Goal: Task Accomplishment & Management: Complete application form

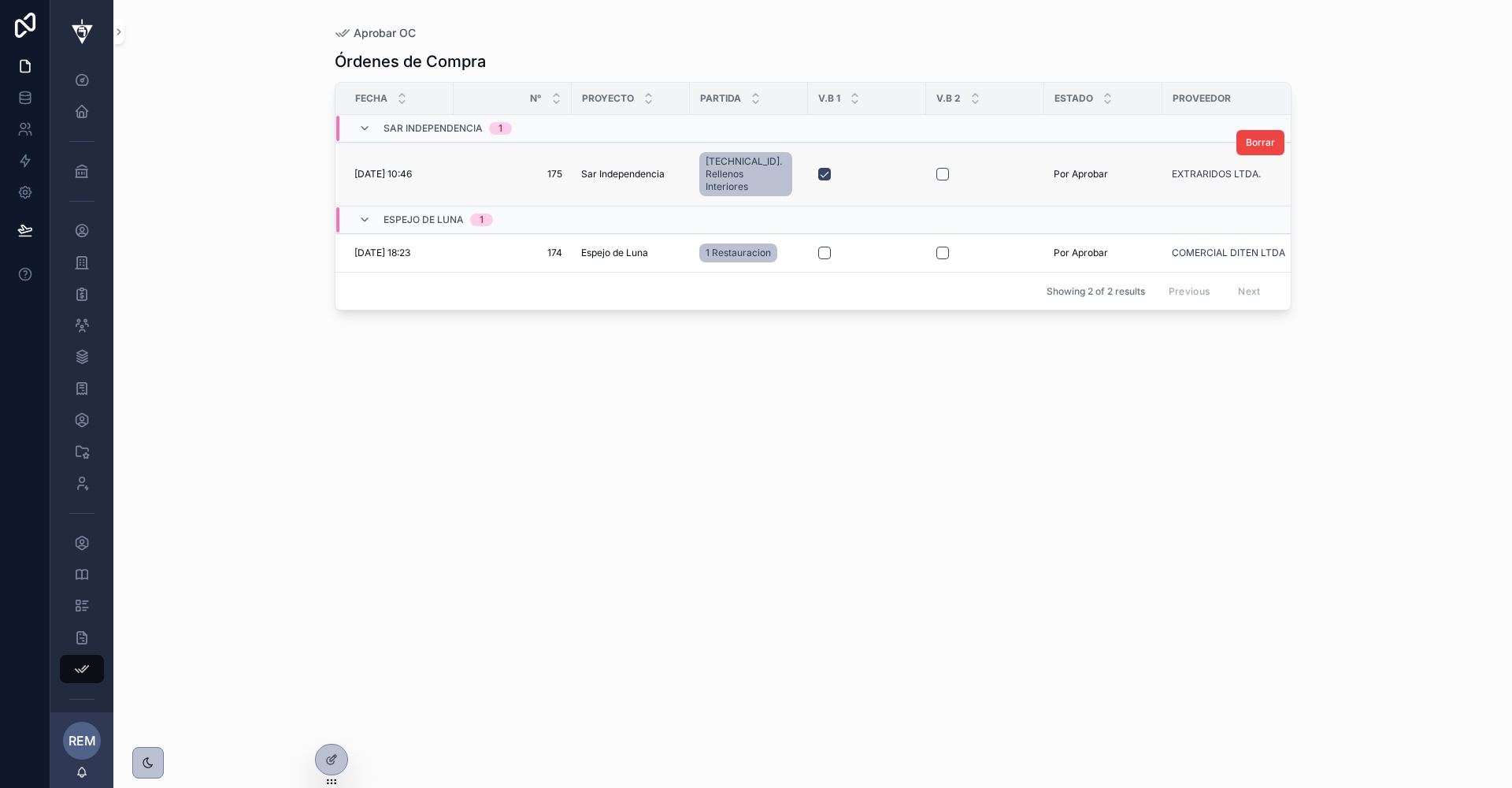
click at [408, 158] on td "[DATE] 10:46 [DATE] 10:46" at bounding box center [394, 174] width 119 height 63
click at [402, 168] on span "[DATE] 10:46" at bounding box center [383, 175] width 58 height 13
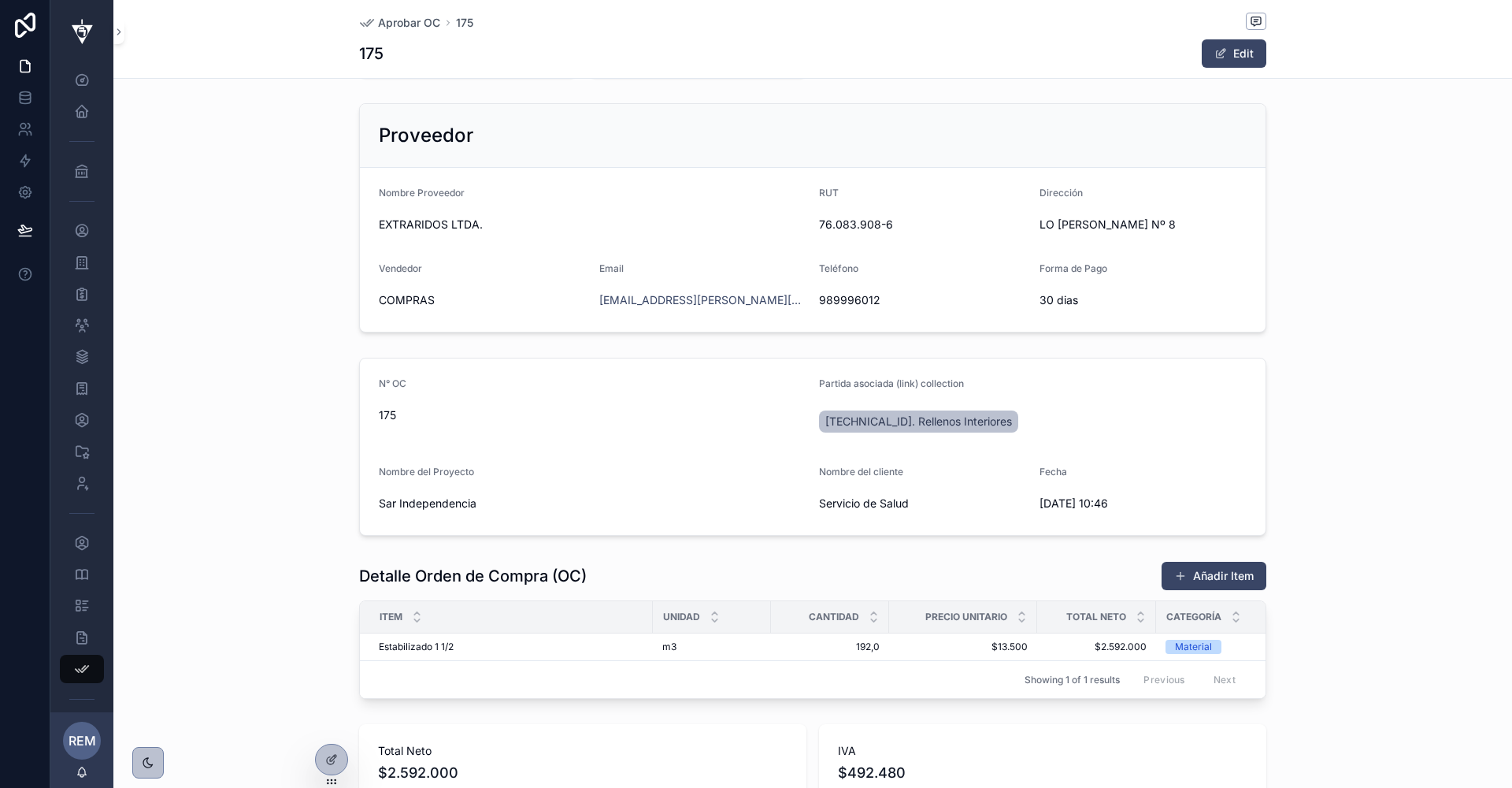
scroll to position [169, 0]
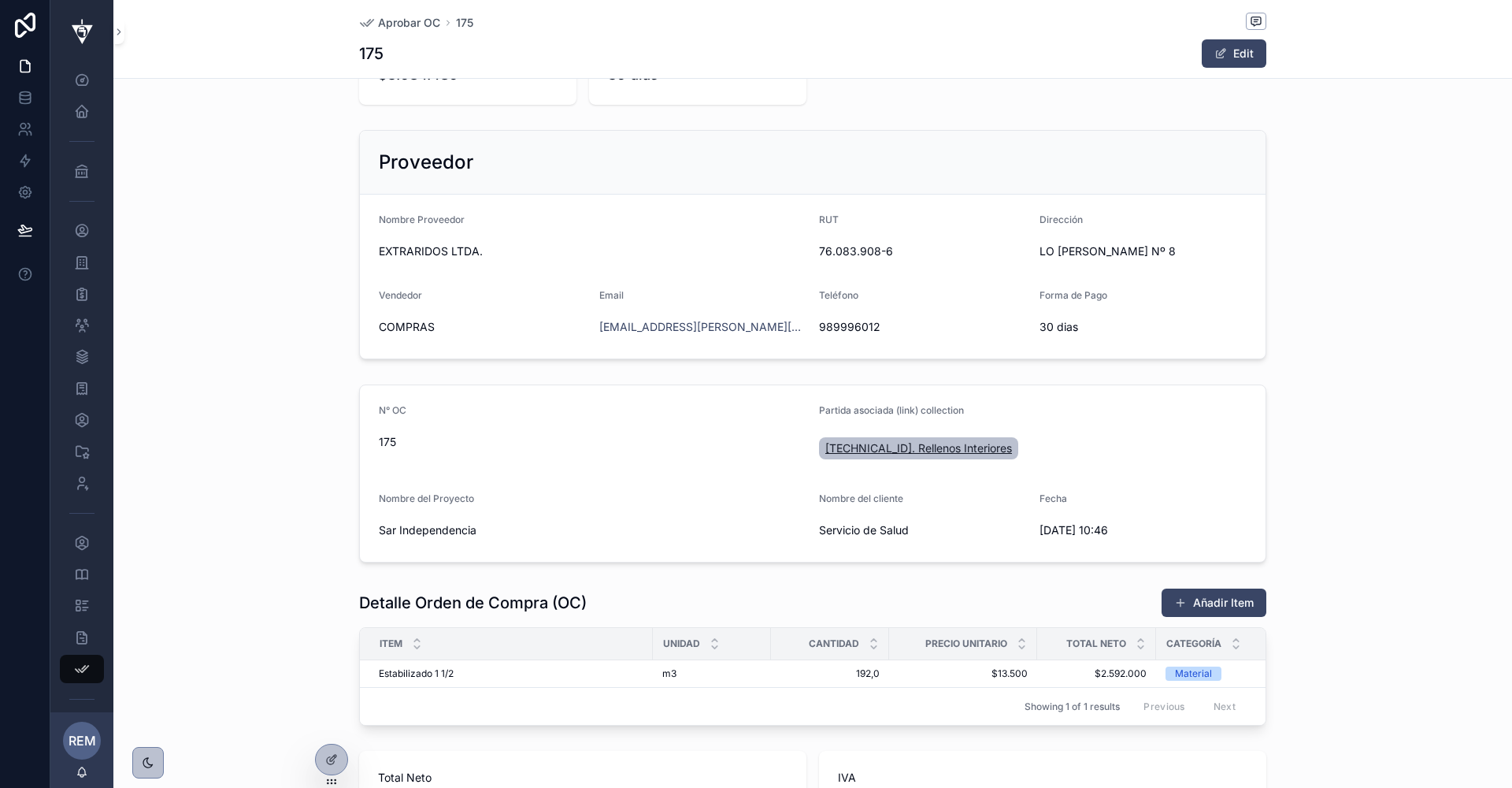
click at [868, 443] on span "[TECHNICAL_ID]. Rellenos Interiores" at bounding box center [918, 448] width 187 height 16
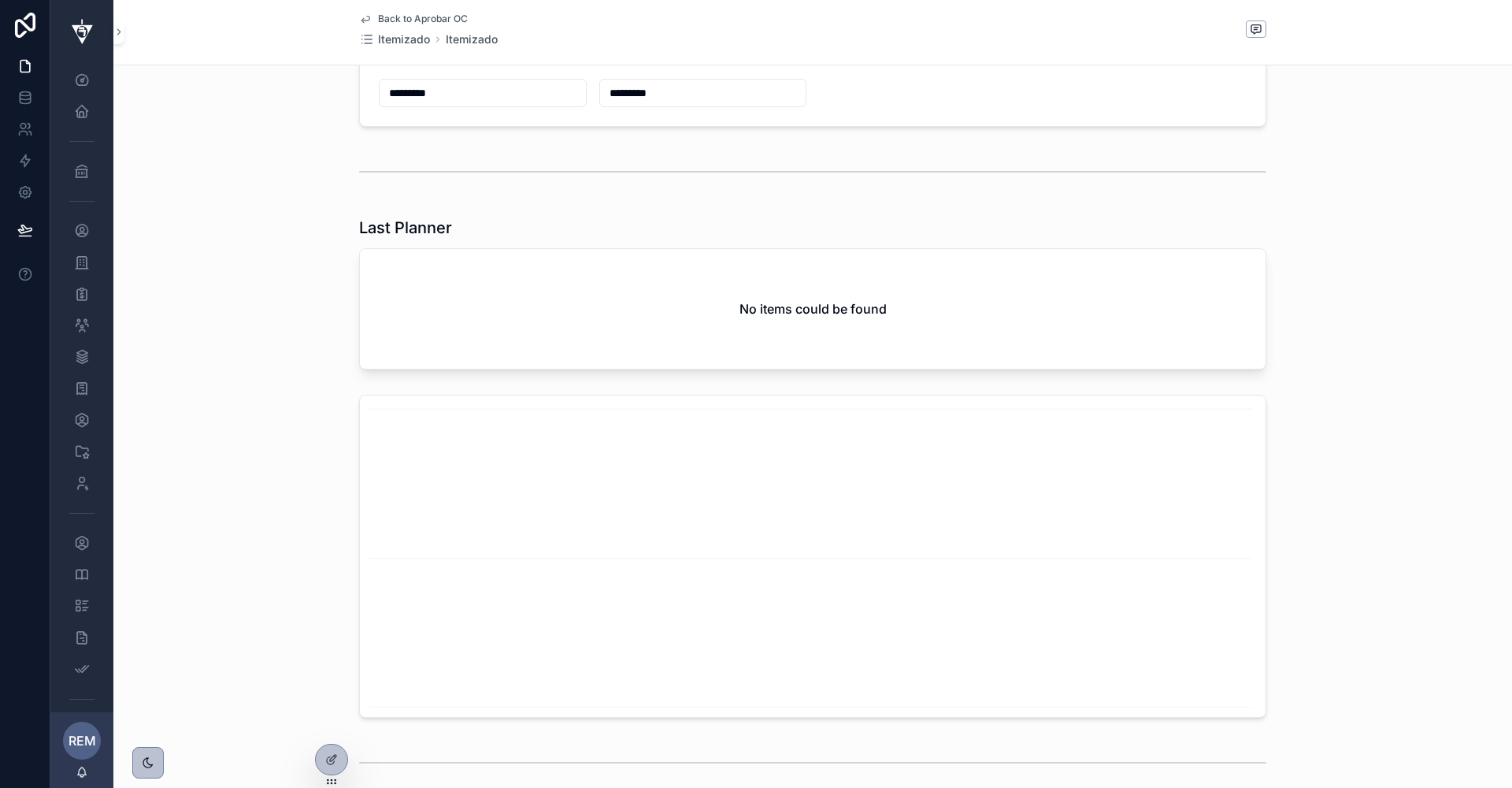
scroll to position [988, 0]
click at [472, 308] on div "No items could be found" at bounding box center [813, 297] width 905 height 120
click at [531, 503] on icon "chart" at bounding box center [813, 544] width 887 height 303
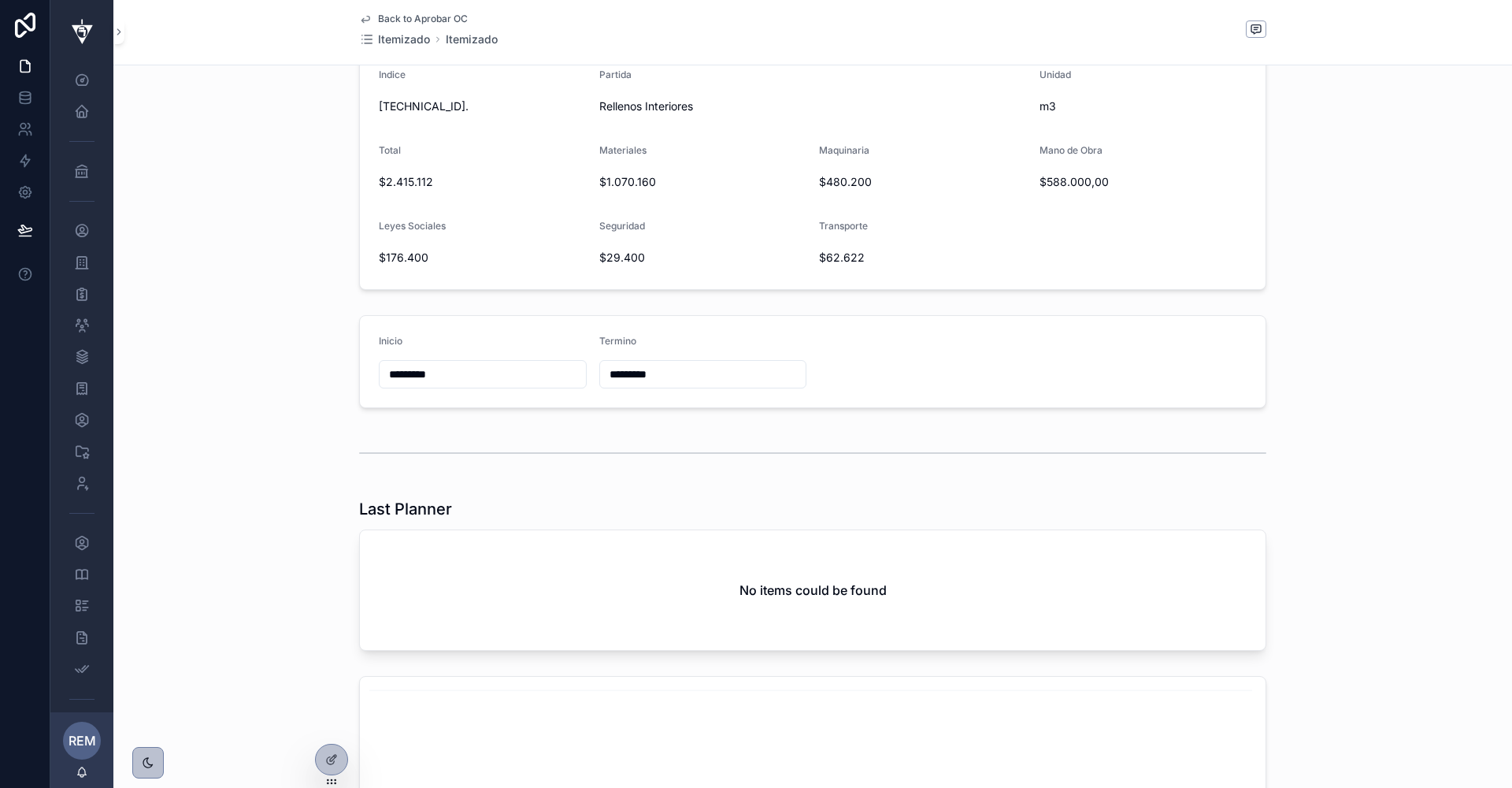
scroll to position [0, 0]
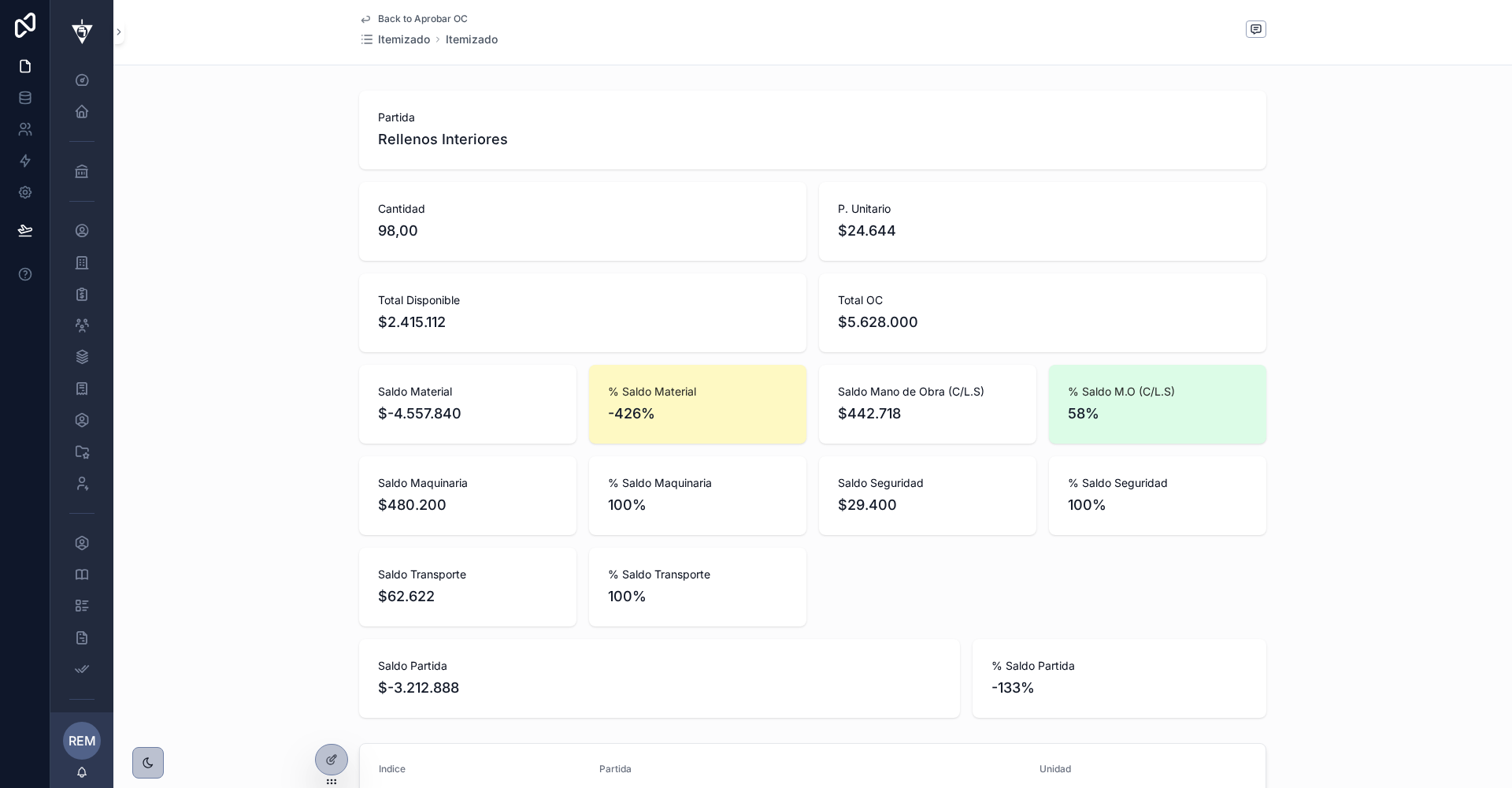
click at [434, 21] on span "Back to Aprobar OC" at bounding box center [423, 19] width 90 height 13
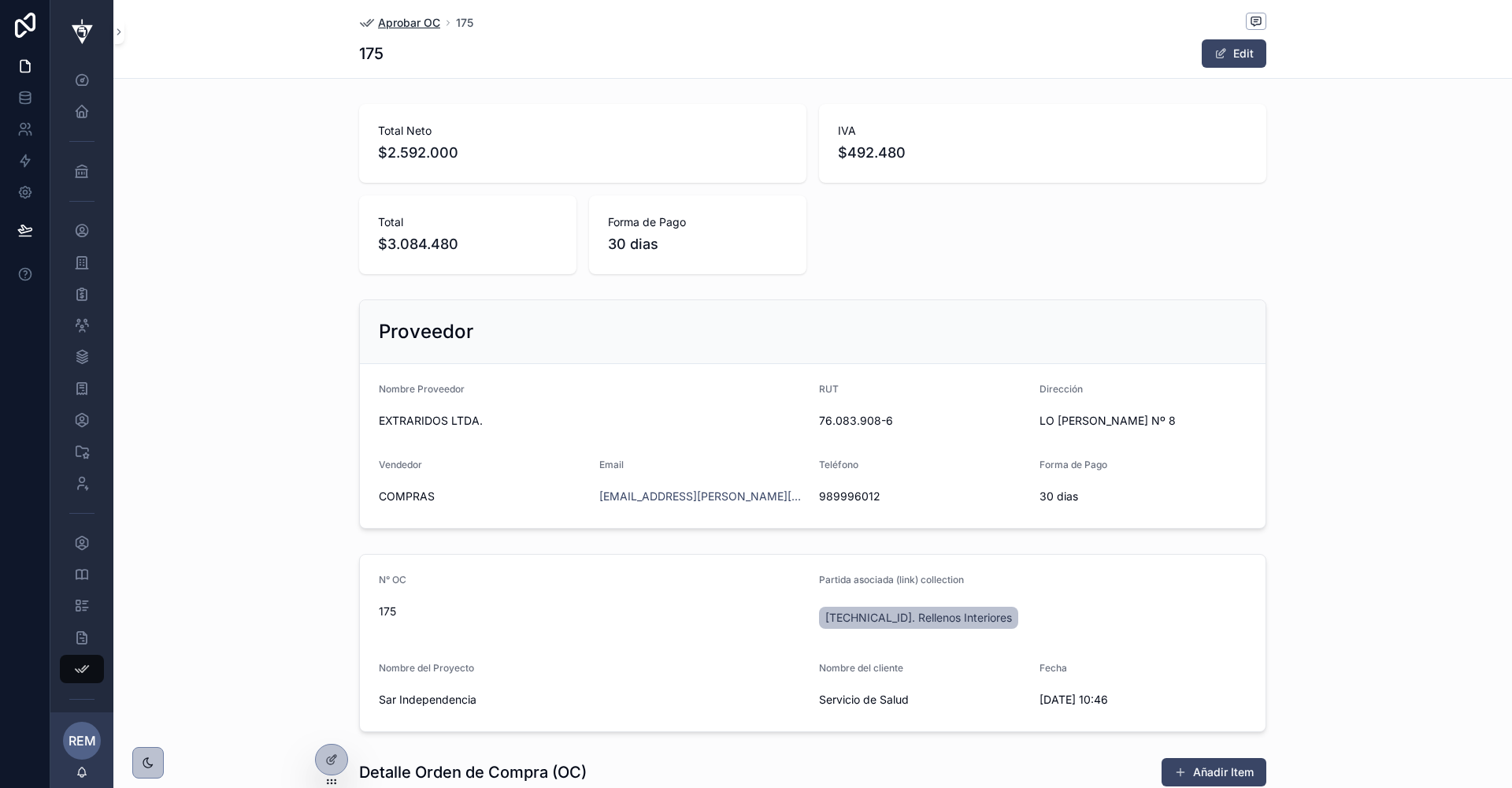
click at [406, 20] on span "Aprobar OC" at bounding box center [409, 22] width 63 height 16
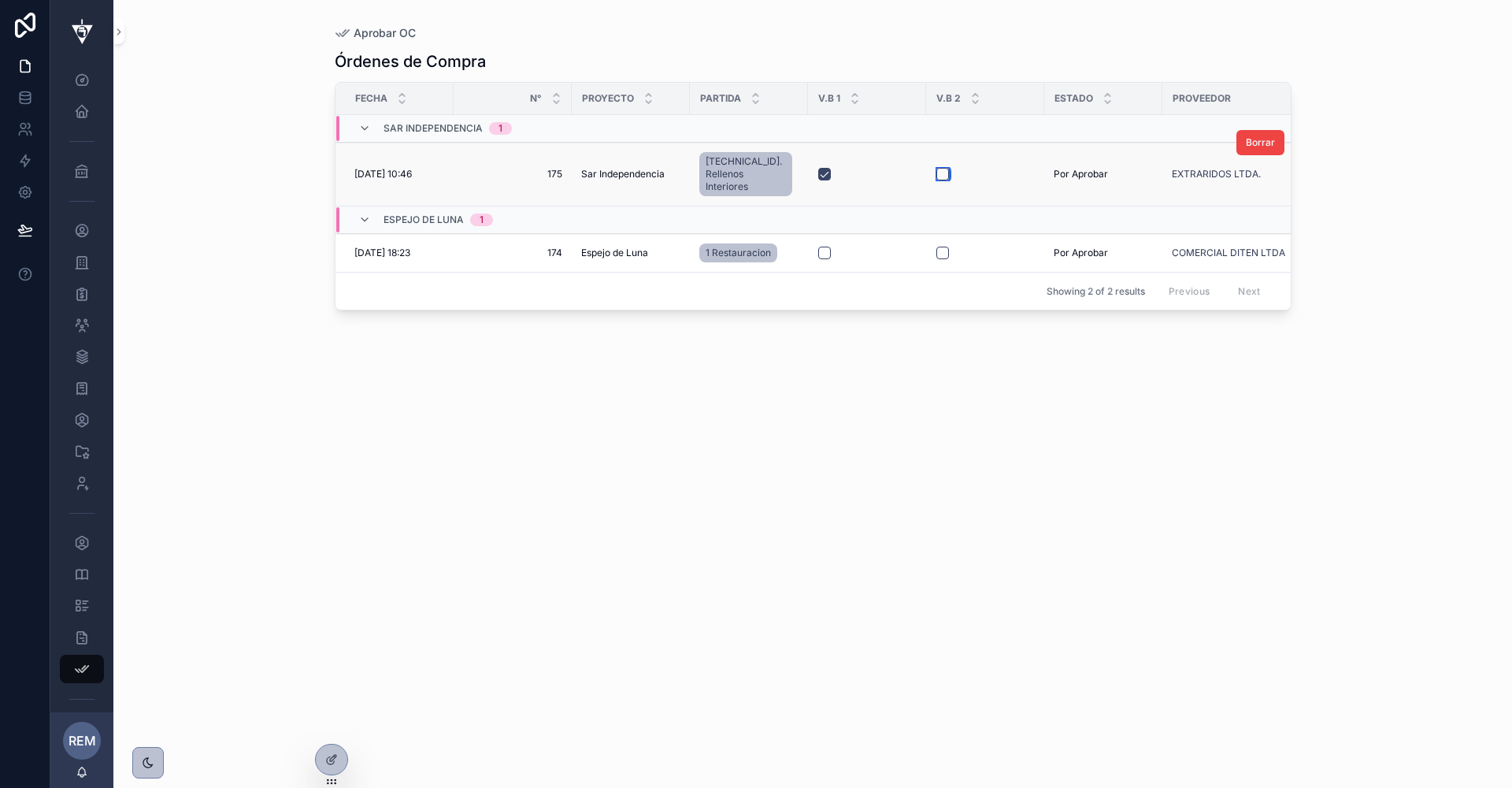
click at [940, 170] on button "scrollable content" at bounding box center [943, 175] width 13 height 13
click at [79, 257] on icon "scrollable content" at bounding box center [82, 262] width 16 height 16
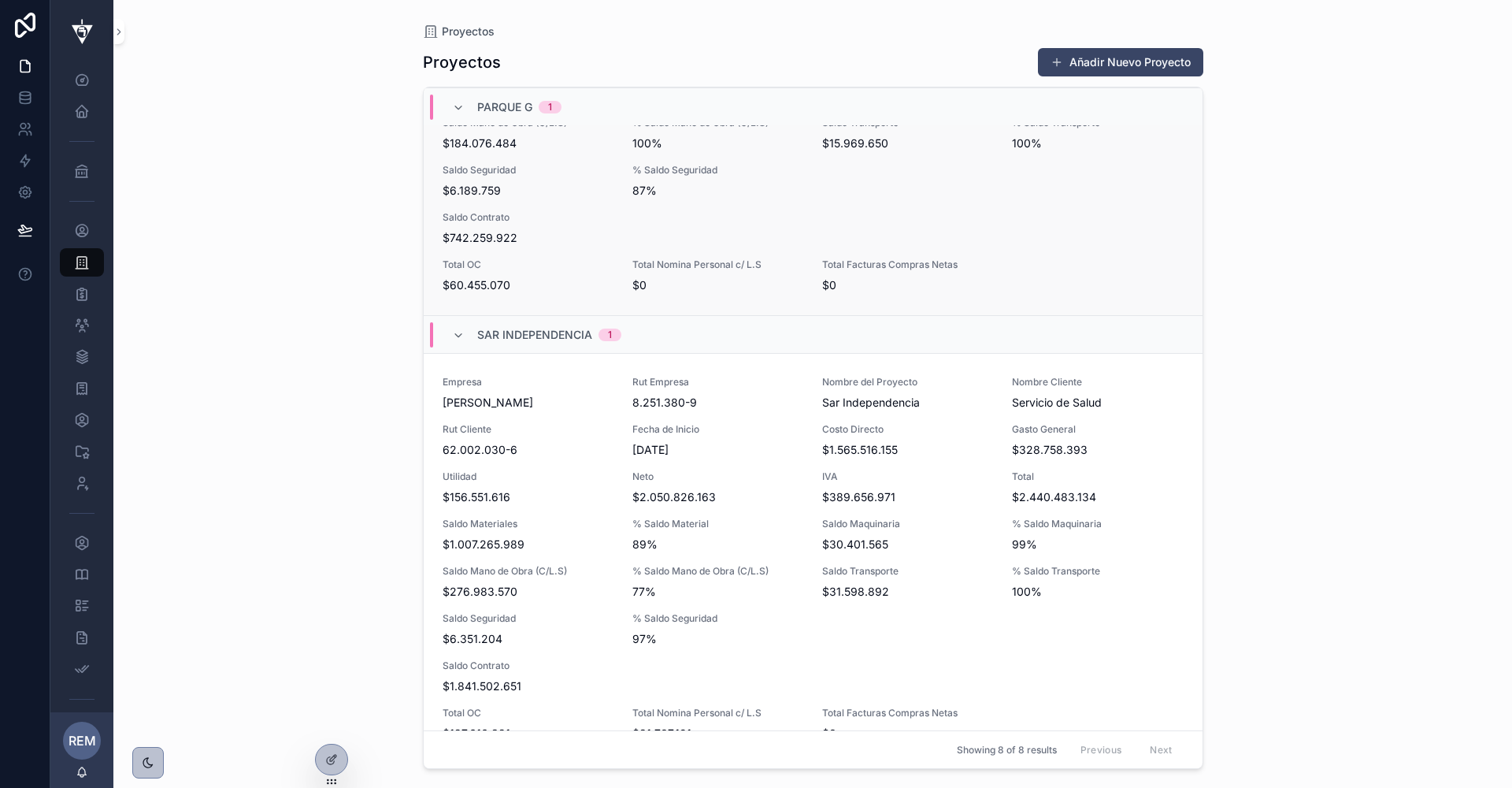
scroll to position [477, 0]
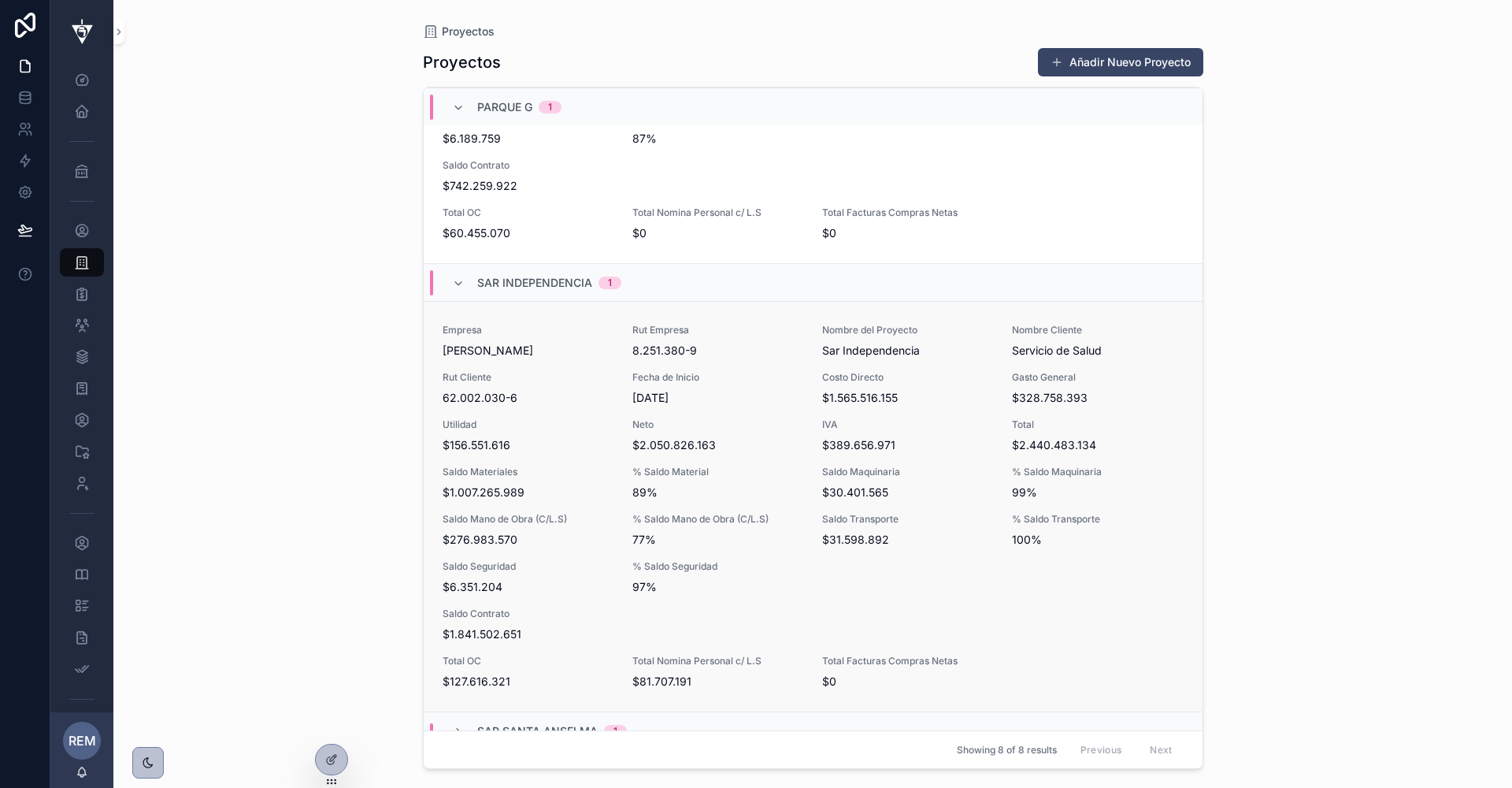
click at [501, 465] on span "Saldo Materiales" at bounding box center [529, 472] width 171 height 13
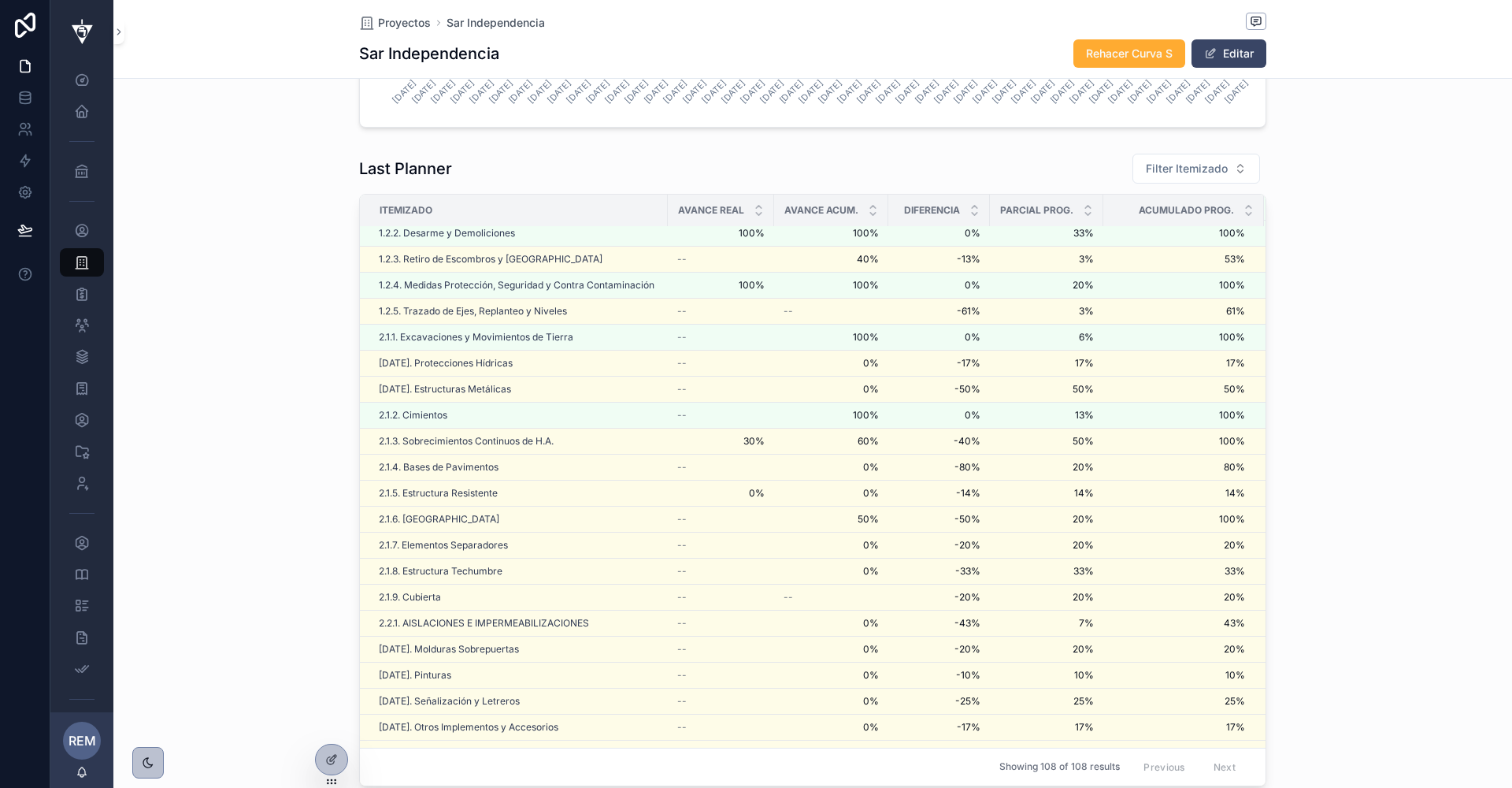
scroll to position [2753, 0]
click at [1161, 173] on button "Filter Itemizado" at bounding box center [1196, 166] width 128 height 30
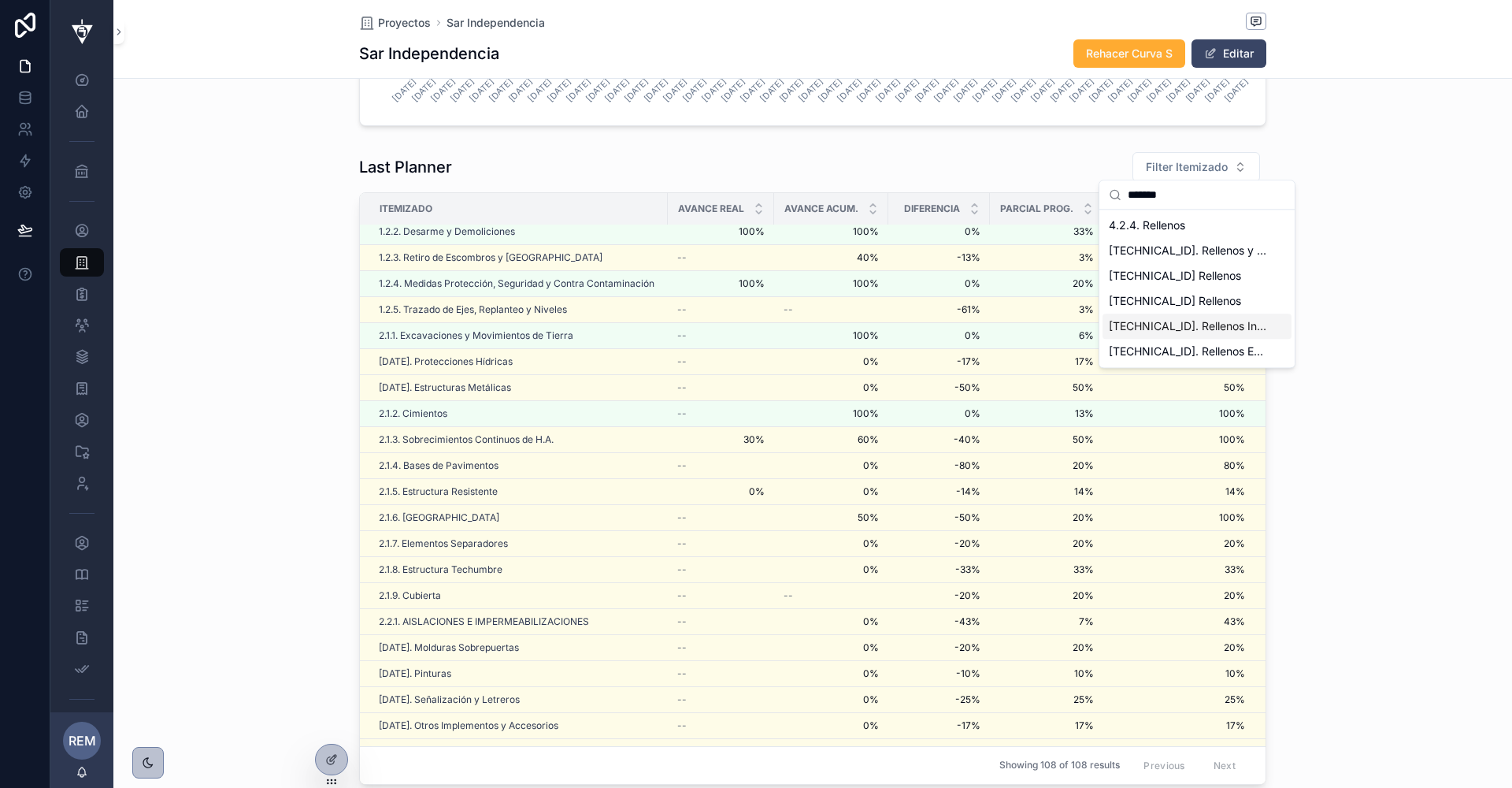
type input "*******"
click at [1158, 327] on span "[TECHNICAL_ID]. Rellenos Interiores" at bounding box center [1188, 325] width 157 height 16
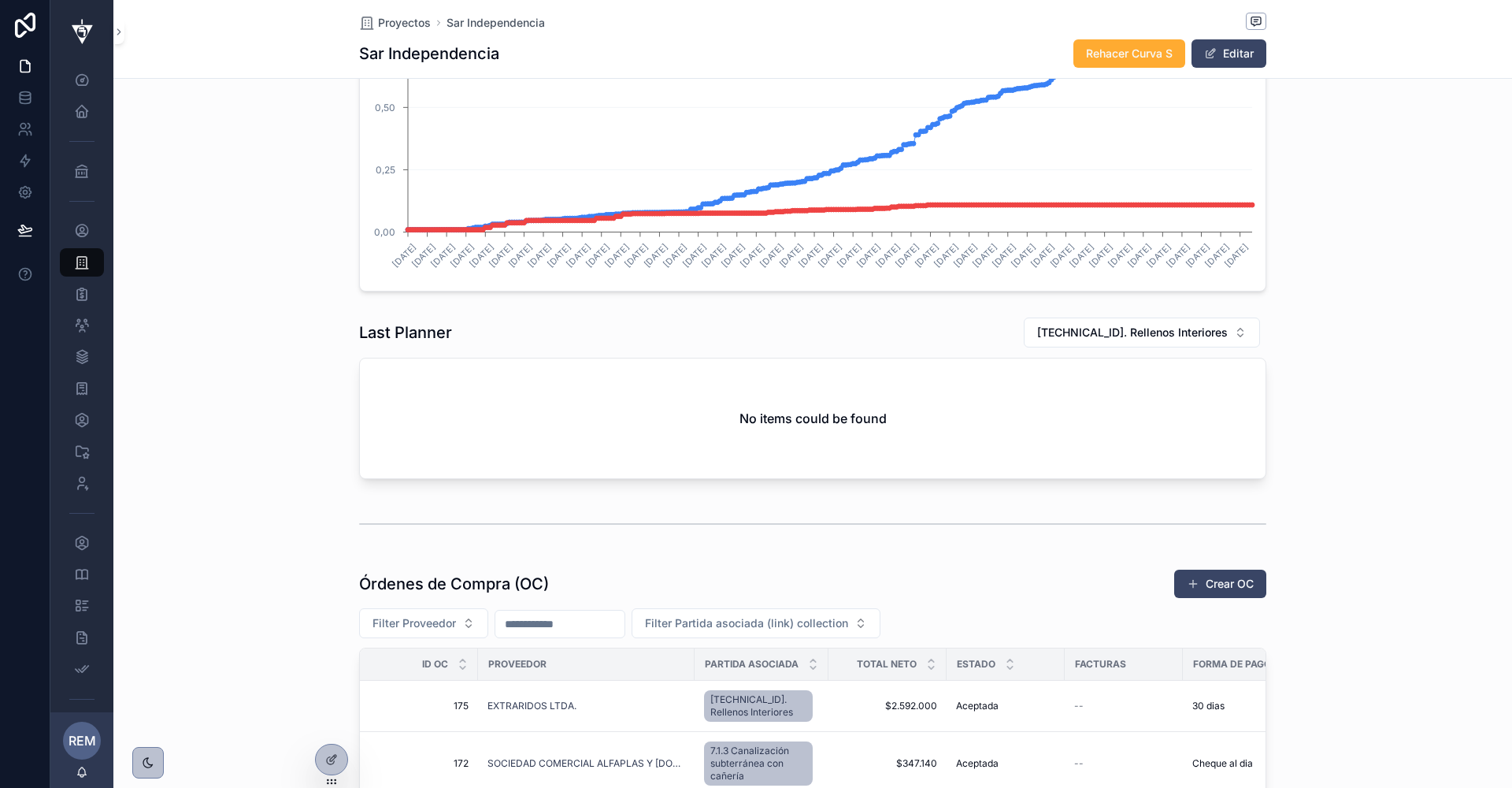
scroll to position [2564, 0]
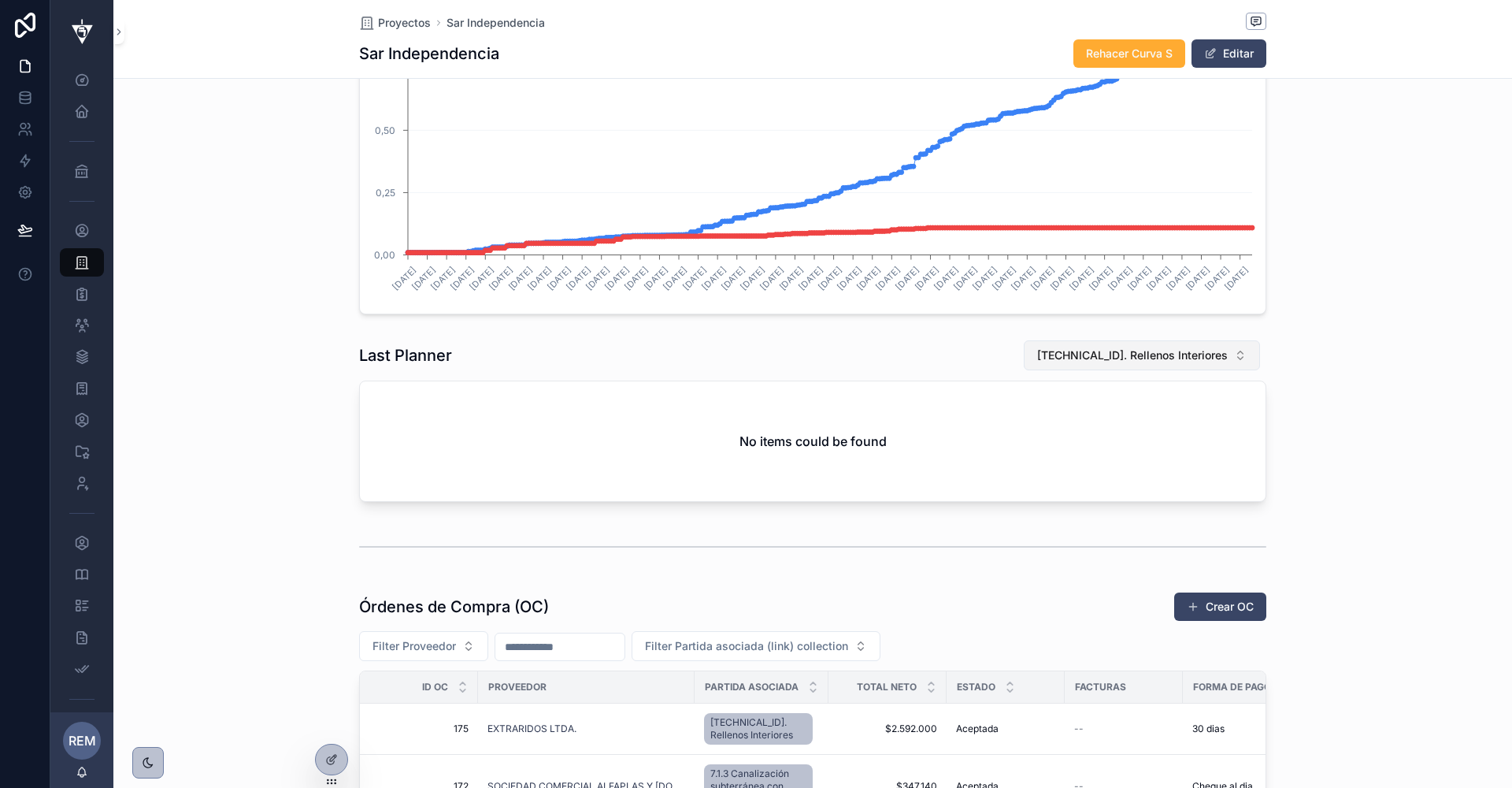
click at [1146, 350] on span "[TECHNICAL_ID]. Rellenos Interiores" at bounding box center [1132, 355] width 190 height 16
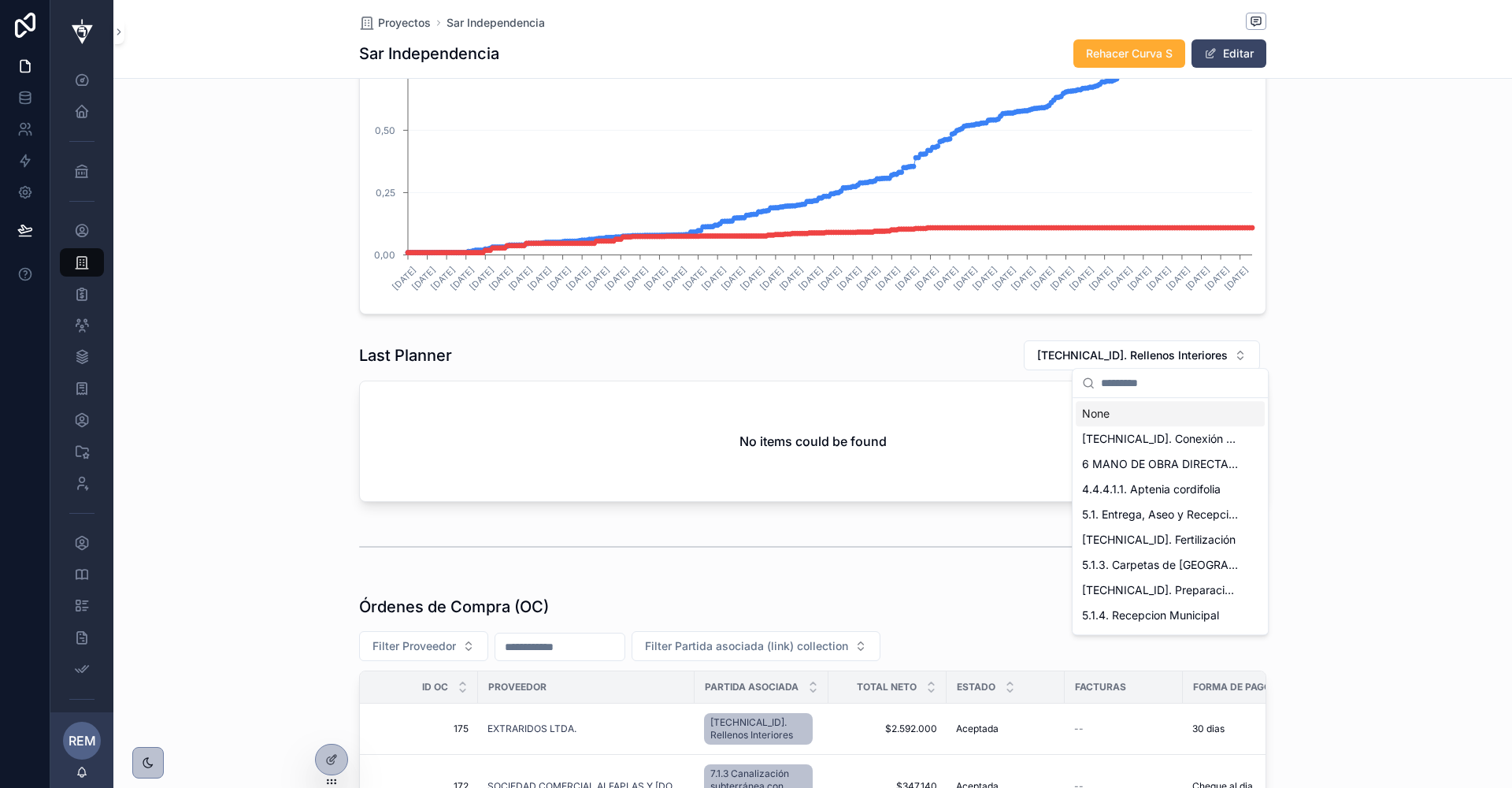
click at [1108, 412] on div "None" at bounding box center [1171, 413] width 189 height 25
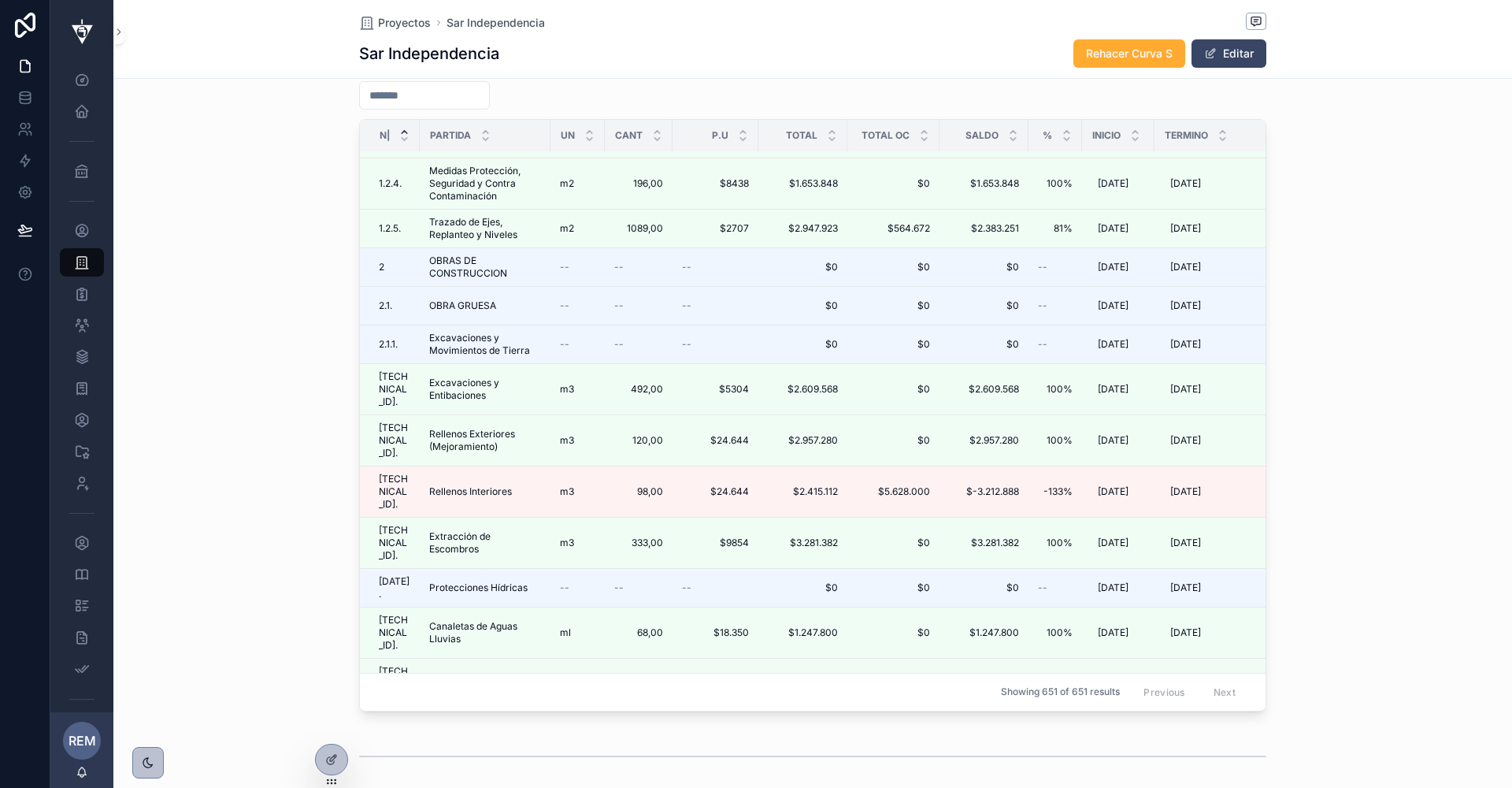
scroll to position [497, 0]
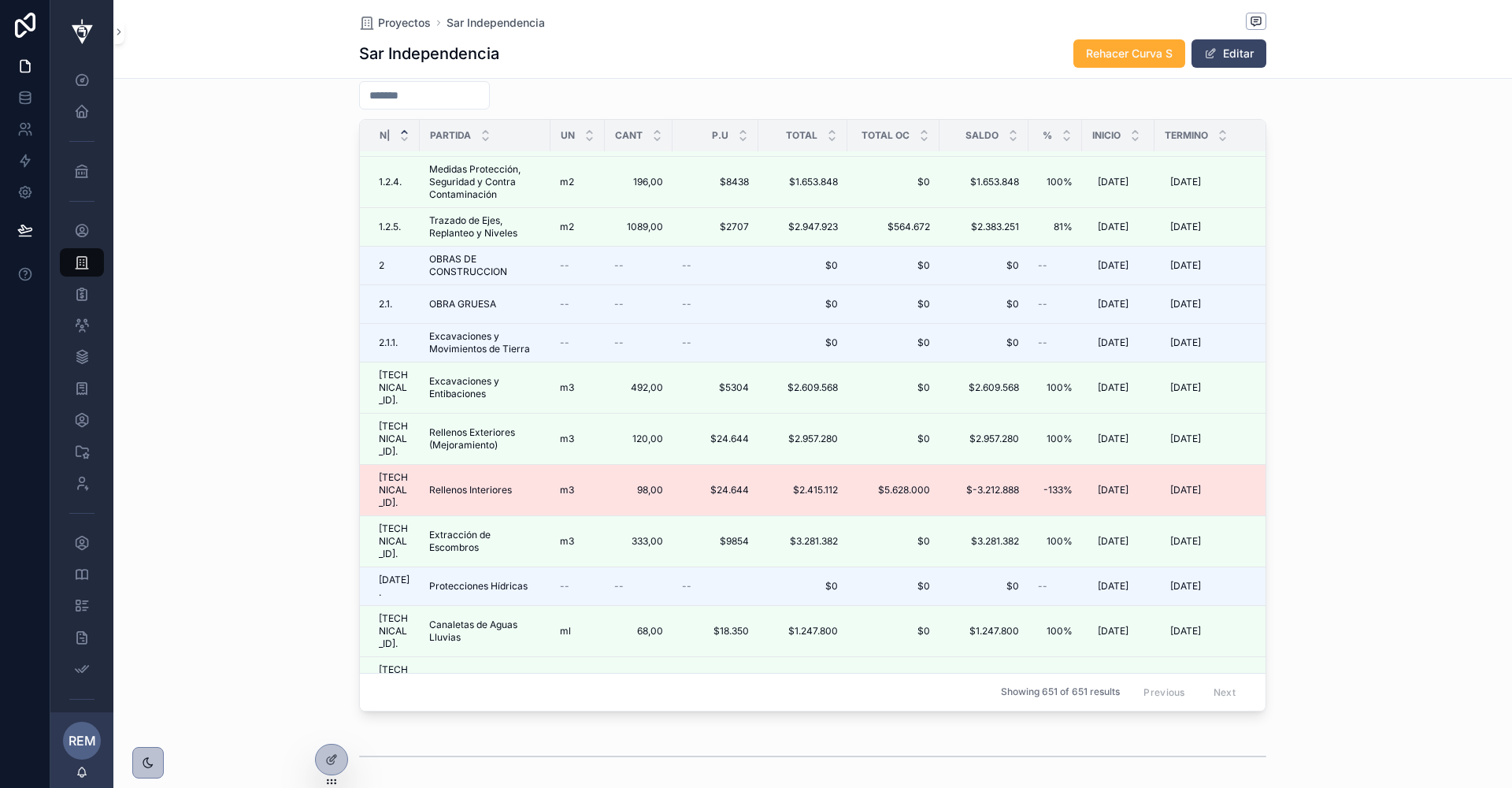
click at [457, 484] on span "Rellenos Interiores" at bounding box center [471, 490] width 83 height 13
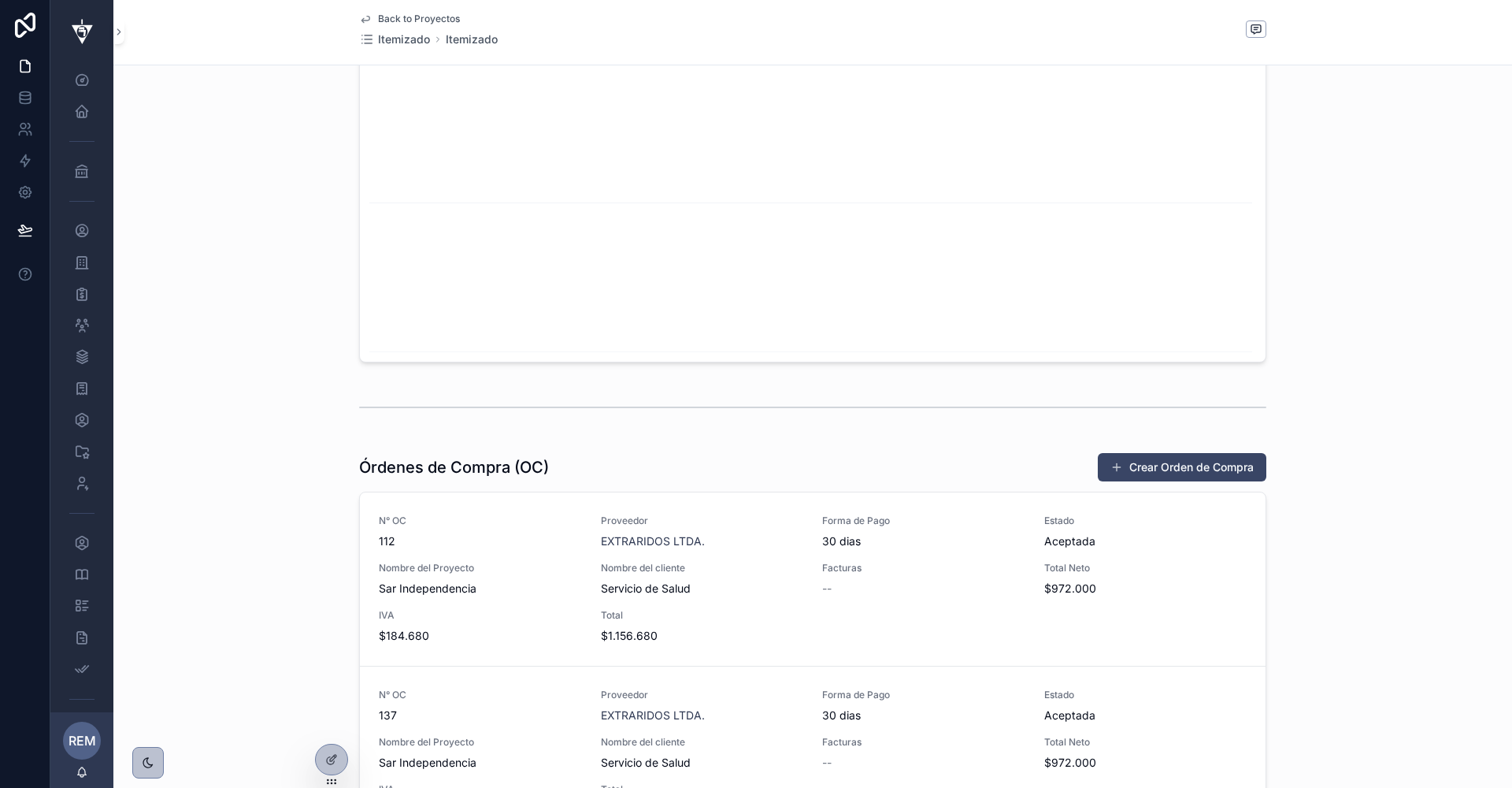
scroll to position [1329, 0]
click at [324, 754] on div at bounding box center [332, 759] width 31 height 30
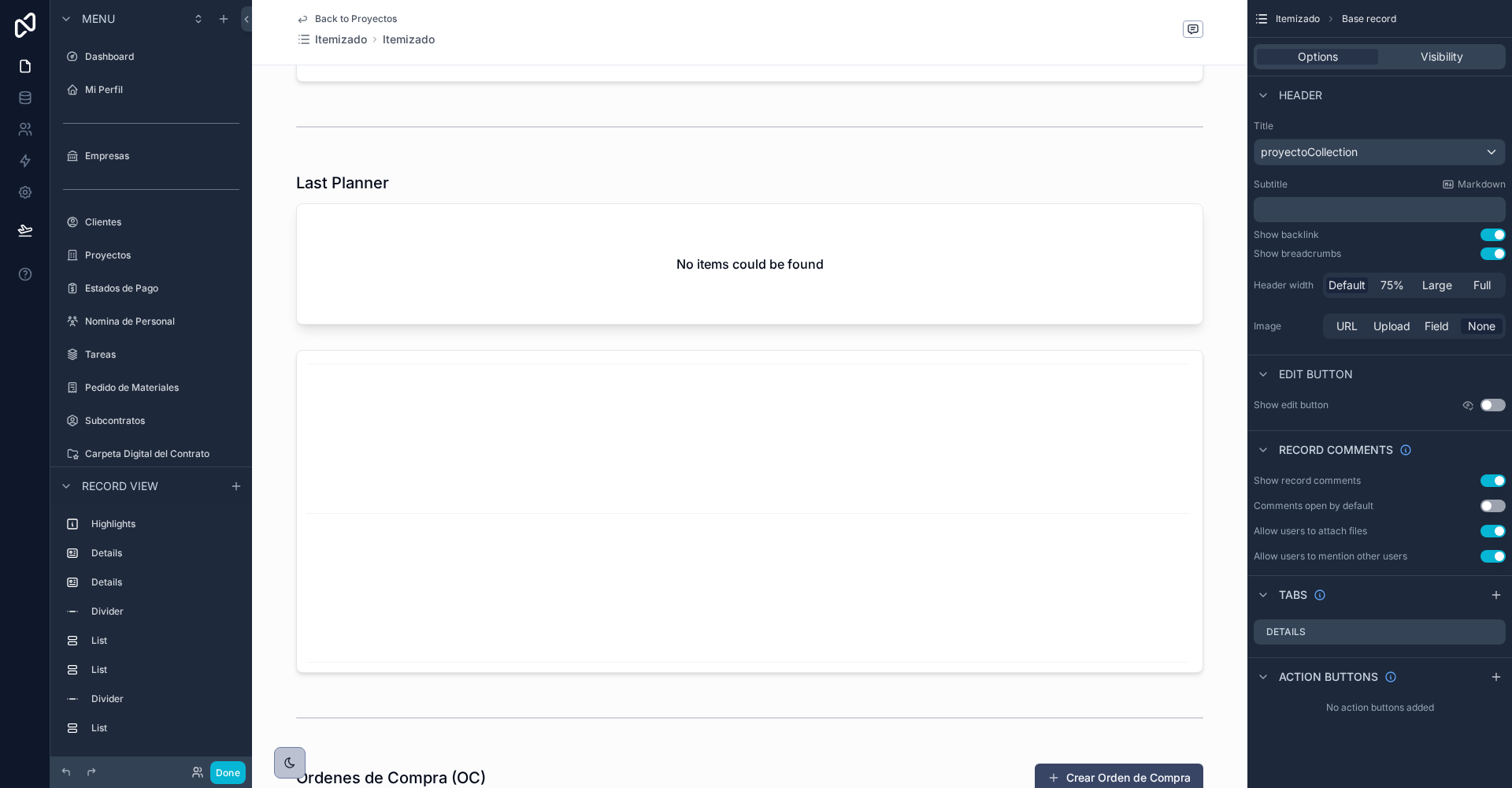
scroll to position [880, 0]
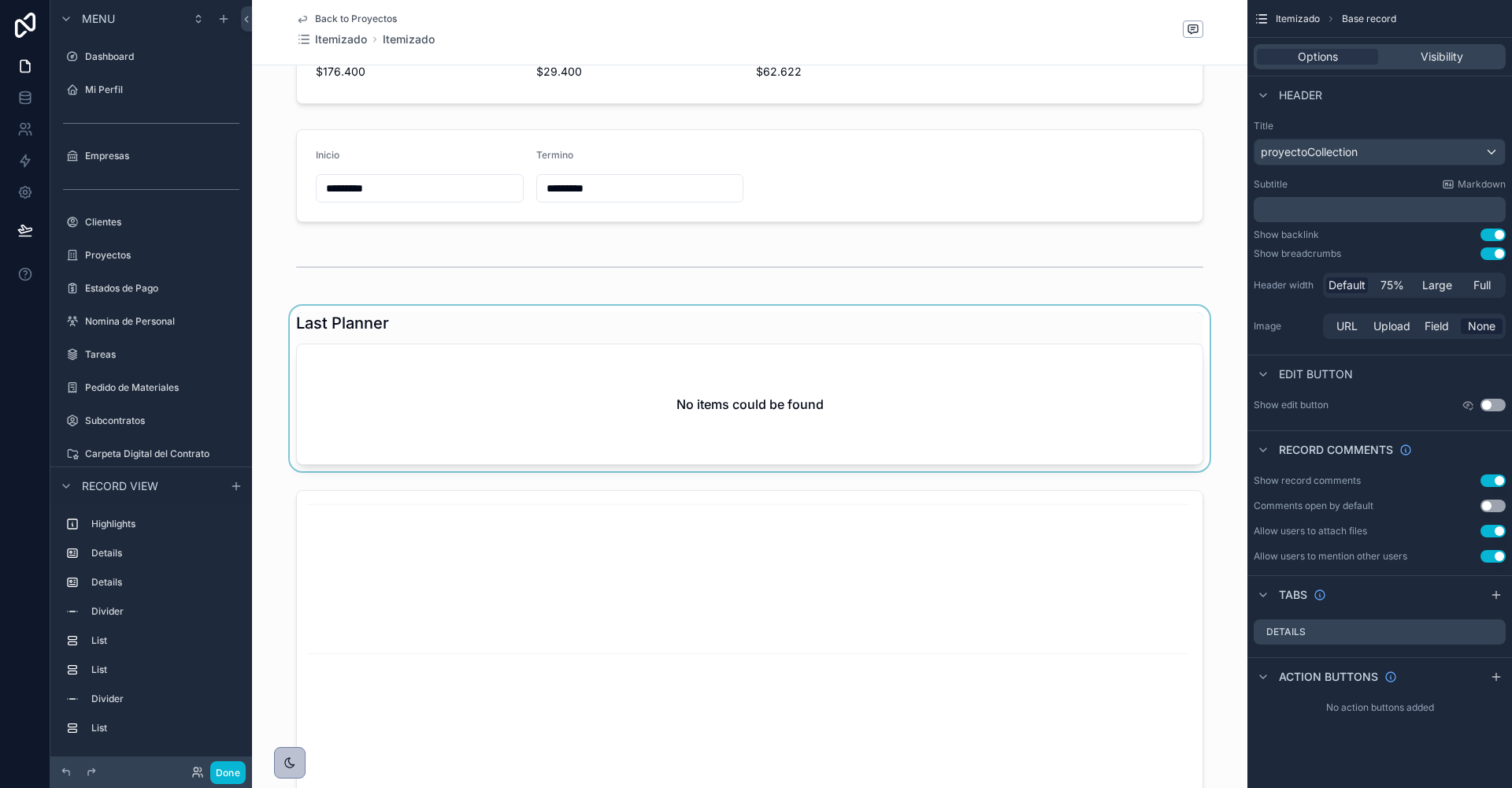
click at [813, 321] on div "scrollable content" at bounding box center [749, 388] width 995 height 166
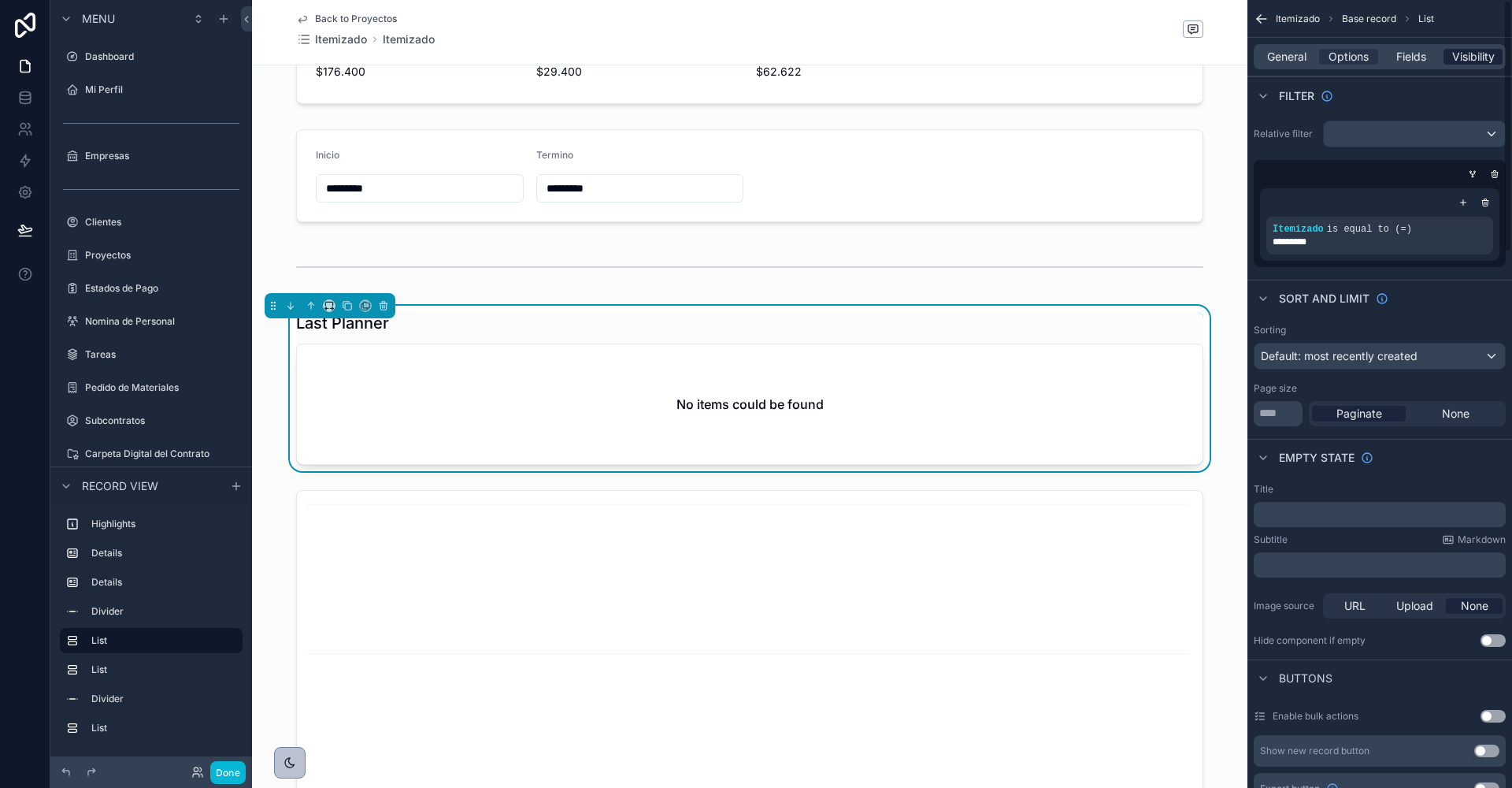
click at [1461, 52] on span "Visibility" at bounding box center [1473, 56] width 42 height 16
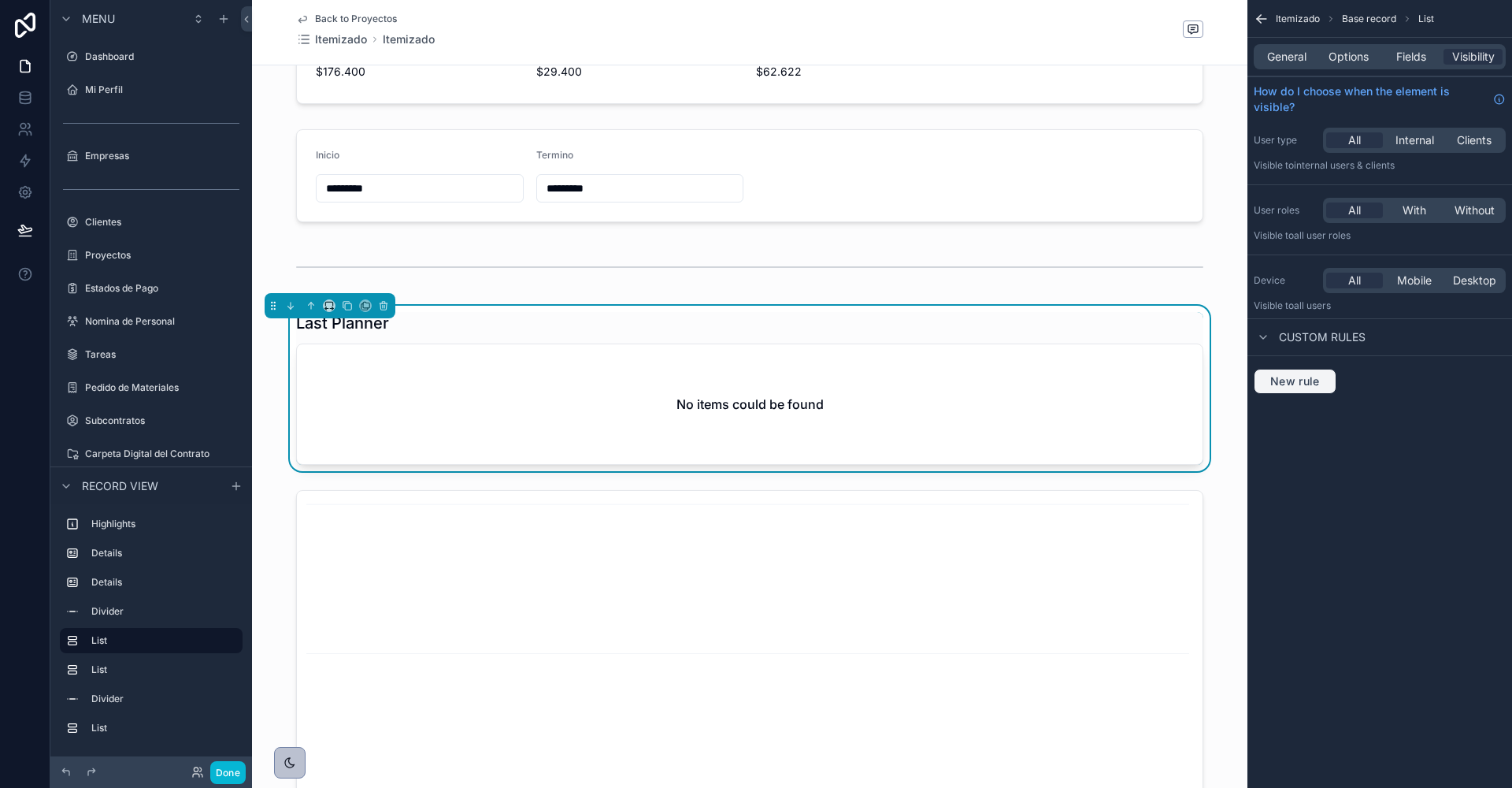
click at [1298, 381] on span "New rule" at bounding box center [1295, 381] width 63 height 14
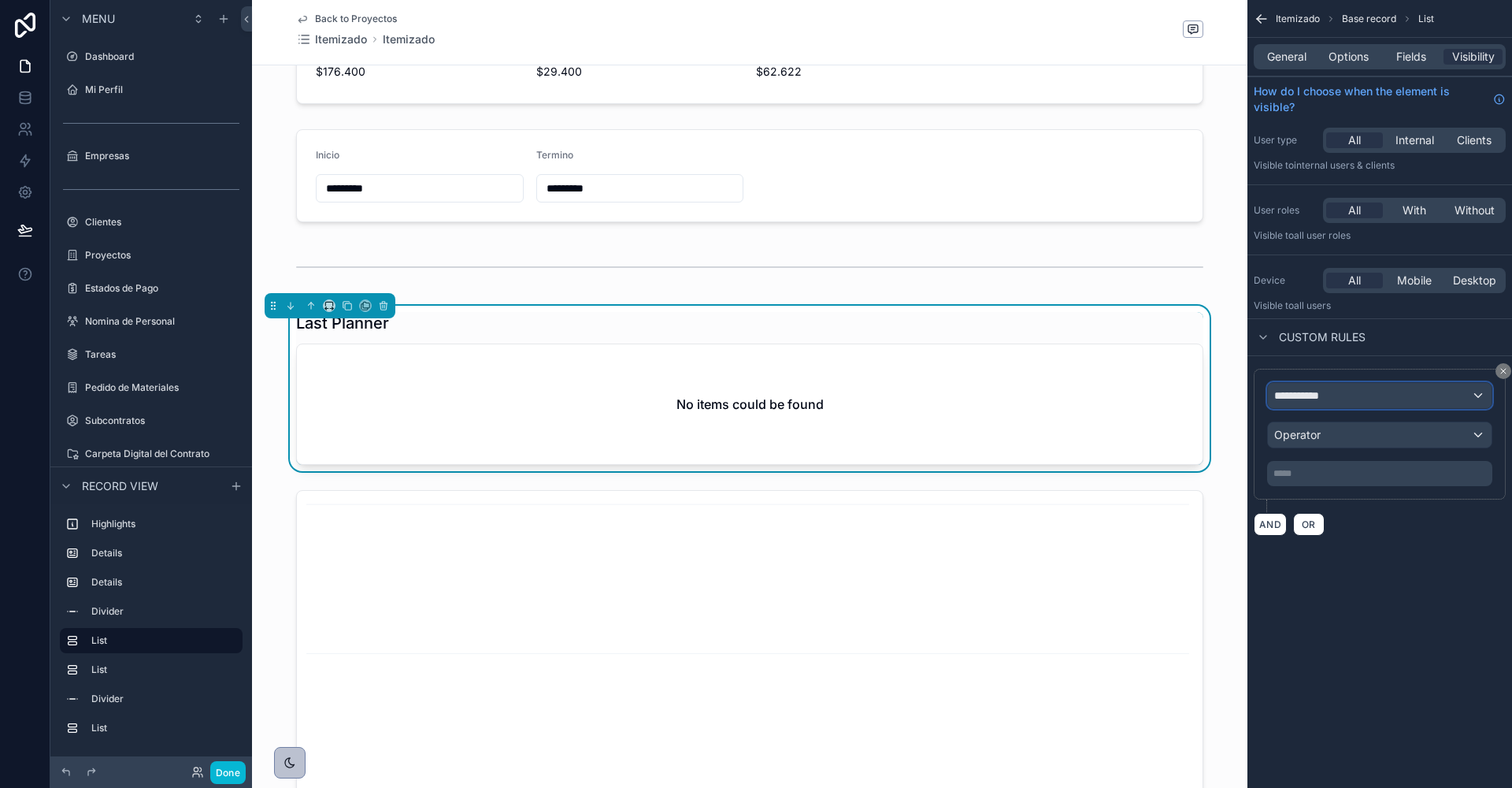
click at [1302, 394] on span "**********" at bounding box center [1303, 395] width 58 height 16
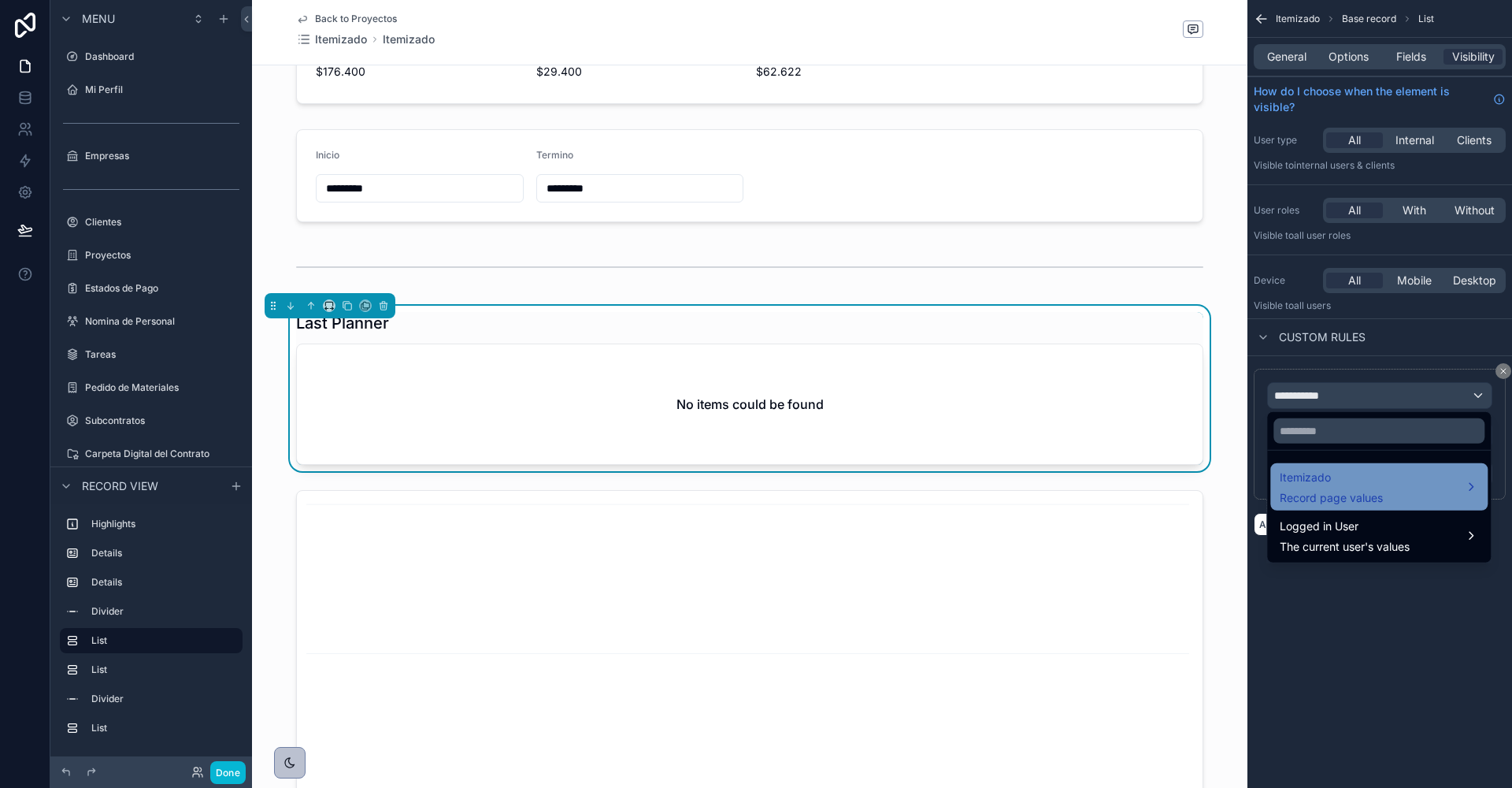
click at [1313, 485] on span "Itemizado" at bounding box center [1332, 477] width 103 height 19
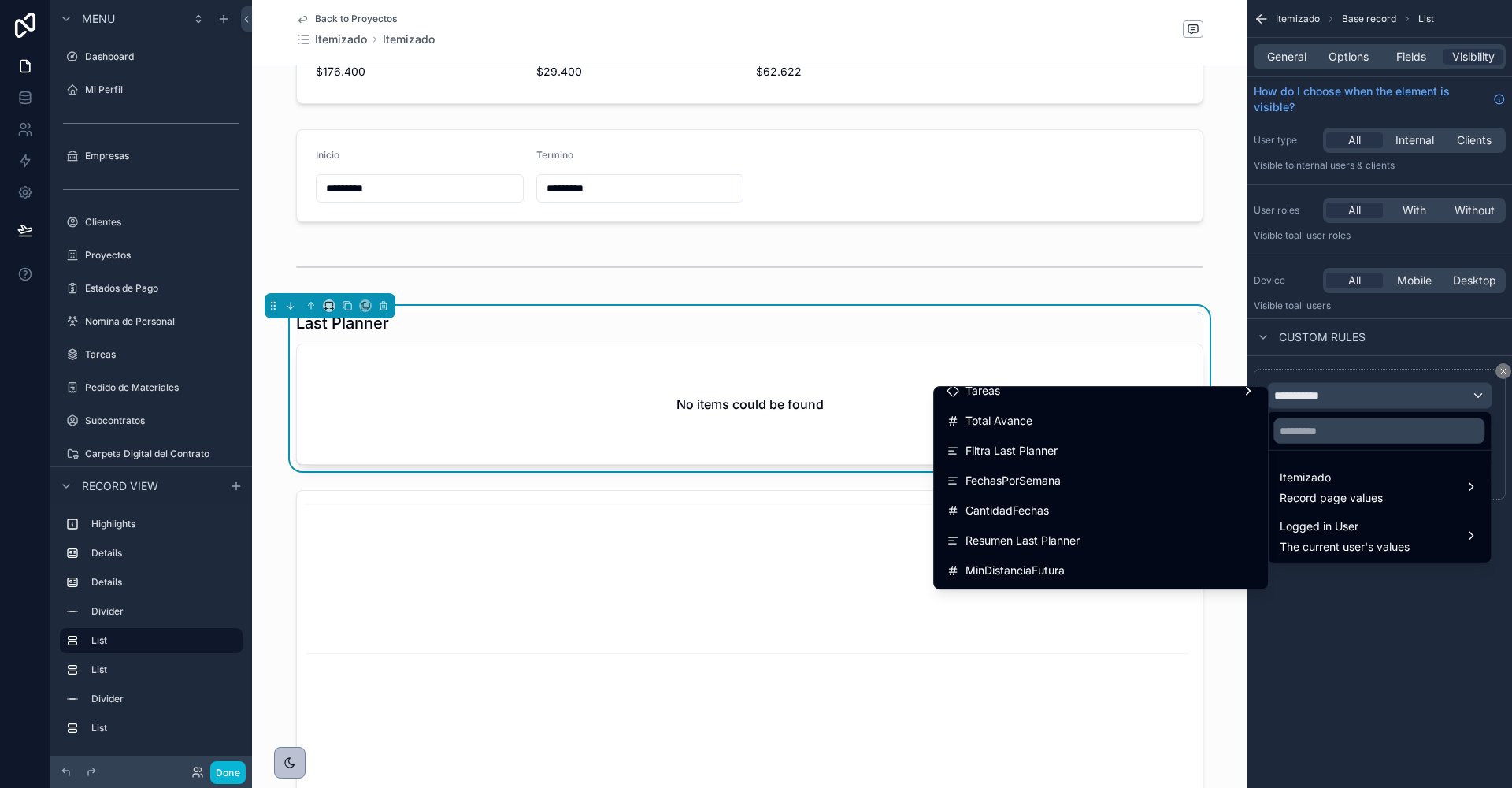
scroll to position [784, 0]
click at [1317, 417] on div at bounding box center [1379, 430] width 223 height 38
click at [1319, 432] on input "text" at bounding box center [1380, 430] width 211 height 25
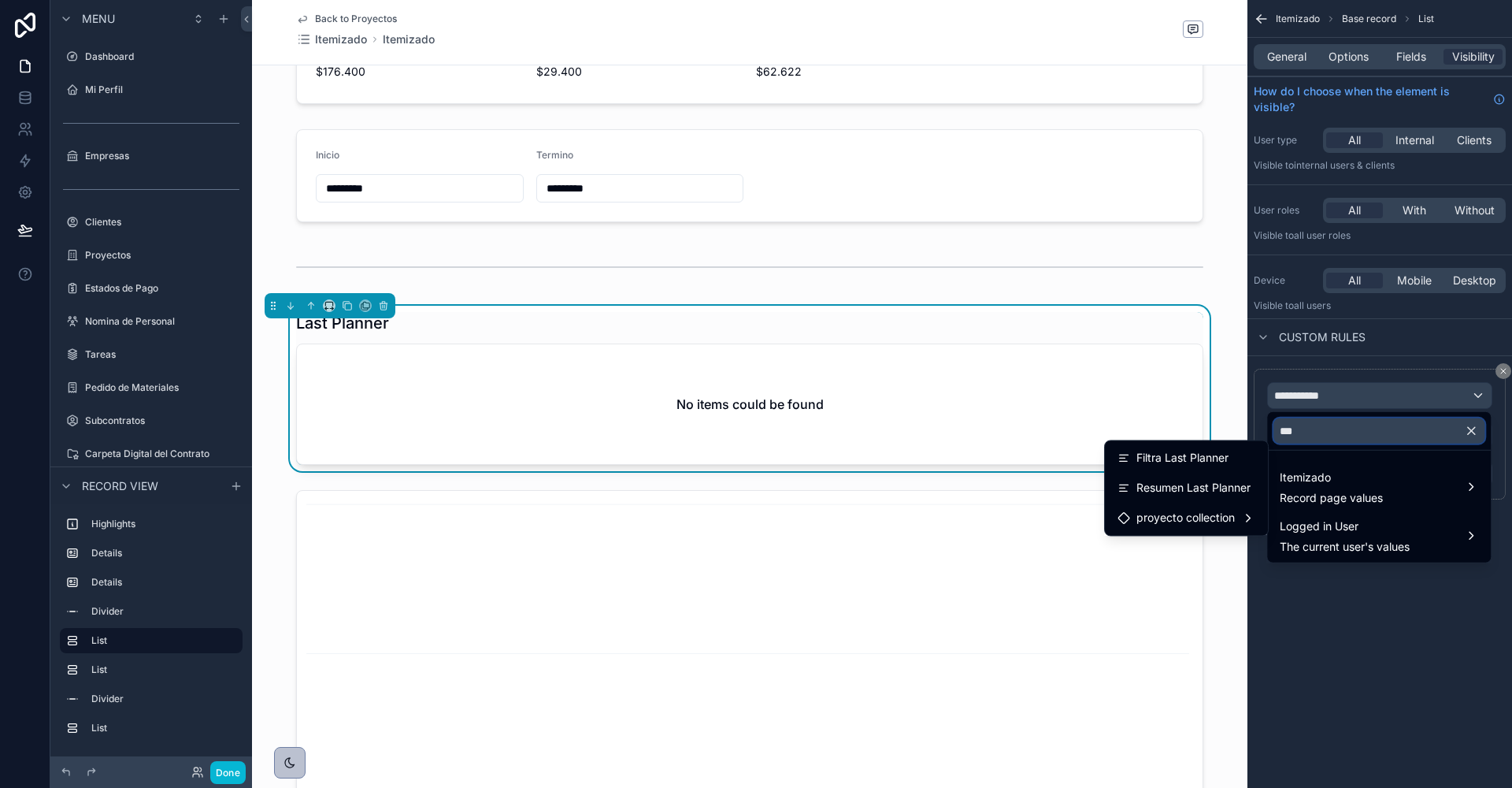
click at [1300, 434] on input "***" at bounding box center [1380, 430] width 211 height 25
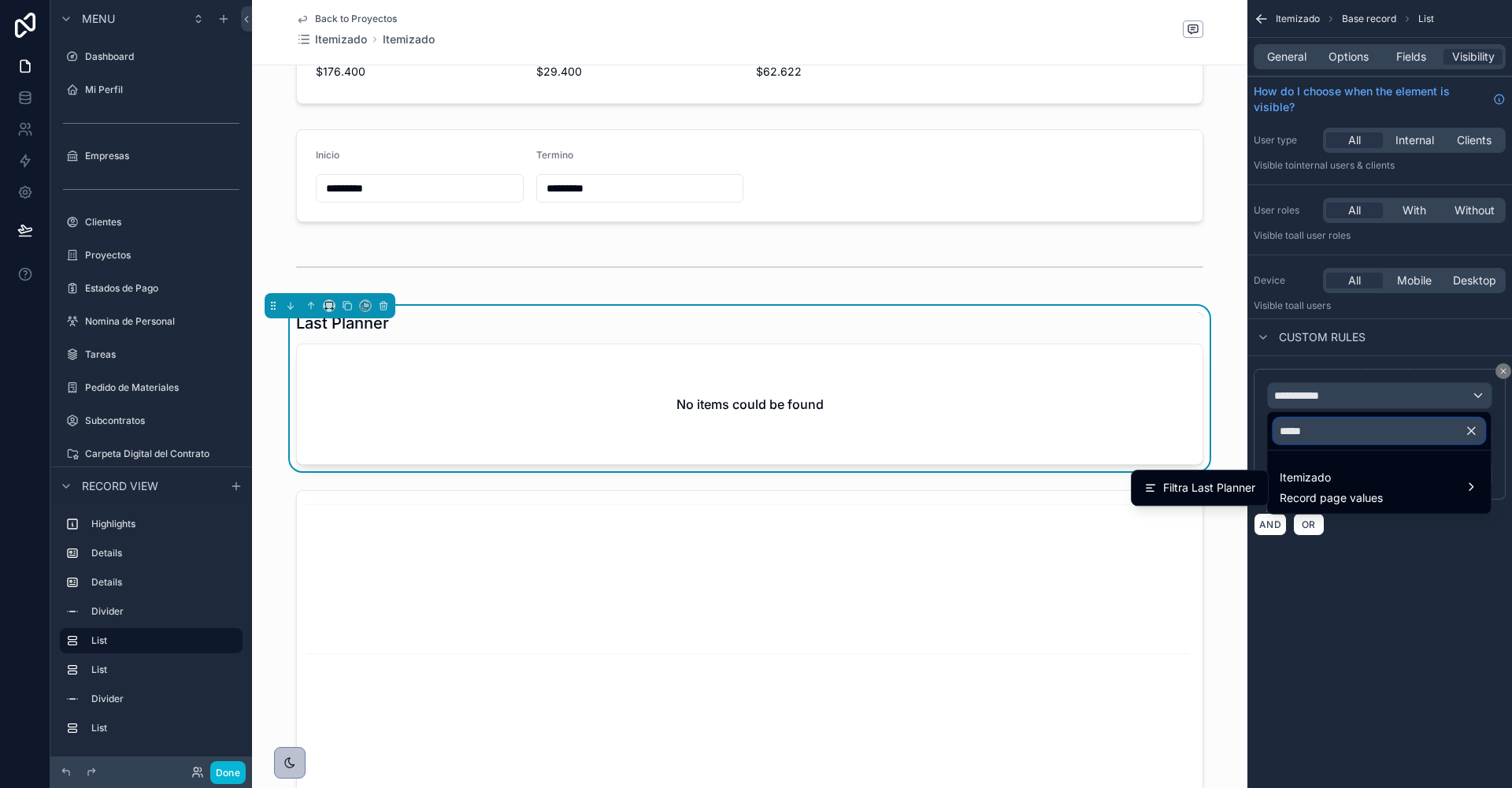
type input "*****"
click at [1210, 489] on span "Filtra Last Planner" at bounding box center [1210, 487] width 92 height 19
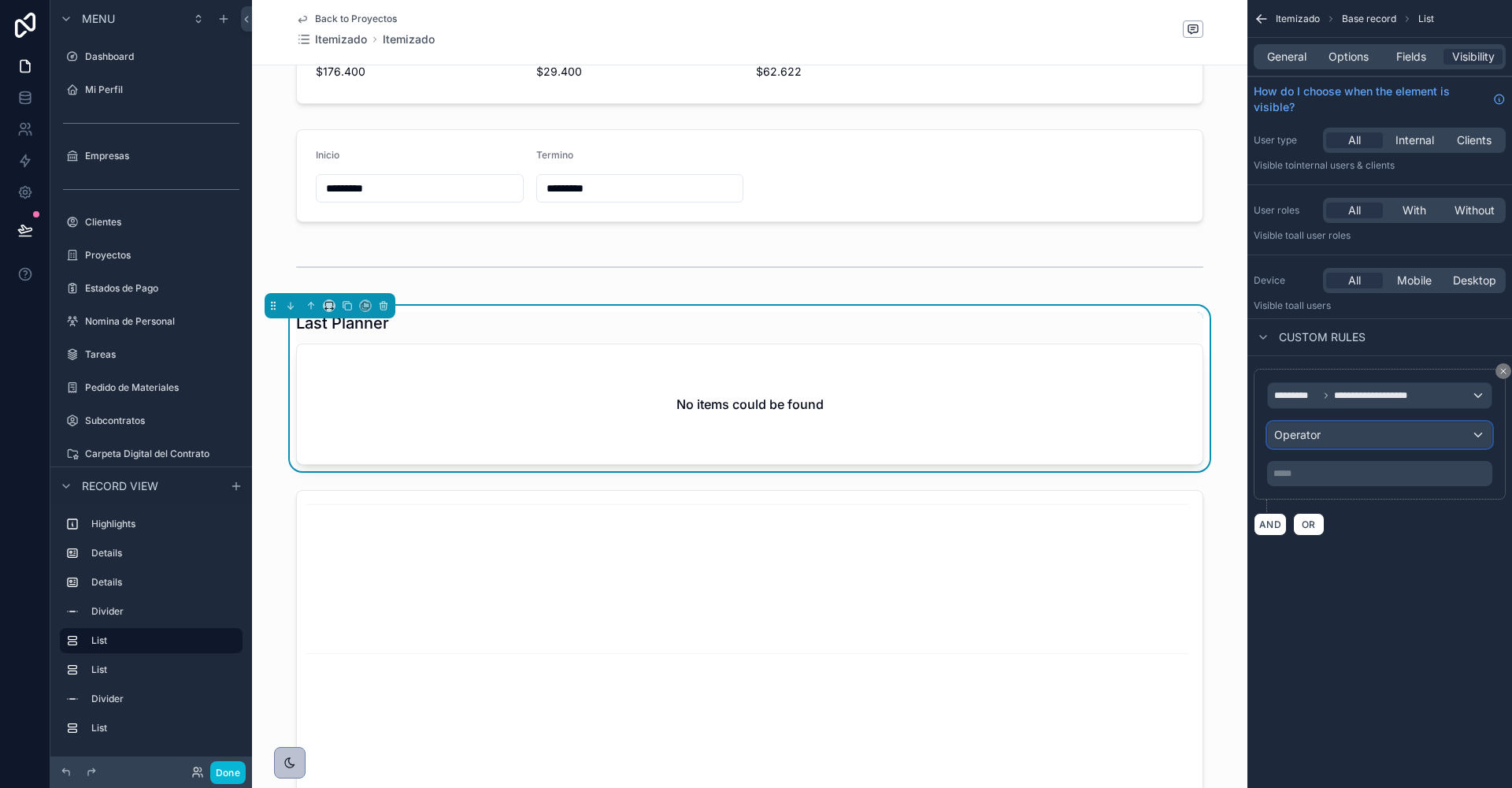
click at [1319, 438] on span "Operator" at bounding box center [1298, 434] width 47 height 14
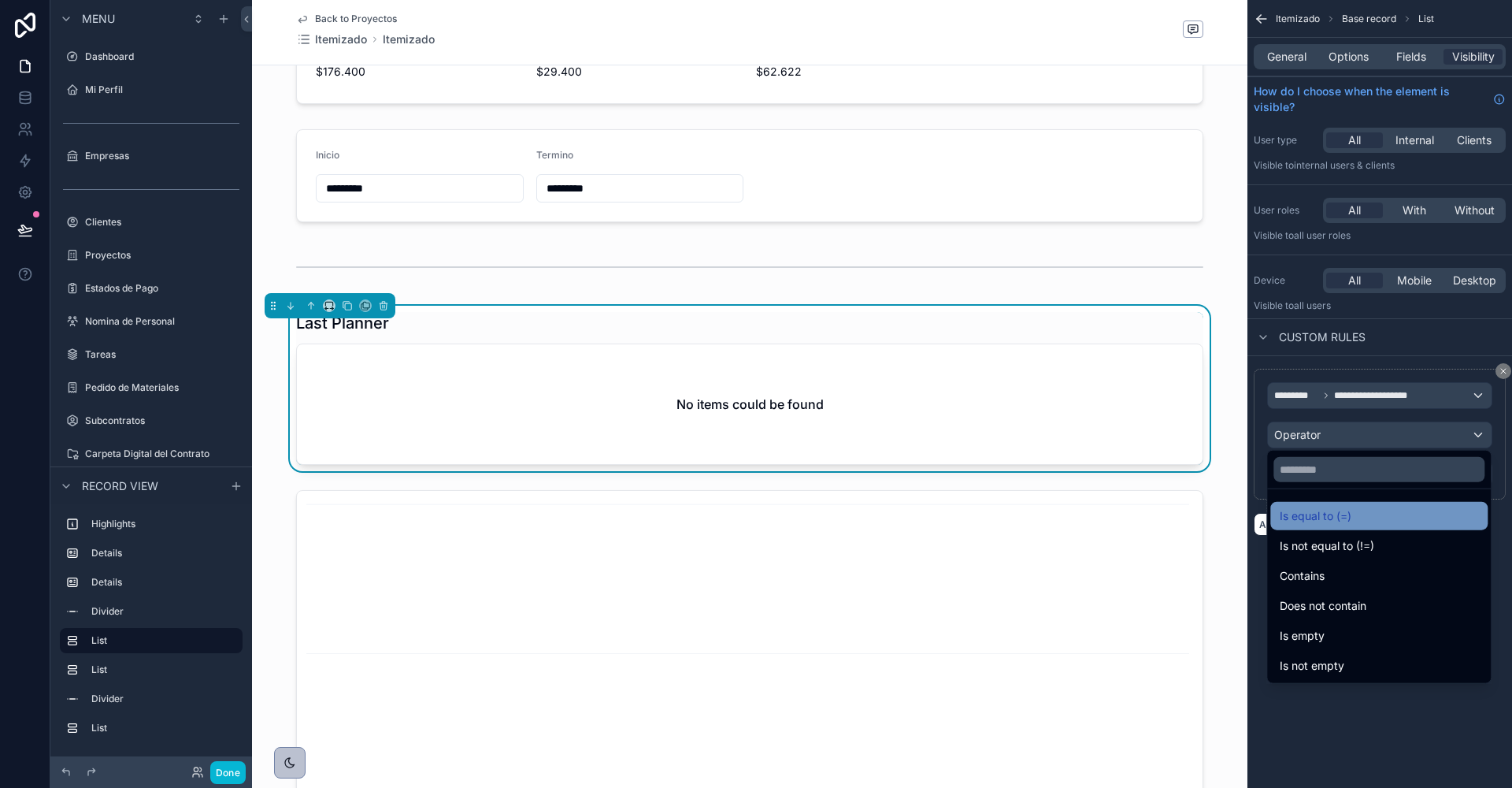
click at [1325, 514] on span "Is equal to (=)" at bounding box center [1316, 516] width 72 height 19
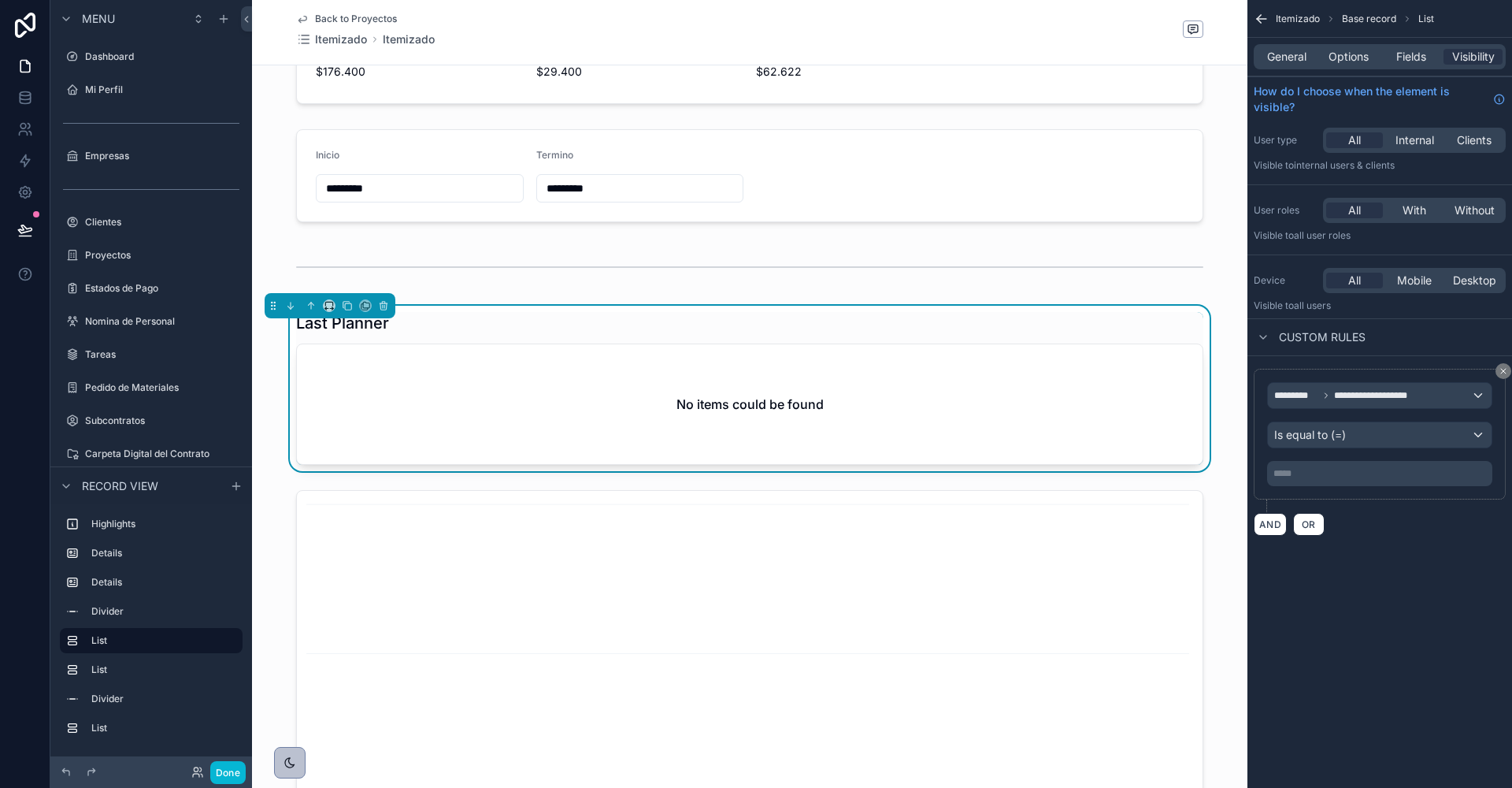
click at [1325, 475] on p "***** ﻿" at bounding box center [1381, 474] width 216 height 13
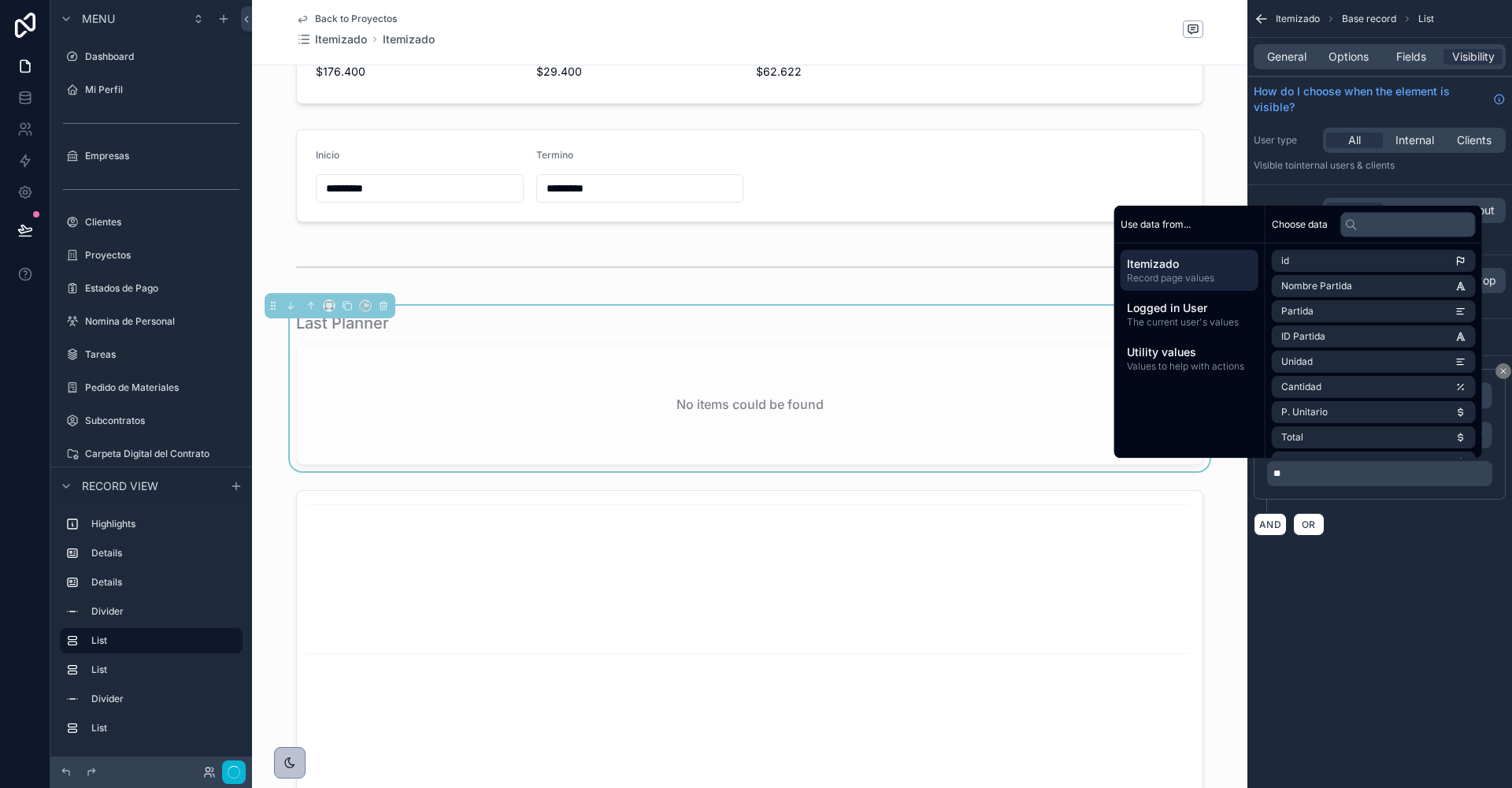
click at [1369, 526] on div "AND OR" at bounding box center [1380, 524] width 252 height 24
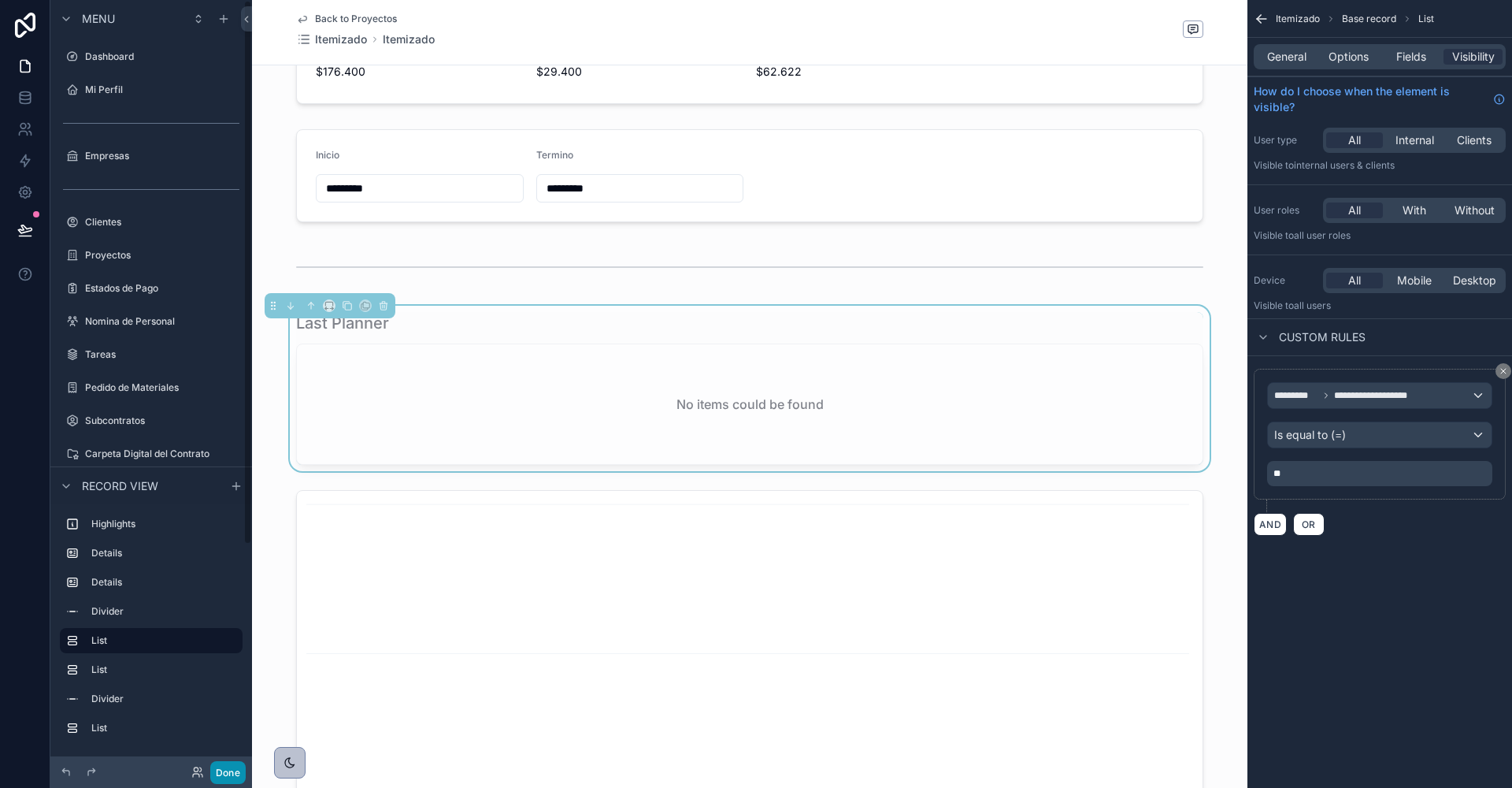
click at [224, 772] on button "Done" at bounding box center [228, 772] width 36 height 23
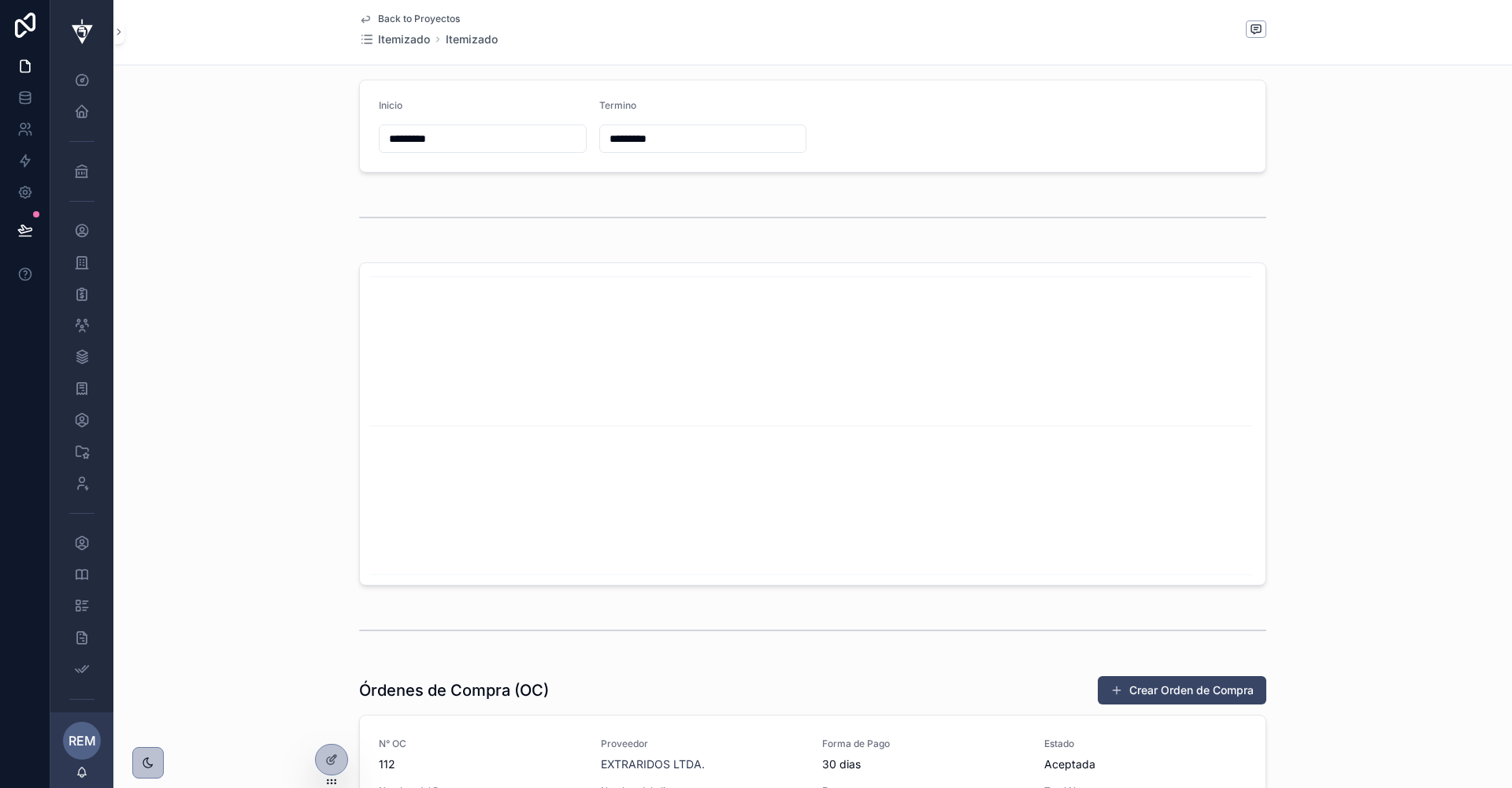
scroll to position [1088, 0]
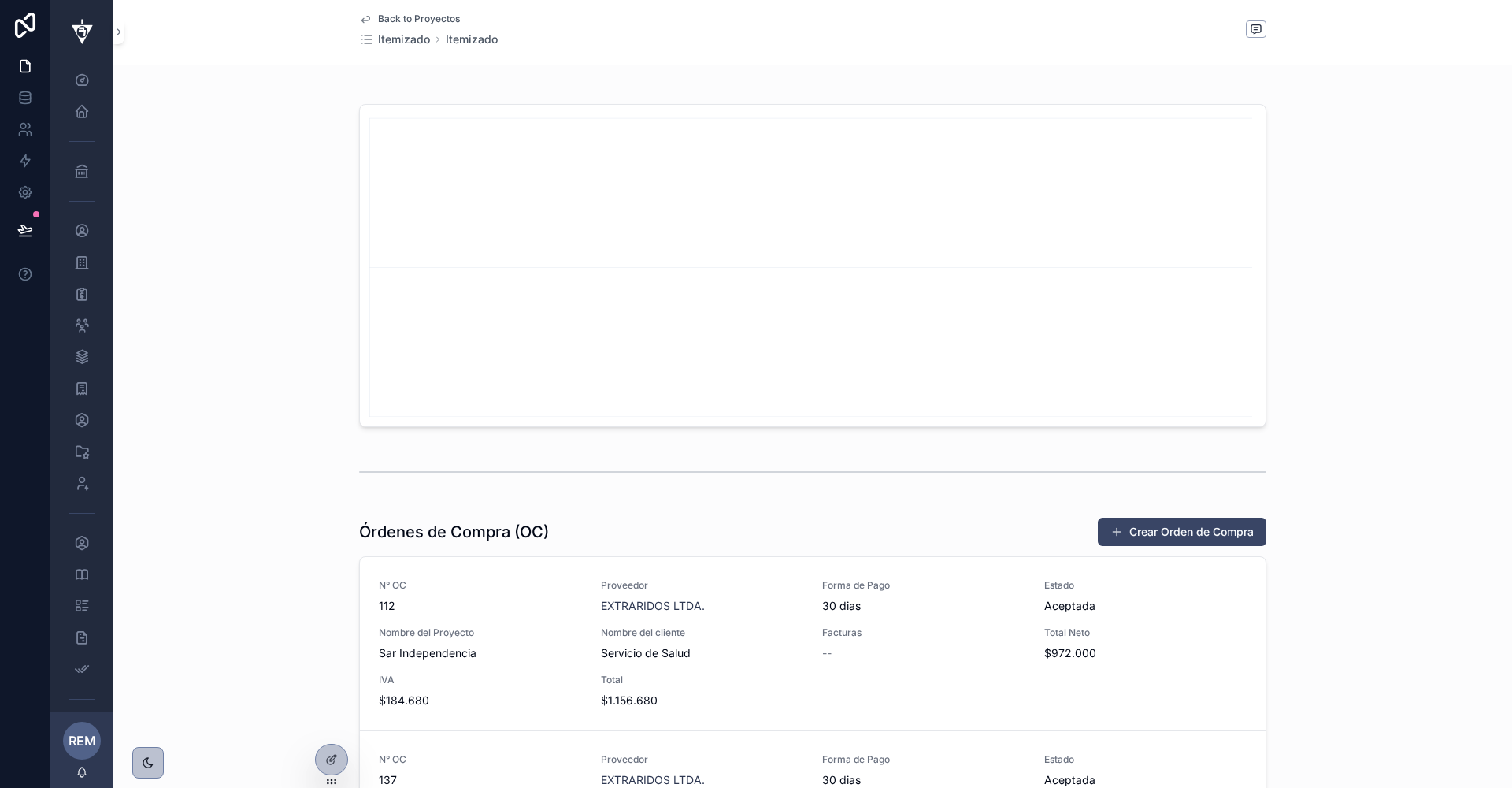
click at [444, 406] on icon "chart" at bounding box center [813, 265] width 887 height 303
click at [427, 202] on icon "chart" at bounding box center [813, 265] width 887 height 303
click at [274, 181] on div "scrollable content" at bounding box center [813, 265] width 1399 height 336
click at [432, 123] on icon "chart" at bounding box center [813, 265] width 887 height 303
click at [417, 99] on div "scrollable content" at bounding box center [813, 265] width 1399 height 336
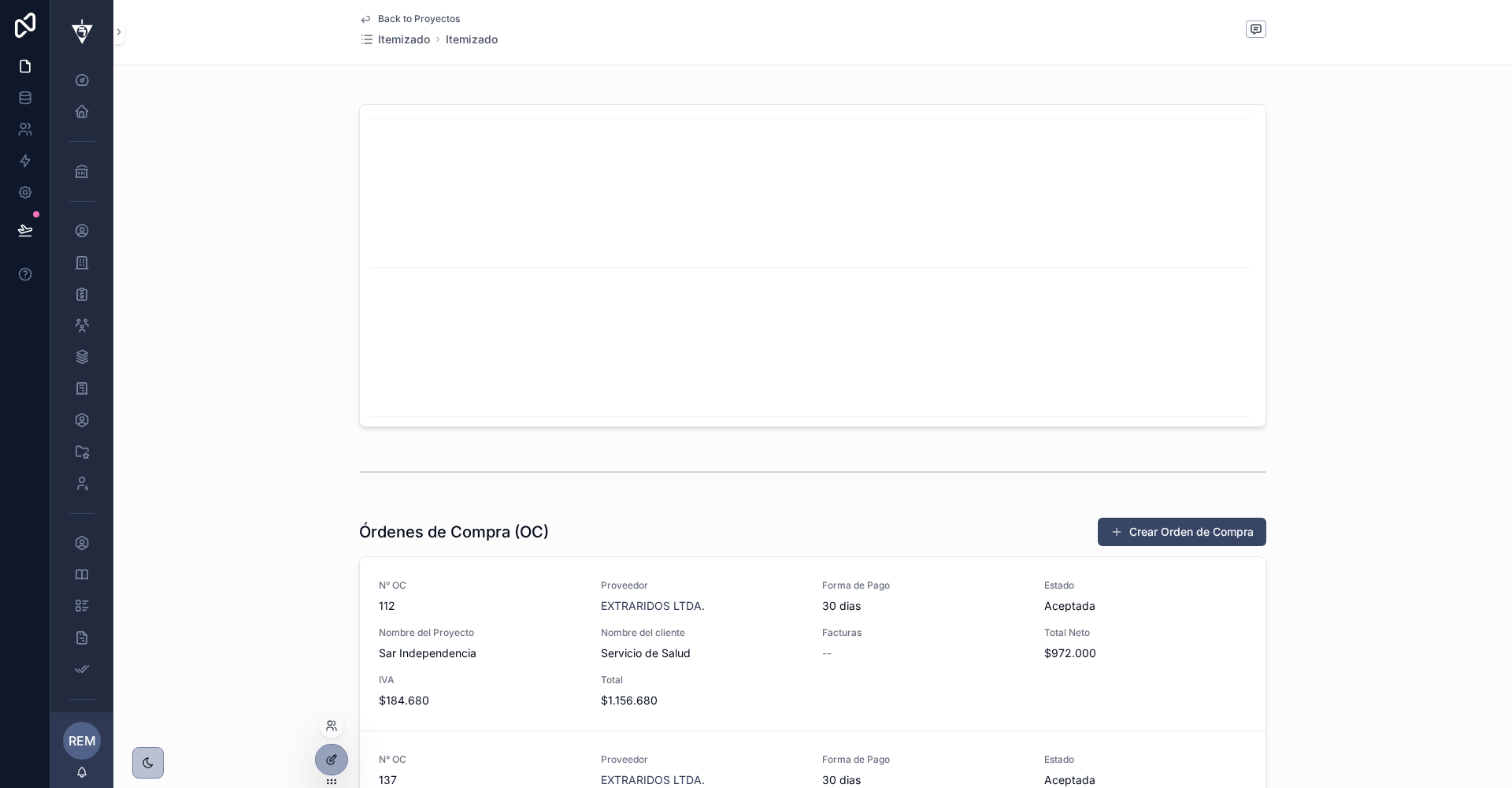
click at [327, 759] on icon at bounding box center [331, 761] width 7 height 7
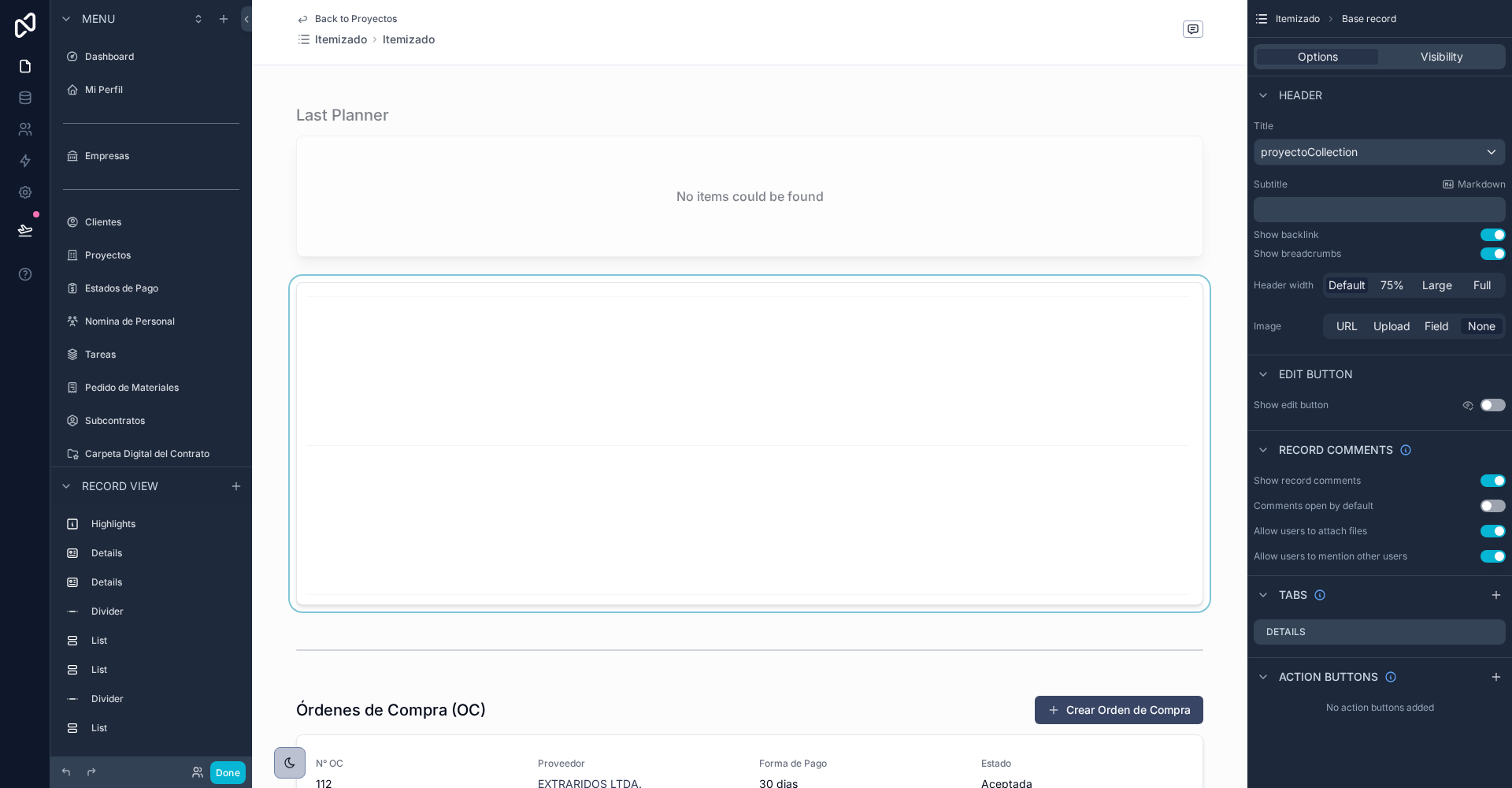
click at [394, 360] on div "scrollable content" at bounding box center [749, 443] width 995 height 336
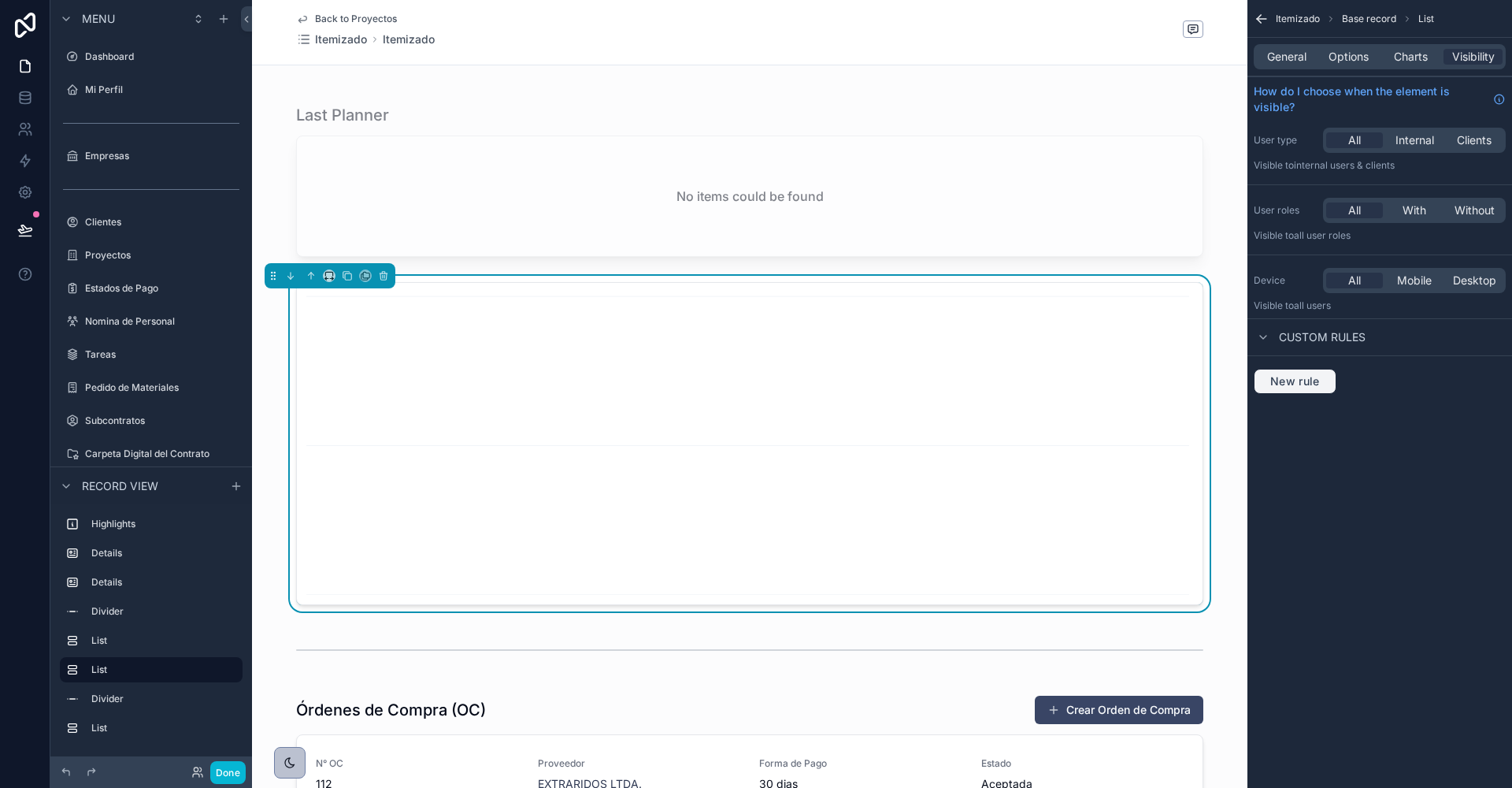
click at [1278, 380] on span "New rule" at bounding box center [1295, 381] width 63 height 14
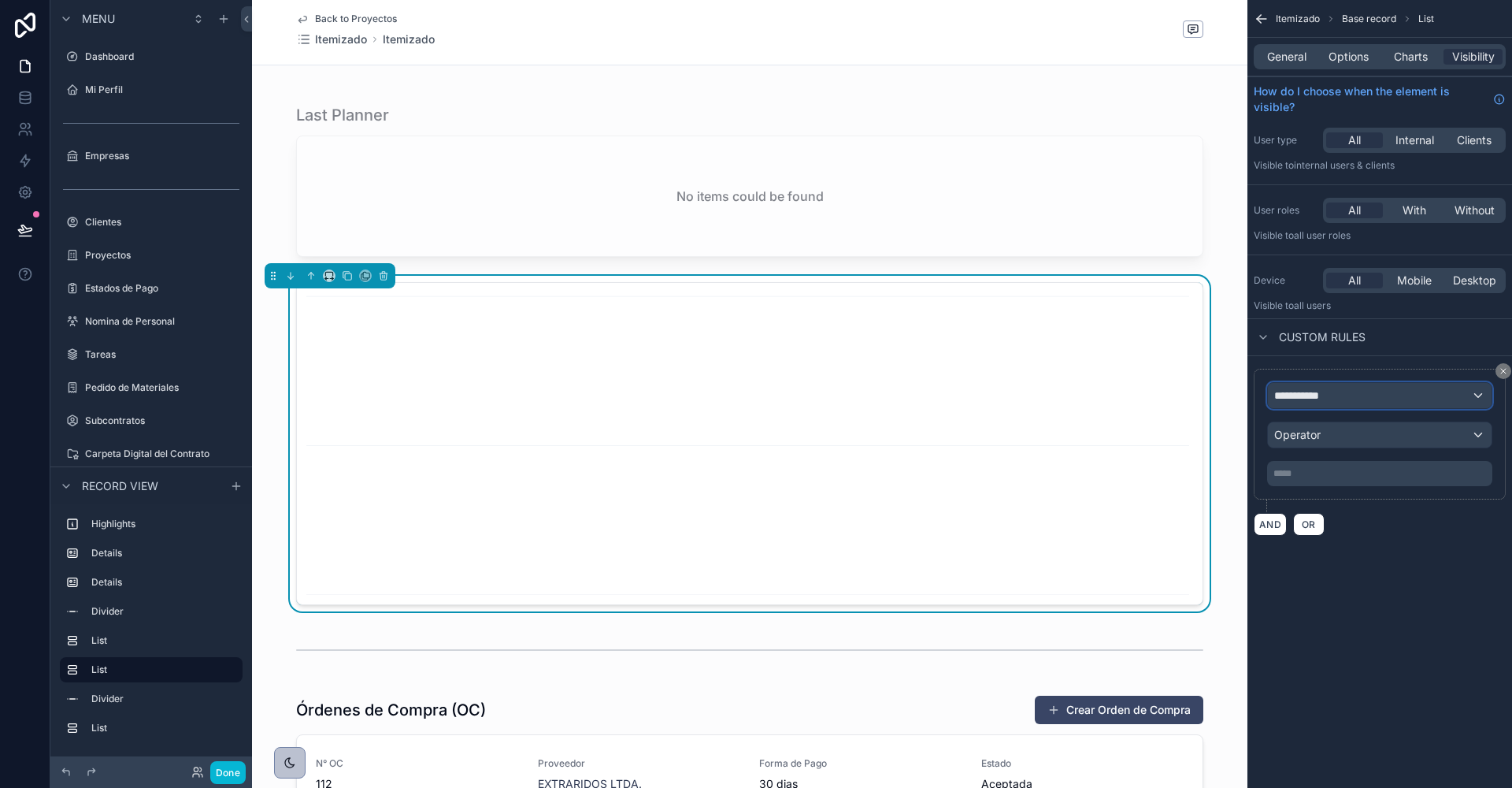
click at [1286, 388] on span "**********" at bounding box center [1303, 395] width 58 height 16
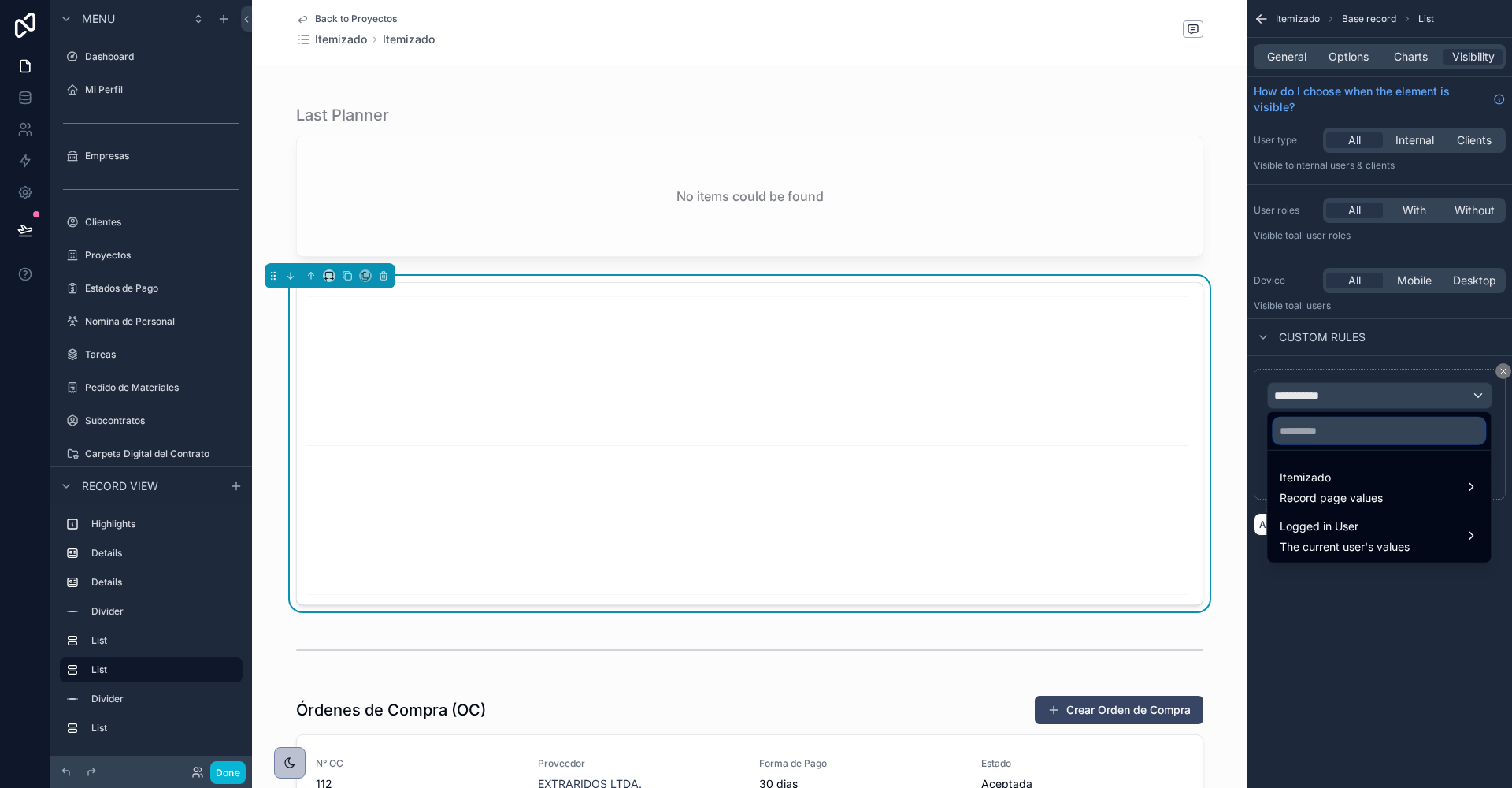
click at [1303, 442] on input "text" at bounding box center [1380, 430] width 211 height 25
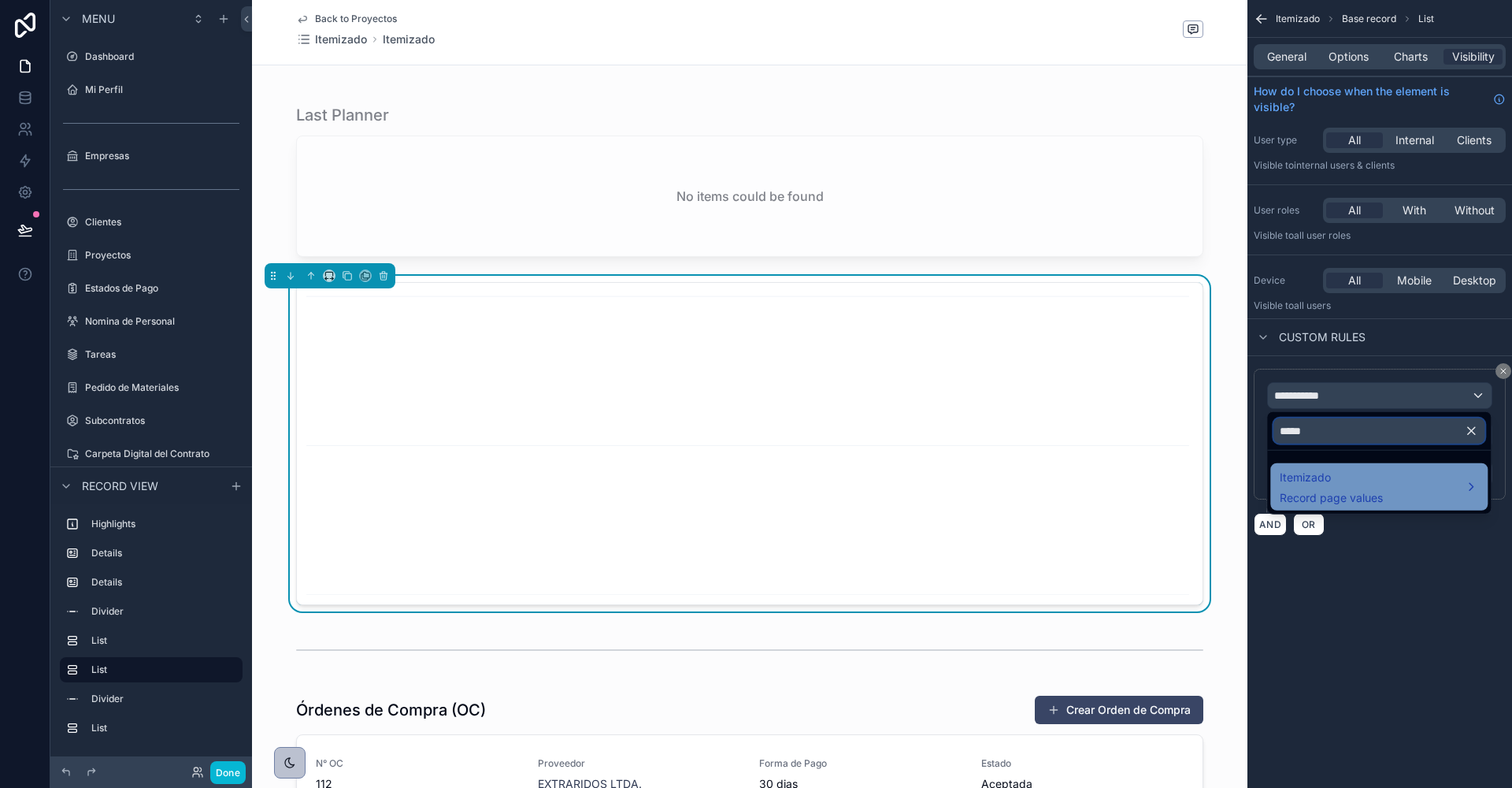
type input "*****"
click at [1319, 482] on span "Itemizado" at bounding box center [1332, 477] width 103 height 19
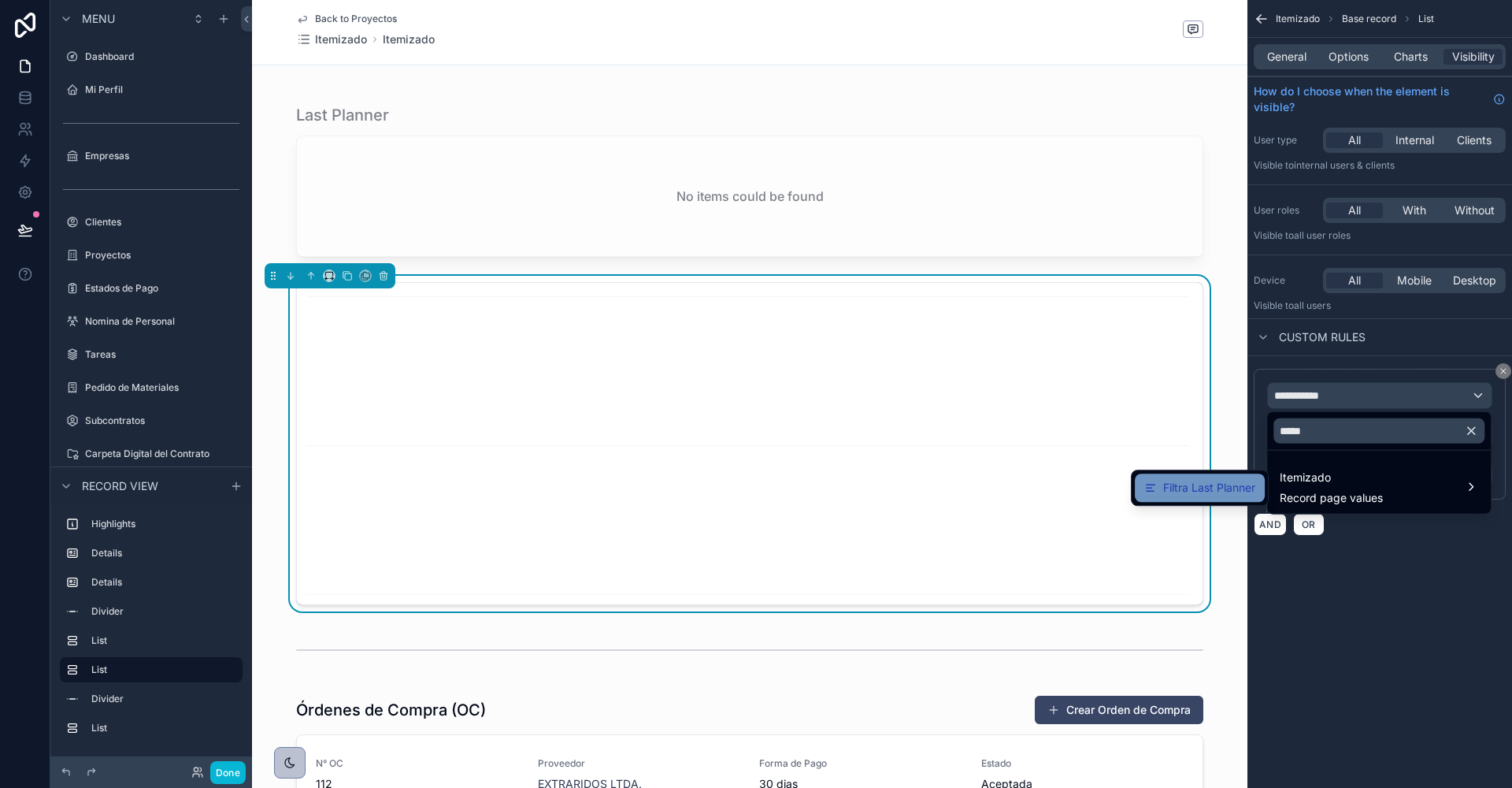
click at [1229, 485] on span "Filtra Last Planner" at bounding box center [1210, 487] width 92 height 19
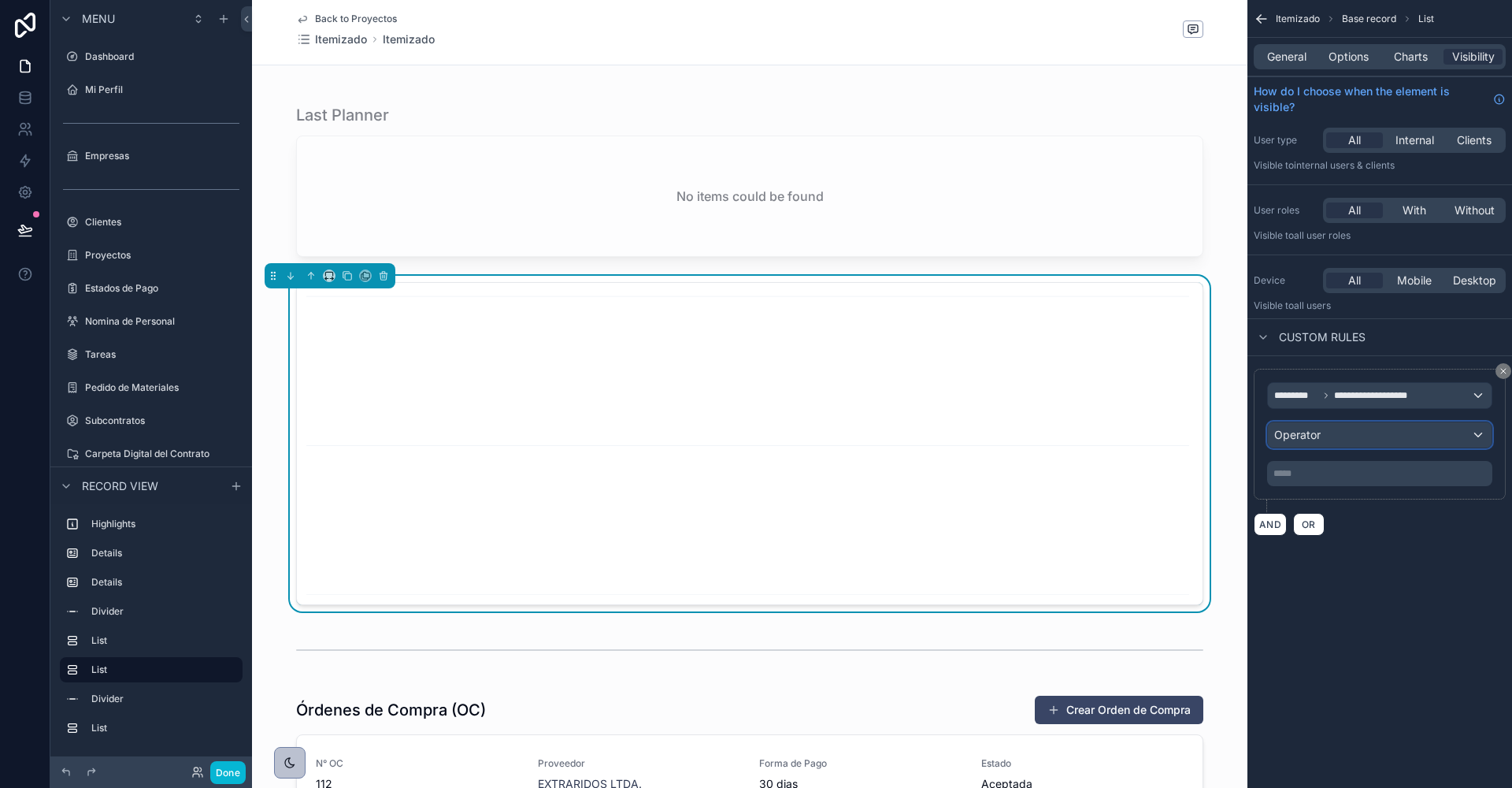
click at [1299, 427] on span "Operator" at bounding box center [1298, 434] width 47 height 16
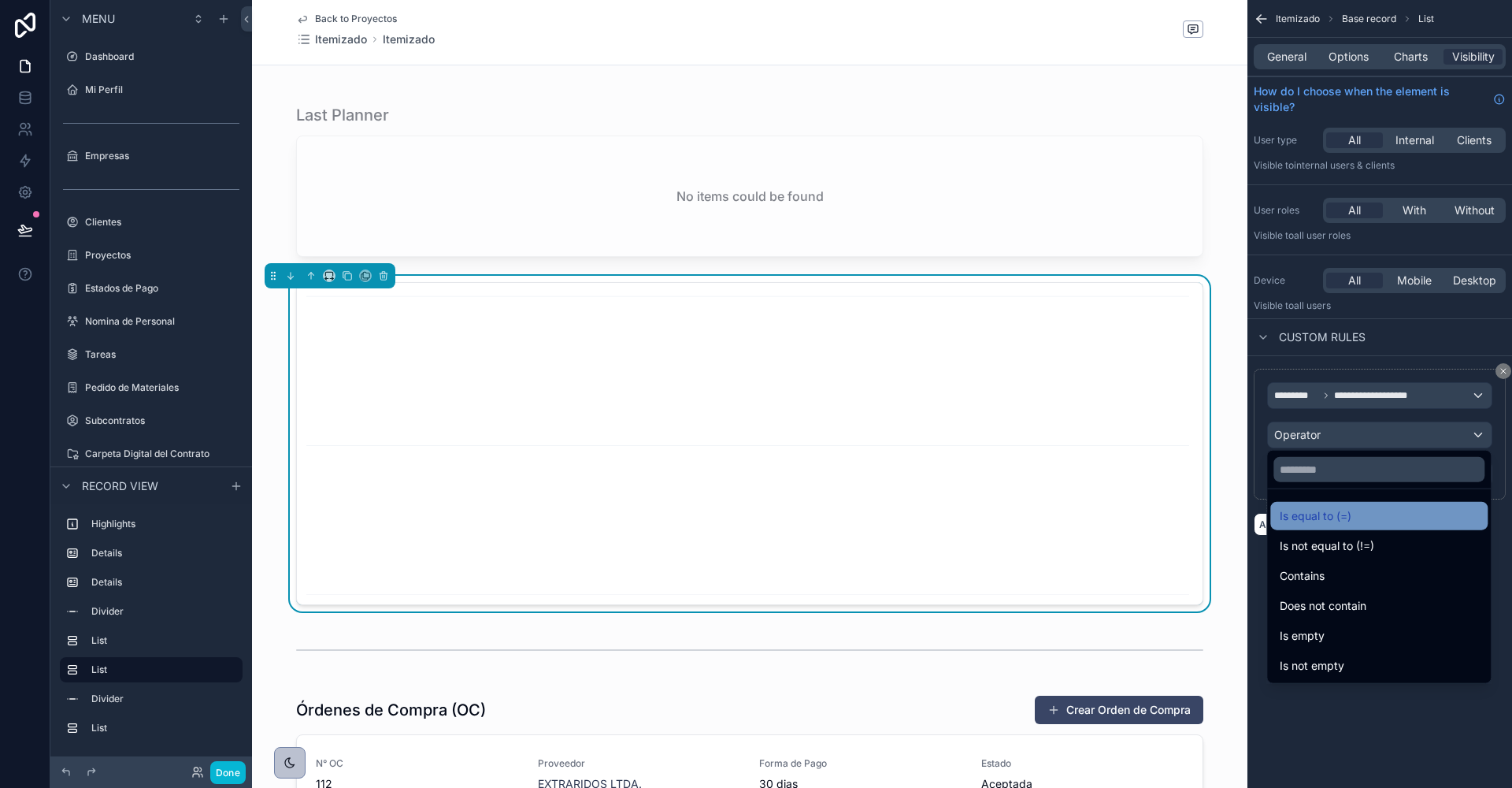
click at [1308, 508] on span "Is equal to (=)" at bounding box center [1316, 516] width 72 height 19
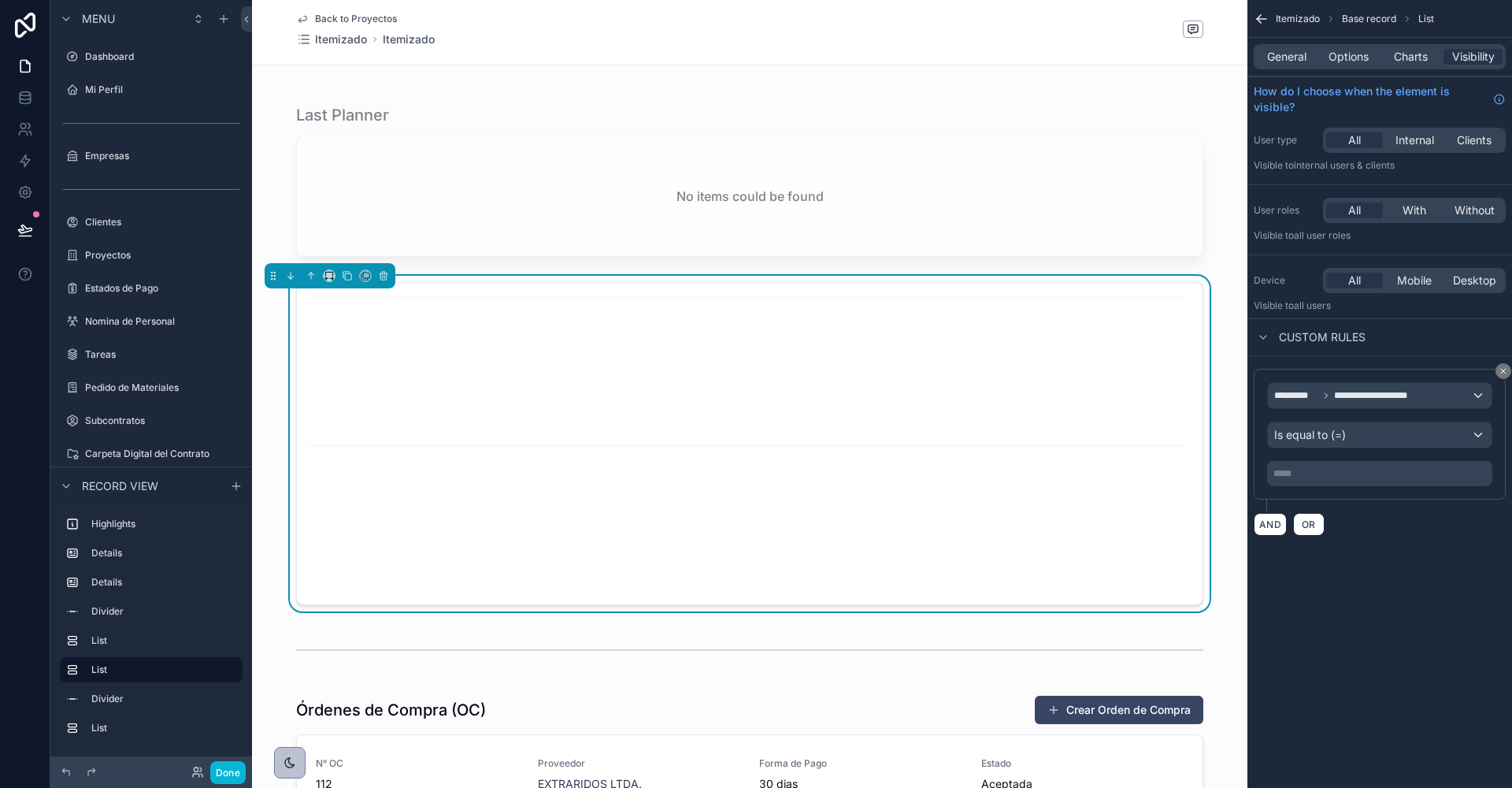
click at [1308, 471] on p "***** ﻿" at bounding box center [1381, 474] width 216 height 13
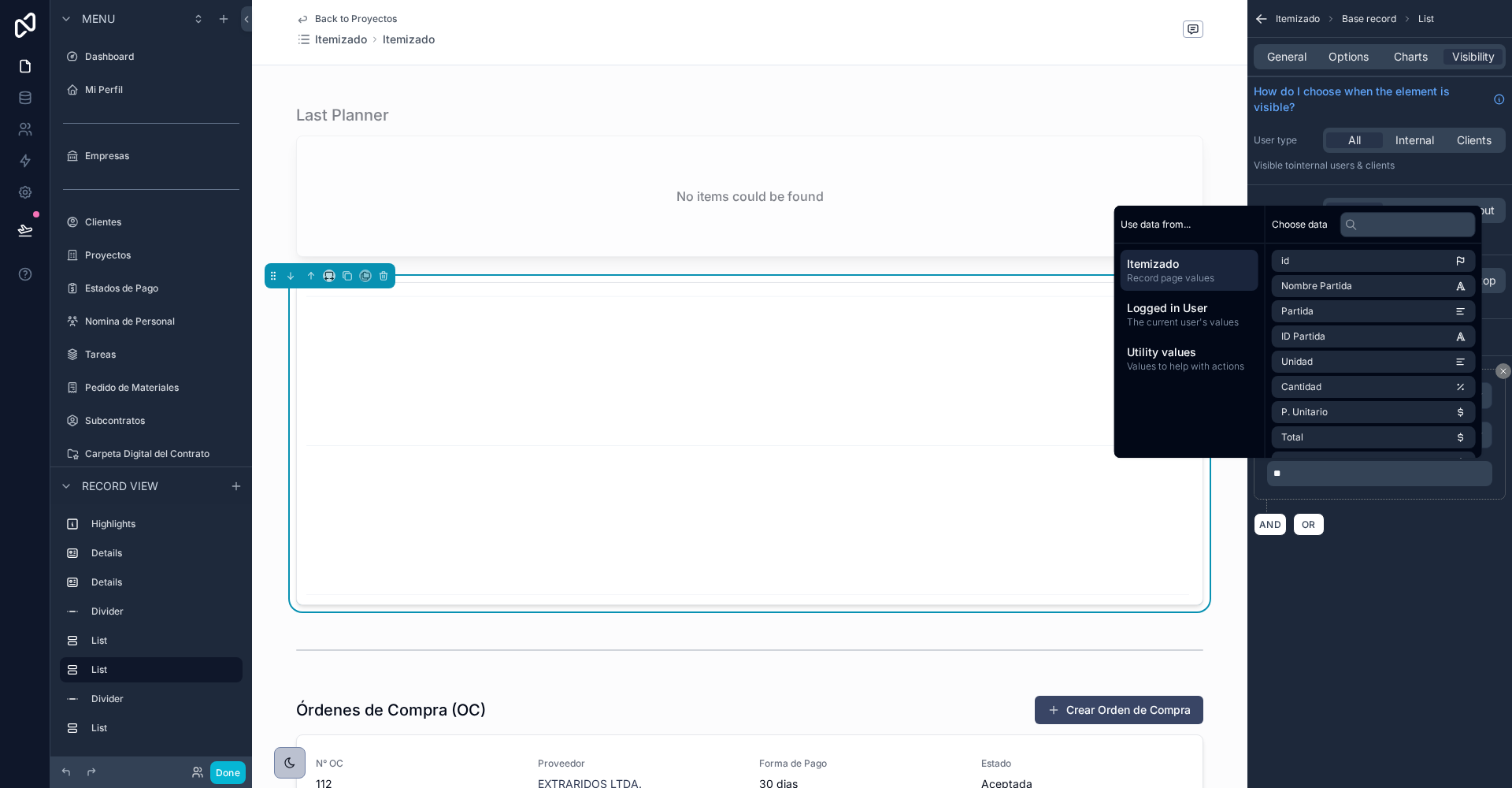
click at [1370, 536] on div "**********" at bounding box center [1380, 451] width 265 height 192
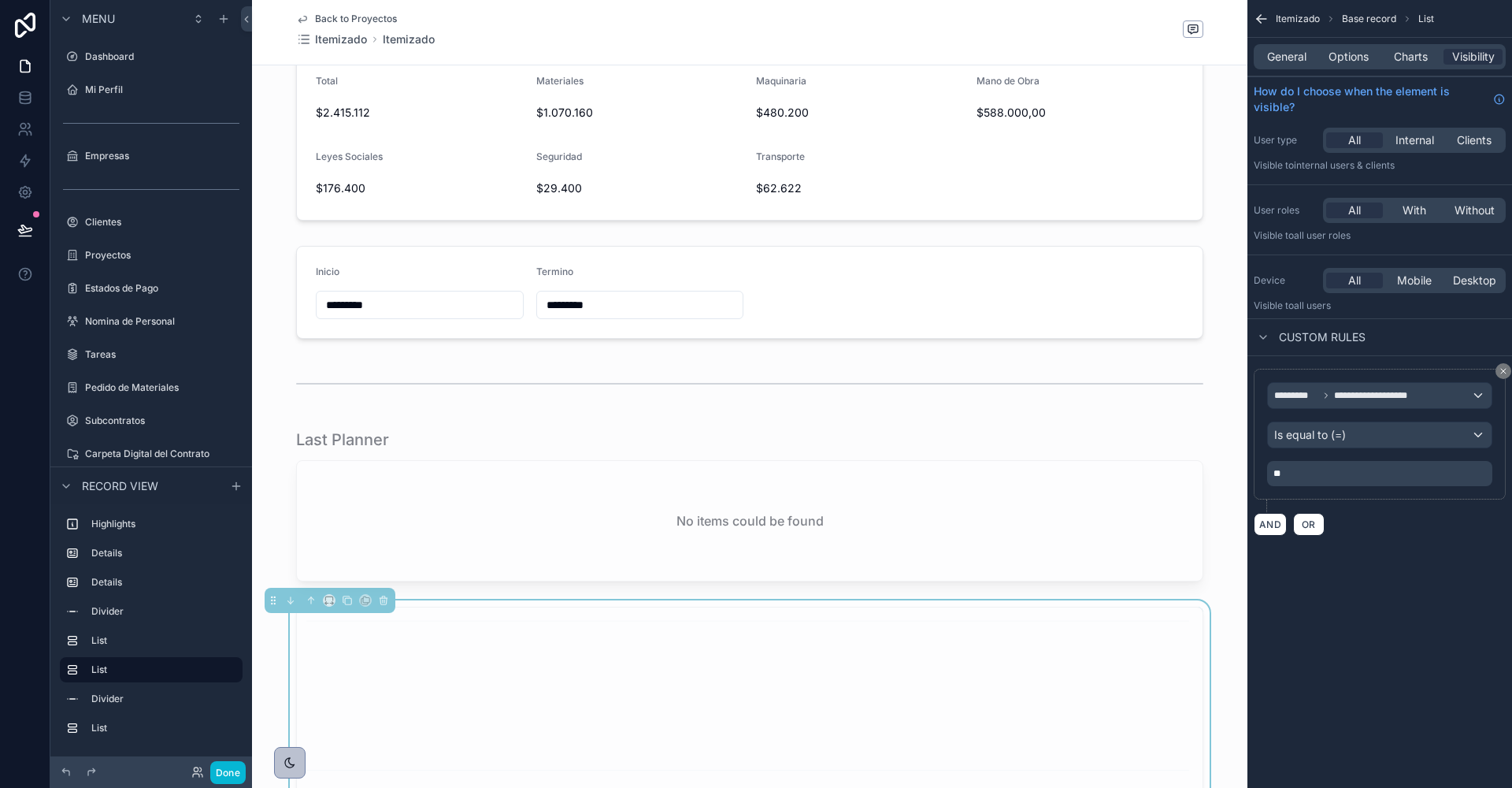
scroll to position [819, 0]
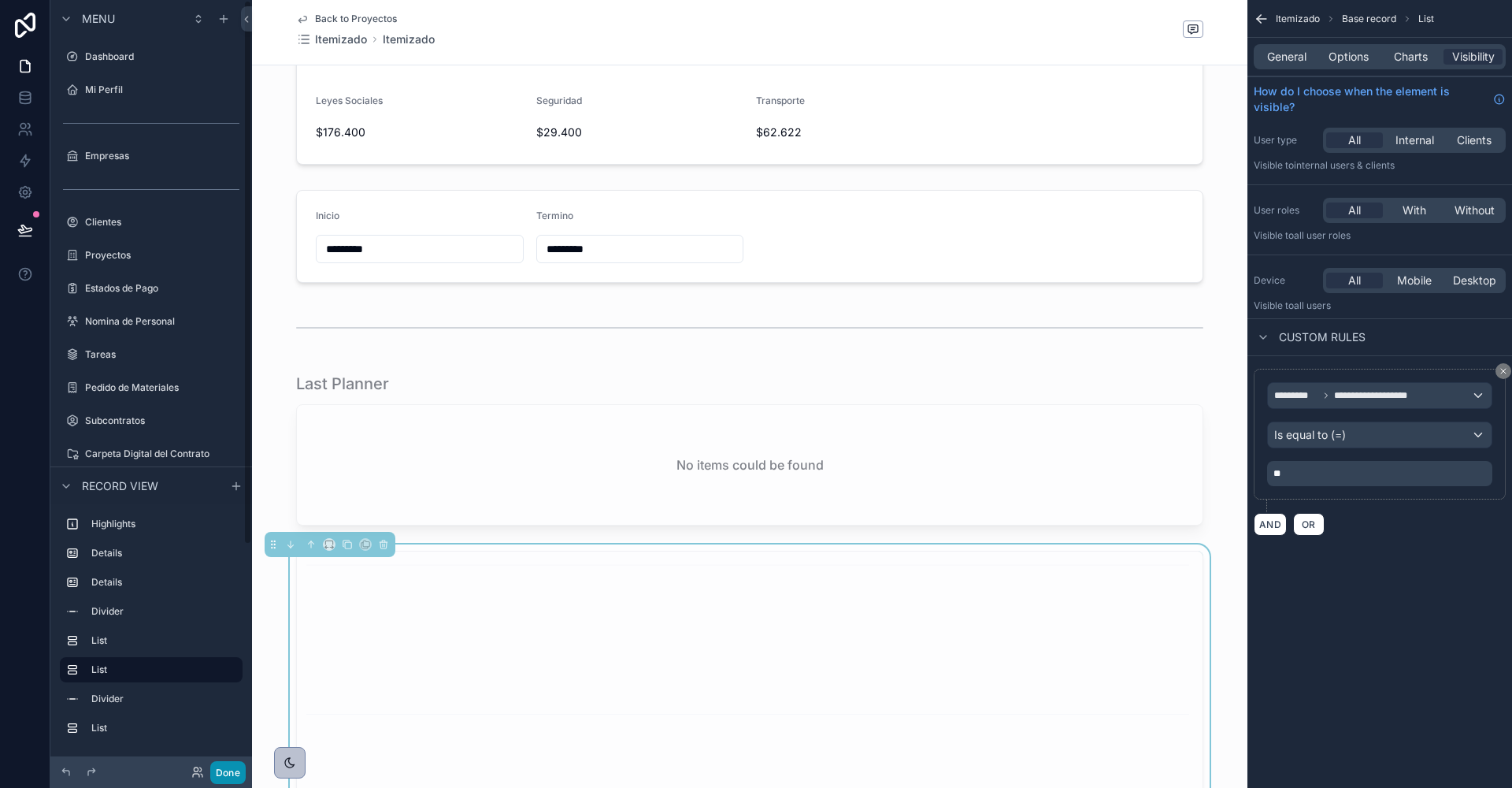
click at [227, 769] on button "Done" at bounding box center [228, 772] width 36 height 23
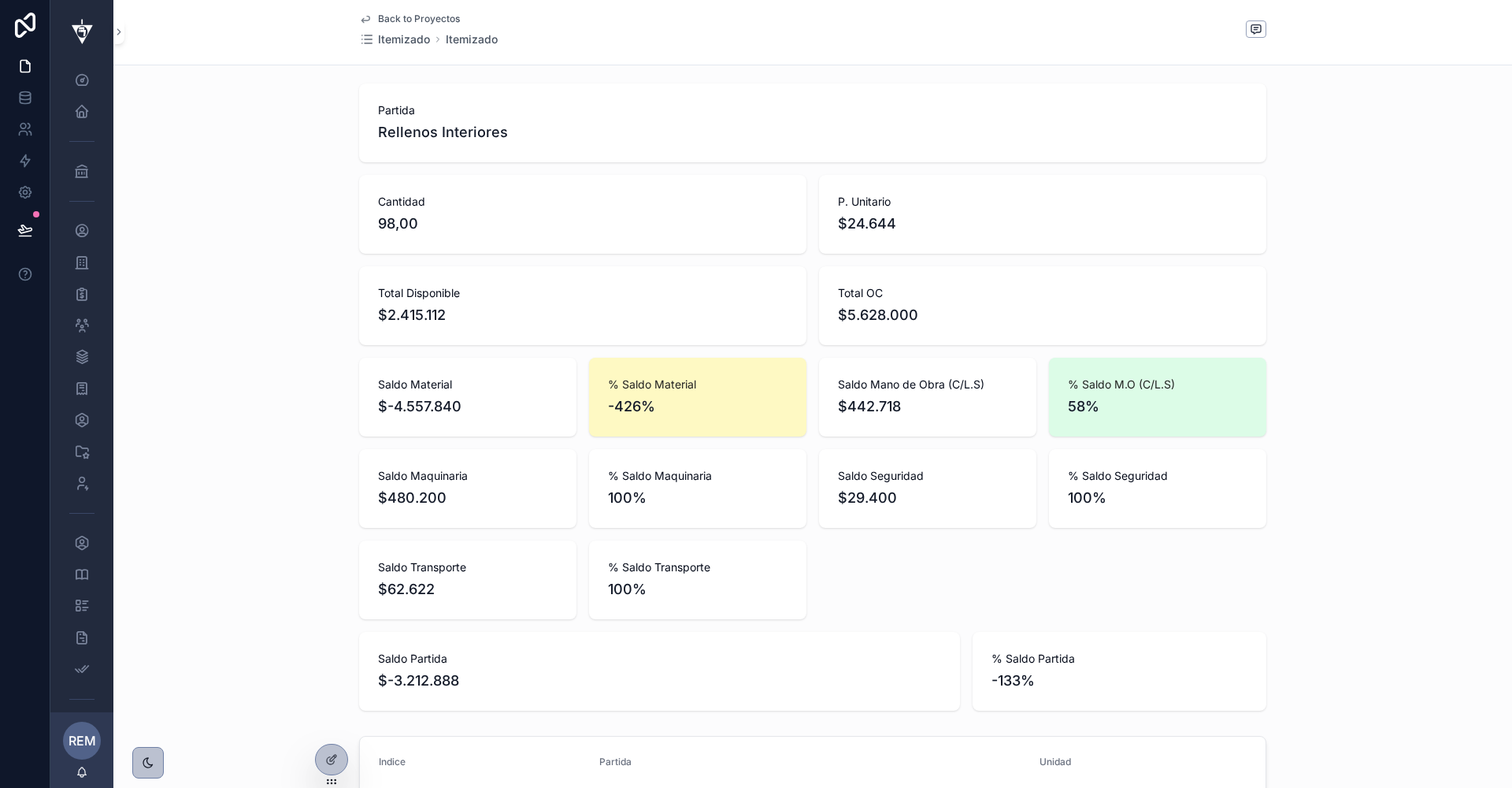
scroll to position [0, 0]
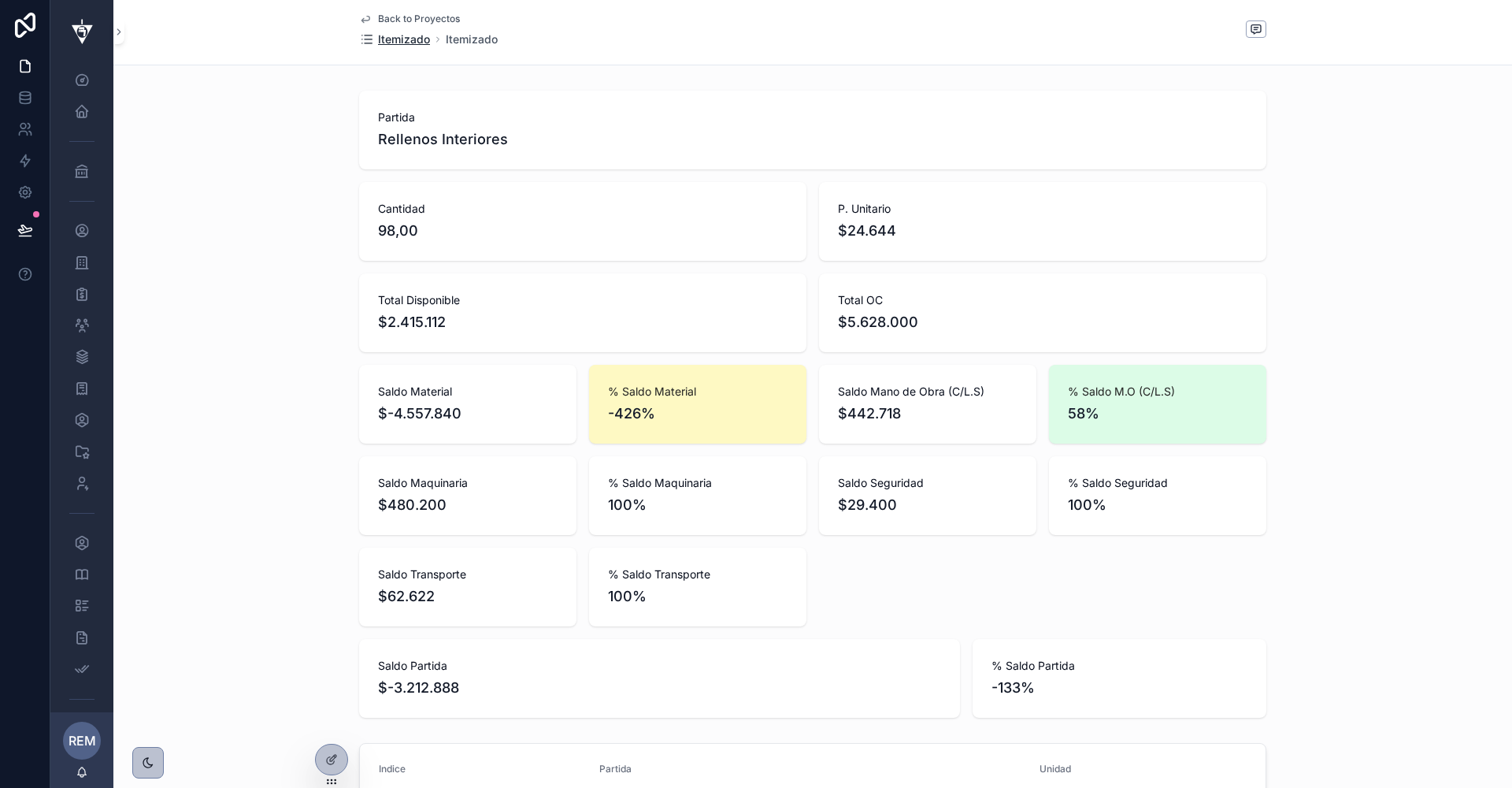
click at [407, 36] on span "Itemizado" at bounding box center [404, 39] width 52 height 16
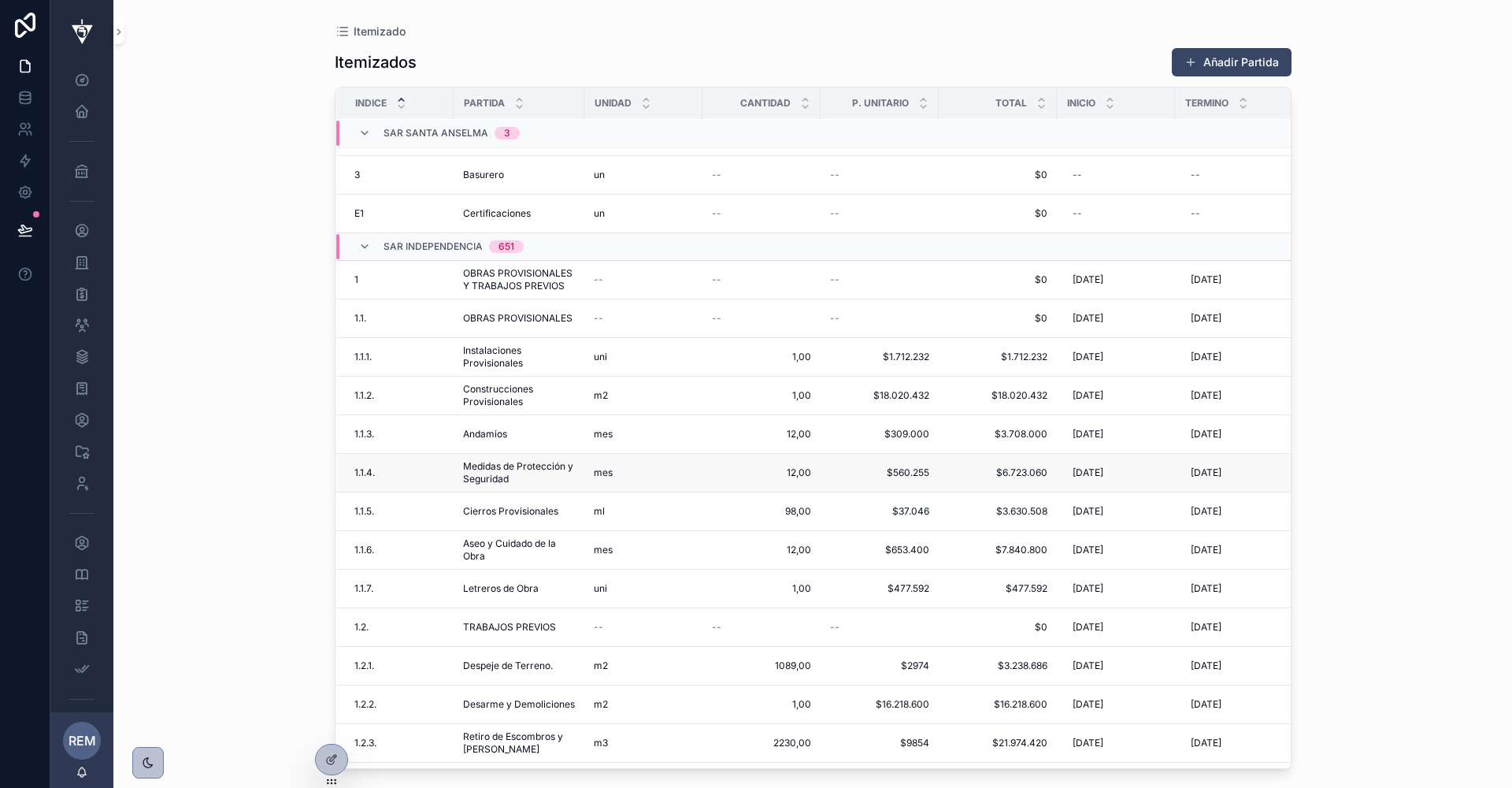
scroll to position [40, 0]
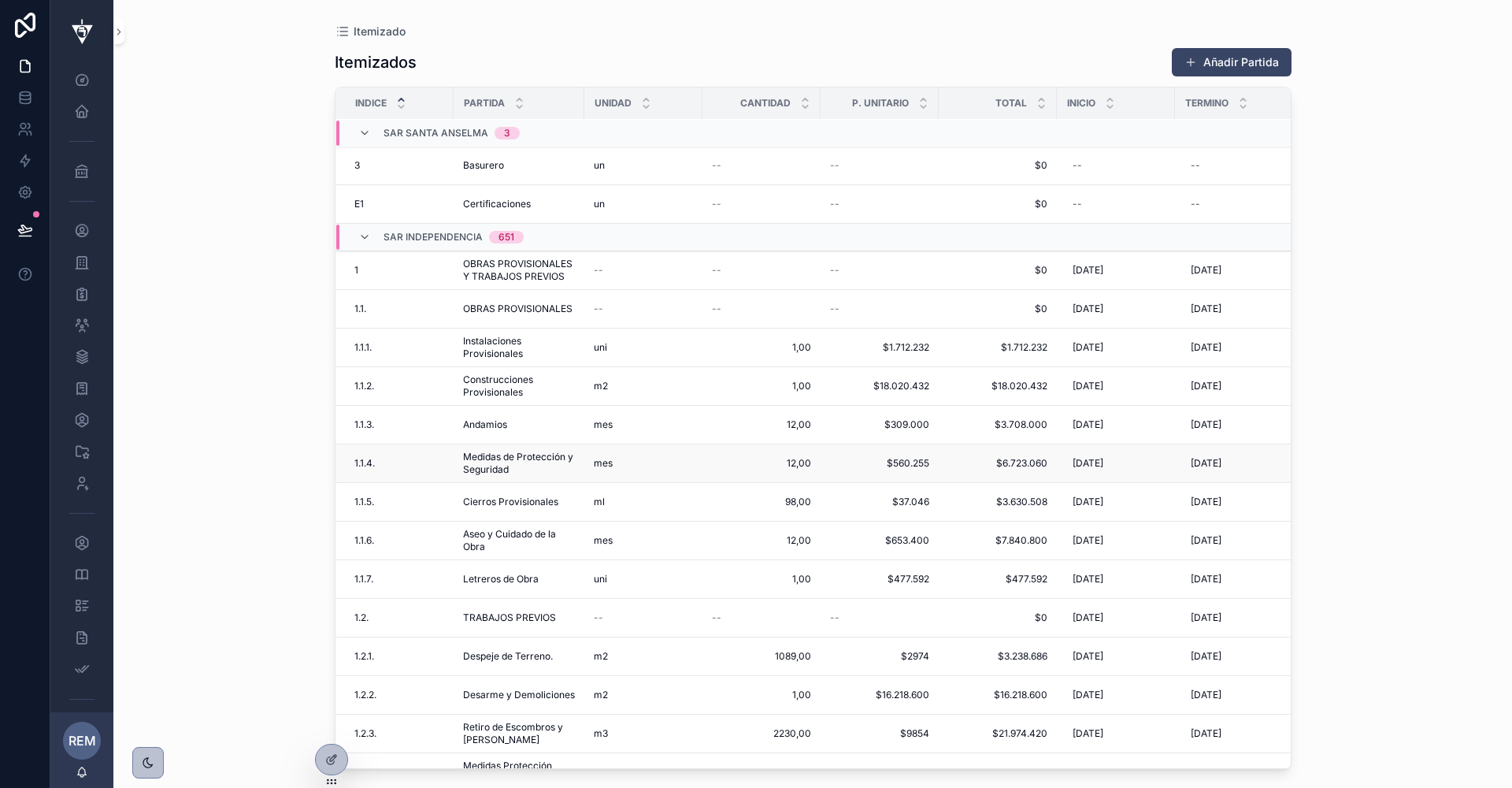
click at [471, 460] on span "Medidas de Protección y Seguridad" at bounding box center [519, 463] width 112 height 25
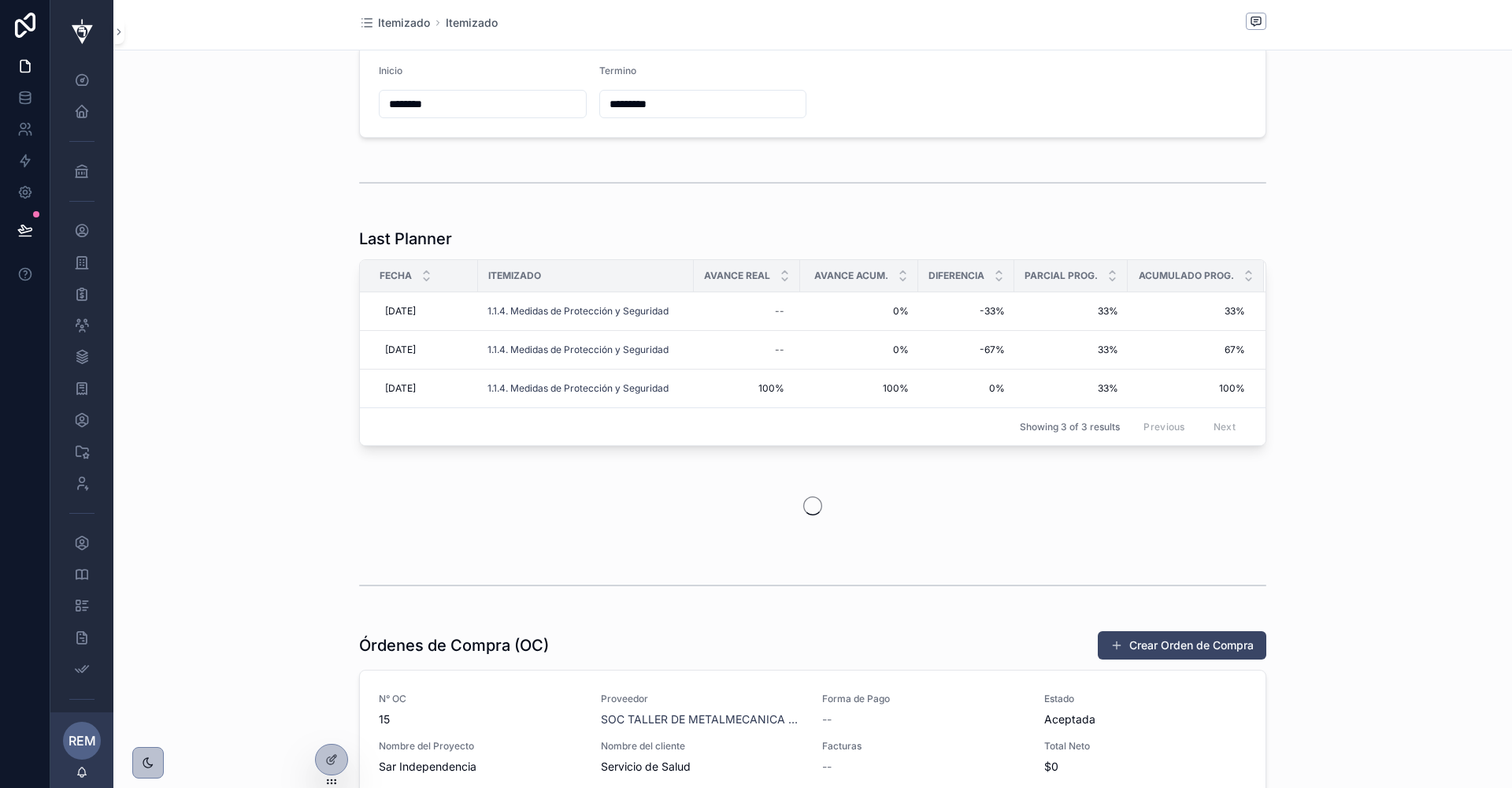
scroll to position [975, 0]
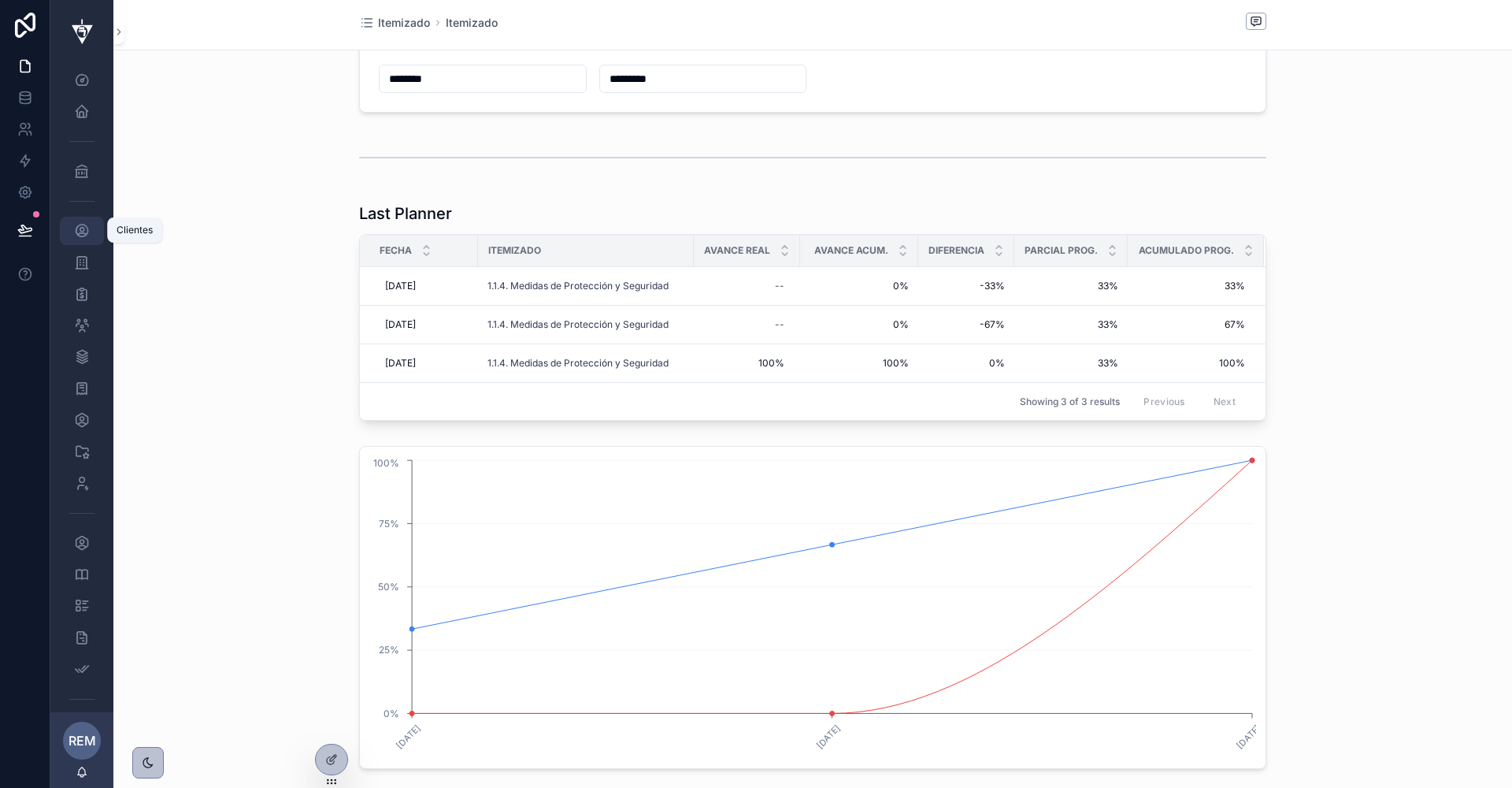
click at [80, 232] on icon "scrollable content" at bounding box center [82, 231] width 16 height 16
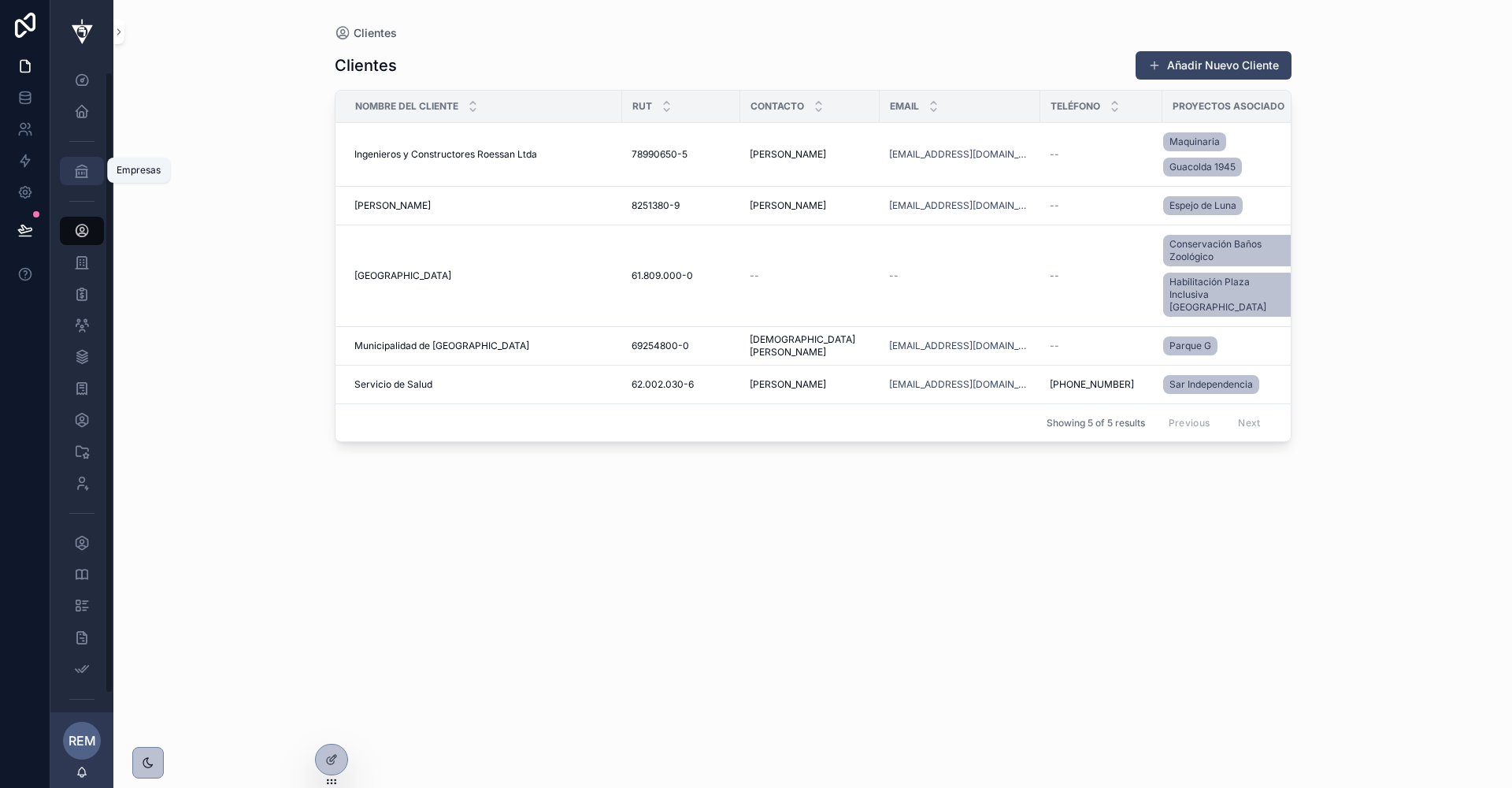
click at [79, 171] on icon "scrollable content" at bounding box center [82, 170] width 16 height 16
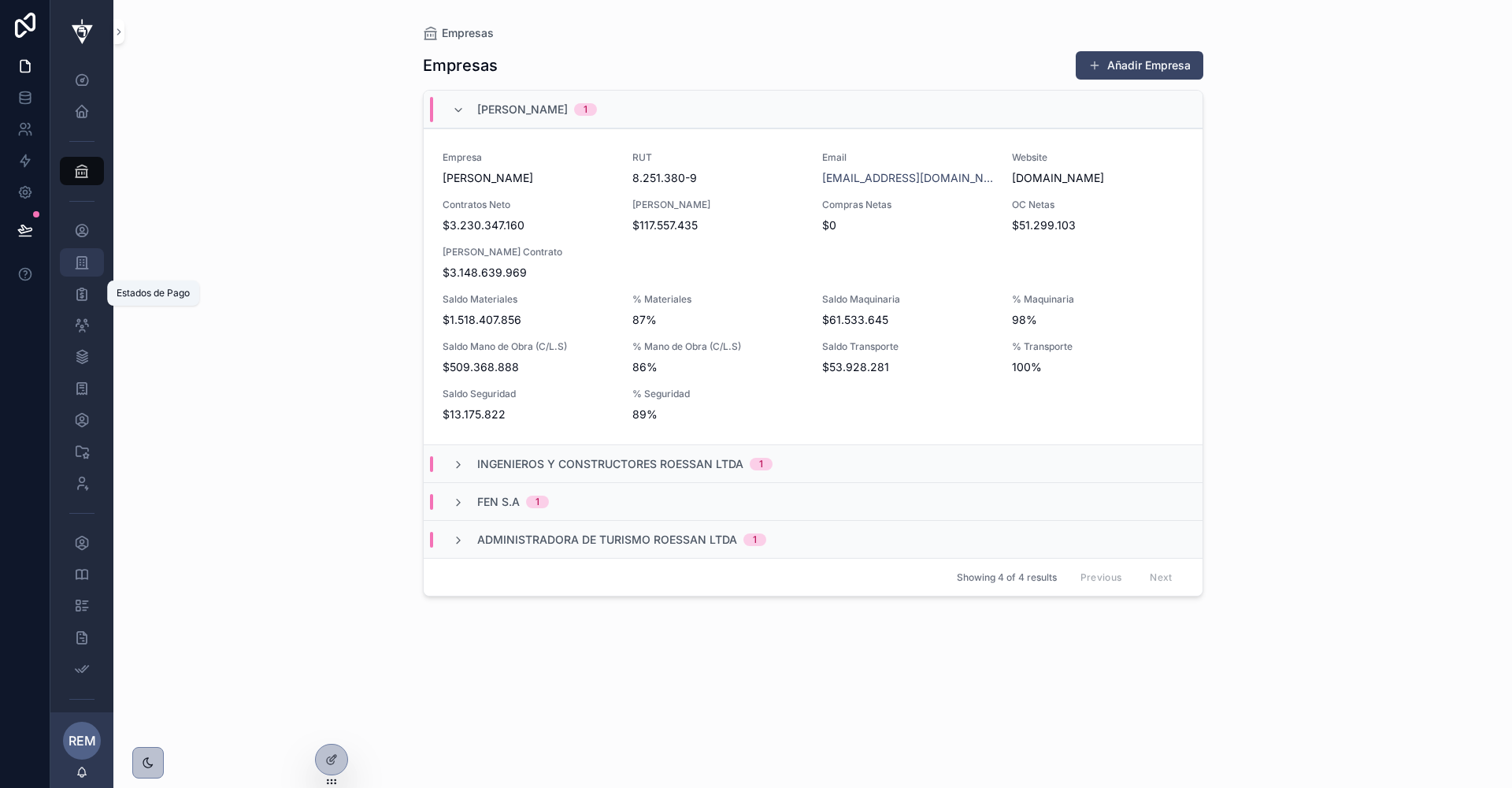
click at [80, 265] on icon "scrollable content" at bounding box center [82, 262] width 16 height 16
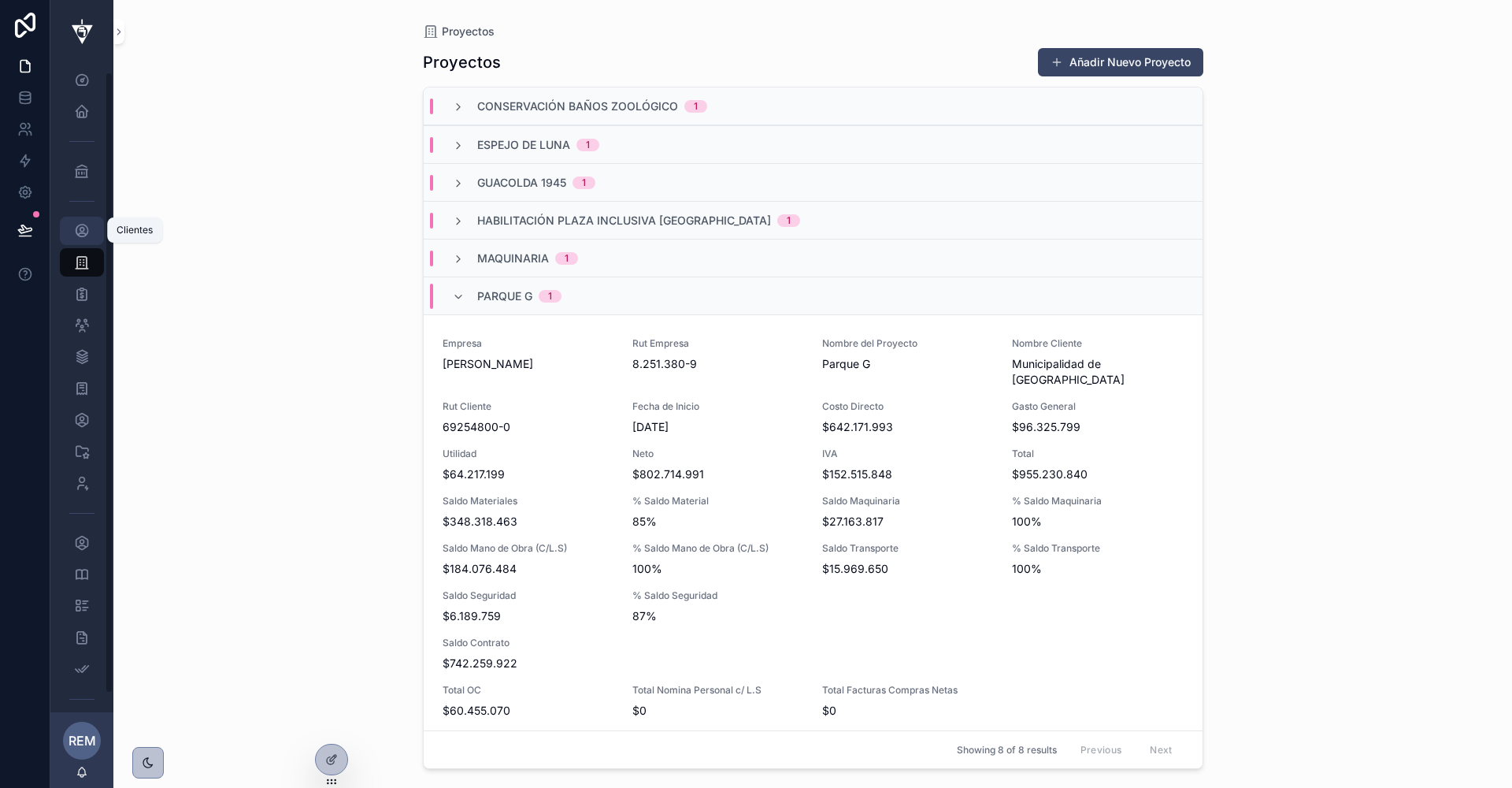
click at [86, 231] on icon "scrollable content" at bounding box center [82, 231] width 16 height 16
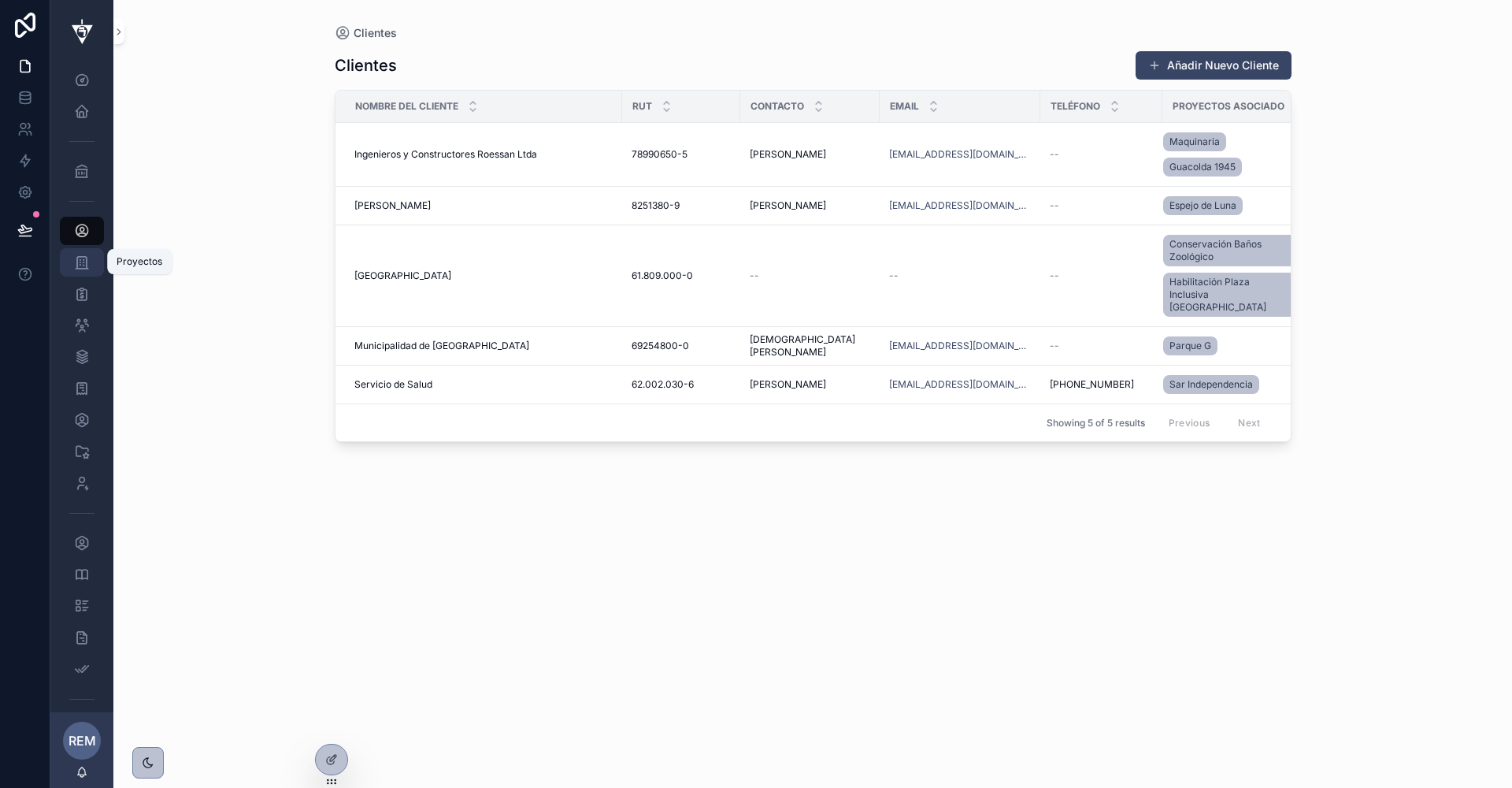
click at [81, 258] on icon "scrollable content" at bounding box center [82, 262] width 16 height 16
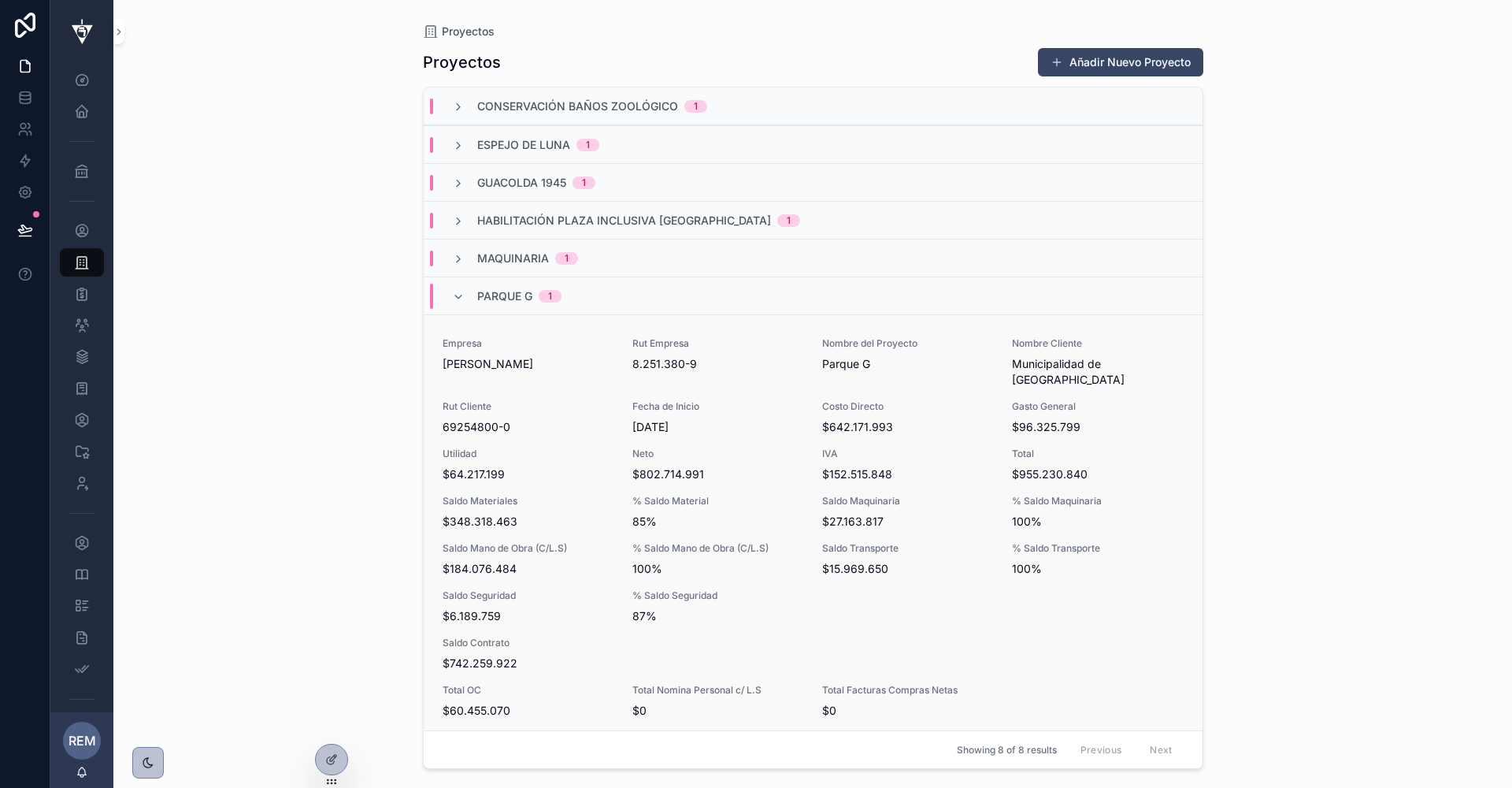
click at [567, 495] on div "Saldo Materiales $348.318.463" at bounding box center [529, 512] width 171 height 35
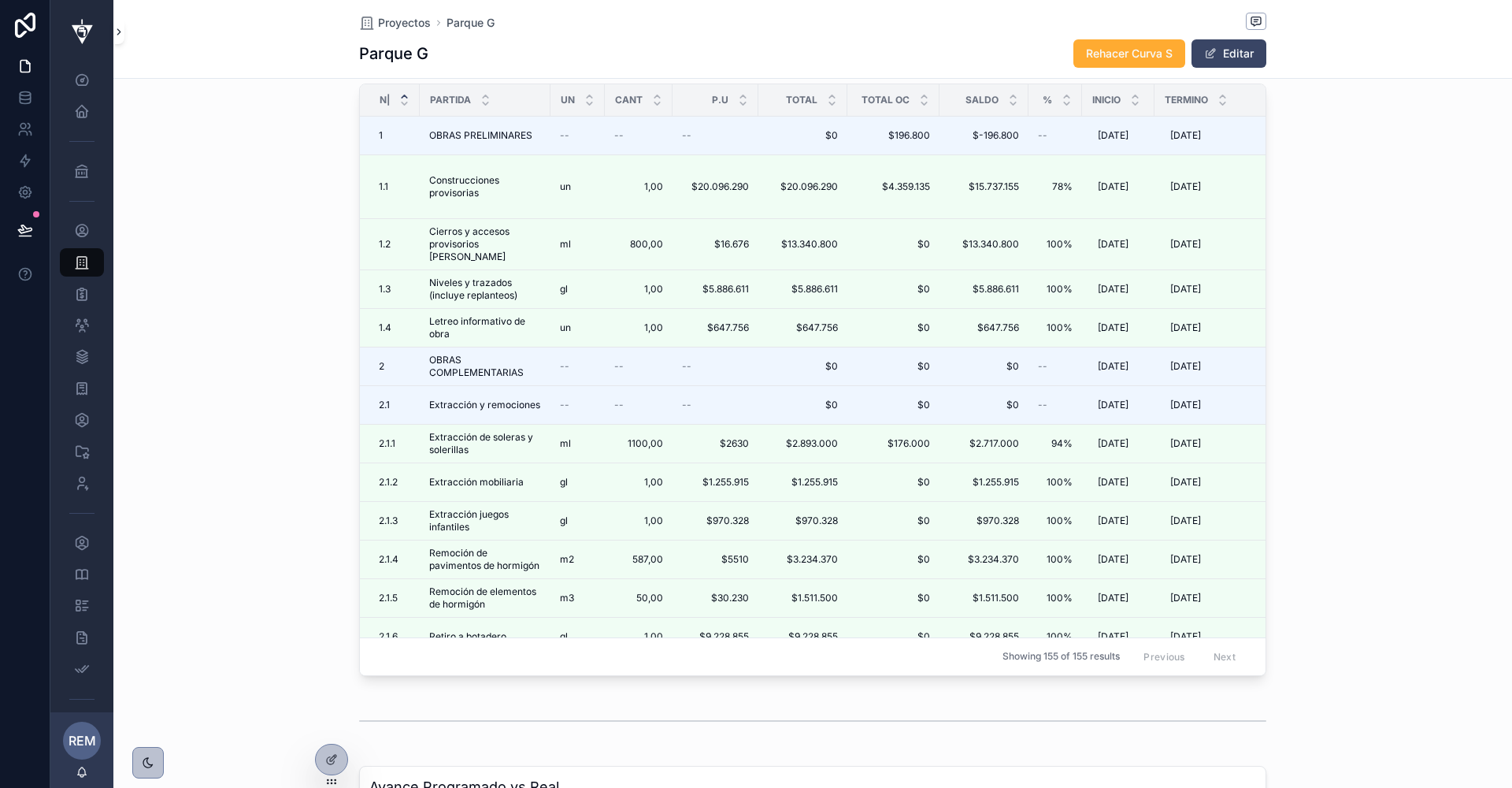
click at [119, 35] on icon "scrollable content" at bounding box center [119, 31] width 11 height 12
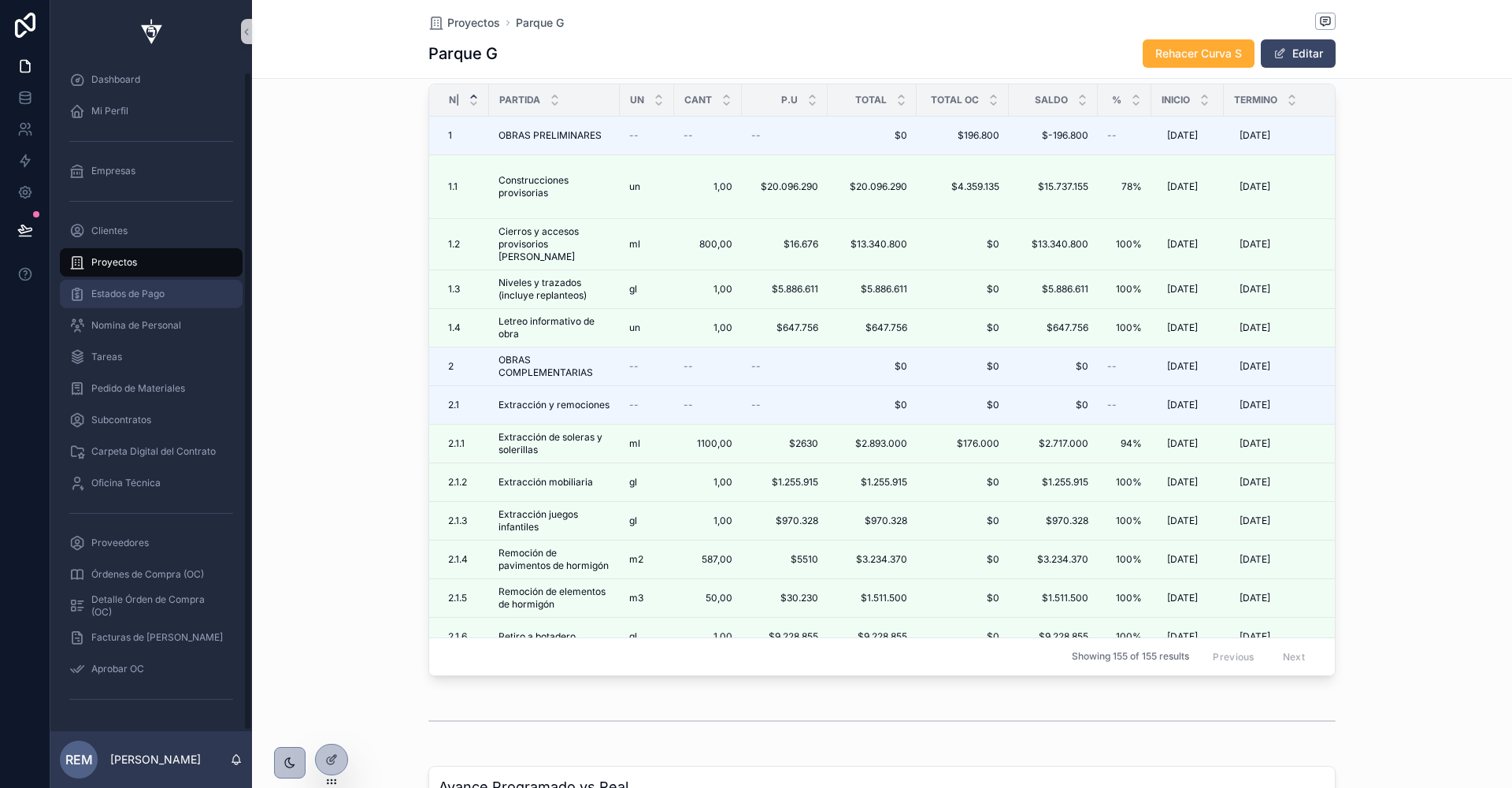
click at [115, 299] on span "Estados de Pago" at bounding box center [128, 294] width 74 height 13
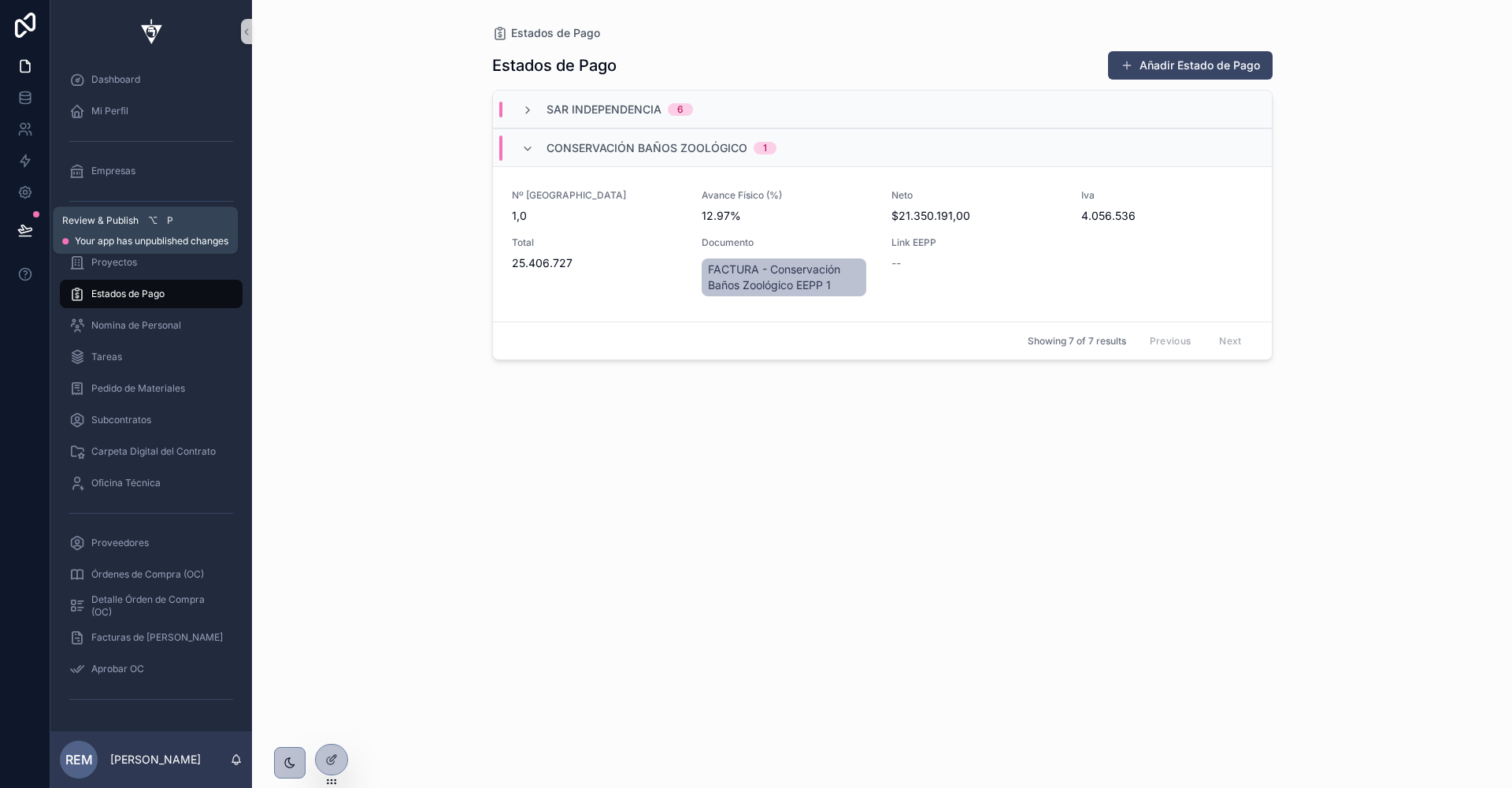
click at [29, 224] on icon at bounding box center [25, 230] width 16 height 16
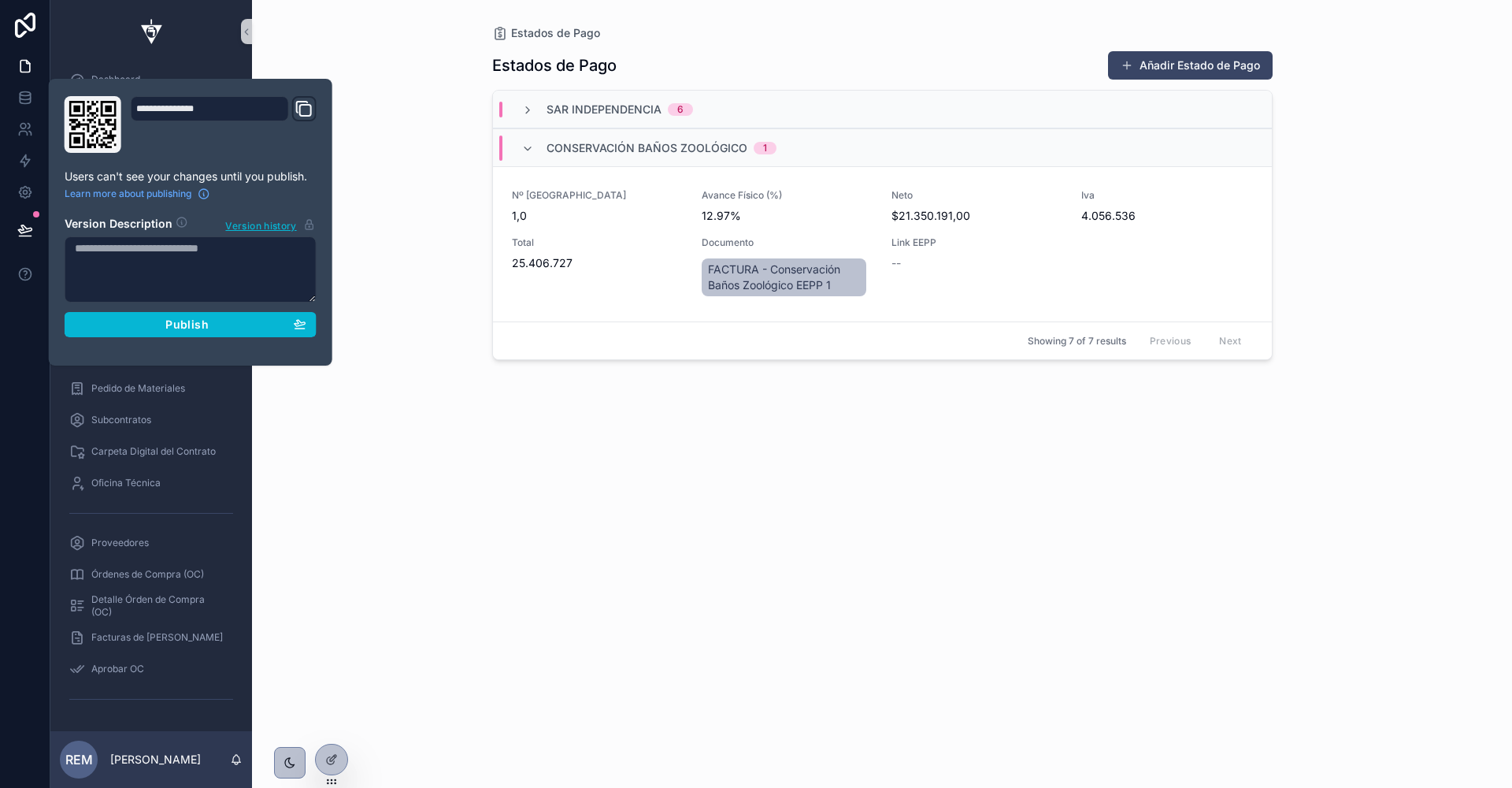
click at [153, 337] on div "**********" at bounding box center [190, 223] width 265 height 252
click at [165, 325] on div "Publish" at bounding box center [190, 324] width 232 height 14
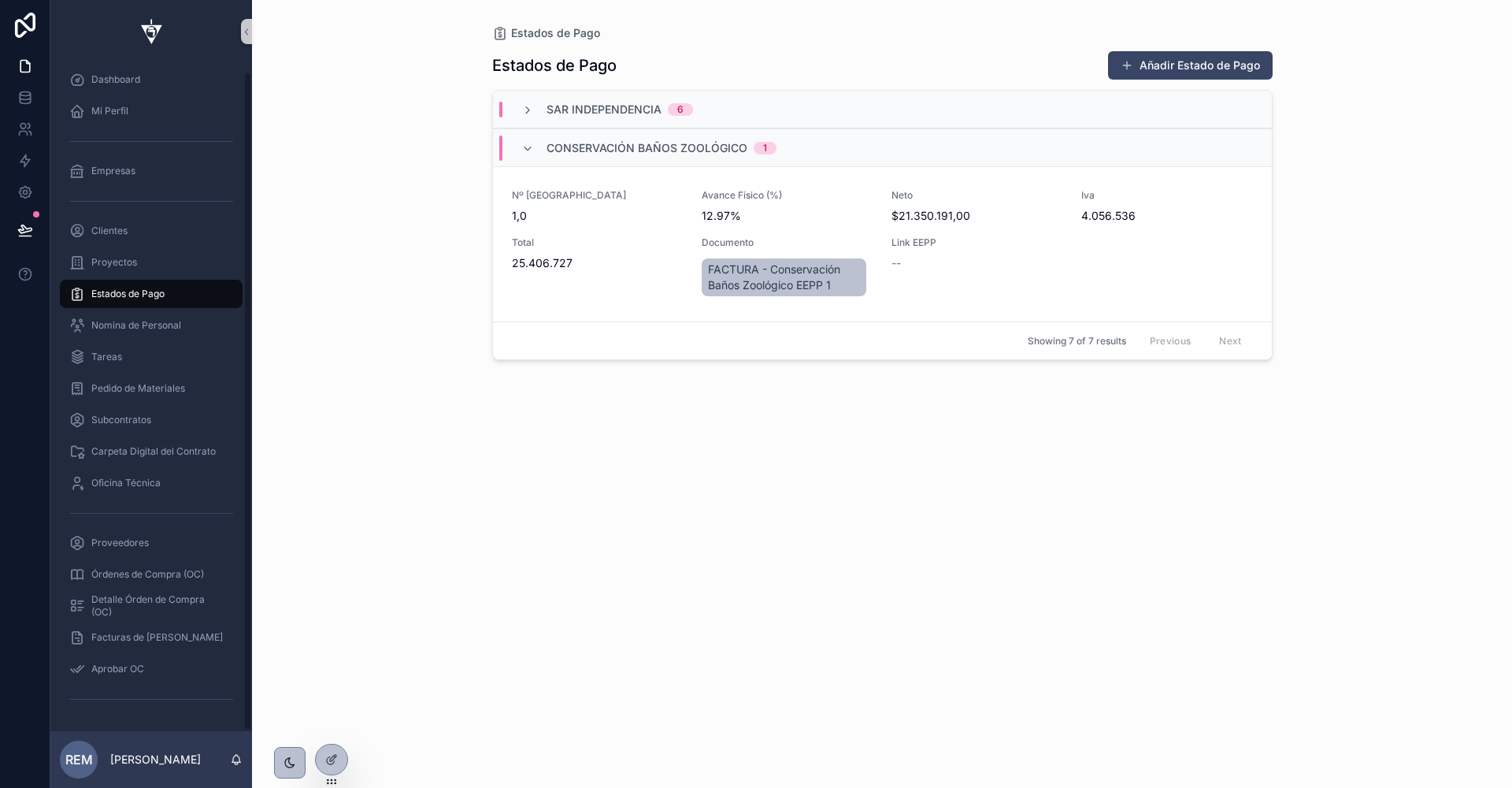
click at [371, 468] on div "Estados de Pago [GEOGRAPHIC_DATA] Añadir Estado de Pago Sar Independencia 6 Con…" at bounding box center [881, 394] width 1260 height 788
click at [559, 105] on span "Sar Independencia" at bounding box center [604, 109] width 115 height 16
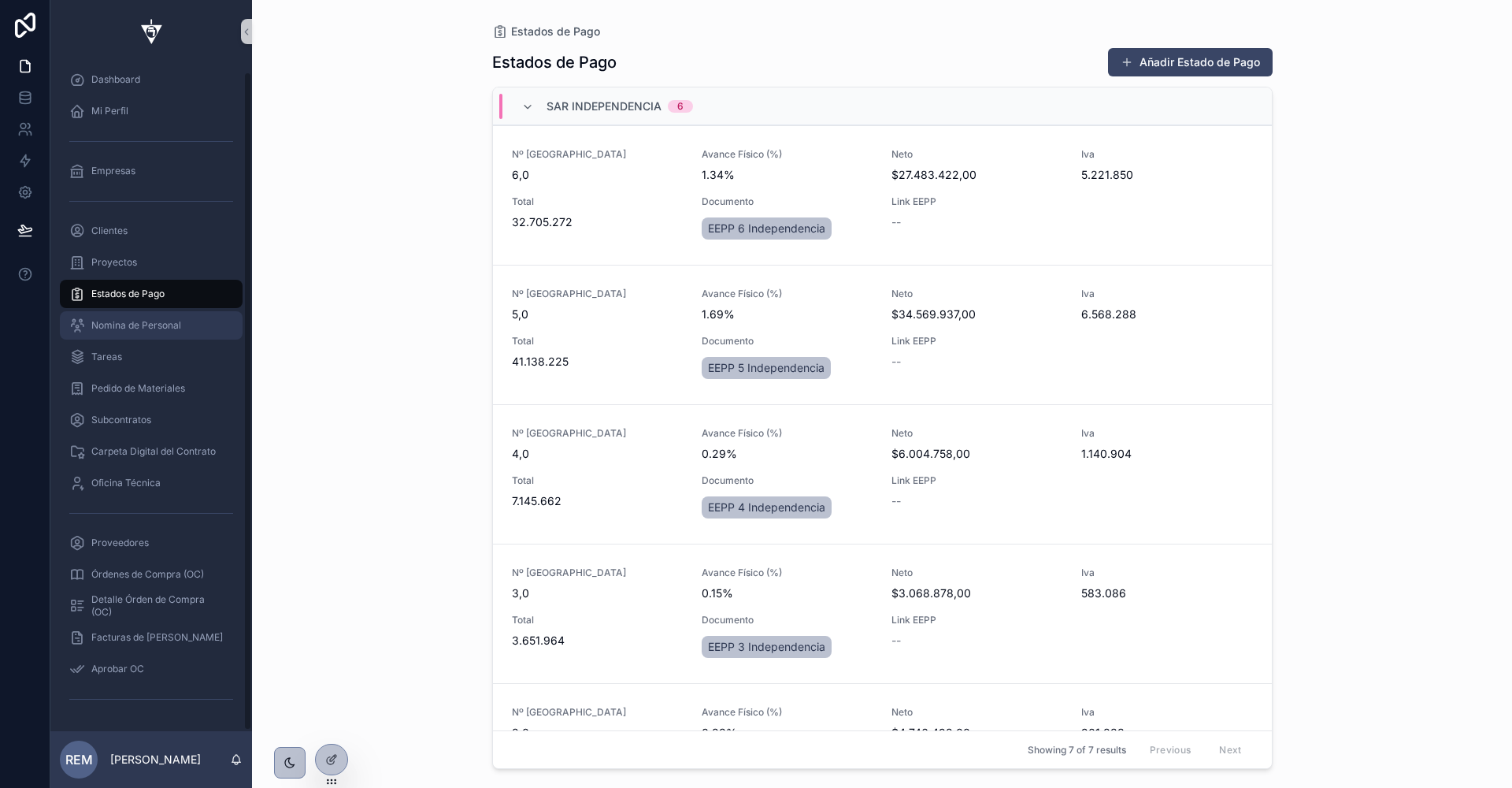
click at [135, 326] on span "Nomina de Personal" at bounding box center [136, 325] width 90 height 13
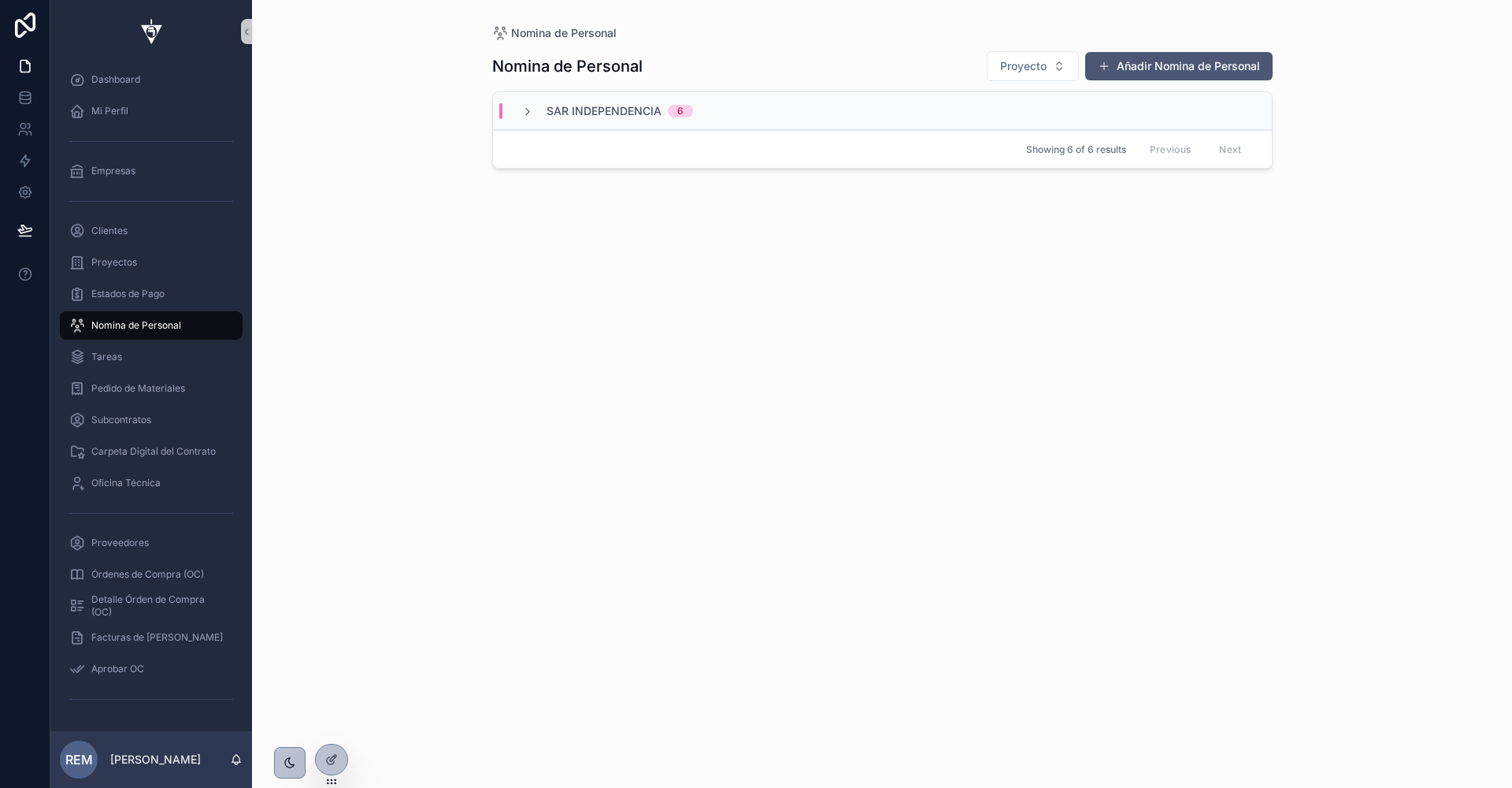
click at [1137, 68] on button "Añadir Nomina de Personal" at bounding box center [1179, 66] width 188 height 29
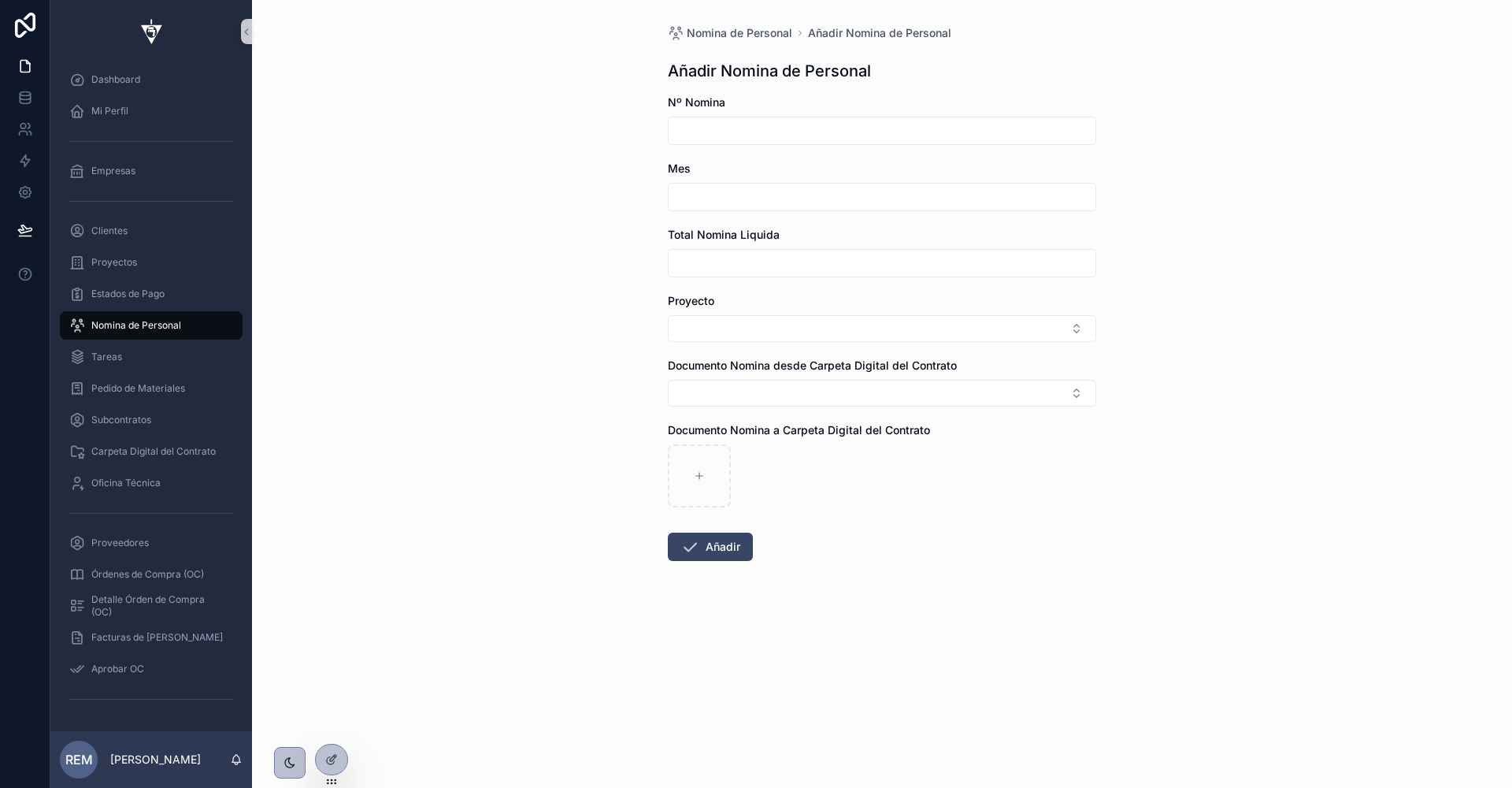
click at [745, 131] on input "scrollable content" at bounding box center [882, 131] width 426 height 22
click at [583, 174] on div "Nomina de Personal Añadir Nomina de Personal Añadir Nomina de Personal Nº Nomin…" at bounding box center [881, 394] width 1260 height 788
click at [166, 322] on span "Nomina de Personal" at bounding box center [136, 325] width 90 height 13
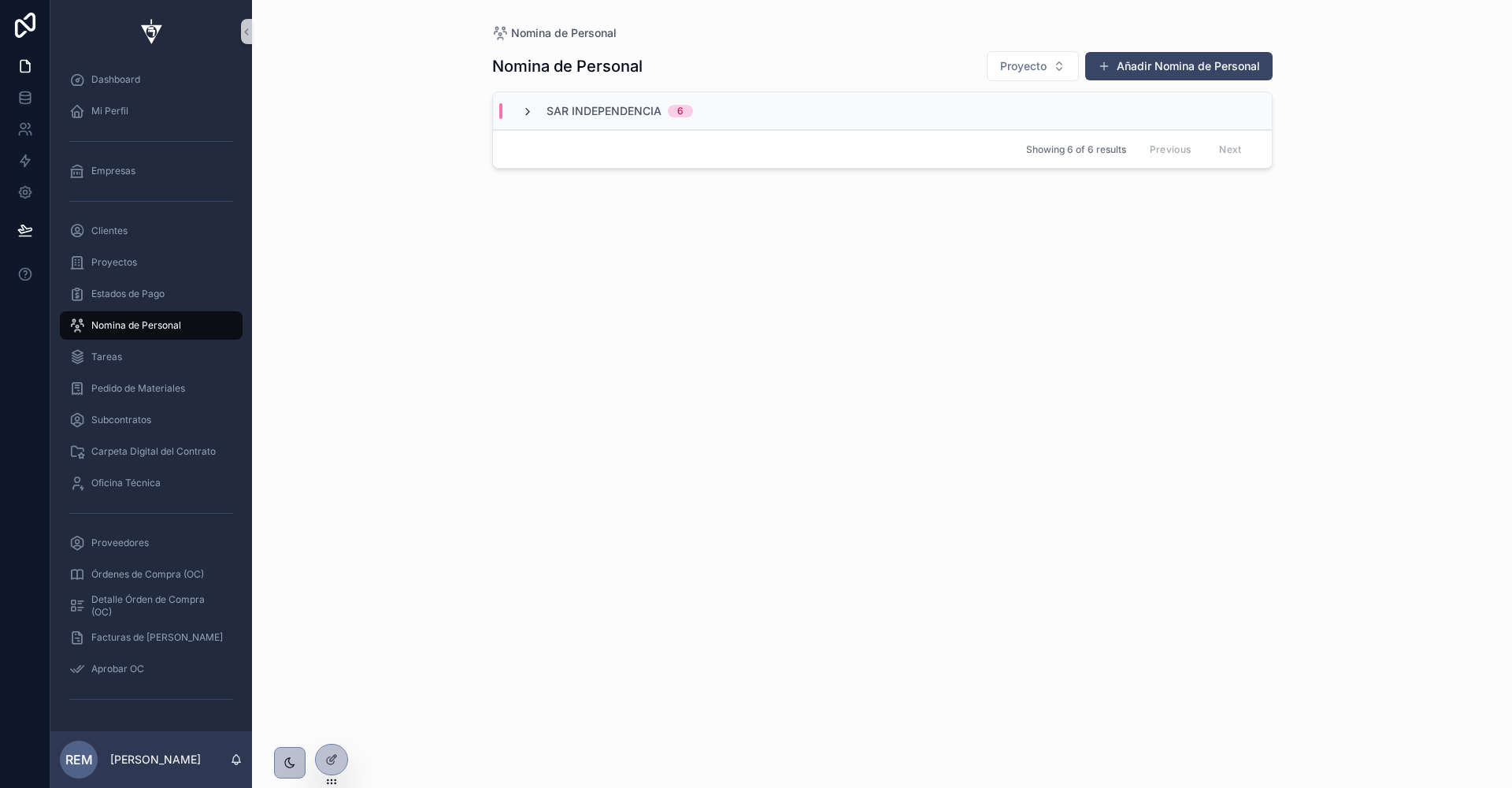
click at [527, 109] on icon "scrollable content" at bounding box center [528, 112] width 13 height 13
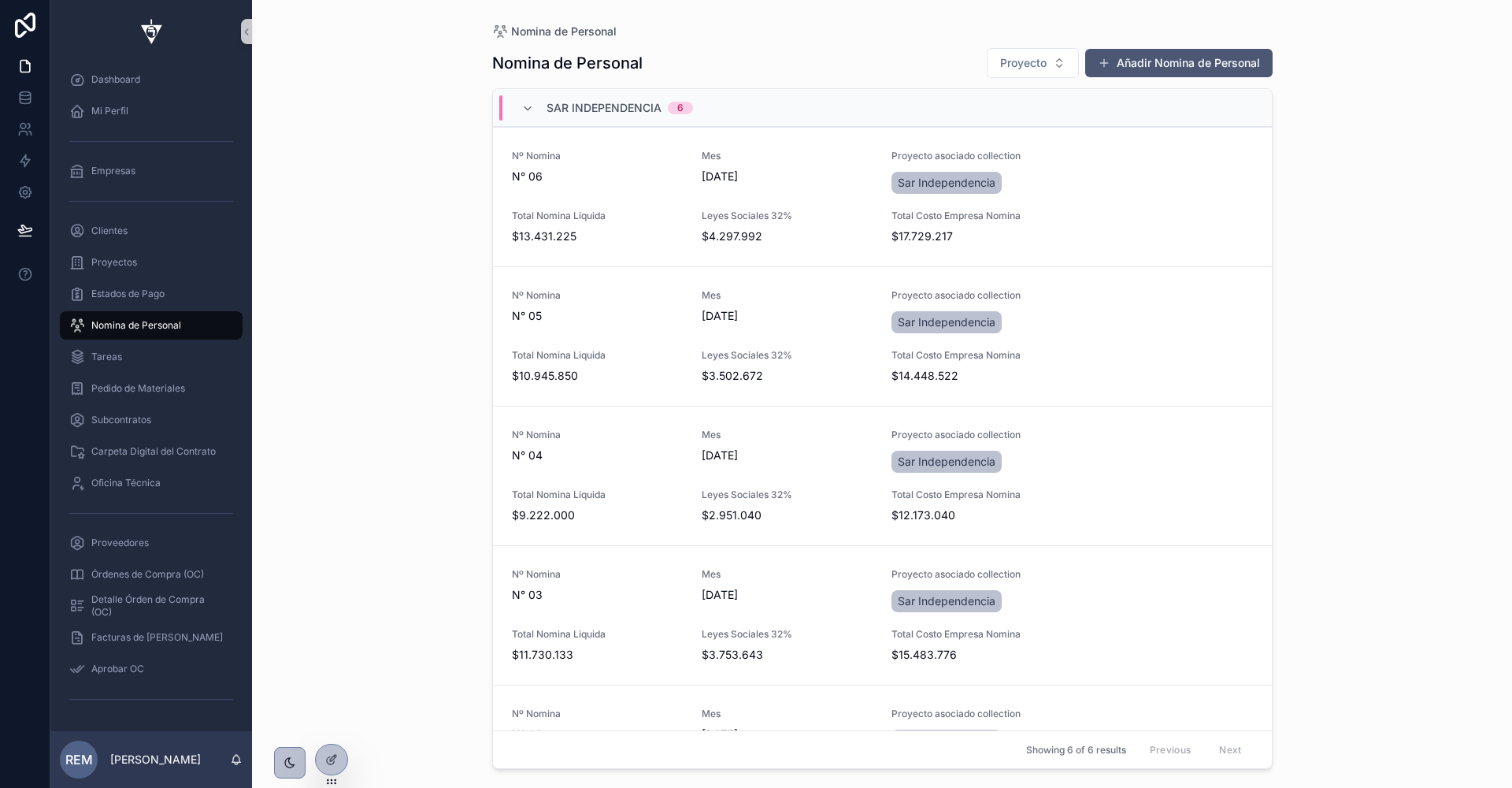
click at [1110, 51] on button "Añadir Nomina de Personal" at bounding box center [1179, 63] width 188 height 29
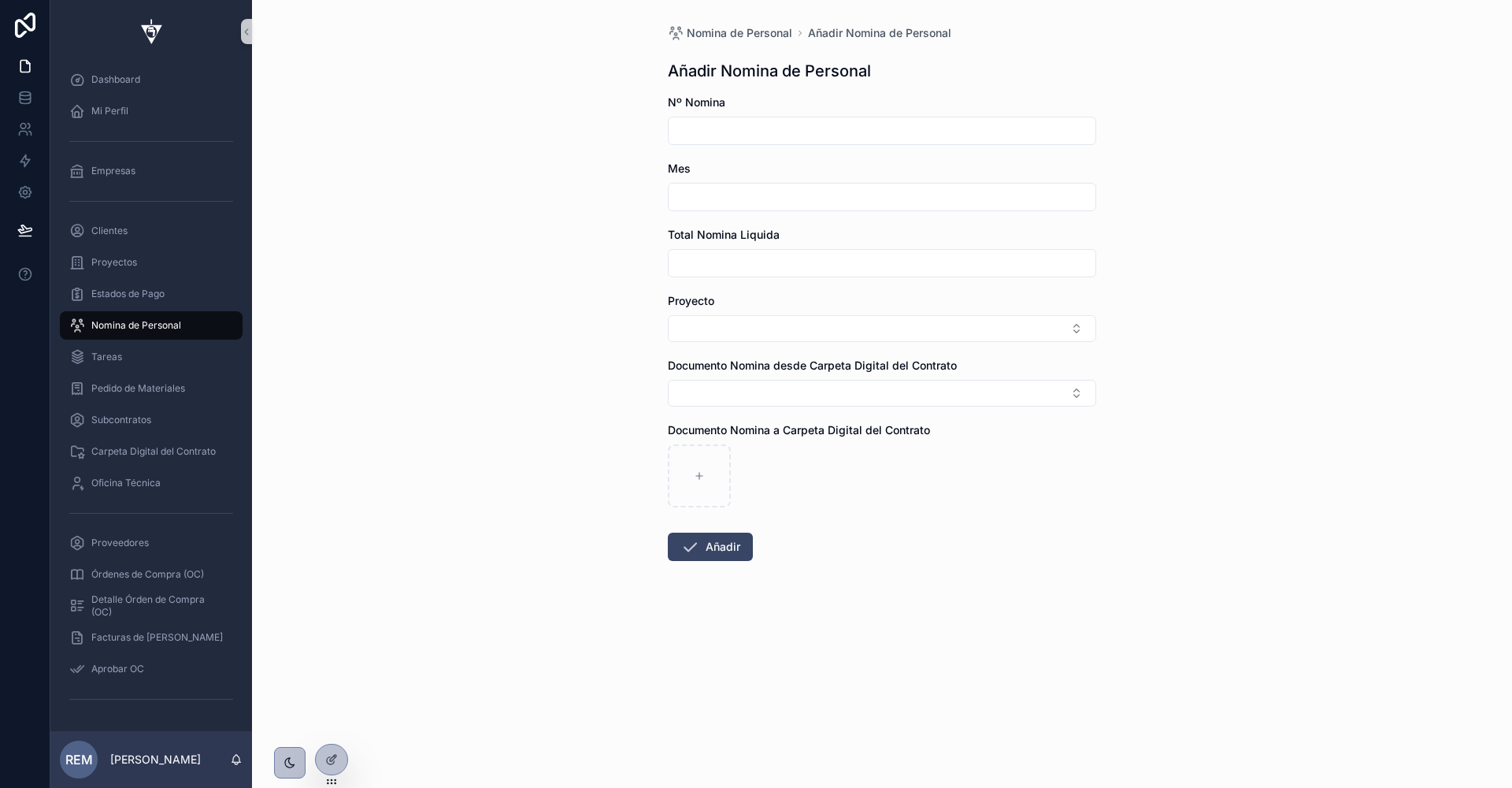
click at [710, 129] on input "scrollable content" at bounding box center [882, 131] width 426 height 22
type input "**"
click at [683, 209] on div "scrollable content" at bounding box center [882, 197] width 428 height 29
click at [697, 192] on input "scrollable content" at bounding box center [882, 197] width 426 height 22
click at [617, 198] on div "Nomina de Personal Añadir Nomina de Personal Añadir Nomina de Personal Nº Nomin…" at bounding box center [881, 394] width 1260 height 788
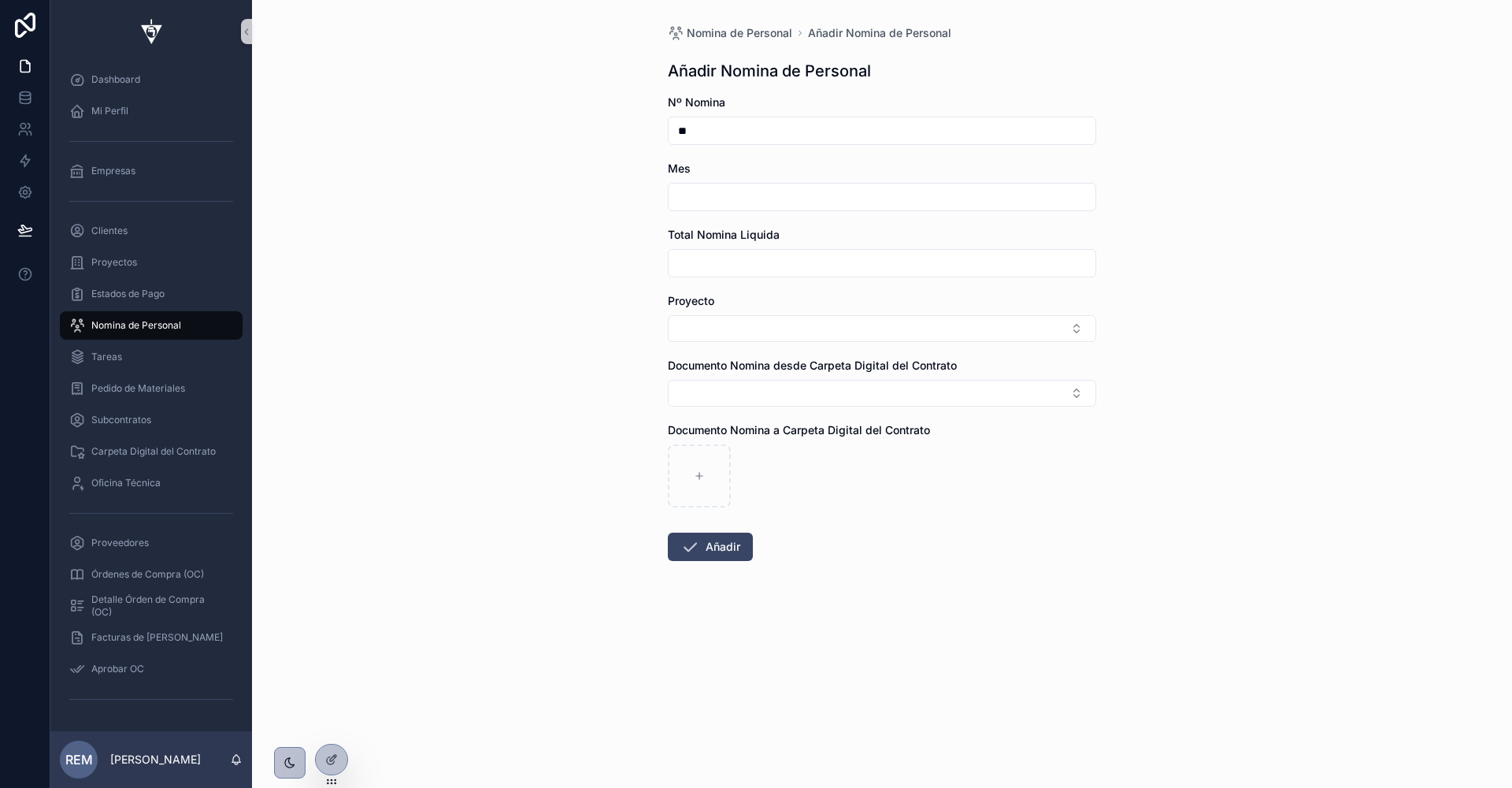
click at [692, 198] on input "scrollable content" at bounding box center [882, 197] width 426 height 22
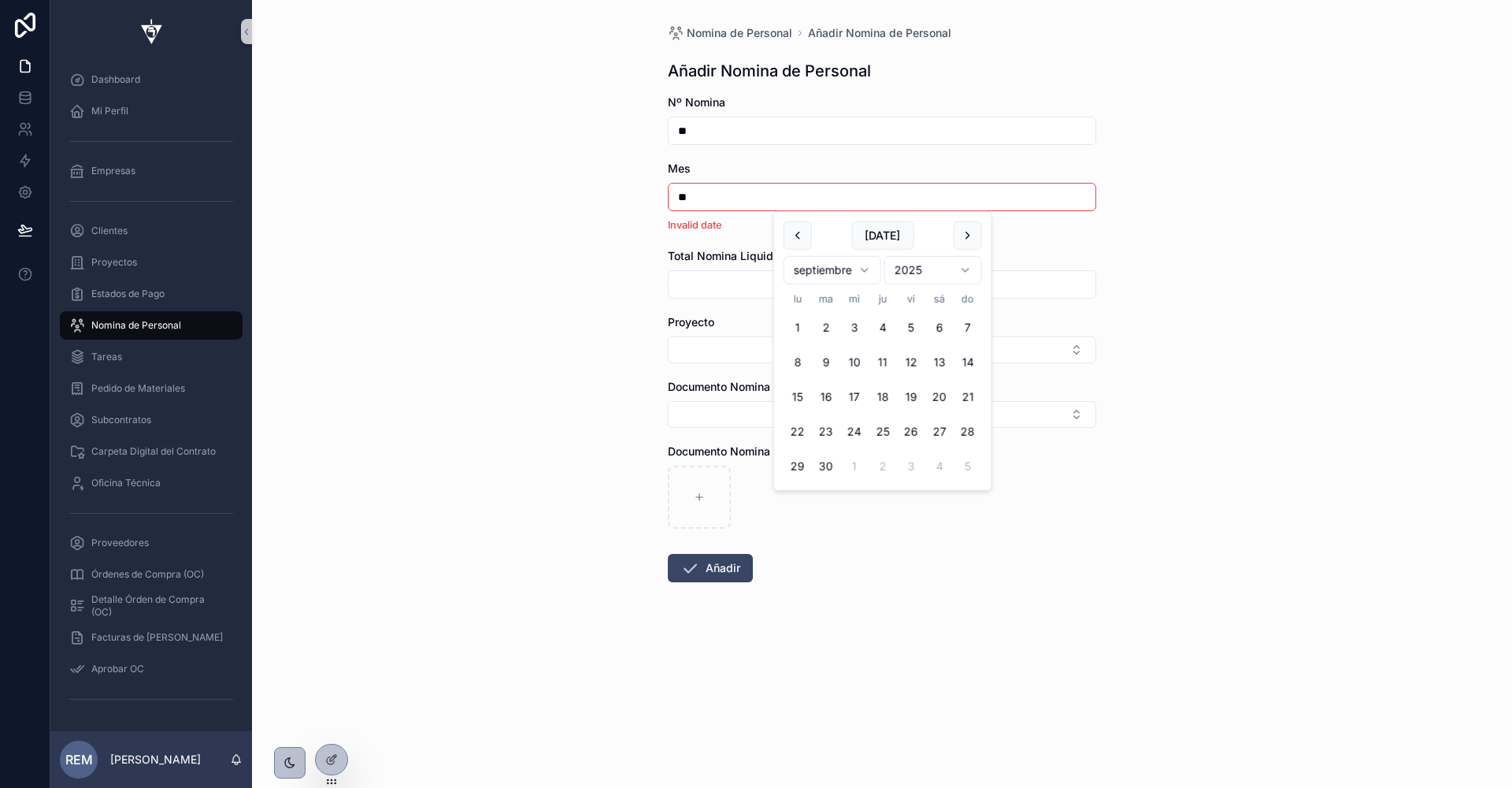
type input "*"
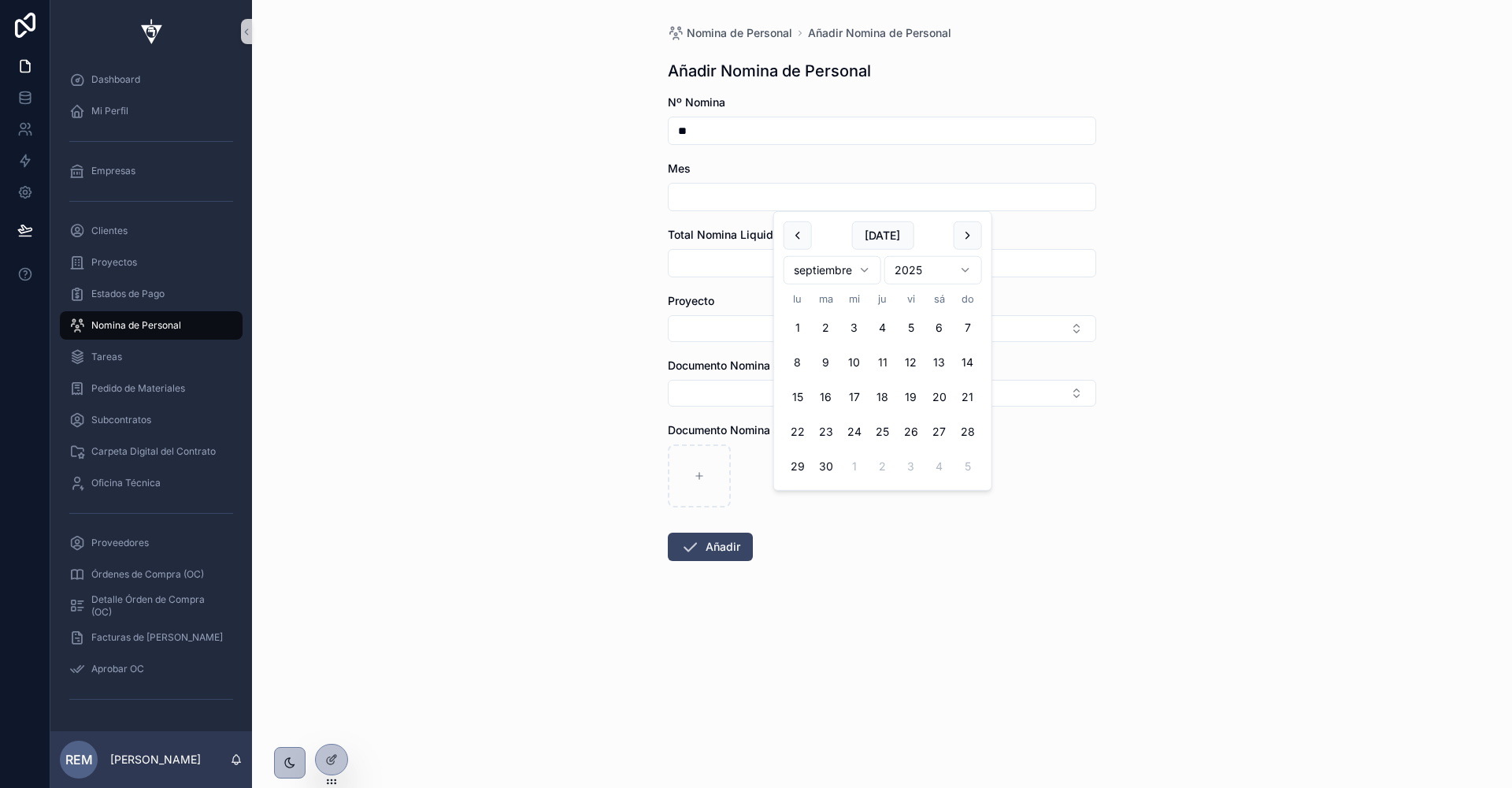
click at [797, 236] on button "scrollable content" at bounding box center [798, 235] width 28 height 29
click at [911, 331] on button "1" at bounding box center [911, 327] width 28 height 29
type input "********"
click at [603, 302] on div "Nomina de Personal Añadir Nomina de Personal Añadir Nomina de Personal Nº Nomin…" at bounding box center [881, 394] width 1260 height 788
click at [704, 263] on input "scrollable content" at bounding box center [882, 263] width 426 height 22
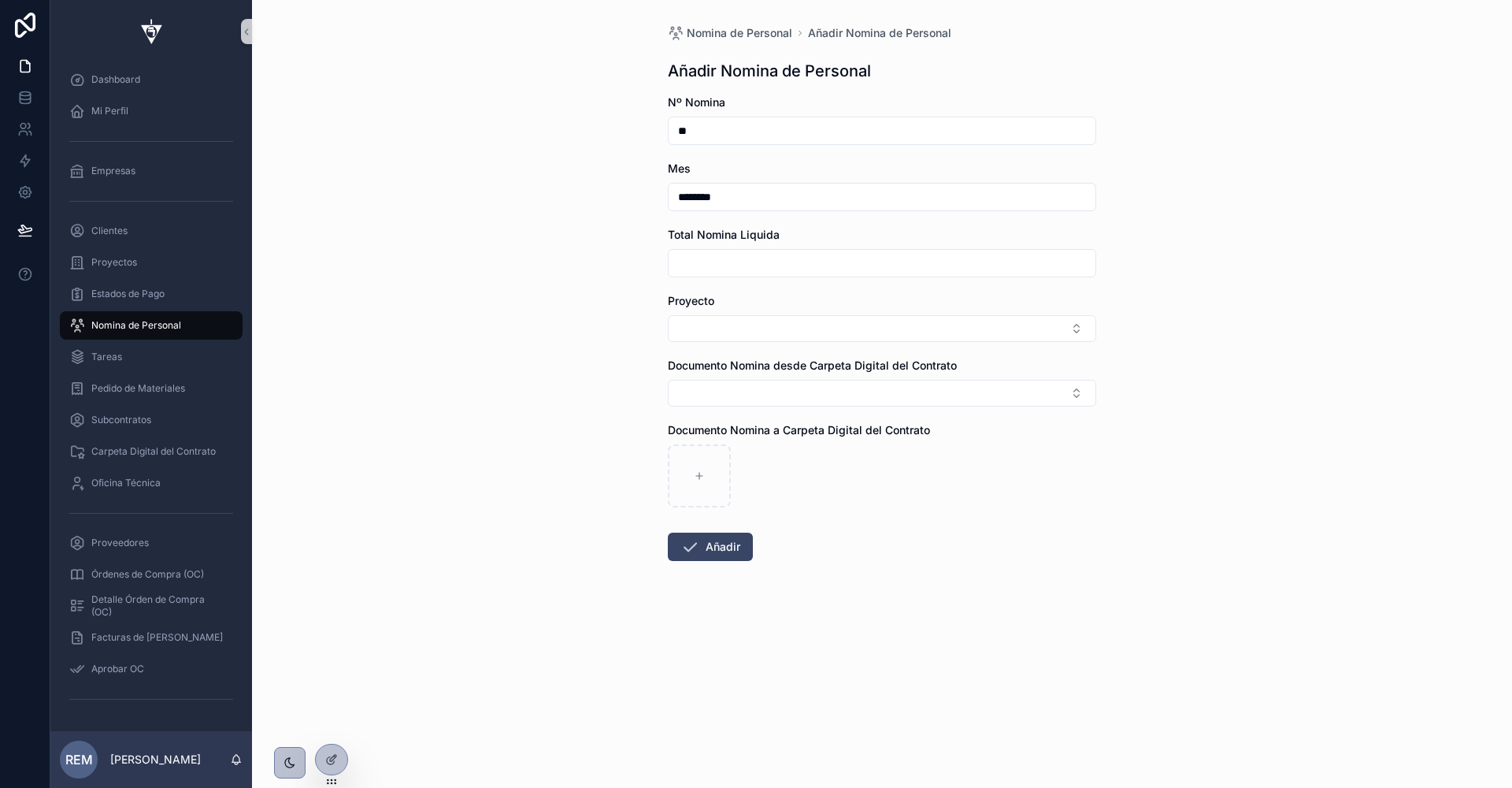
paste input "**********"
click at [751, 275] on div "**********" at bounding box center [882, 263] width 428 height 29
click at [768, 262] on input "**********" at bounding box center [882, 263] width 426 height 22
type input "**********"
click at [719, 324] on button "Select Button" at bounding box center [882, 328] width 428 height 27
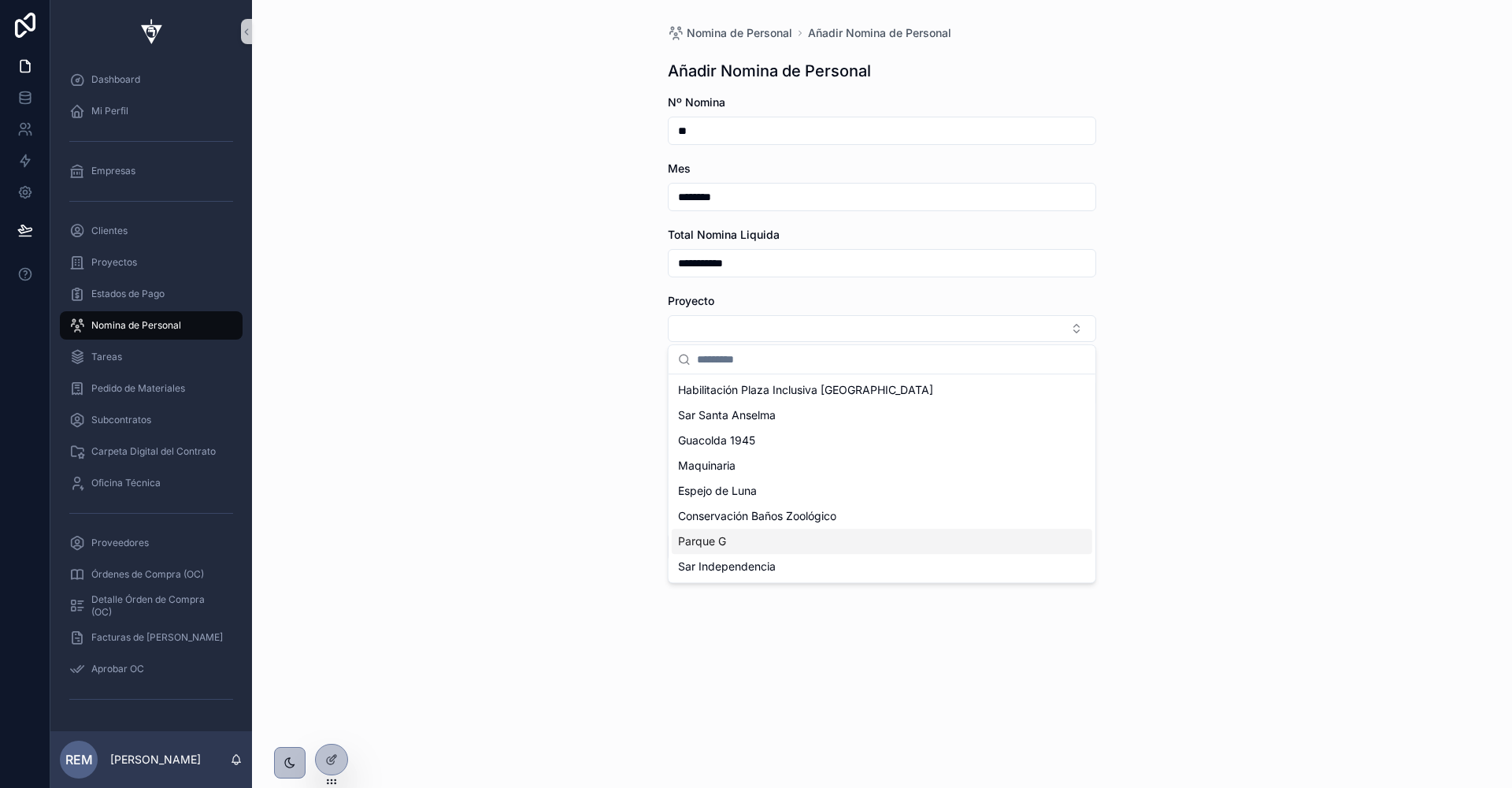
click at [735, 566] on span "Sar Independencia" at bounding box center [727, 566] width 97 height 16
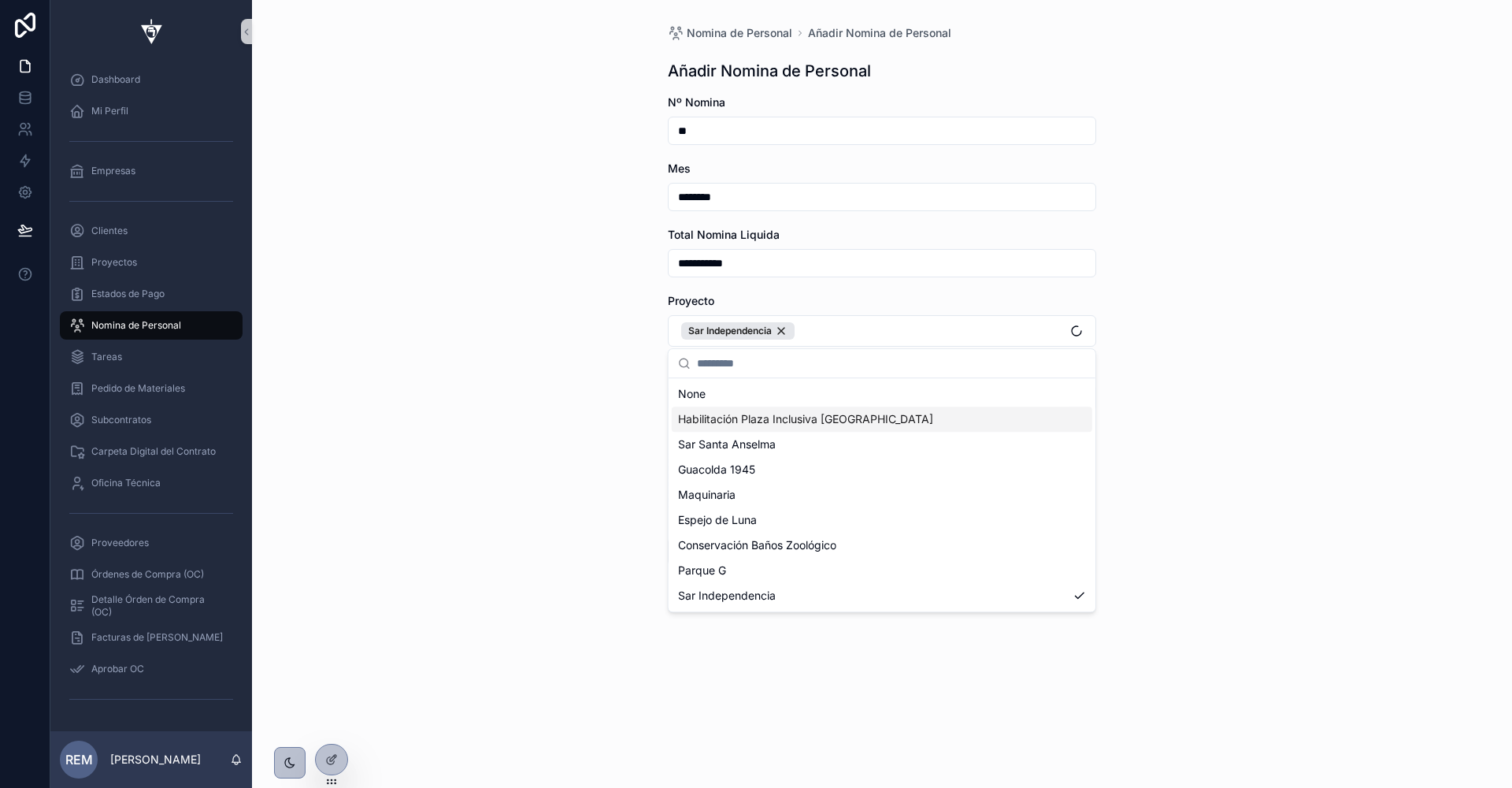
click at [580, 330] on div "**********" at bounding box center [881, 394] width 1260 height 788
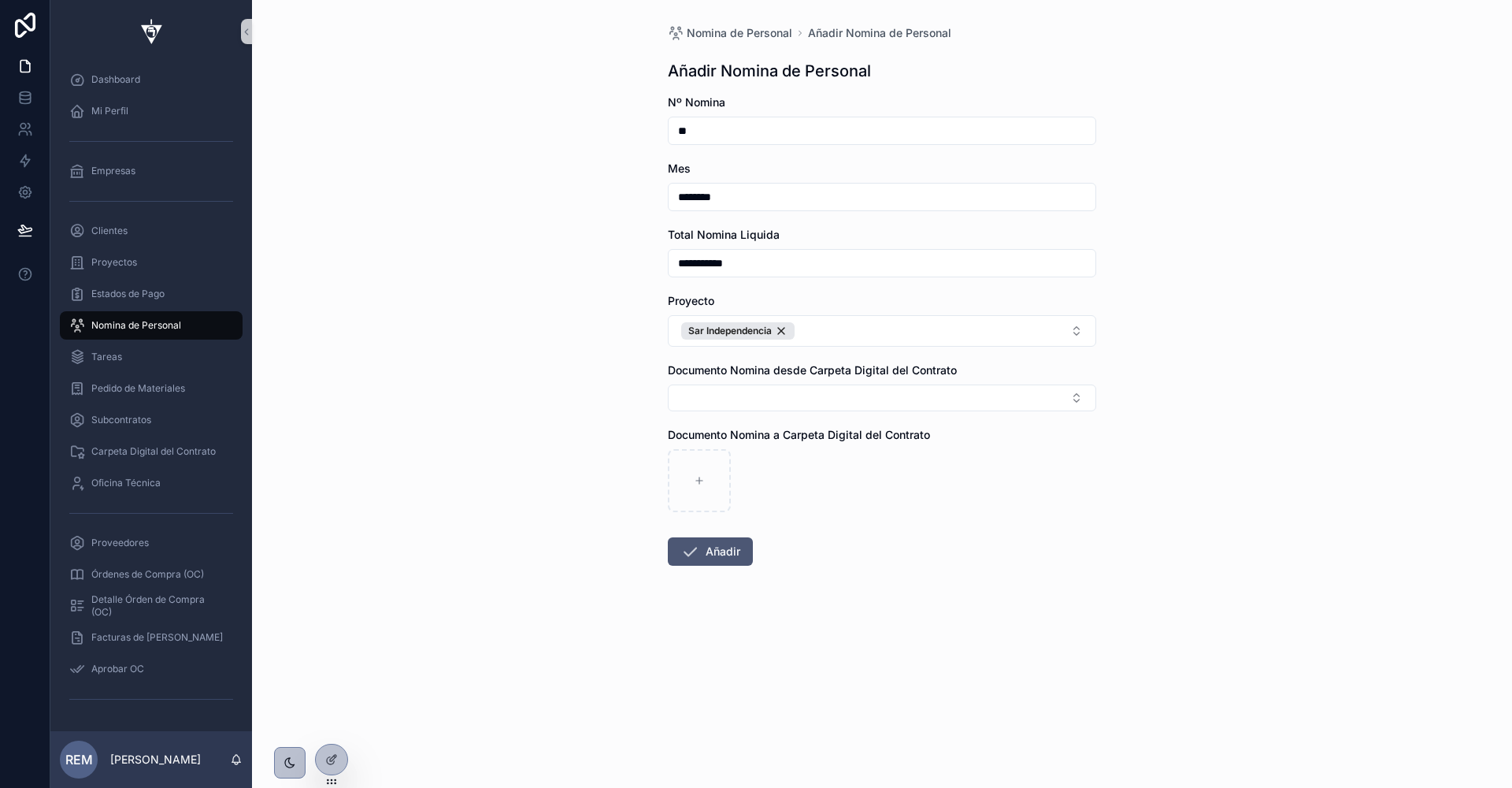
click at [691, 553] on icon "scrollable content" at bounding box center [689, 552] width 19 height 19
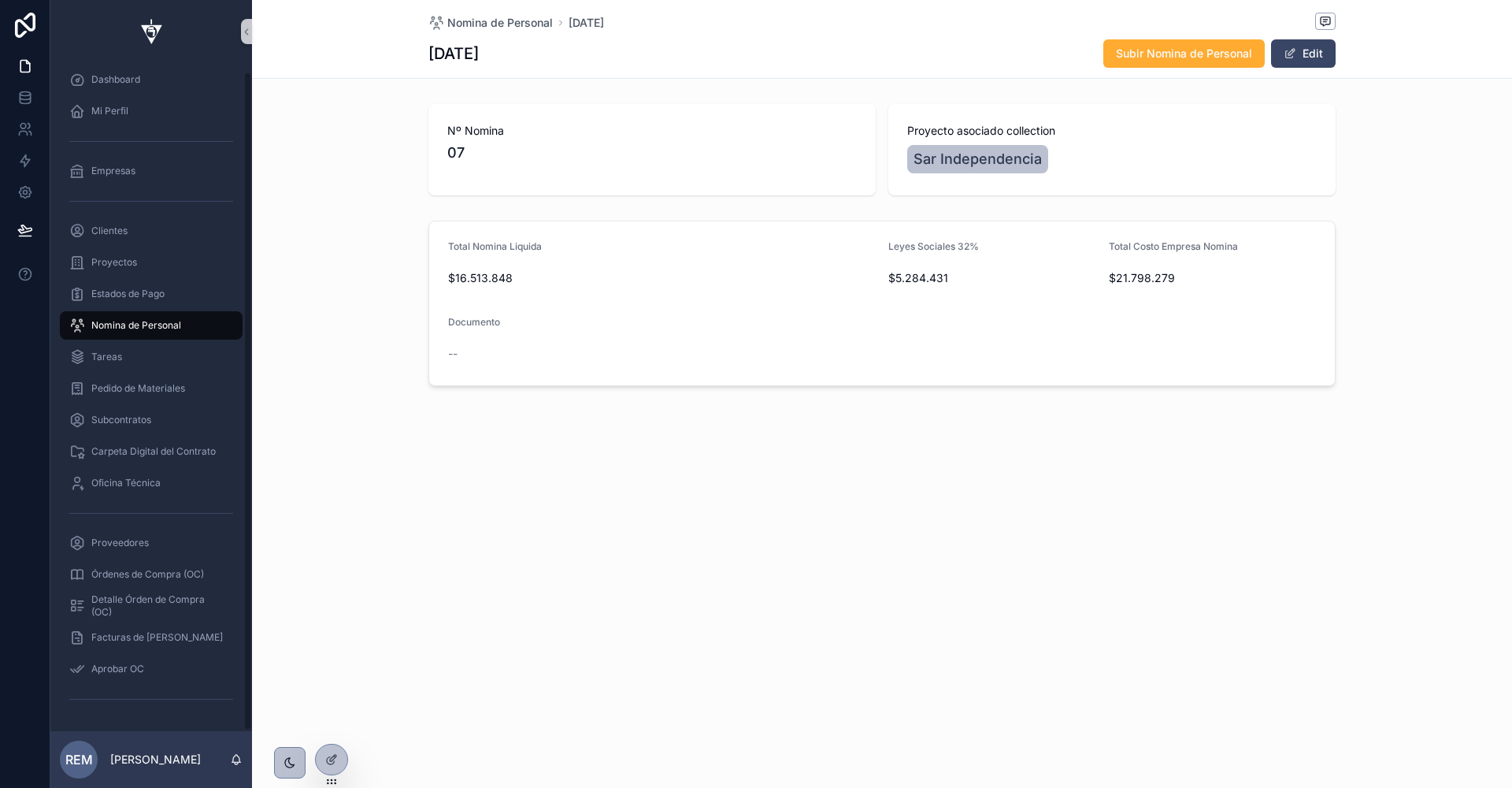
click at [119, 325] on span "Nomina de Personal" at bounding box center [136, 325] width 90 height 13
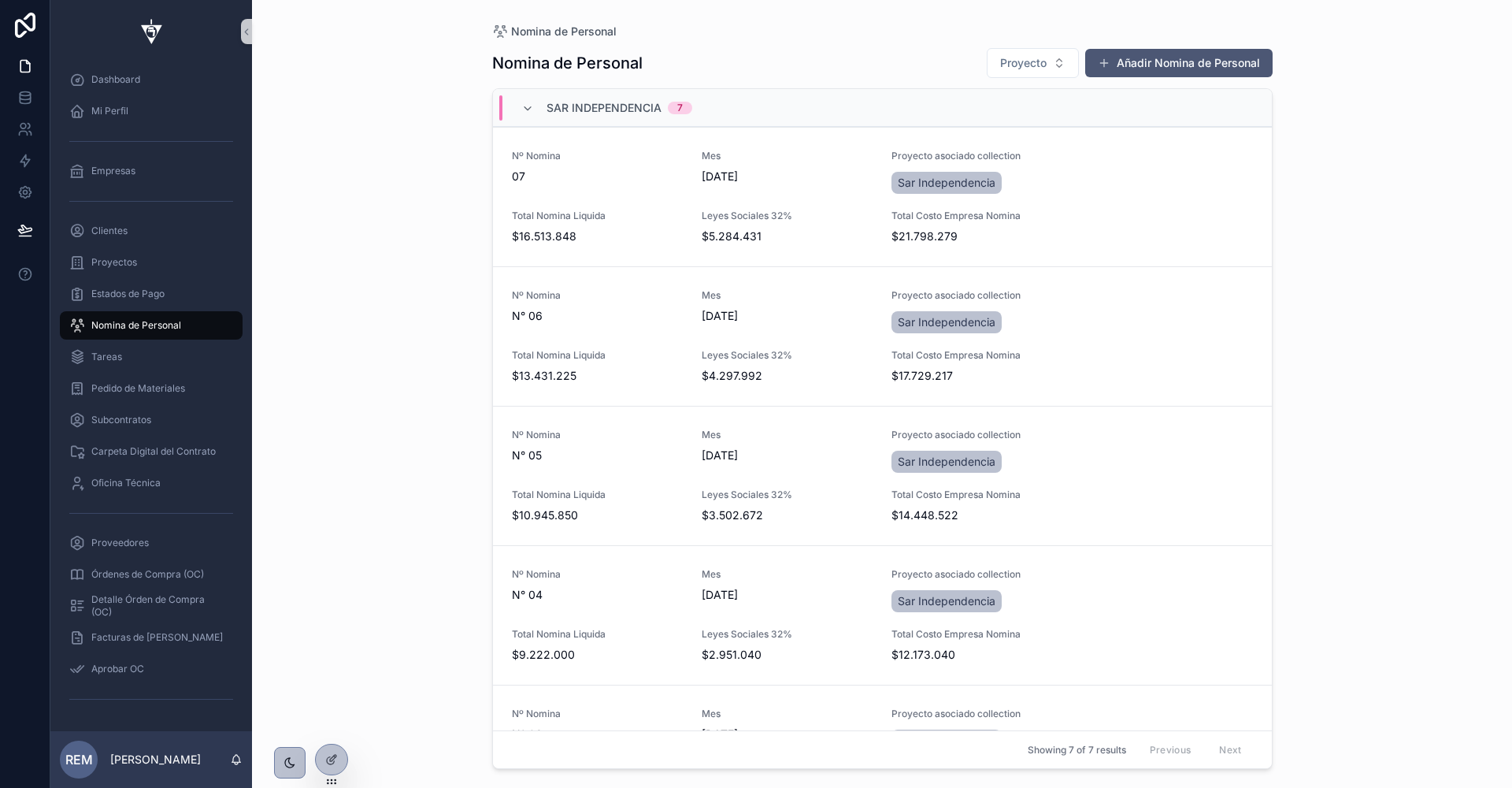
click at [1137, 63] on button "Añadir Nomina de Personal" at bounding box center [1179, 63] width 188 height 29
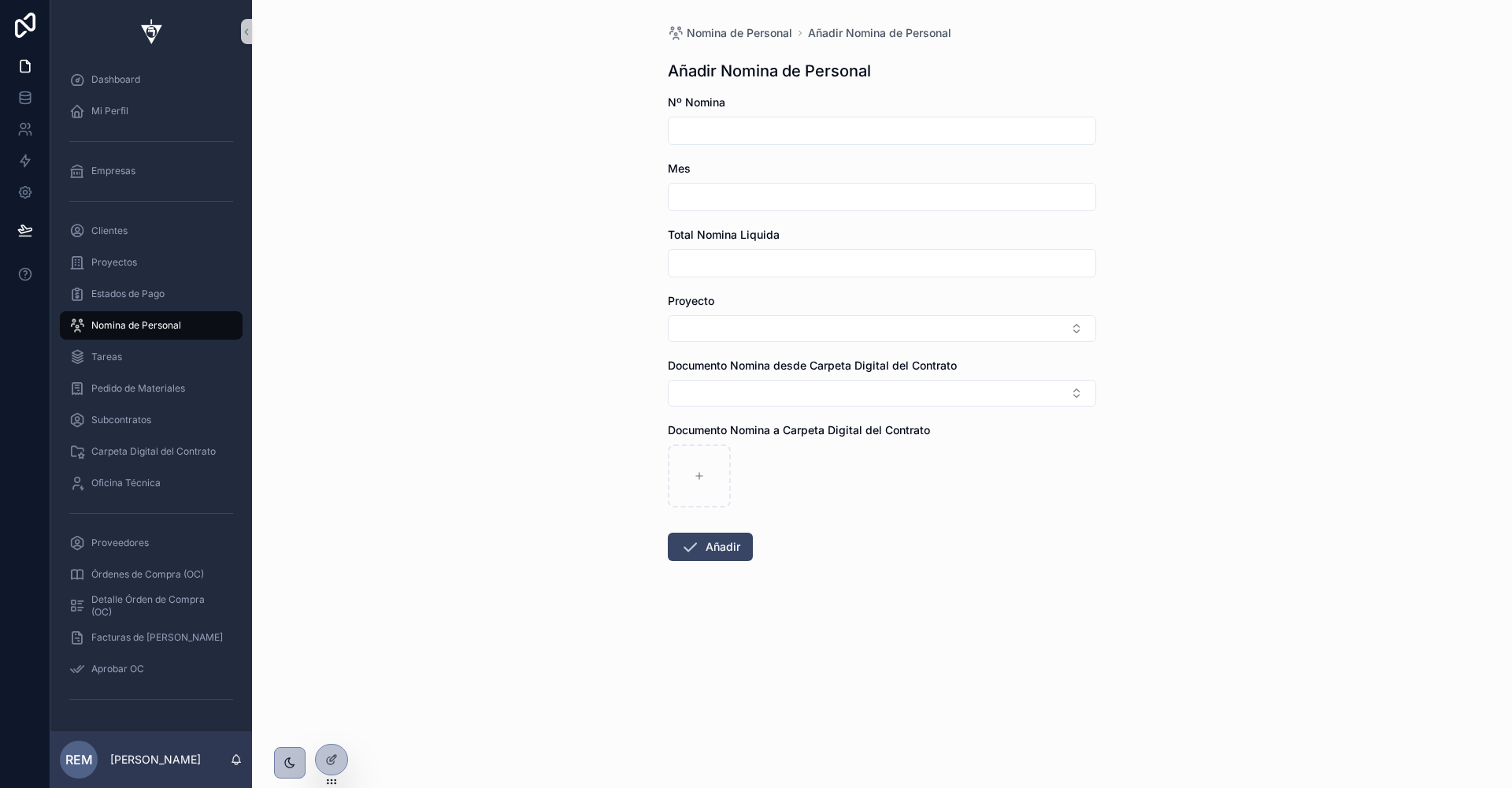
click at [785, 136] on input "scrollable content" at bounding box center [882, 131] width 426 height 22
type input "*"
click at [745, 198] on input "scrollable content" at bounding box center [882, 197] width 426 height 22
click at [789, 234] on button "scrollable content" at bounding box center [798, 235] width 28 height 29
click at [913, 326] on button "1" at bounding box center [911, 327] width 28 height 29
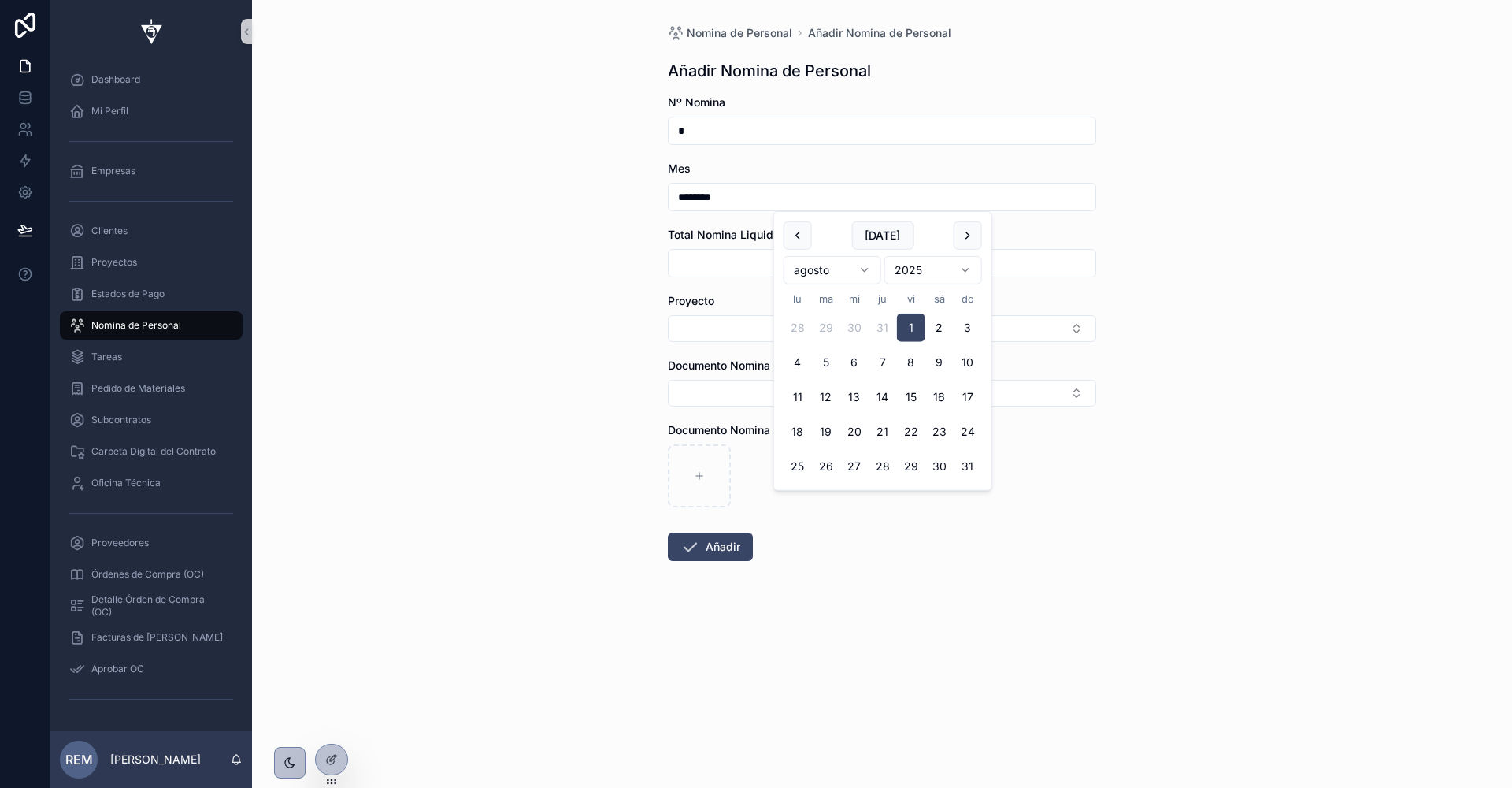
type input "********"
click at [702, 262] on input "scrollable content" at bounding box center [882, 263] width 426 height 22
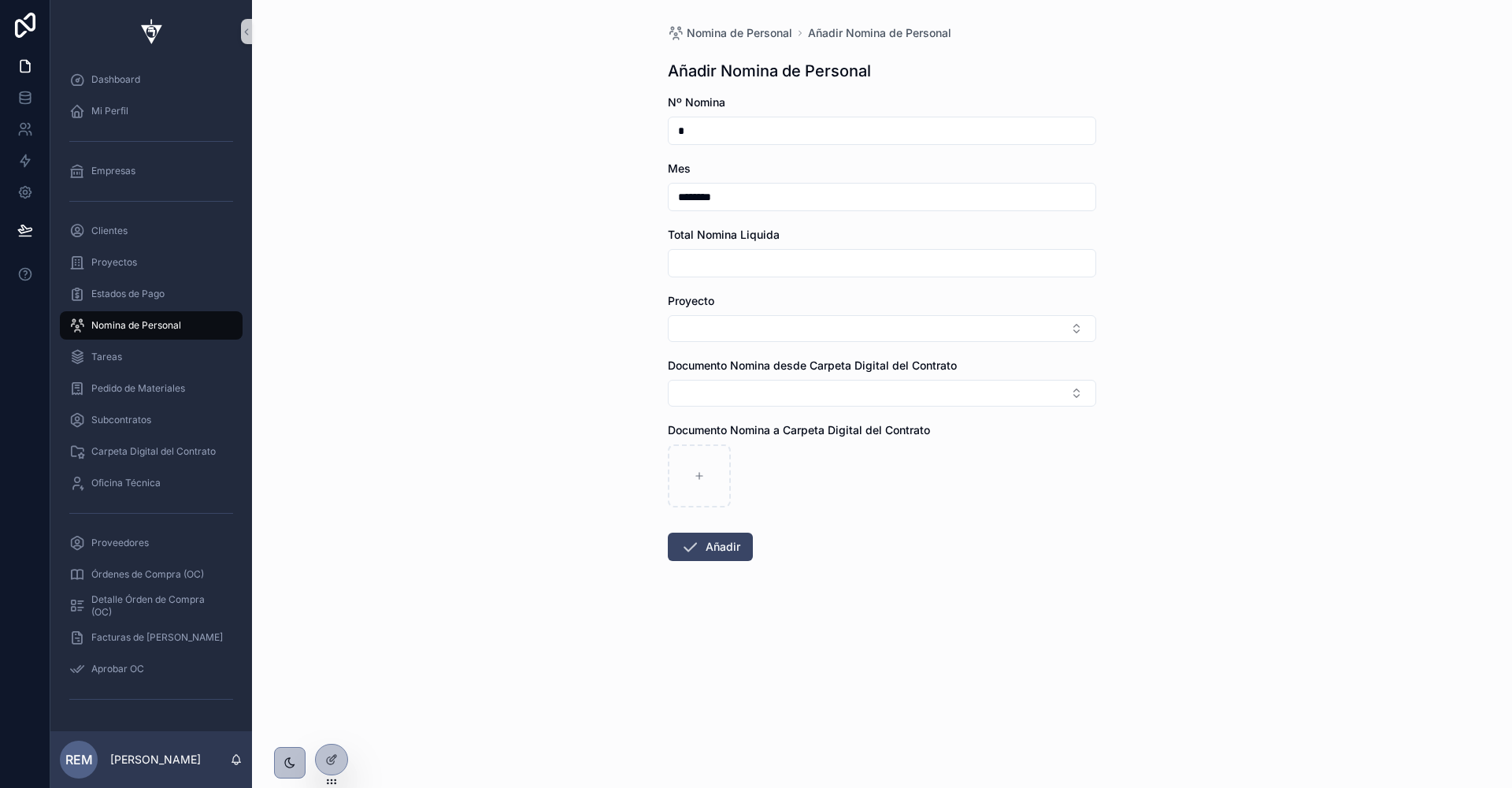
paste input "**********"
type input "**********"
click at [736, 332] on button "Select Button" at bounding box center [882, 328] width 428 height 27
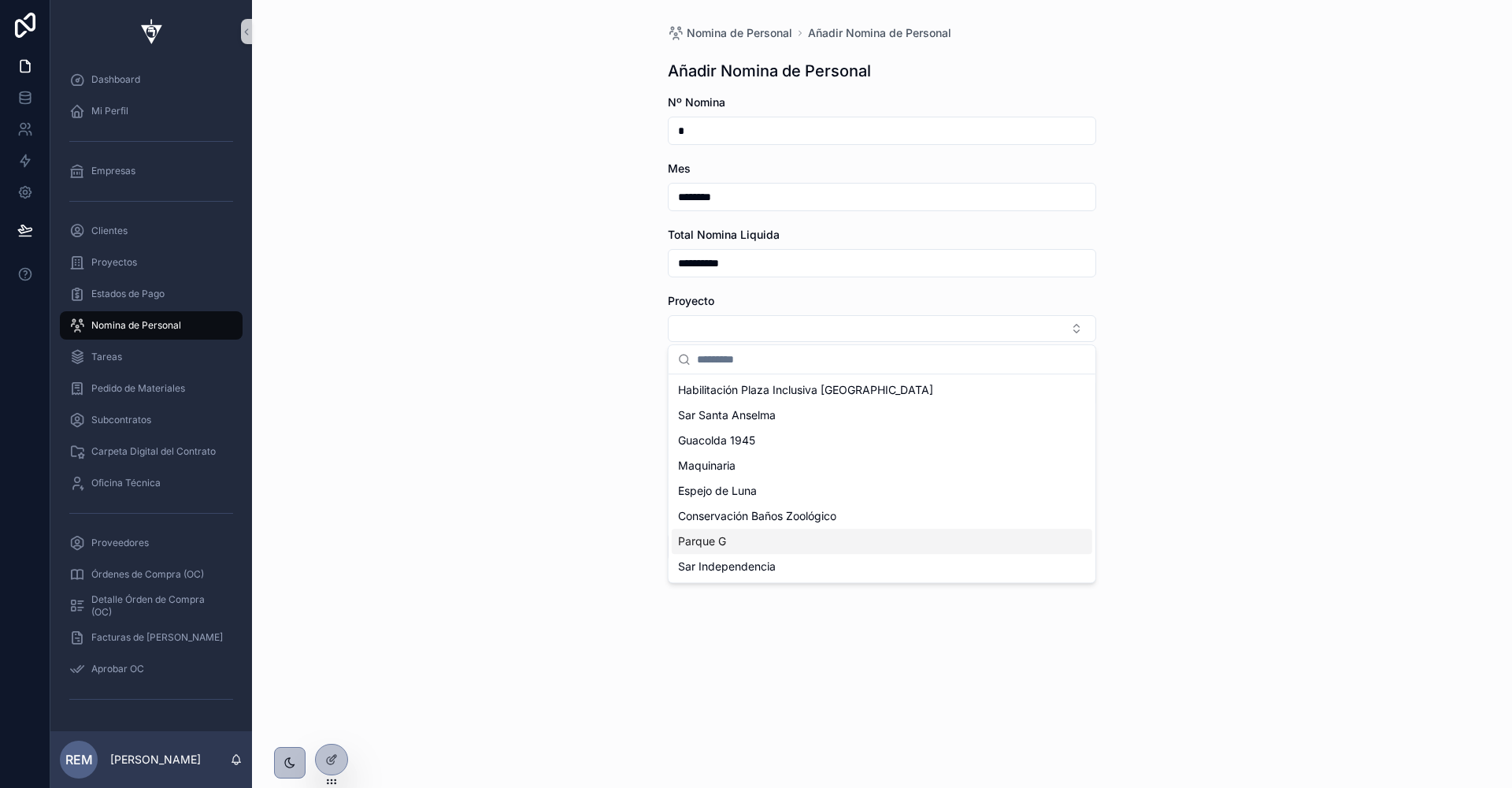
click at [729, 529] on div "Parque G" at bounding box center [882, 541] width 421 height 25
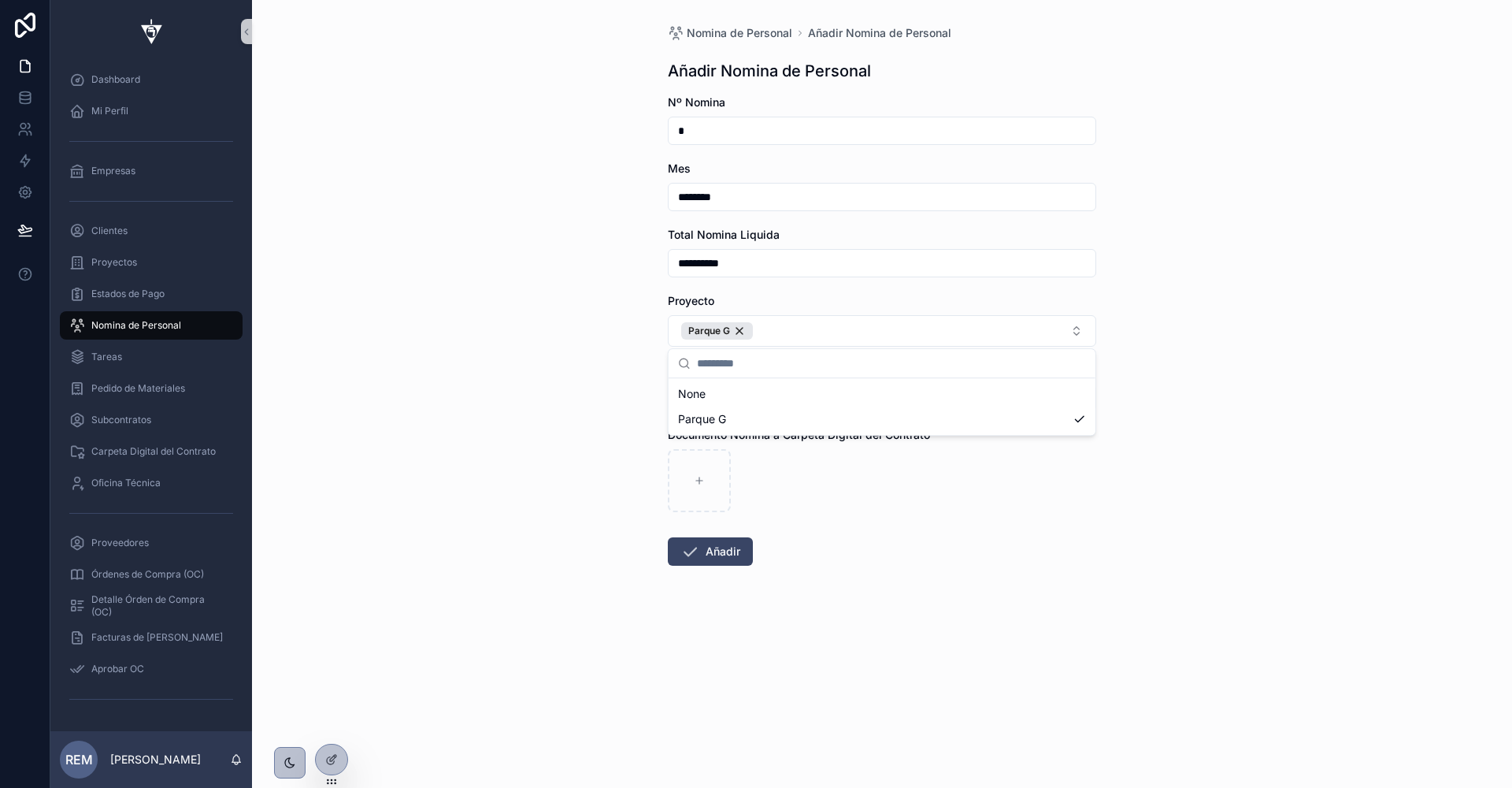
click at [526, 416] on div "**********" at bounding box center [881, 394] width 1260 height 788
click at [709, 554] on button "Añadir" at bounding box center [711, 551] width 85 height 29
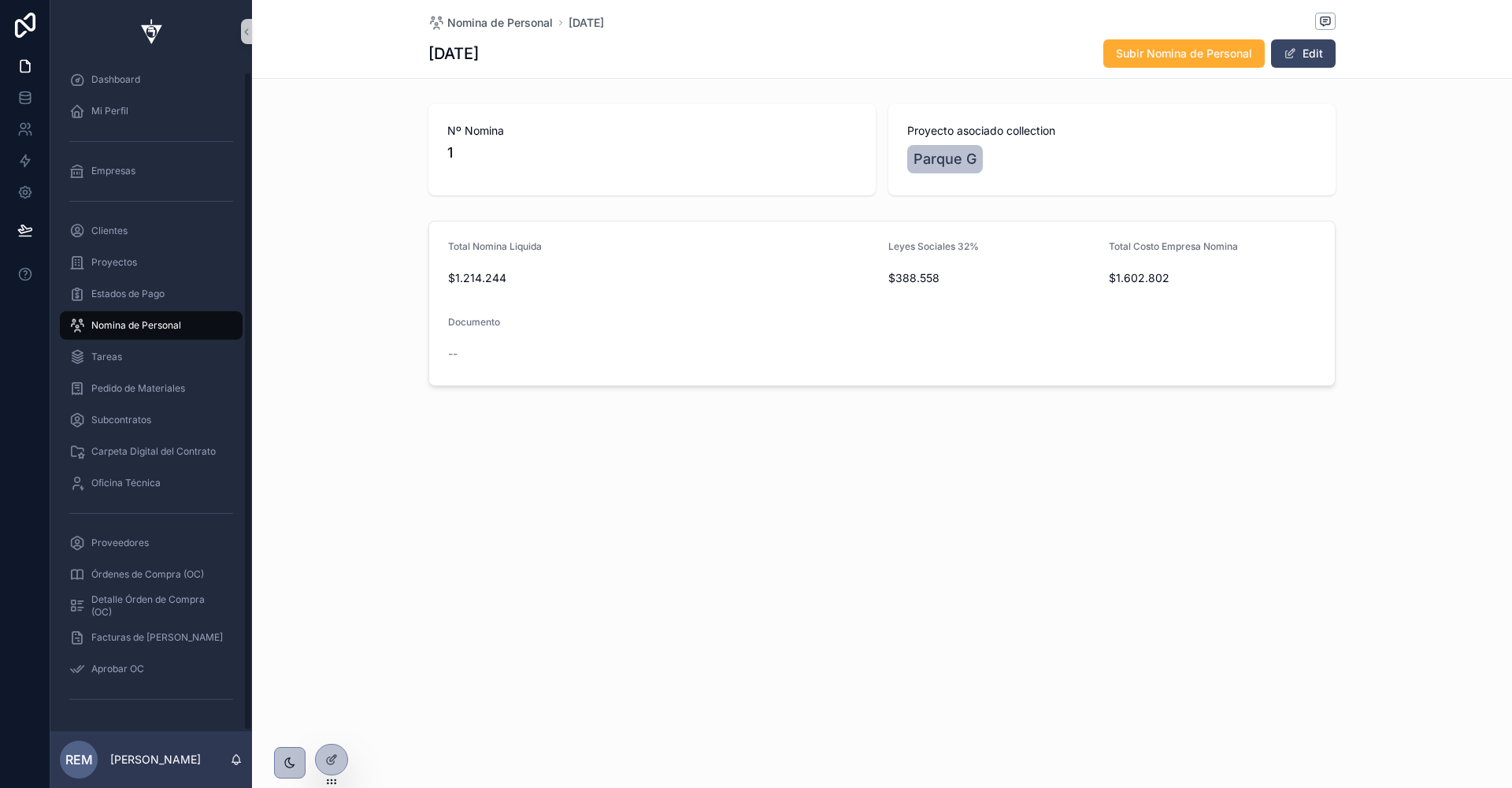
click at [161, 322] on span "Nomina de Personal" at bounding box center [136, 325] width 90 height 13
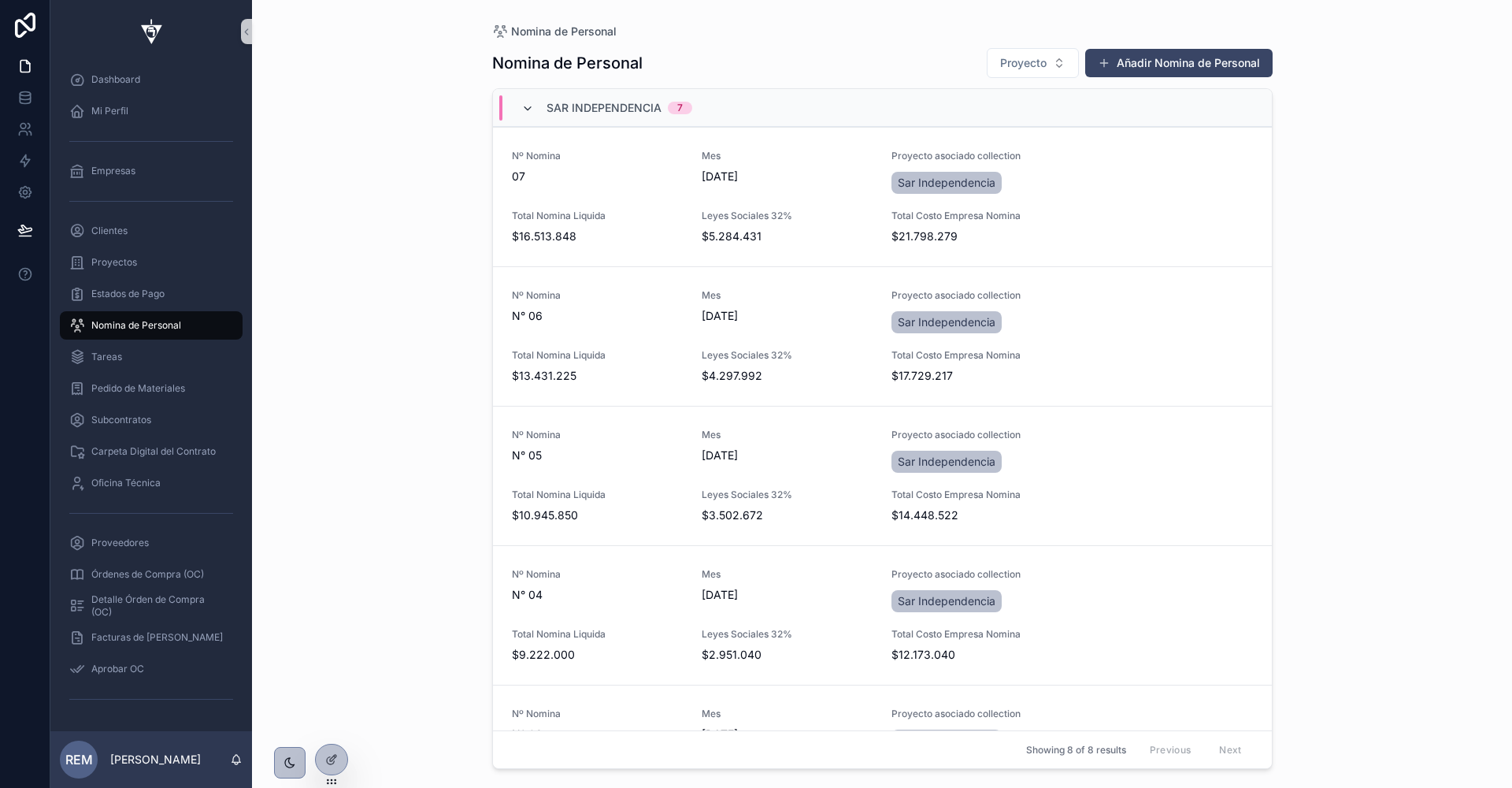
click at [529, 104] on icon "scrollable content" at bounding box center [528, 108] width 13 height 13
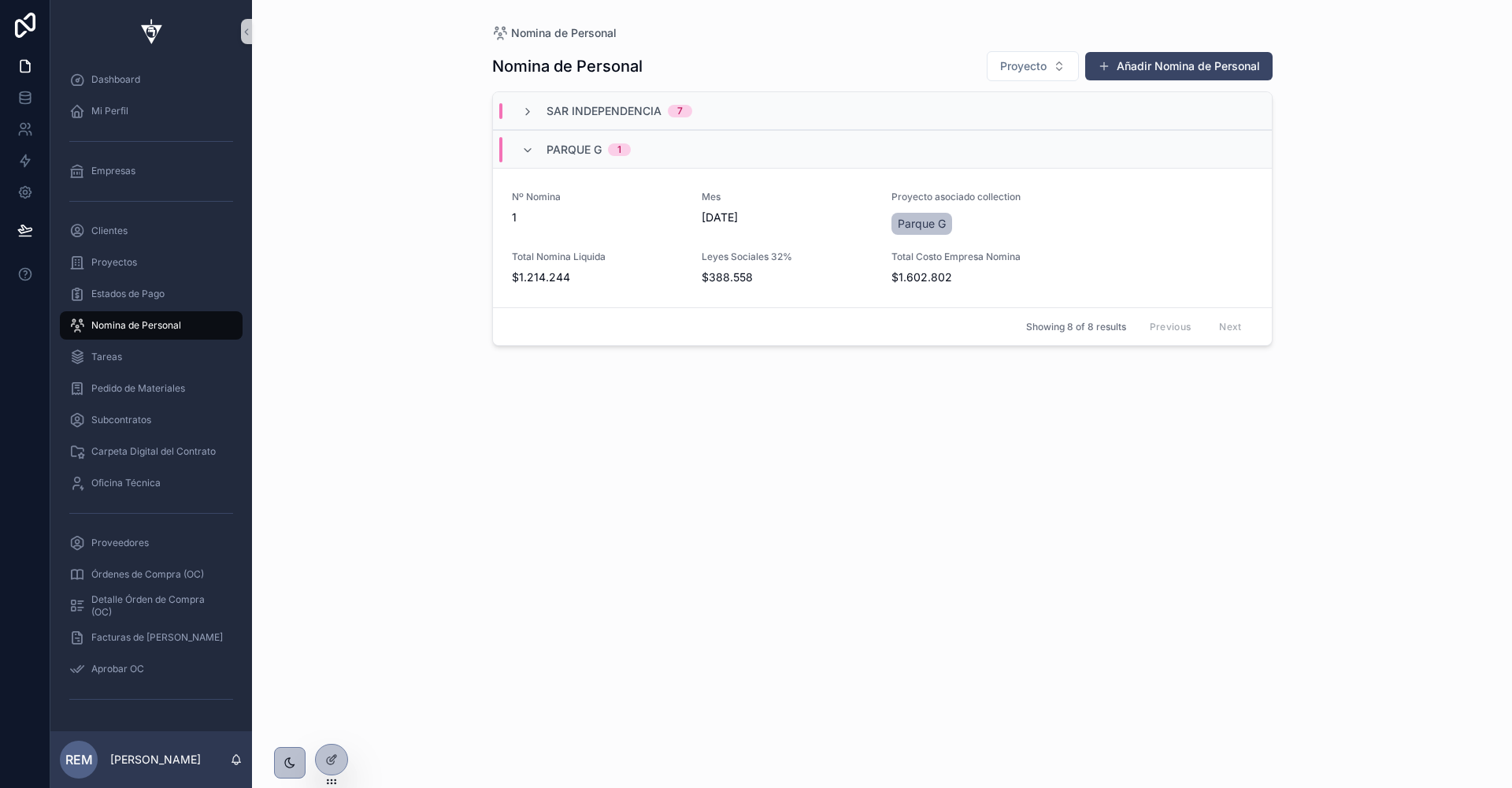
click at [529, 106] on icon "scrollable content" at bounding box center [528, 112] width 13 height 13
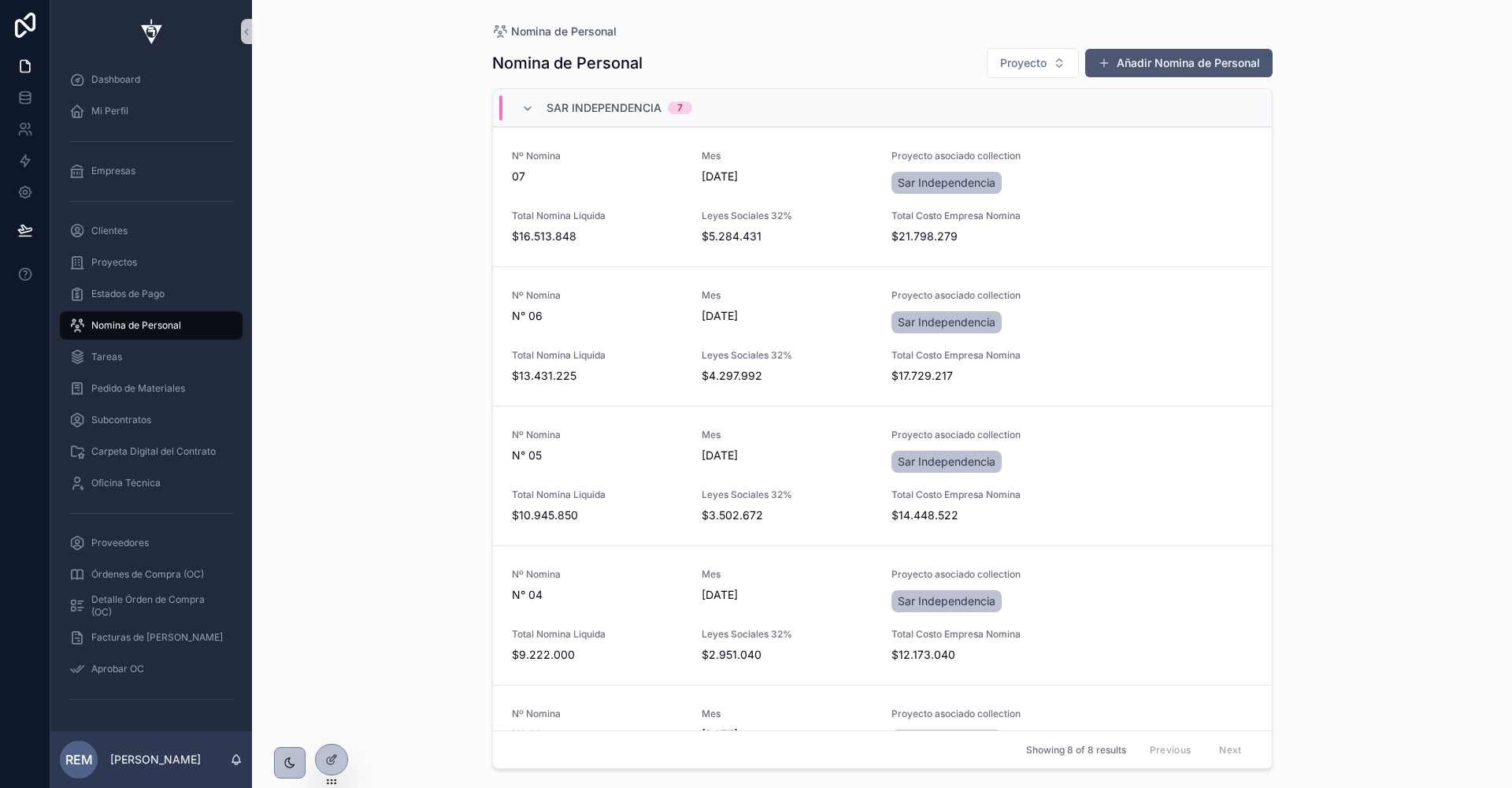
click at [1186, 55] on button "Añadir Nomina de Personal" at bounding box center [1179, 63] width 188 height 29
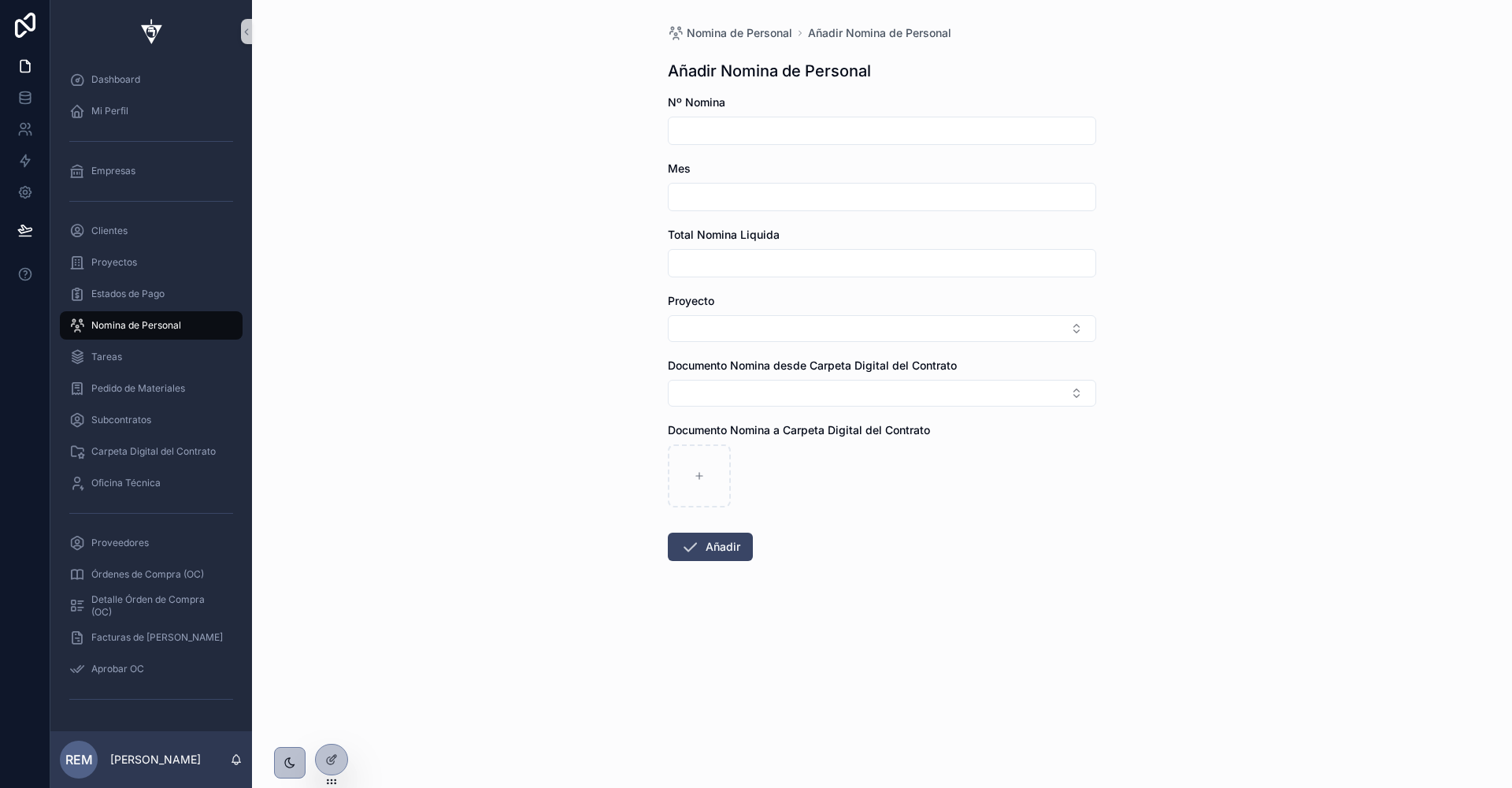
click at [705, 121] on input "scrollable content" at bounding box center [882, 131] width 426 height 22
type input "*"
click at [699, 207] on input "scrollable content" at bounding box center [882, 197] width 426 height 22
click at [806, 238] on button "scrollable content" at bounding box center [798, 235] width 28 height 29
click at [916, 324] on button "1" at bounding box center [911, 327] width 28 height 29
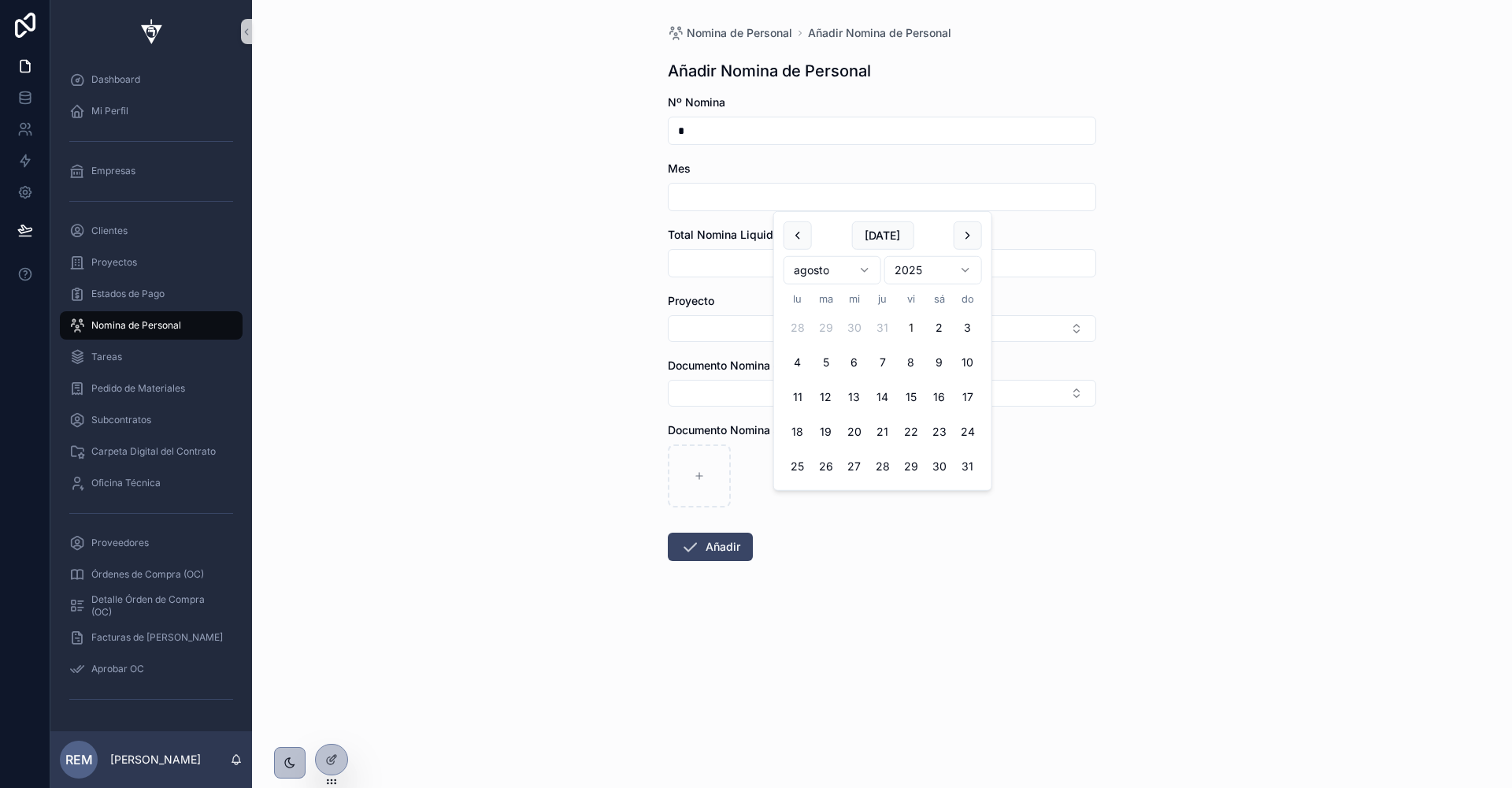
type input "********"
click at [722, 280] on form "Nº Nomina * Mes ******** Total Nomina Liquida Proyecto Documento Nomina desde C…" at bounding box center [882, 378] width 428 height 567
click at [735, 257] on input "scrollable content" at bounding box center [882, 263] width 426 height 22
paste input "**********"
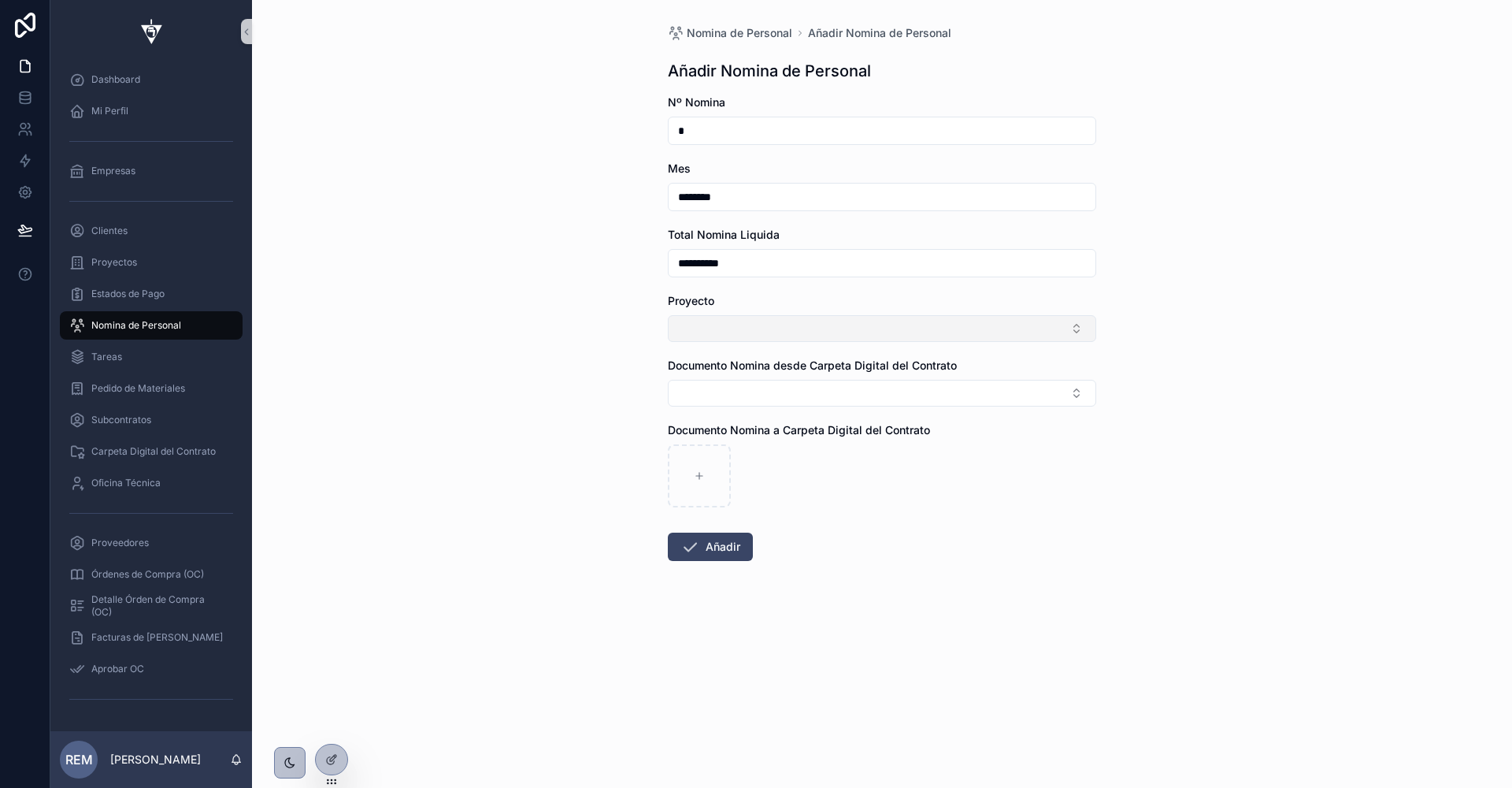
type input "**********"
click at [713, 325] on button "Select Button" at bounding box center [882, 328] width 428 height 27
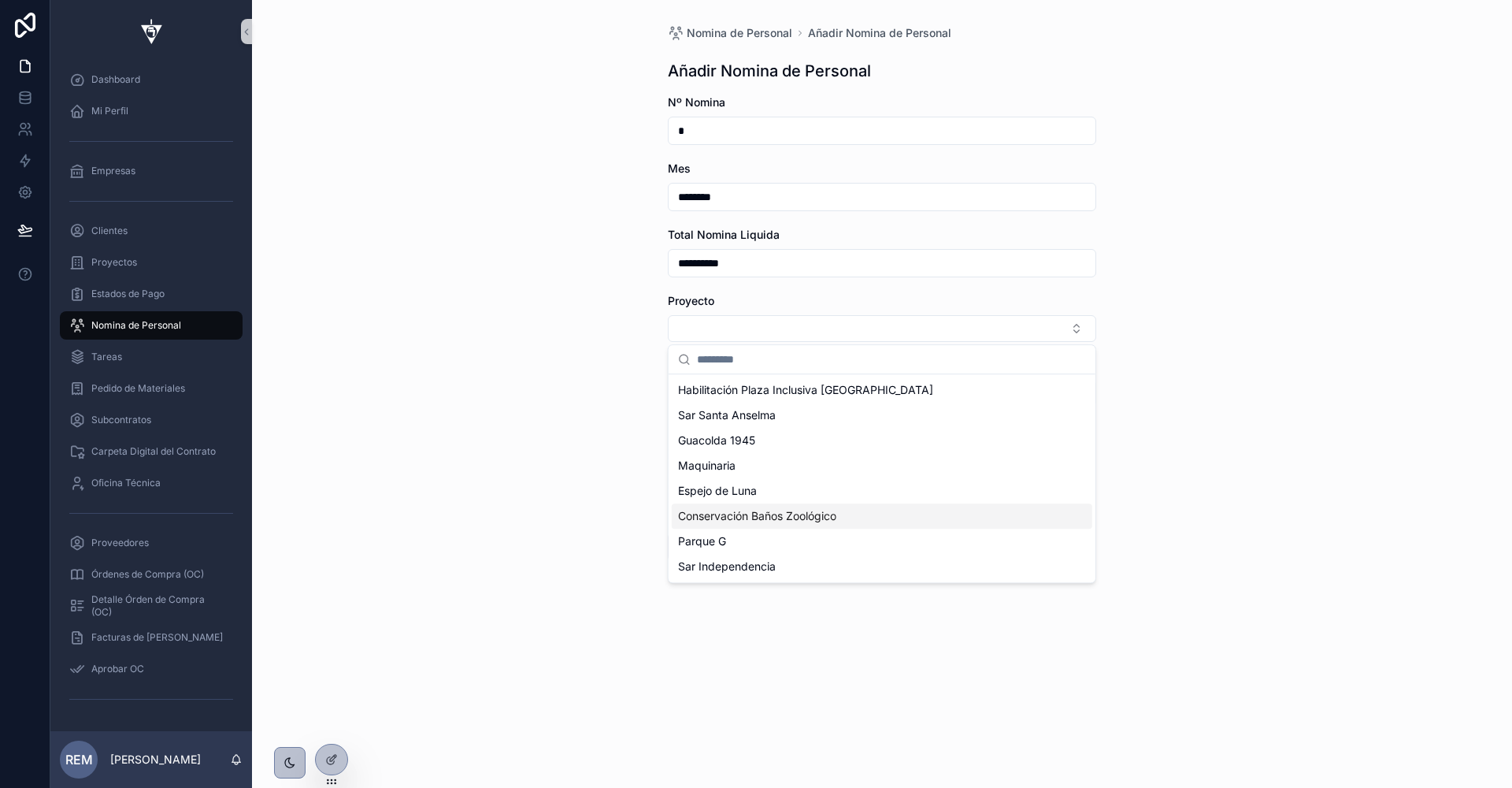
click at [743, 516] on span "Conservación Baños Zoológico" at bounding box center [757, 516] width 158 height 16
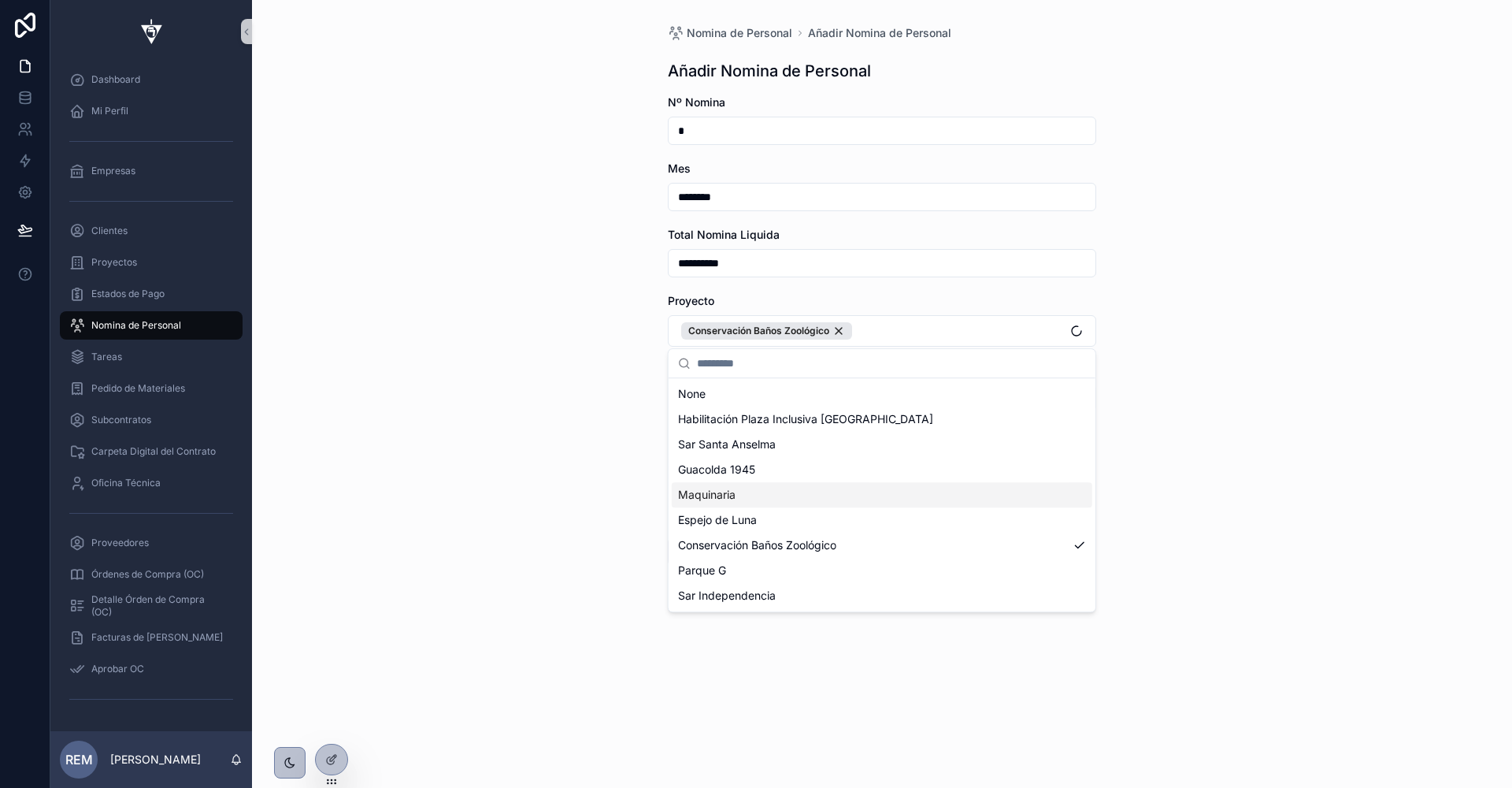
click at [563, 468] on div "**********" at bounding box center [881, 394] width 1260 height 788
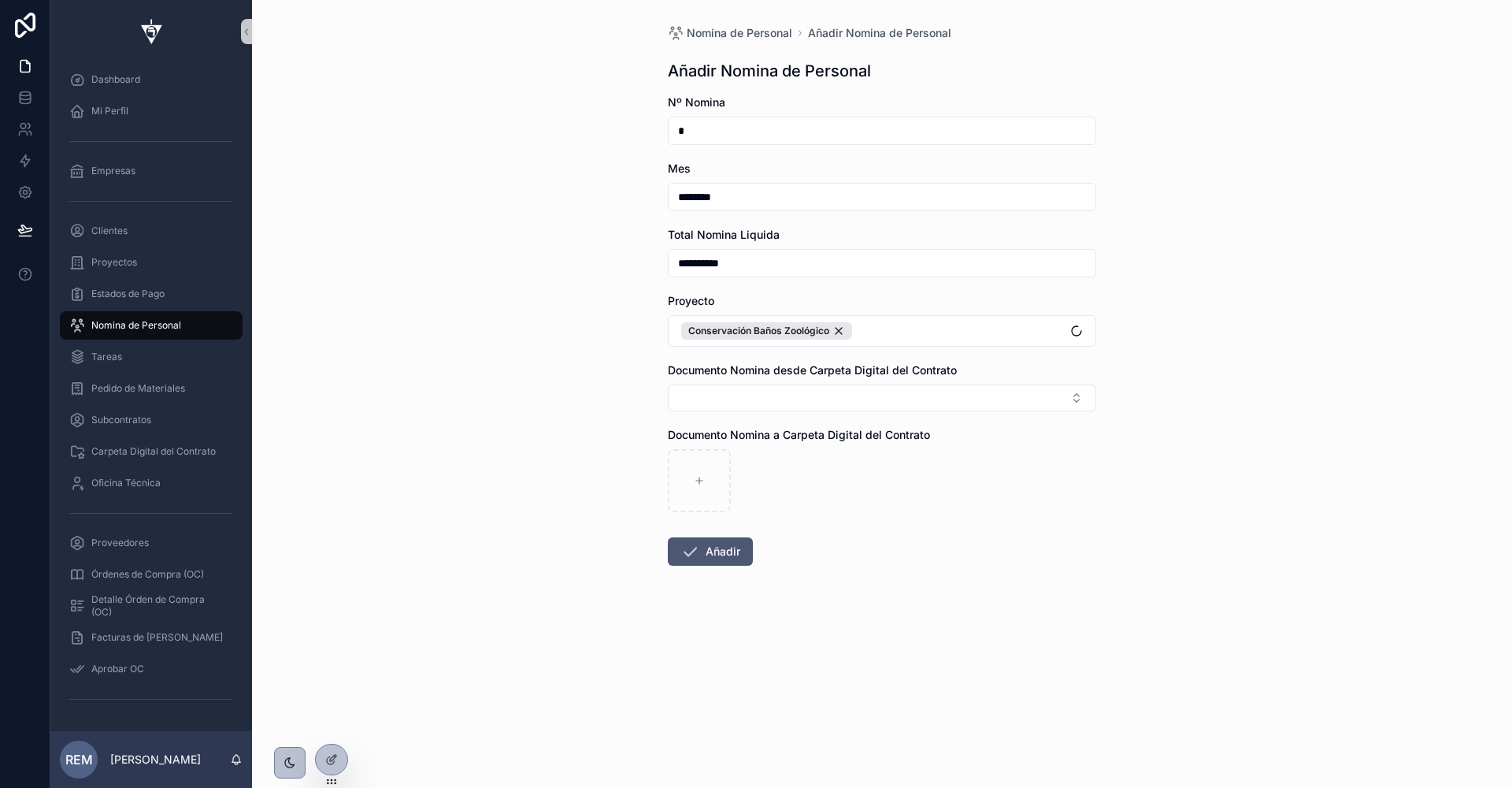
click at [713, 544] on button "Añadir" at bounding box center [711, 551] width 85 height 29
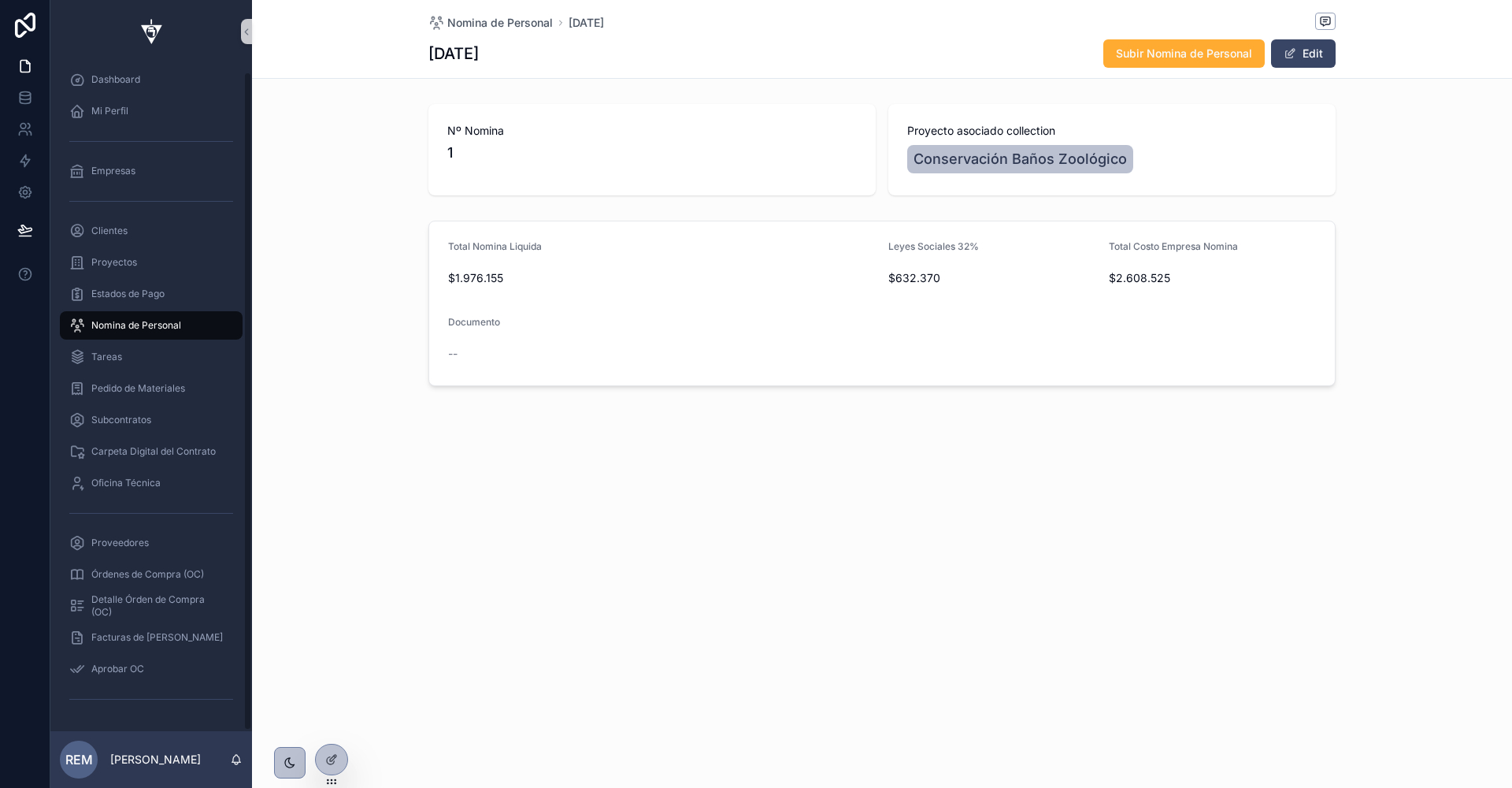
click at [119, 328] on span "Nomina de Personal" at bounding box center [136, 325] width 90 height 13
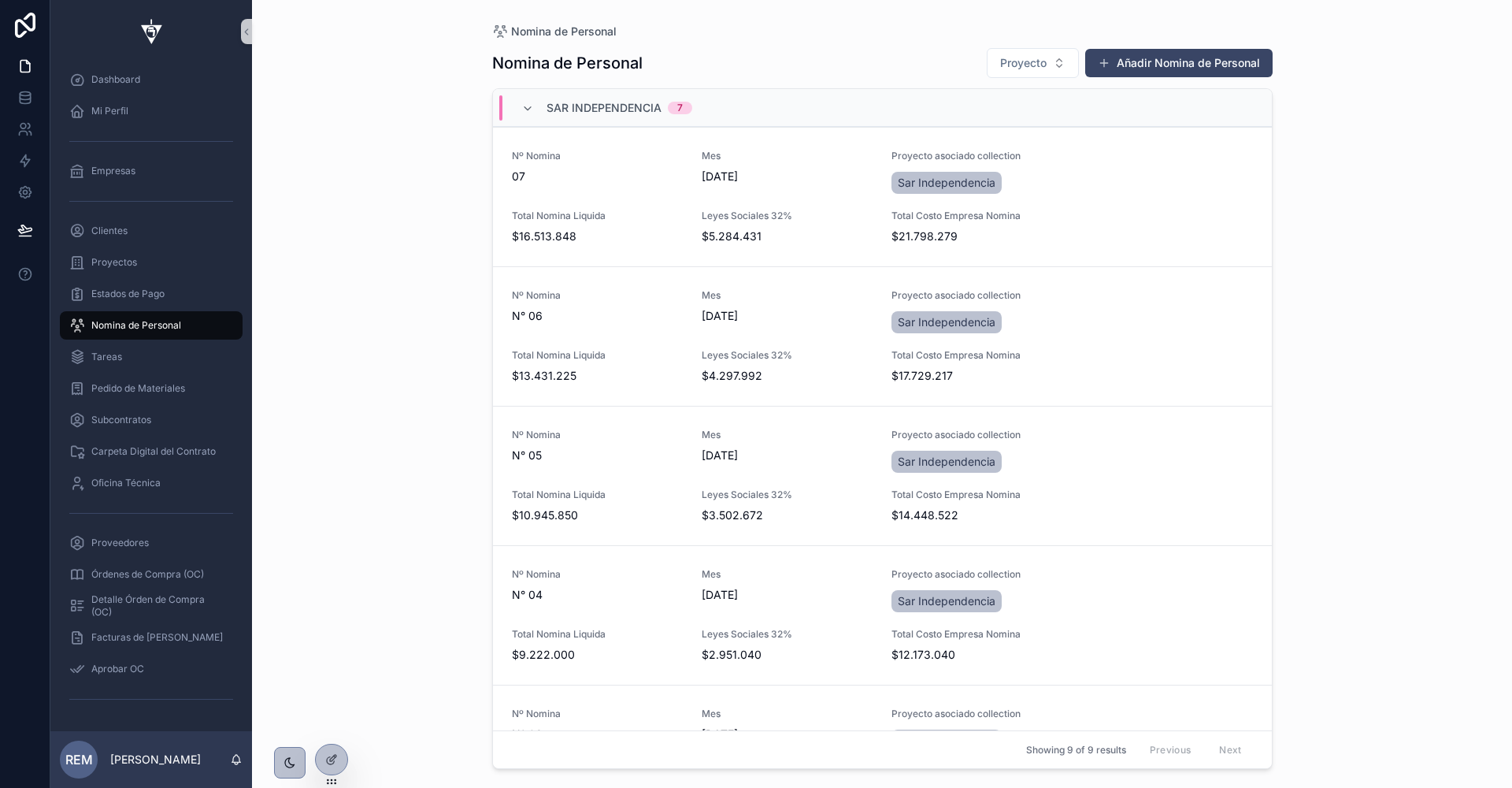
click at [520, 99] on div "Sar Independencia 7" at bounding box center [607, 108] width 209 height 25
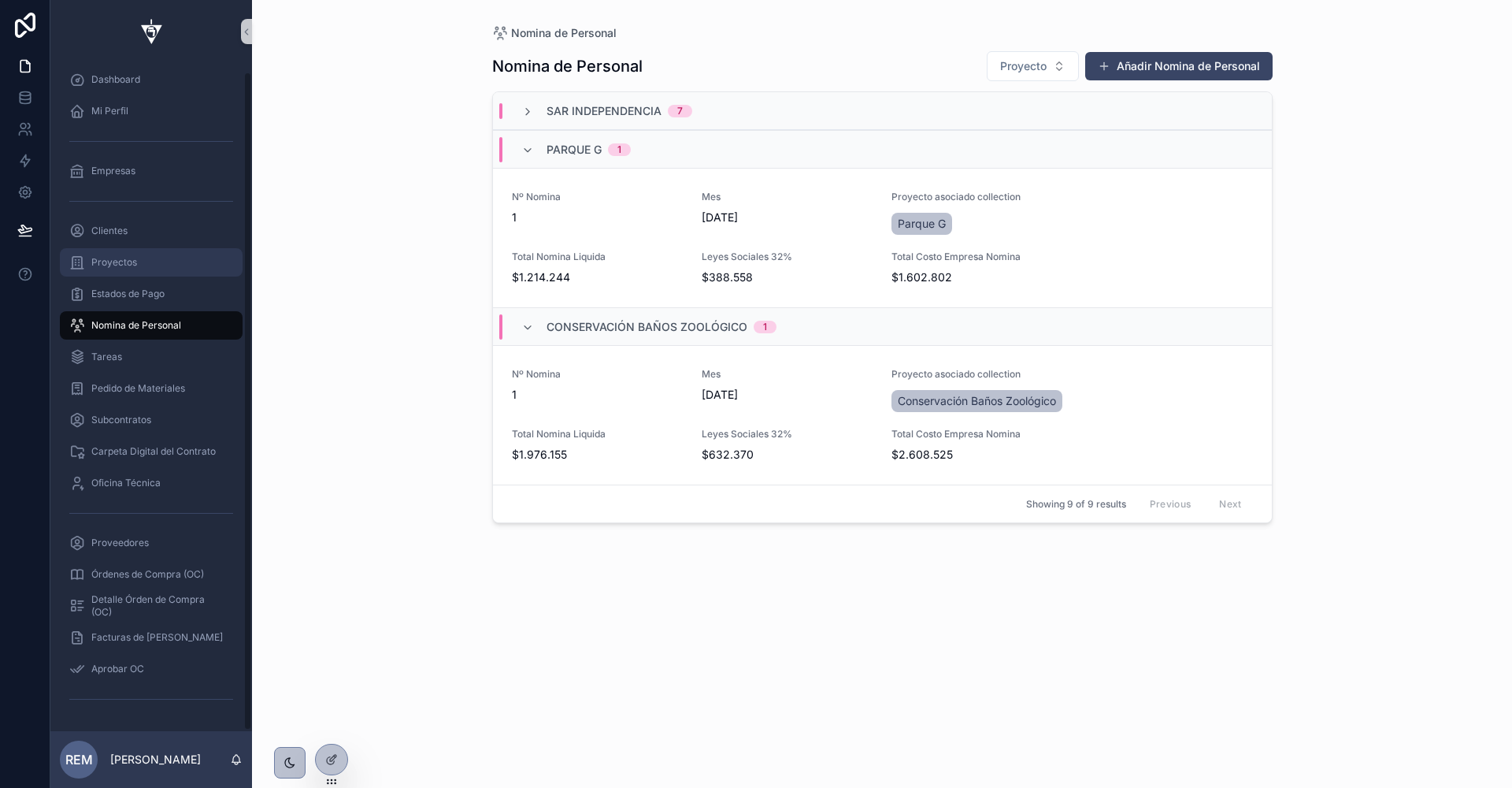
click at [115, 263] on span "Proyectos" at bounding box center [114, 263] width 46 height 13
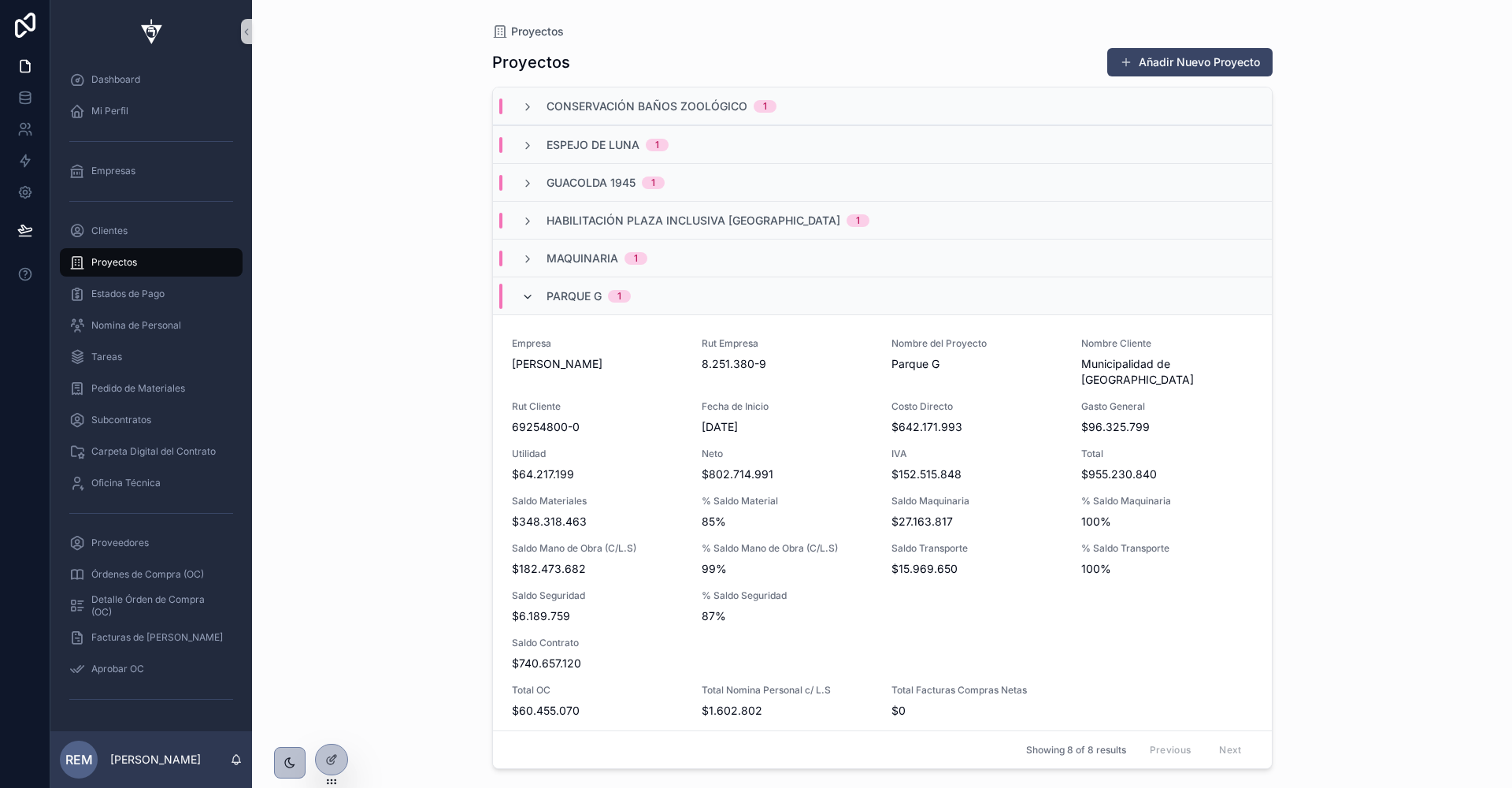
click at [522, 299] on icon "scrollable content" at bounding box center [528, 297] width 13 height 13
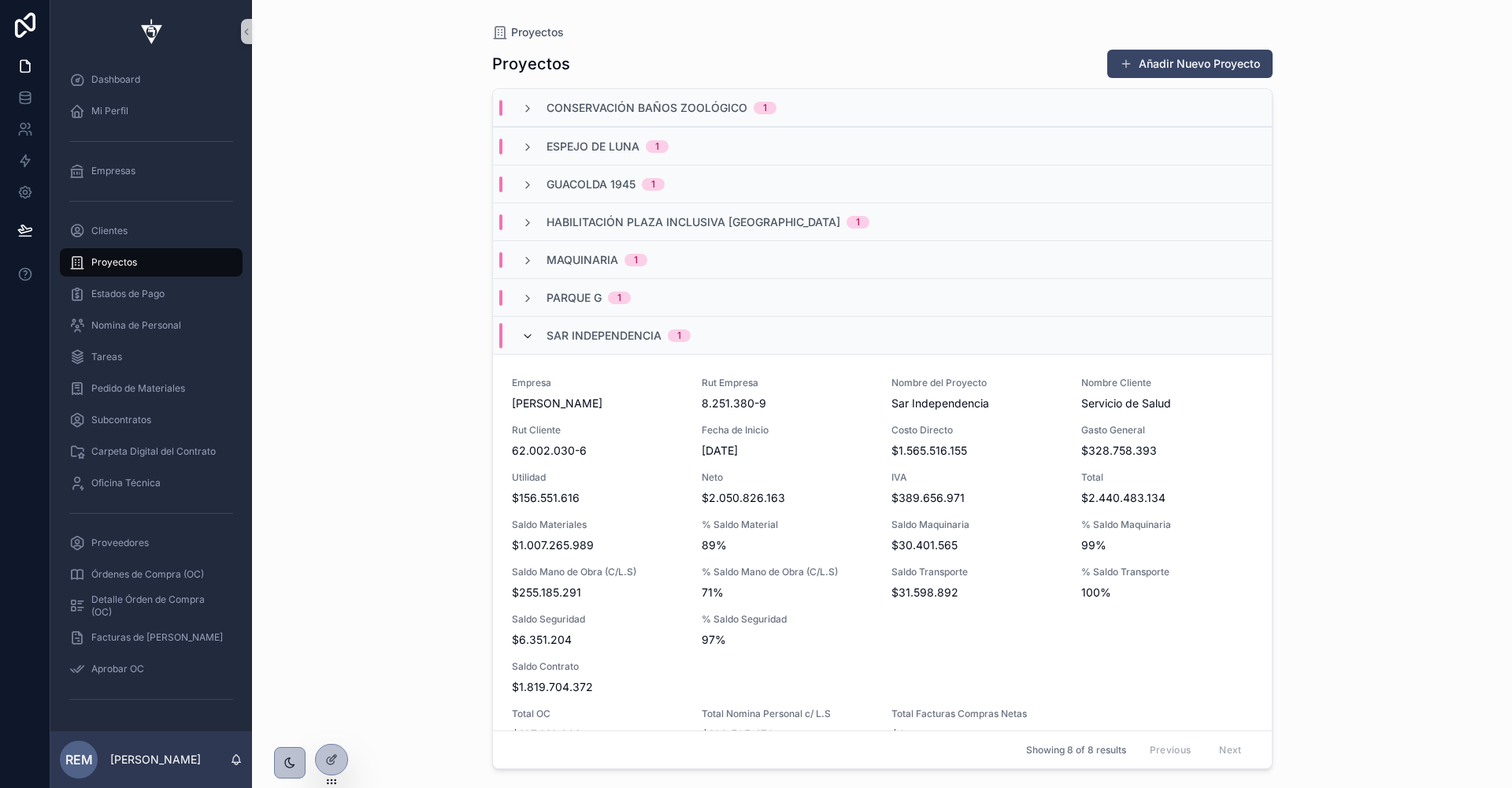
click at [527, 333] on icon "scrollable content" at bounding box center [528, 337] width 13 height 13
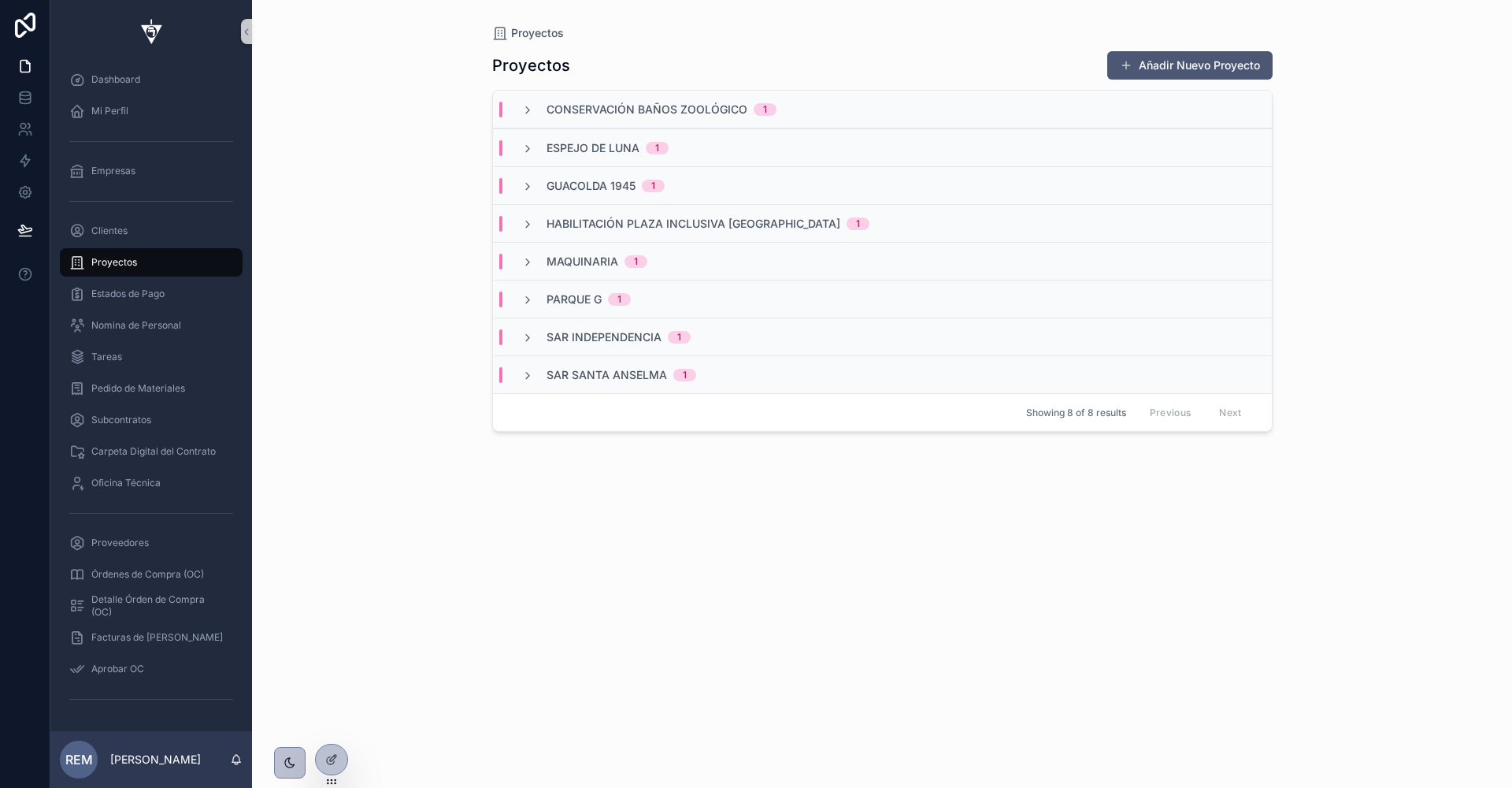
click at [1126, 63] on span "scrollable content" at bounding box center [1127, 65] width 13 height 13
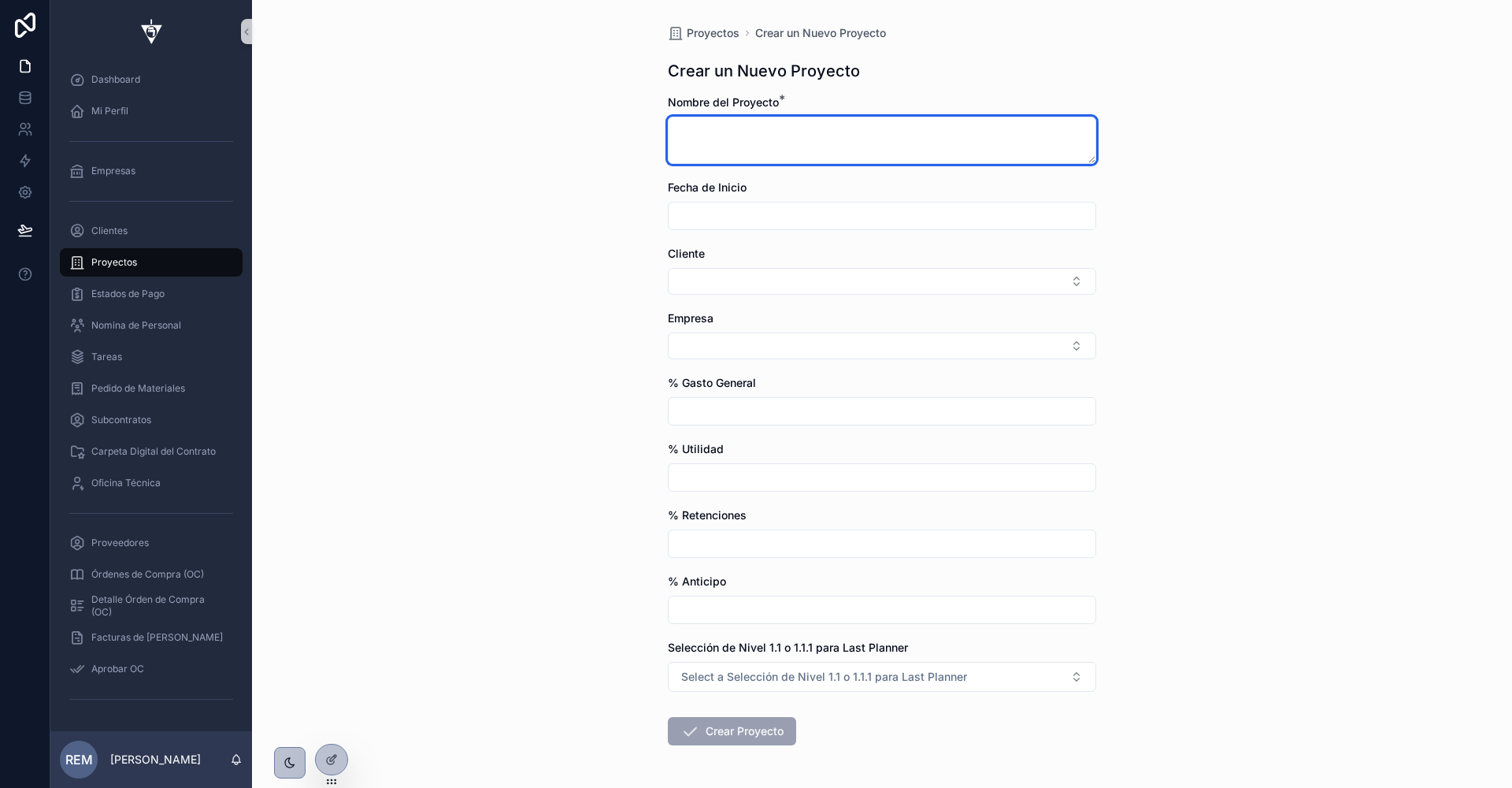
click at [788, 152] on textarea "scrollable content" at bounding box center [882, 140] width 428 height 47
type textarea "**********"
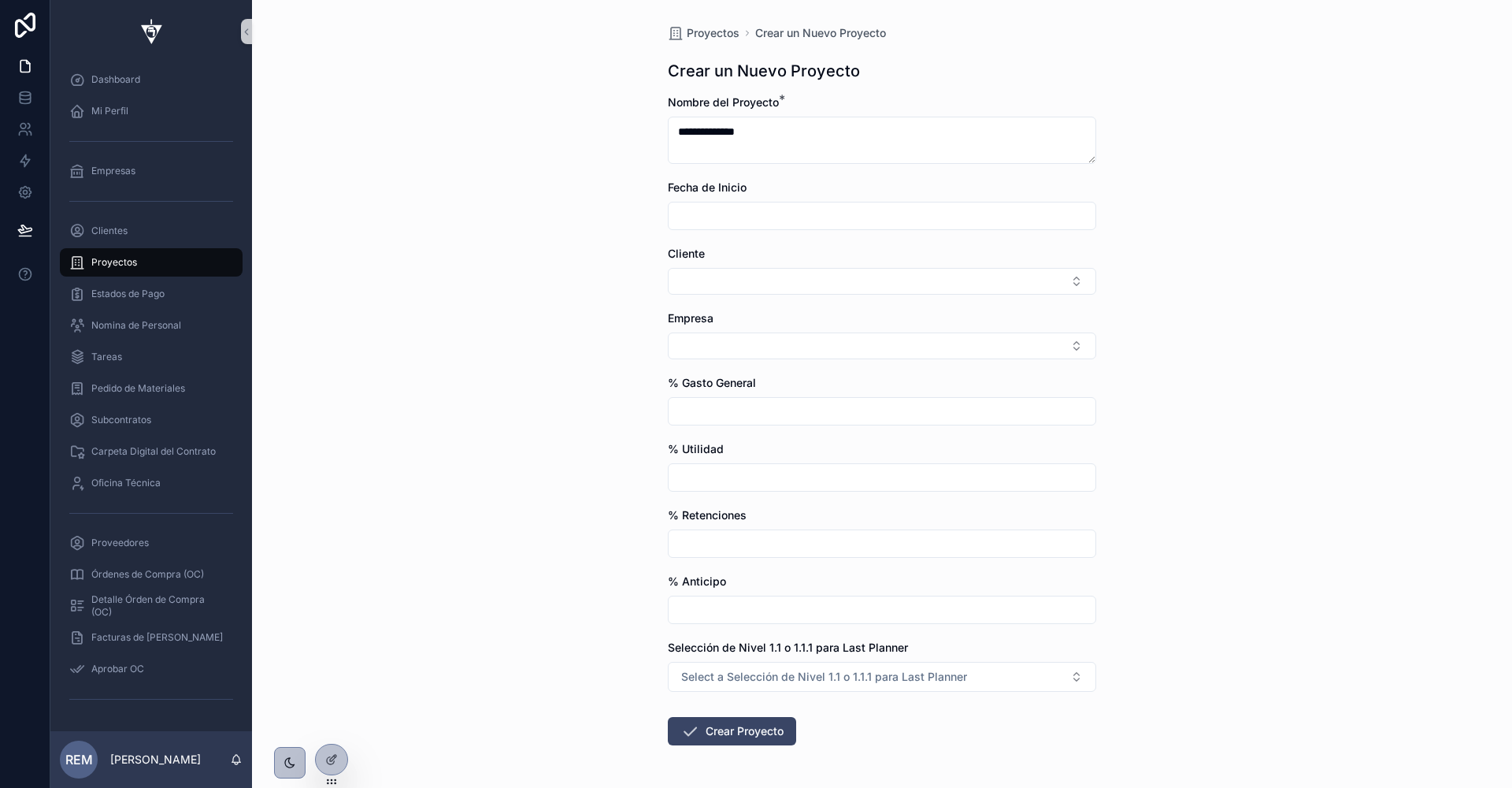
click at [797, 236] on form "**********" at bounding box center [882, 471] width 428 height 752
click at [834, 209] on input "scrollable content" at bounding box center [882, 216] width 426 height 22
click at [792, 257] on button "scrollable content" at bounding box center [798, 254] width 28 height 29
click at [966, 348] on button "1" at bounding box center [968, 347] width 28 height 29
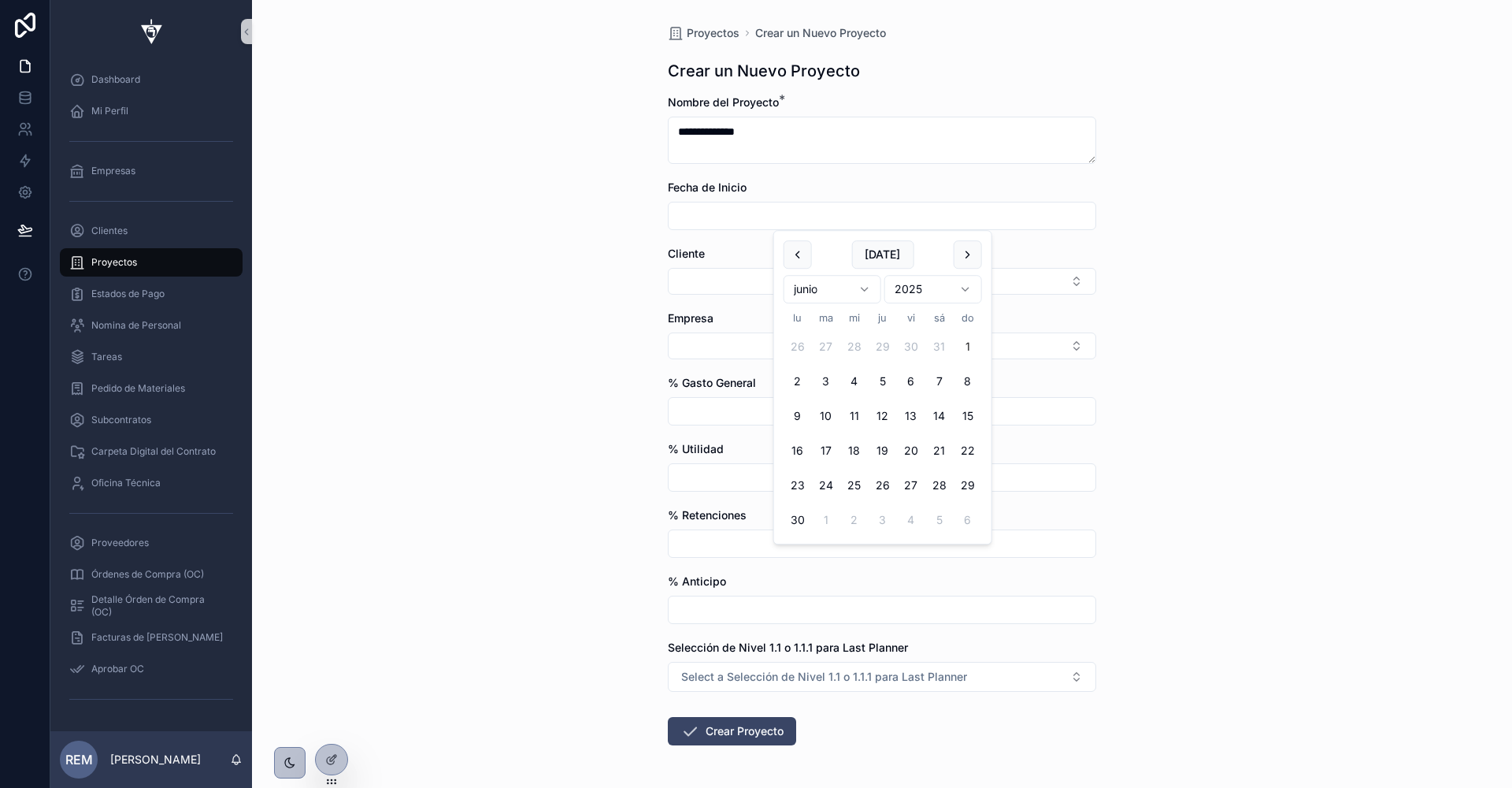
type input "********"
click at [693, 279] on button "Select Button" at bounding box center [882, 280] width 428 height 27
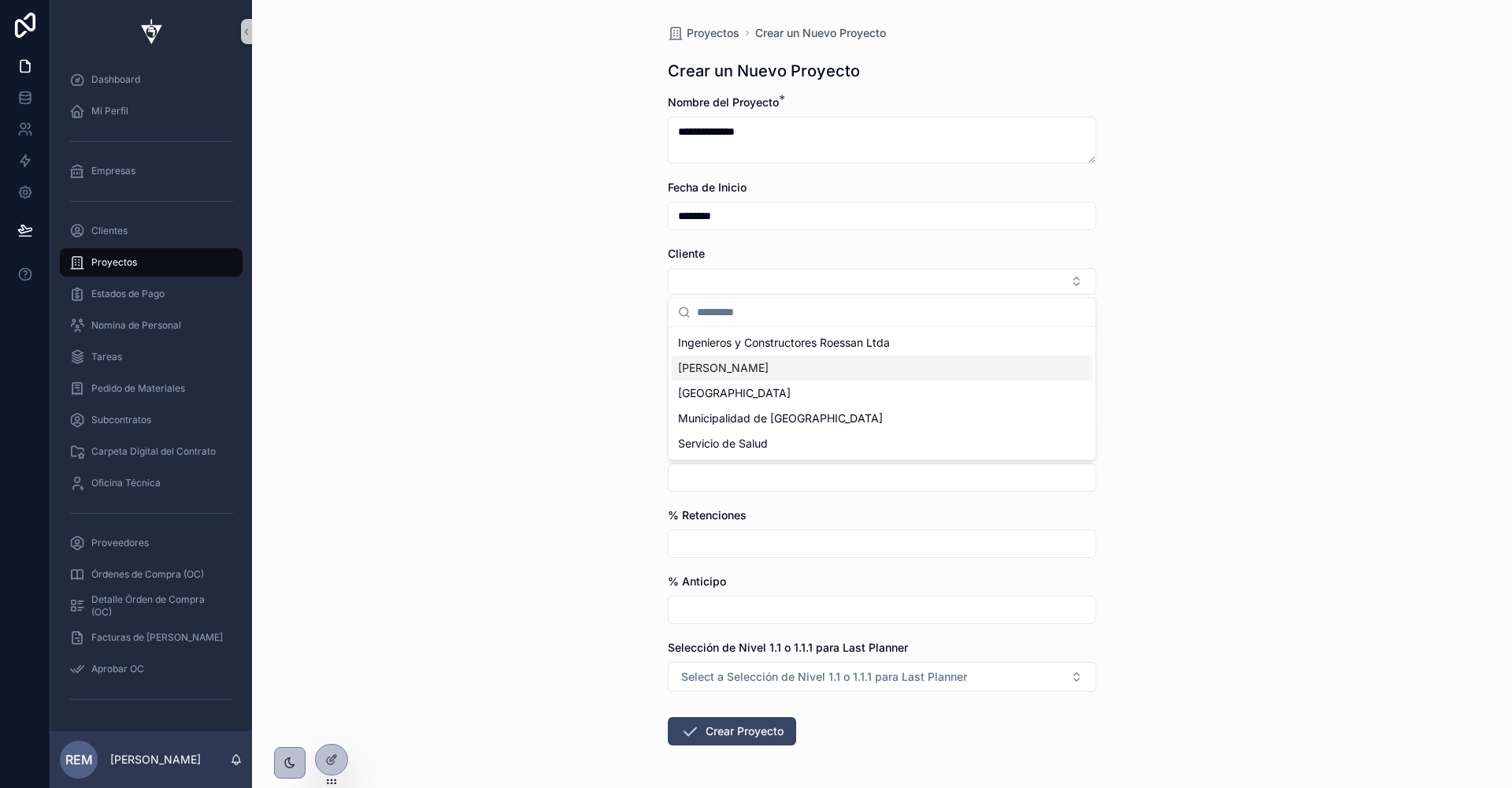
click at [702, 360] on span "[PERSON_NAME]" at bounding box center [723, 368] width 91 height 16
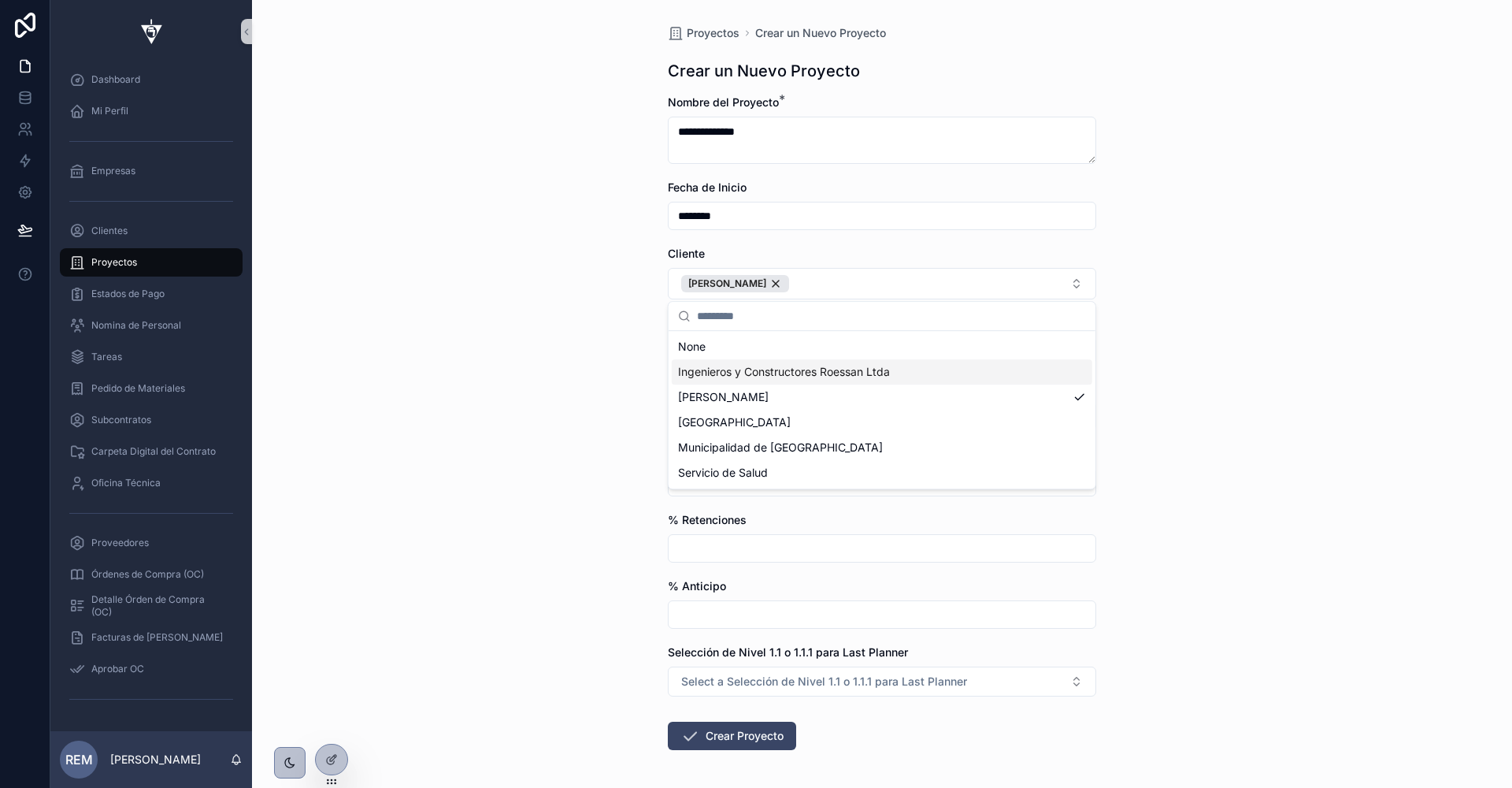
click at [609, 346] on div "**********" at bounding box center [881, 394] width 1260 height 788
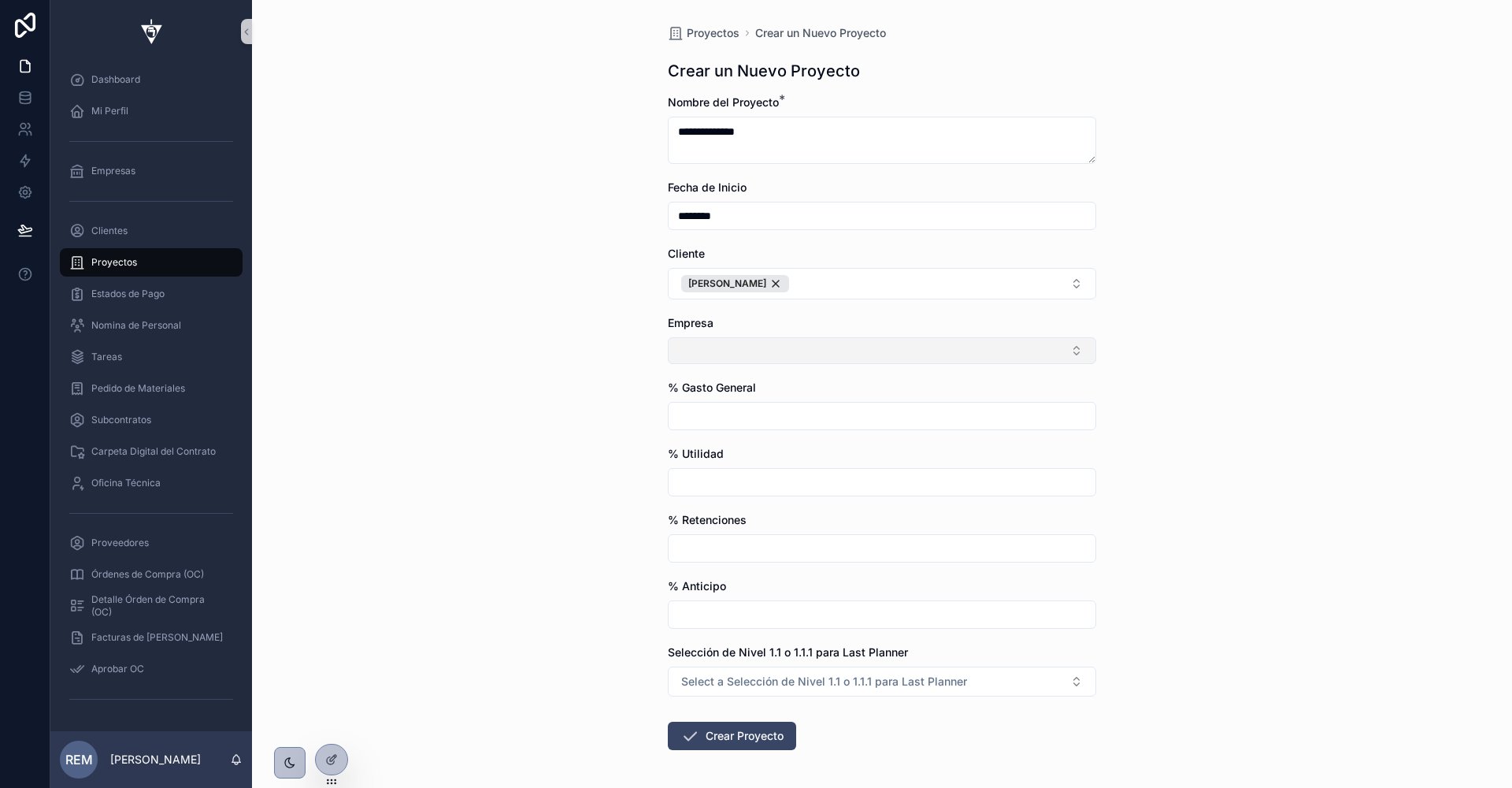
click at [691, 354] on button "Select Button" at bounding box center [882, 350] width 428 height 27
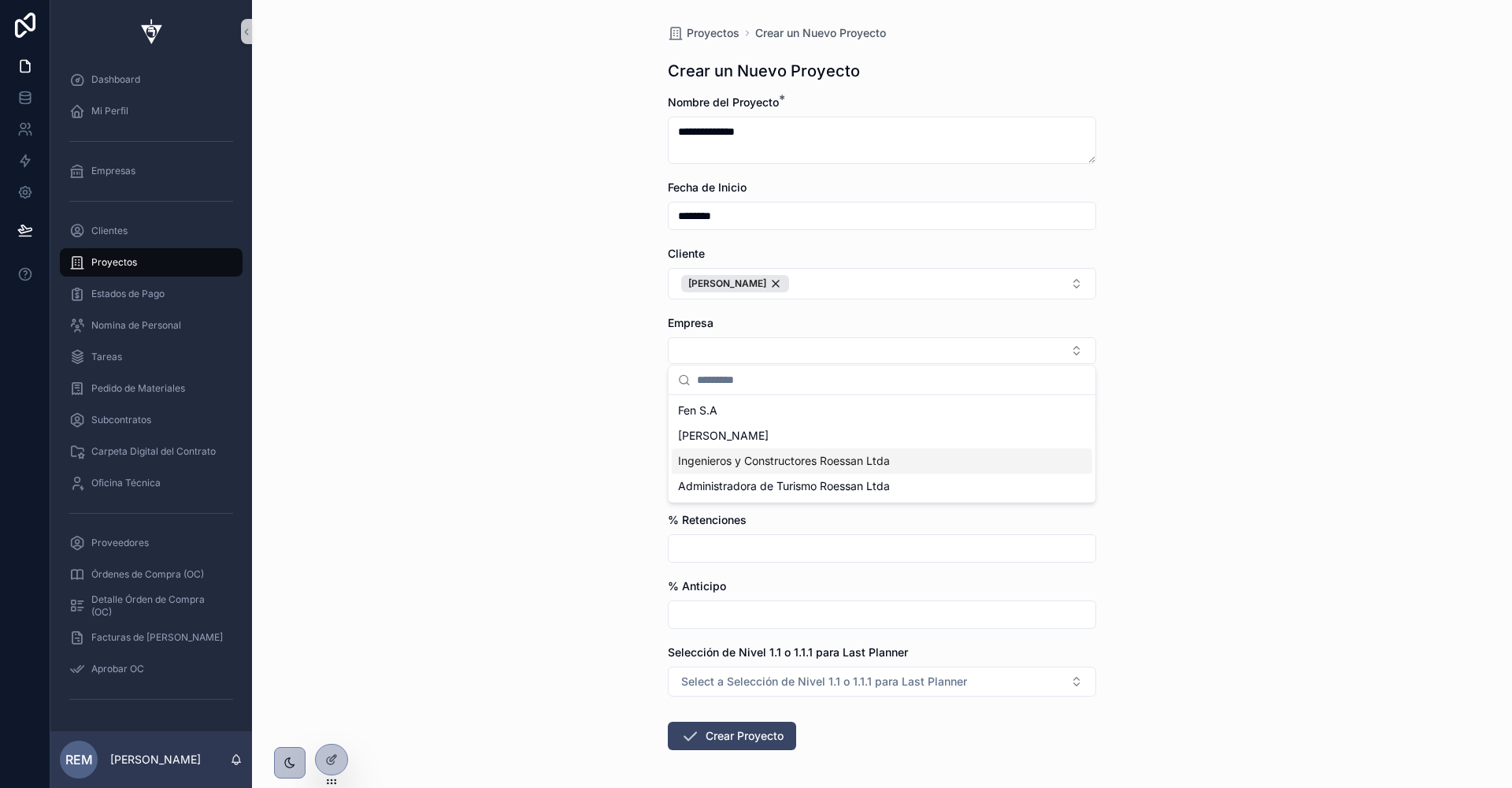
click at [688, 456] on span "Ingenieros y Constructores Roessan Ltda" at bounding box center [784, 461] width 212 height 16
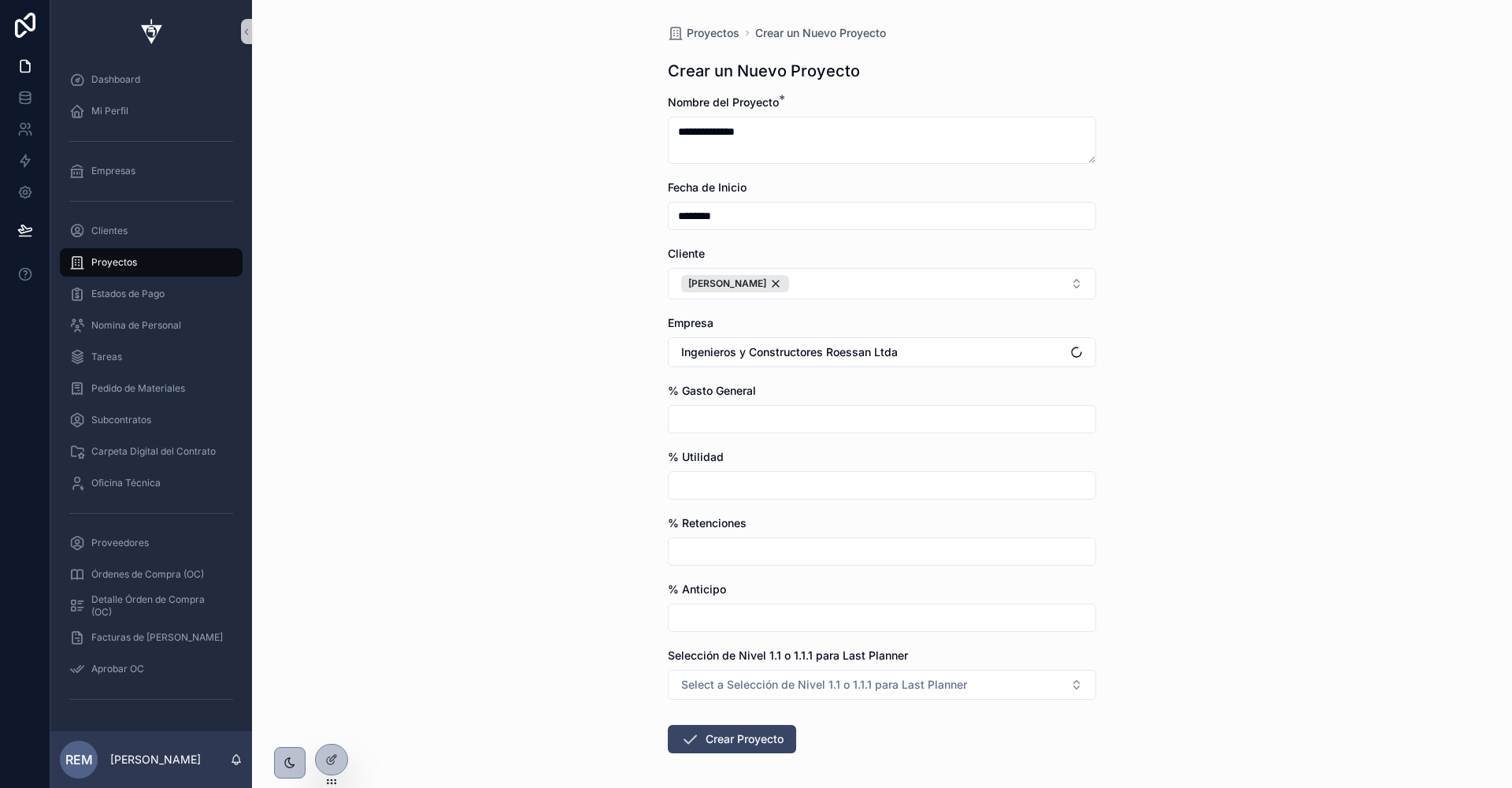
click at [599, 421] on div "**********" at bounding box center [881, 394] width 1260 height 788
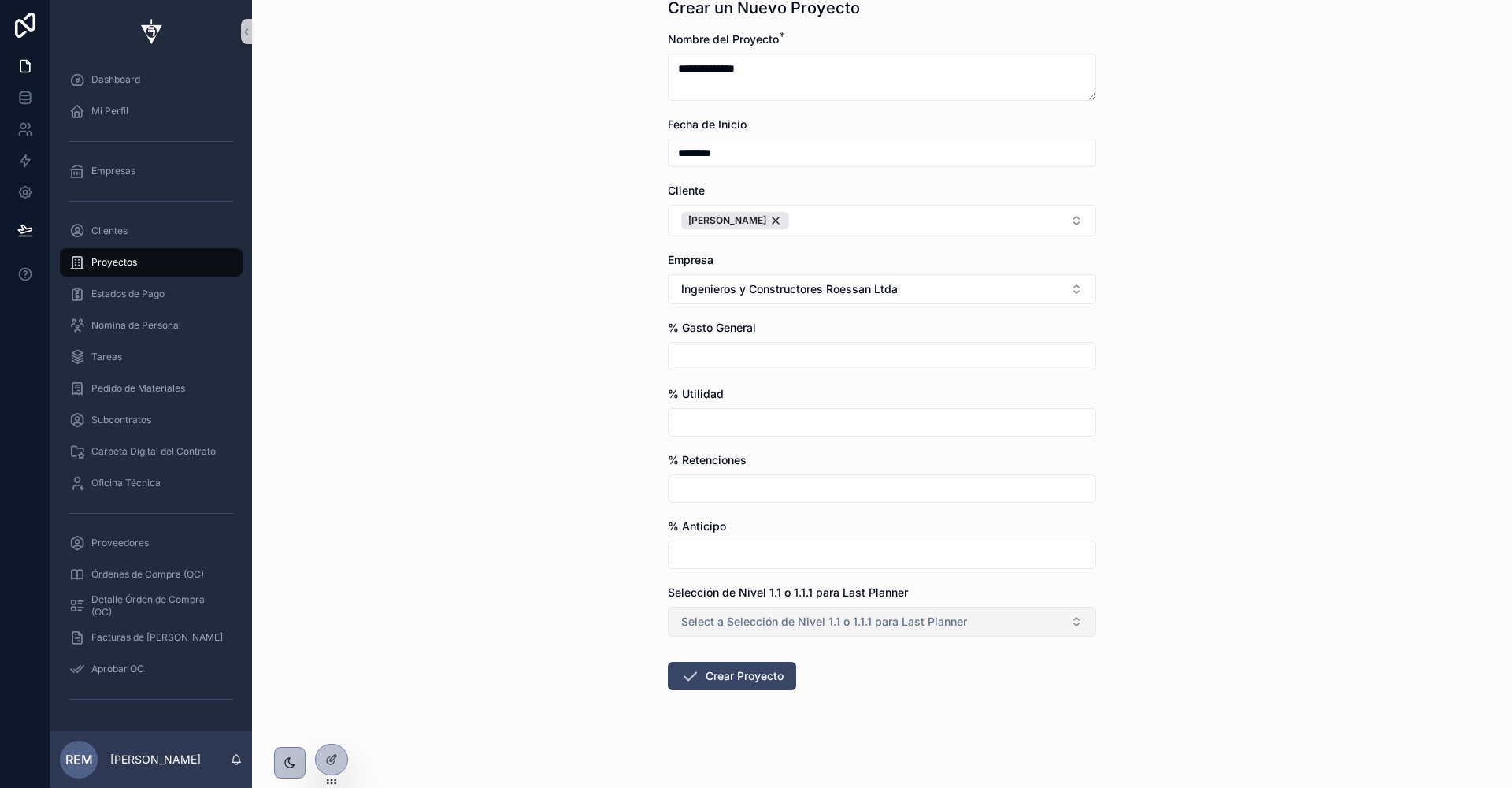
click at [698, 614] on span "Select a Selección de Nivel 1.1 o 1.1.1 para Last Planner" at bounding box center [824, 622] width 286 height 16
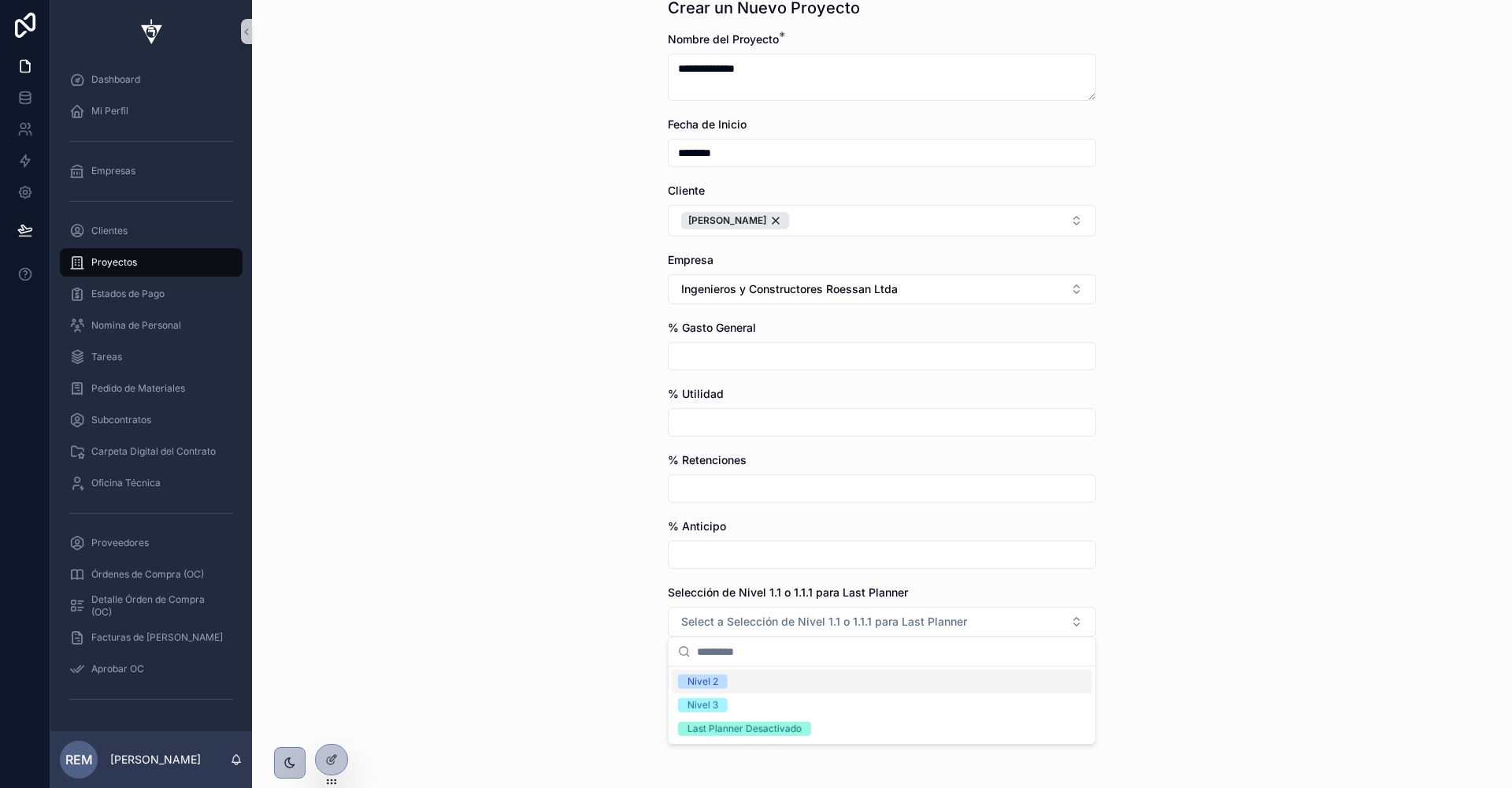
click at [603, 597] on div "**********" at bounding box center [881, 330] width 1260 height 788
click at [681, 671] on icon "scrollable content" at bounding box center [689, 676] width 19 height 19
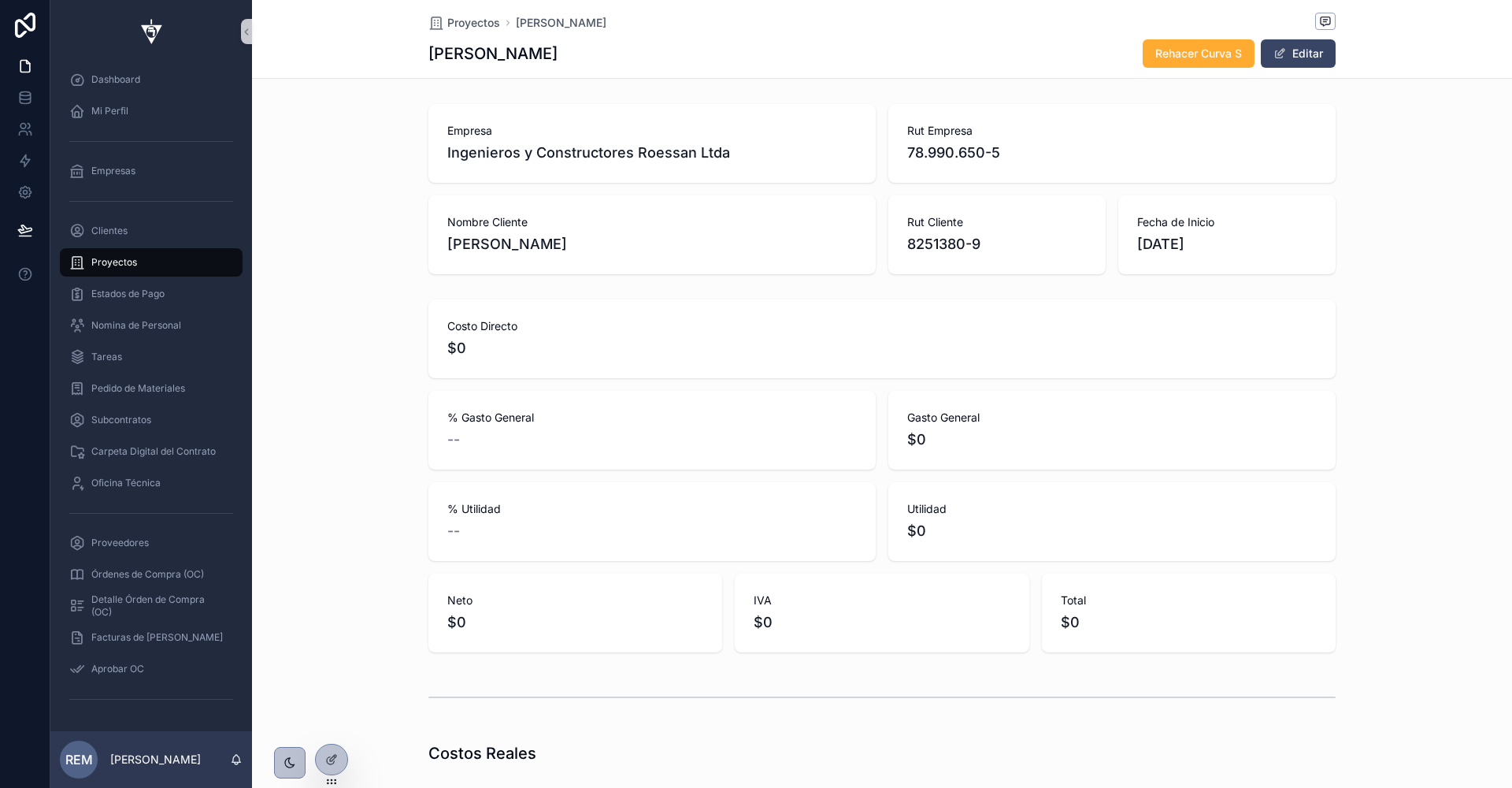
scroll to position [0, 906]
click at [114, 323] on span "Nomina de Personal" at bounding box center [136, 325] width 90 height 13
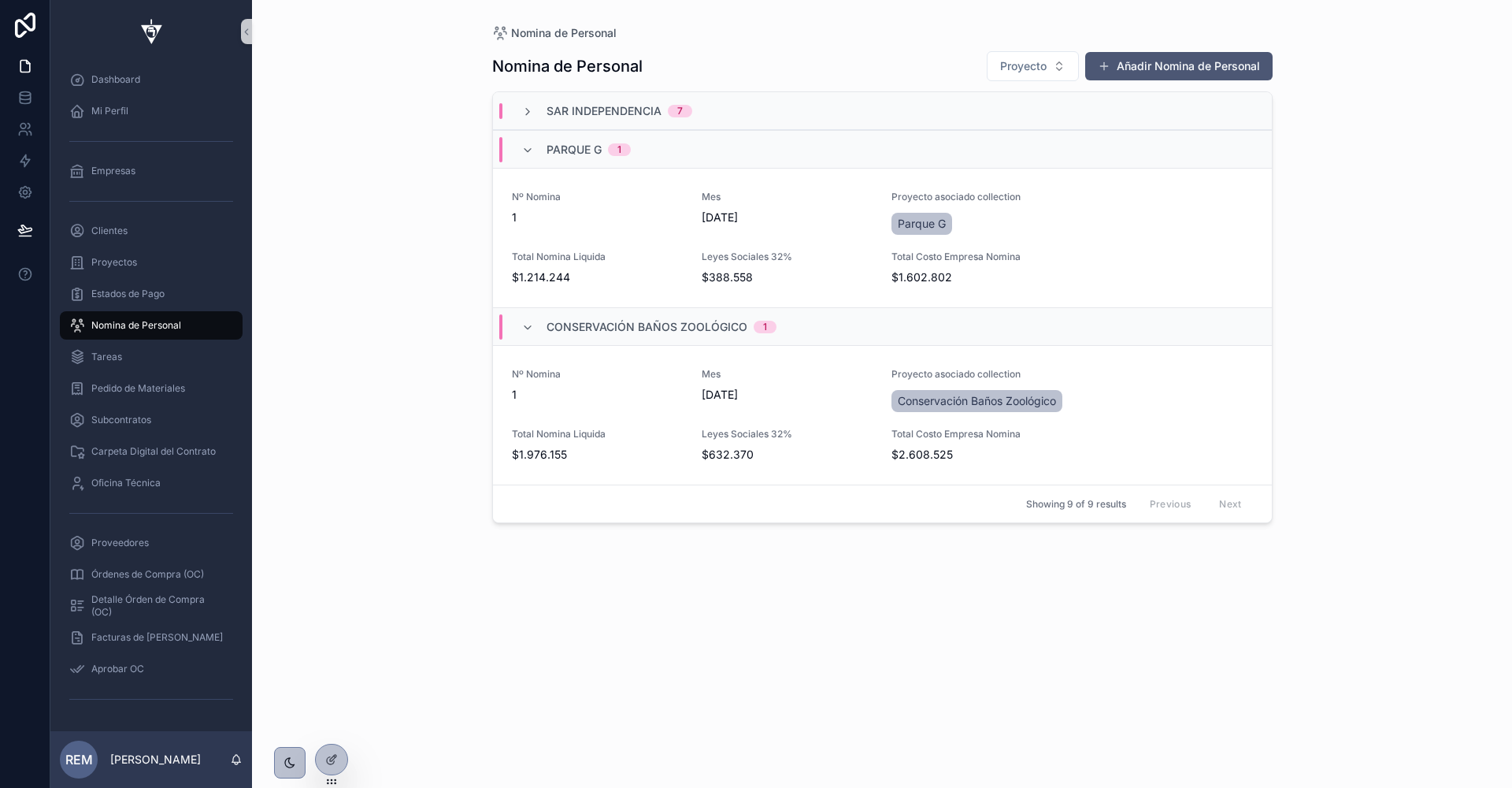
click at [1167, 76] on button "Añadir Nomina de Personal" at bounding box center [1179, 66] width 188 height 29
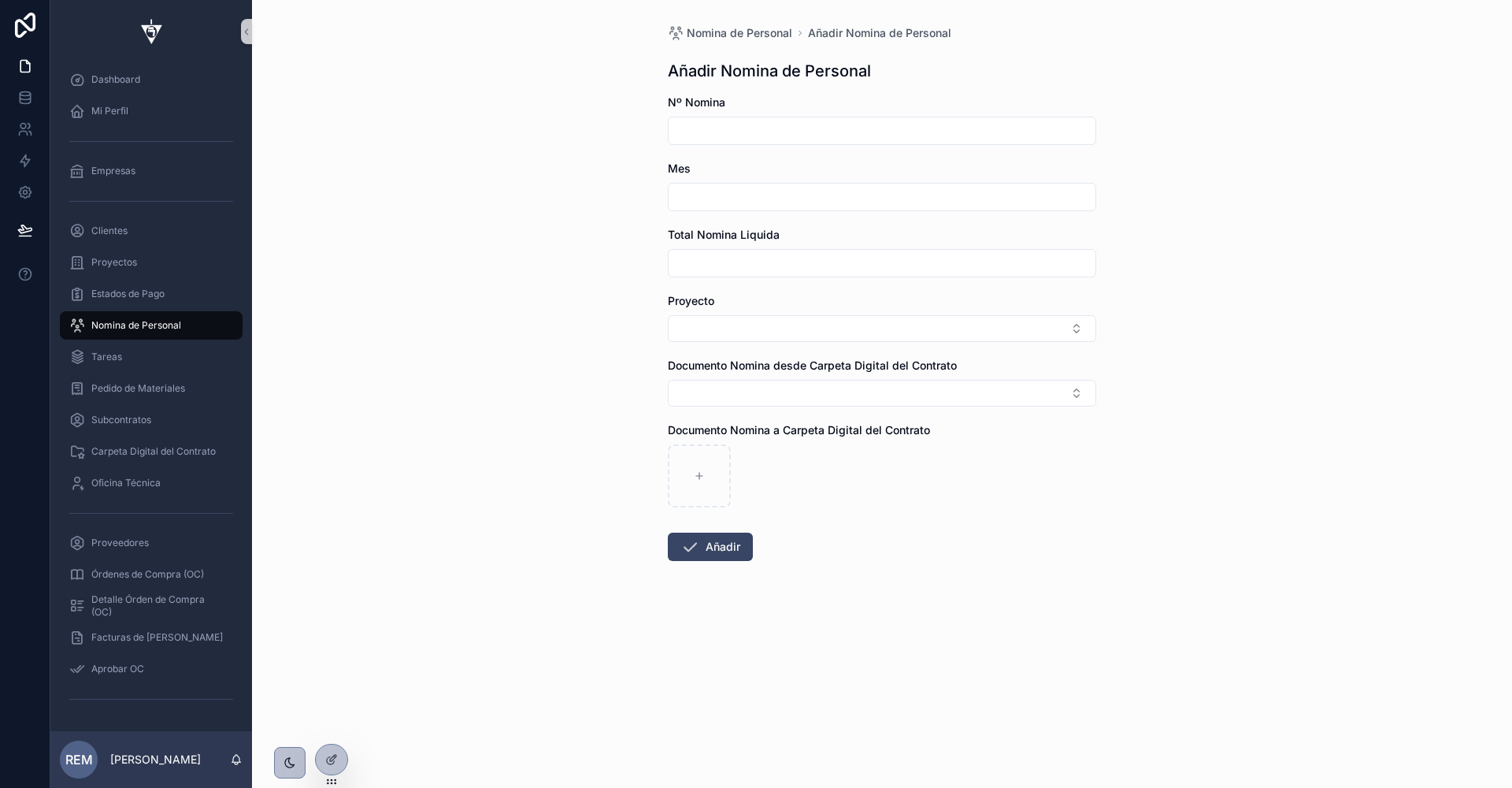
click at [757, 133] on input "scrollable content" at bounding box center [882, 131] width 426 height 22
type input "*"
click at [754, 207] on input "scrollable content" at bounding box center [882, 197] width 426 height 22
click at [791, 233] on button "scrollable content" at bounding box center [798, 235] width 28 height 29
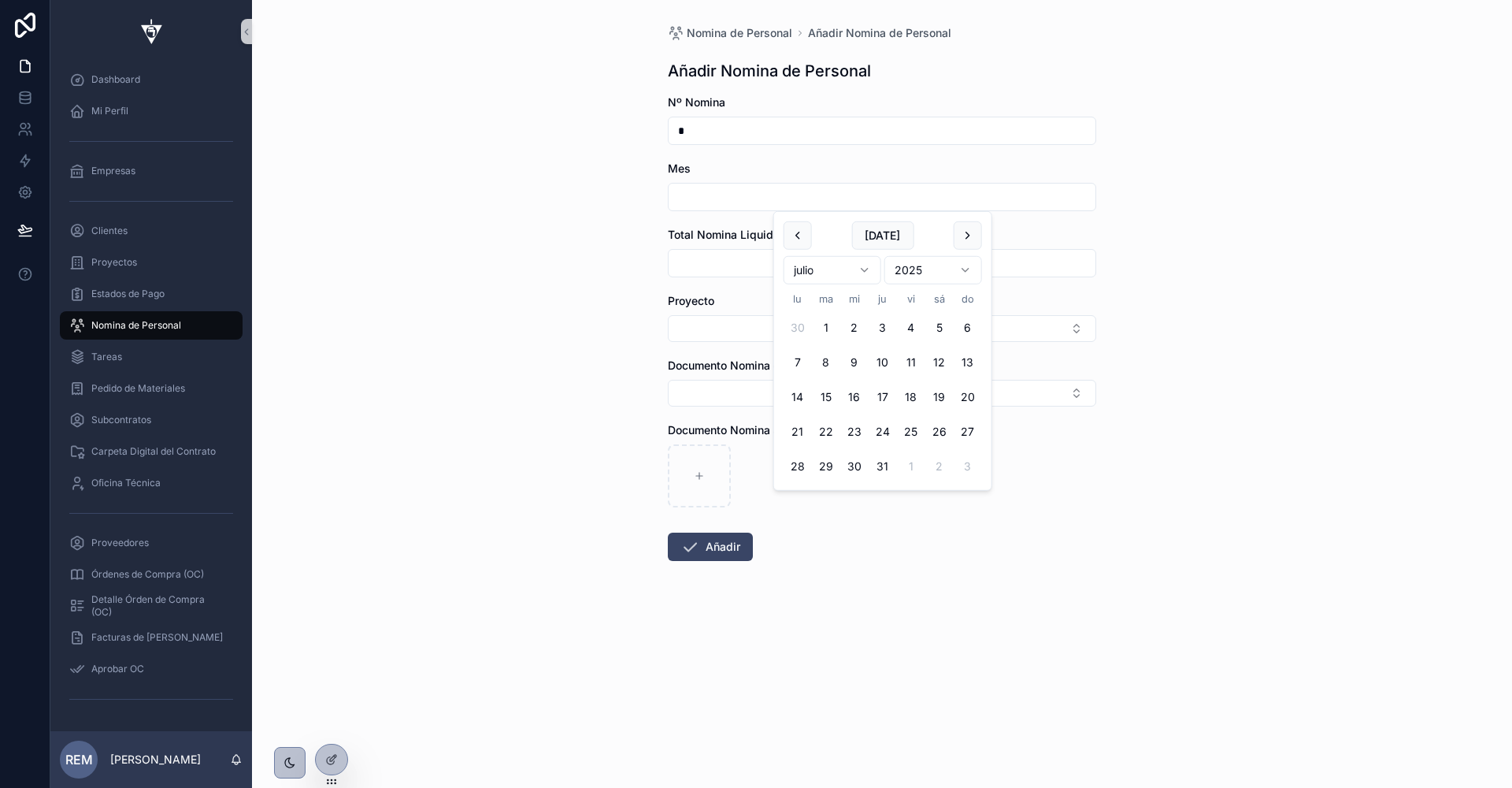
click at [791, 233] on button "scrollable content" at bounding box center [798, 235] width 28 height 29
click at [966, 327] on button "1" at bounding box center [968, 327] width 28 height 29
click at [799, 366] on button "2" at bounding box center [798, 362] width 28 height 29
type input "********"
click at [702, 266] on input "scrollable content" at bounding box center [882, 263] width 426 height 22
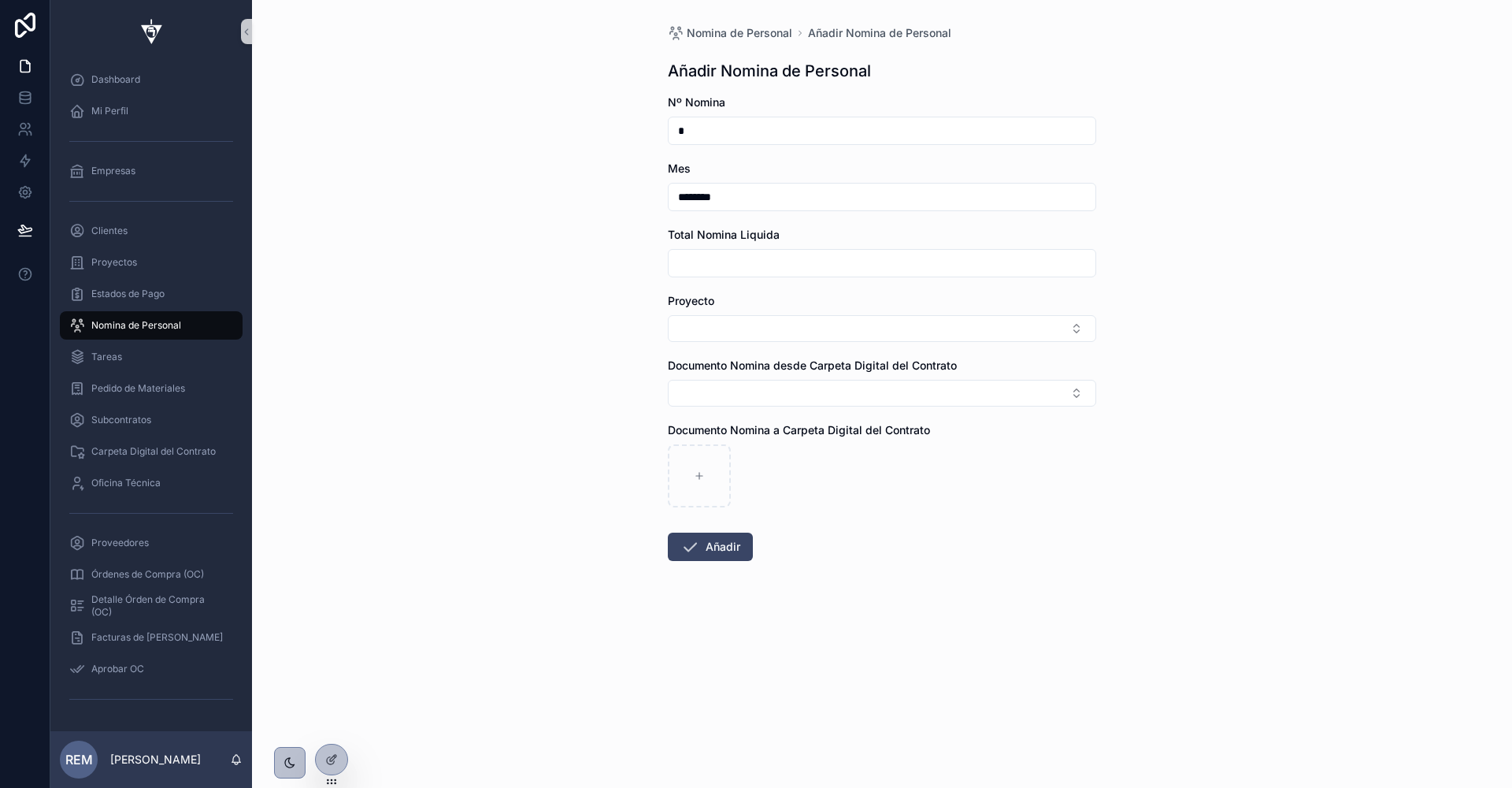
click at [718, 268] on input "scrollable content" at bounding box center [882, 263] width 426 height 22
paste input "**********"
type input "**********"
click at [708, 338] on button "Select Button" at bounding box center [882, 328] width 428 height 27
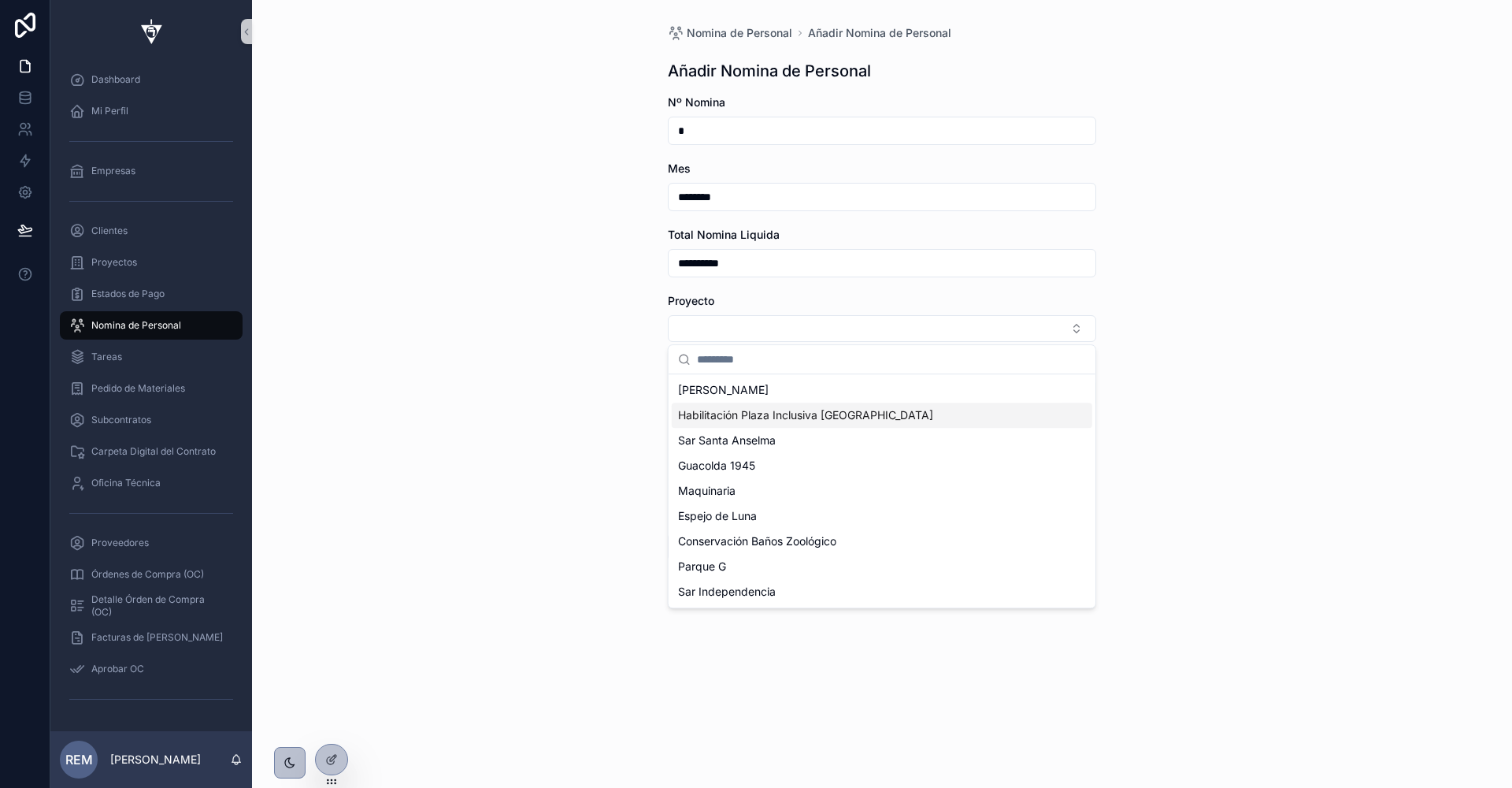
click at [714, 392] on span "[PERSON_NAME]" at bounding box center [723, 390] width 91 height 16
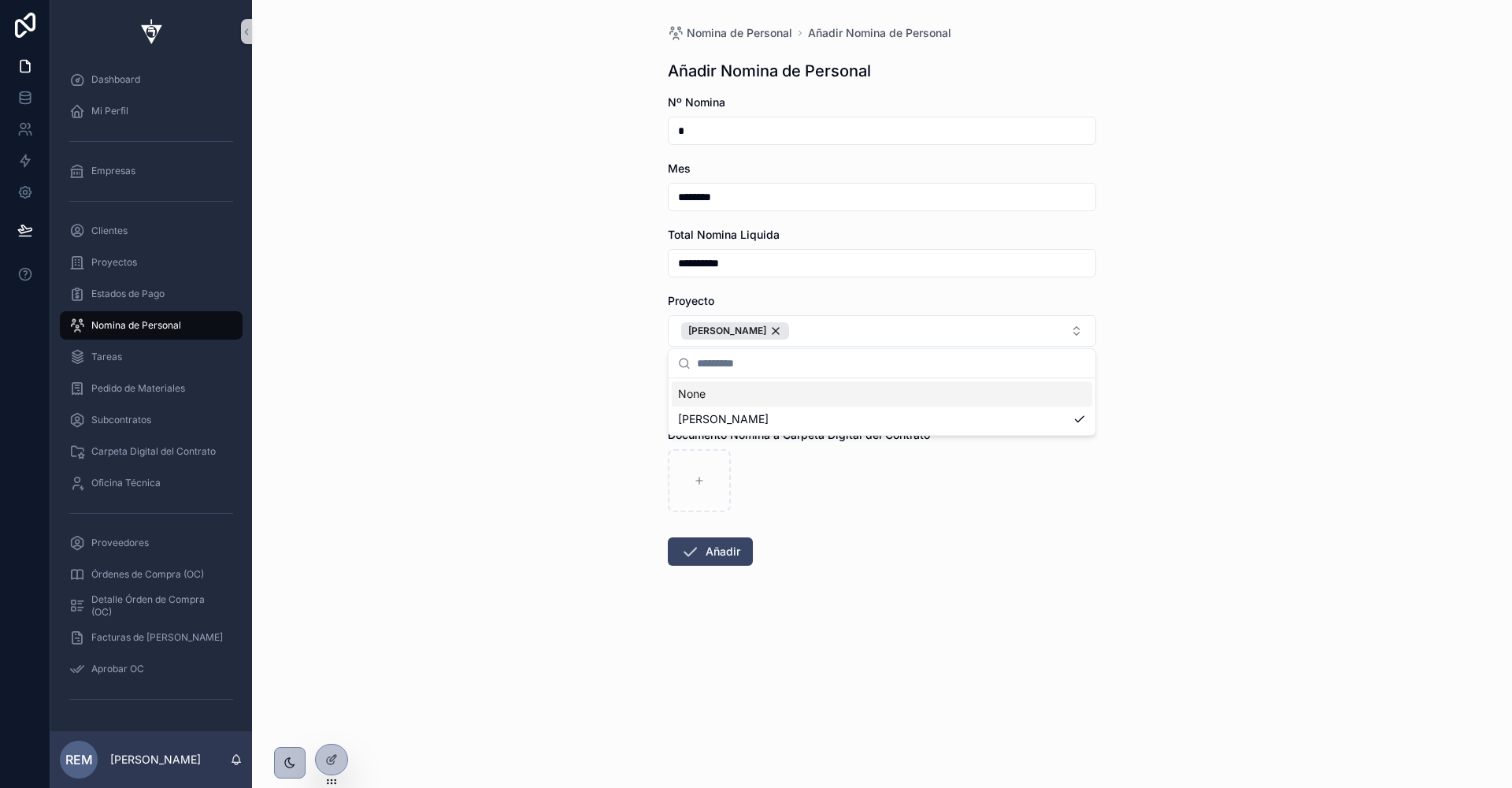
click at [625, 438] on div "**********" at bounding box center [881, 394] width 1260 height 788
click at [702, 549] on button "Añadir" at bounding box center [711, 551] width 85 height 29
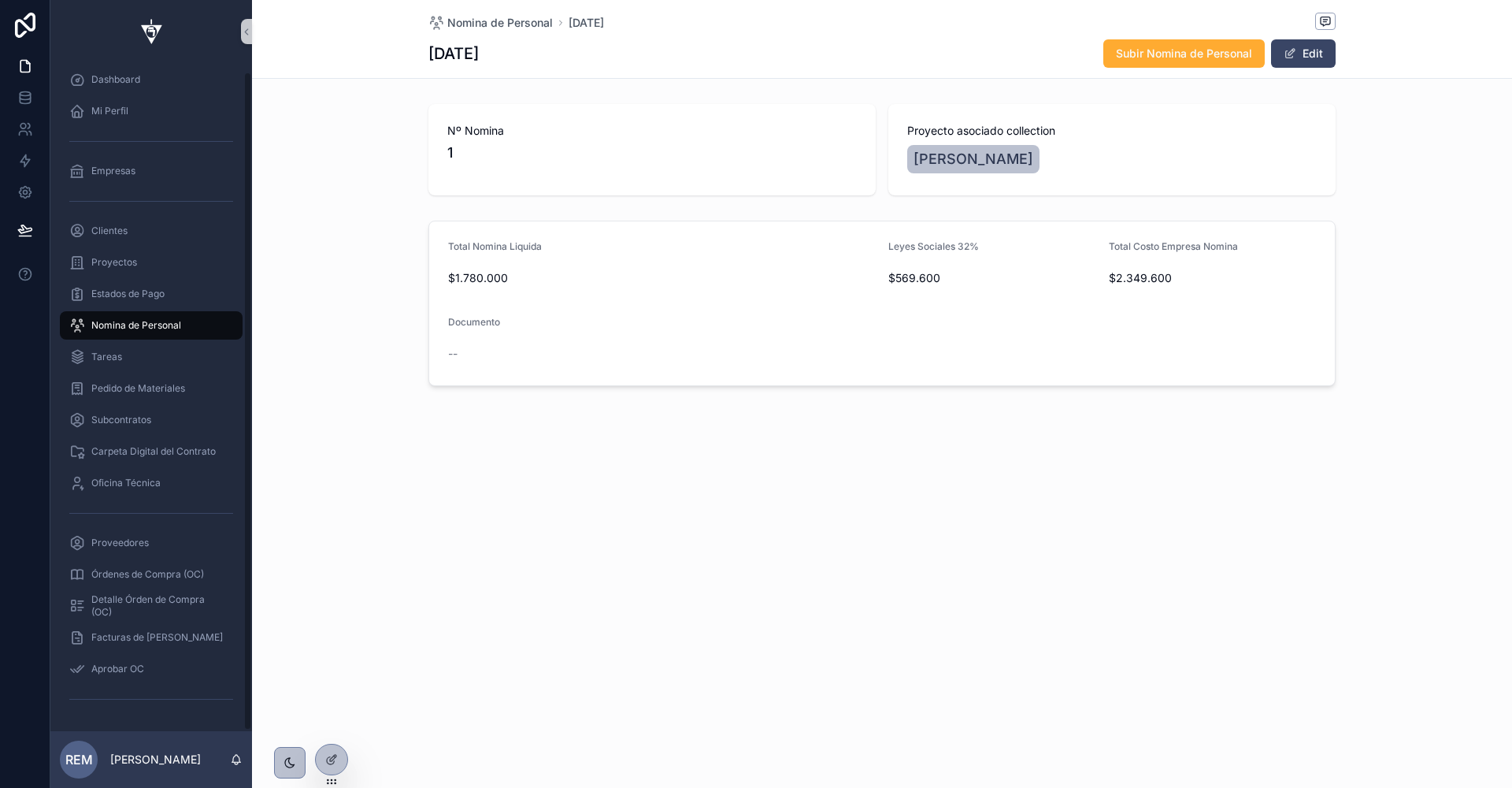
click at [126, 330] on span "Nomina de Personal" at bounding box center [136, 325] width 90 height 13
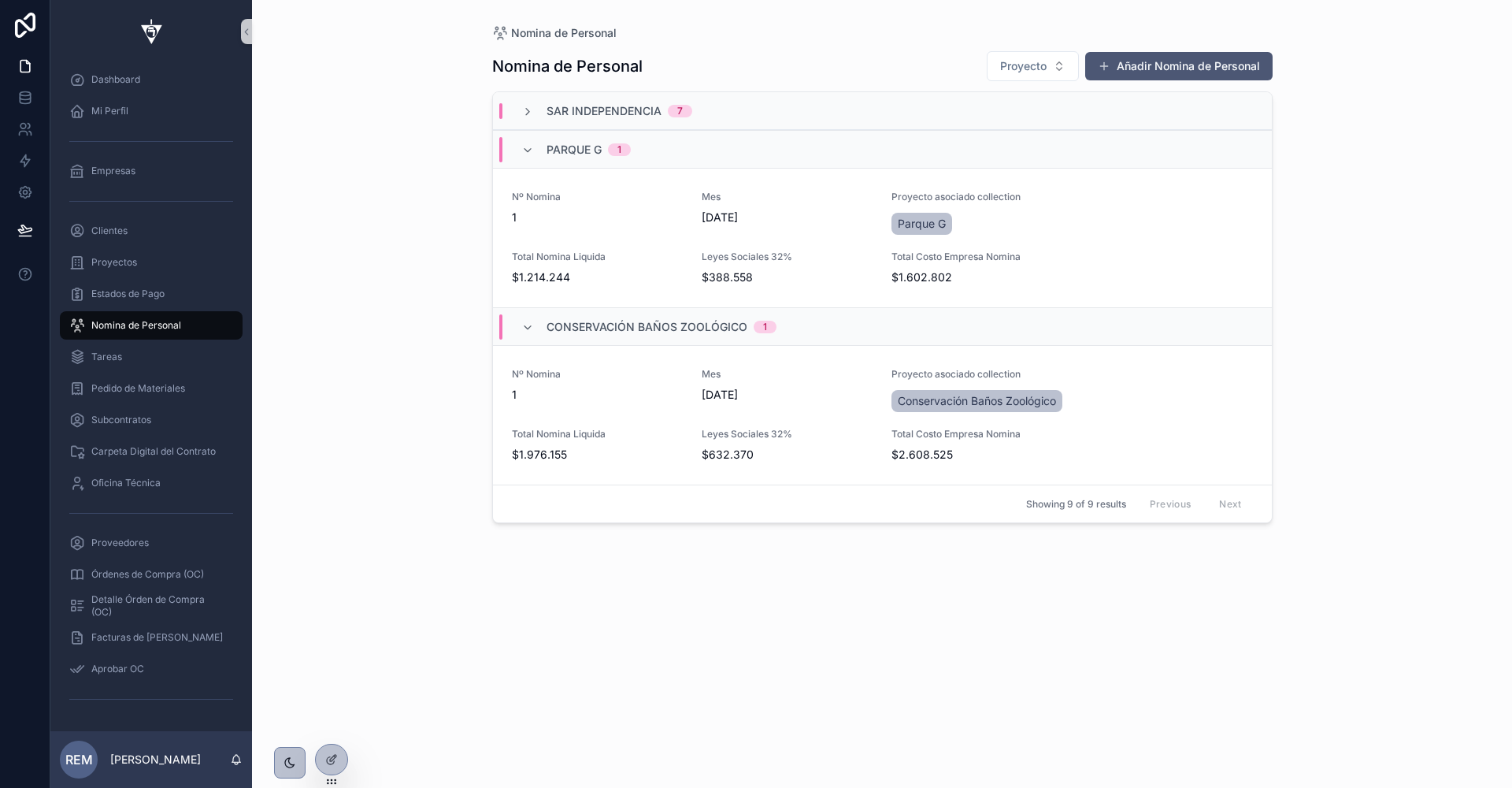
click at [1156, 63] on button "Añadir Nomina de Personal" at bounding box center [1179, 66] width 188 height 29
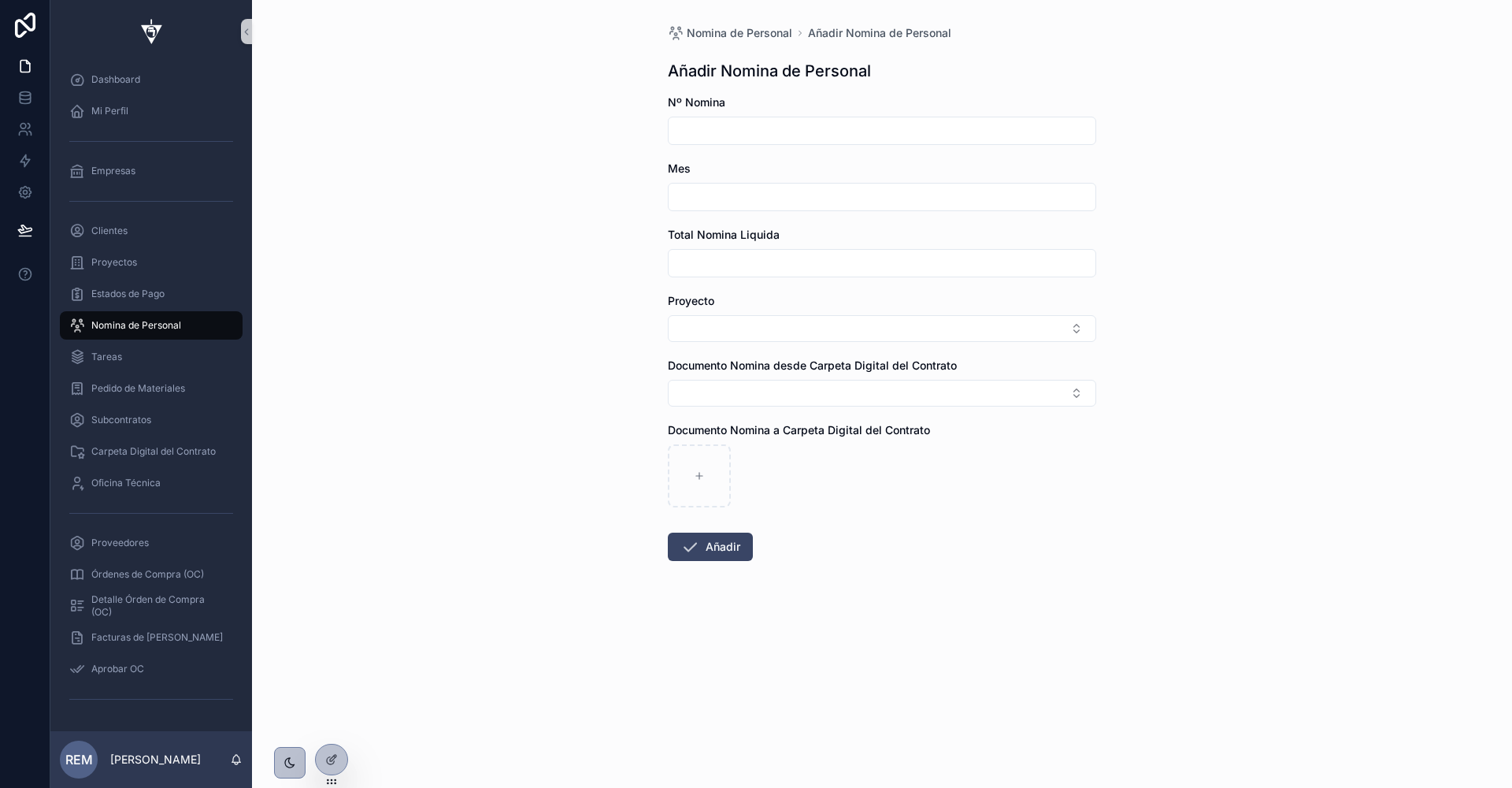
click at [795, 131] on input "scrollable content" at bounding box center [882, 131] width 426 height 22
type input "*"
click at [755, 206] on input "scrollable content" at bounding box center [882, 197] width 426 height 22
click at [789, 236] on button "scrollable content" at bounding box center [798, 235] width 28 height 29
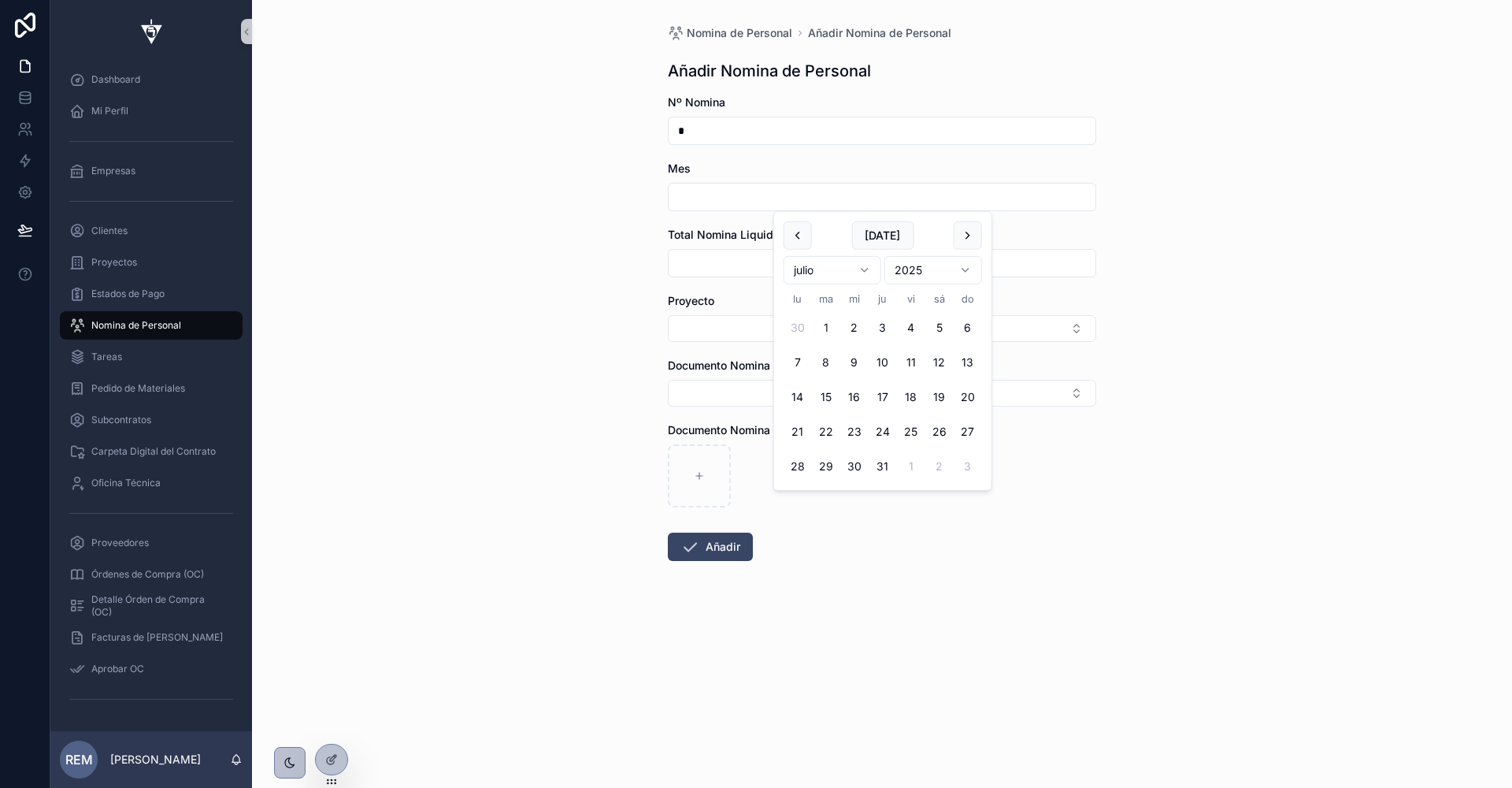
click at [824, 325] on button "1" at bounding box center [826, 327] width 28 height 29
type input "********"
click at [702, 268] on input "scrollable content" at bounding box center [882, 263] width 426 height 22
paste input "**********"
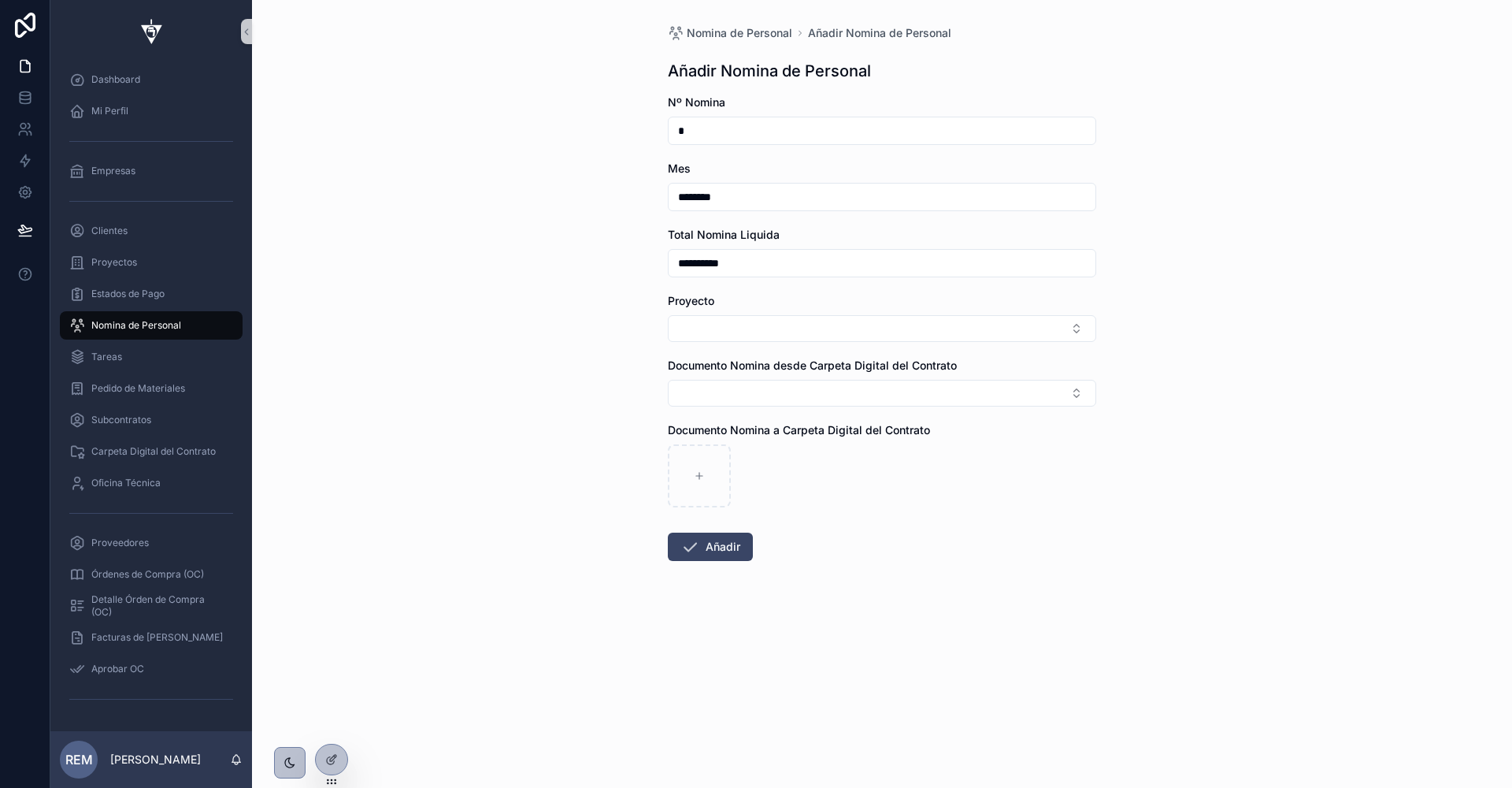
type input "**********"
click at [745, 311] on div "Proyecto" at bounding box center [882, 317] width 428 height 49
click at [743, 325] on button "Select Button" at bounding box center [882, 328] width 428 height 27
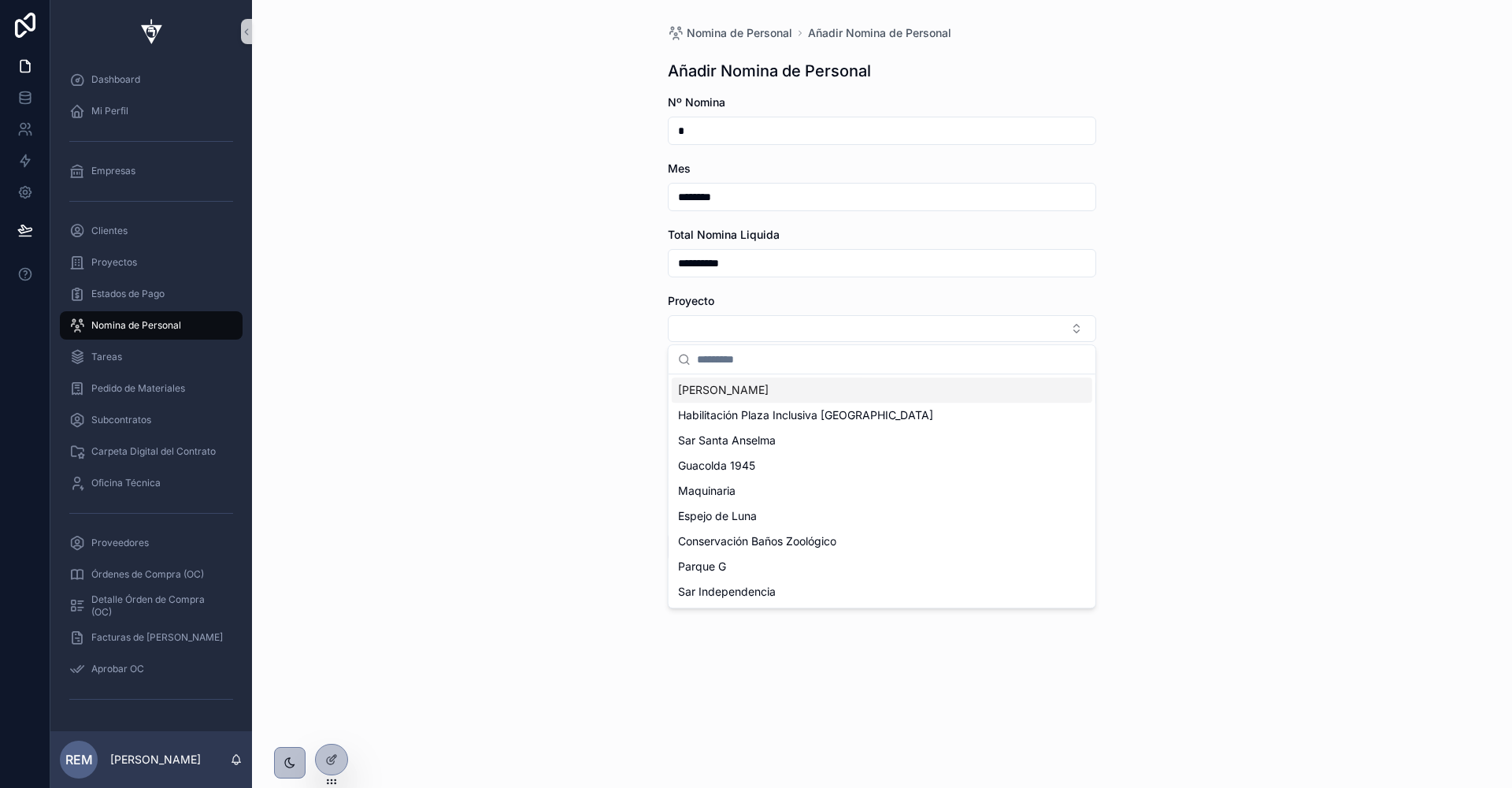
click at [738, 393] on span "[PERSON_NAME]" at bounding box center [723, 390] width 91 height 16
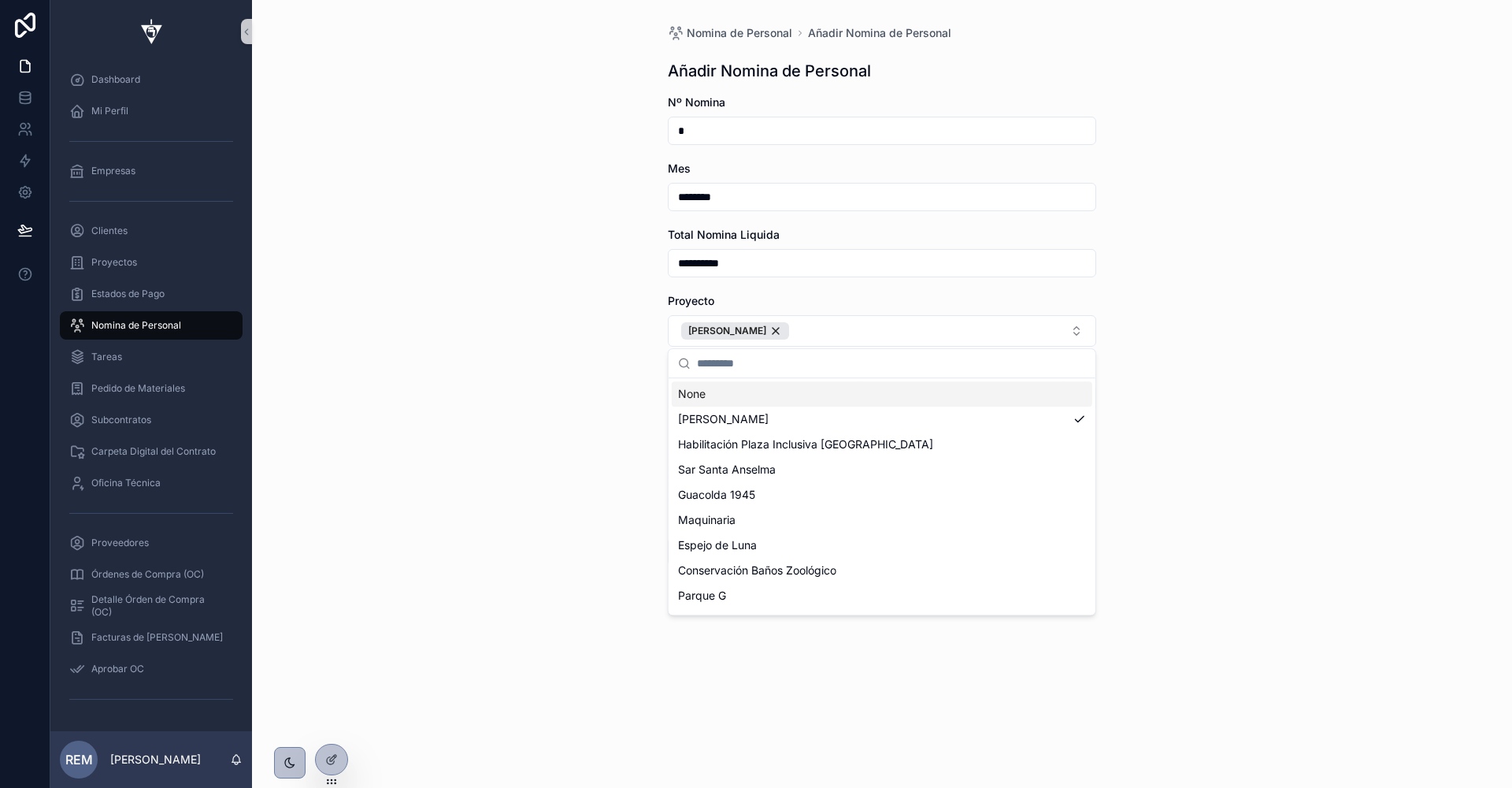
click at [520, 403] on div "**********" at bounding box center [881, 394] width 1260 height 788
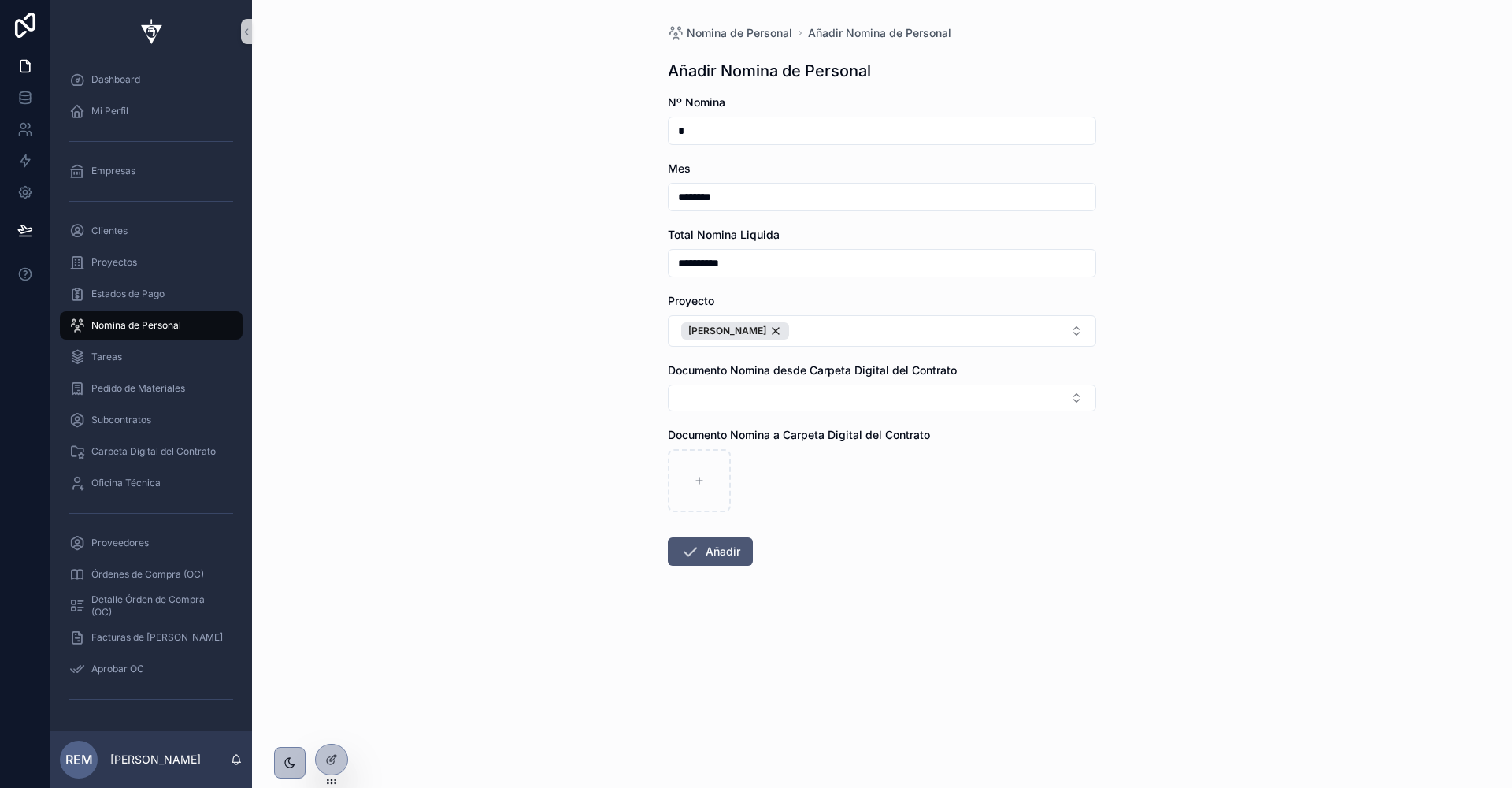
click at [701, 550] on button "Añadir" at bounding box center [711, 551] width 85 height 29
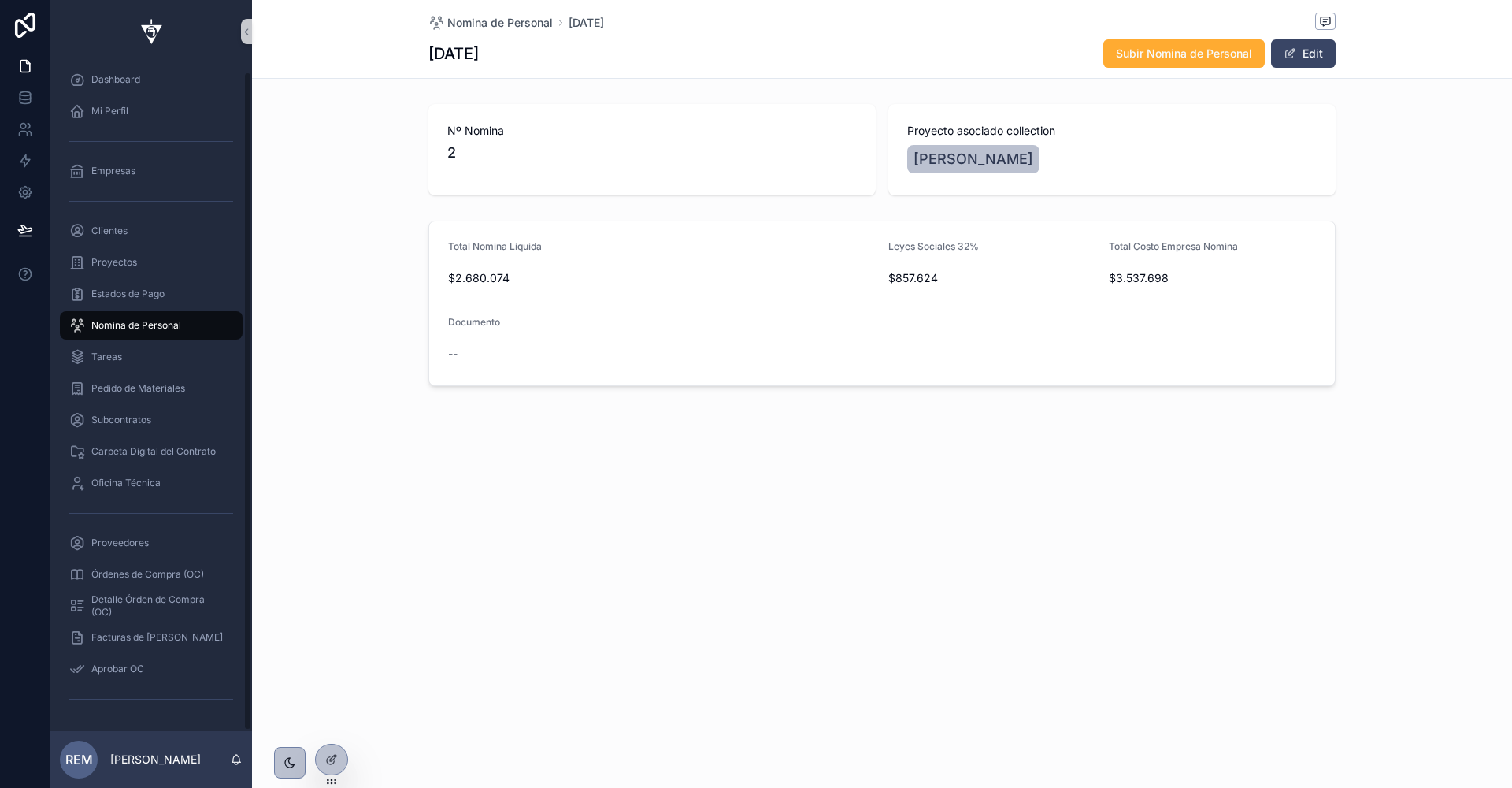
click at [145, 327] on span "Nomina de Personal" at bounding box center [136, 325] width 90 height 13
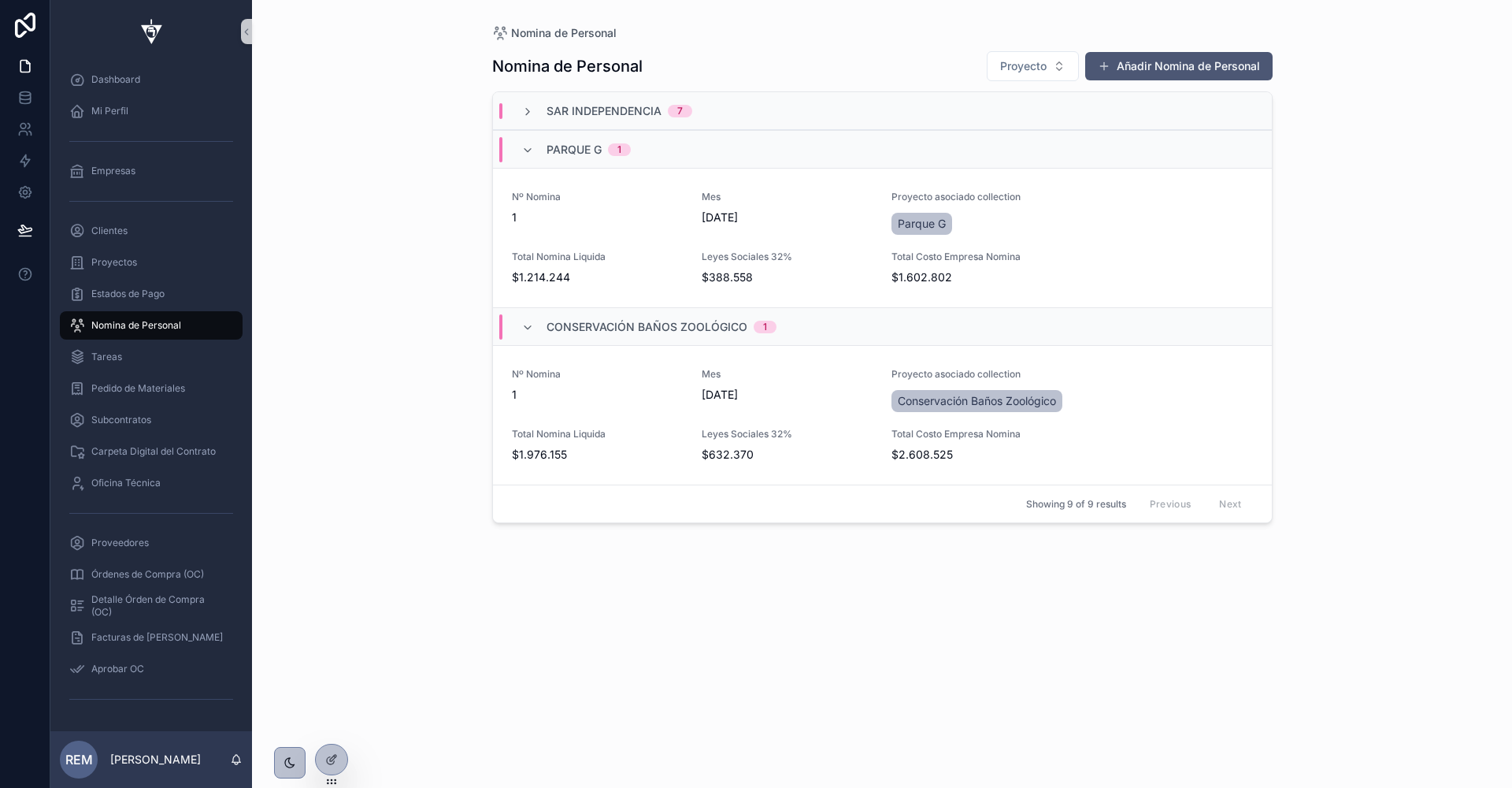
click at [1143, 66] on button "Añadir Nomina de Personal" at bounding box center [1179, 66] width 188 height 29
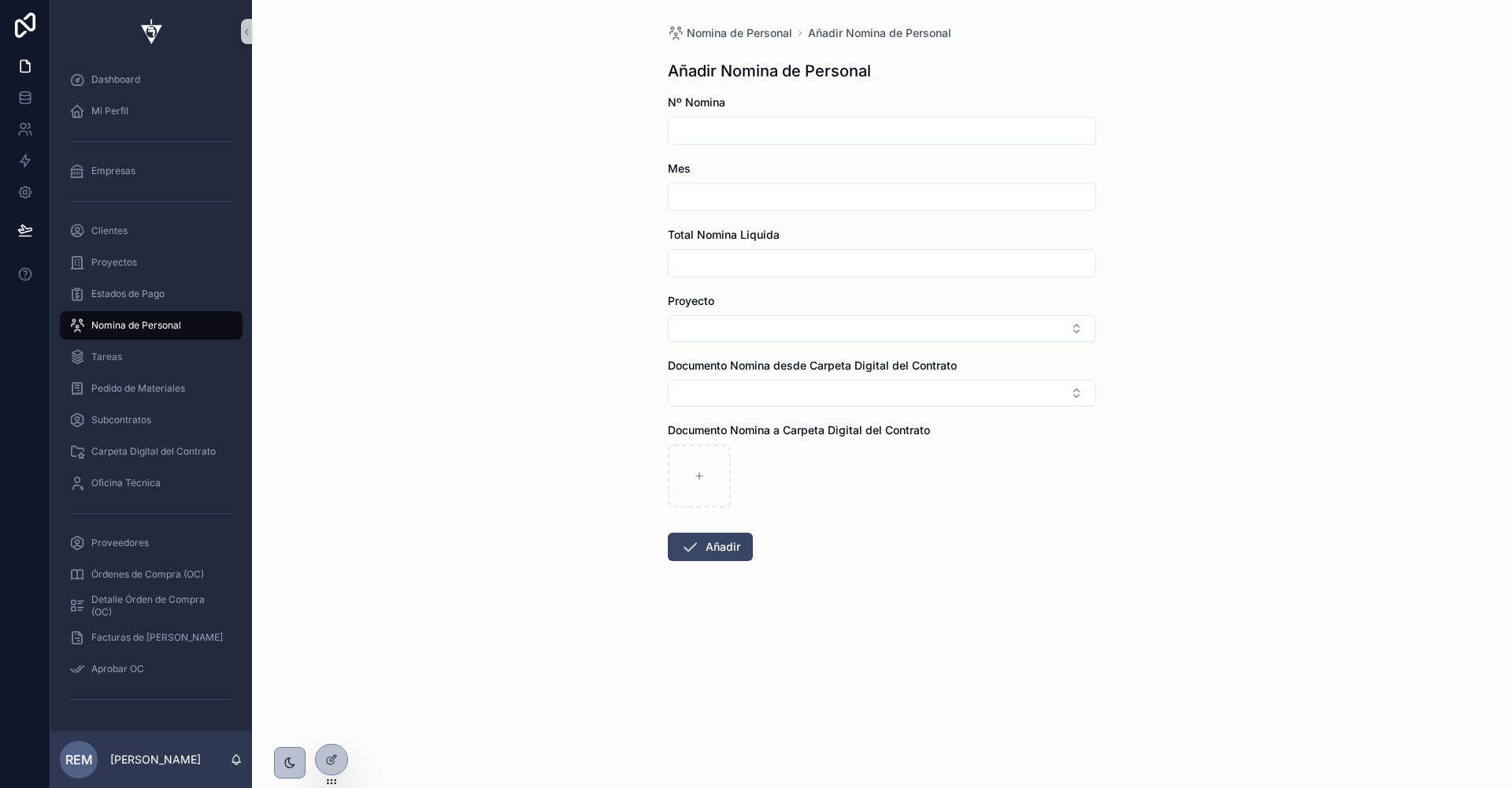
click at [713, 132] on input "scrollable content" at bounding box center [882, 131] width 426 height 22
type input "*"
click at [692, 202] on input "scrollable content" at bounding box center [882, 197] width 426 height 22
click at [796, 229] on button "scrollable content" at bounding box center [798, 235] width 28 height 29
click at [793, 363] on button "4" at bounding box center [798, 362] width 28 height 29
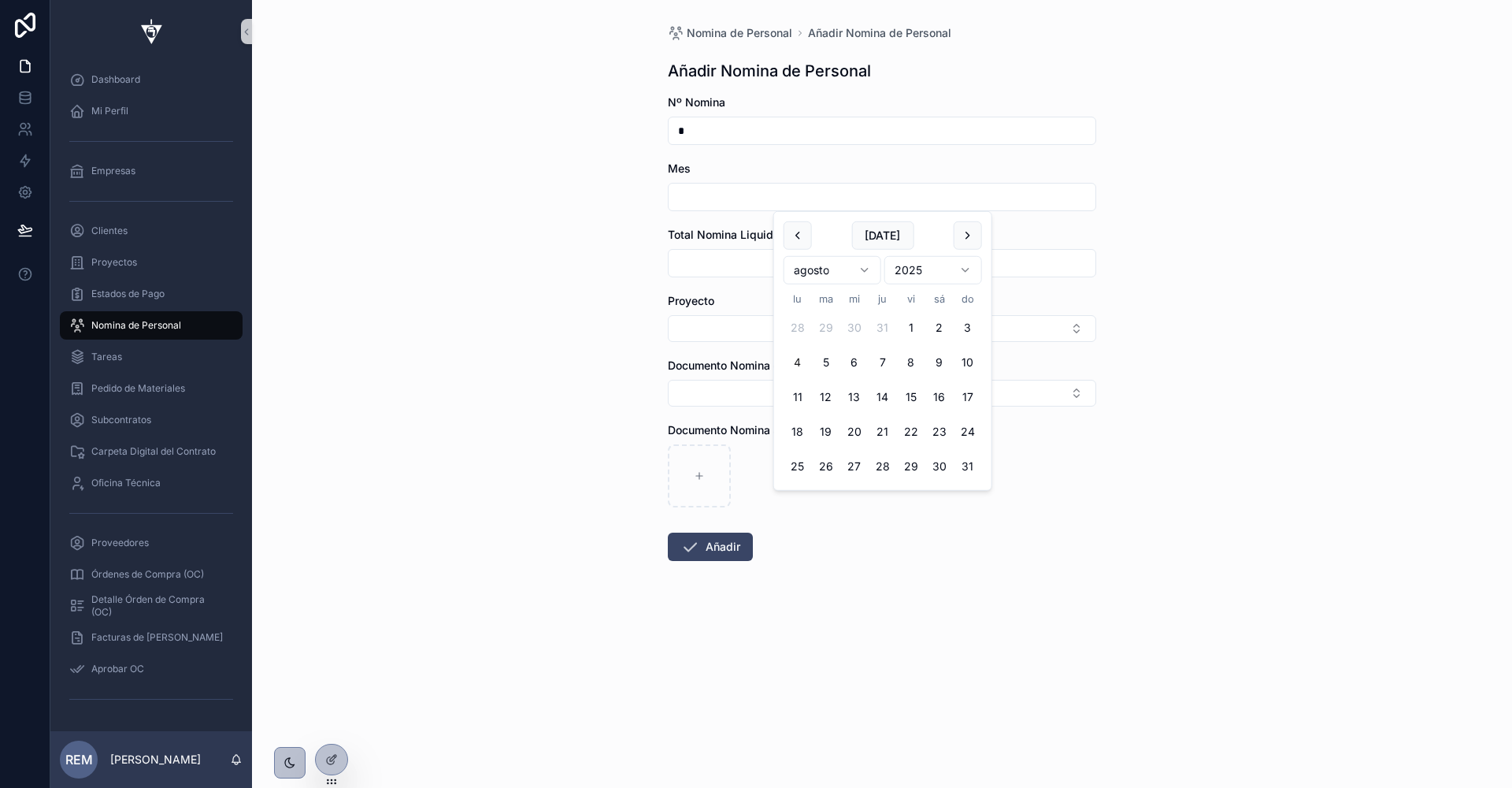
type input "********"
click at [706, 268] on input "scrollable content" at bounding box center [882, 263] width 426 height 22
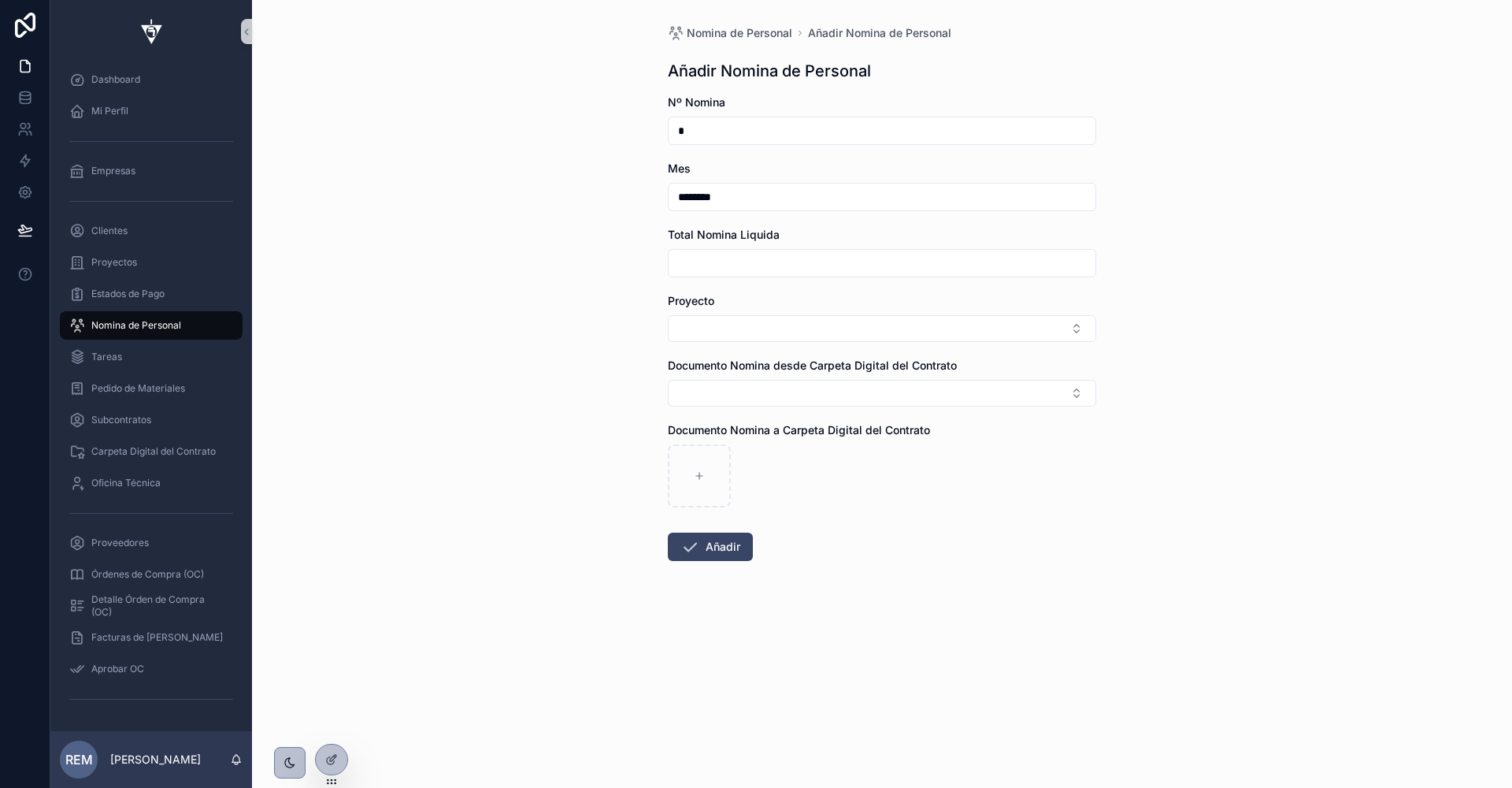
paste input "**********"
type input "**********"
click at [708, 199] on input "********" at bounding box center [882, 197] width 426 height 22
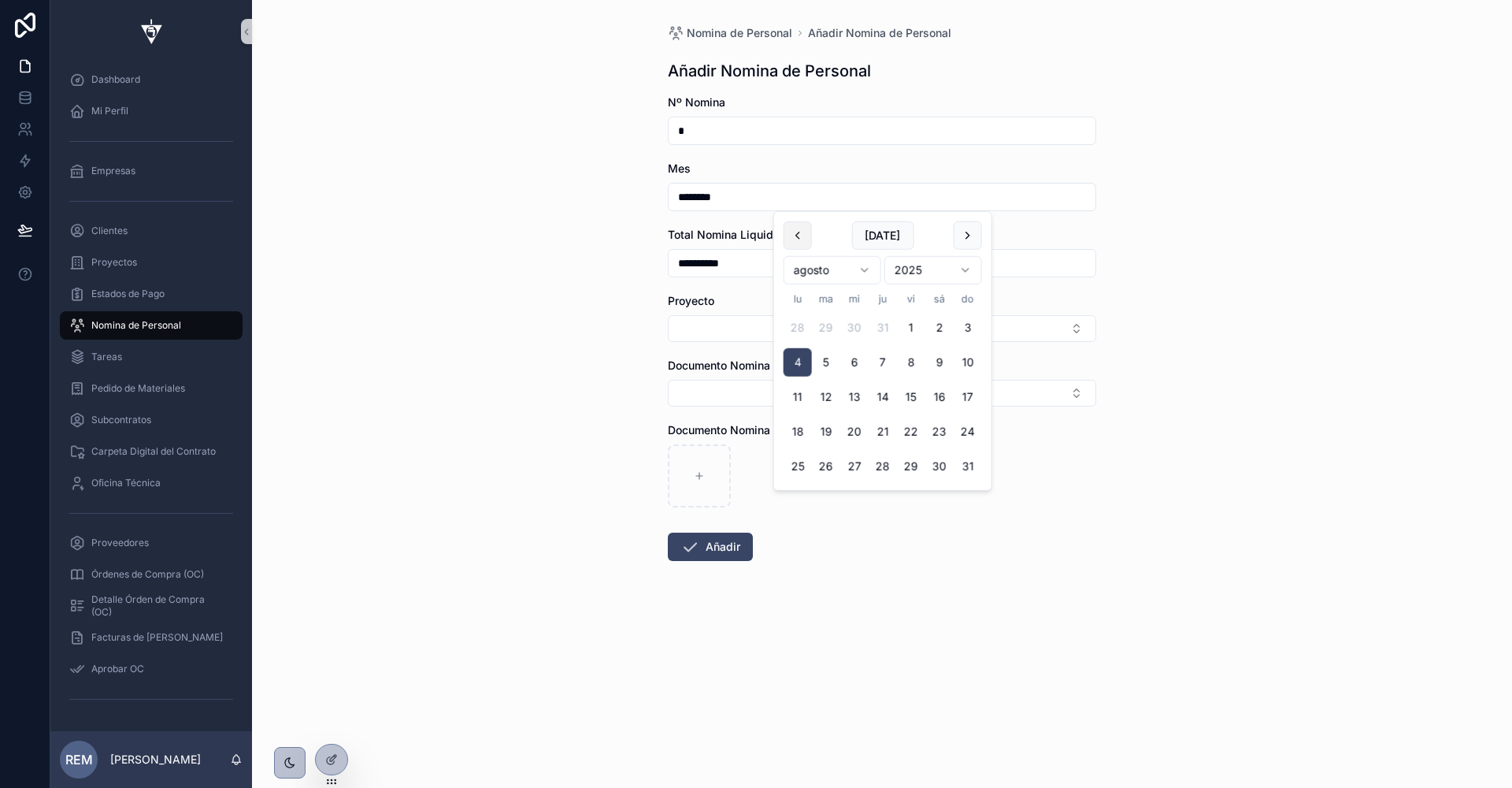
click at [791, 235] on button "scrollable content" at bounding box center [798, 235] width 28 height 29
click at [829, 333] on button "1" at bounding box center [826, 327] width 28 height 29
type input "********"
click at [533, 241] on div "**********" at bounding box center [881, 394] width 1260 height 788
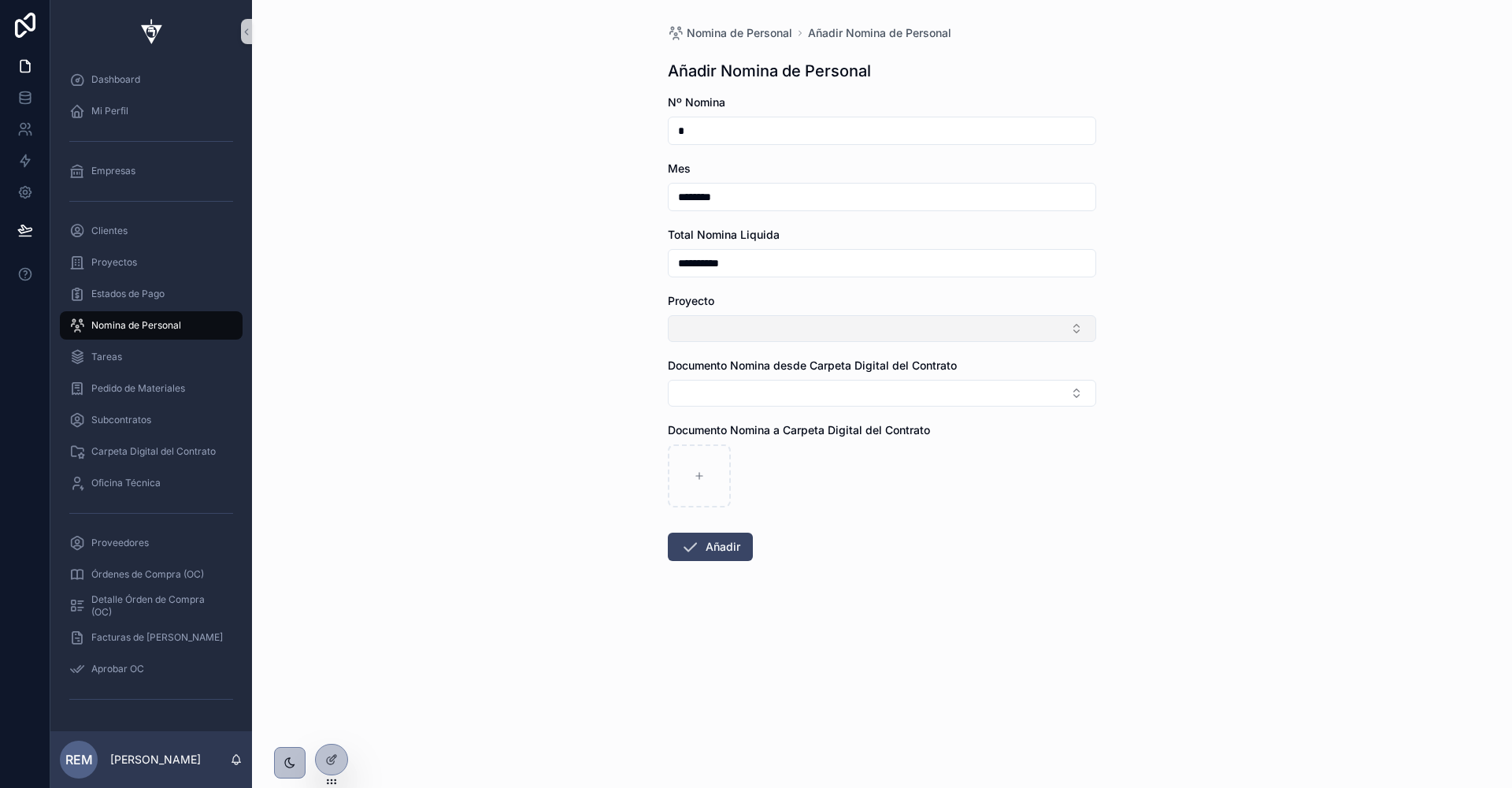
click at [698, 333] on button "Select Button" at bounding box center [882, 328] width 428 height 27
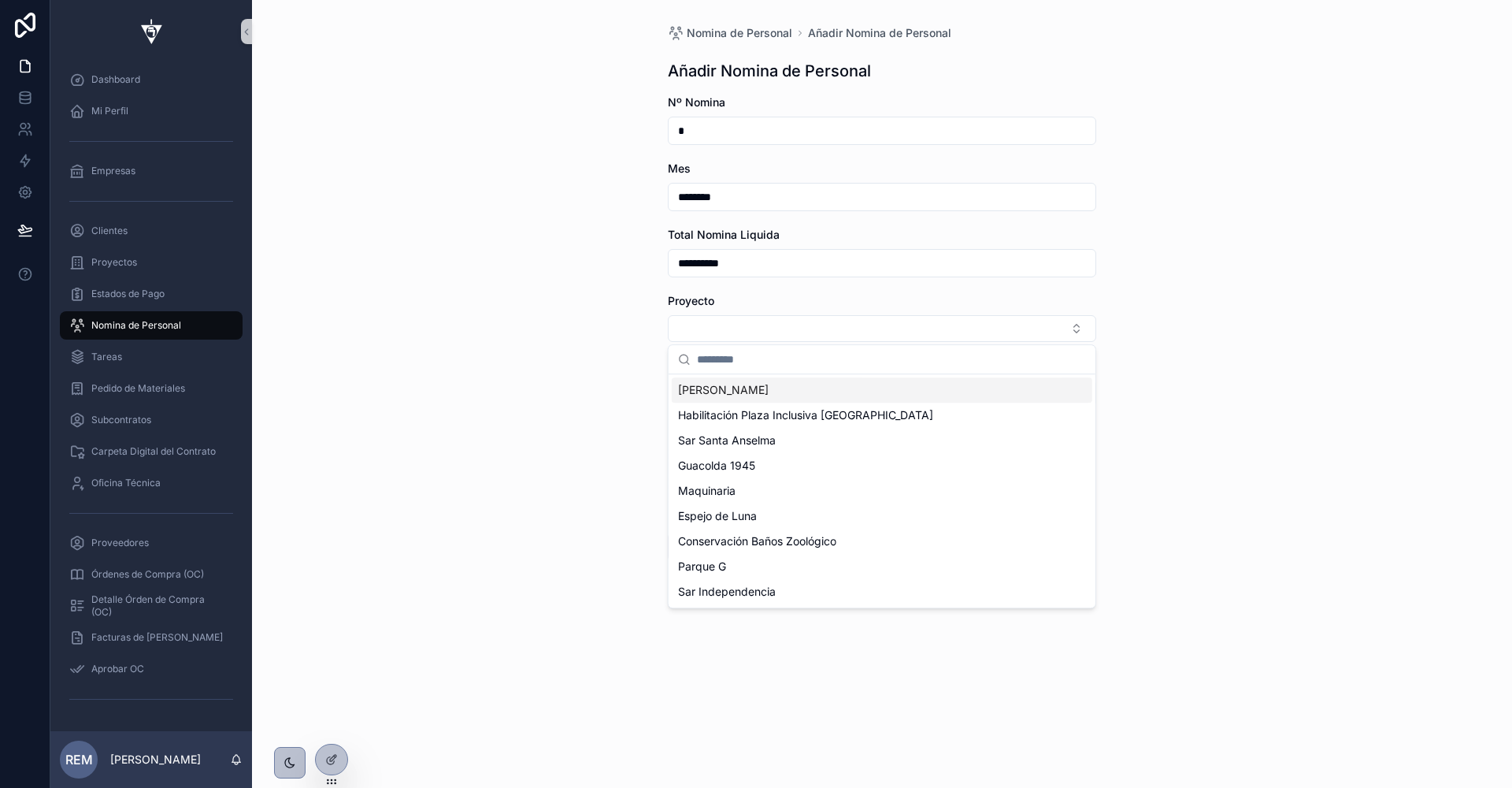
click at [699, 388] on span "[PERSON_NAME]" at bounding box center [723, 390] width 91 height 16
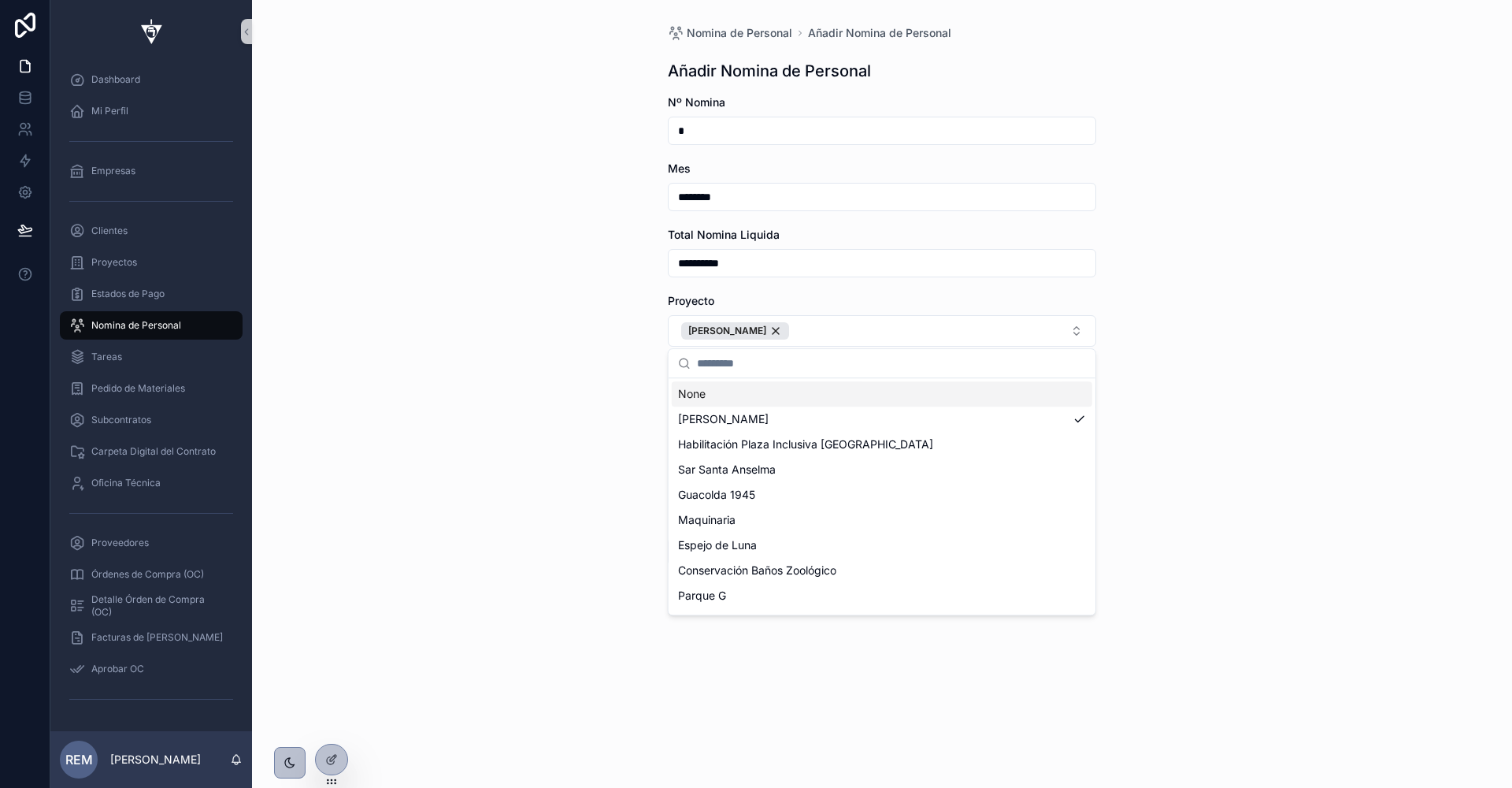
click at [569, 438] on div "**********" at bounding box center [881, 394] width 1260 height 788
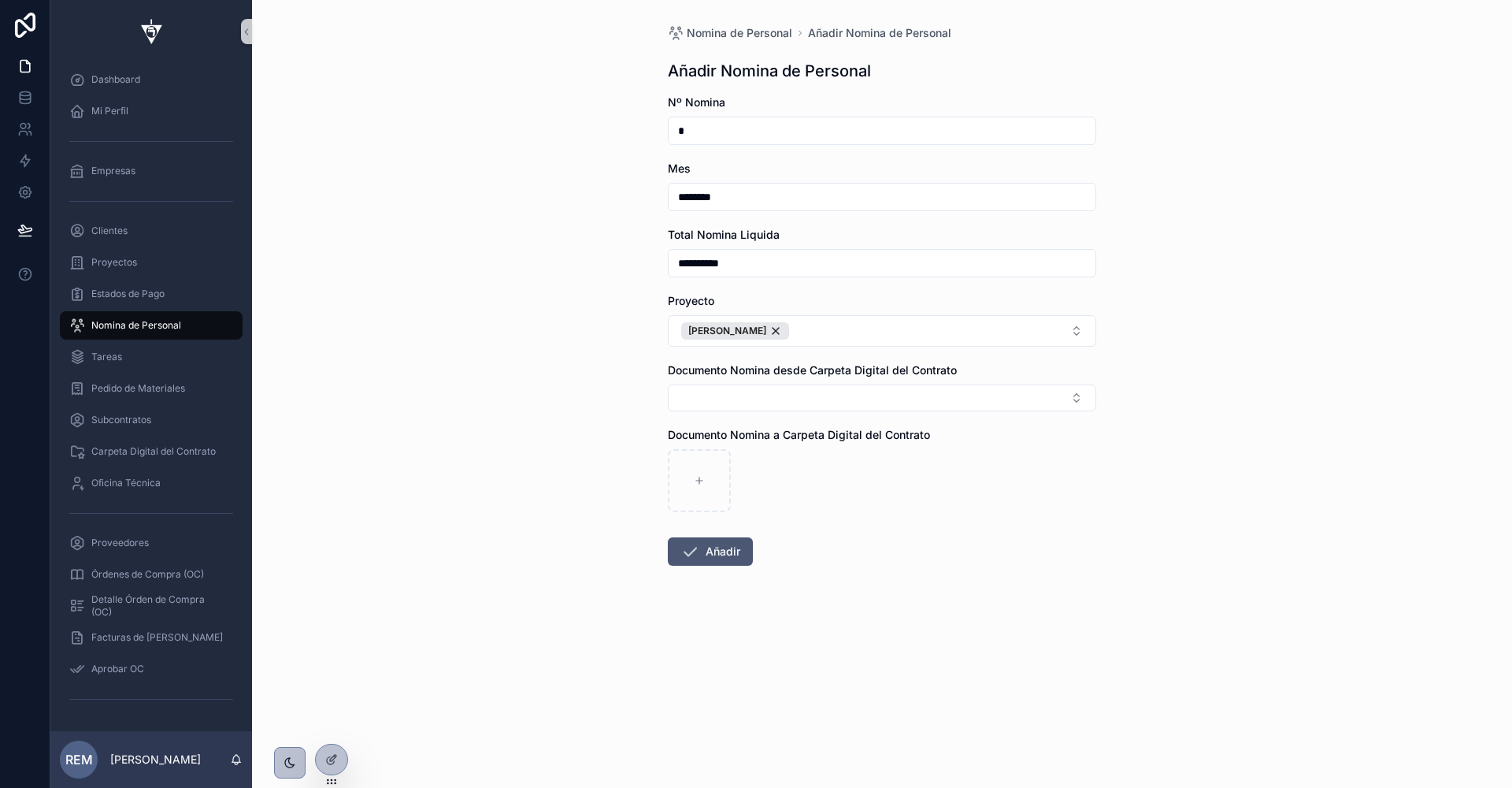
click at [680, 547] on icon "scrollable content" at bounding box center [689, 552] width 19 height 19
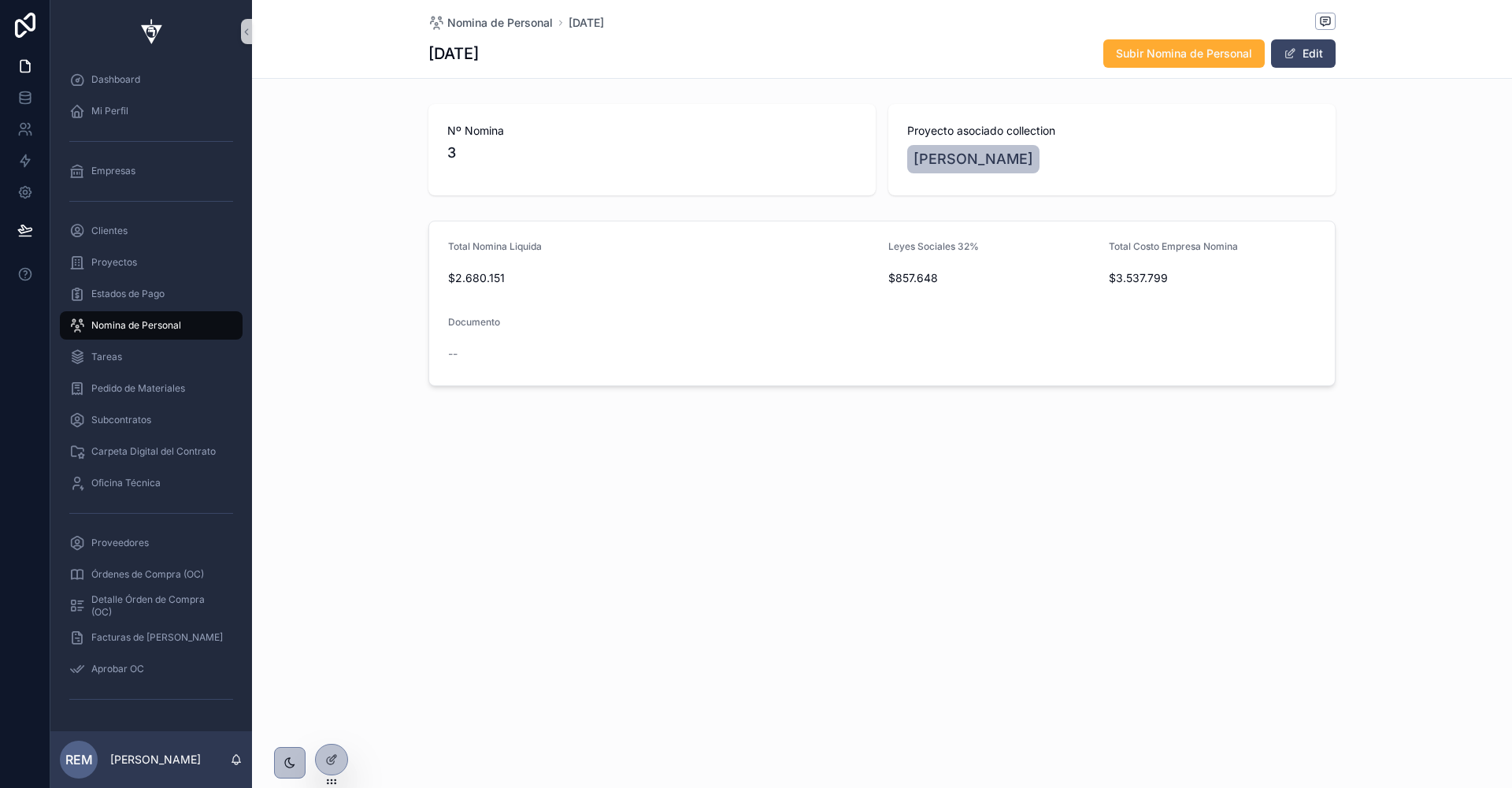
click at [113, 322] on span "Nomina de Personal" at bounding box center [136, 325] width 90 height 13
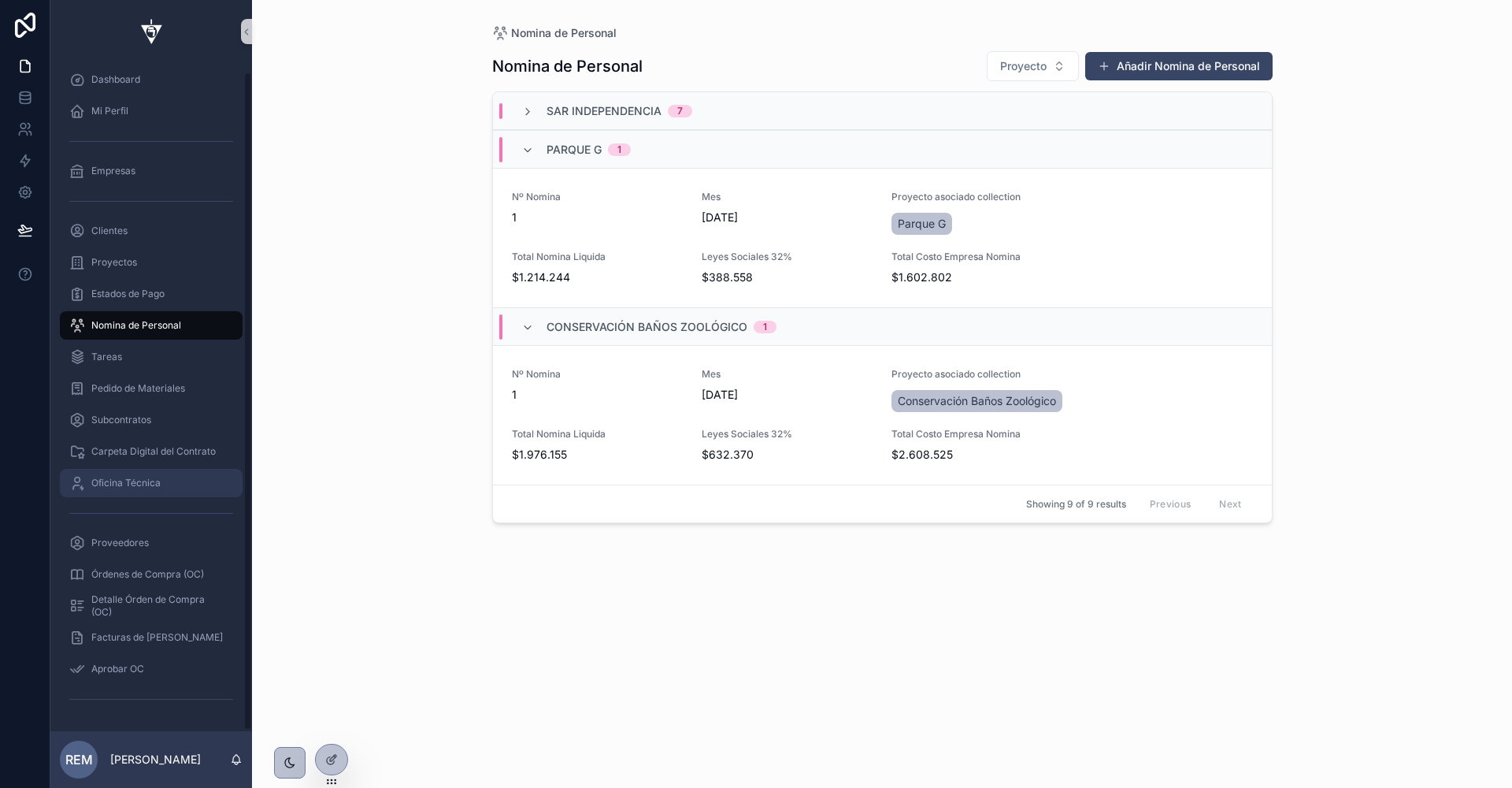
click at [114, 482] on span "Oficina Técnica" at bounding box center [125, 483] width 69 height 13
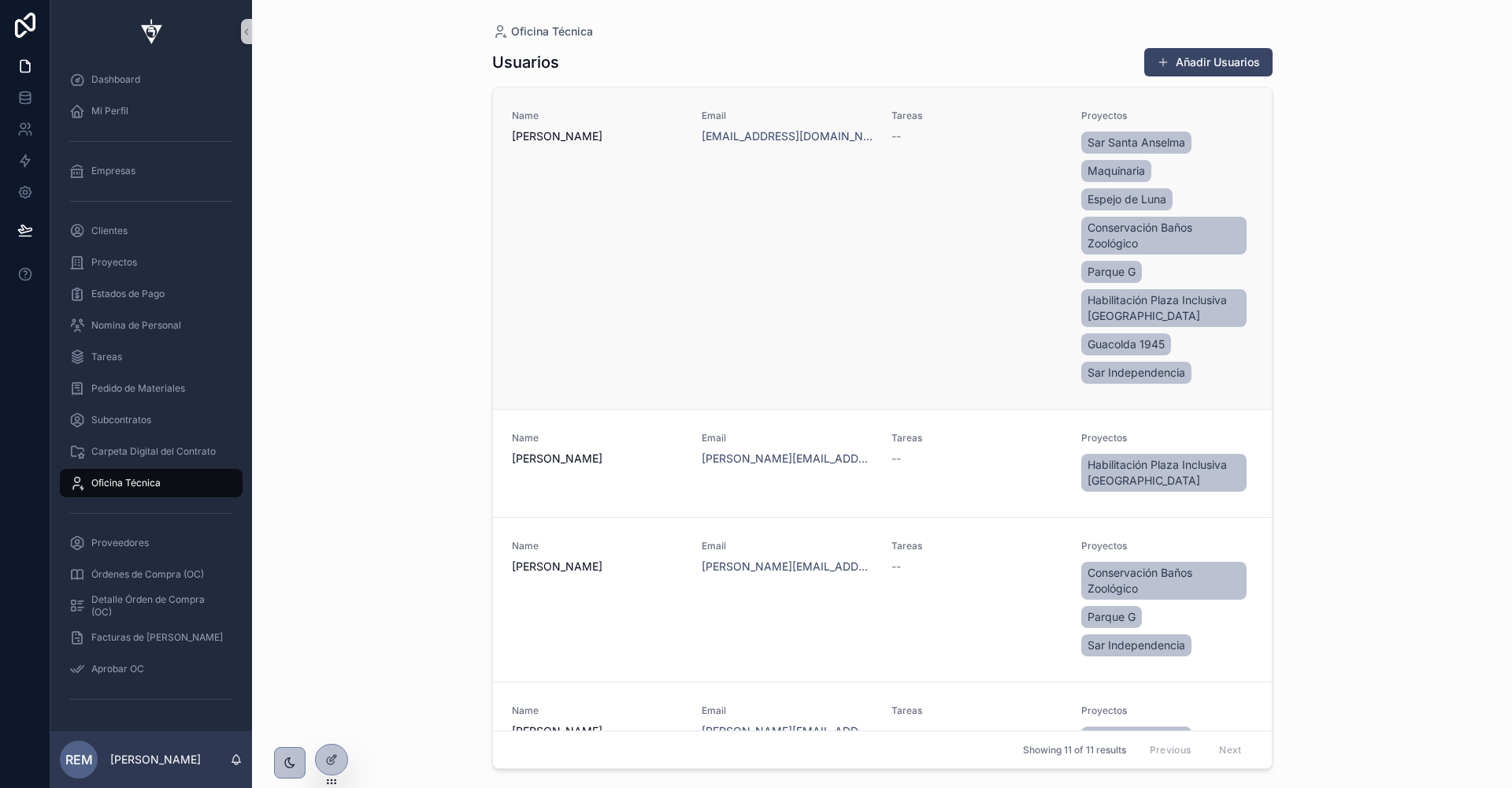
scroll to position [24, 0]
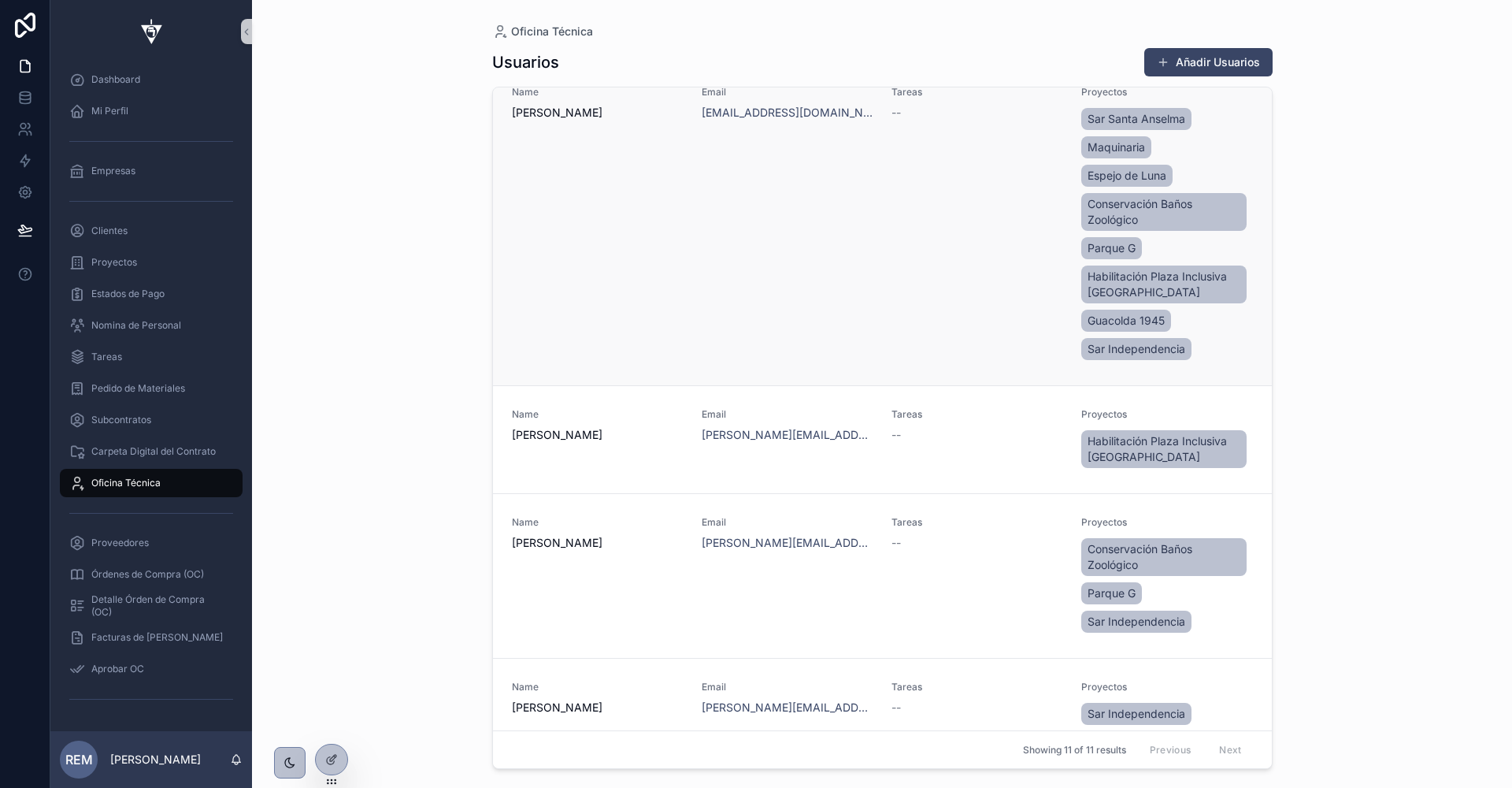
click at [921, 228] on div "Tareas --" at bounding box center [977, 224] width 171 height 278
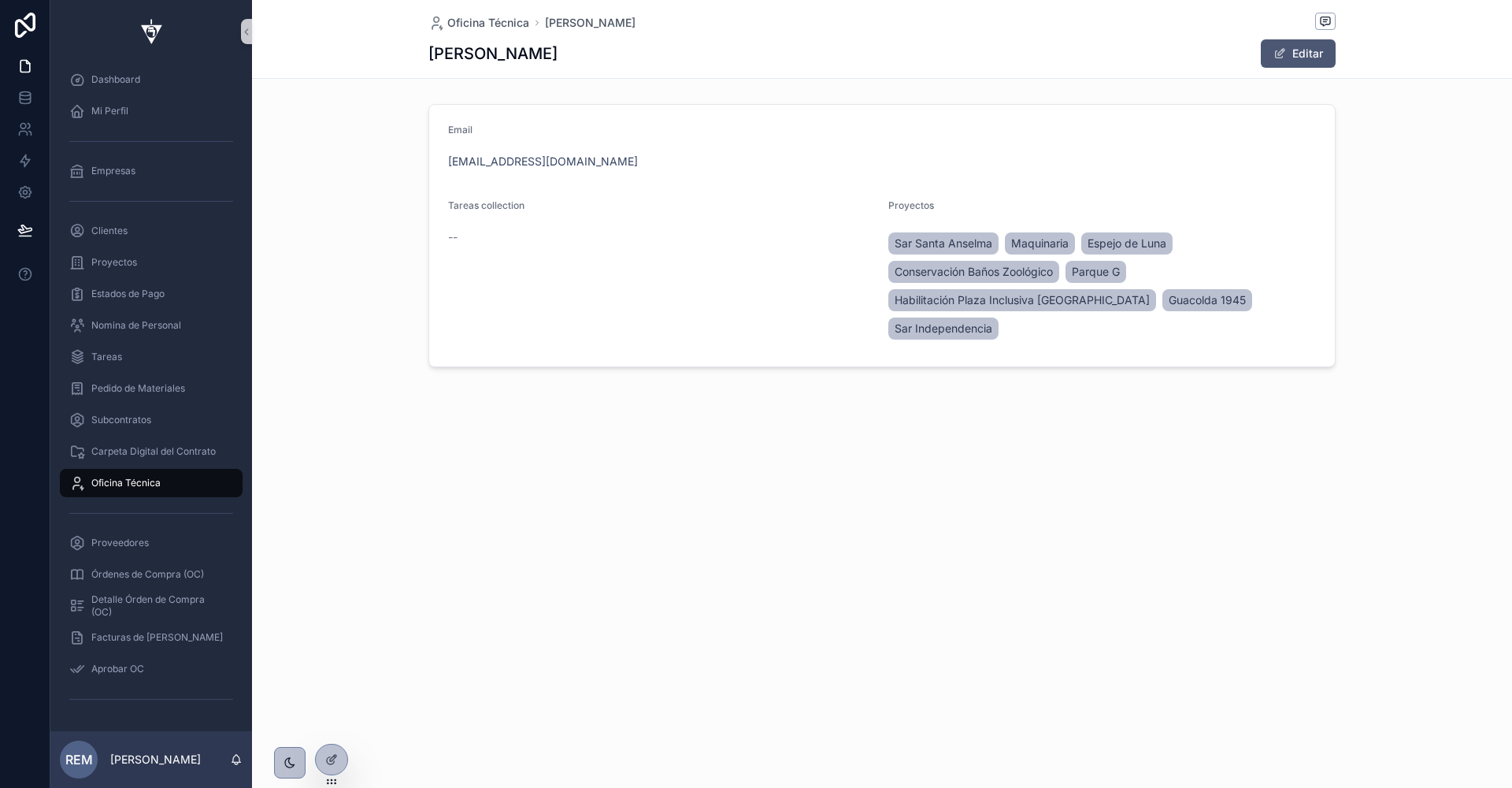
click at [1295, 56] on button "Editar" at bounding box center [1298, 53] width 74 height 29
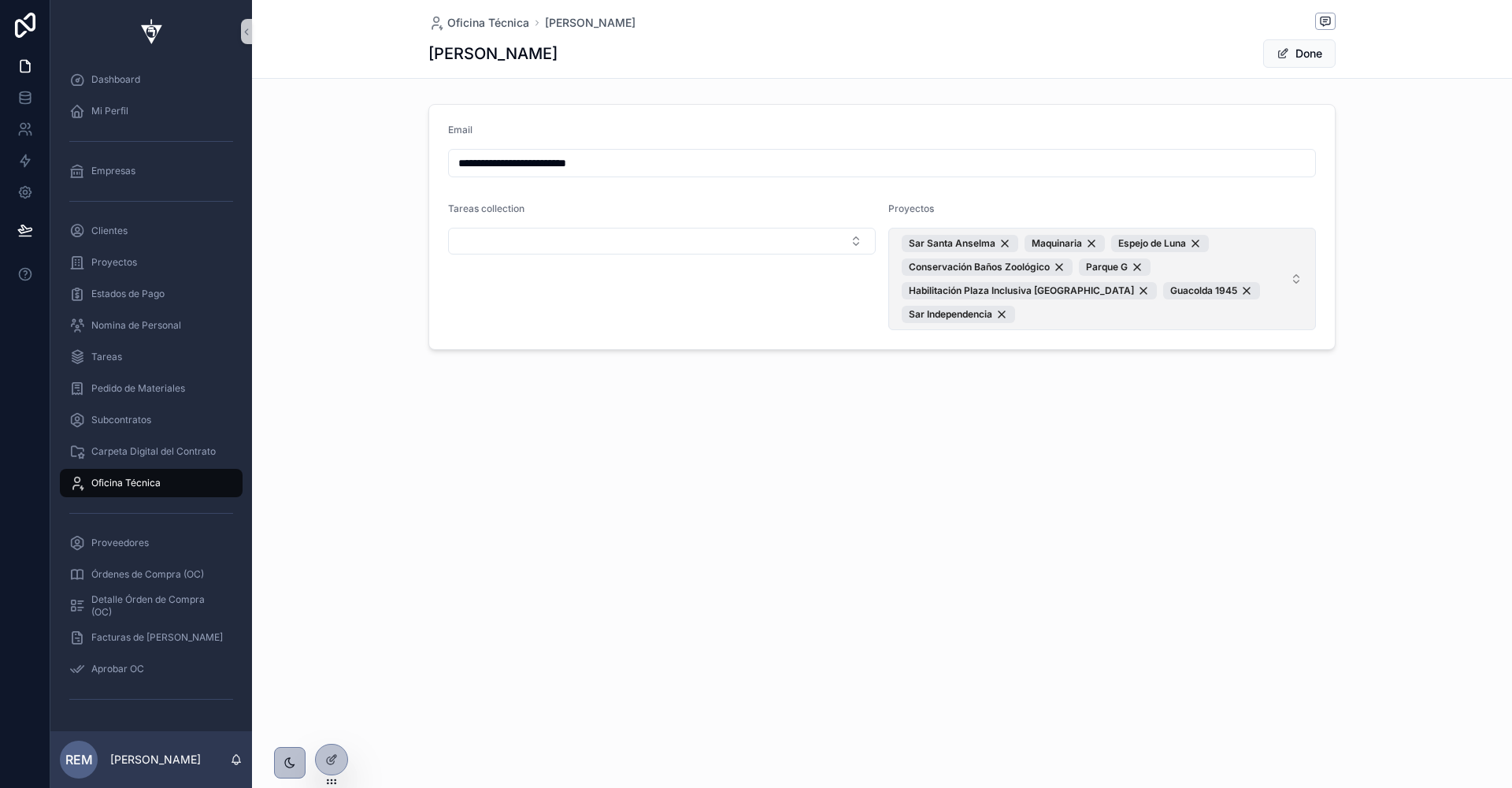
click at [1093, 318] on span "Sar Santa [PERSON_NAME] Maquinaria [PERSON_NAME] Conservación Baños Zoológico […" at bounding box center [1093, 279] width 382 height 88
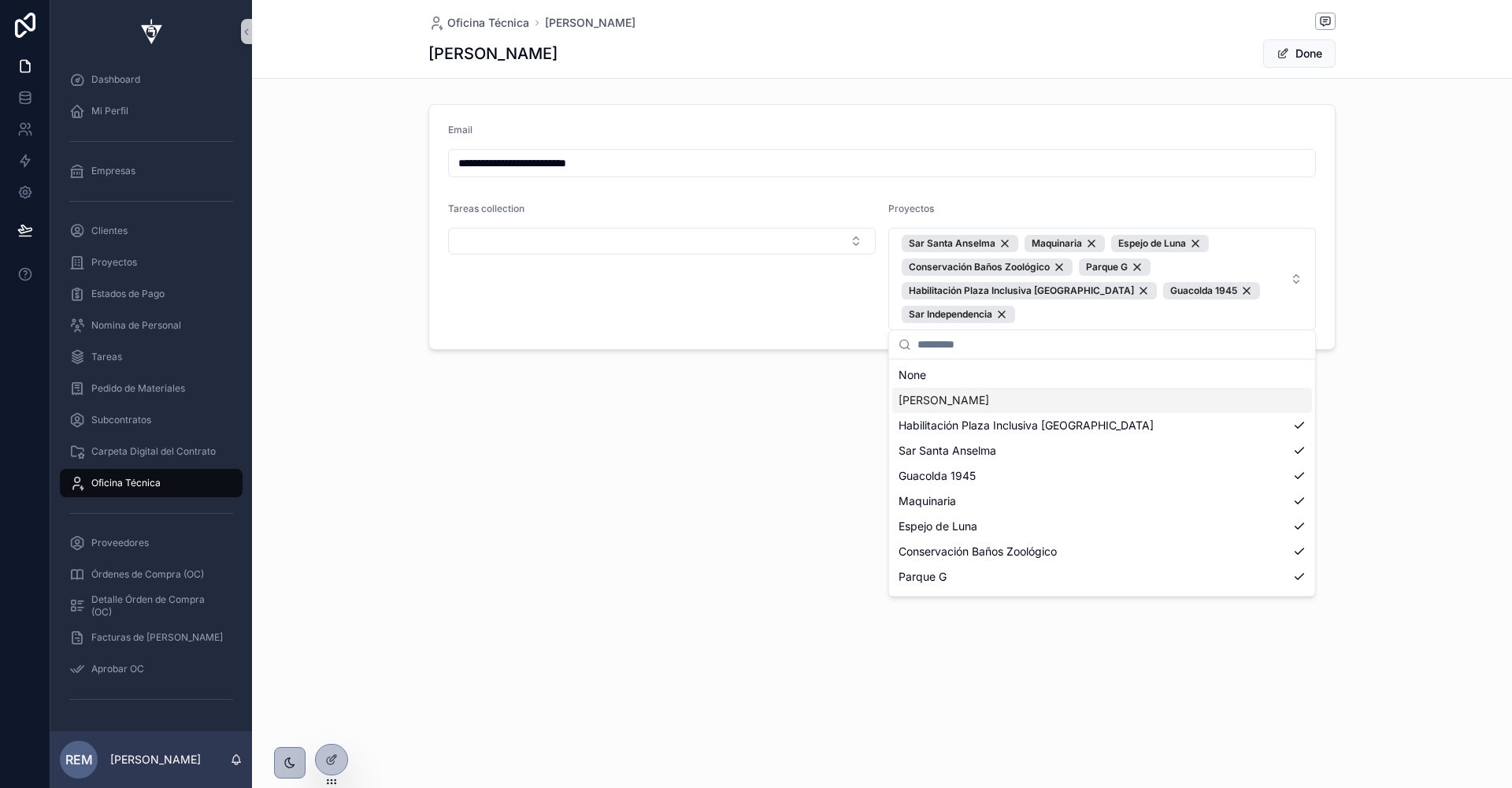
click at [1022, 399] on div "[PERSON_NAME]" at bounding box center [1102, 400] width 420 height 25
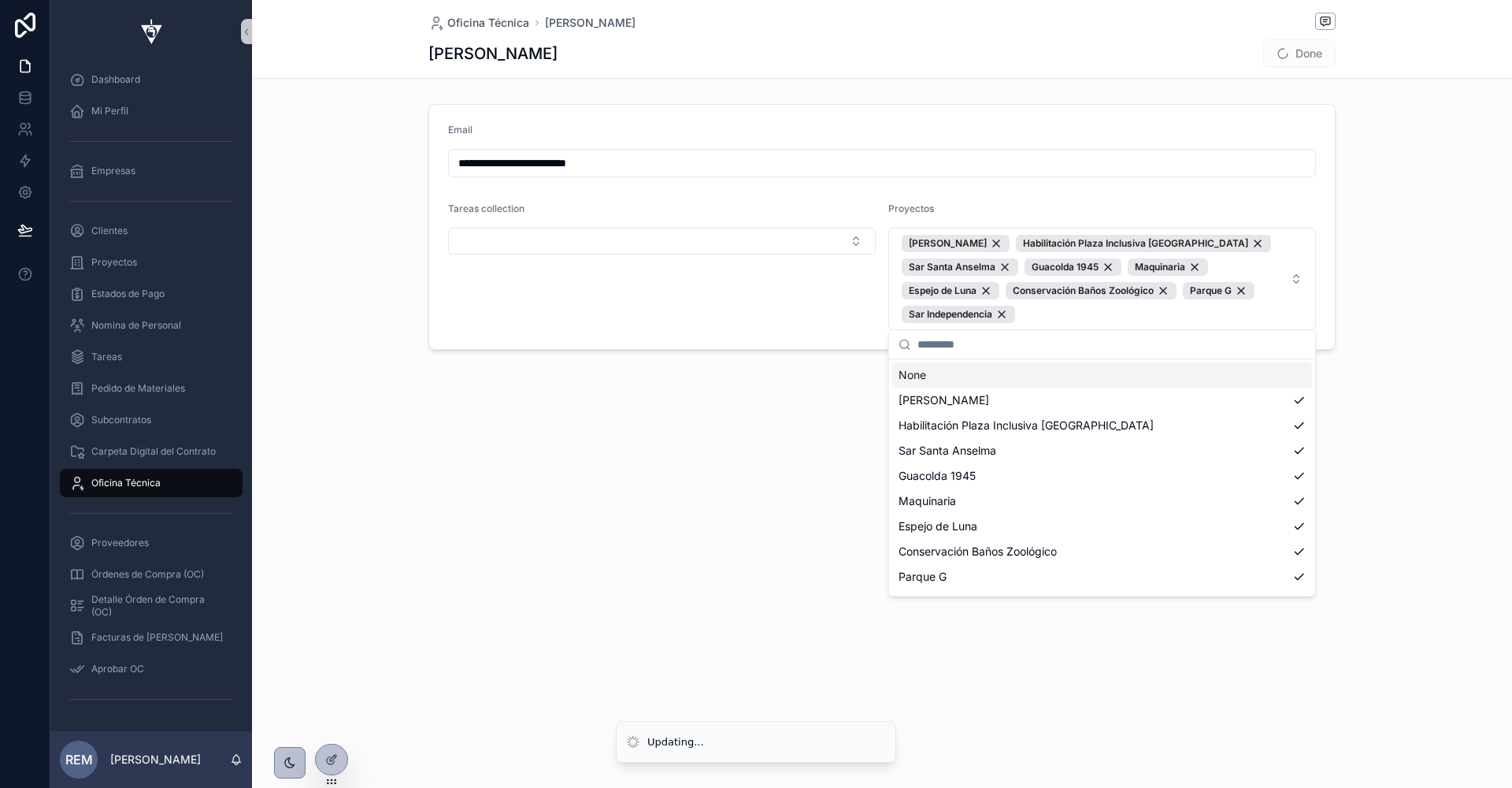
click at [1297, 51] on span "Done" at bounding box center [1300, 53] width 73 height 29
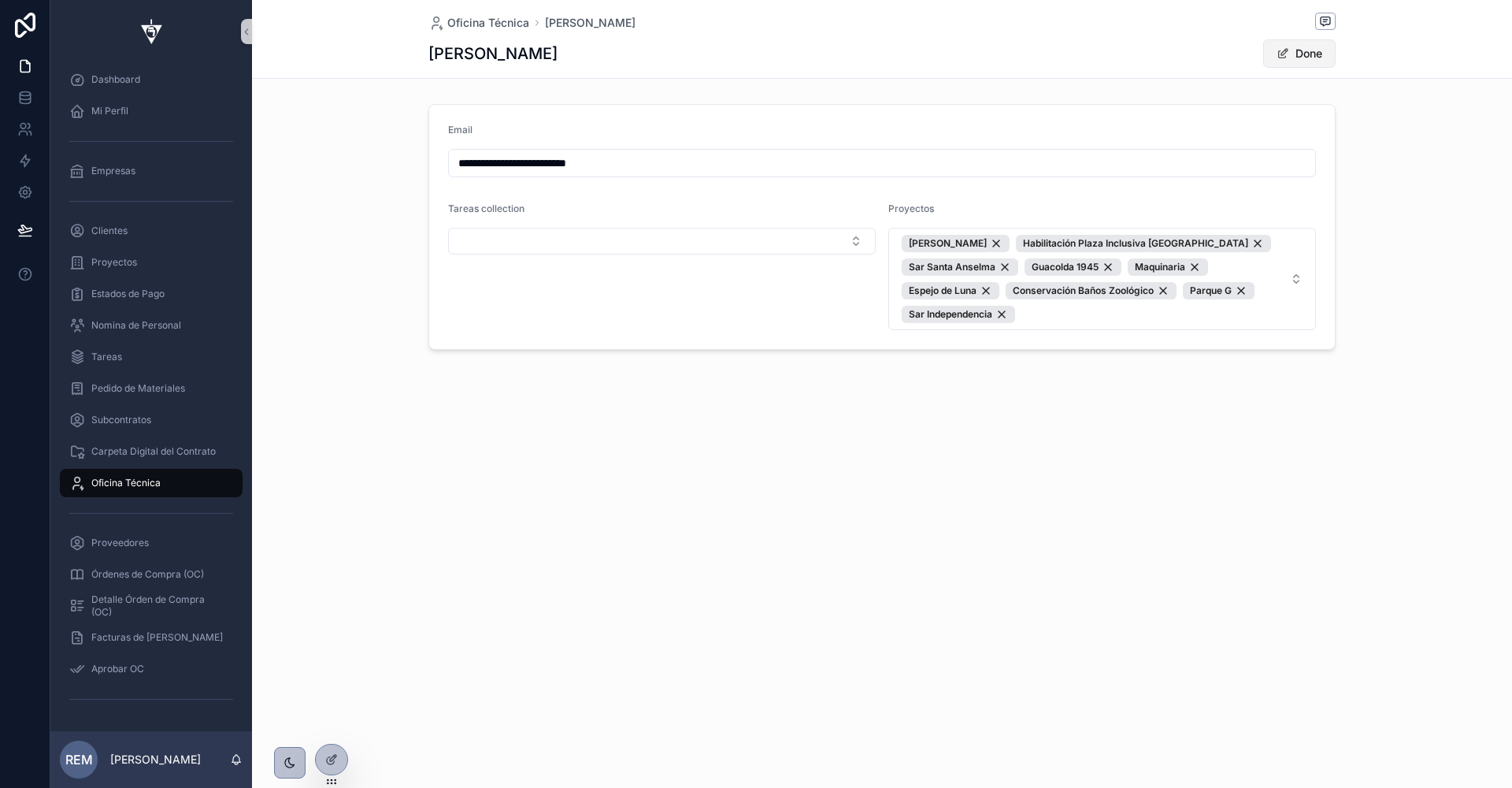
click at [1308, 51] on button "Done" at bounding box center [1300, 53] width 73 height 29
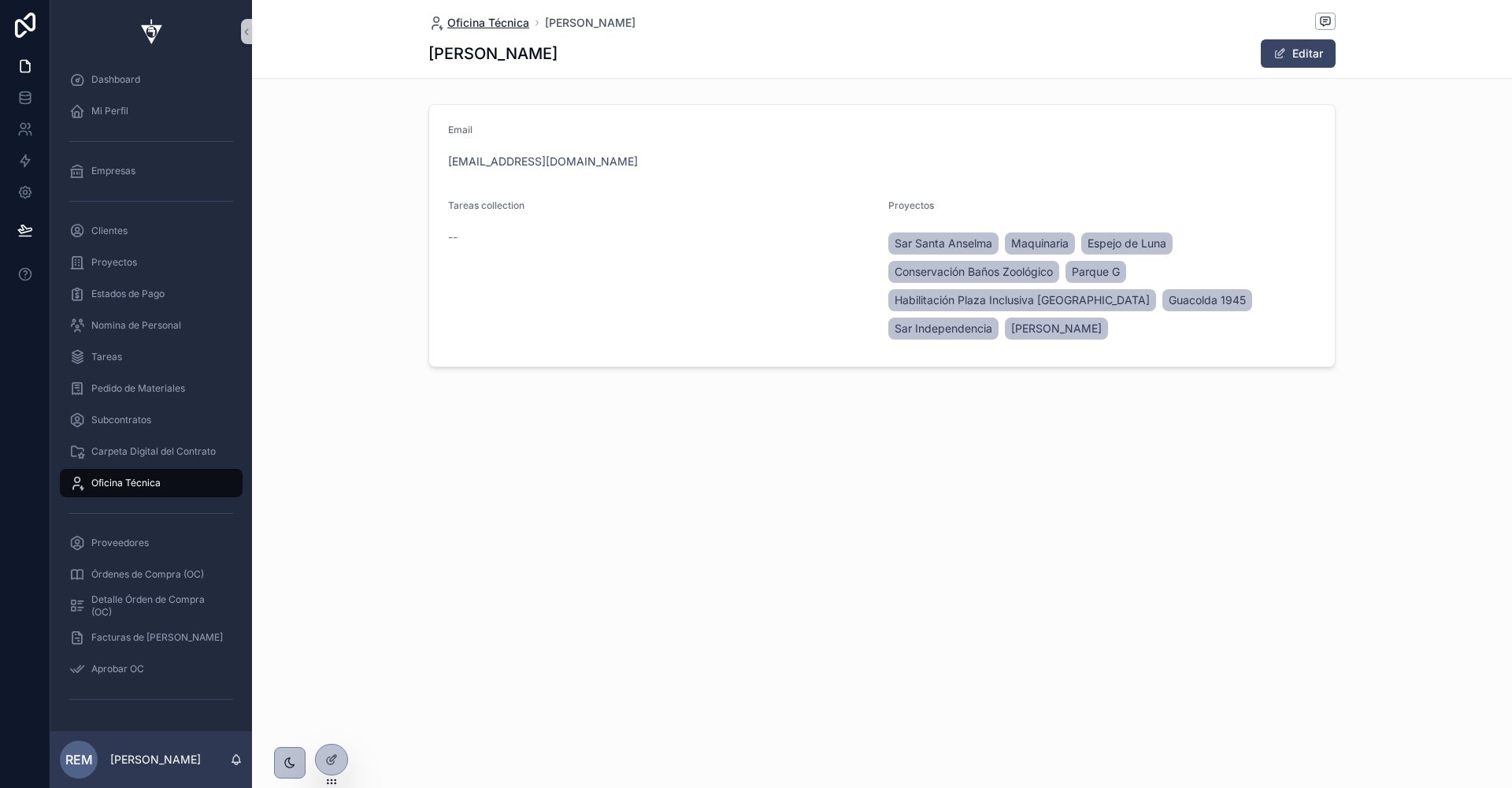
click at [494, 16] on span "Oficina Técnica" at bounding box center [488, 22] width 82 height 16
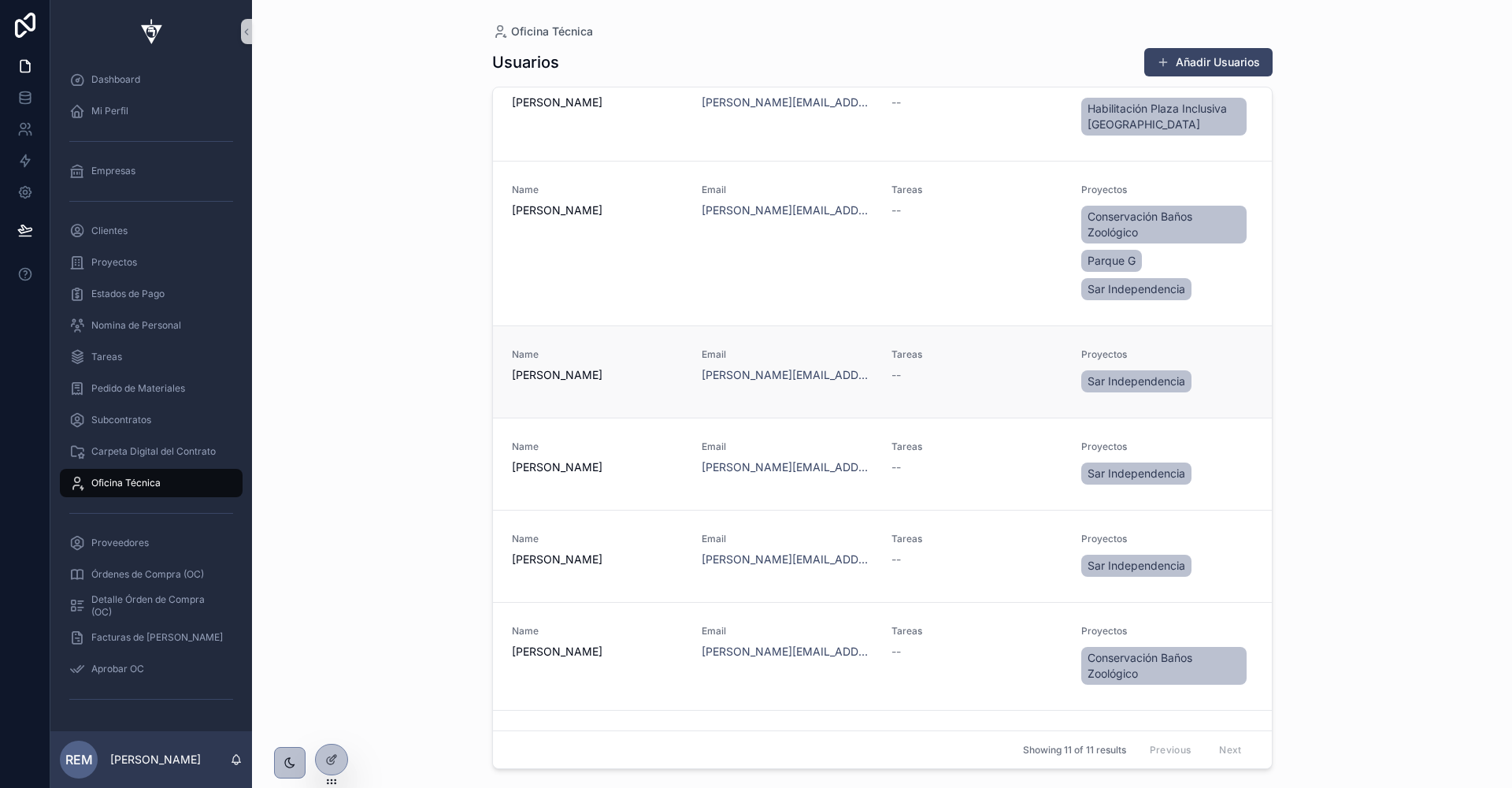
scroll to position [351, 0]
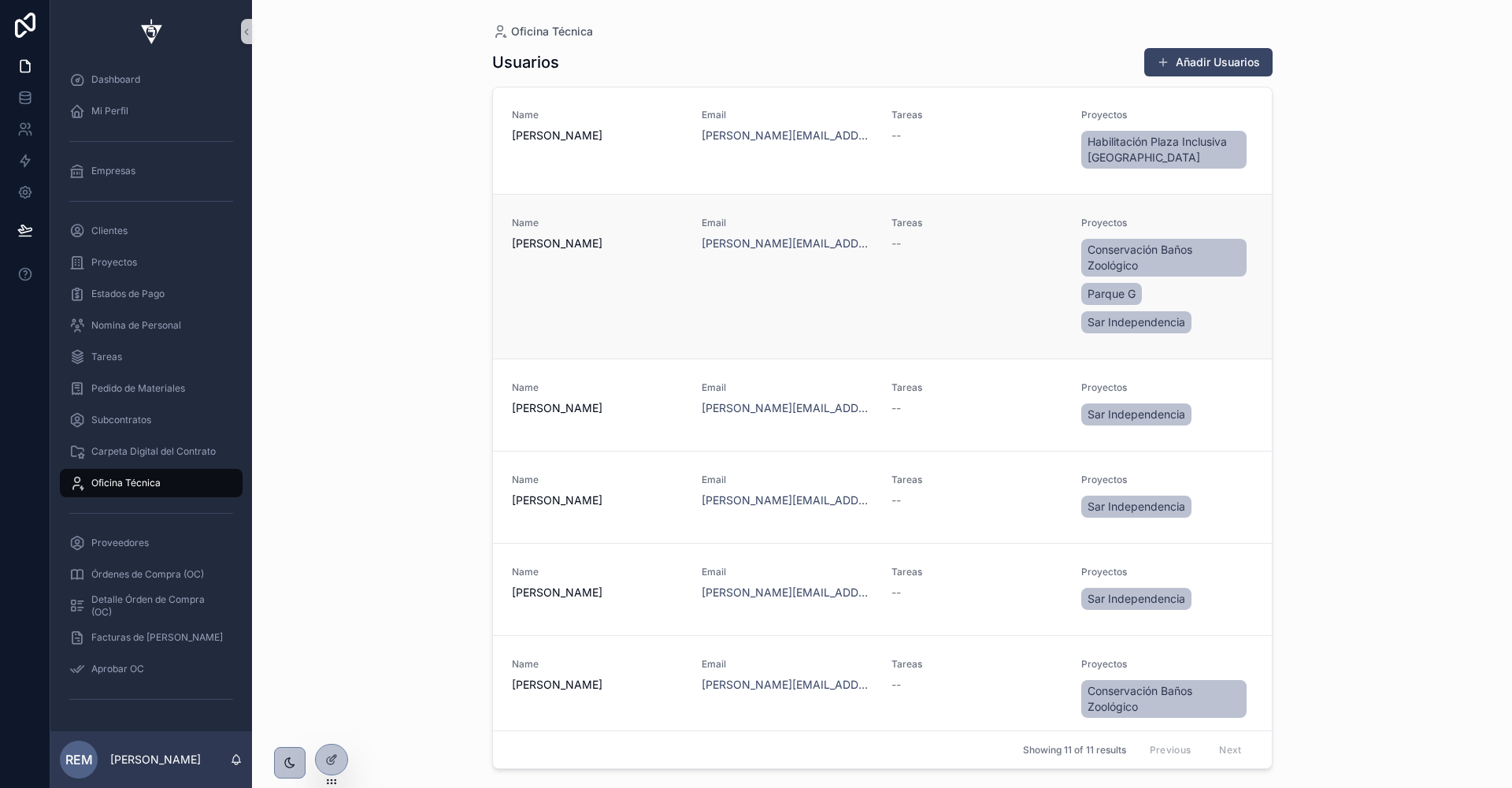
click at [986, 306] on div "Tareas --" at bounding box center [977, 277] width 171 height 120
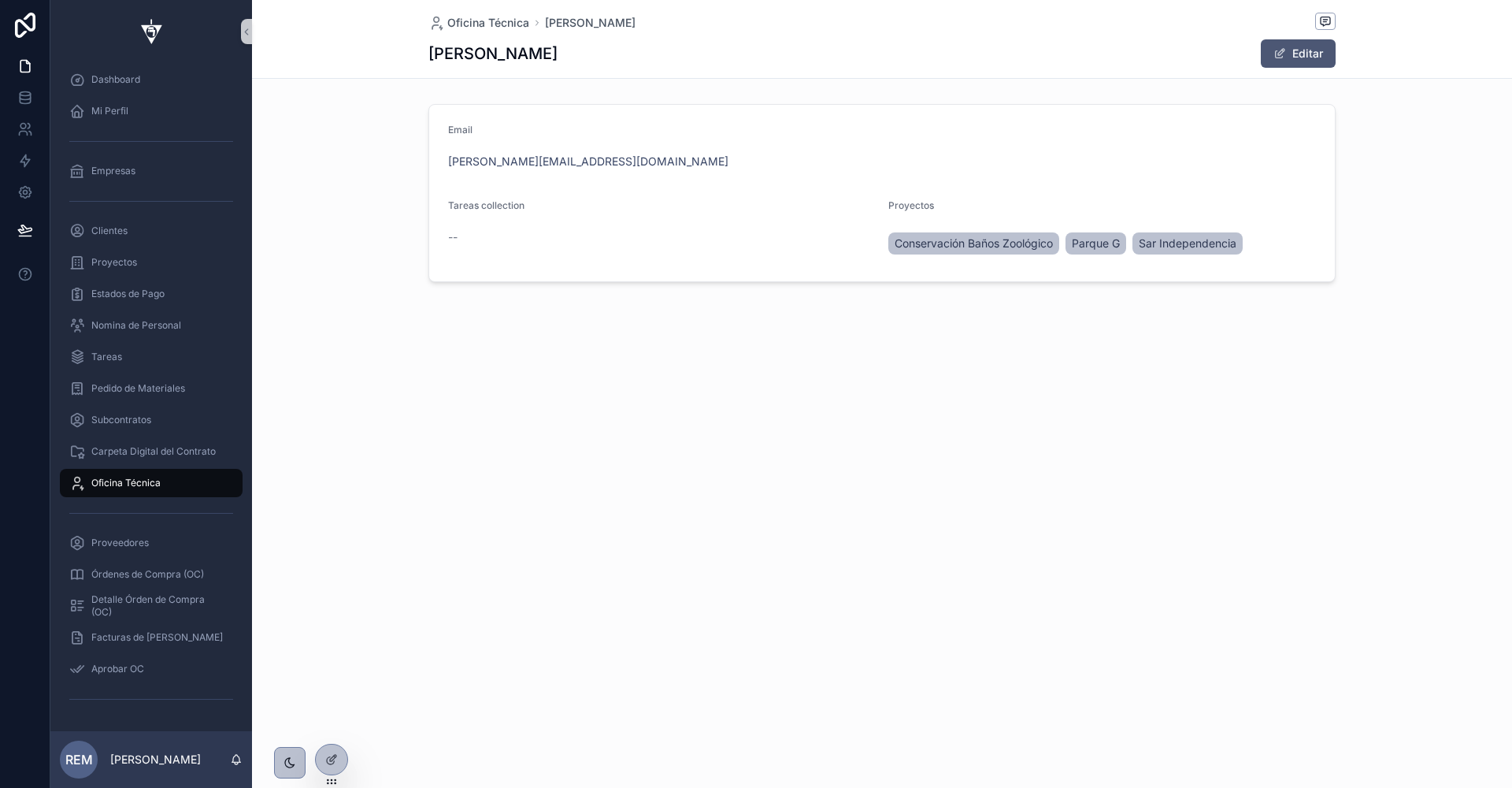
click at [1288, 51] on button "Editar" at bounding box center [1298, 53] width 74 height 29
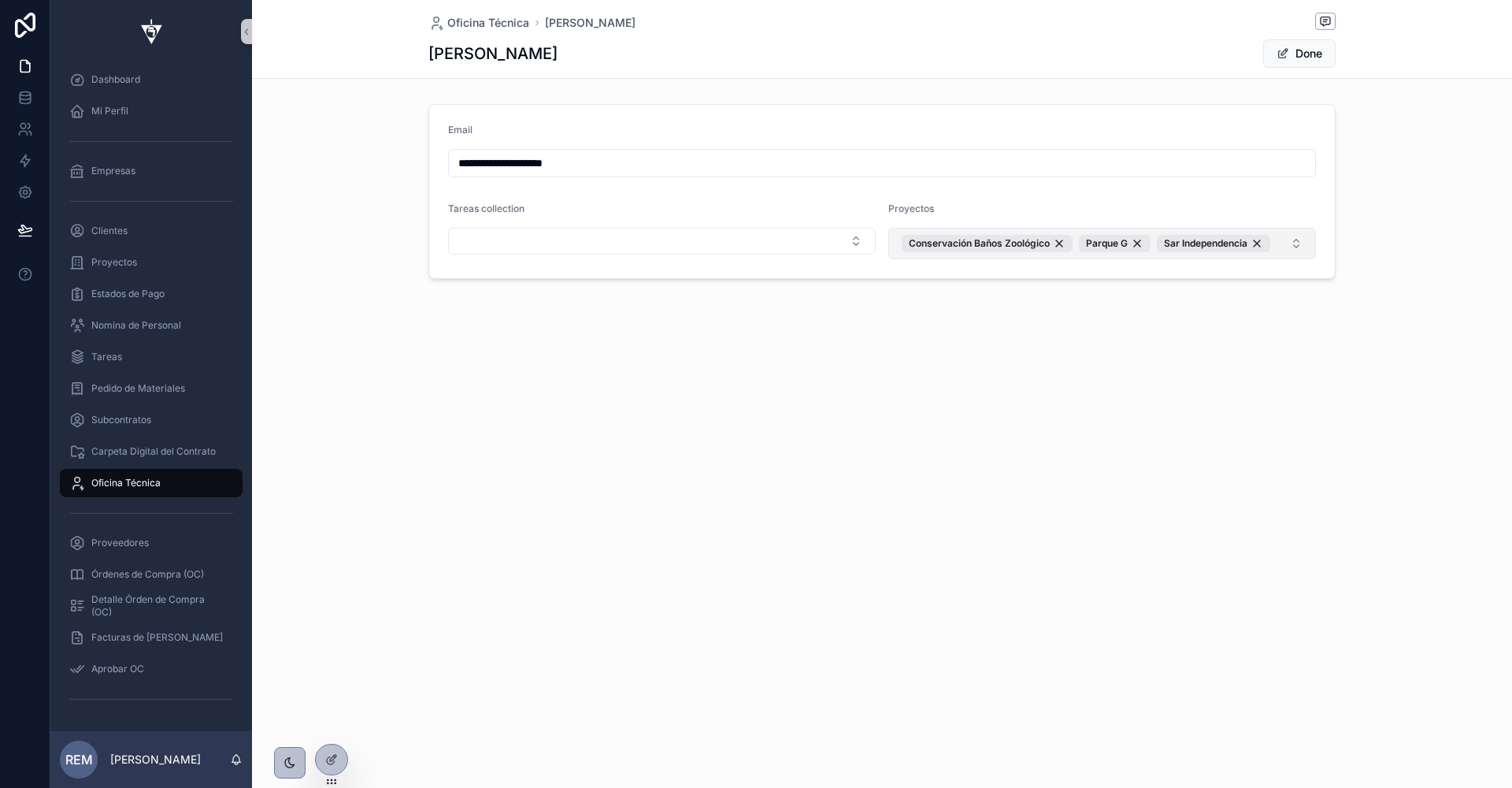
click at [1287, 240] on button "Conservación Baños Zoológico [GEOGRAPHIC_DATA]" at bounding box center [1102, 244] width 427 height 31
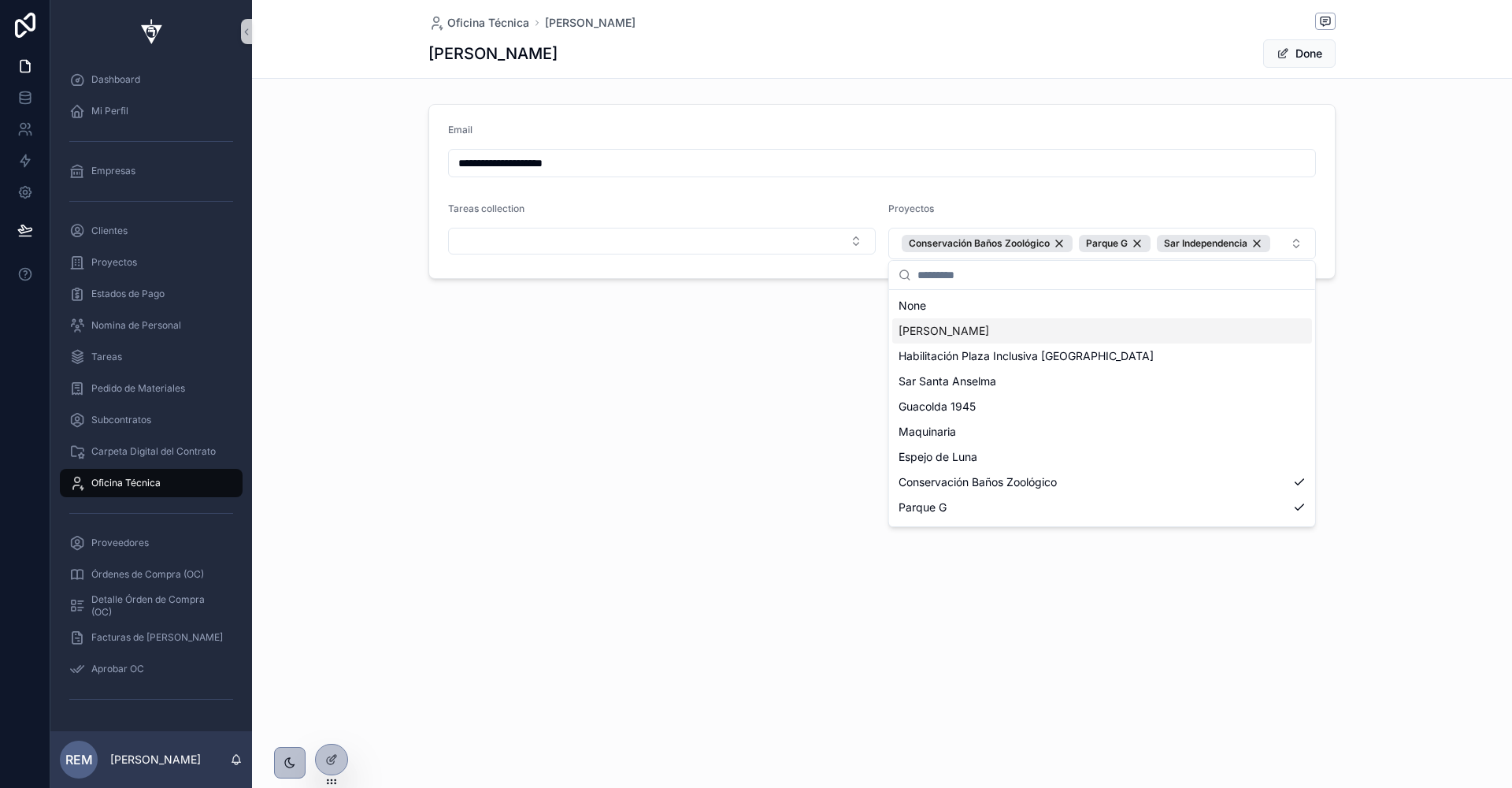
click at [980, 326] on div "[PERSON_NAME]" at bounding box center [1102, 330] width 420 height 25
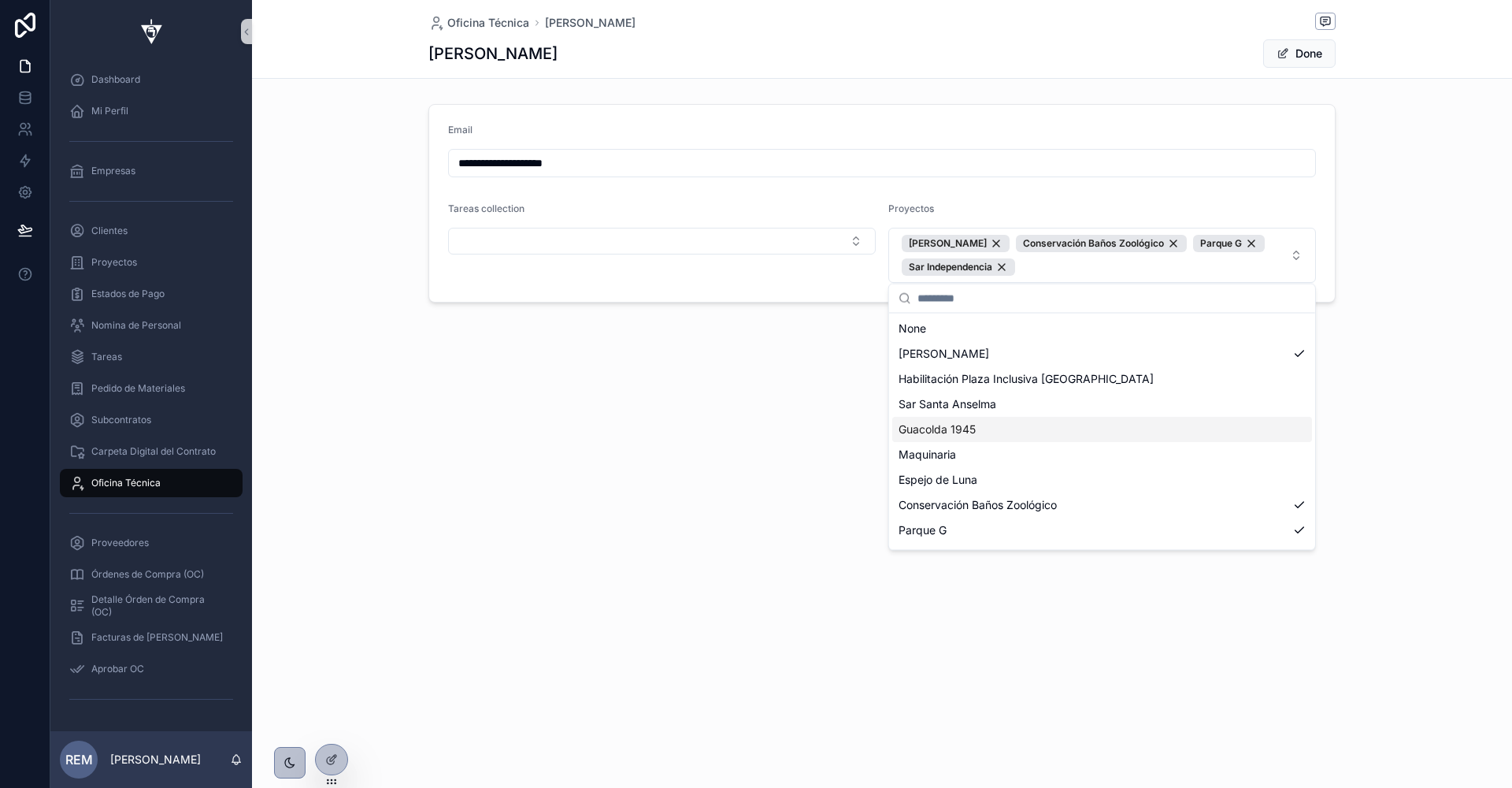
click at [970, 432] on span "Guacolda 1945" at bounding box center [938, 428] width 77 height 16
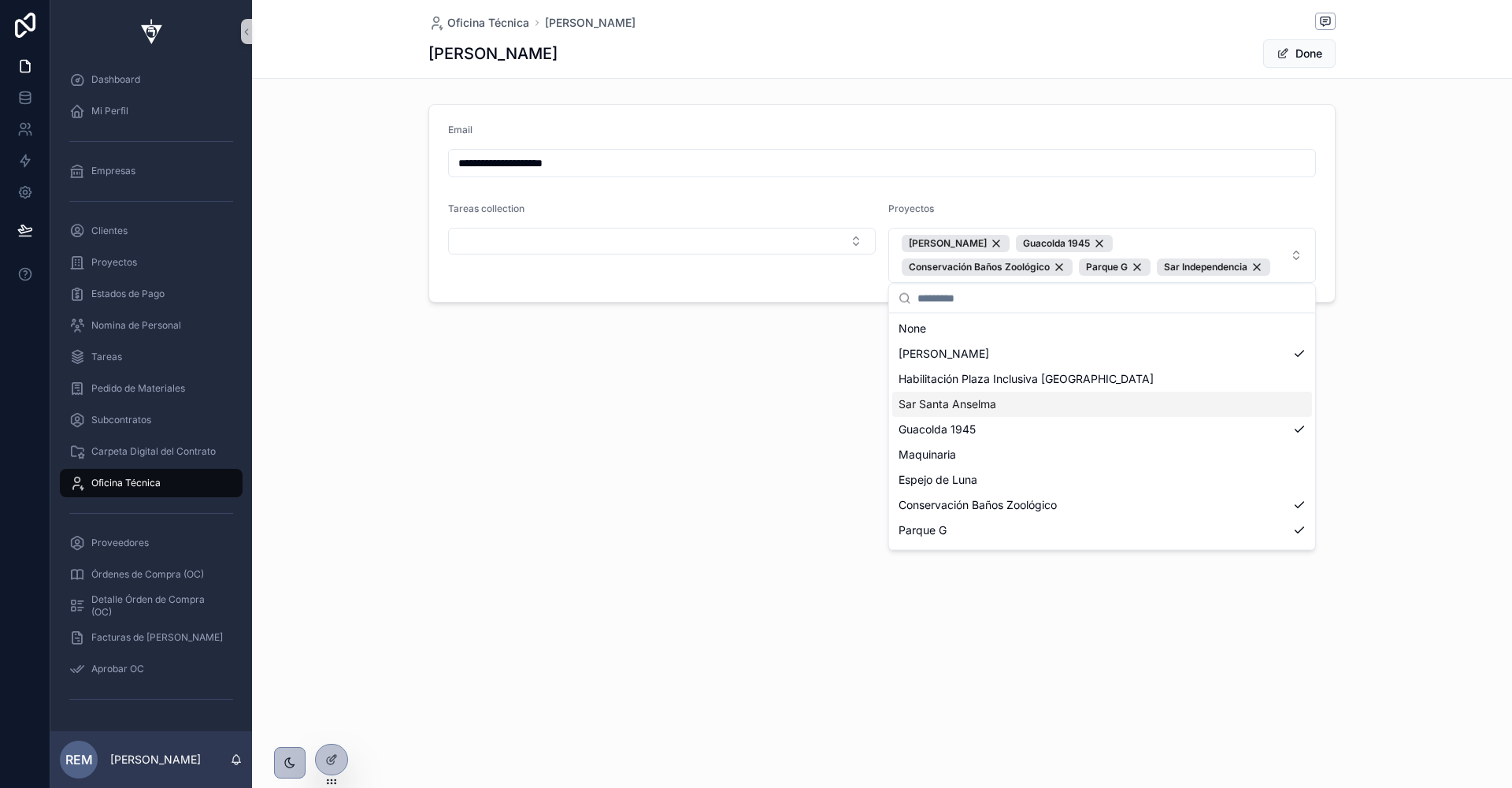
click at [977, 409] on span "Sar Santa Anselma" at bounding box center [948, 404] width 97 height 16
click at [986, 486] on div "Espejo de Luna" at bounding box center [1102, 479] width 420 height 25
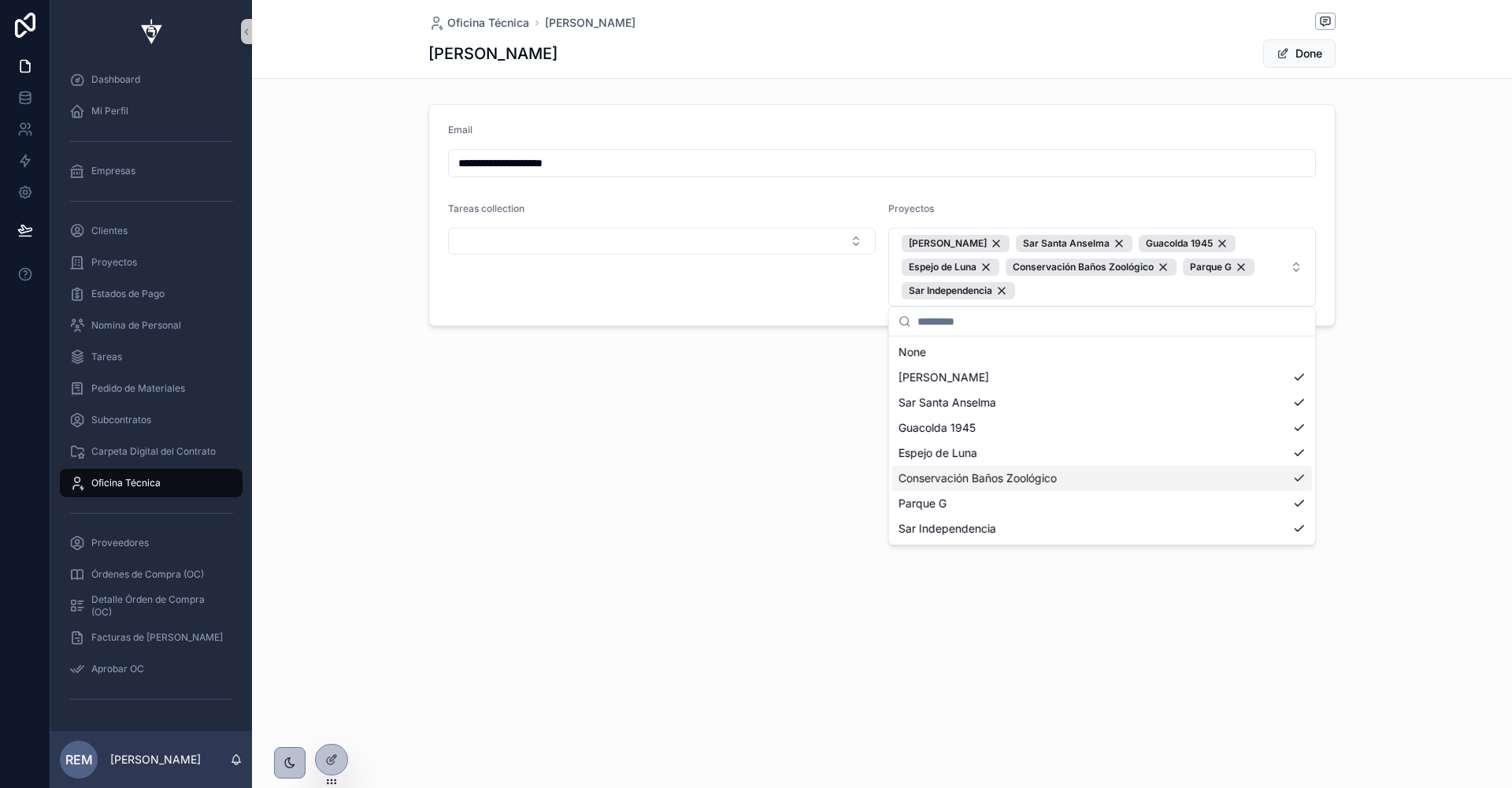
click at [745, 527] on div "**********" at bounding box center [881, 394] width 1260 height 788
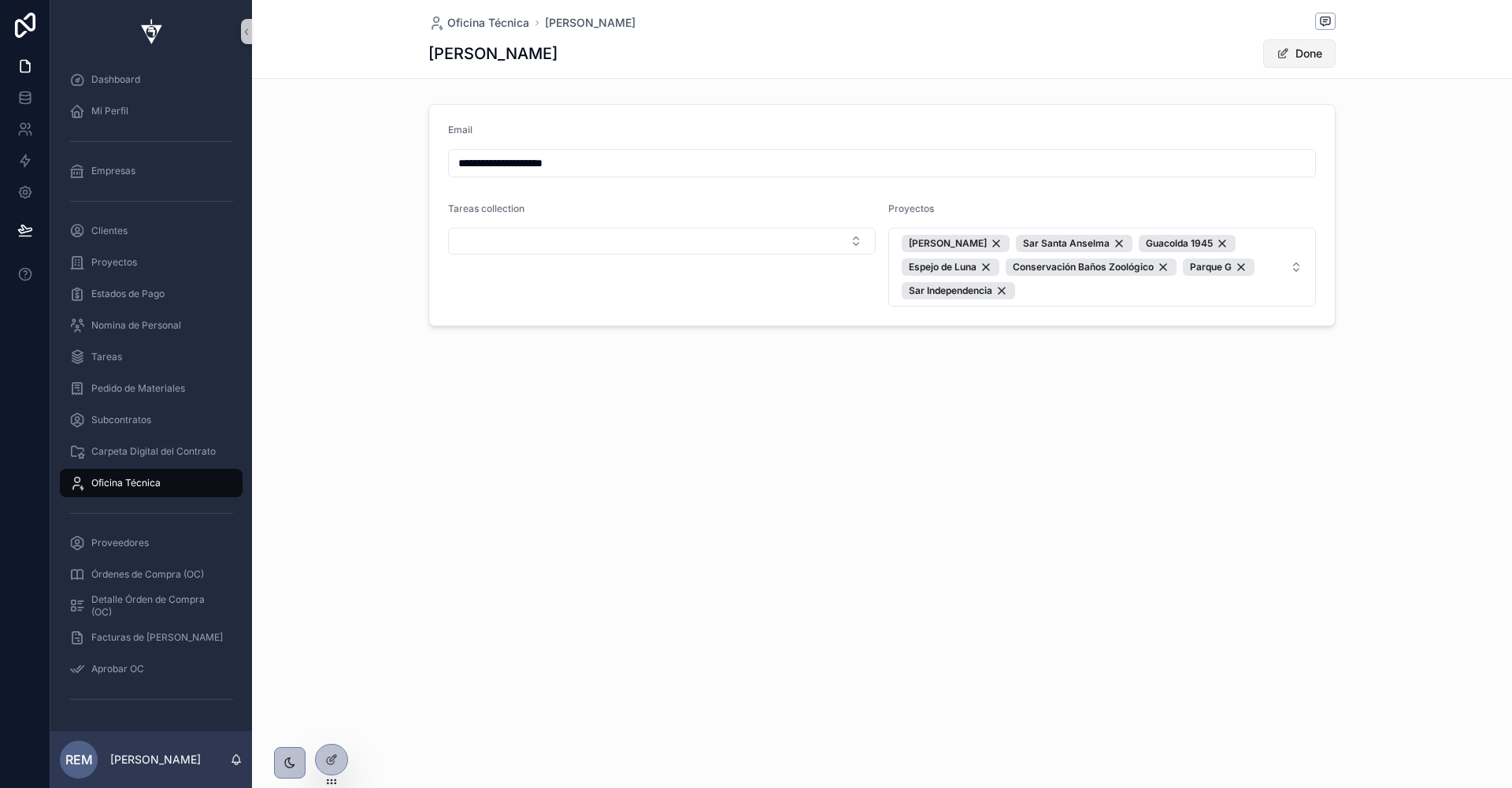
click at [1295, 50] on button "Done" at bounding box center [1300, 53] width 73 height 29
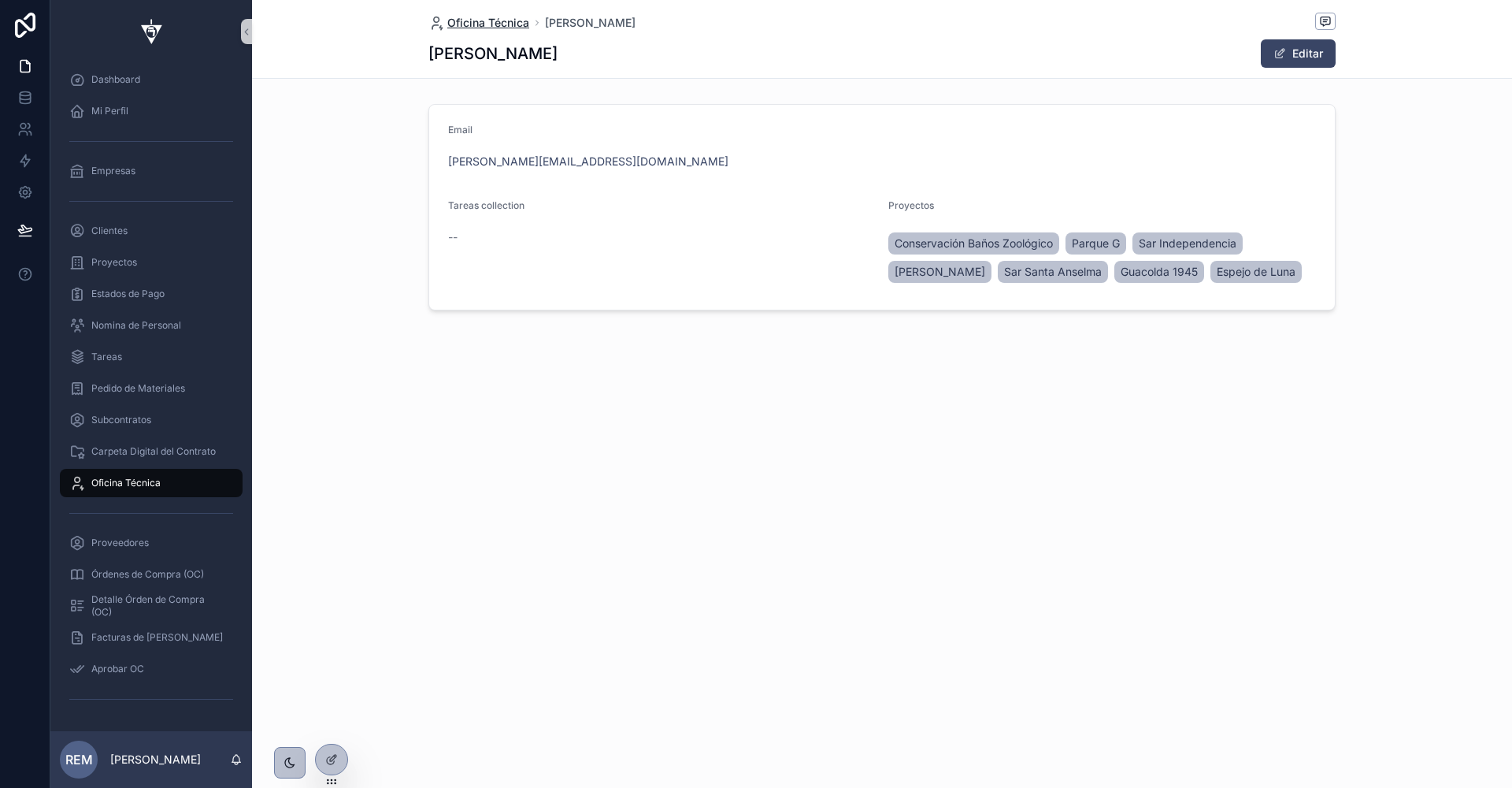
click at [482, 24] on span "Oficina Técnica" at bounding box center [488, 22] width 82 height 16
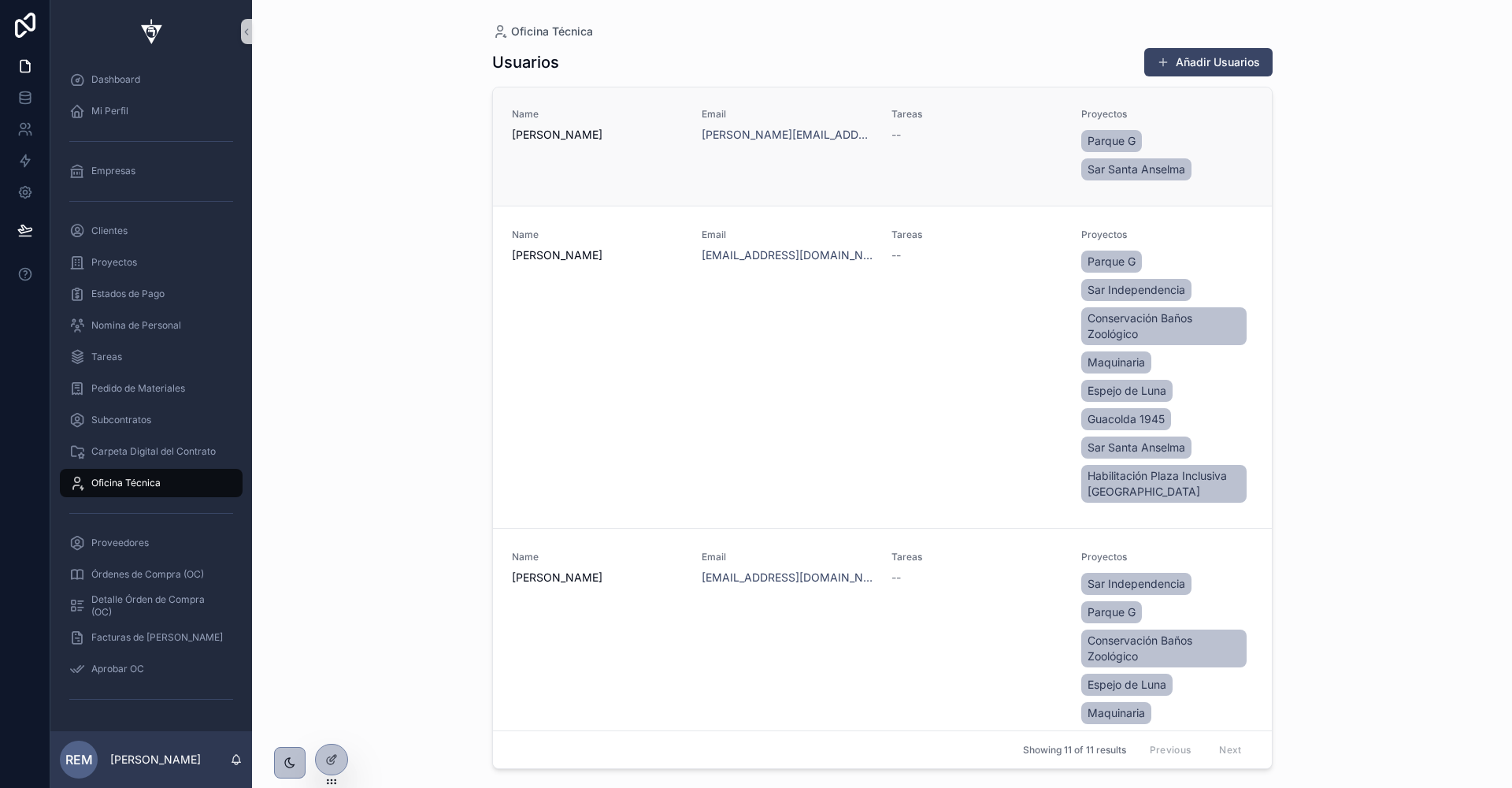
scroll to position [1121, 0]
click at [994, 392] on div "Tareas --" at bounding box center [977, 369] width 171 height 278
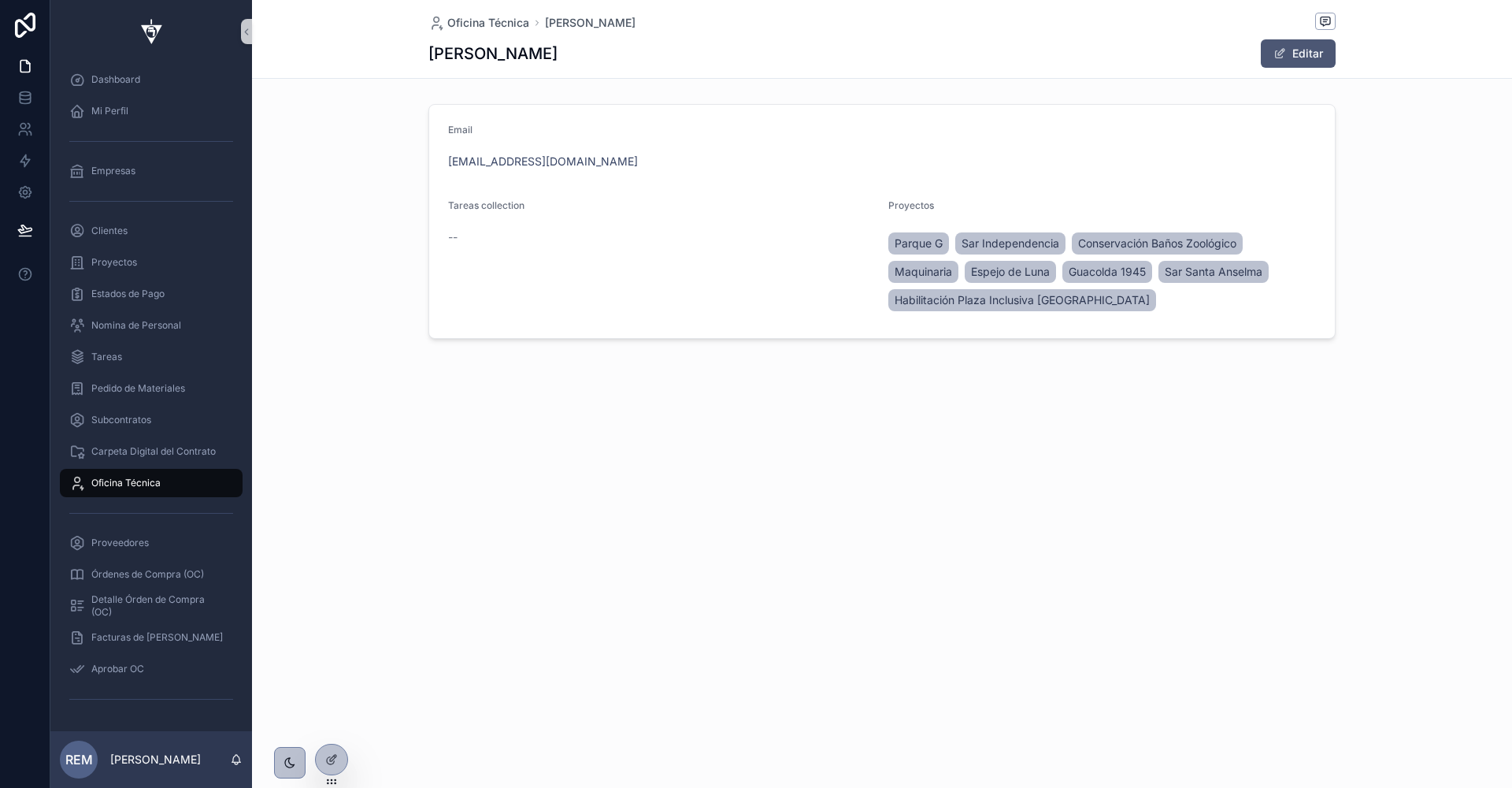
click at [1282, 54] on span "scrollable content" at bounding box center [1280, 53] width 13 height 13
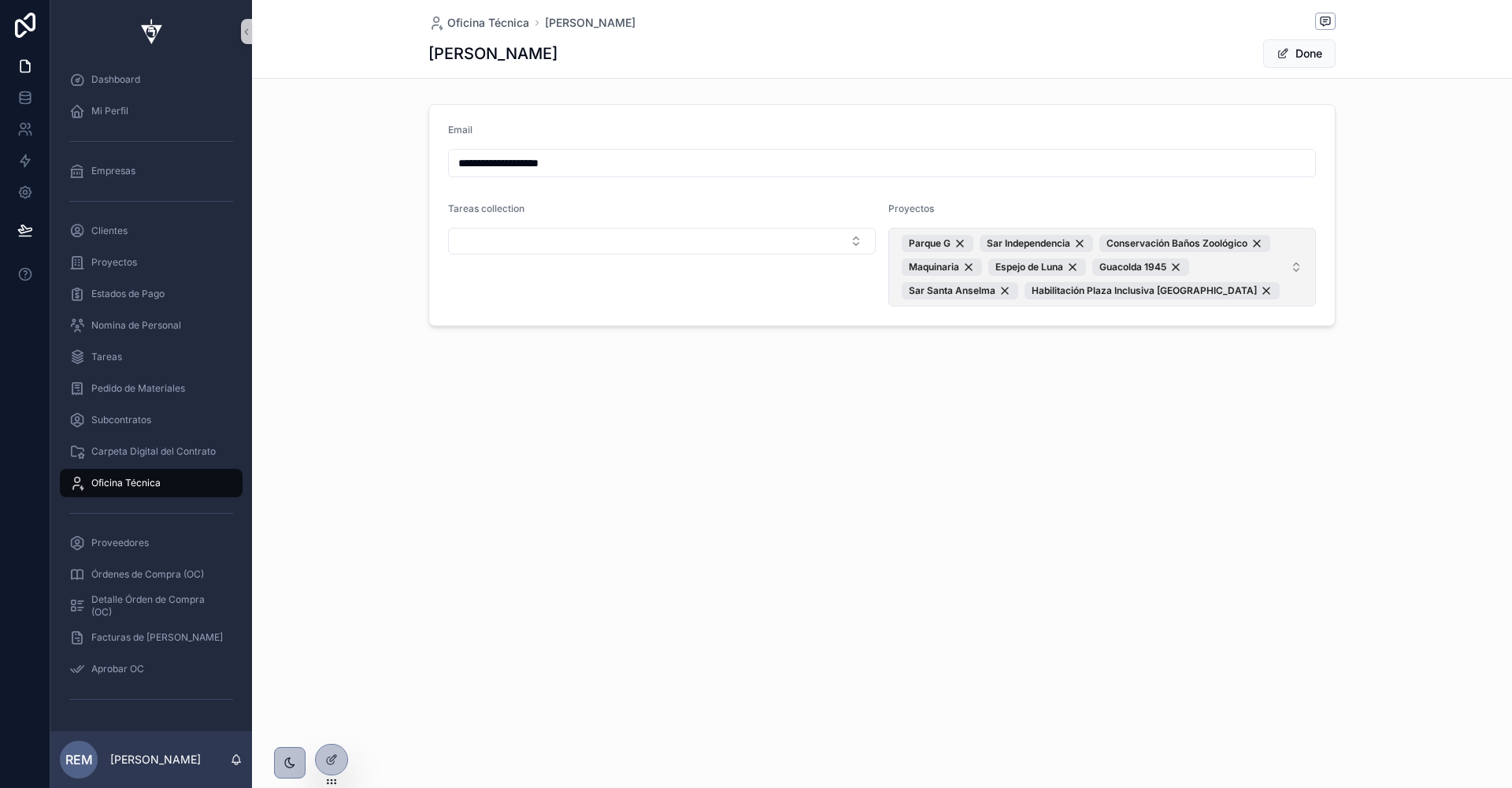
click at [1283, 274] on span "[GEOGRAPHIC_DATA] Conservación Baños Zoológico Maquinaria [PERSON_NAME] Guacold…" at bounding box center [1093, 267] width 382 height 64
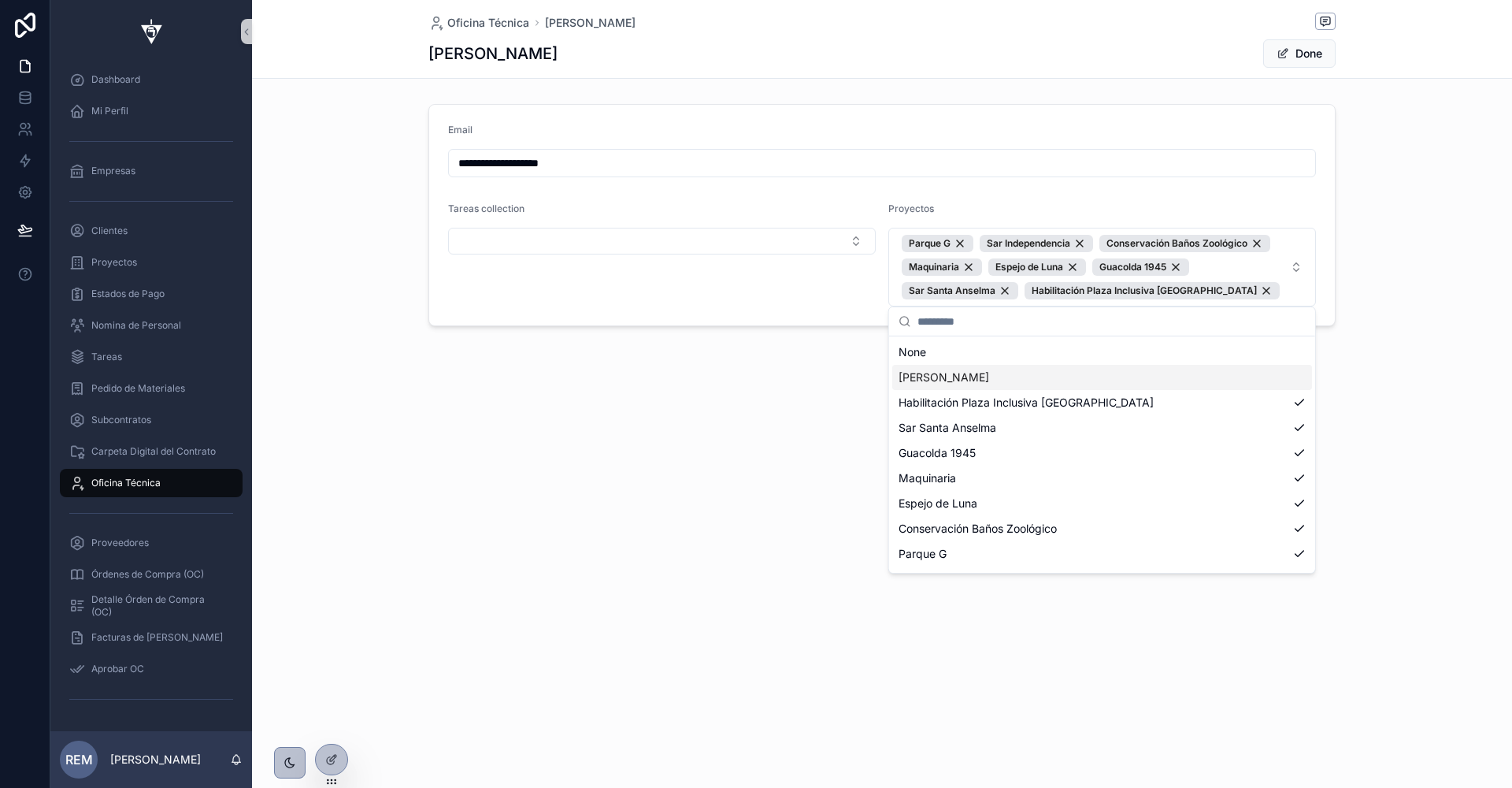
click at [1111, 372] on div "[PERSON_NAME]" at bounding box center [1102, 377] width 420 height 25
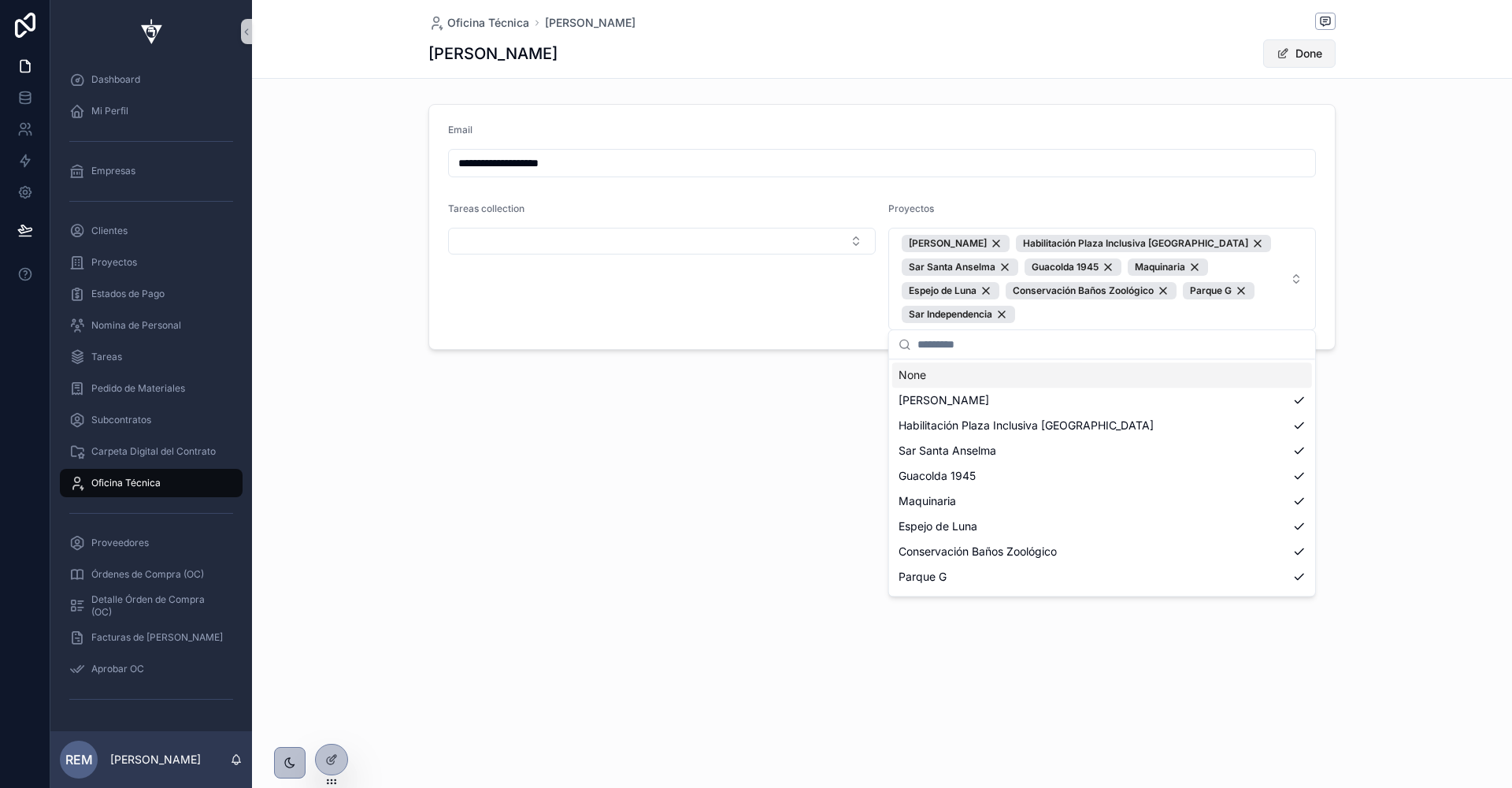
click at [1281, 63] on button "Done" at bounding box center [1300, 53] width 73 height 29
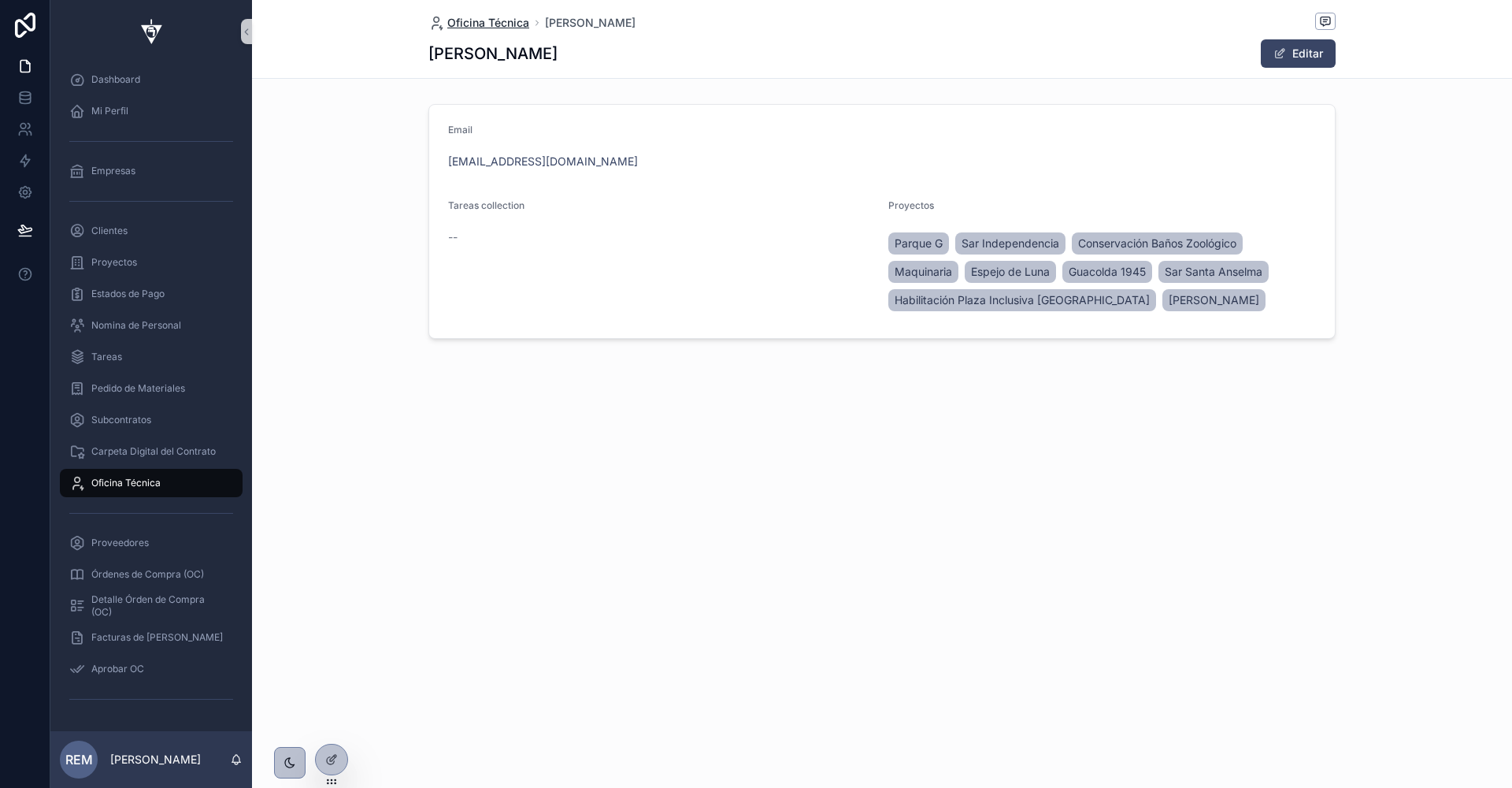
click at [479, 22] on span "Oficina Técnica" at bounding box center [488, 22] width 82 height 16
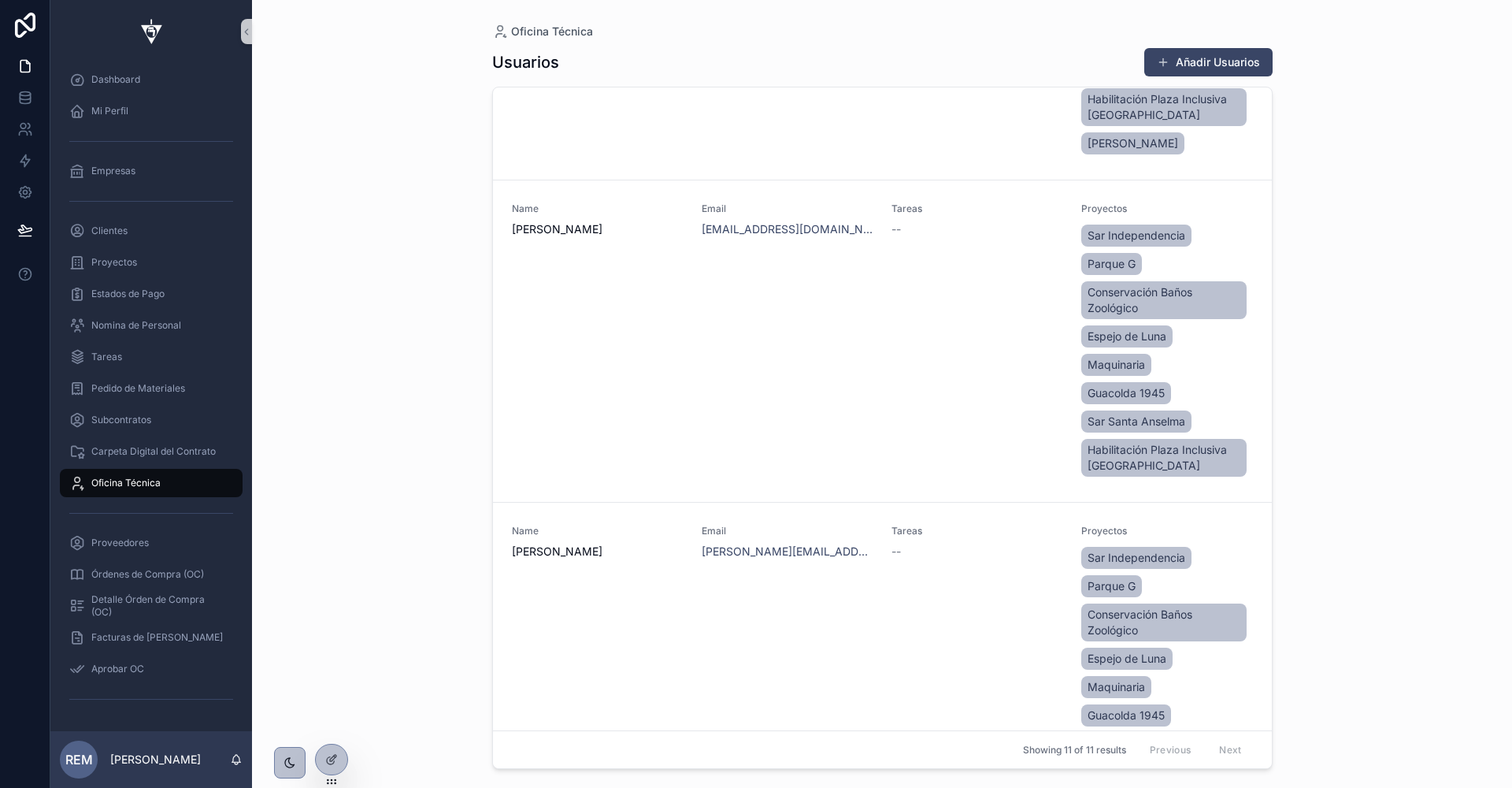
scroll to position [1586, 0]
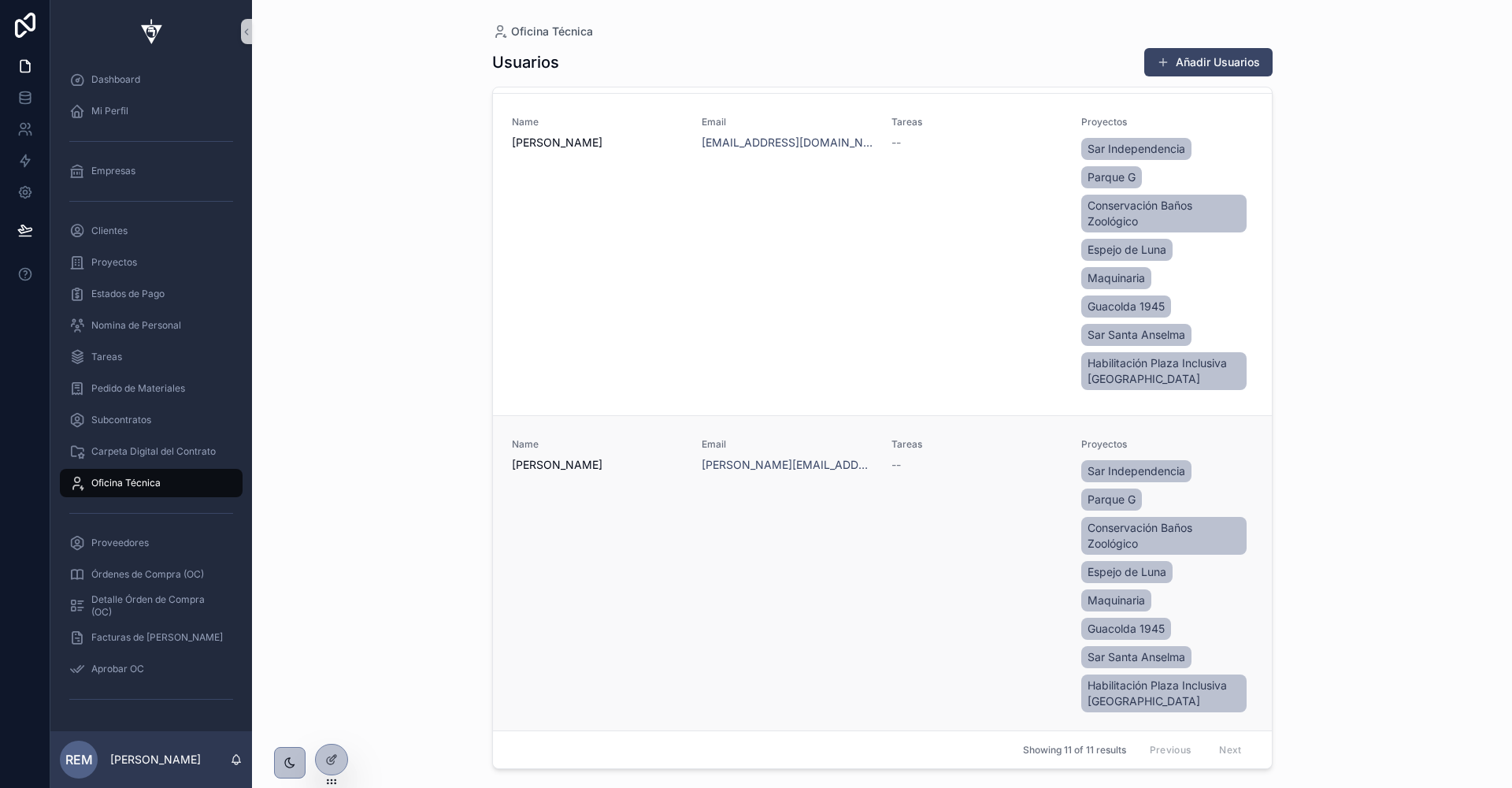
click at [916, 575] on div "Tareas --" at bounding box center [977, 577] width 171 height 278
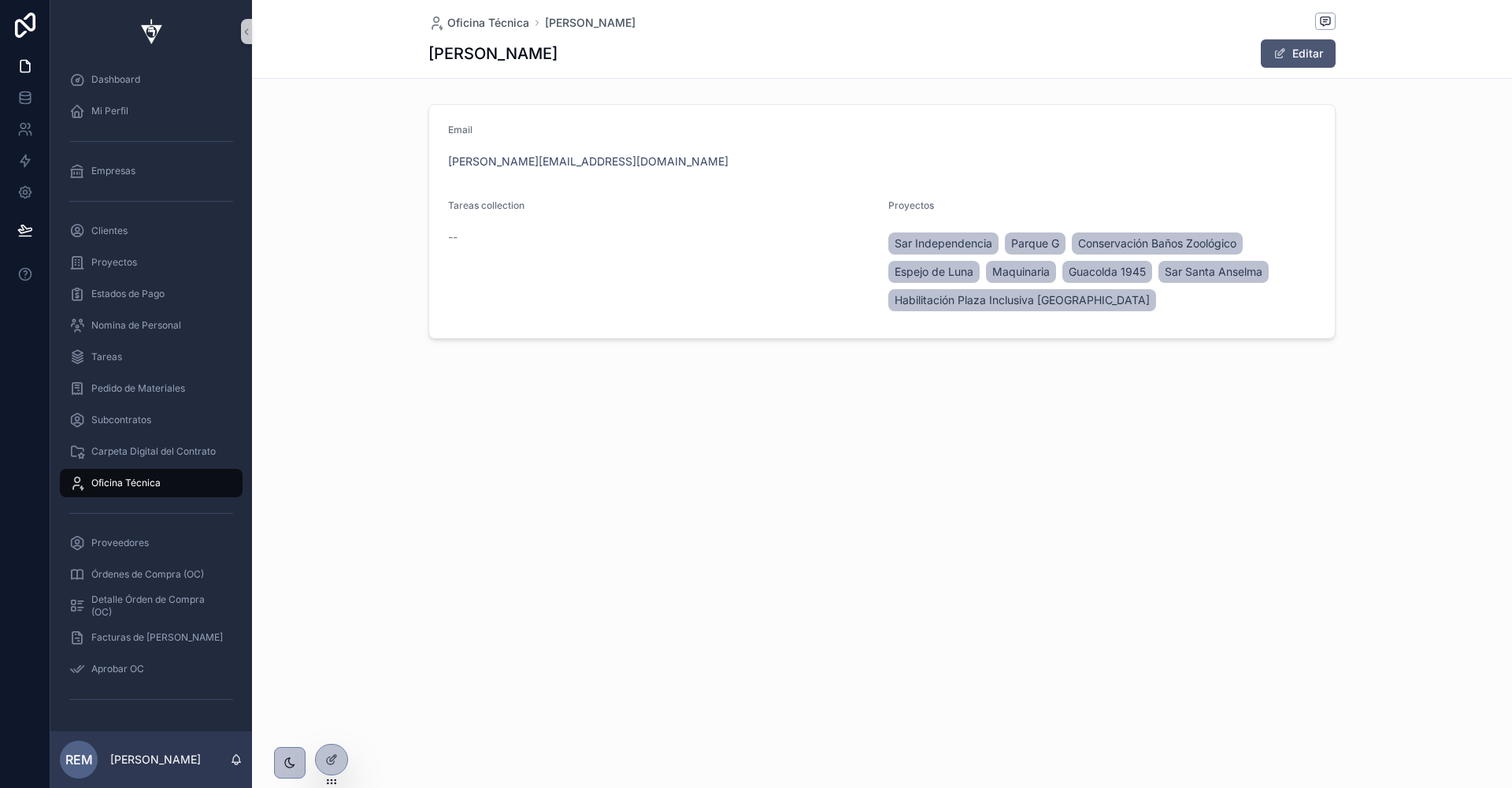
click at [1279, 53] on span "scrollable content" at bounding box center [1280, 53] width 13 height 13
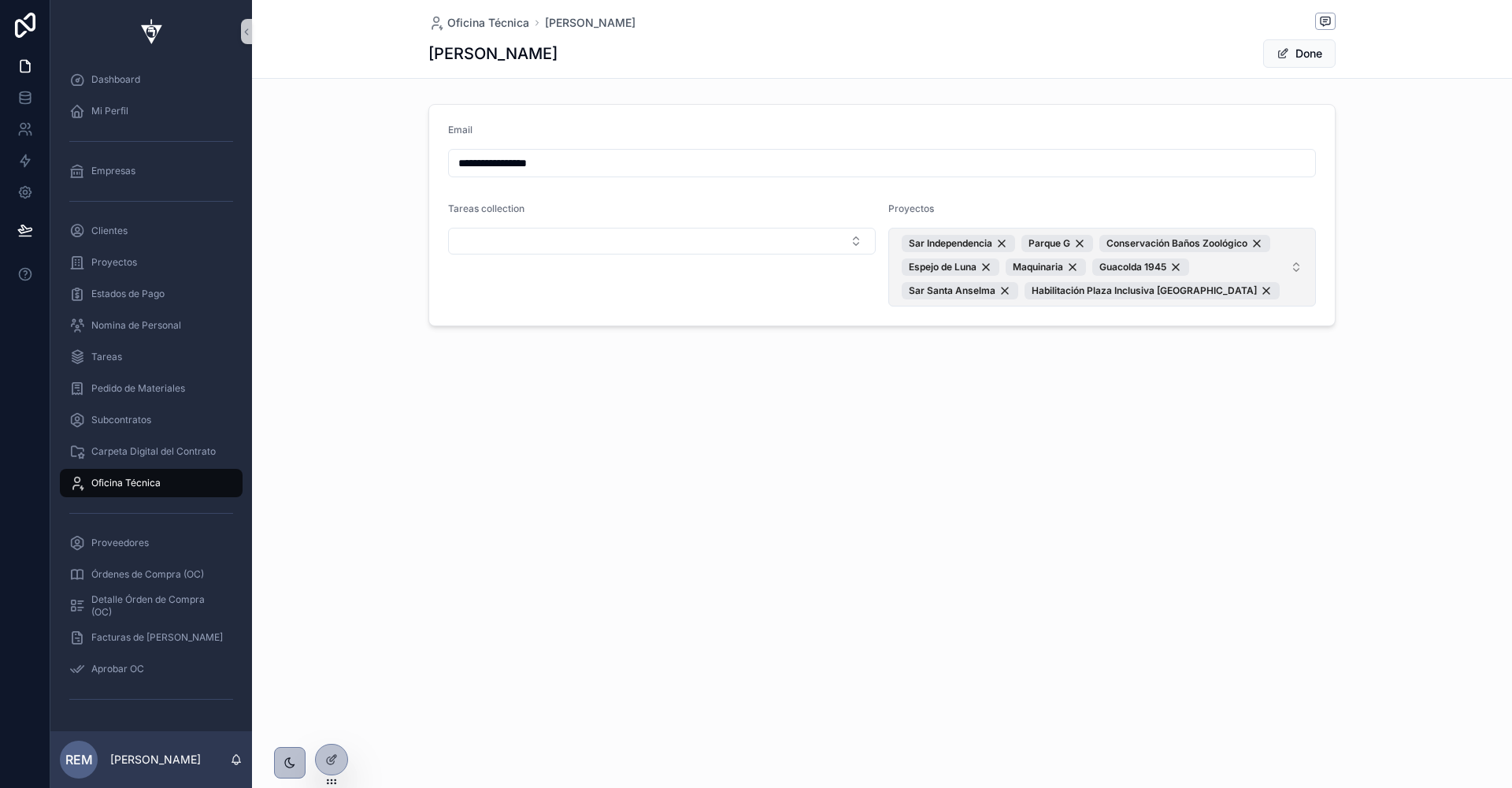
click at [1279, 263] on span "Sar Independencia Parque G Conservación Baños Zoológico [PERSON_NAME] Maquinari…" at bounding box center [1093, 267] width 382 height 64
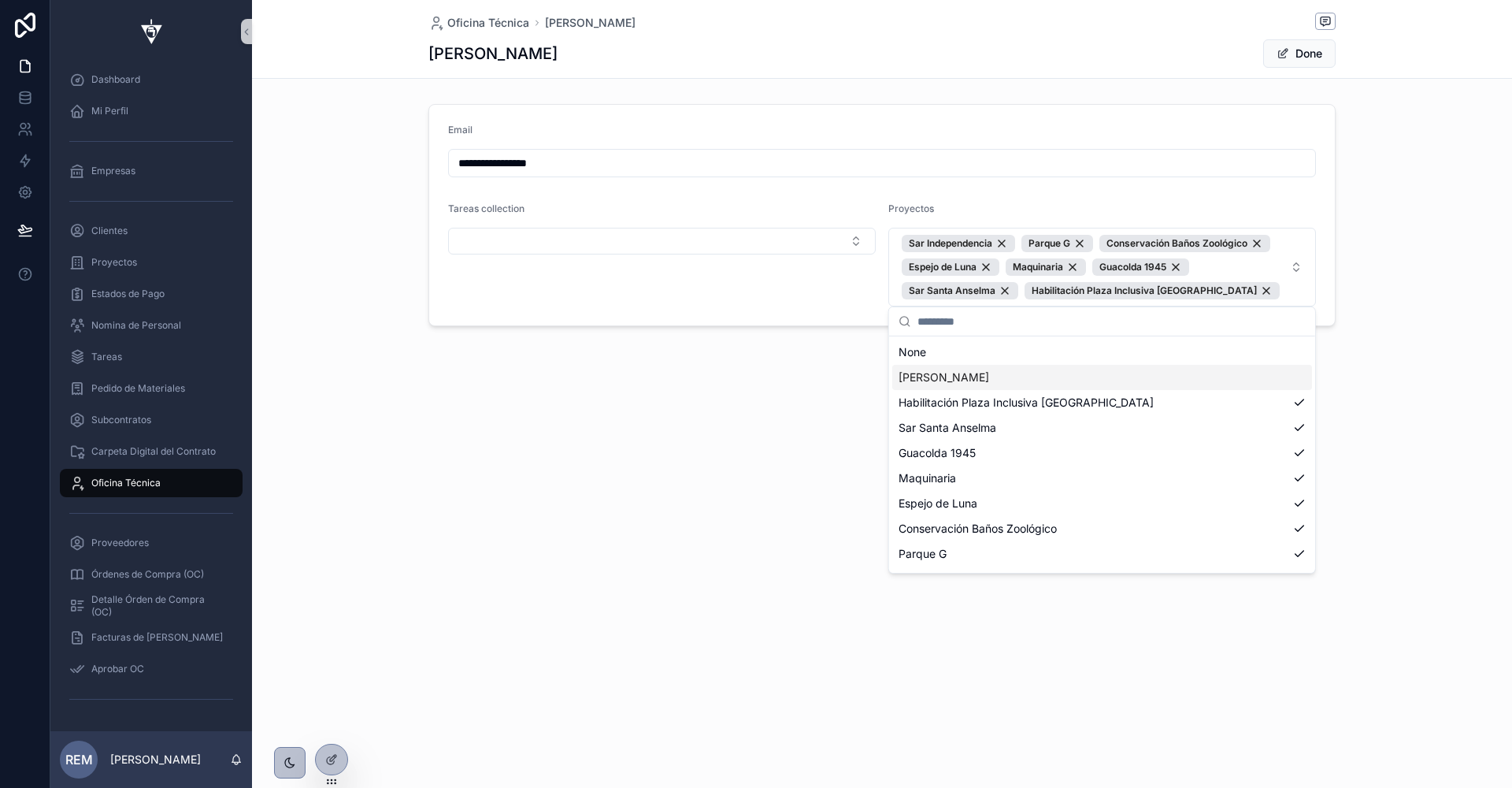
click at [1215, 383] on div "[PERSON_NAME]" at bounding box center [1102, 377] width 420 height 25
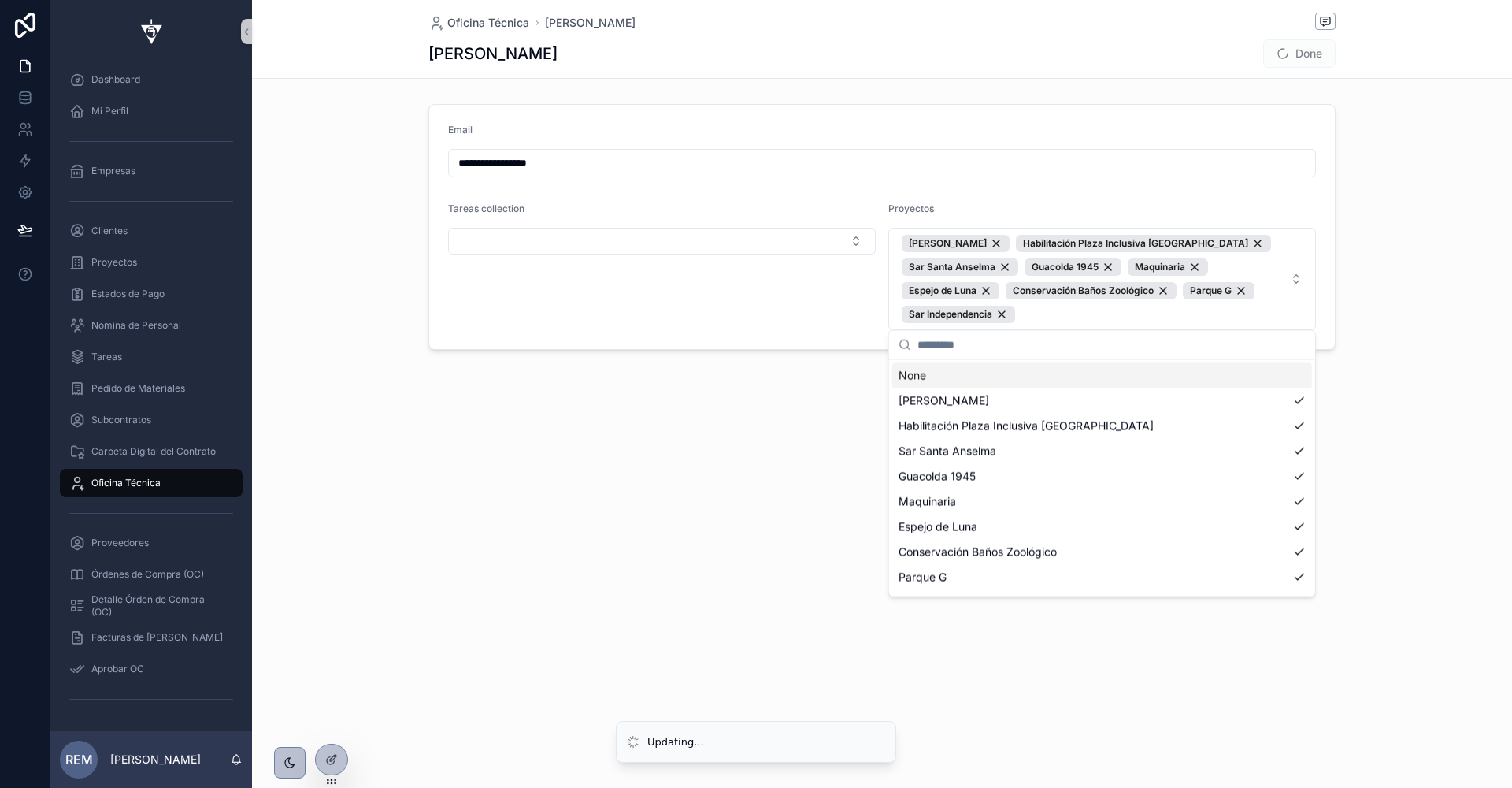
click at [1293, 53] on span "Done" at bounding box center [1300, 53] width 73 height 29
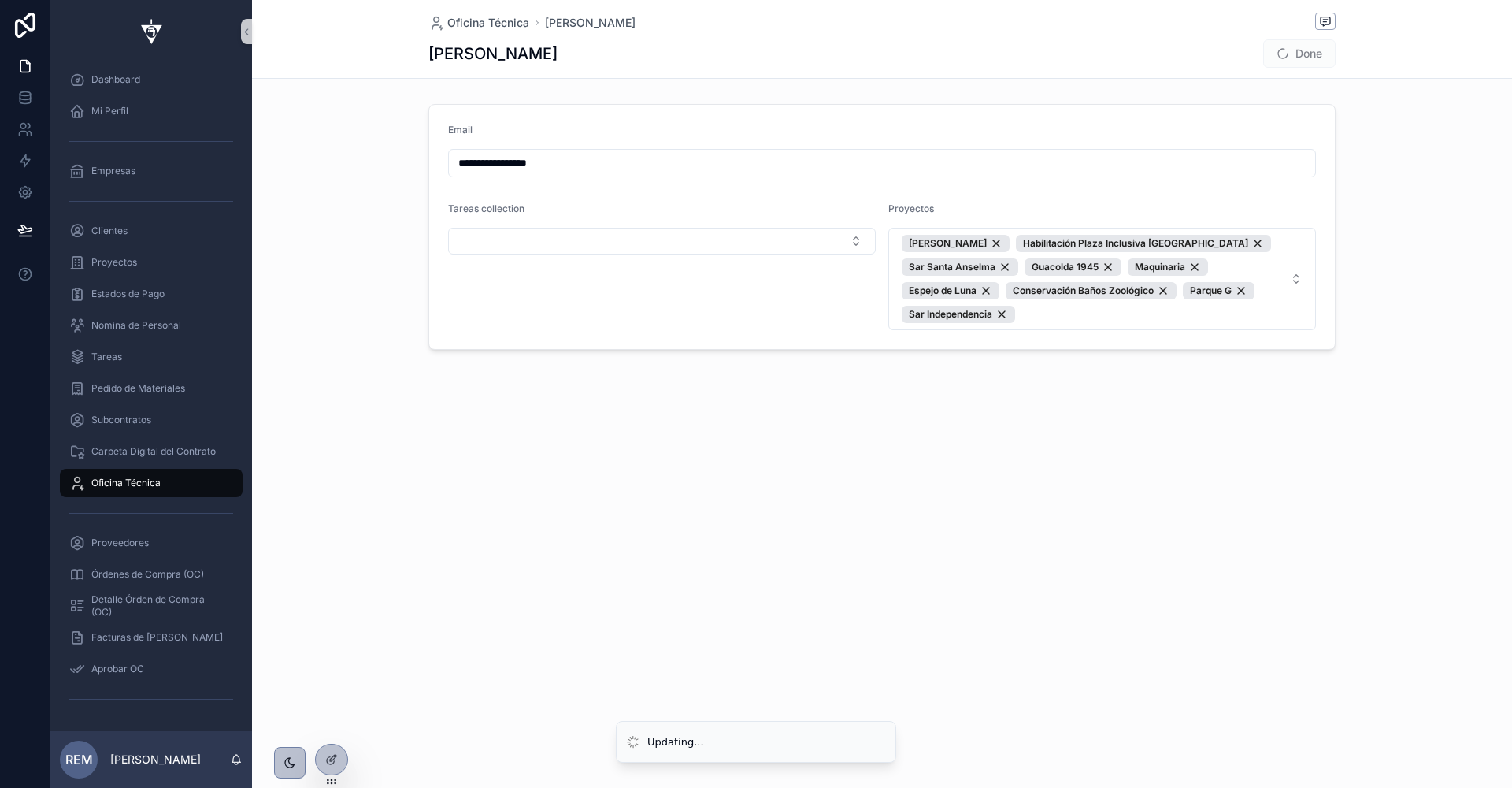
click at [1314, 51] on span "Done" at bounding box center [1300, 53] width 73 height 29
click at [1283, 58] on span "scrollable content" at bounding box center [1283, 53] width 13 height 13
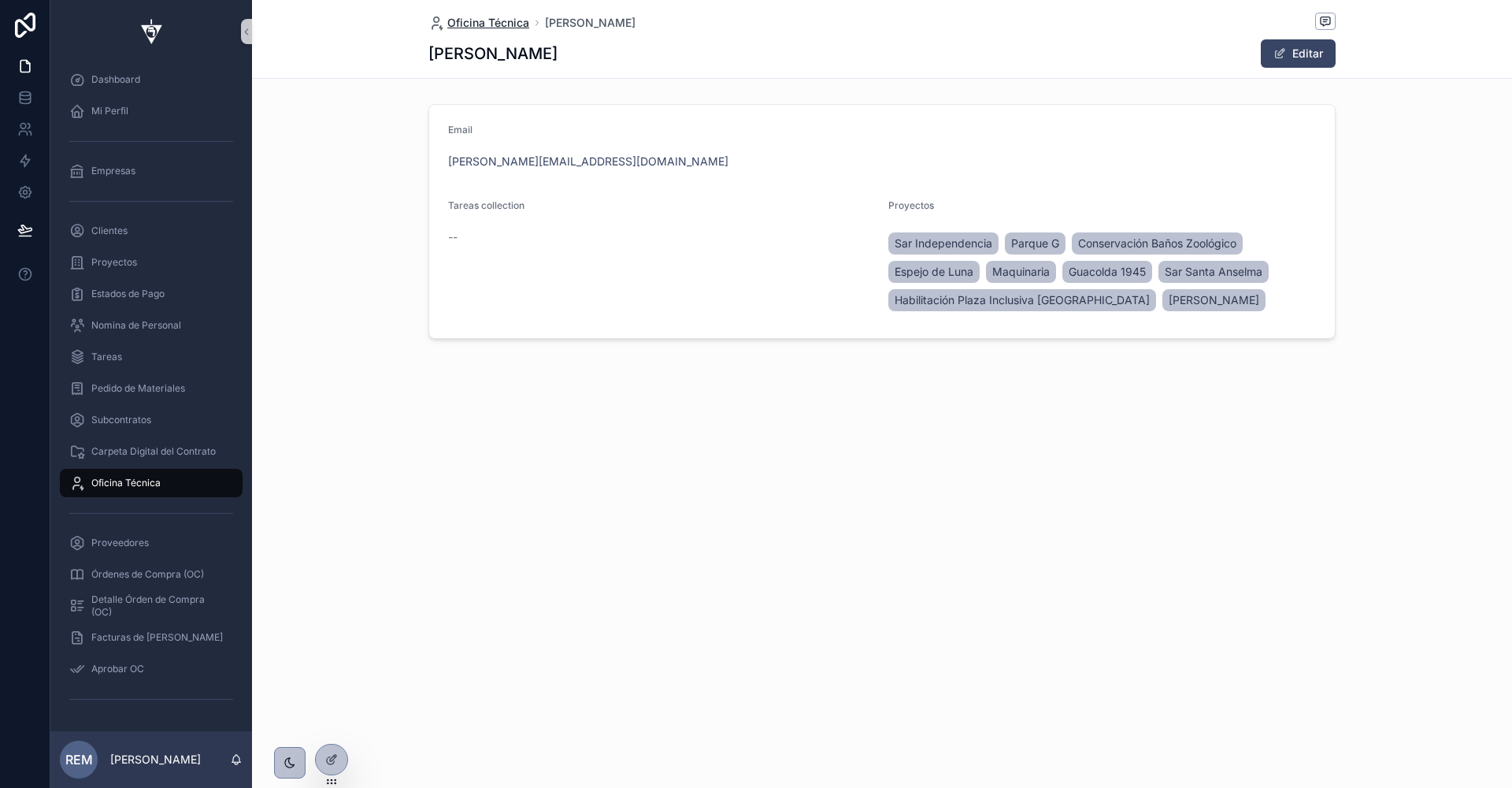
click at [504, 24] on span "Oficina Técnica" at bounding box center [488, 22] width 82 height 16
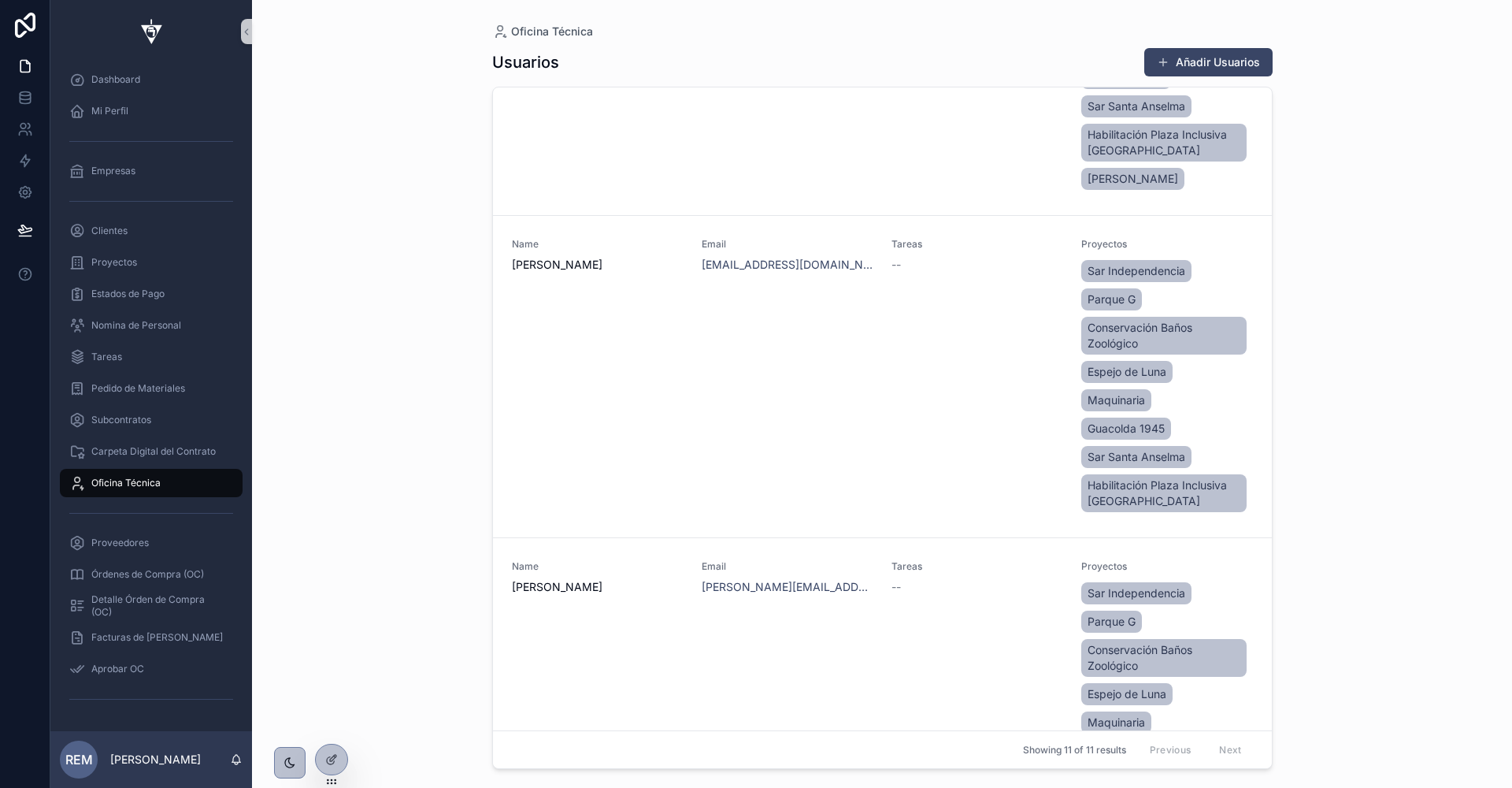
scroll to position [1616, 0]
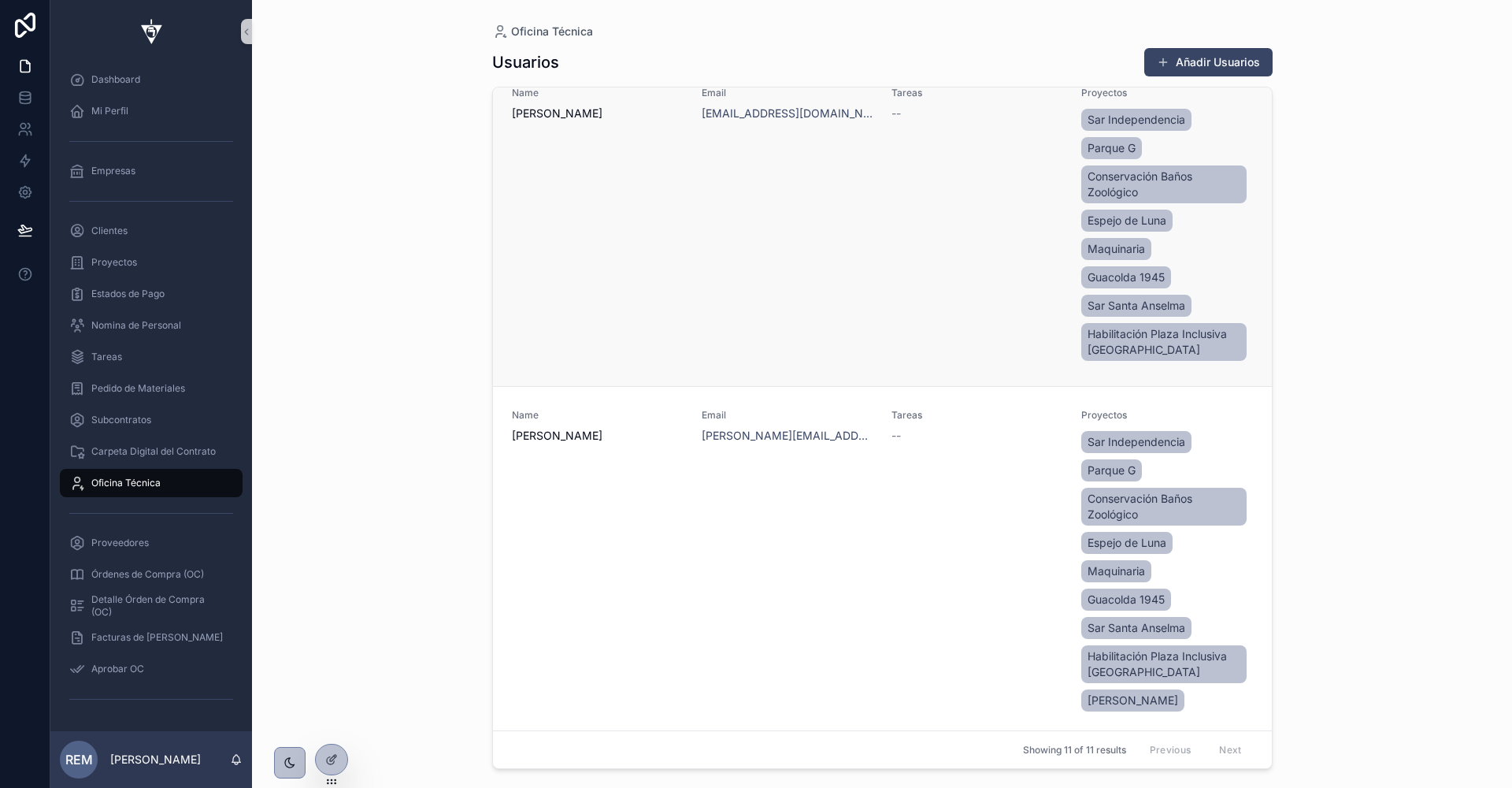
click at [867, 283] on div "Email [EMAIL_ADDRESS][DOMAIN_NAME]" at bounding box center [788, 225] width 171 height 278
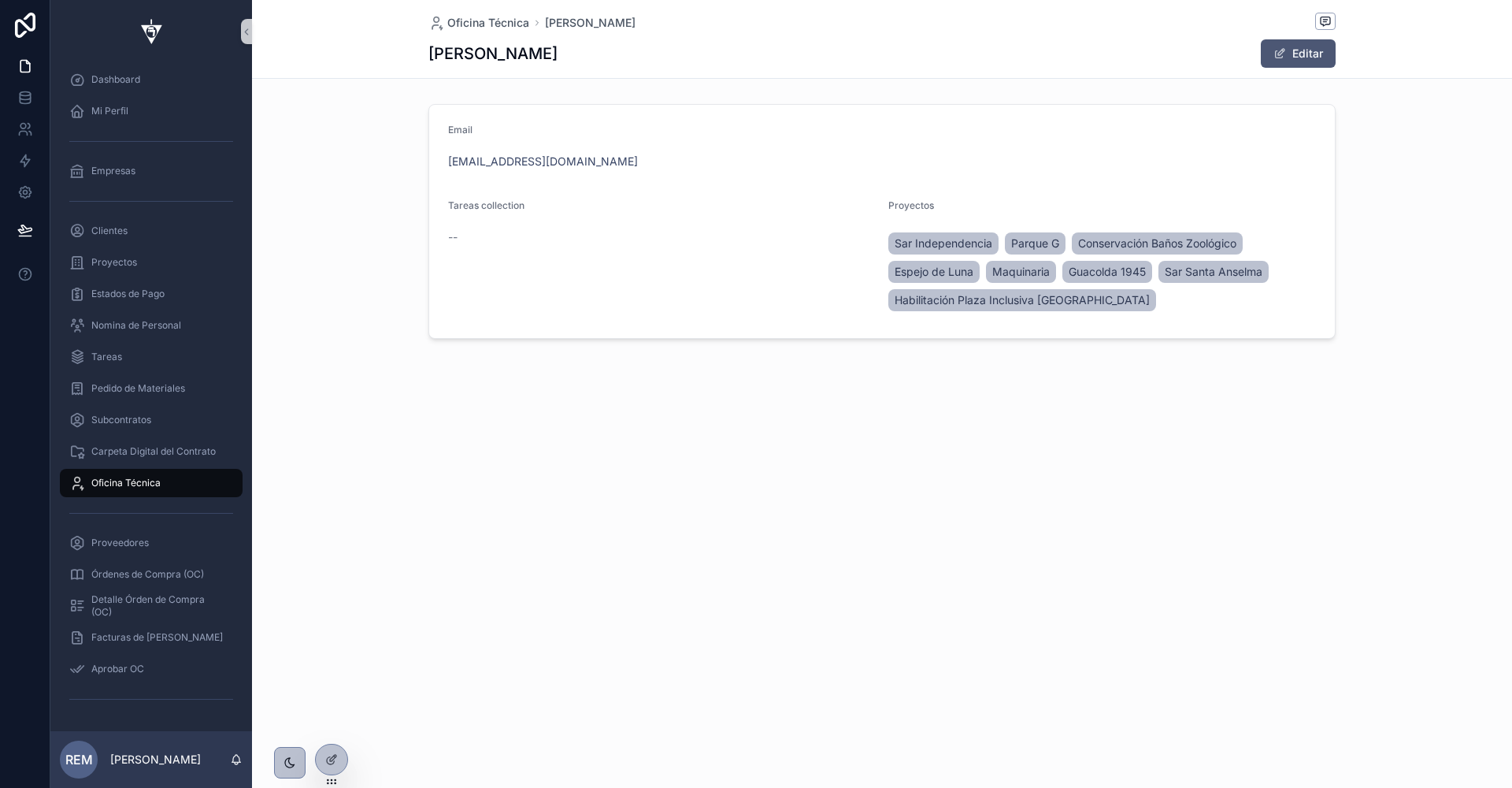
click at [1281, 51] on span "scrollable content" at bounding box center [1280, 53] width 13 height 13
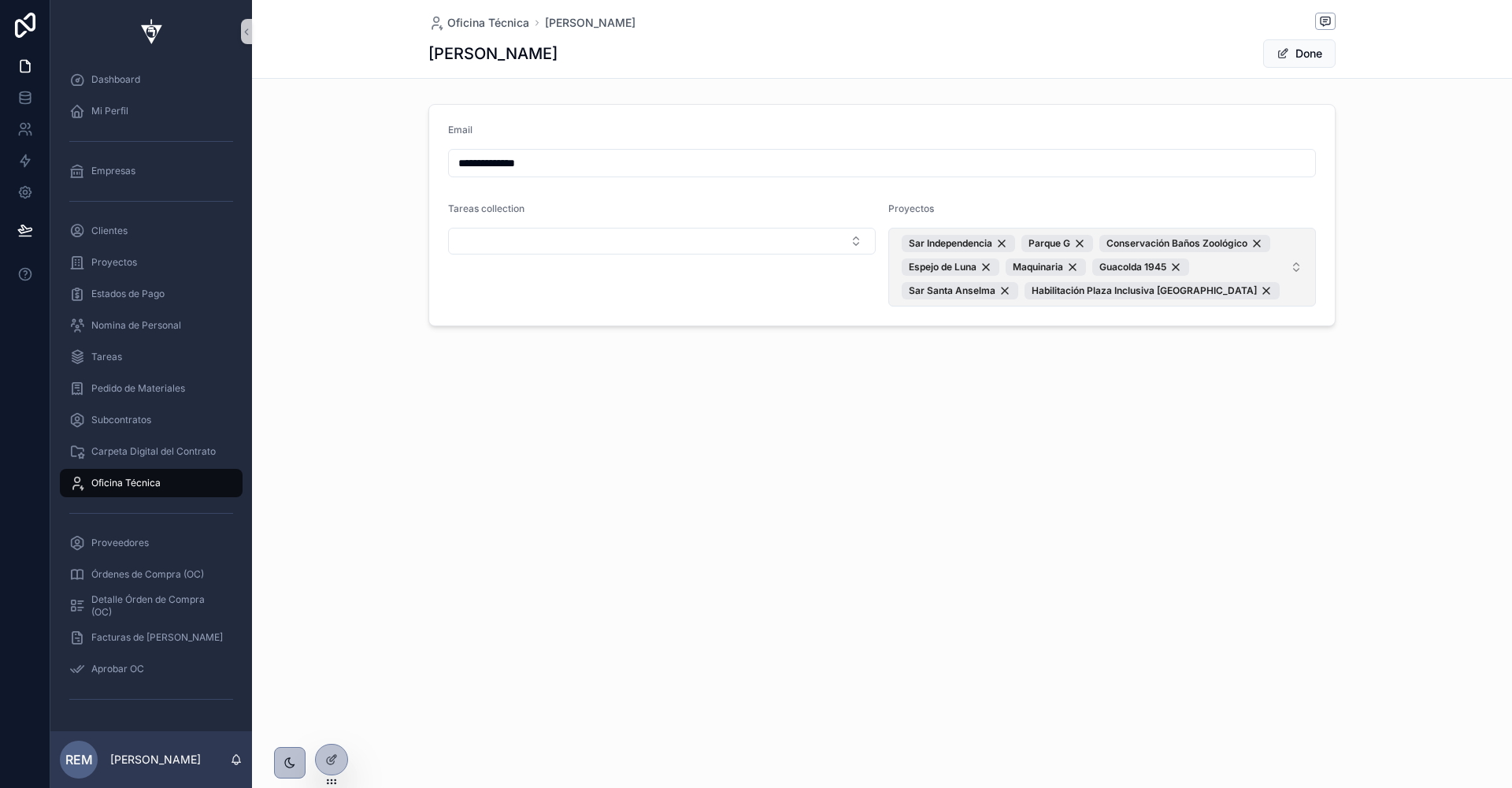
click at [1294, 264] on button "Sar Independencia Parque G Conservación Baños Zoológico [PERSON_NAME] Maquinari…" at bounding box center [1102, 268] width 427 height 79
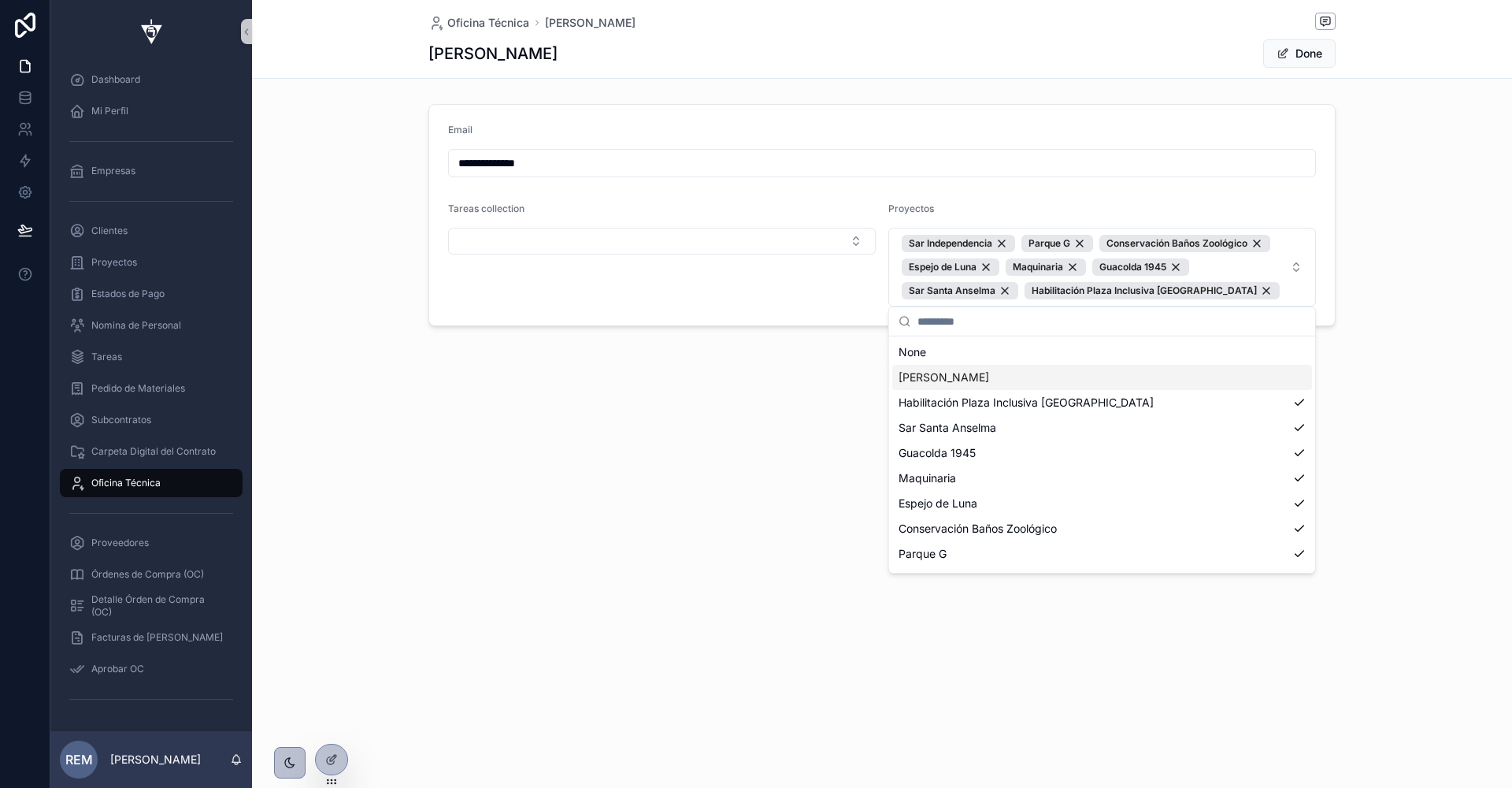
click at [1191, 377] on div "[PERSON_NAME]" at bounding box center [1102, 377] width 420 height 25
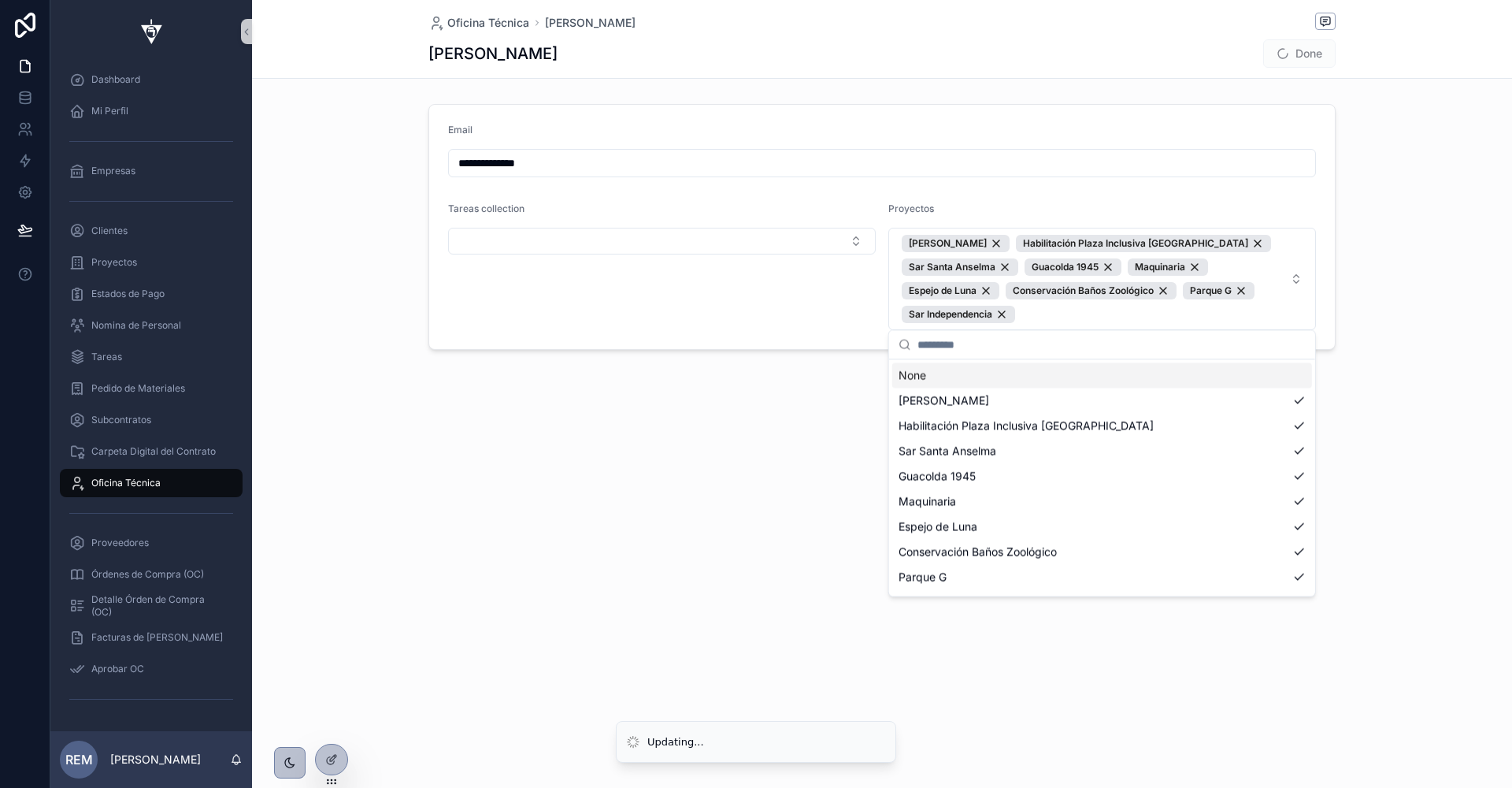
click at [1302, 57] on button "Done" at bounding box center [1300, 53] width 73 height 29
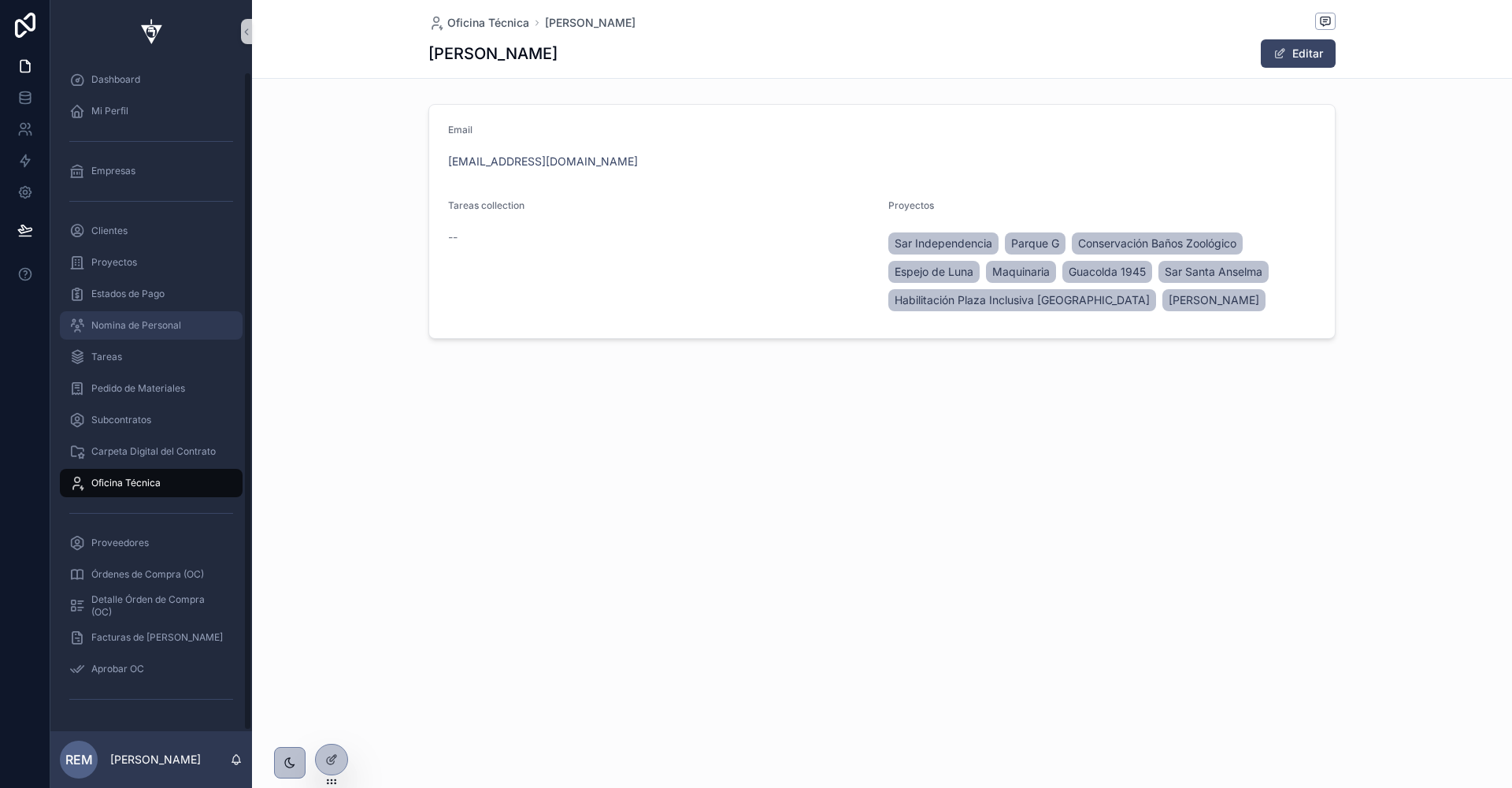
click at [90, 324] on div "Nomina de Personal" at bounding box center [151, 325] width 164 height 25
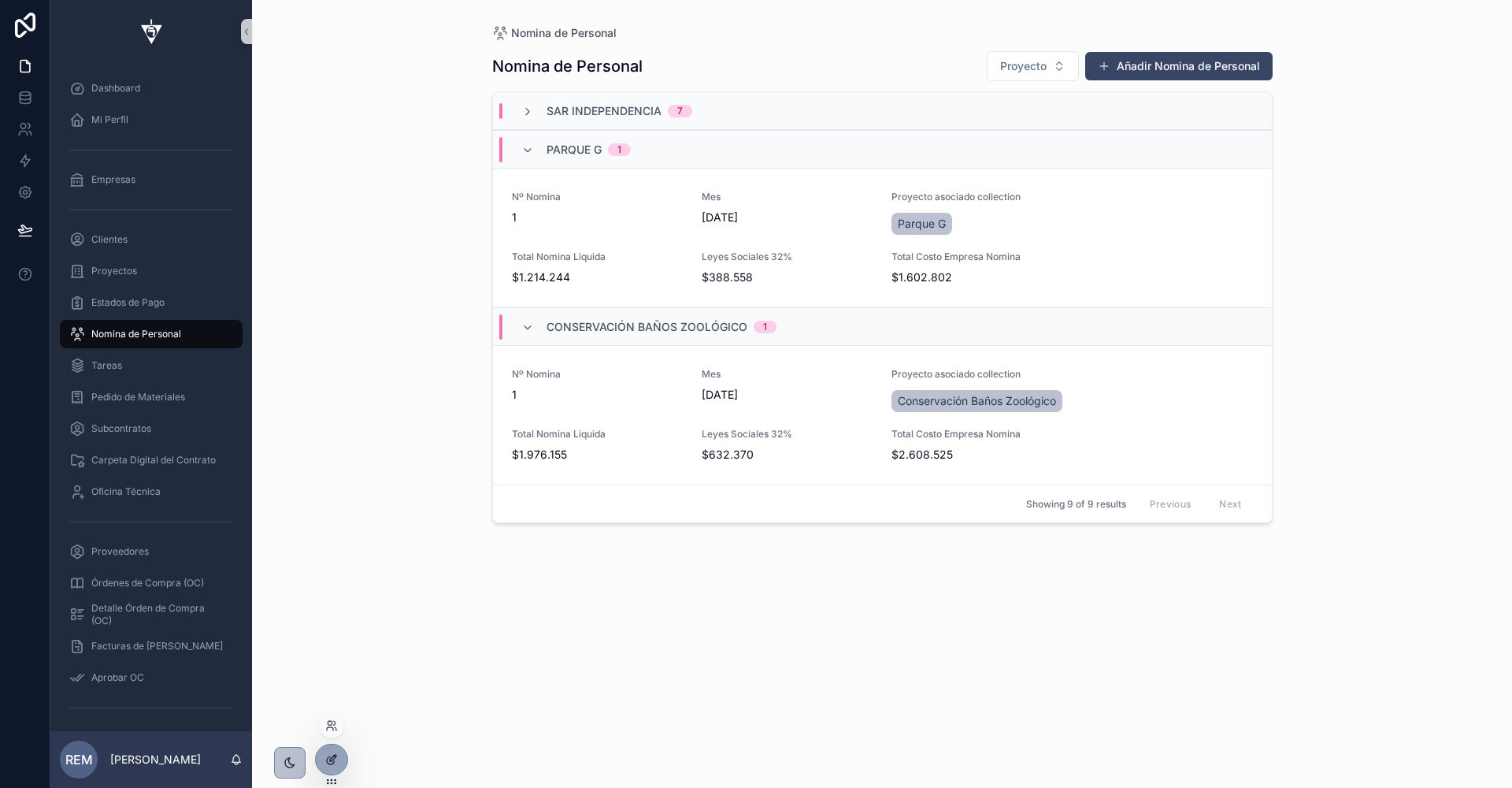
click at [329, 754] on icon at bounding box center [332, 759] width 13 height 13
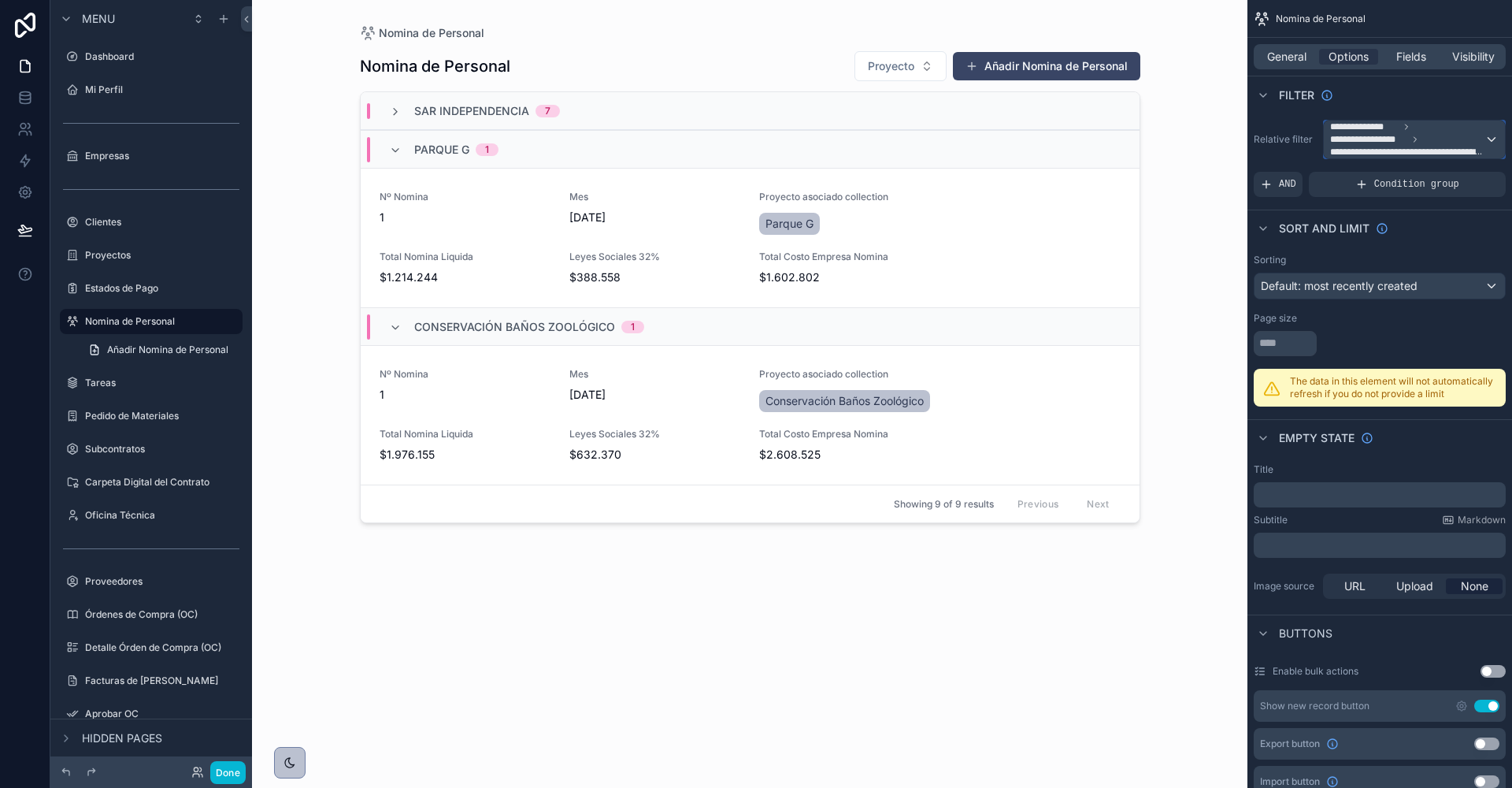
click at [1359, 139] on span "**********" at bounding box center [1369, 140] width 77 height 13
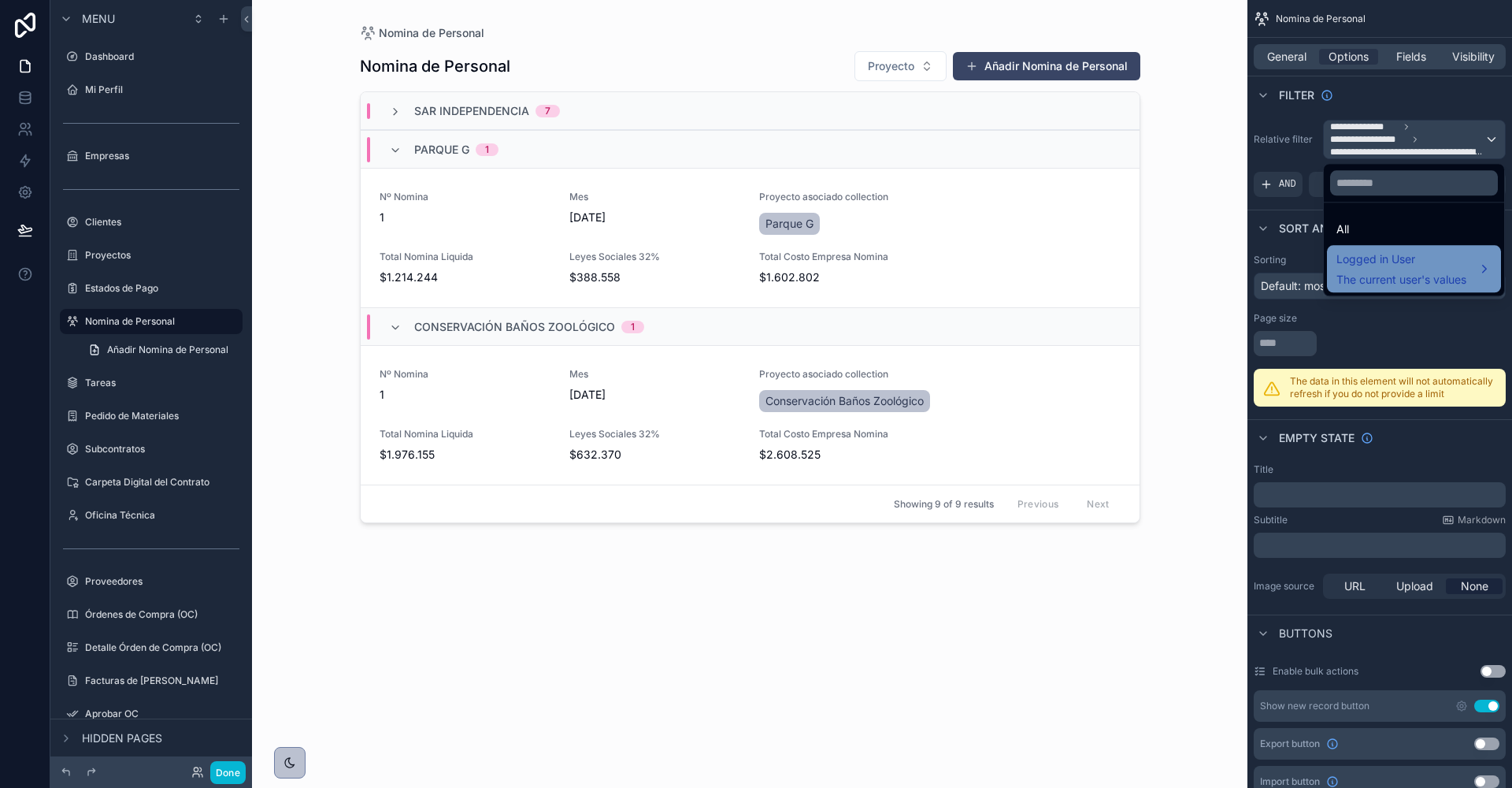
click at [1375, 262] on span "Logged in User" at bounding box center [1401, 259] width 130 height 19
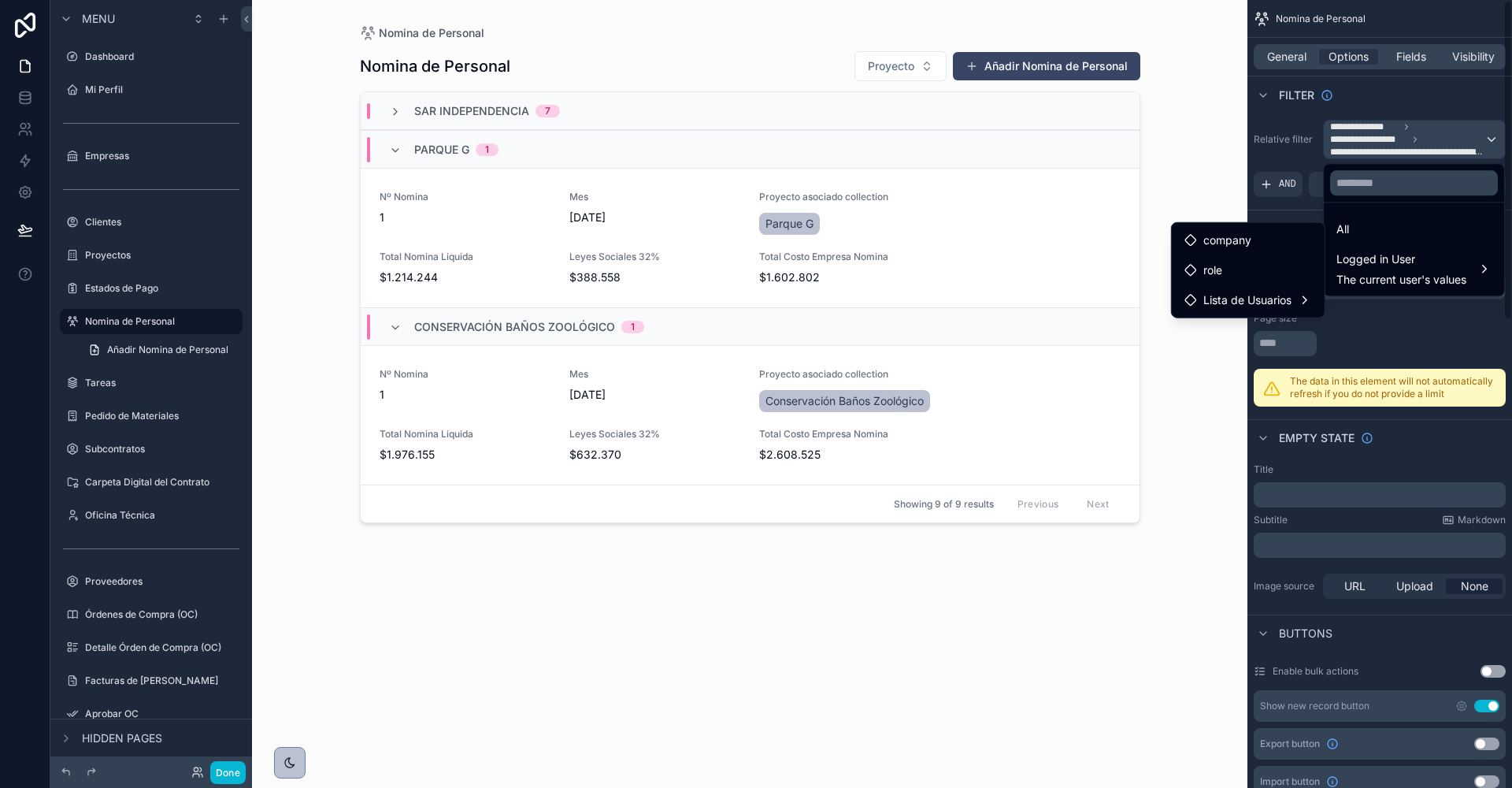
click at [1291, 130] on div "scrollable content" at bounding box center [756, 394] width 1512 height 788
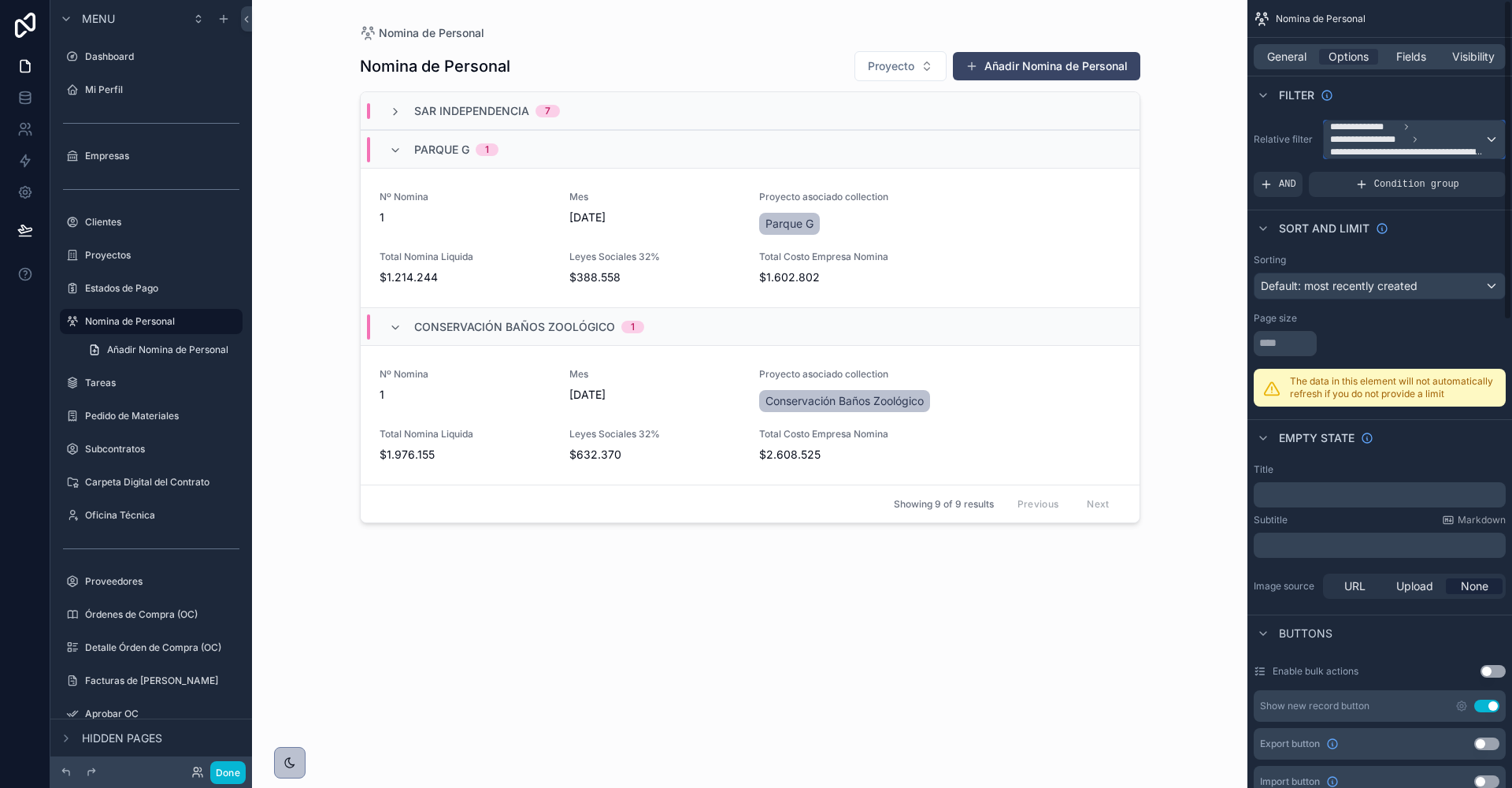
click at [1350, 146] on span "**********" at bounding box center [1407, 153] width 155 height 13
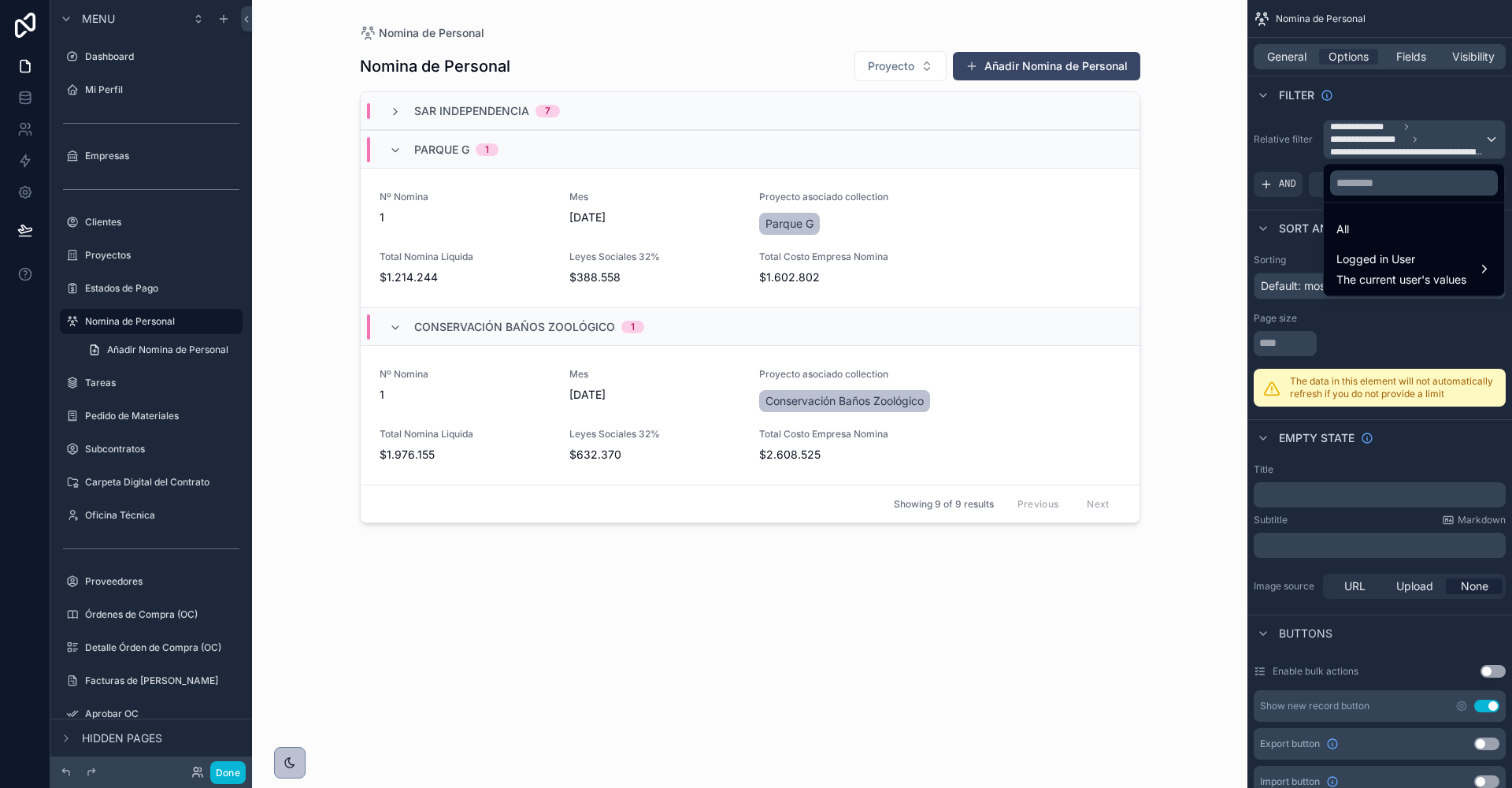
click at [1261, 140] on div "scrollable content" at bounding box center [756, 394] width 1512 height 788
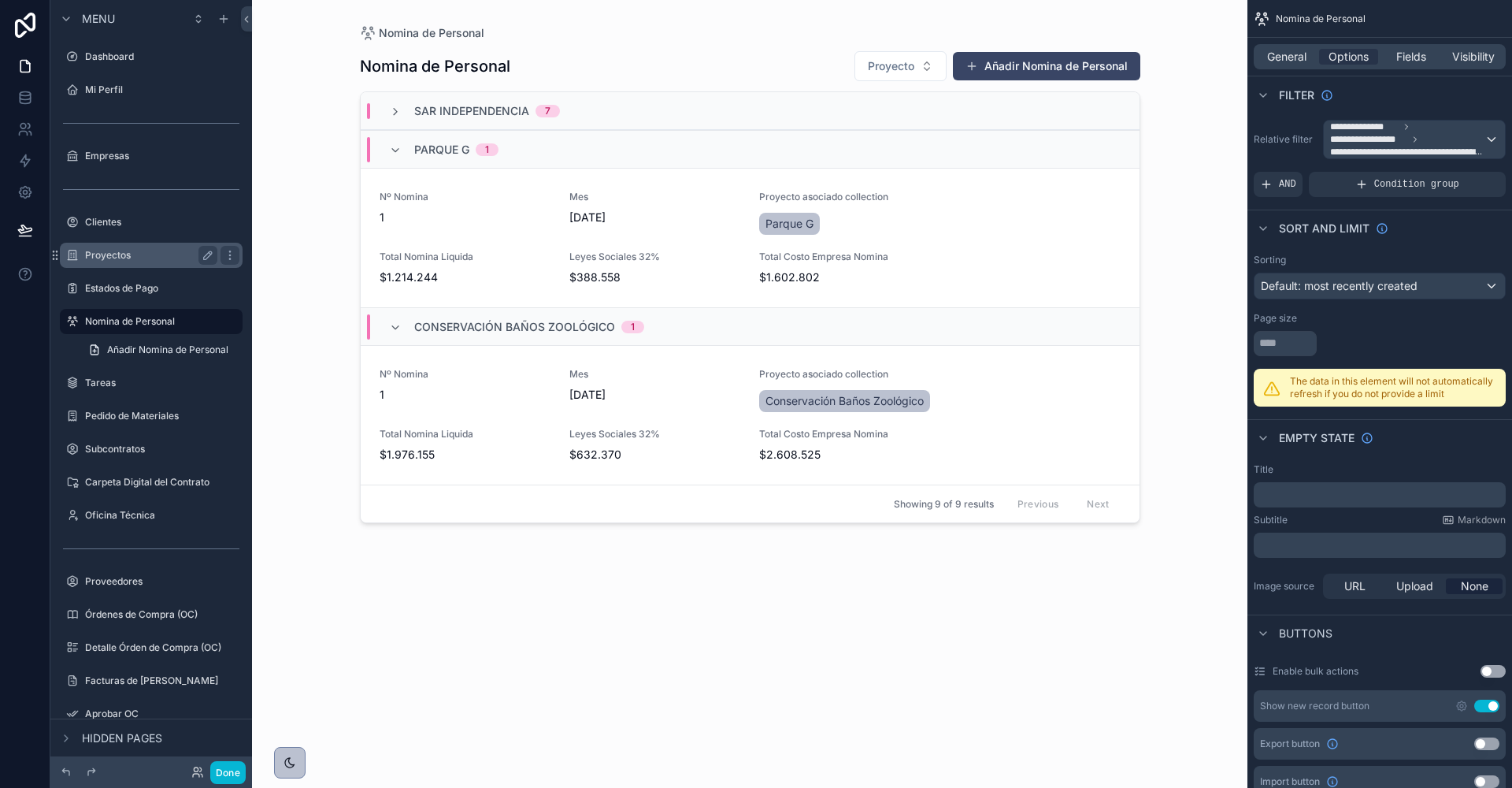
click at [113, 244] on div "Proyectos" at bounding box center [152, 255] width 176 height 25
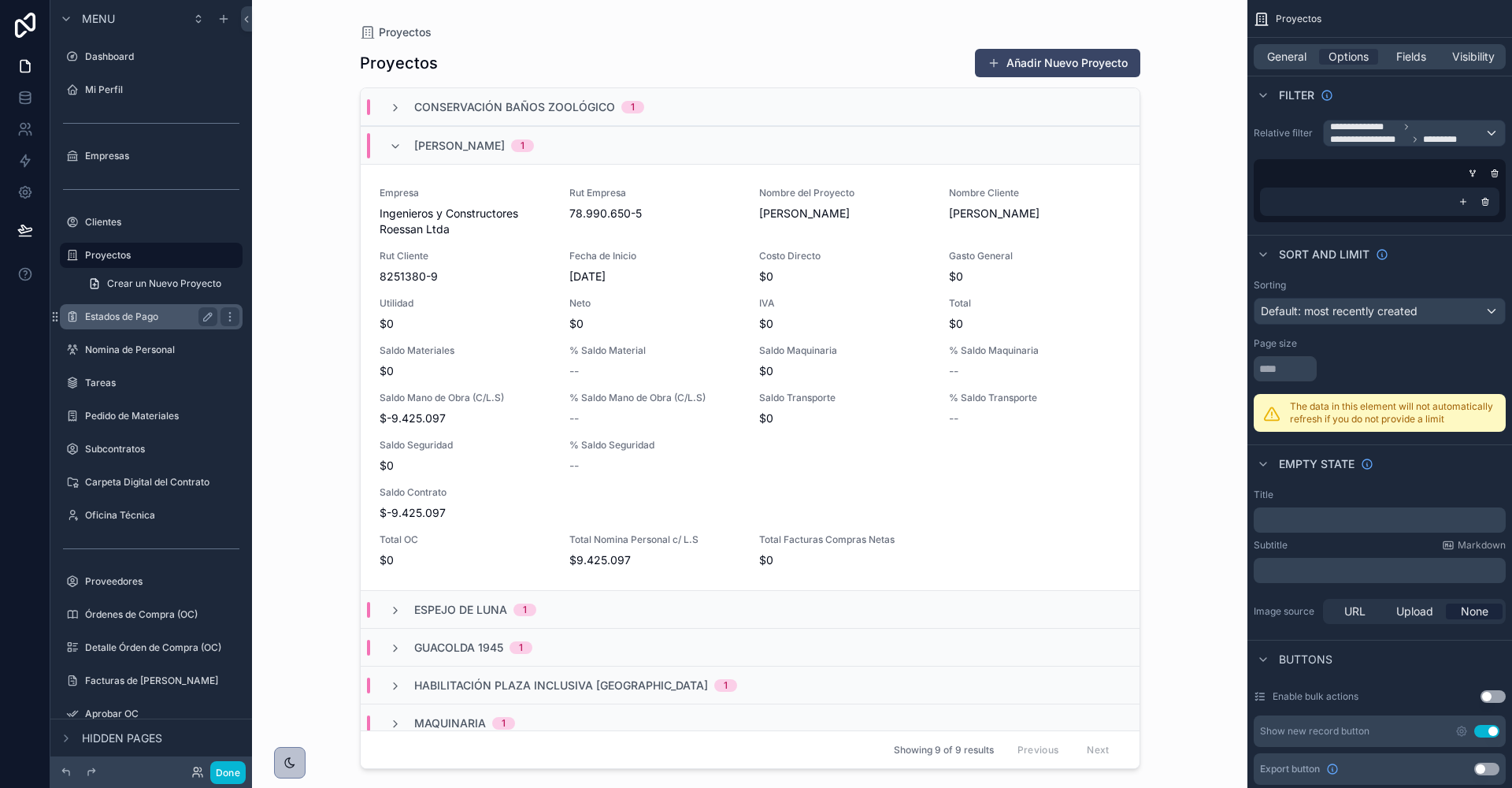
click at [108, 315] on label "Estados de Pago" at bounding box center [148, 317] width 126 height 13
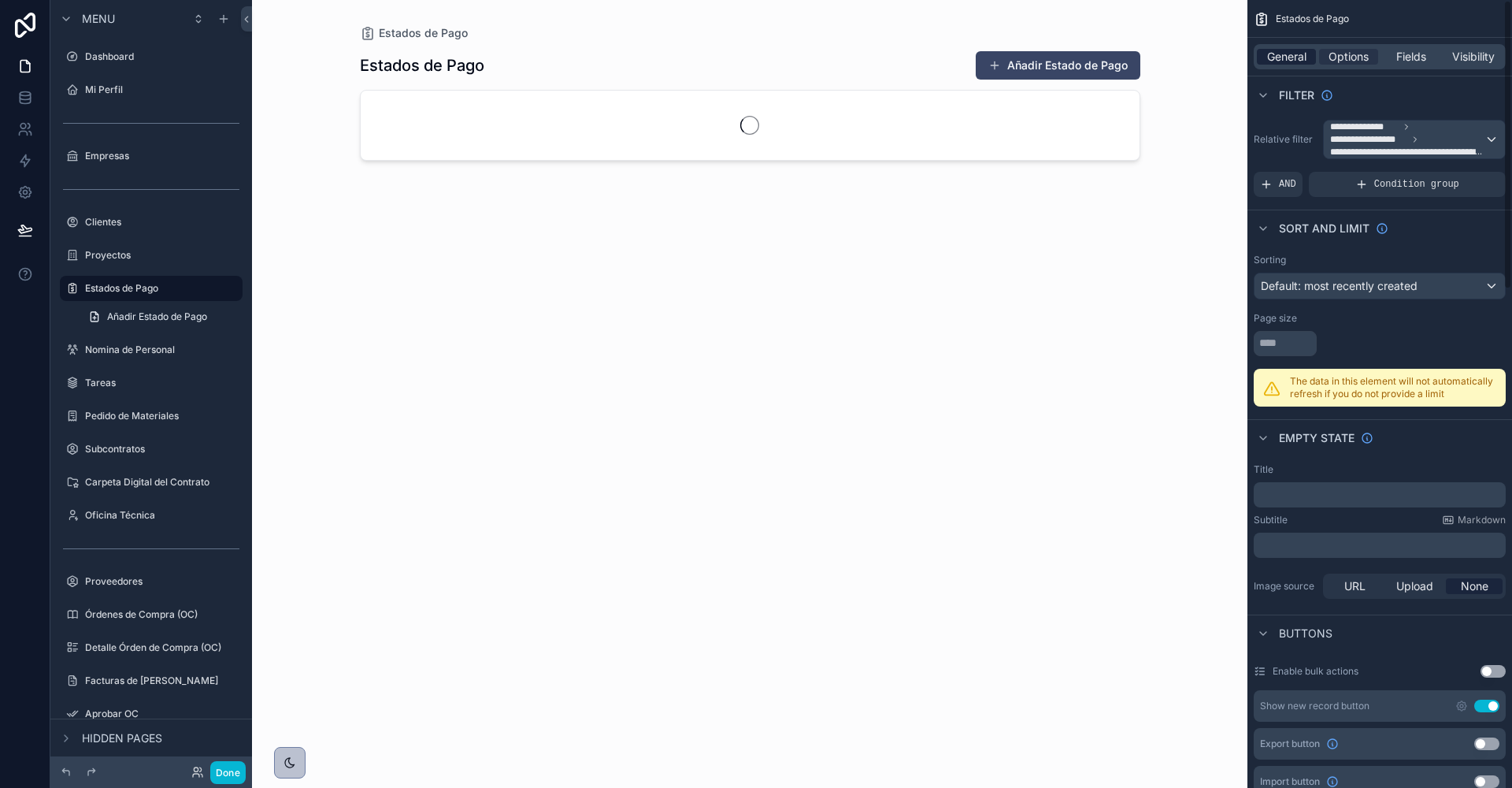
click at [1279, 59] on span "General" at bounding box center [1287, 56] width 40 height 16
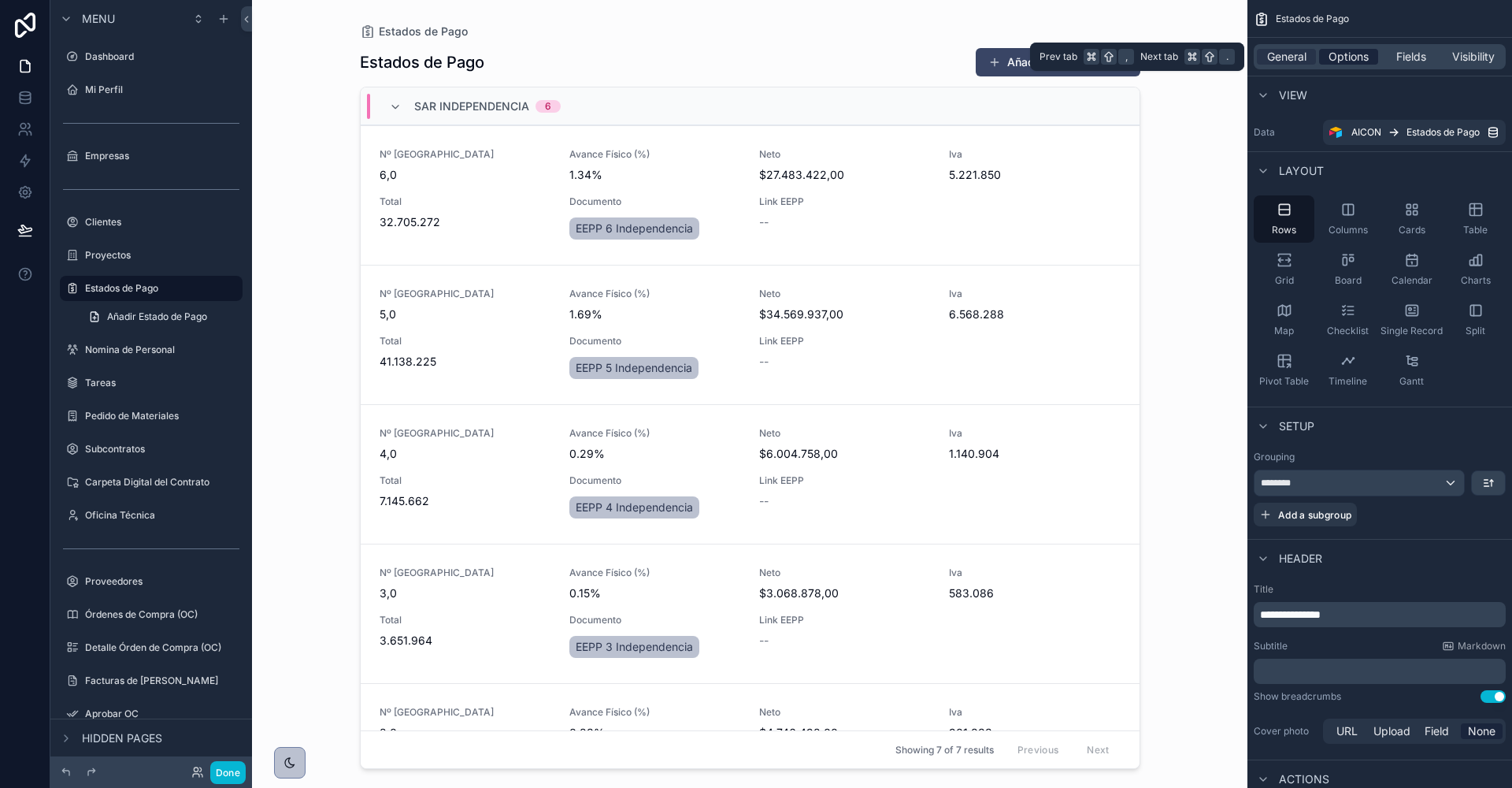
click at [1347, 58] on span "Options" at bounding box center [1349, 56] width 40 height 16
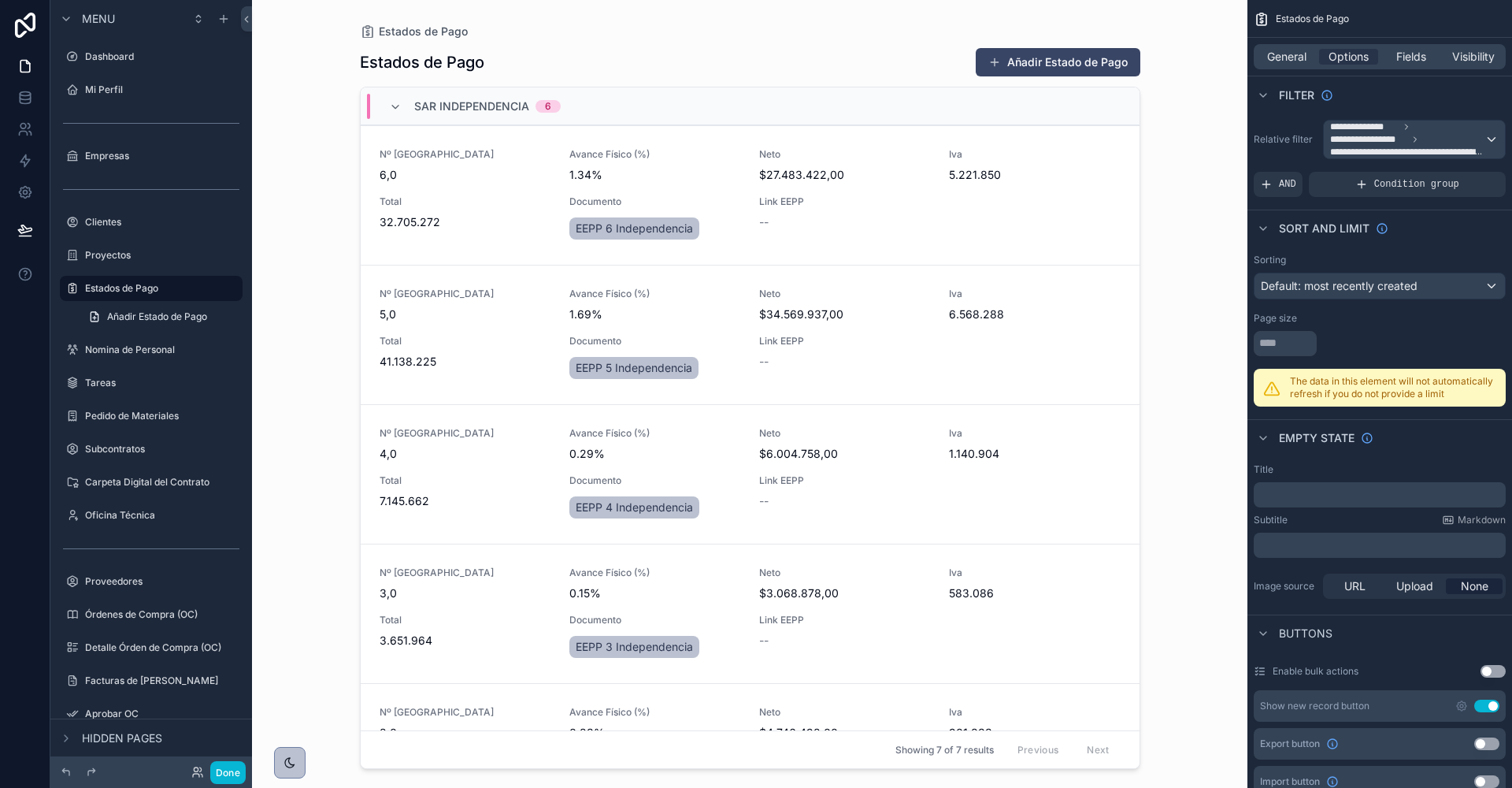
click at [415, 103] on span "Sar Independencia" at bounding box center [472, 106] width 115 height 16
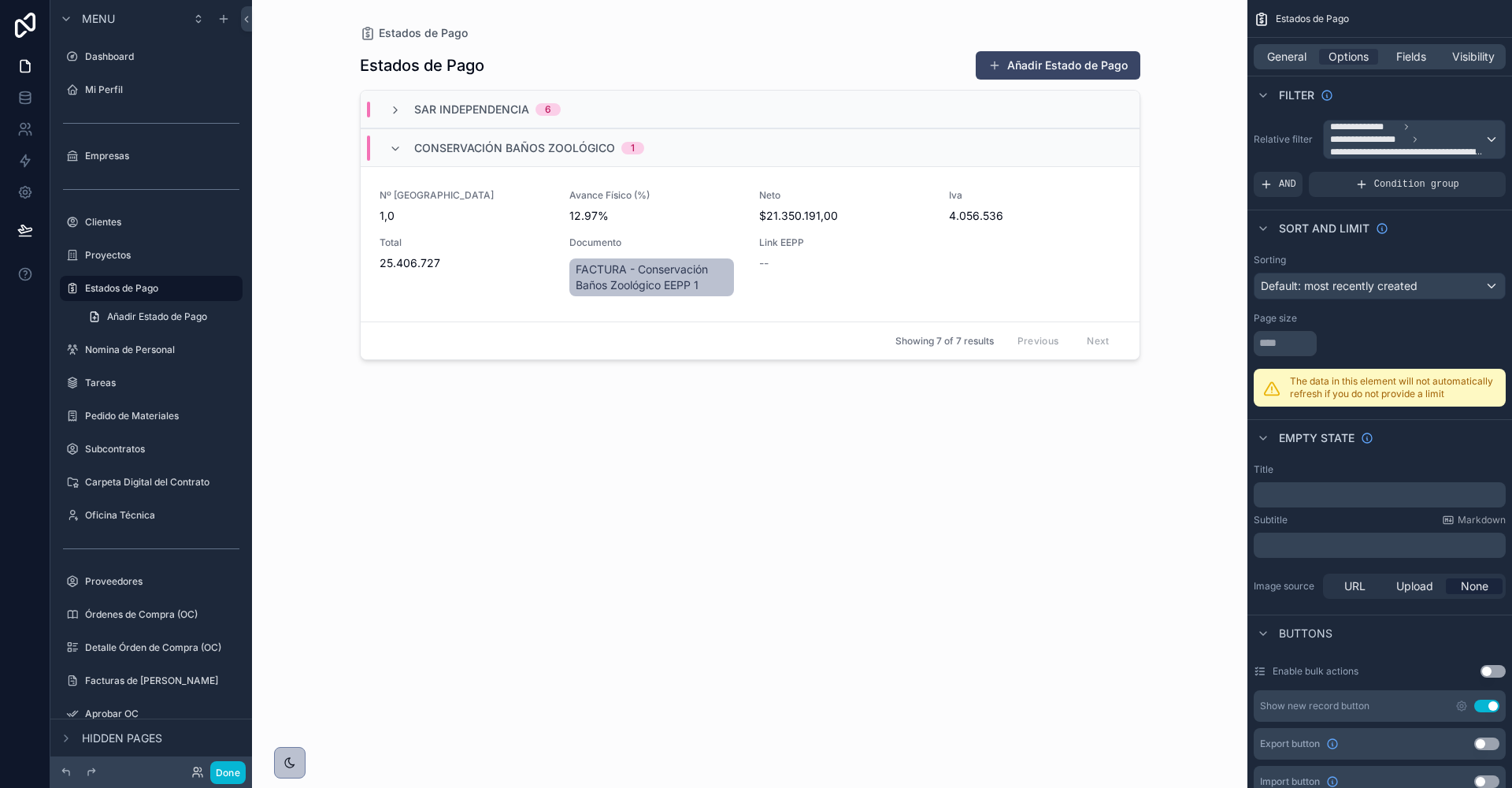
click at [394, 137] on div "Conservación Baños Zoológico 1" at bounding box center [517, 147] width 256 height 25
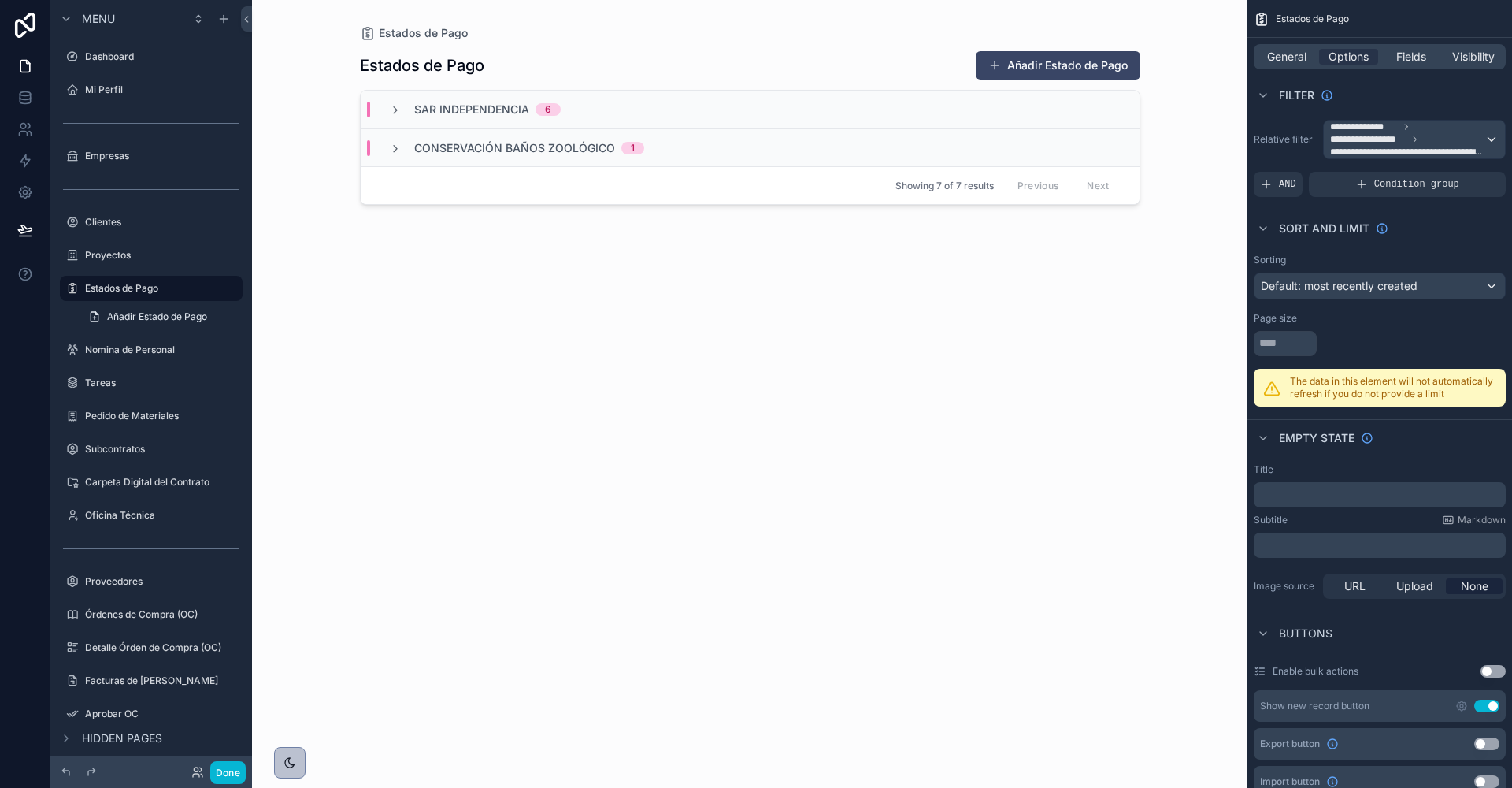
click at [411, 141] on div "Conservación Baños Zoológico 1" at bounding box center [517, 148] width 256 height 16
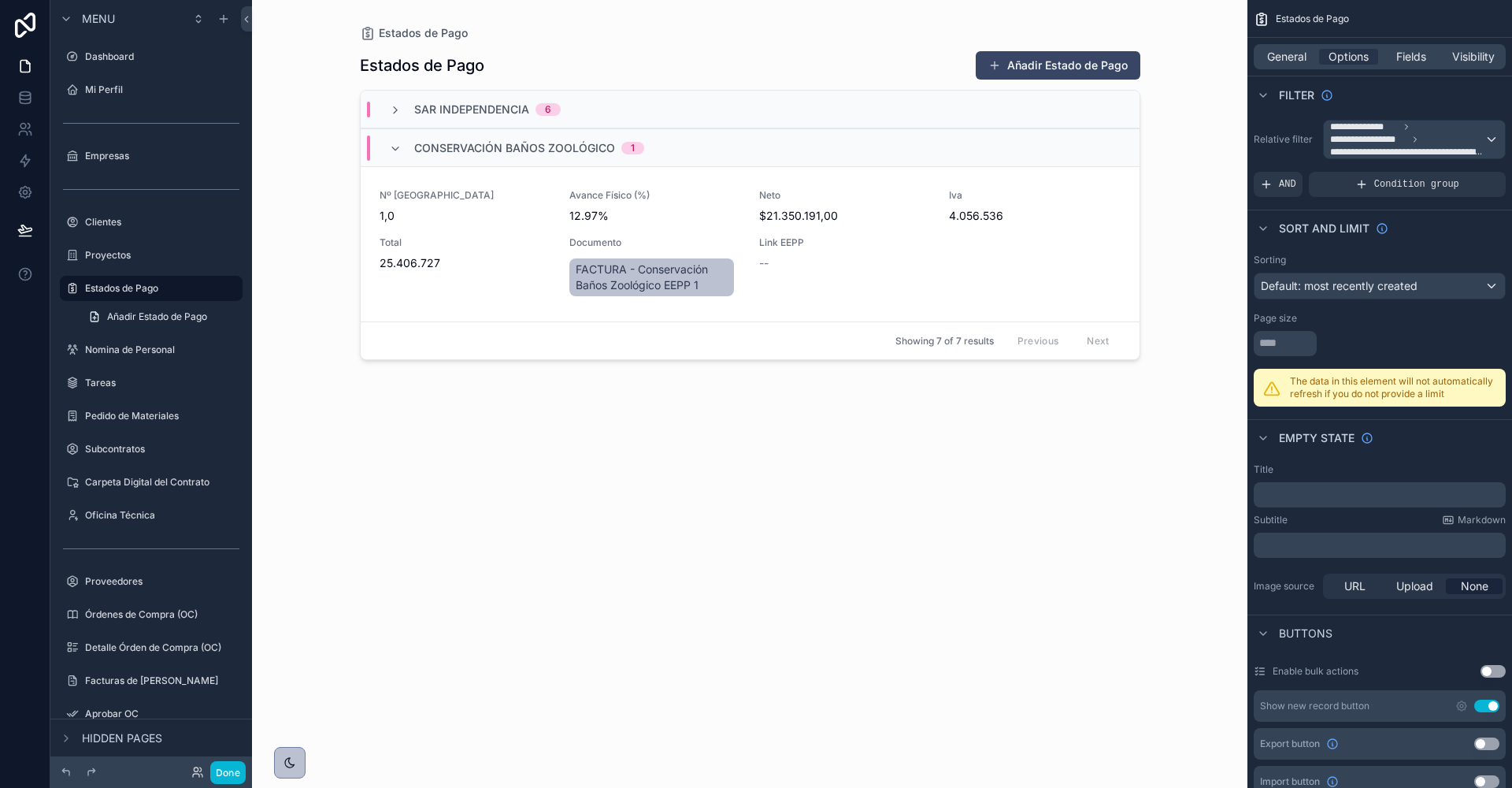
click at [410, 142] on div "Conservación Baños Zoológico 1" at bounding box center [517, 147] width 256 height 25
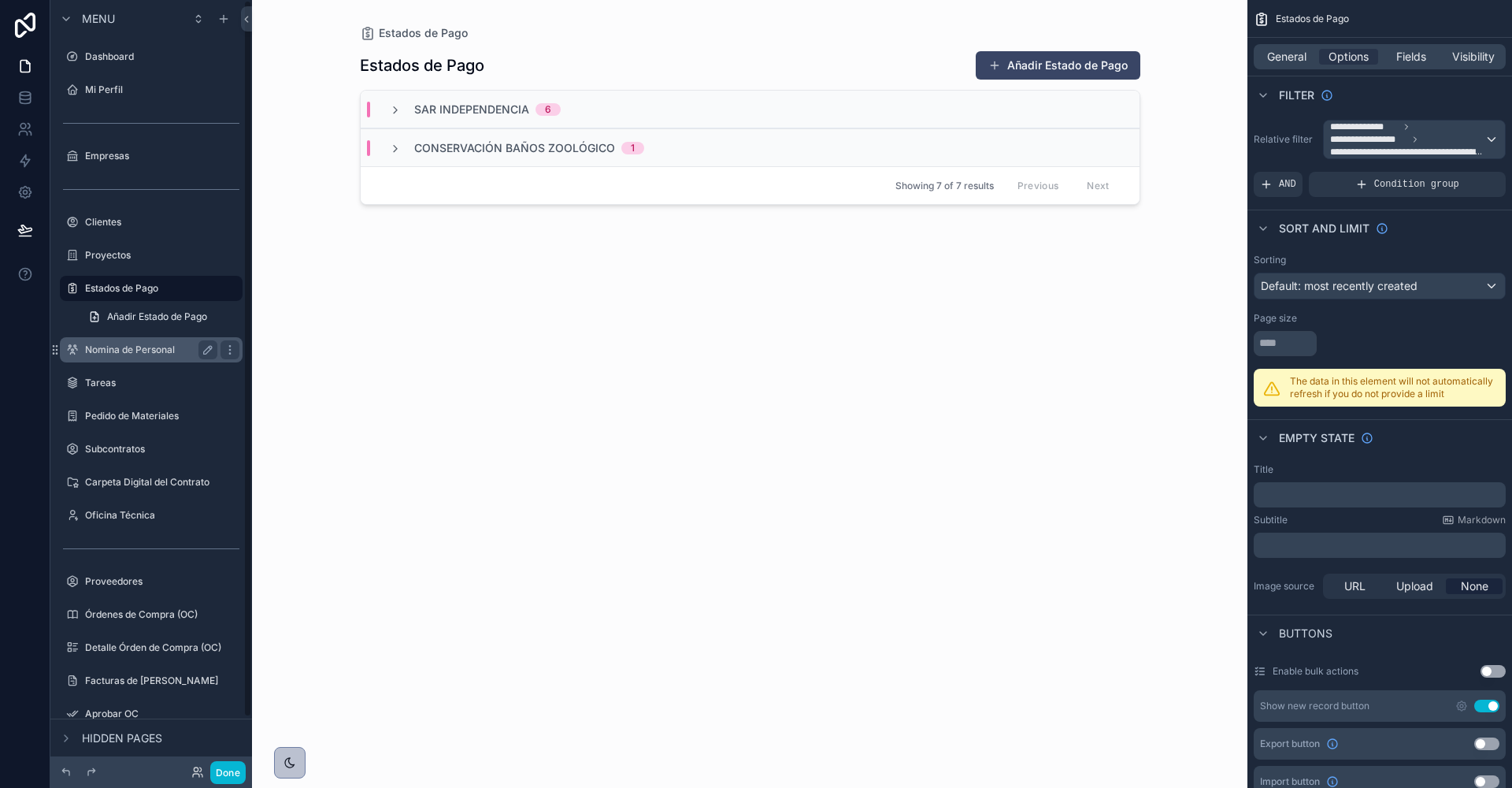
click at [145, 348] on label "Nomina de Personal" at bounding box center [148, 350] width 126 height 13
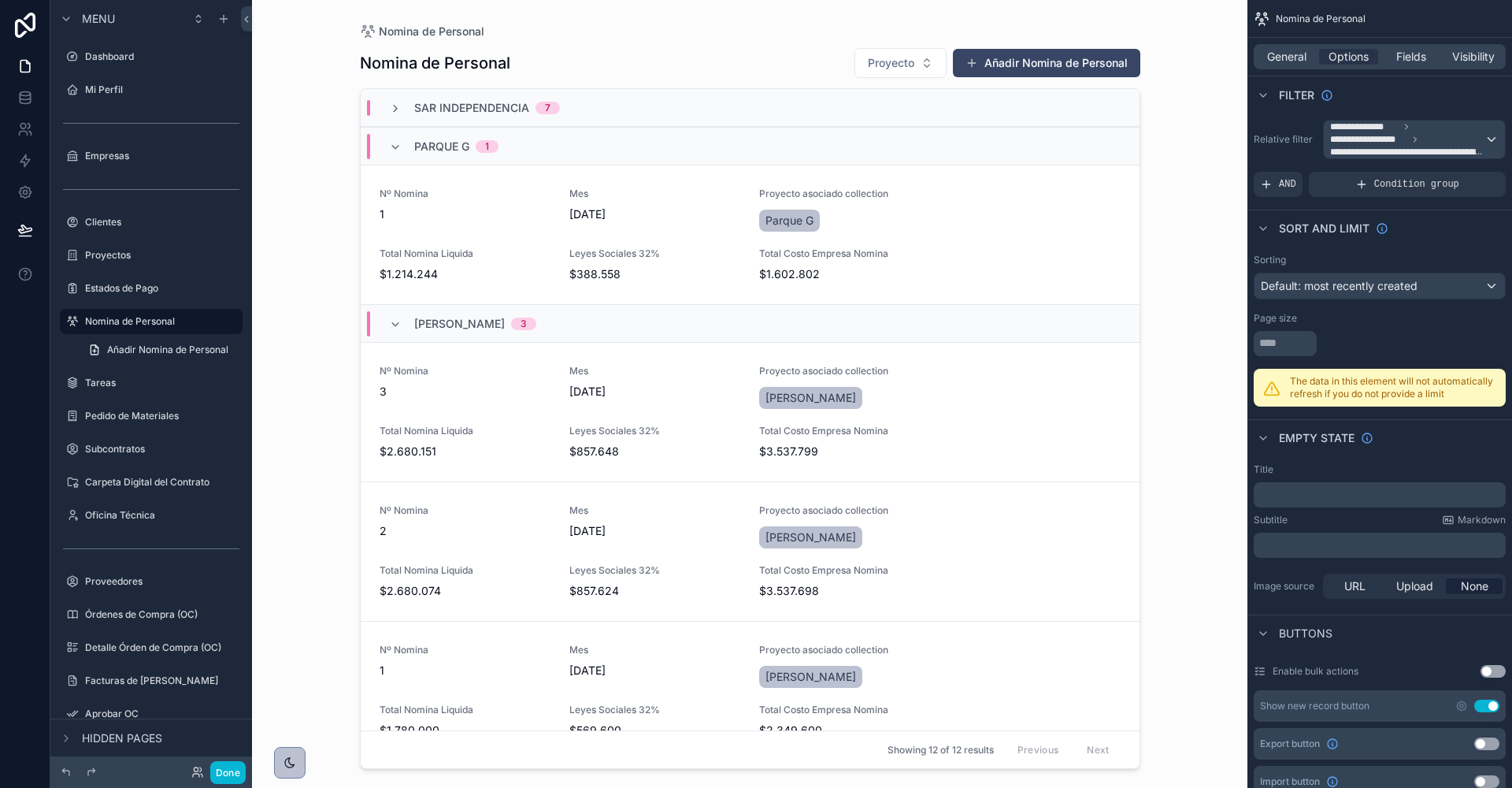
click at [432, 363] on div "scrollable content" at bounding box center [750, 384] width 806 height 769
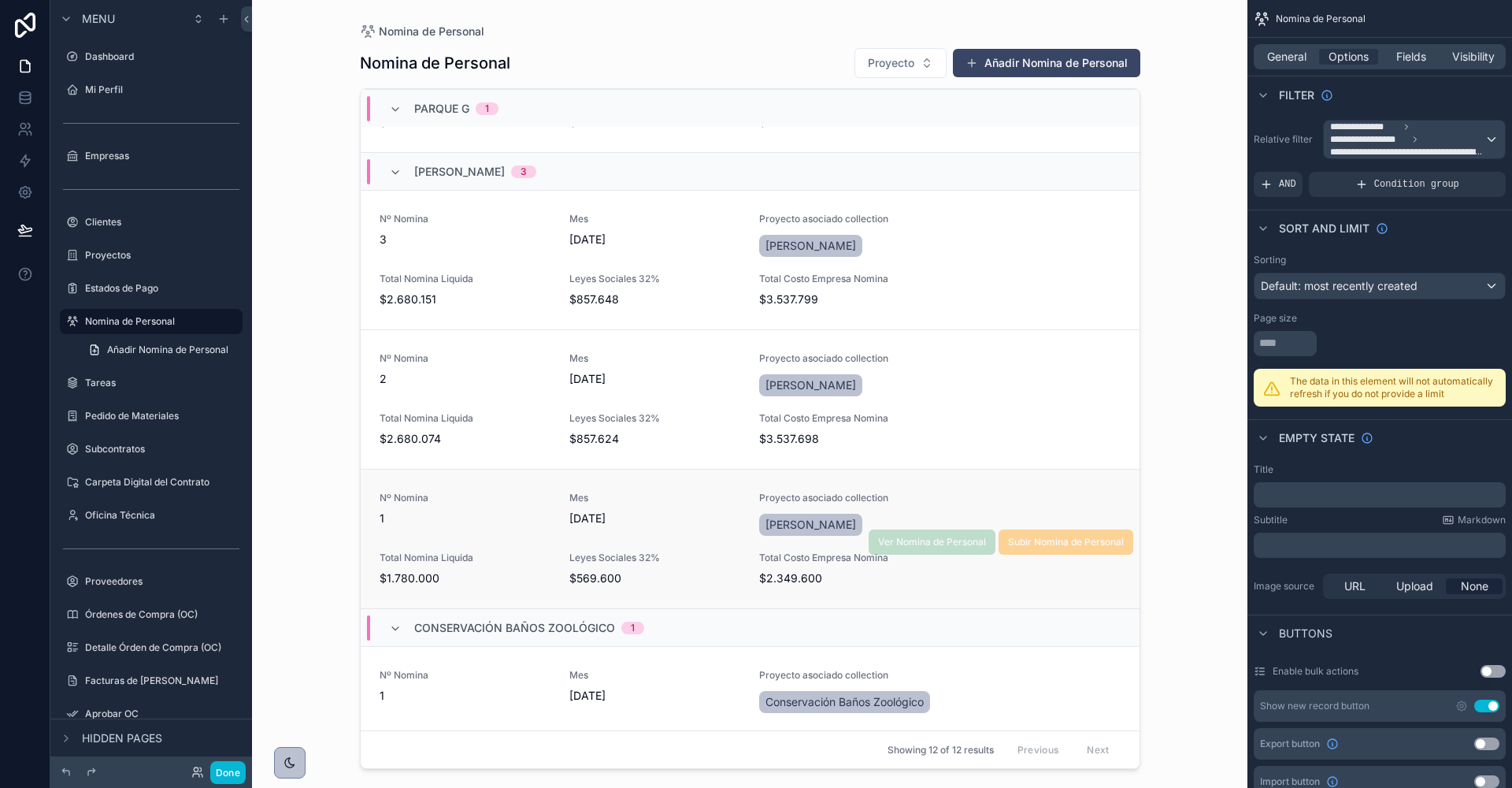
scroll to position [202, 0]
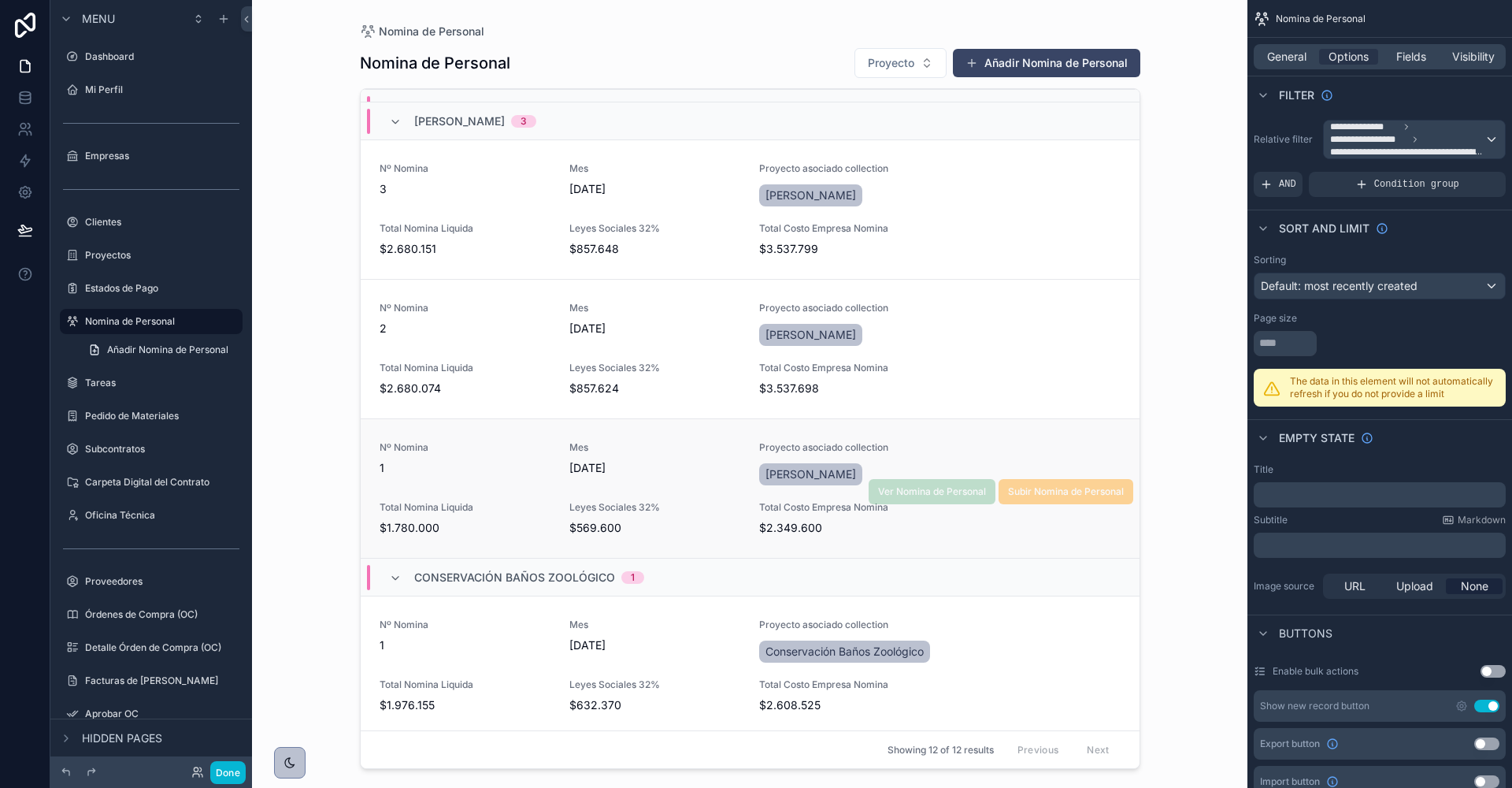
click at [477, 479] on div "Nº Nomina 1" at bounding box center [465, 464] width 171 height 47
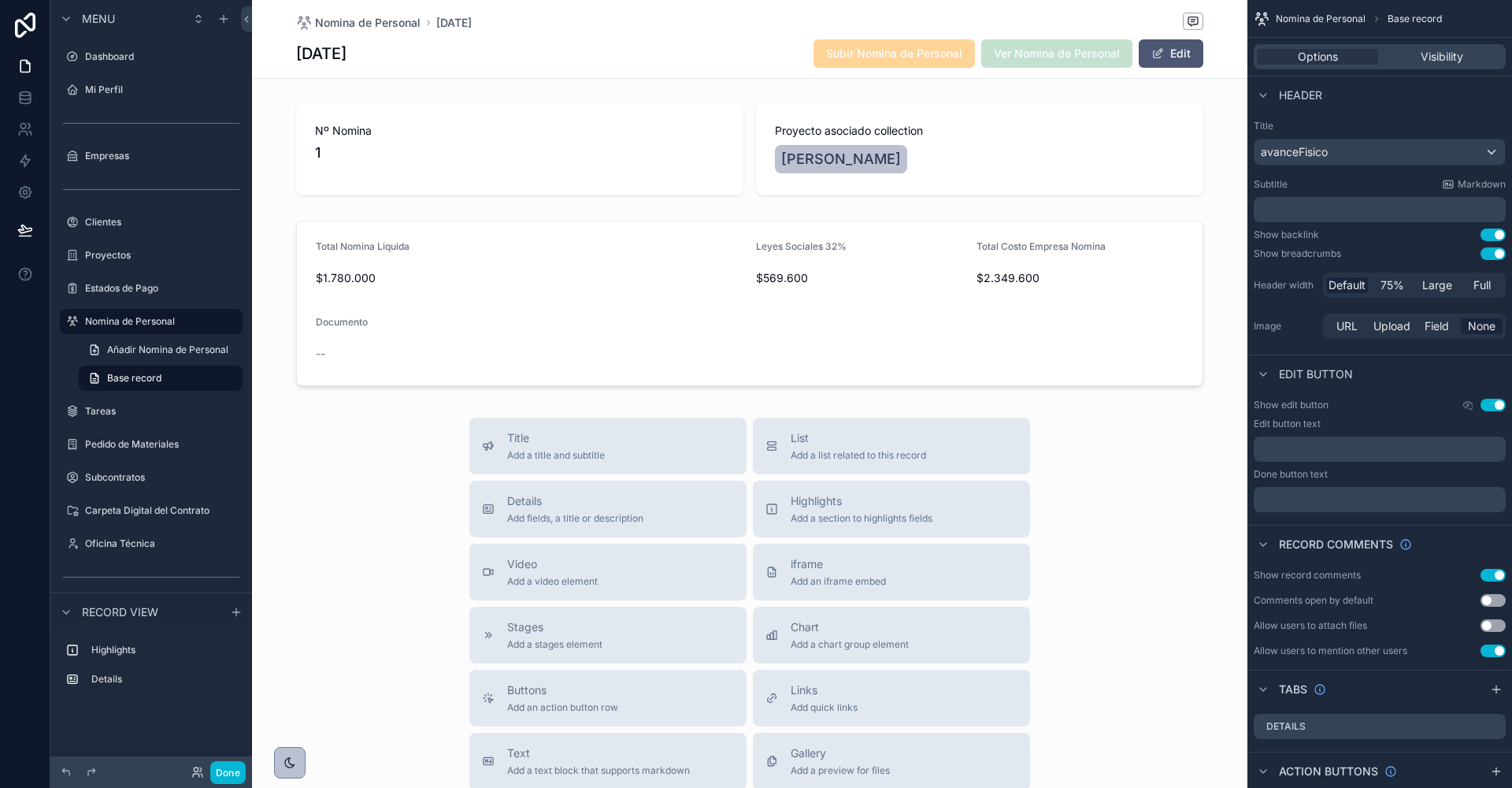
click at [1159, 57] on span "scrollable content" at bounding box center [1158, 53] width 13 height 13
click at [335, 70] on div "Nomina de Personal 2/6/2025 2/6/2025 Subir Nomina de Personal Ver Nomina de Per…" at bounding box center [749, 39] width 907 height 78
click at [332, 58] on h1 "[DATE]" at bounding box center [321, 53] width 51 height 22
click at [1148, 58] on span "scrollable content" at bounding box center [1151, 53] width 13 height 13
click at [555, 324] on div "scrollable content" at bounding box center [749, 303] width 995 height 178
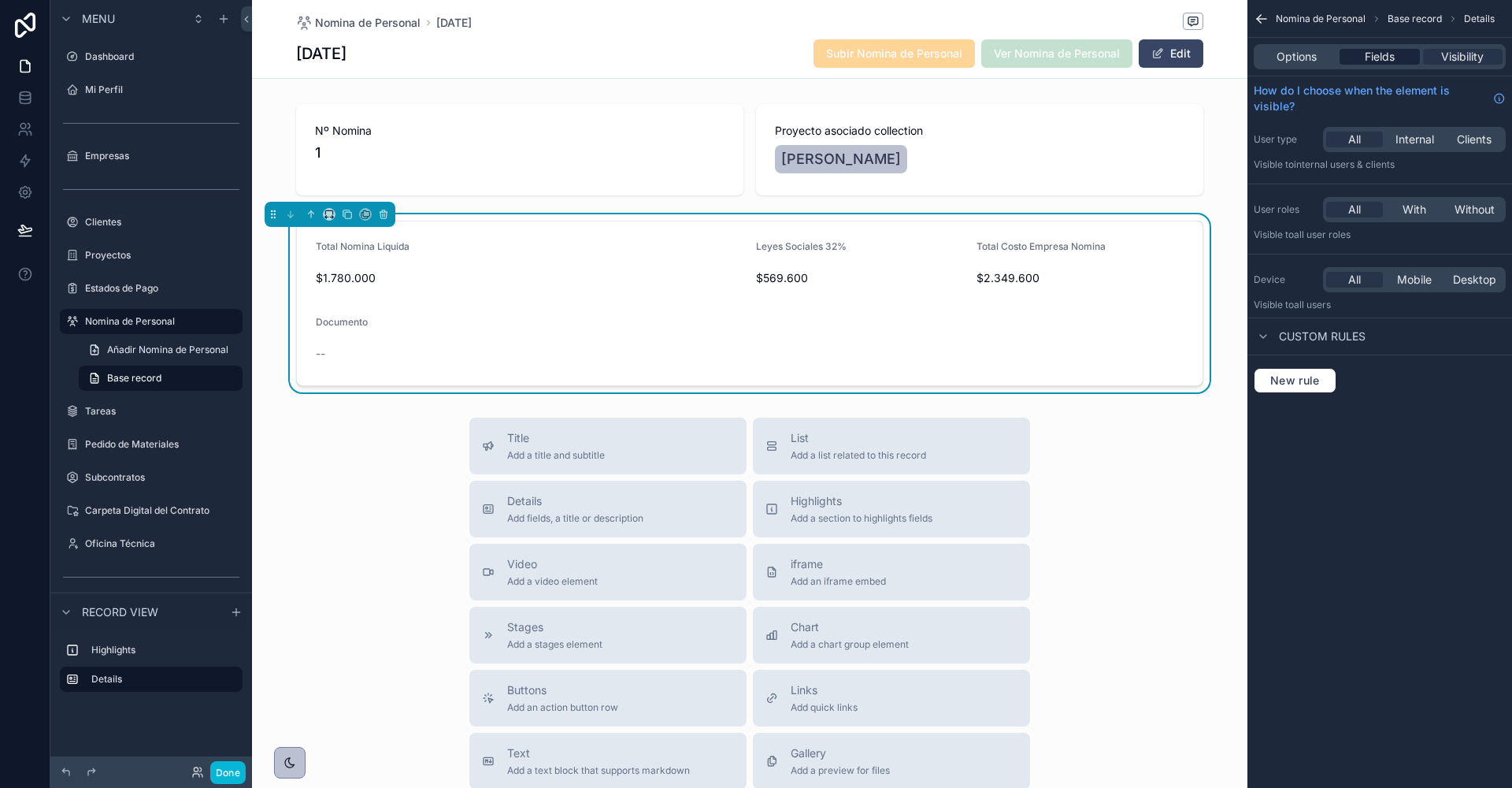
click at [1384, 62] on span "Fields" at bounding box center [1380, 56] width 30 height 16
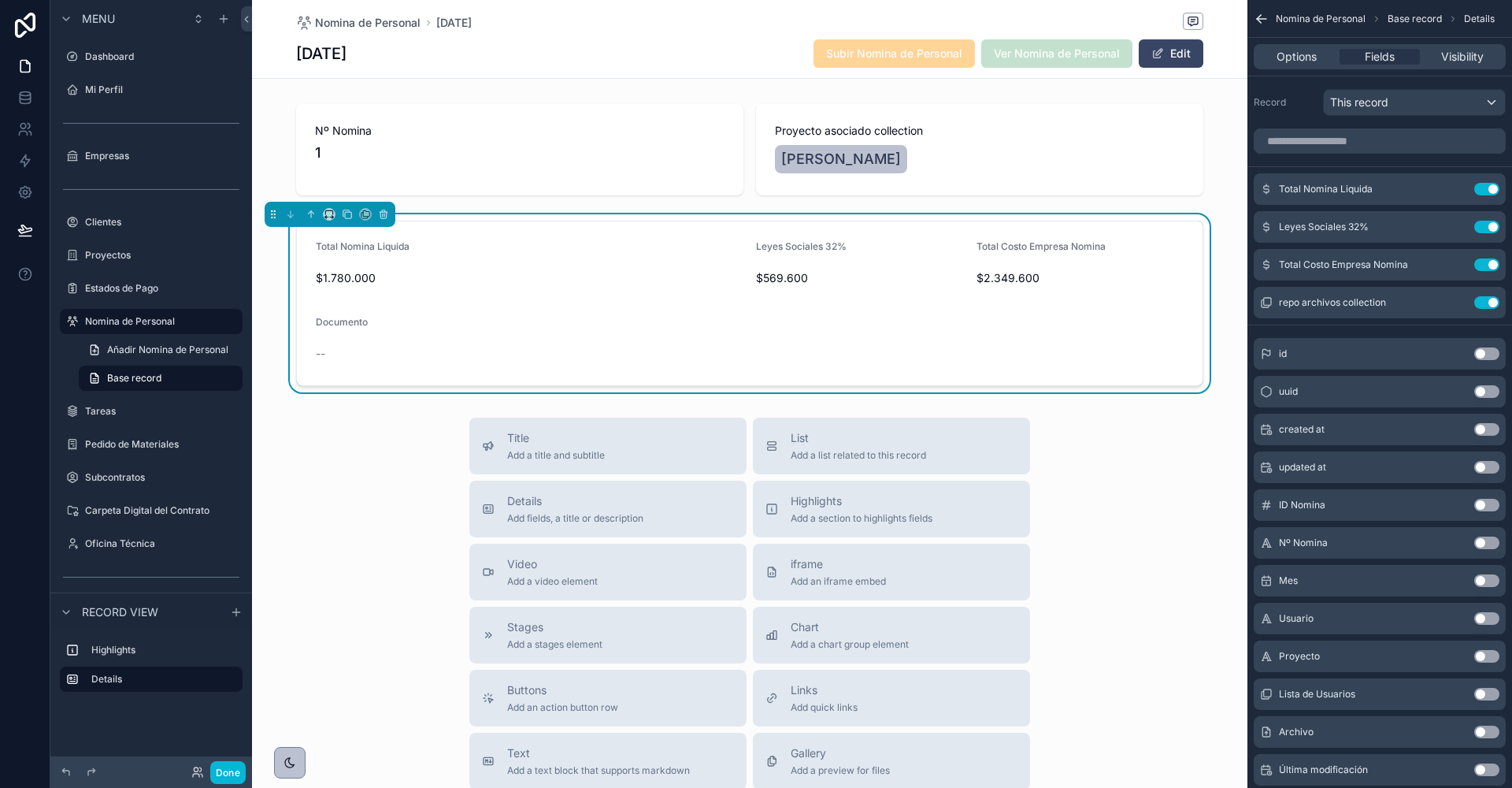
click at [1484, 581] on button "Use setting" at bounding box center [1486, 581] width 25 height 13
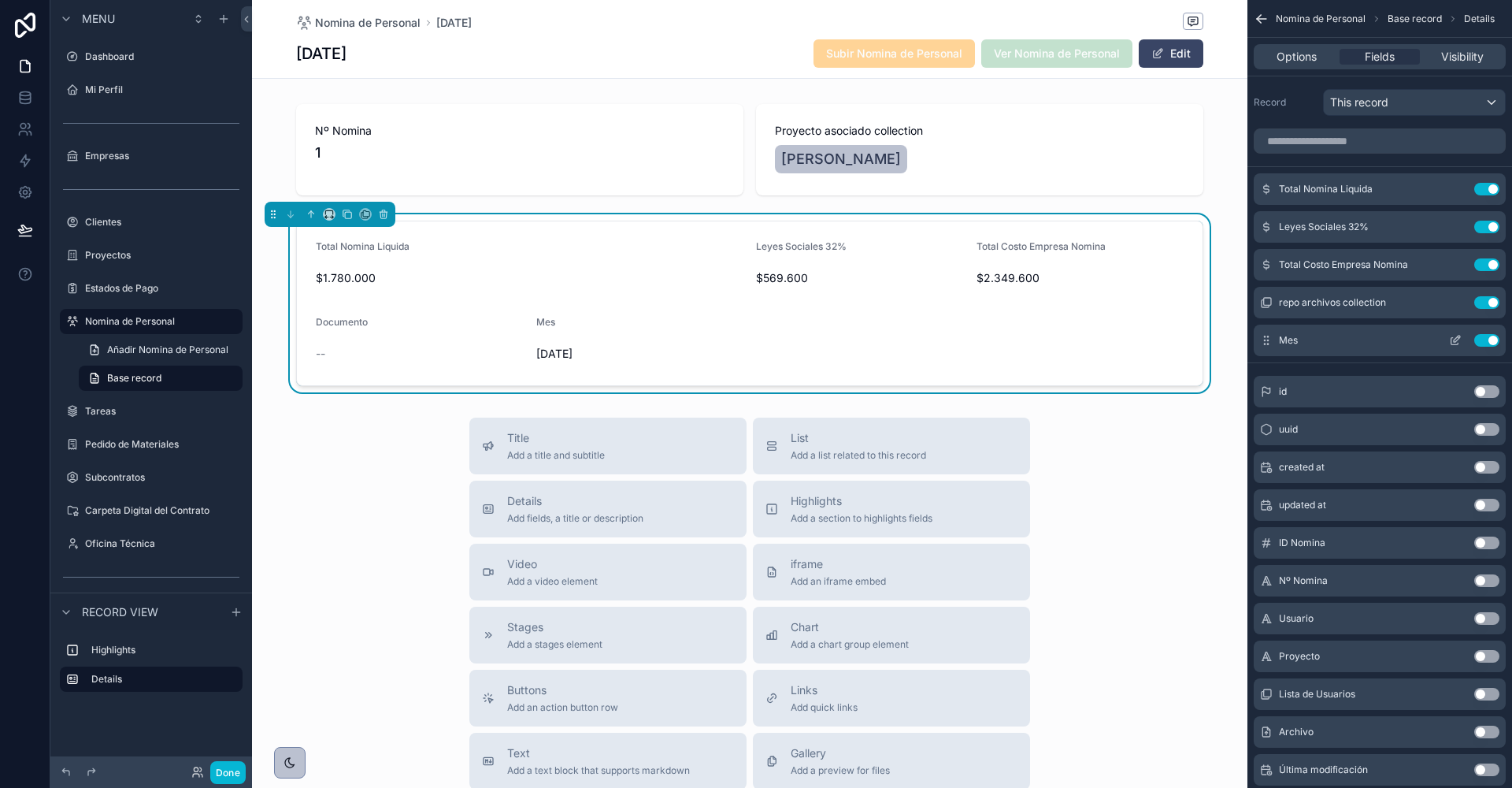
click at [1446, 339] on button "scrollable content" at bounding box center [1455, 340] width 25 height 13
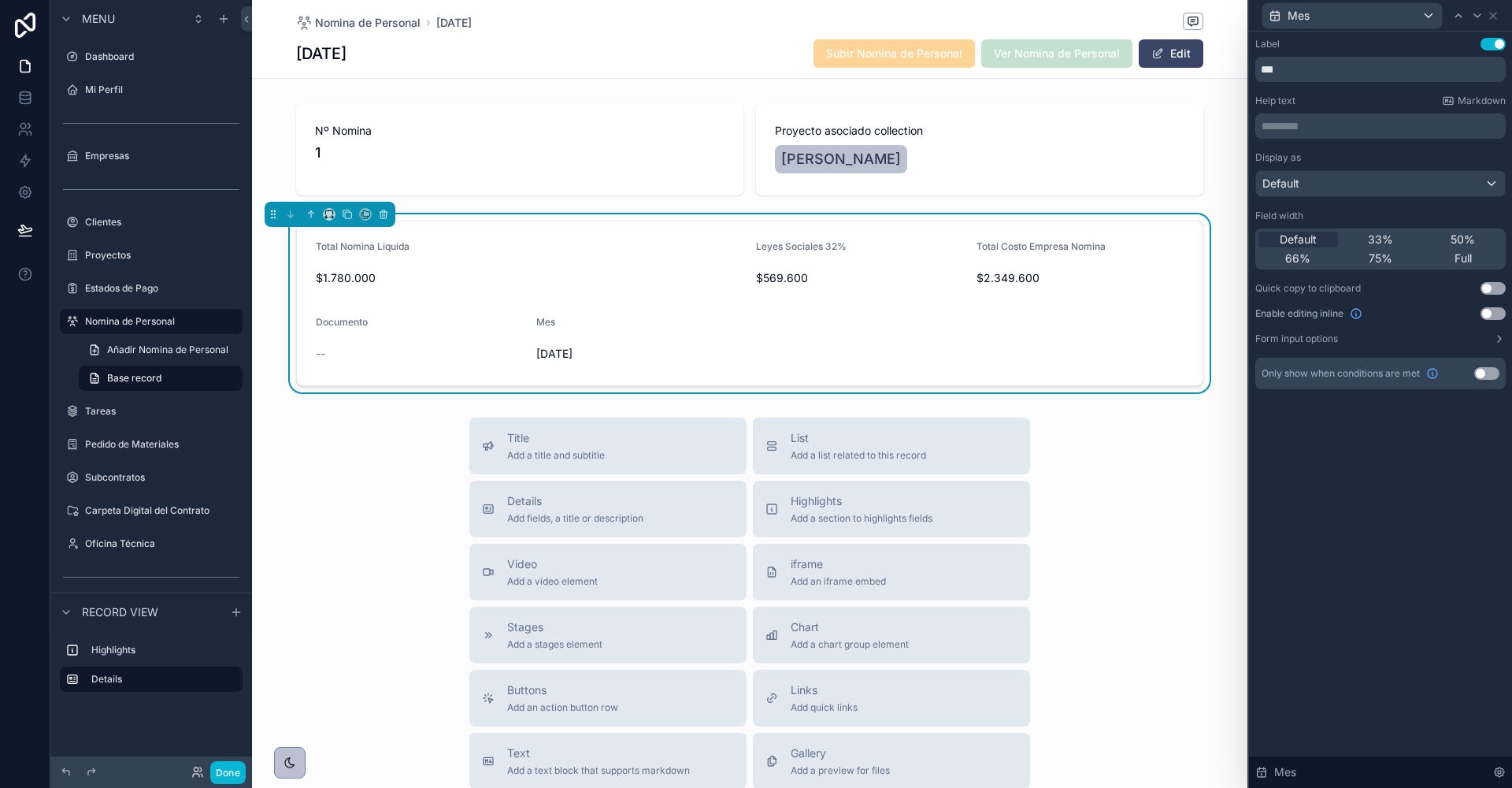
click at [1484, 375] on button "Use setting" at bounding box center [1486, 373] width 25 height 13
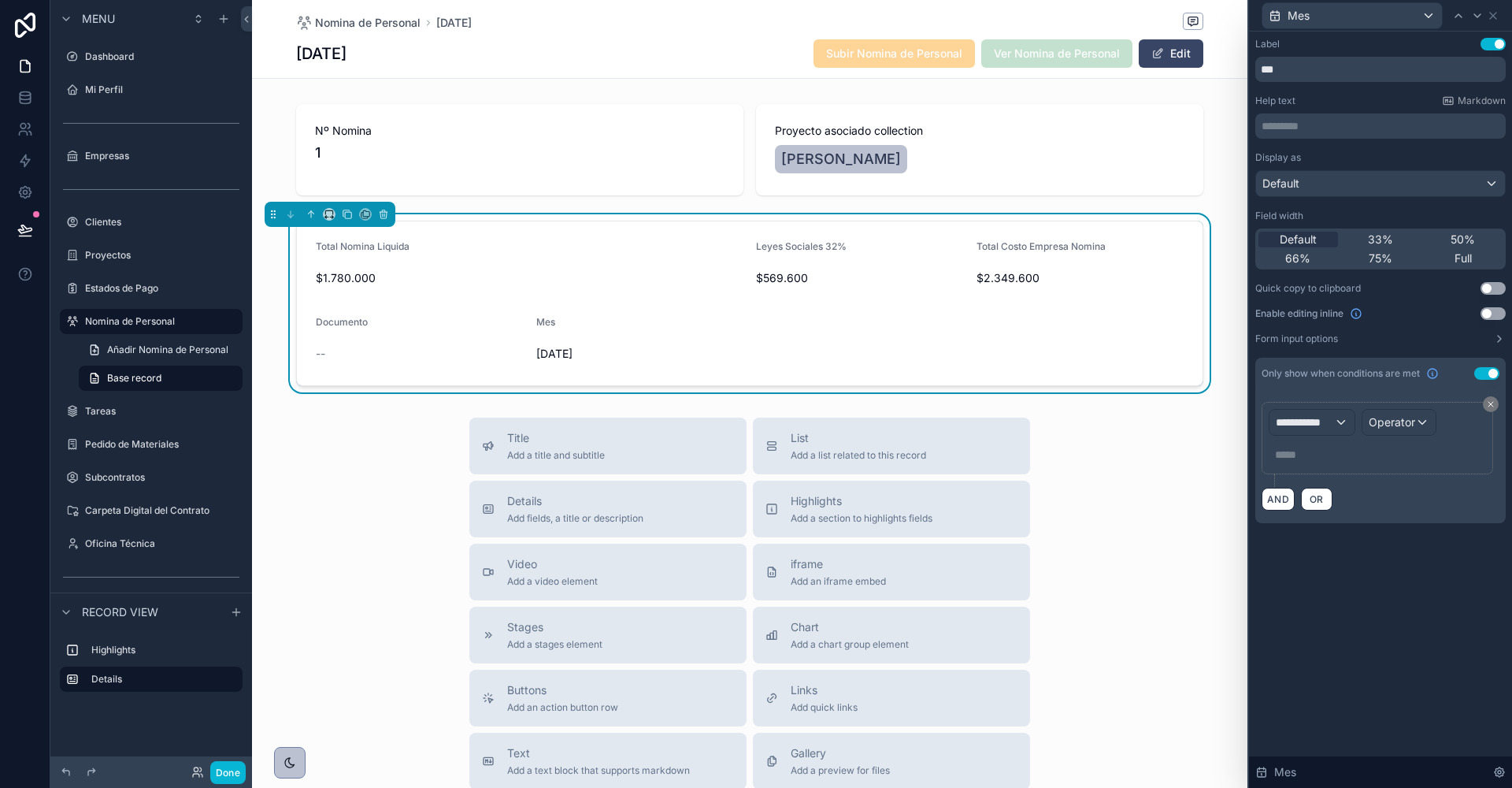
click at [1491, 372] on button "Use setting" at bounding box center [1486, 373] width 25 height 13
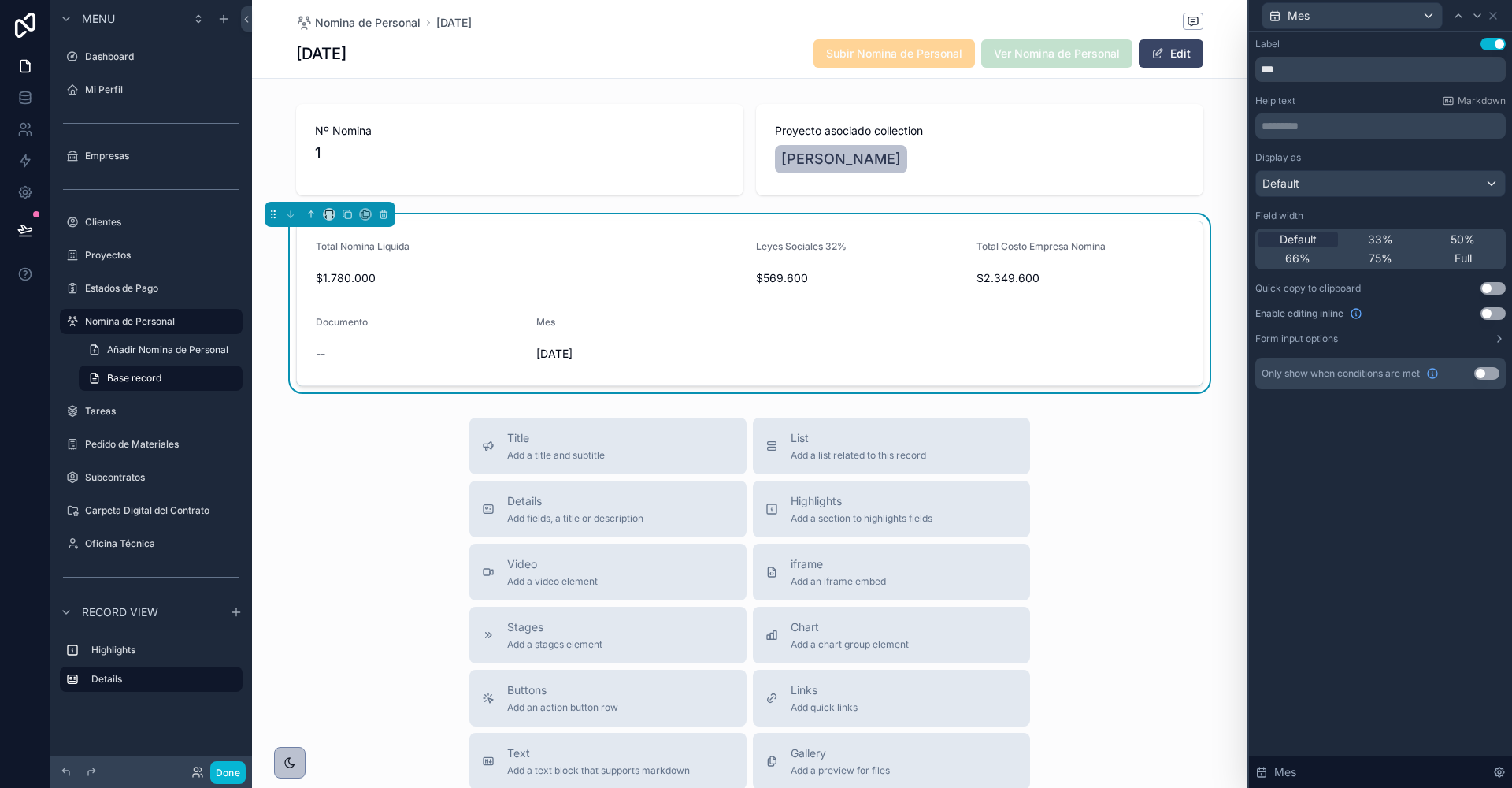
click at [1483, 311] on button "Use setting" at bounding box center [1493, 314] width 25 height 13
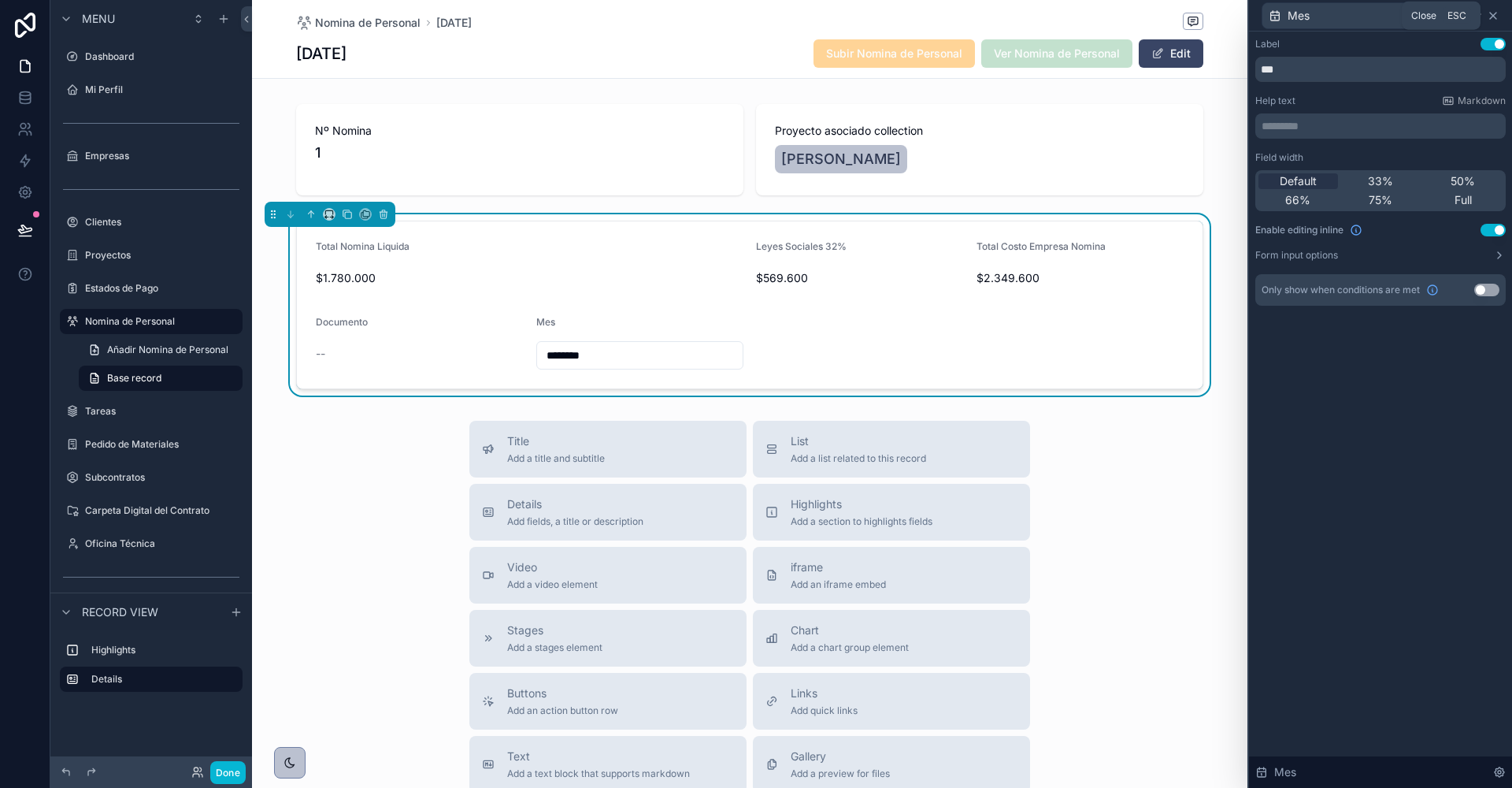
click at [1495, 20] on icon at bounding box center [1494, 16] width 13 height 13
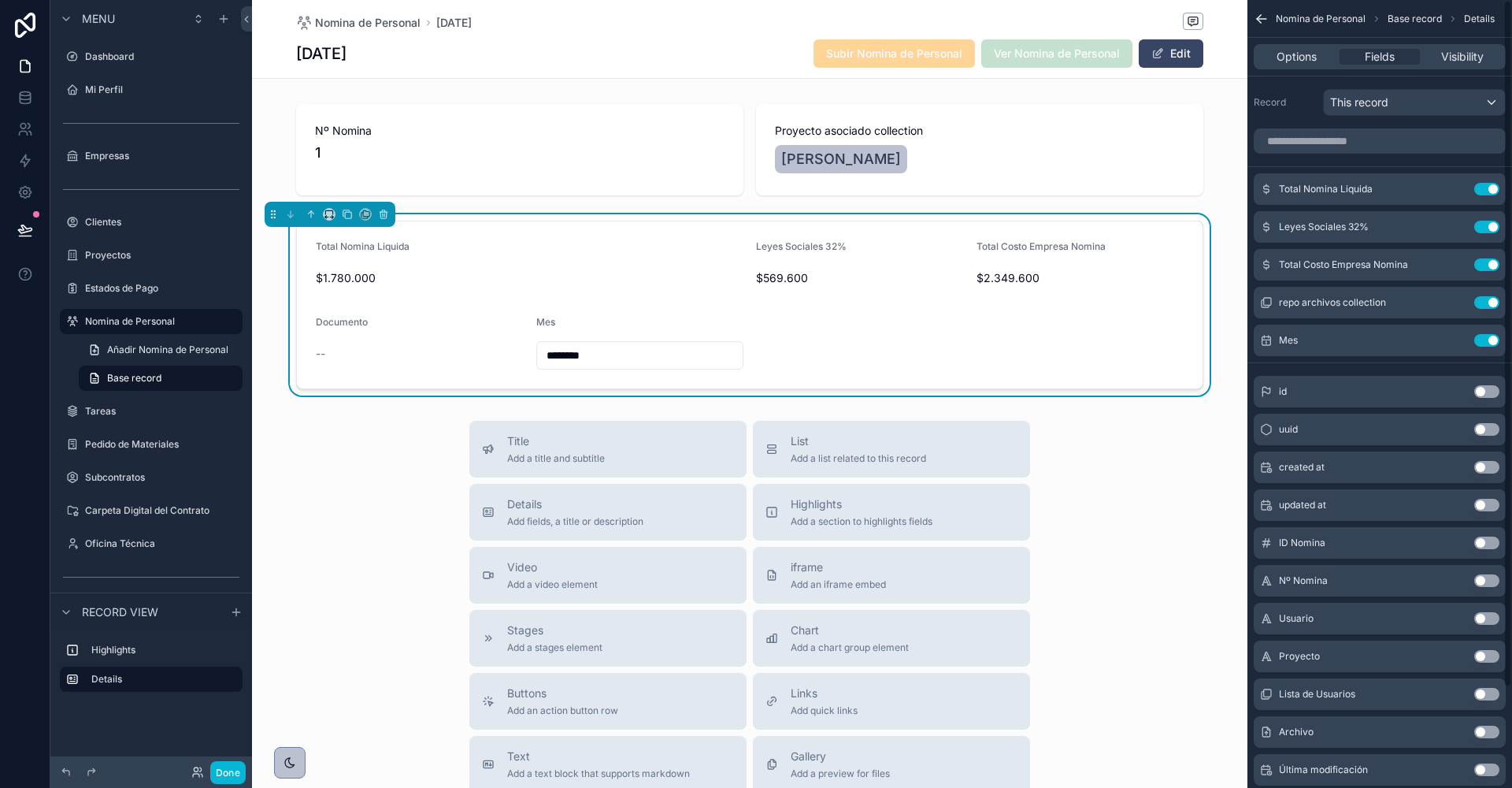
click at [563, 360] on input "********" at bounding box center [640, 355] width 207 height 22
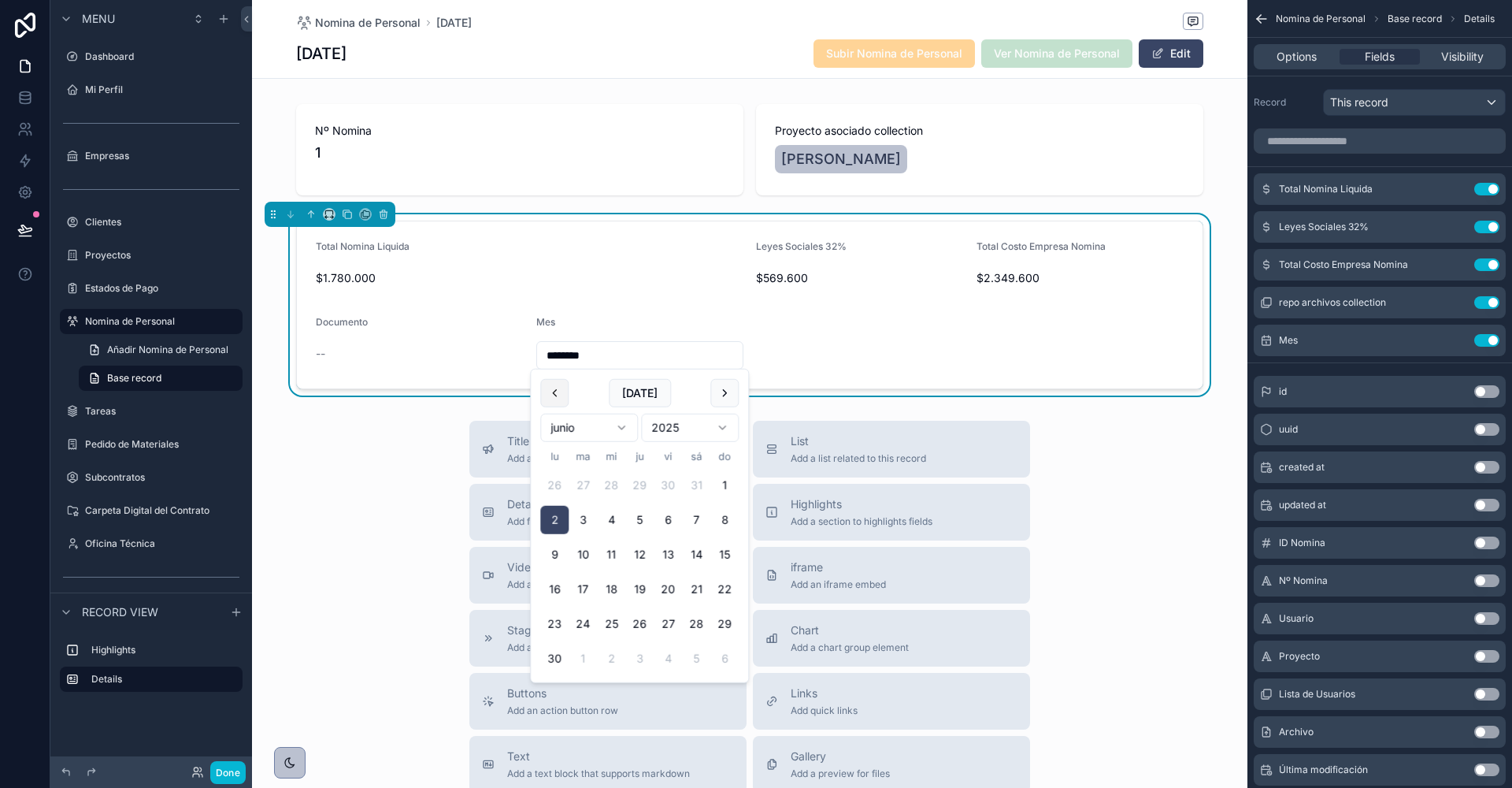
click at [557, 394] on button "scrollable content" at bounding box center [554, 393] width 28 height 29
click at [635, 485] on button "1" at bounding box center [639, 485] width 28 height 29
type input "********"
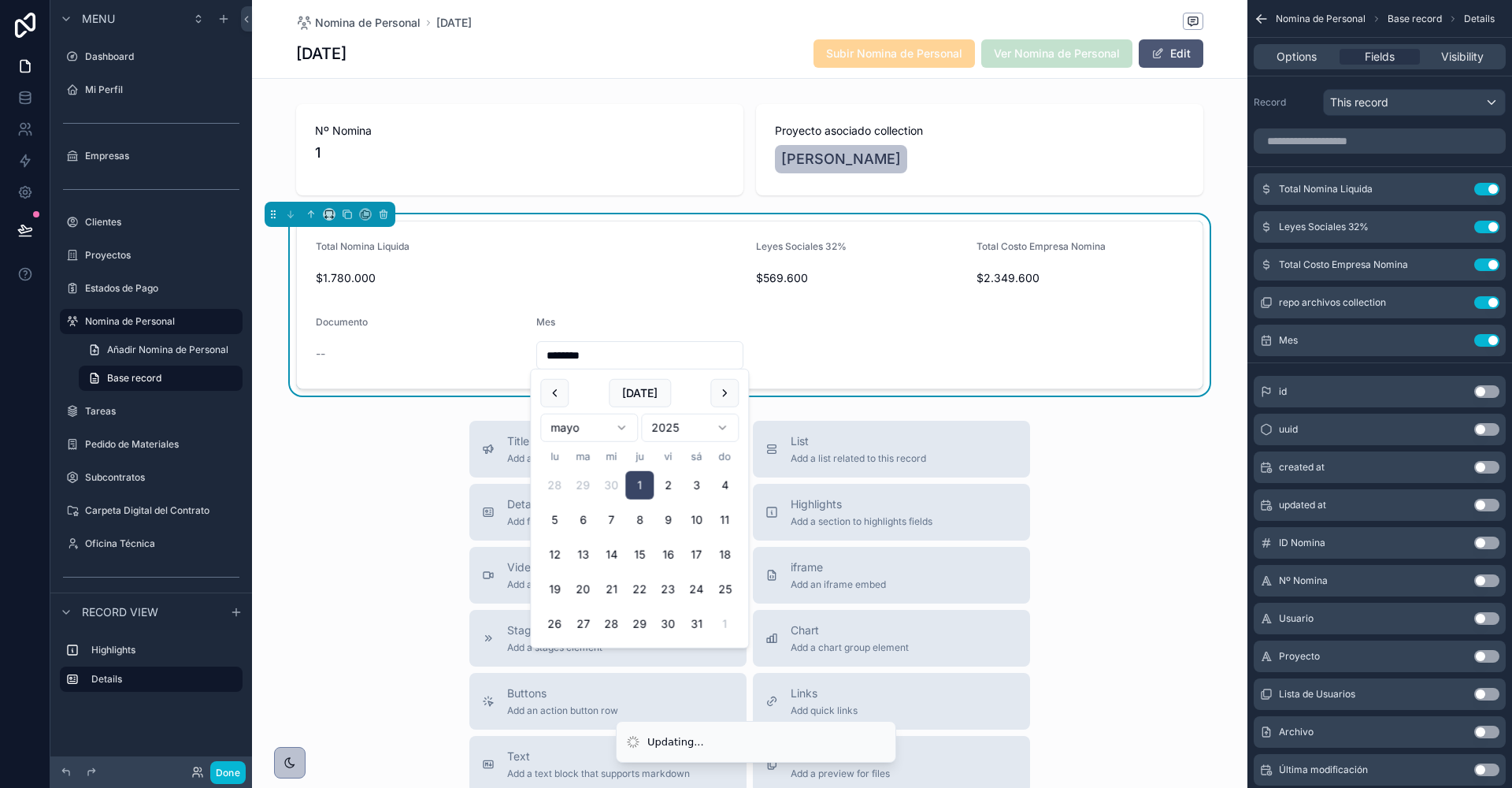
click at [1166, 52] on span "Edit" at bounding box center [1171, 53] width 64 height 29
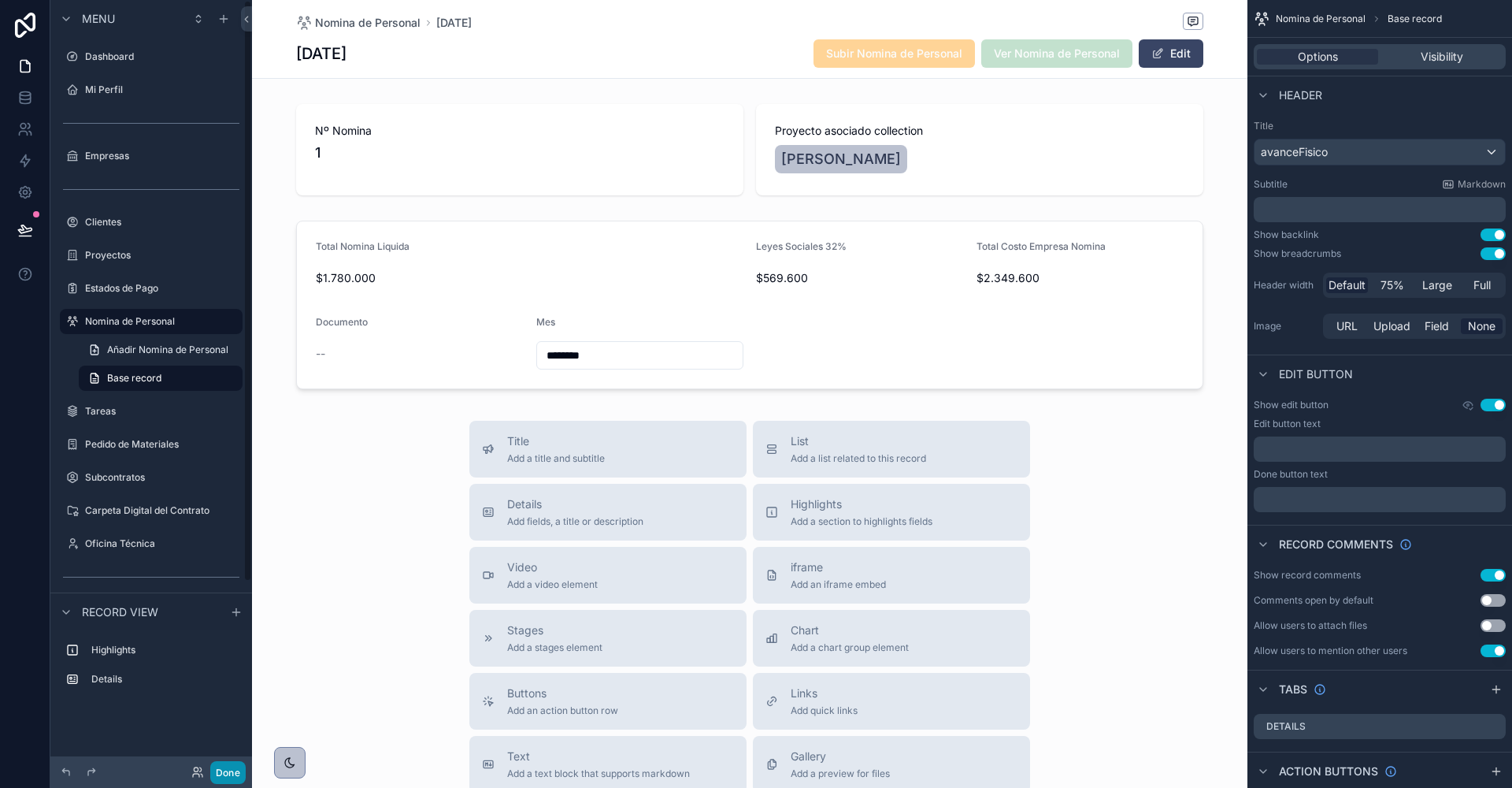
click at [234, 782] on button "Done" at bounding box center [228, 772] width 36 height 23
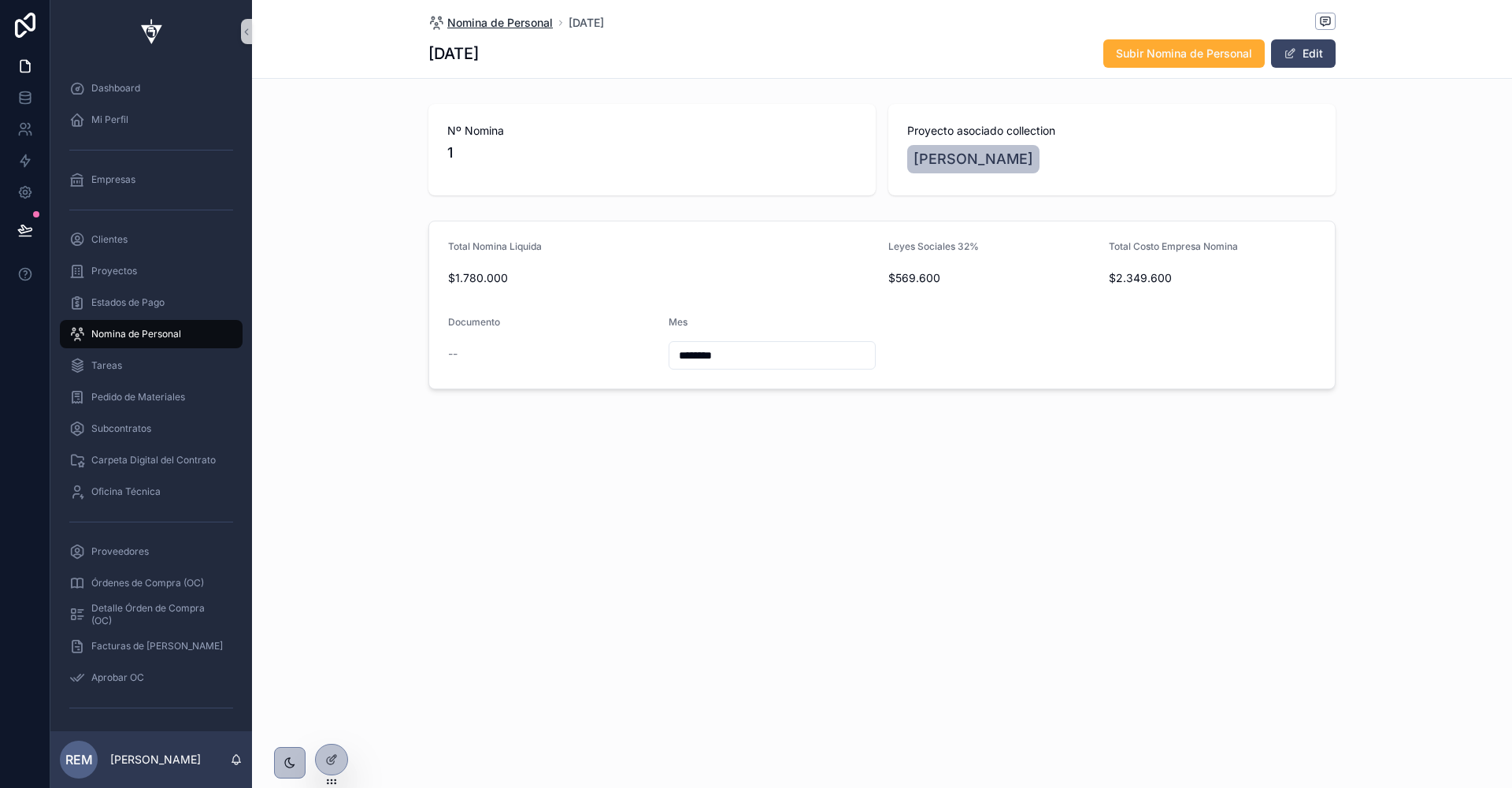
click at [472, 23] on span "Nomina de Personal" at bounding box center [500, 22] width 106 height 16
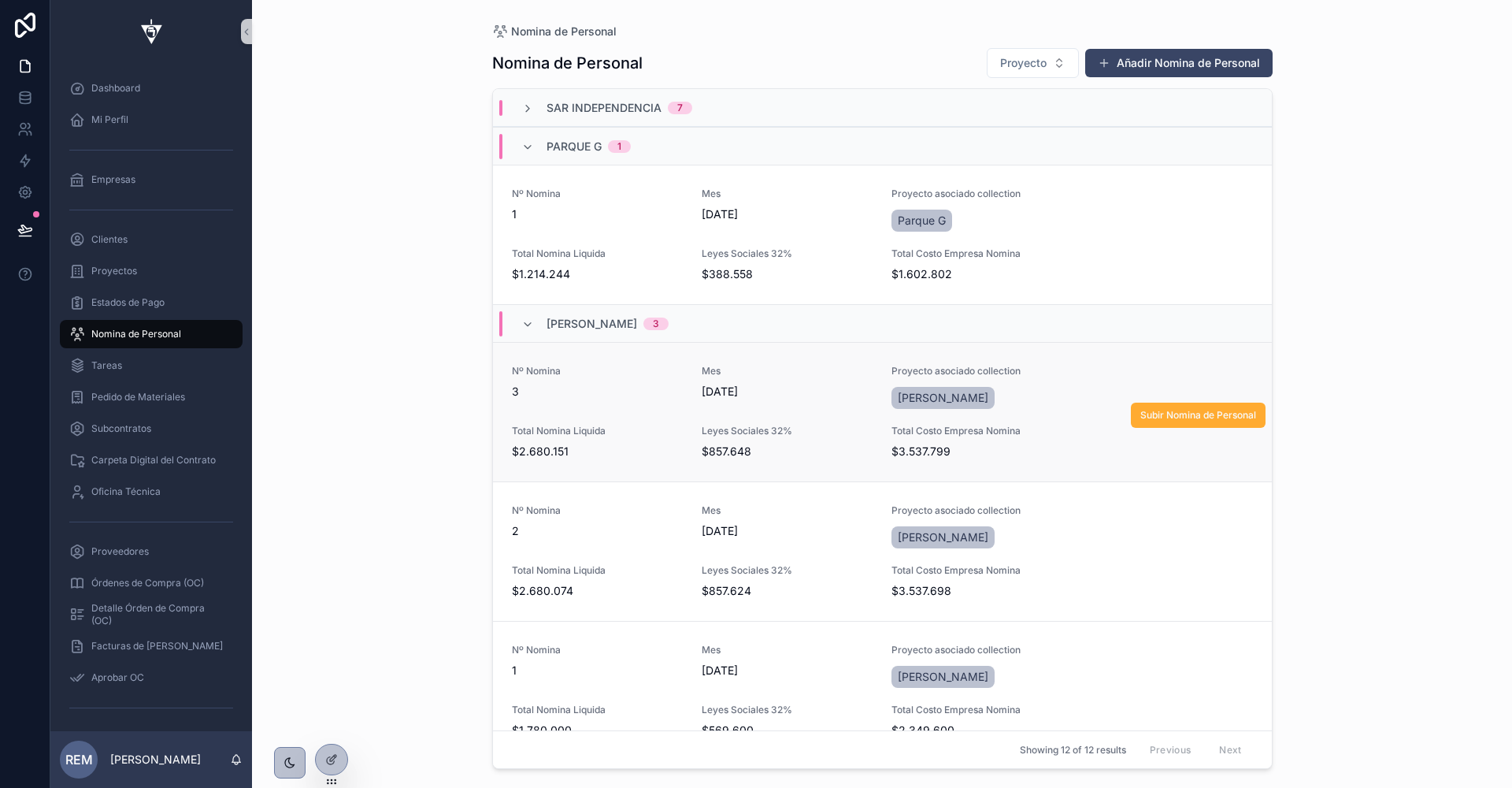
scroll to position [202, 0]
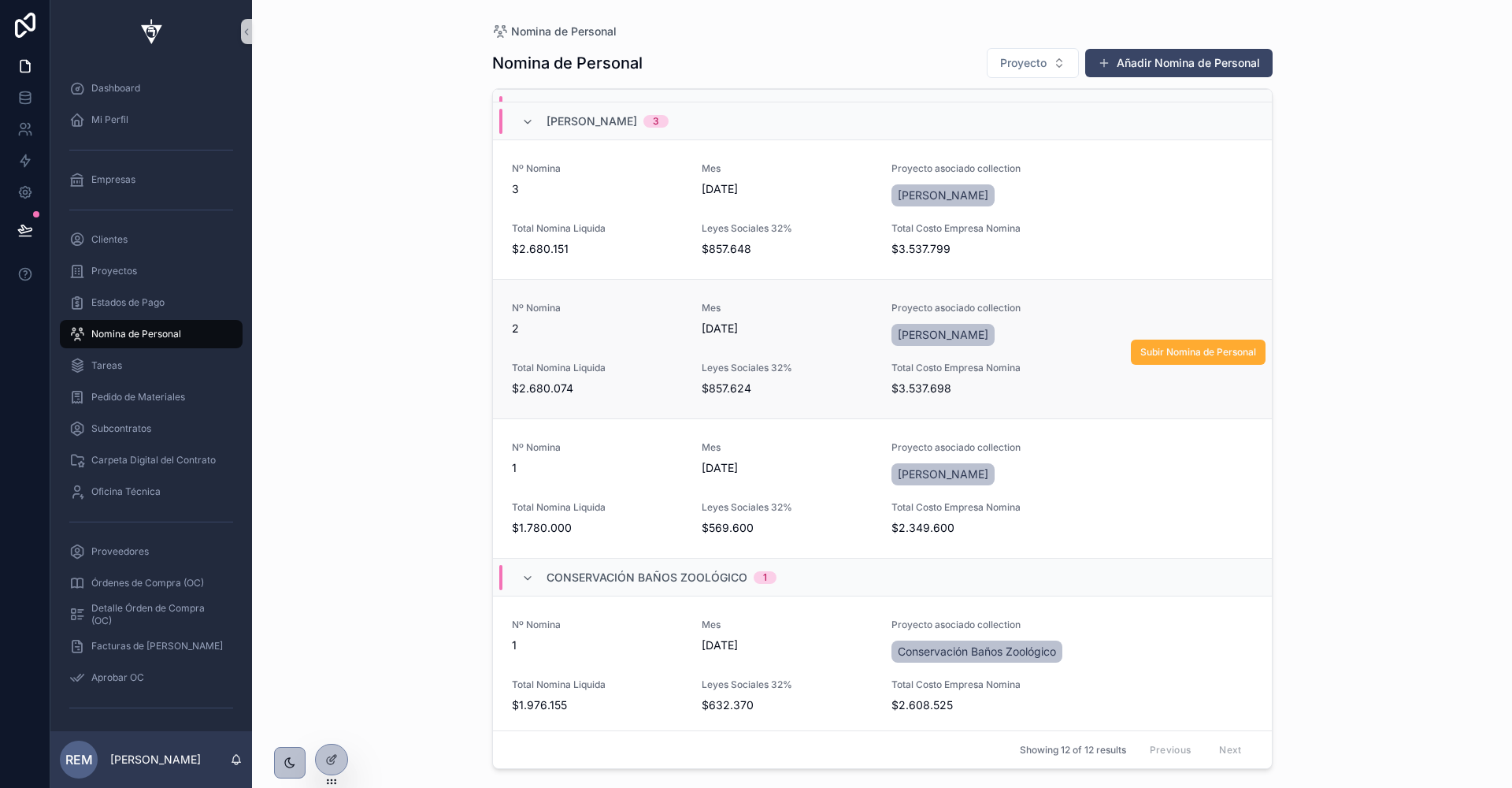
click at [594, 344] on div "Nº Nomina 2" at bounding box center [597, 325] width 171 height 47
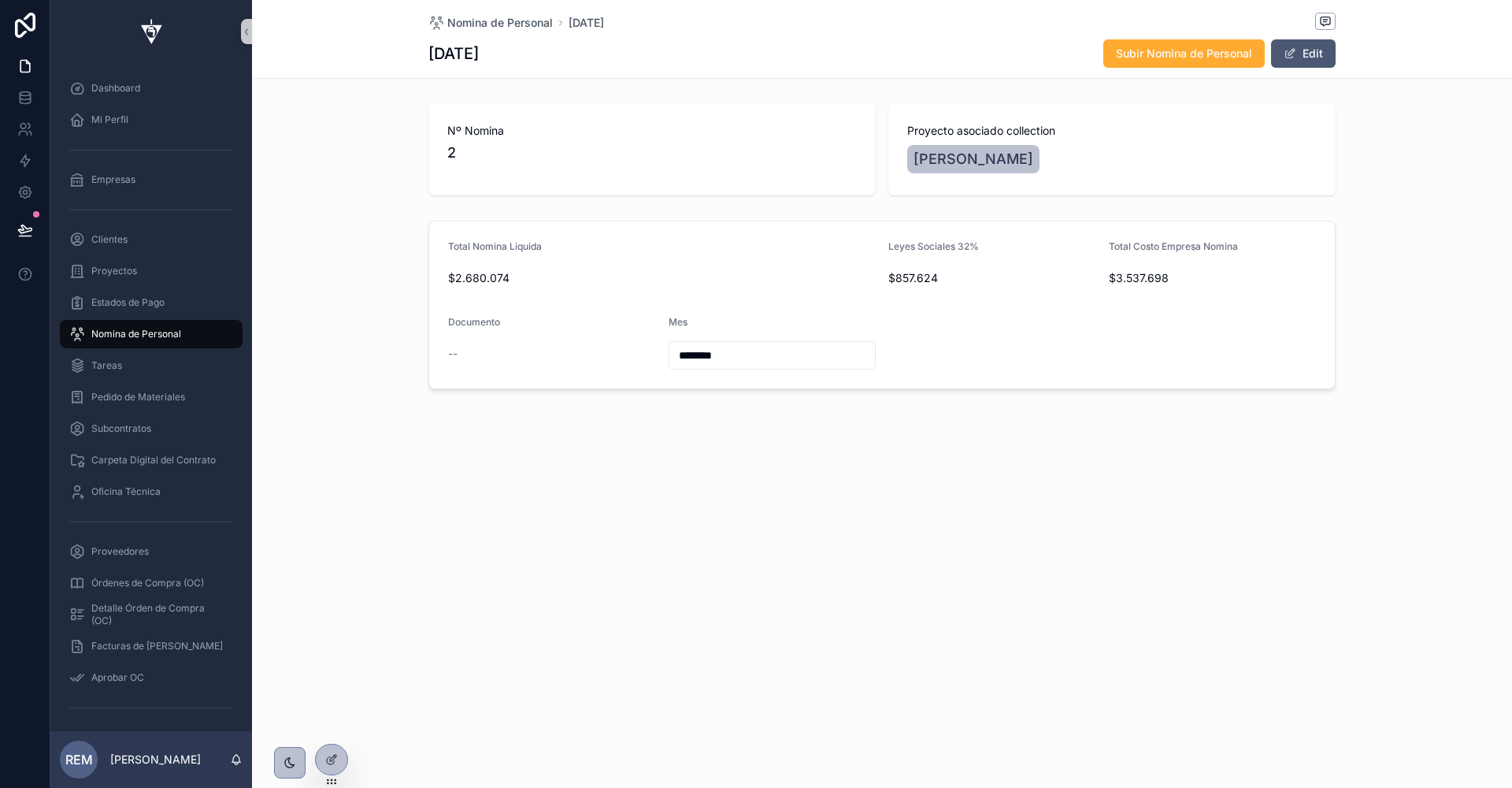
click at [1294, 62] on button "Edit" at bounding box center [1303, 53] width 64 height 29
click at [701, 360] on input "********" at bounding box center [772, 359] width 207 height 22
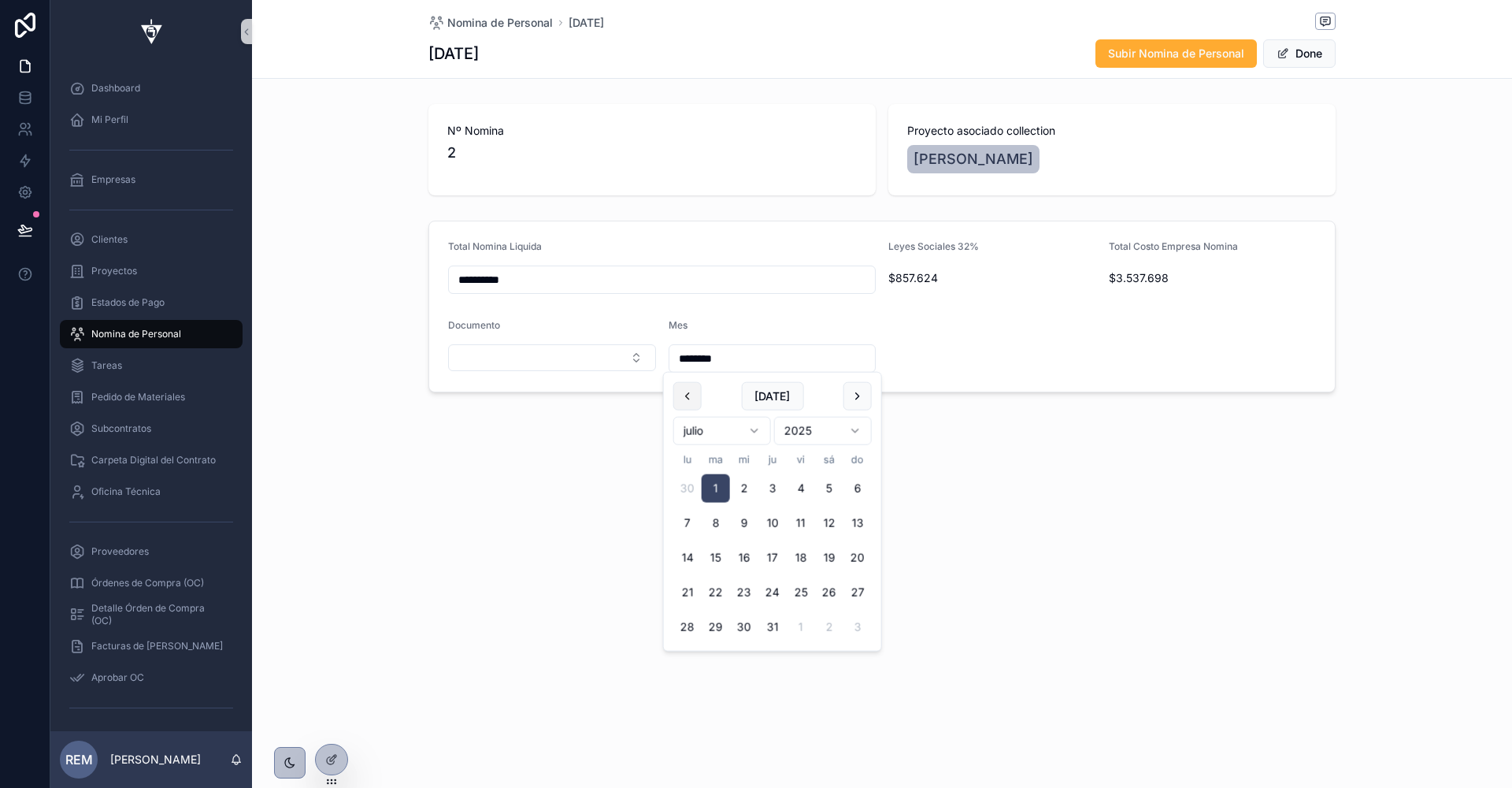
click at [682, 403] on button "scrollable content" at bounding box center [688, 396] width 28 height 29
click at [680, 520] on button "2" at bounding box center [688, 523] width 28 height 29
type input "********"
click at [1288, 53] on span "Done" at bounding box center [1300, 53] width 73 height 29
click at [480, 357] on button "Select Button" at bounding box center [552, 357] width 208 height 27
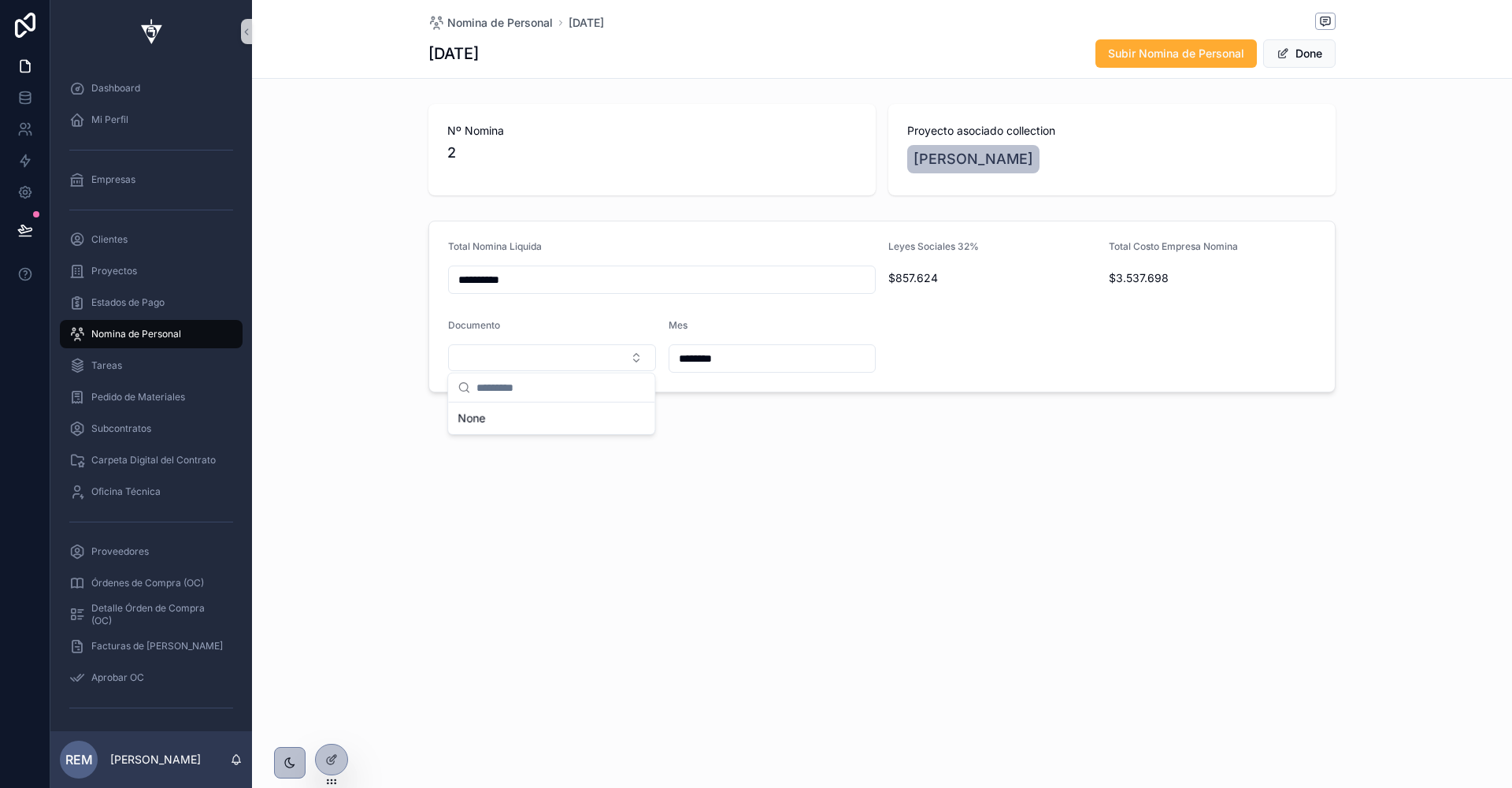
click at [338, 380] on div "**********" at bounding box center [881, 306] width 1260 height 185
click at [165, 332] on span "Nomina de Personal" at bounding box center [136, 334] width 90 height 13
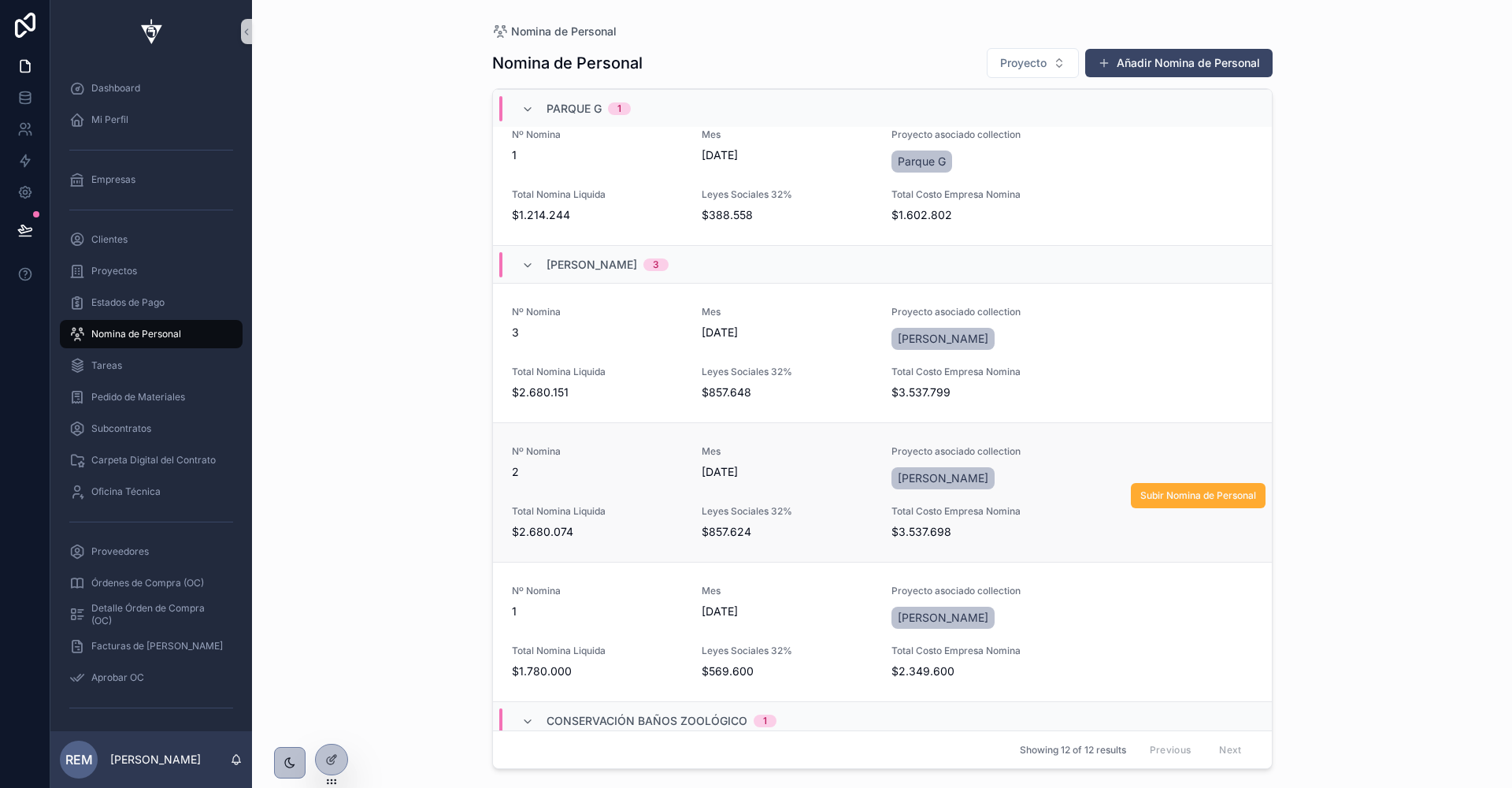
scroll to position [30, 0]
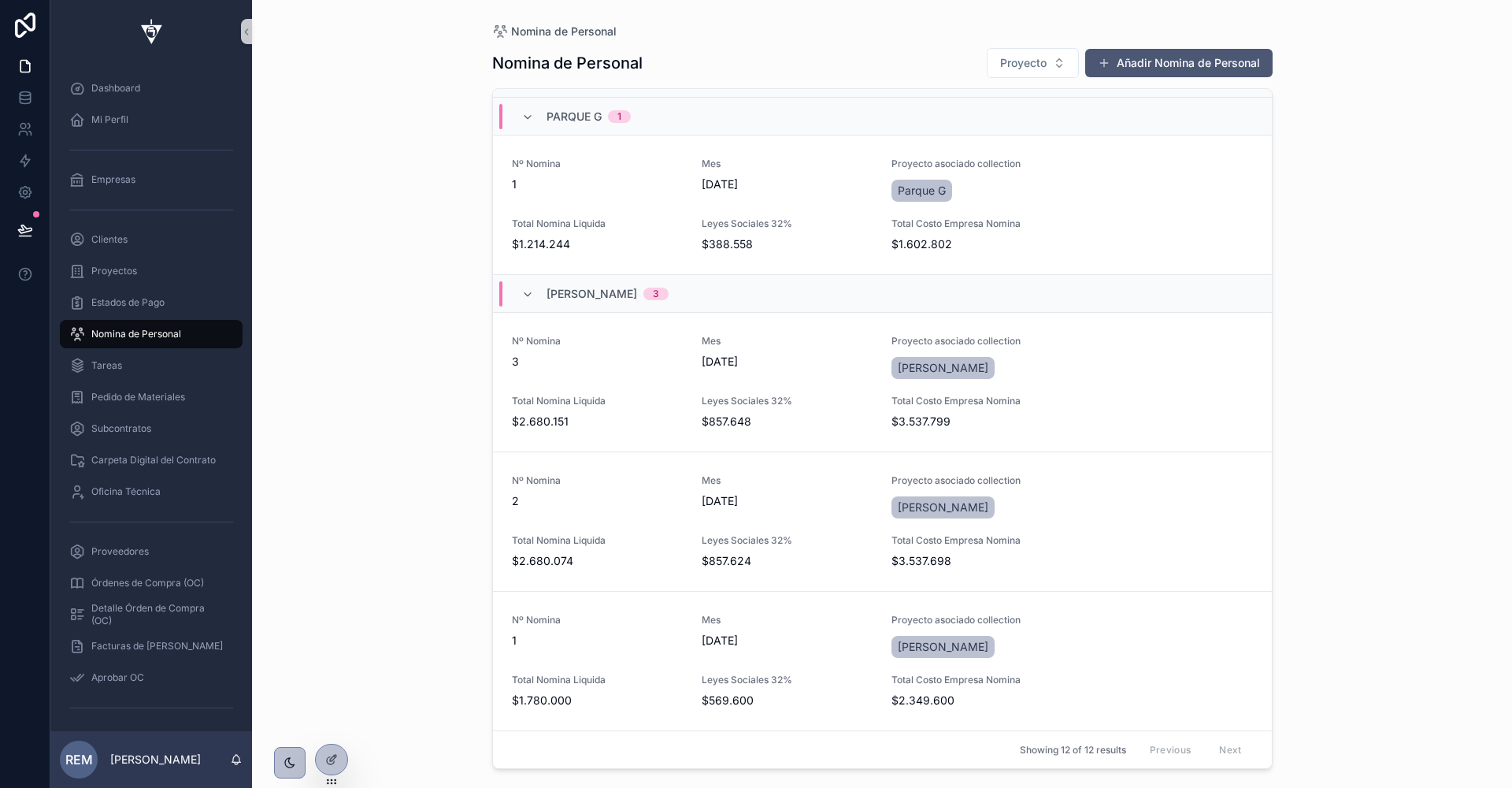
click at [1138, 58] on button "Añadir Nomina de Personal" at bounding box center [1179, 63] width 188 height 29
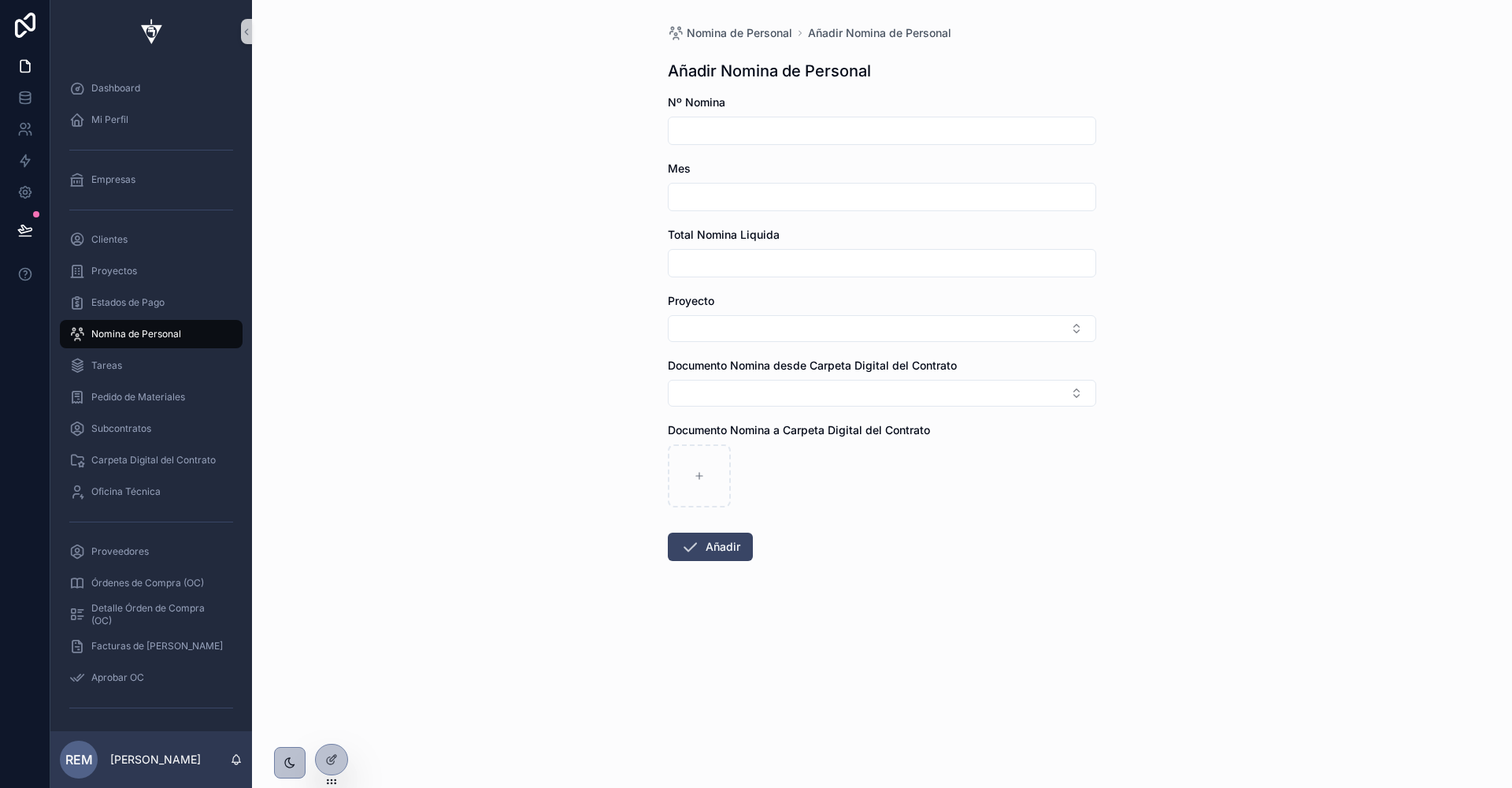
click at [785, 130] on input "scrollable content" at bounding box center [882, 131] width 426 height 22
type input "*"
click at [765, 190] on input "scrollable content" at bounding box center [882, 197] width 426 height 22
click at [796, 242] on button "scrollable content" at bounding box center [798, 235] width 28 height 29
click at [916, 329] on button "1" at bounding box center [911, 327] width 28 height 29
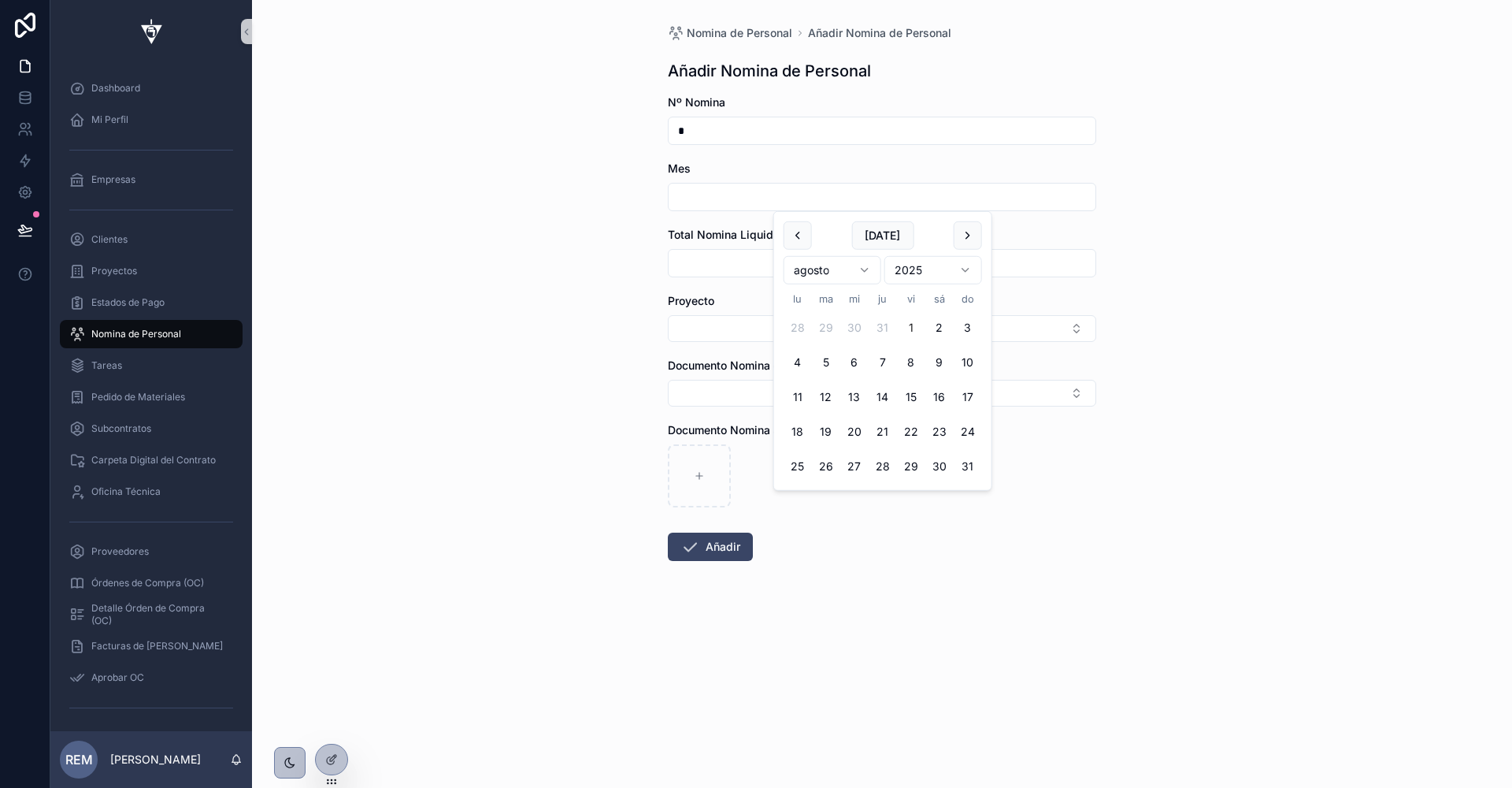
type input "********"
click at [713, 257] on input "scrollable content" at bounding box center [882, 263] width 426 height 22
paste input "**********"
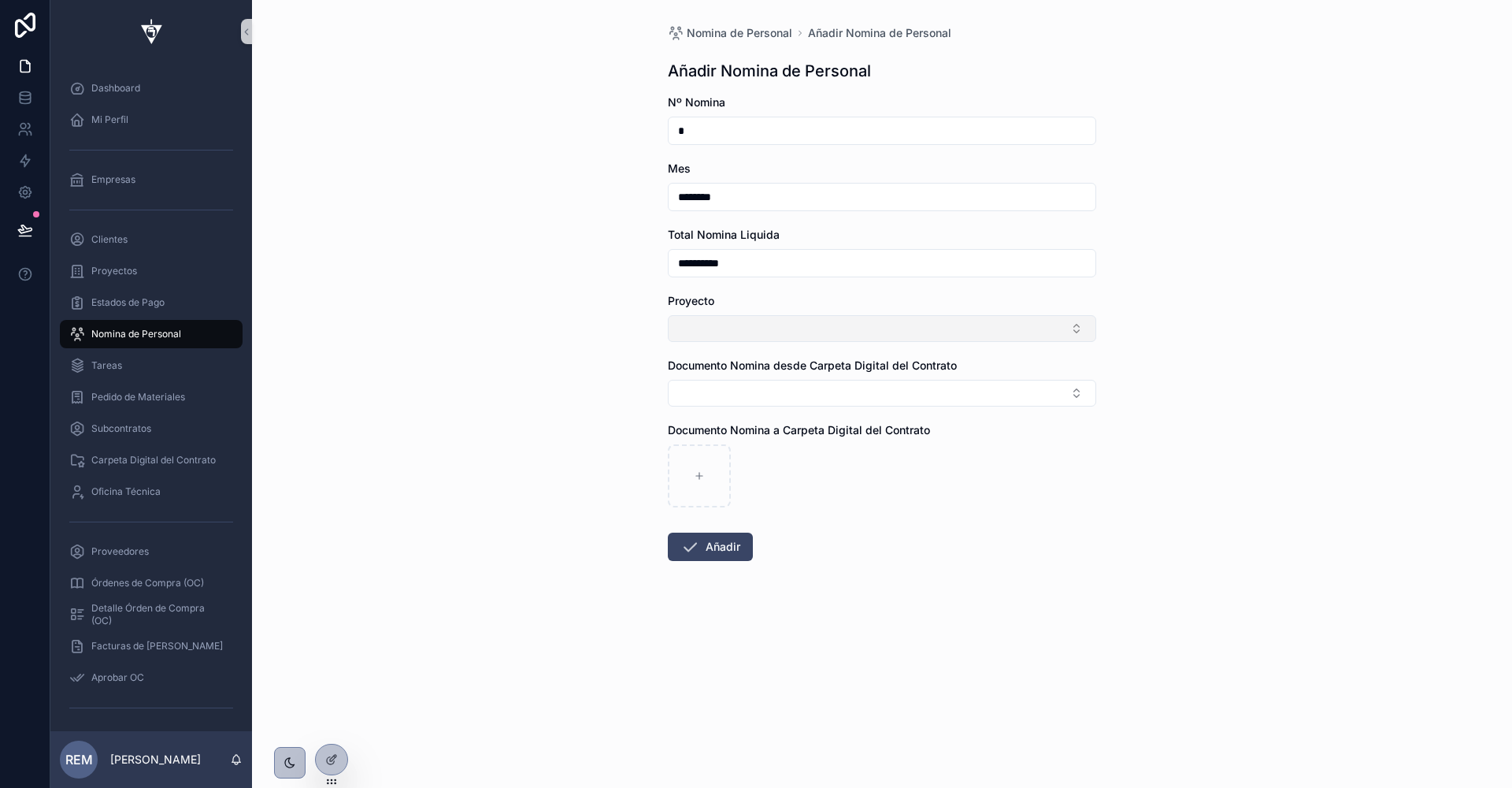
type input "**********"
click at [714, 336] on button "Select Button" at bounding box center [882, 328] width 428 height 27
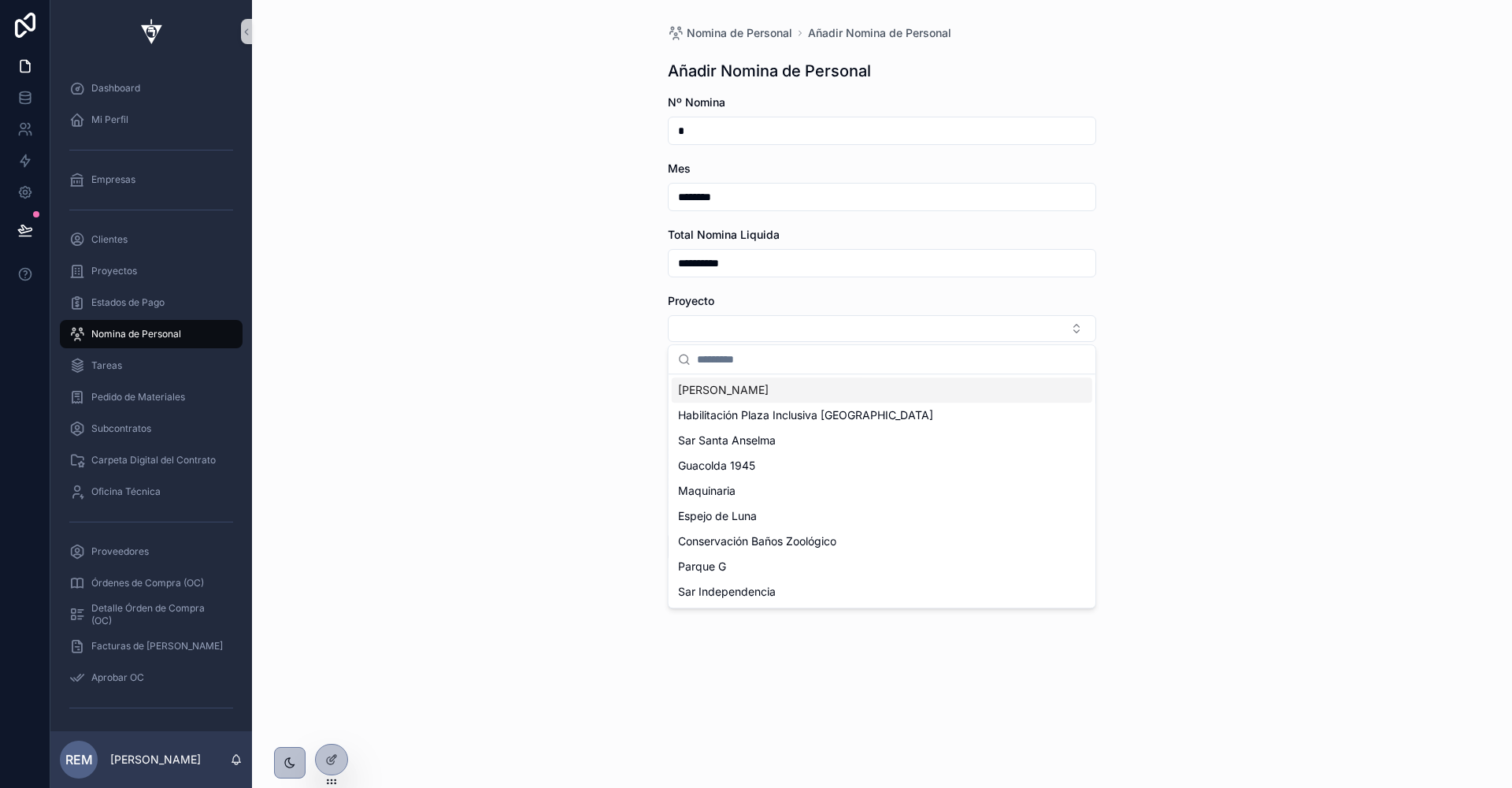
click at [755, 385] on div "[PERSON_NAME]" at bounding box center [882, 389] width 421 height 25
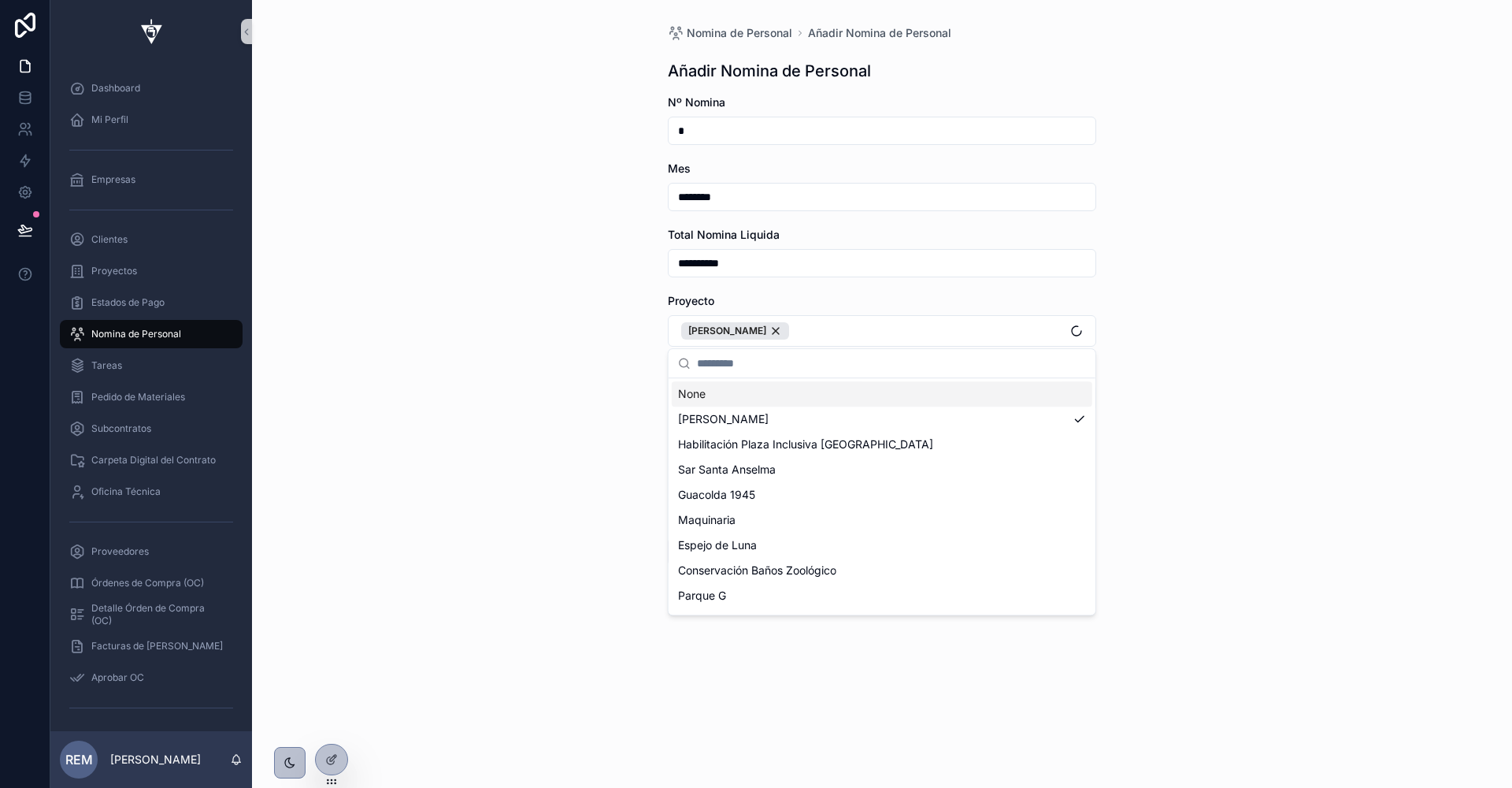
click at [573, 383] on div "**********" at bounding box center [881, 394] width 1260 height 788
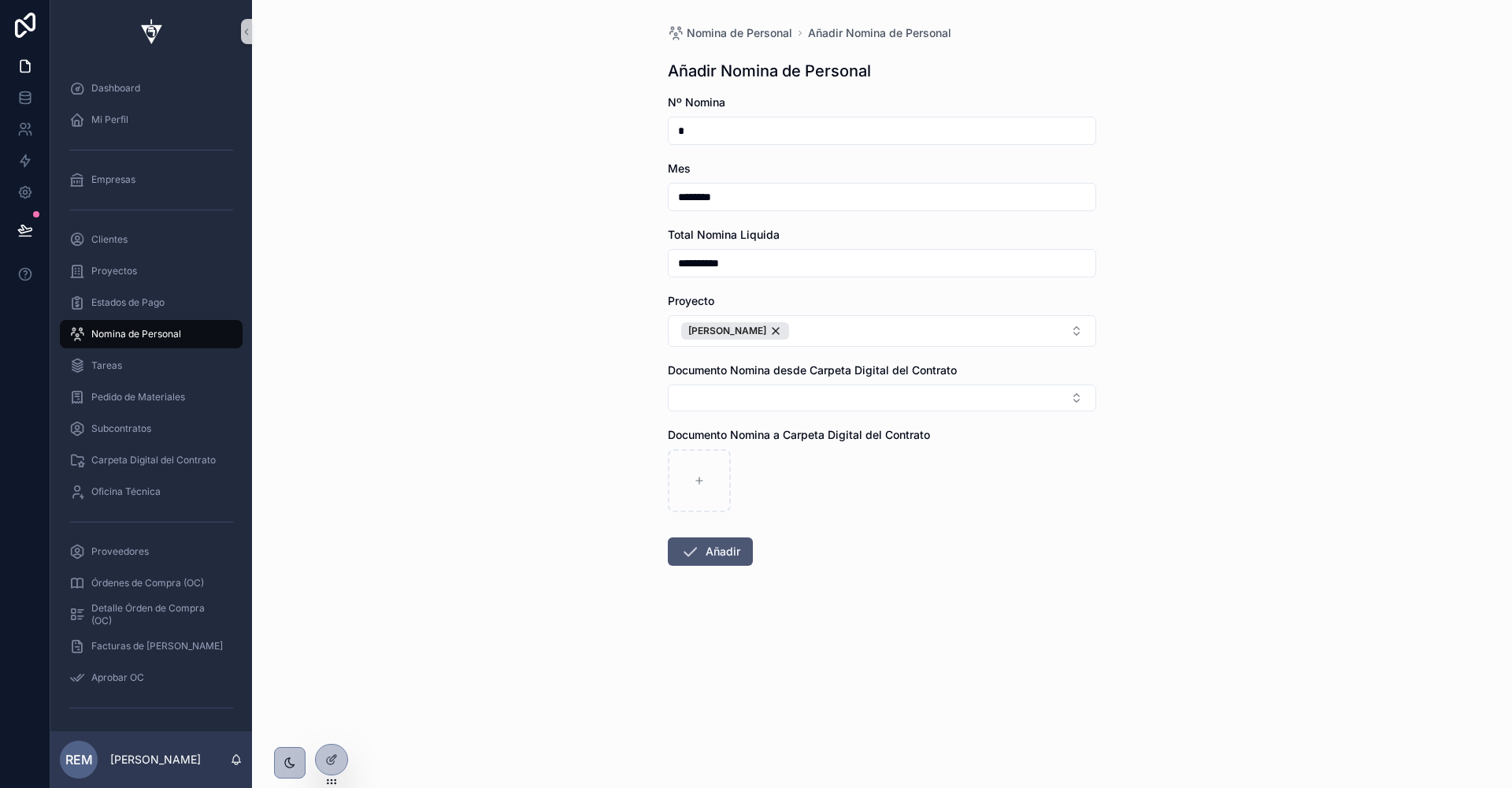
click at [680, 550] on icon "scrollable content" at bounding box center [689, 552] width 19 height 19
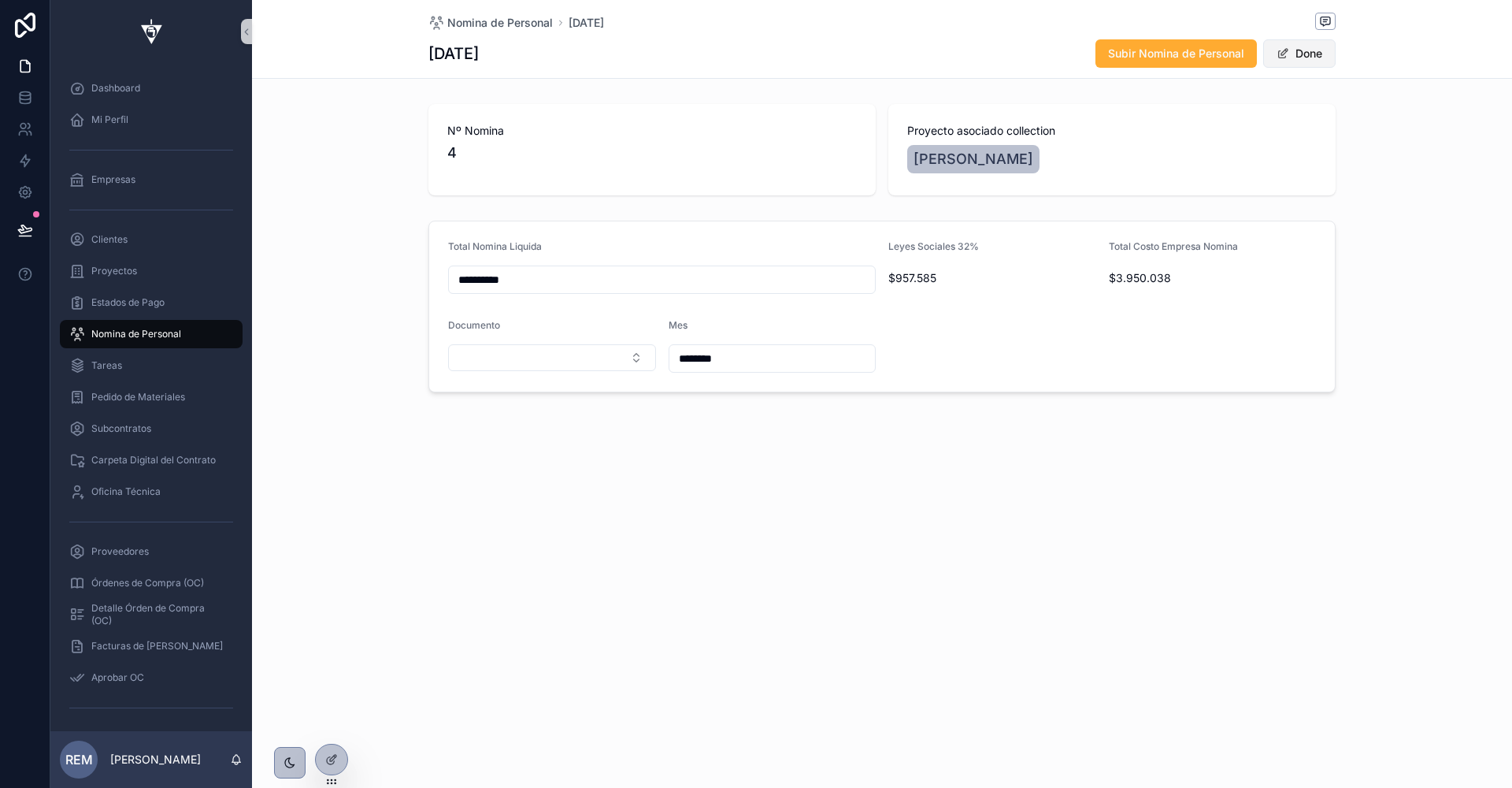
click at [1289, 47] on button "Done" at bounding box center [1300, 53] width 73 height 29
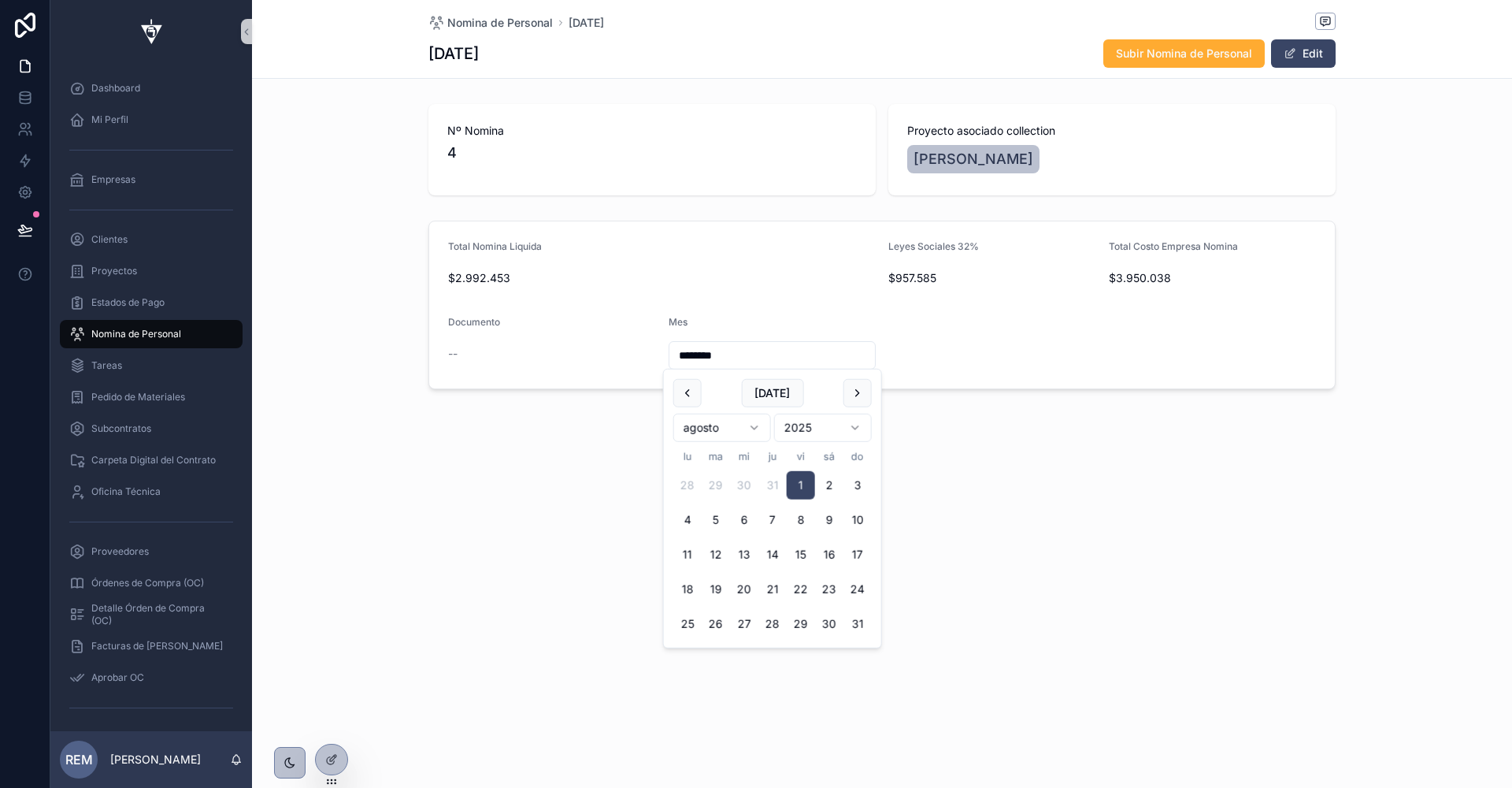
click at [695, 353] on input "********" at bounding box center [772, 355] width 207 height 22
click at [476, 456] on div "Nomina de Personal 1/8/2025 1/8/2025 Subir Nomina de Personal Edit Nº Nomina 4 …" at bounding box center [881, 248] width 1260 height 497
click at [467, 354] on div "--" at bounding box center [552, 353] width 208 height 16
click at [112, 334] on span "Nomina de Personal" at bounding box center [136, 334] width 90 height 13
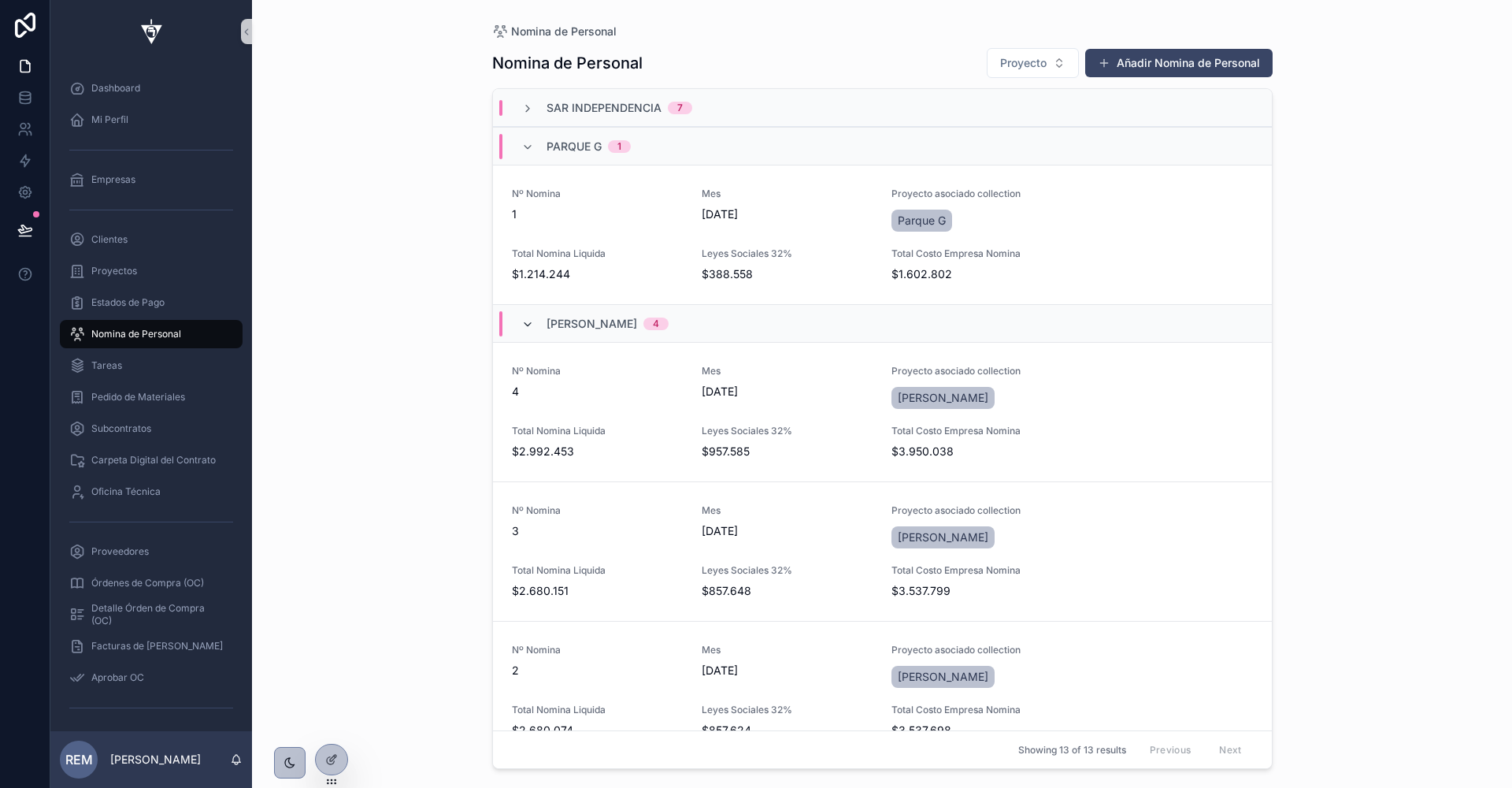
click at [525, 319] on icon "scrollable content" at bounding box center [528, 325] width 13 height 13
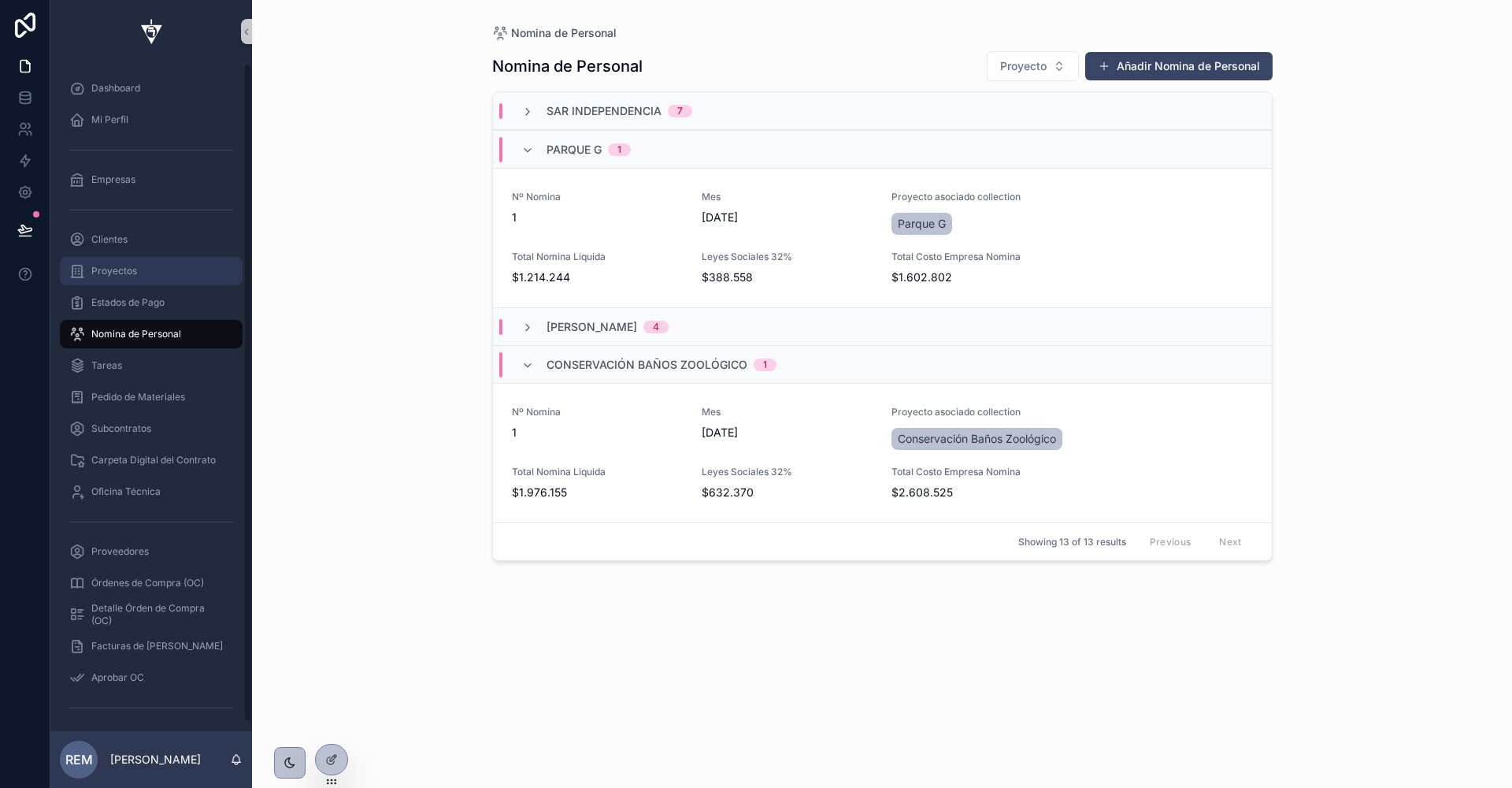
click at [102, 262] on div "Proyectos" at bounding box center [151, 270] width 164 height 25
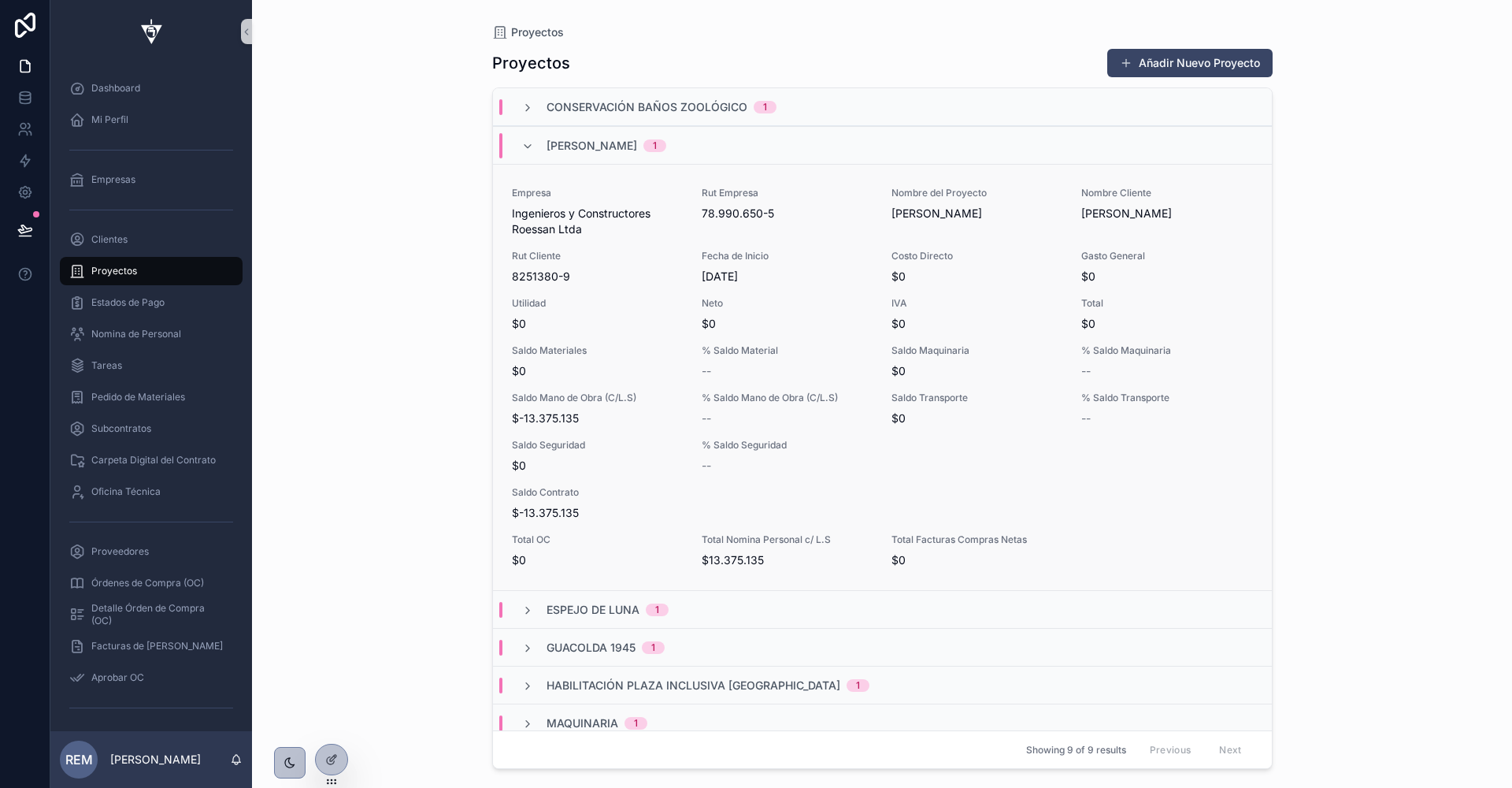
click at [523, 238] on div "Empresa Ingenieros y Constructores Roessan Ltda Rut Empresa 78.990.650-5 Nombre…" at bounding box center [882, 377] width 741 height 382
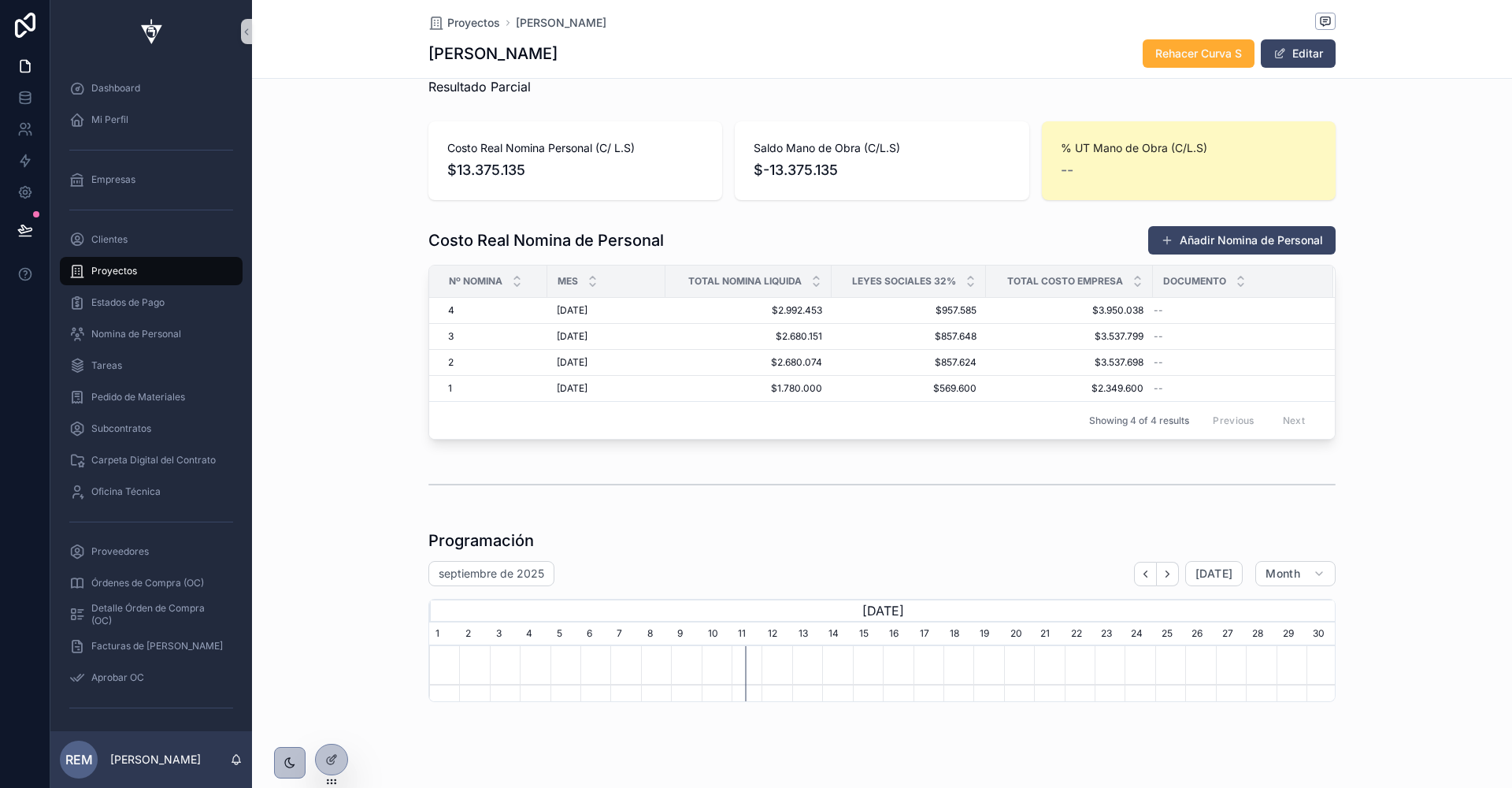
scroll to position [4015, 0]
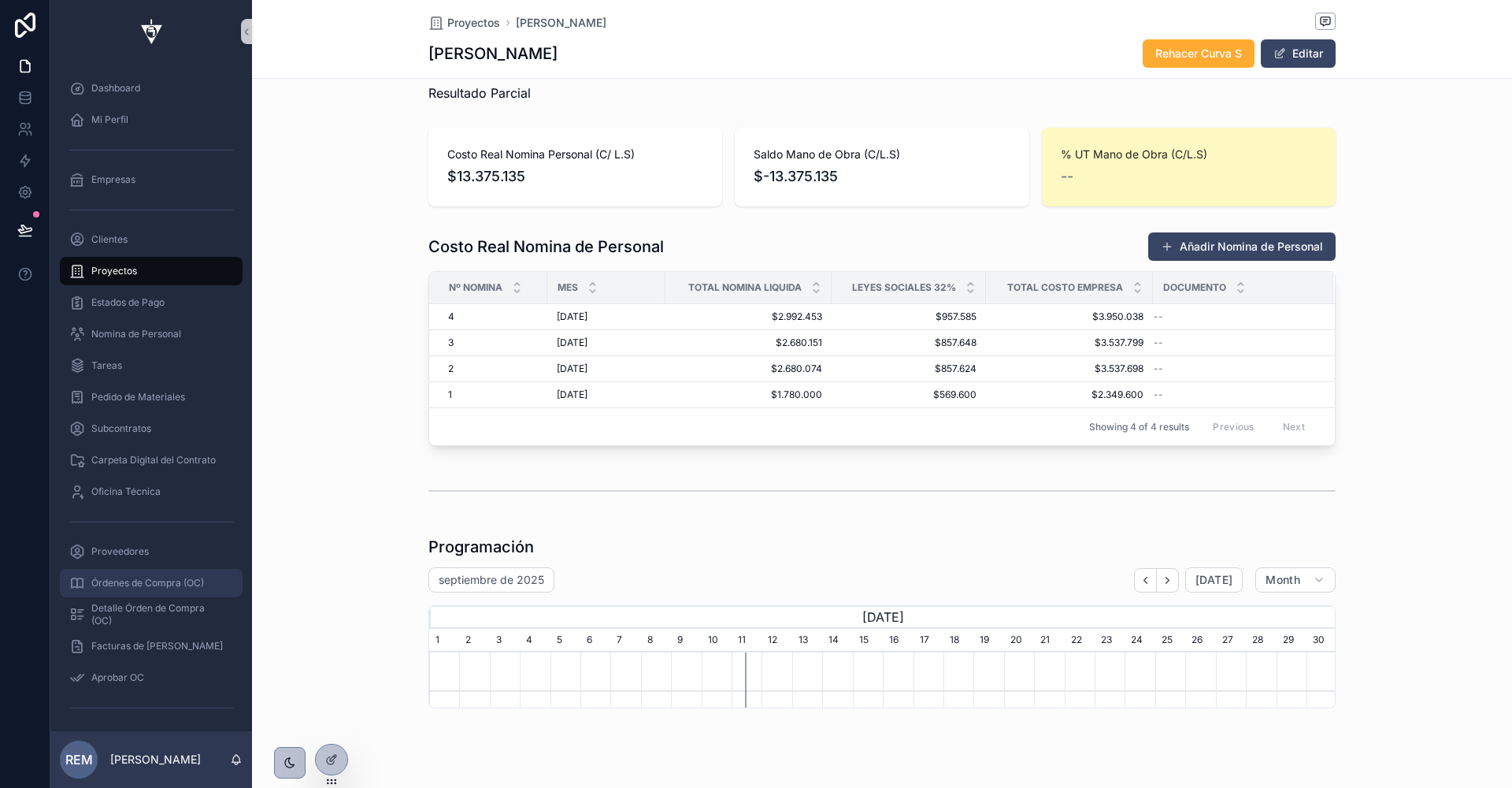
click at [142, 587] on span "Órdenes de Compra (OC)" at bounding box center [147, 583] width 113 height 13
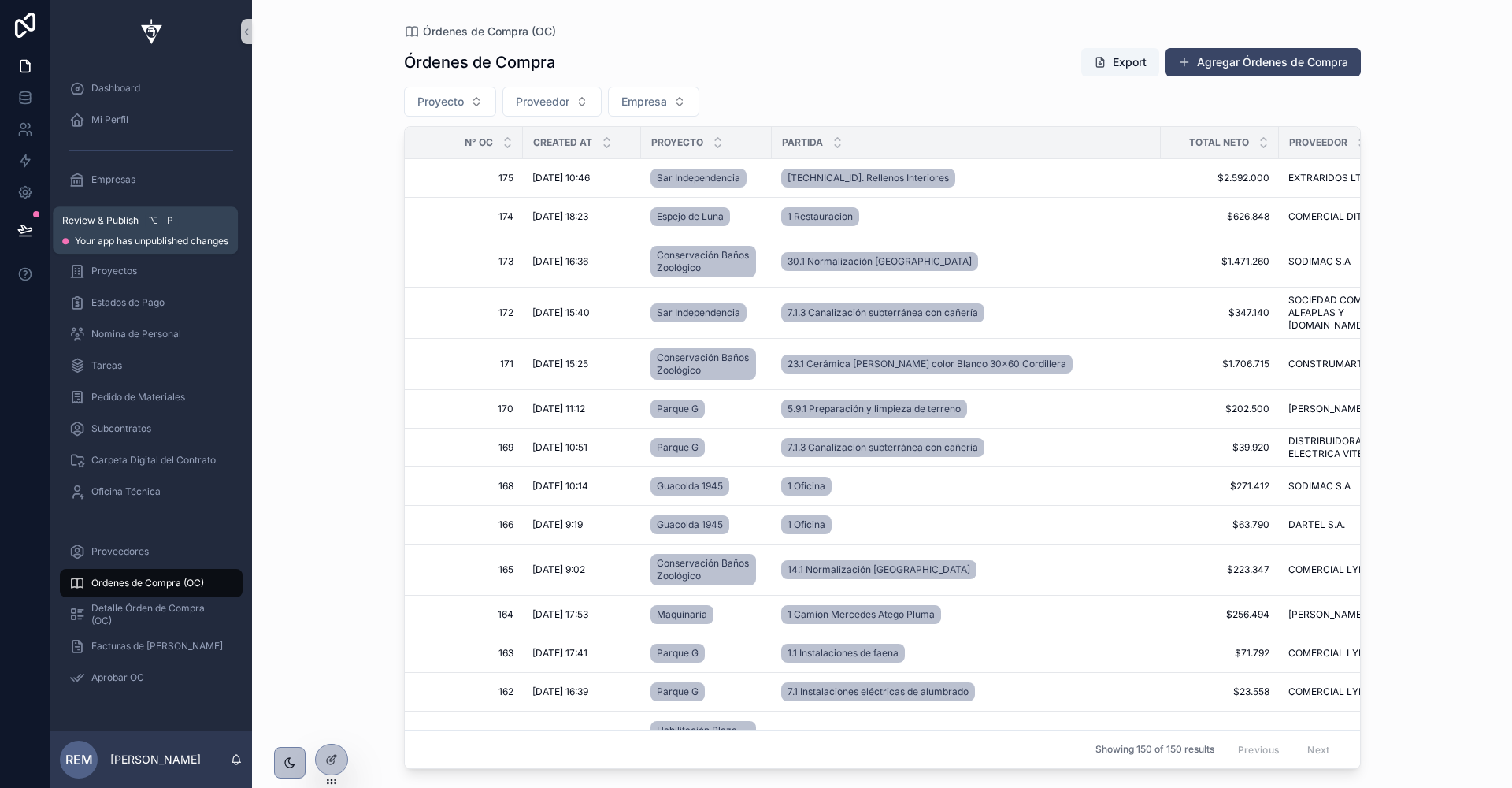
click at [14, 221] on button at bounding box center [26, 230] width 35 height 44
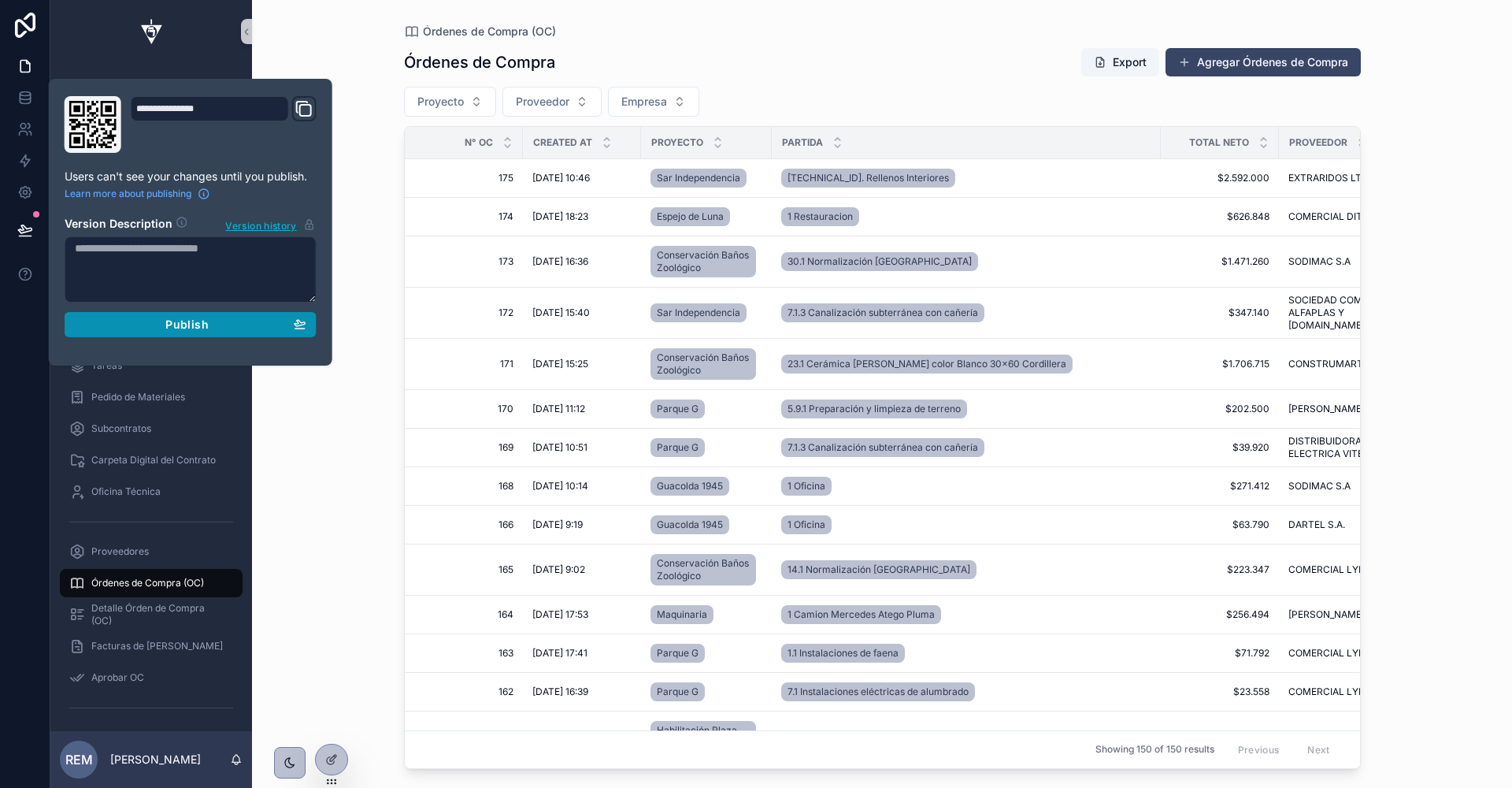
click at [135, 314] on button "Publish" at bounding box center [190, 324] width 252 height 25
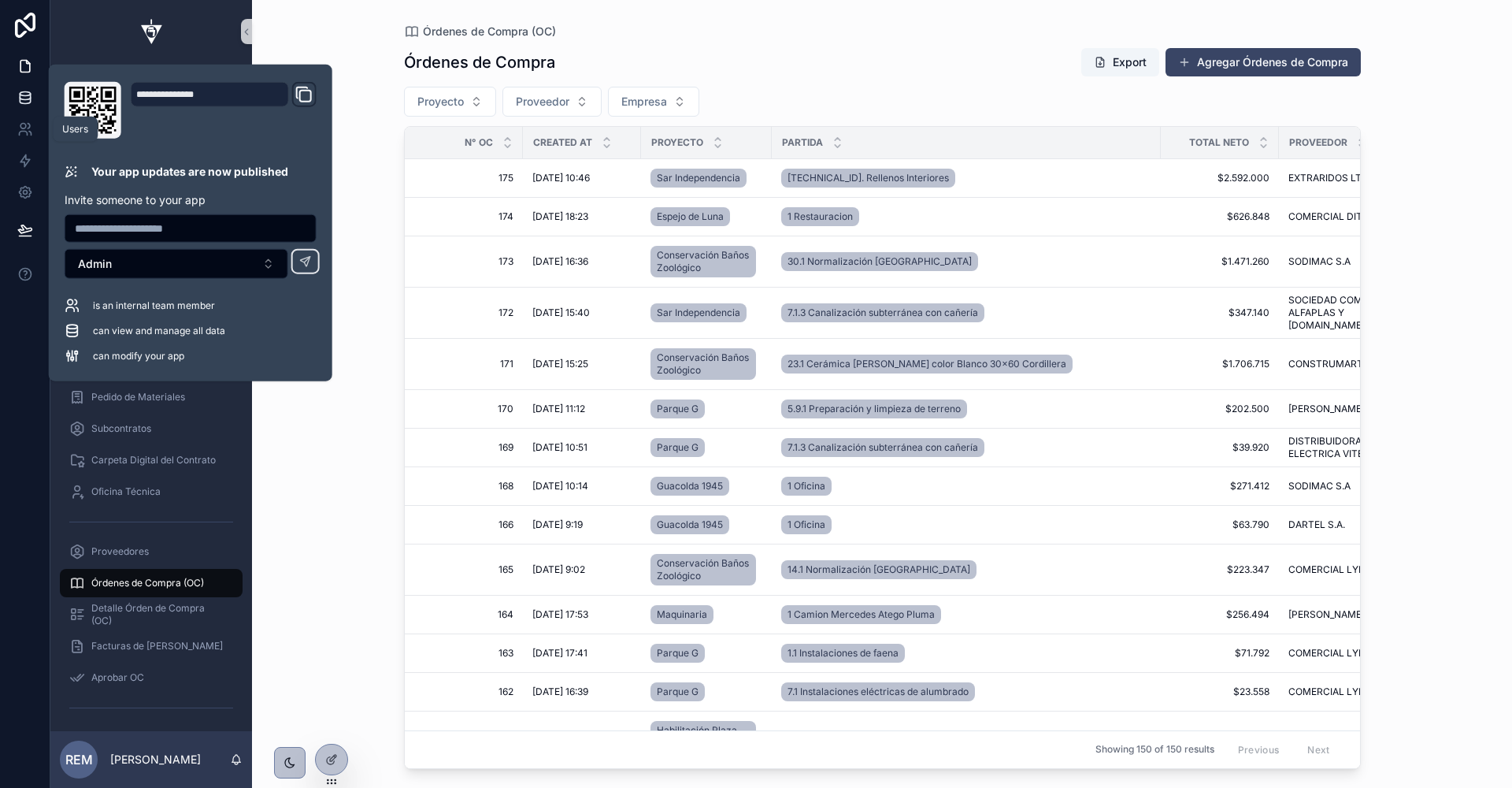
click at [19, 99] on icon at bounding box center [24, 100] width 10 height 6
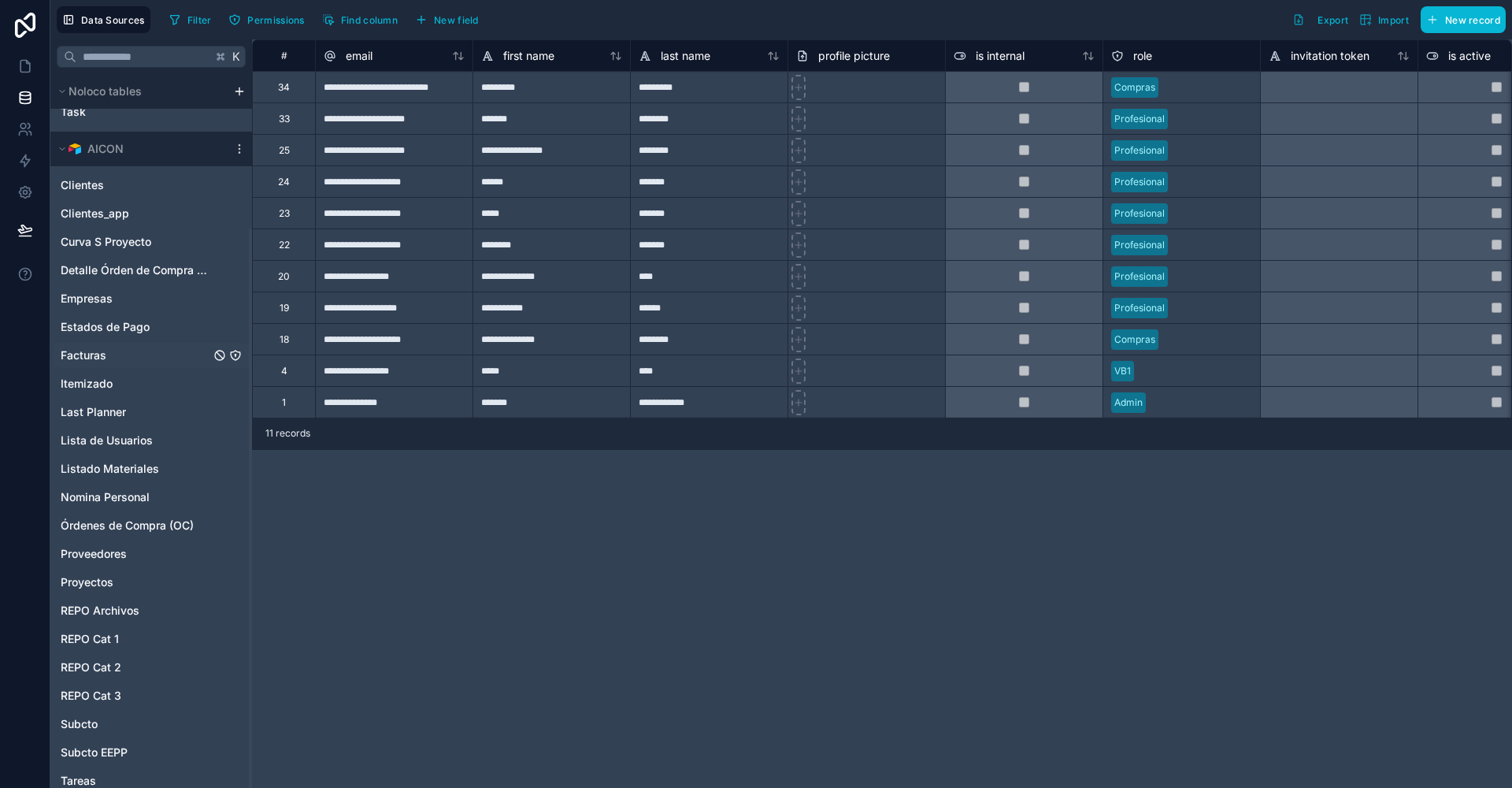
scroll to position [197, 0]
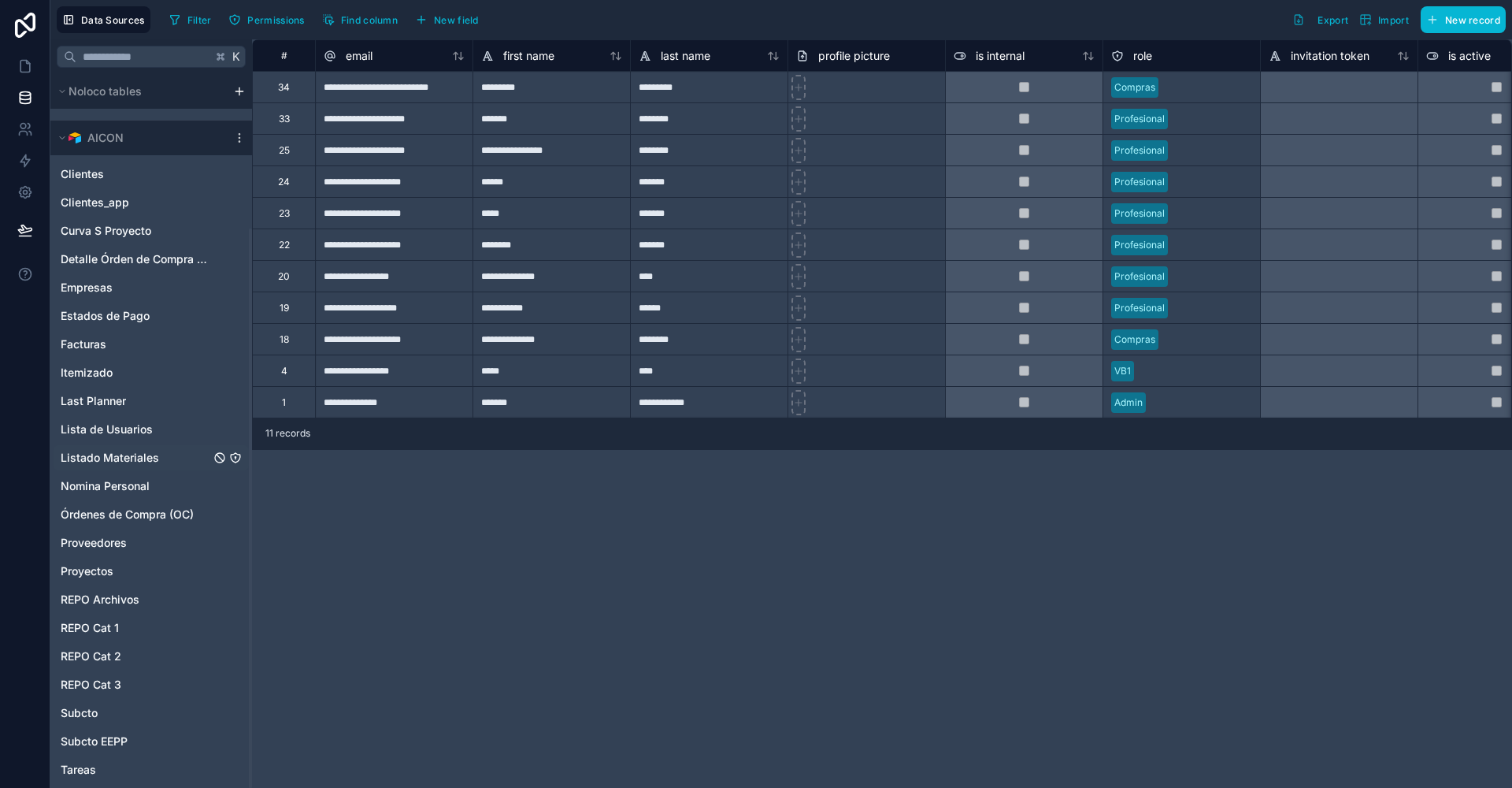
click at [127, 458] on span "Listado Materiales" at bounding box center [109, 457] width 98 height 16
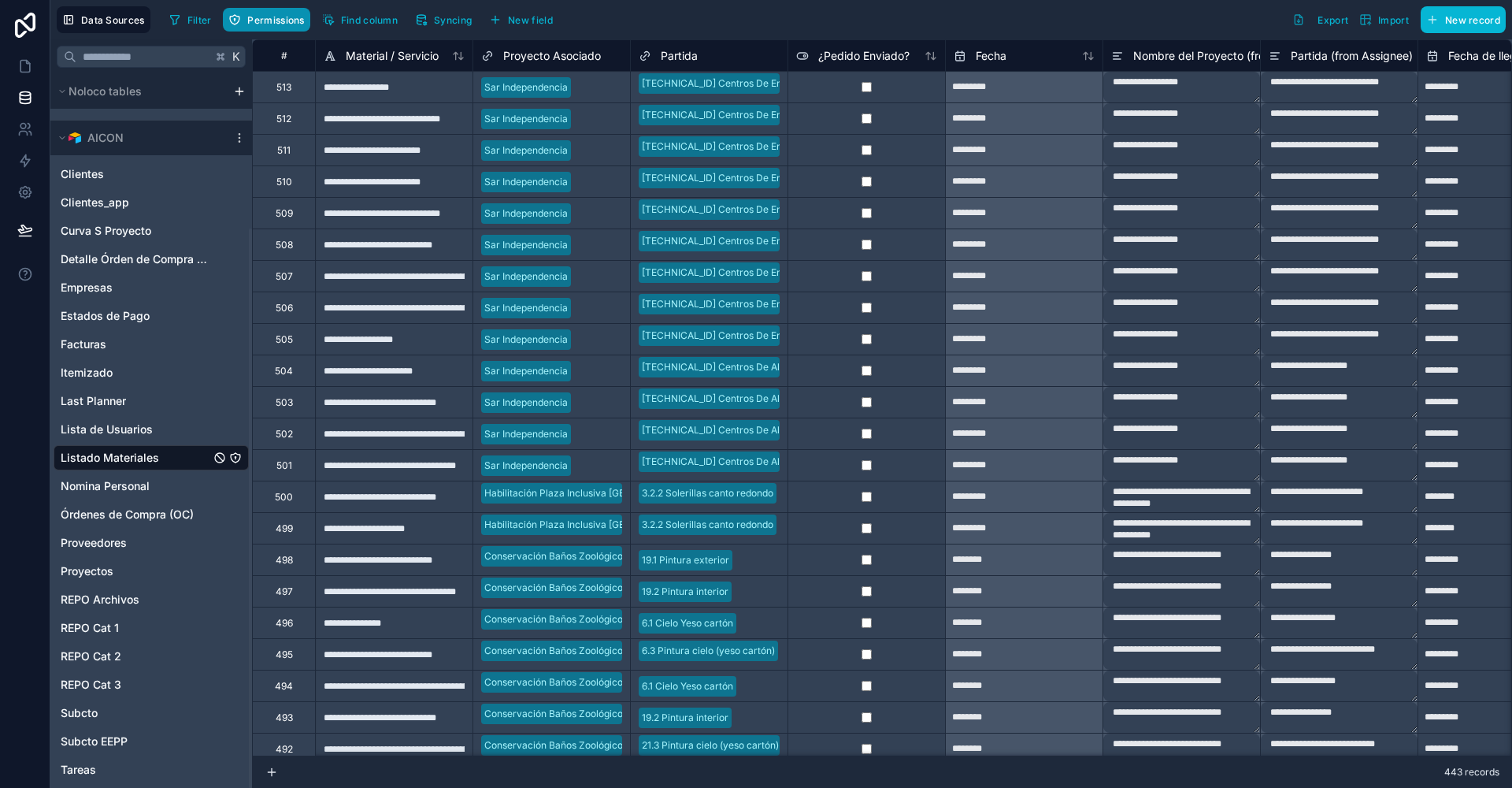
click at [256, 18] on span "Permissions" at bounding box center [276, 19] width 57 height 12
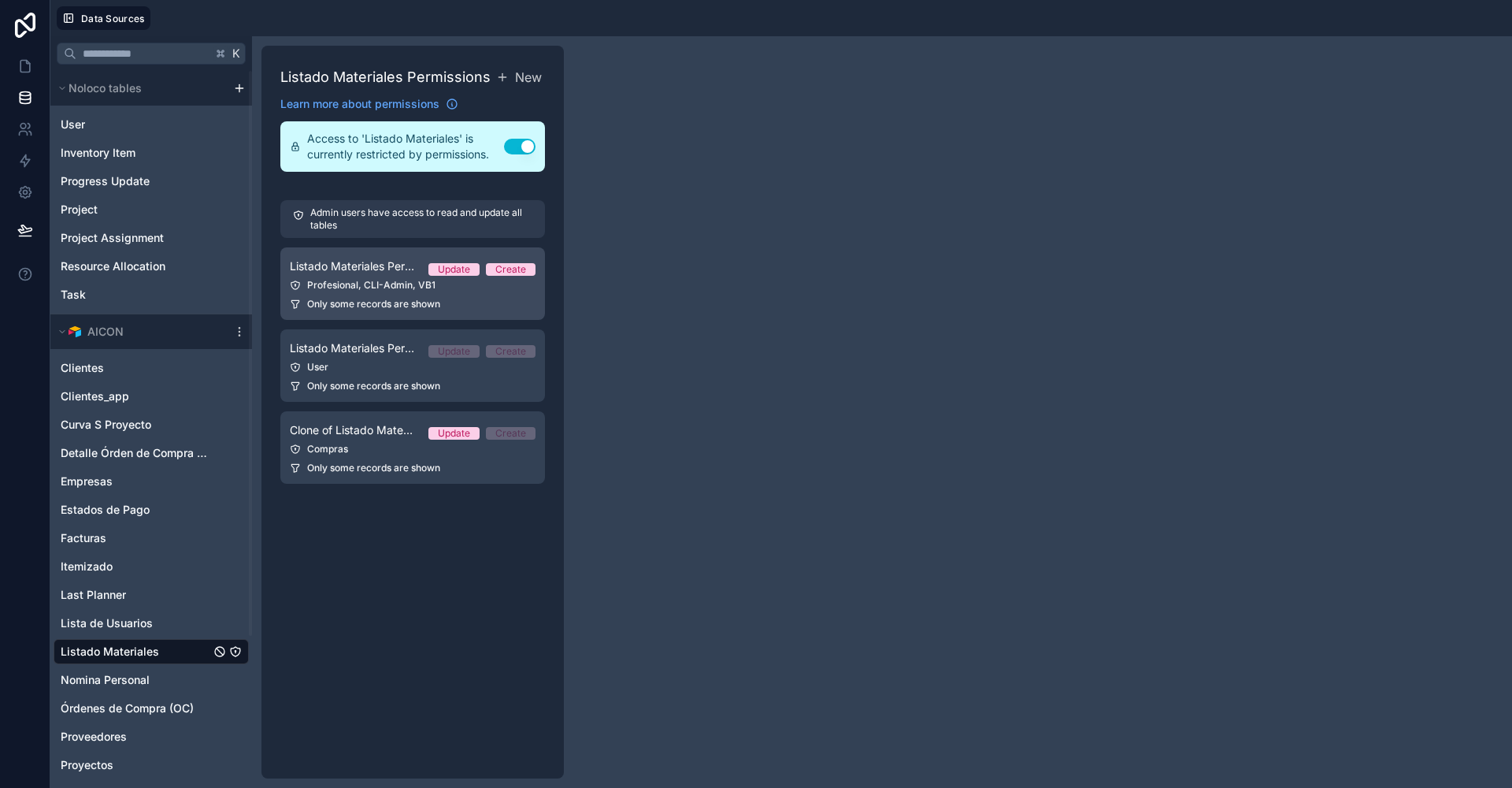
click at [360, 294] on link "Listado Materiales Permission 1 Update Create Profesional, CLI-Admin, VB1 Only …" at bounding box center [413, 283] width 265 height 73
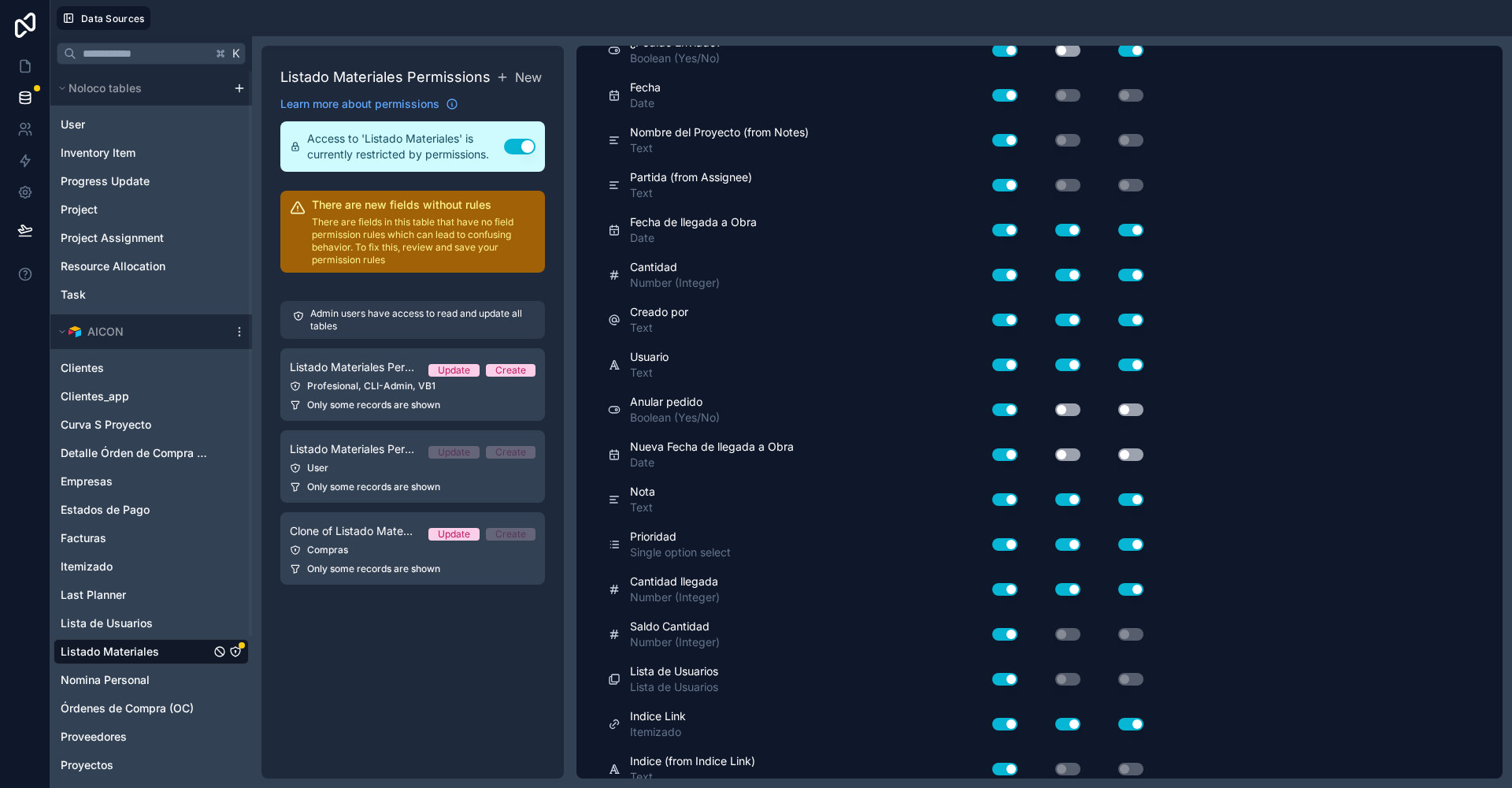
scroll to position [609, 0]
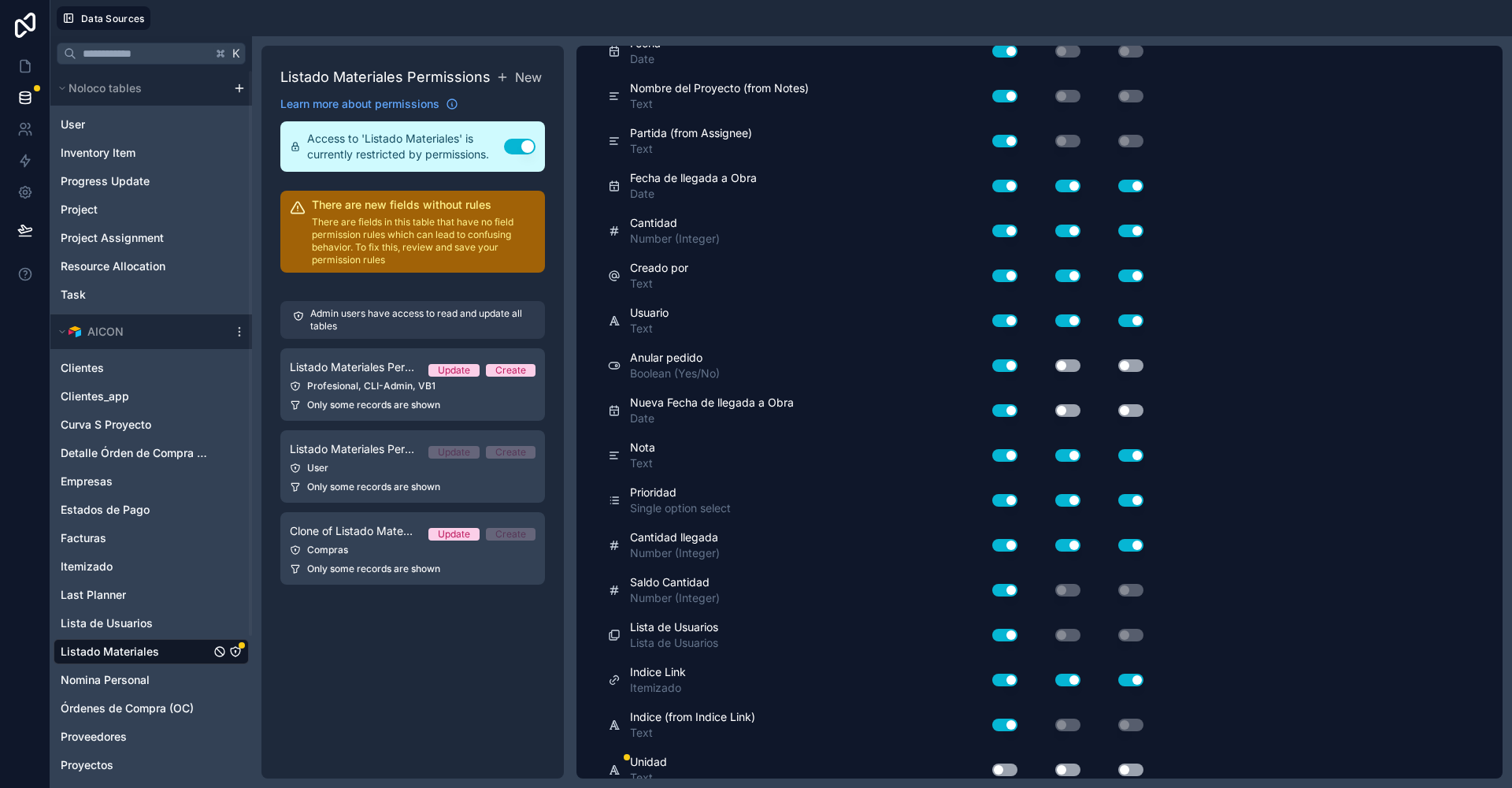
click at [1005, 763] on button "Use setting" at bounding box center [1005, 770] width 25 height 13
click at [1061, 763] on button "Use setting" at bounding box center [1067, 770] width 25 height 13
click at [1131, 763] on button "Use setting" at bounding box center [1131, 770] width 25 height 13
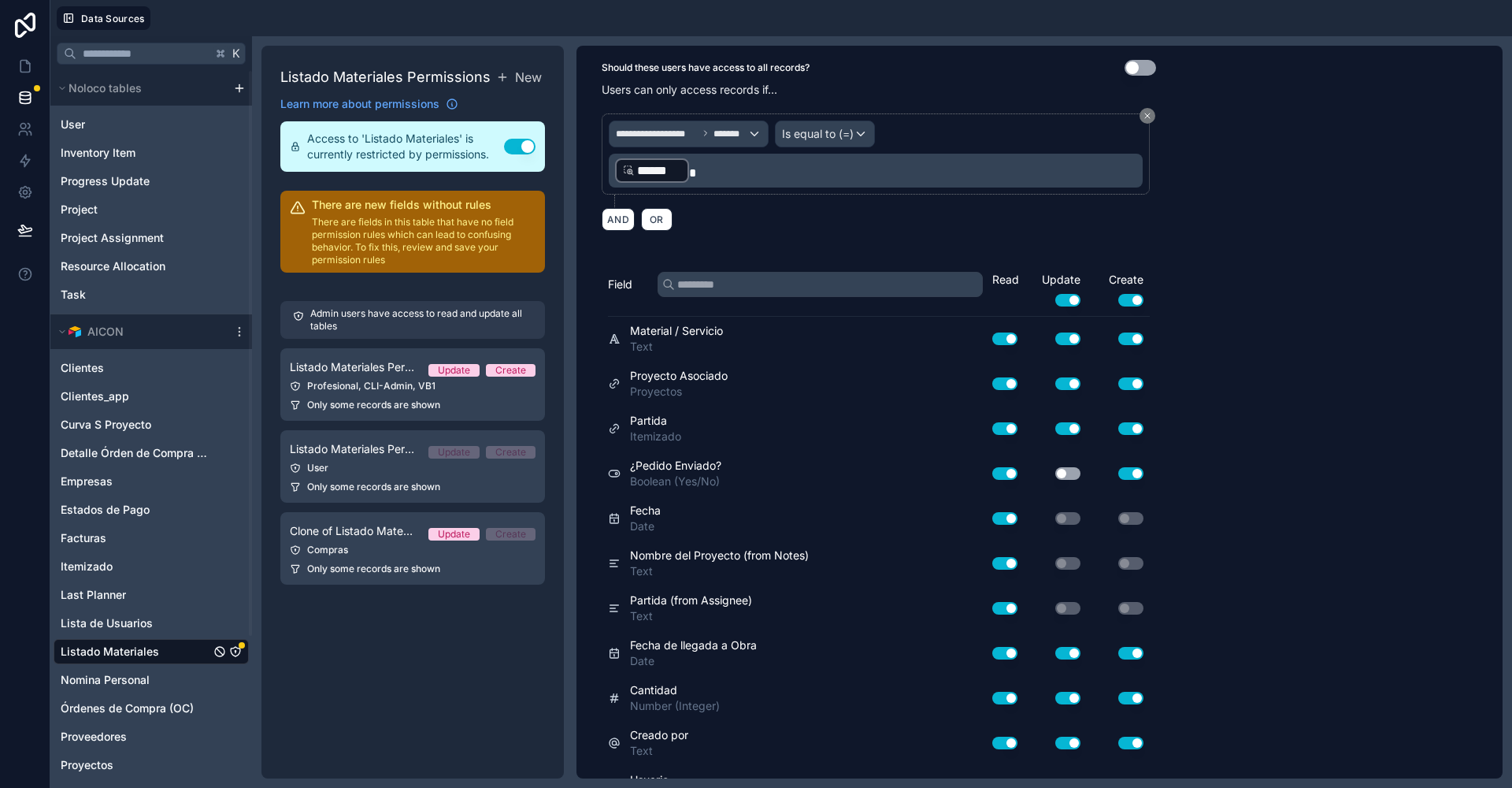
scroll to position [0, 0]
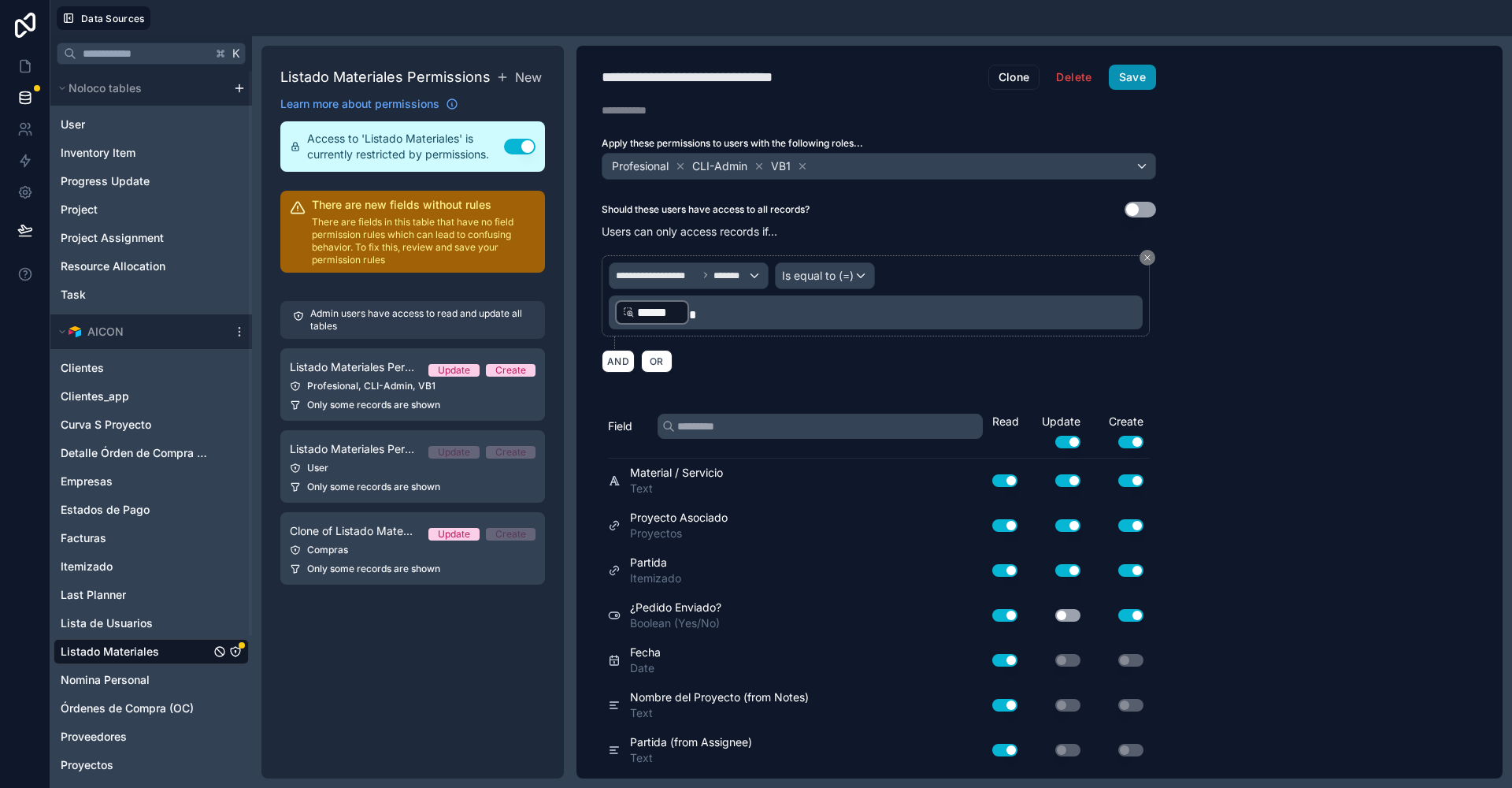
click at [1126, 77] on button "Save" at bounding box center [1132, 76] width 47 height 25
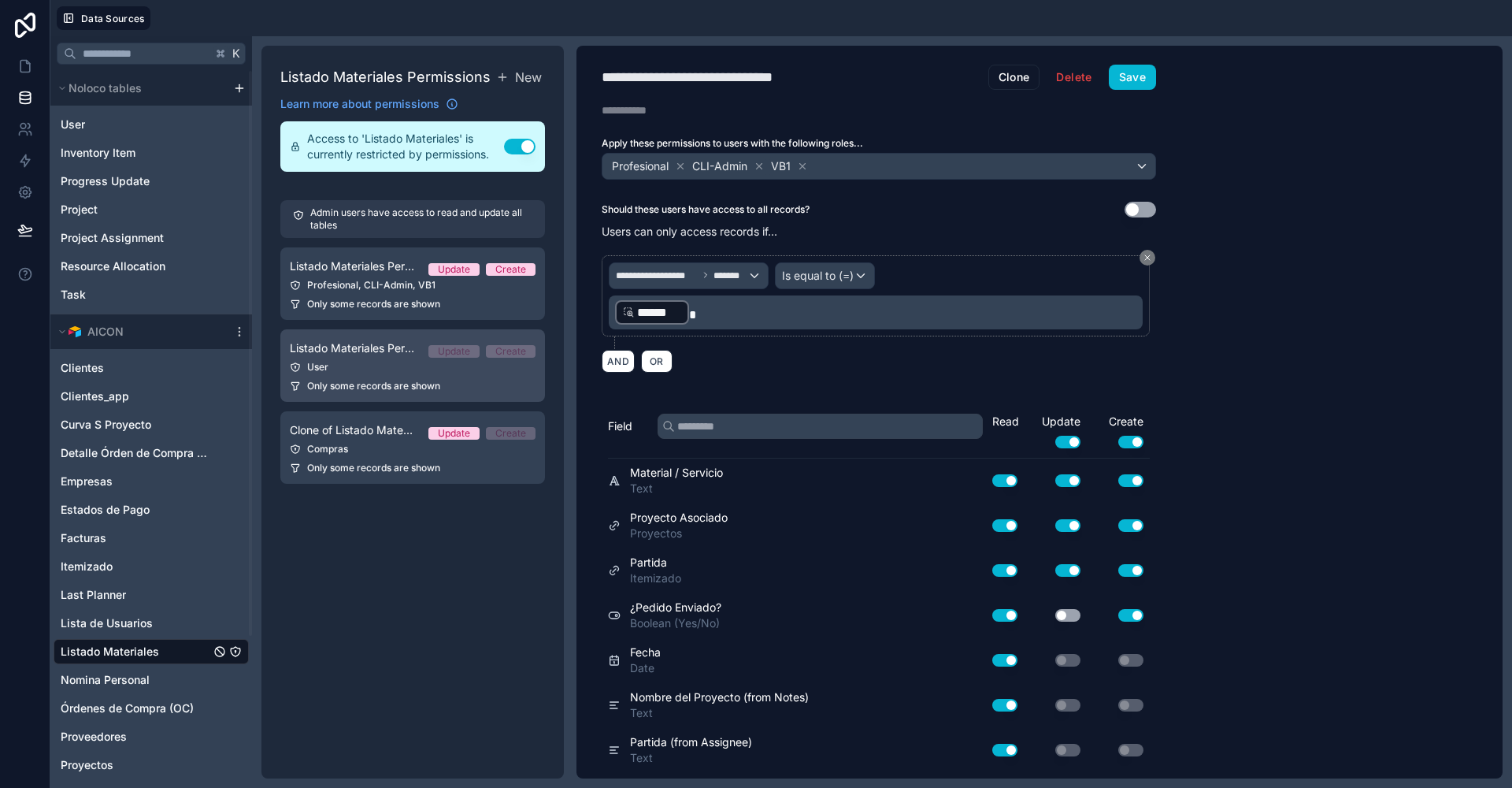
click at [340, 376] on link "Listado Materiales Permission 2 Update Create User Only some records are shown" at bounding box center [413, 365] width 265 height 73
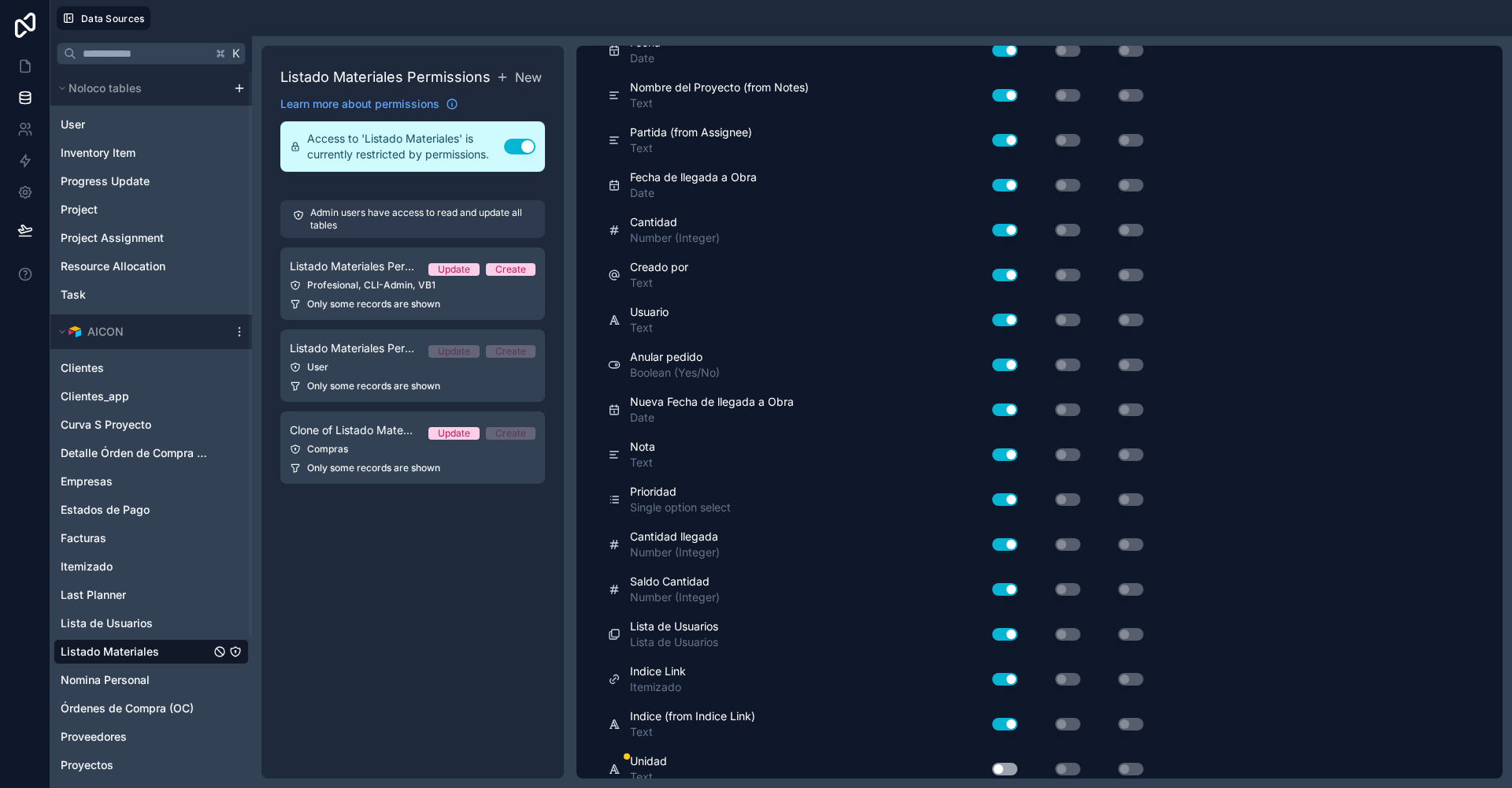
scroll to position [609, 0]
click at [1009, 763] on button "Use setting" at bounding box center [1005, 770] width 25 height 13
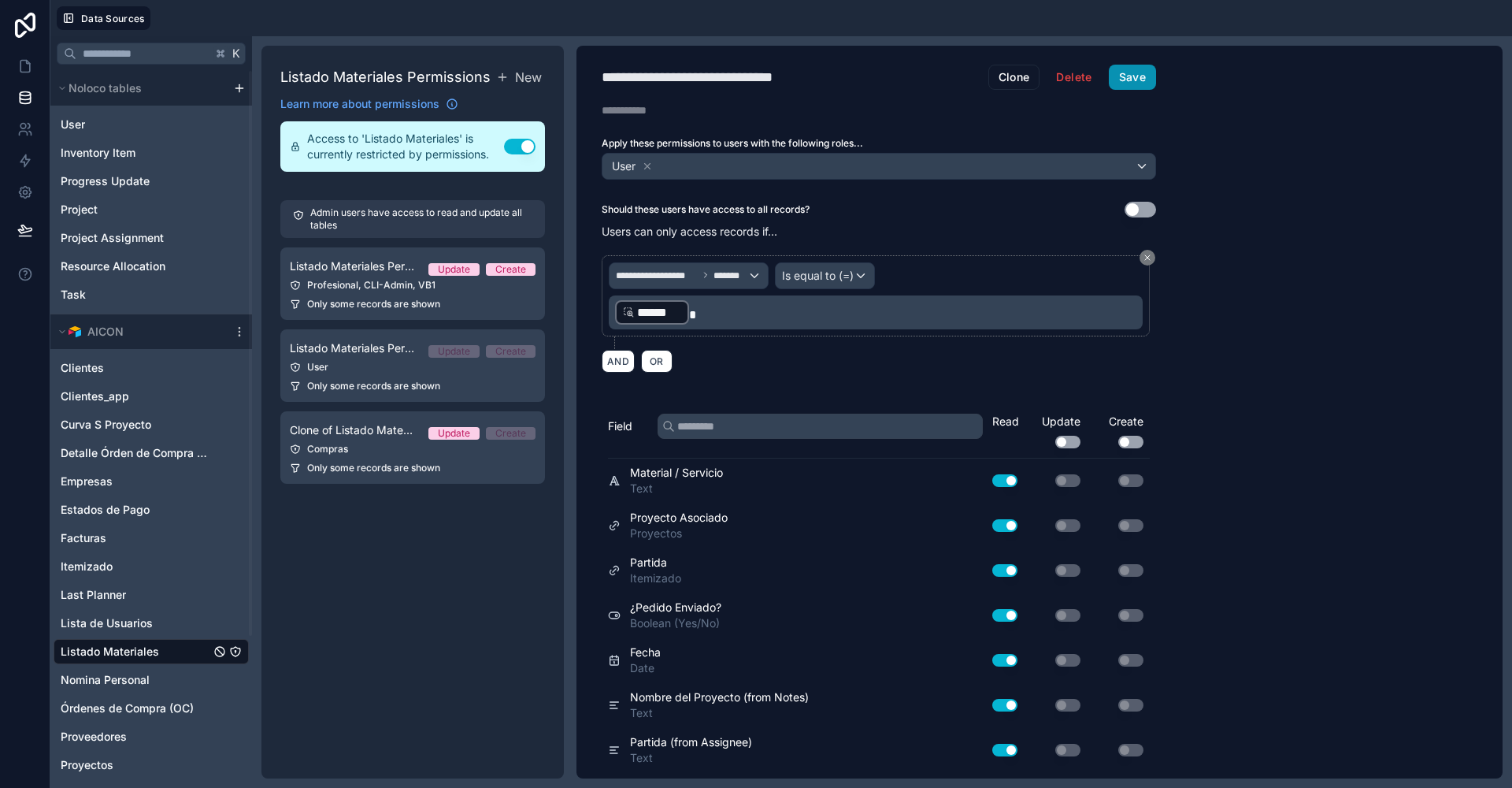
click at [1131, 82] on button "Save" at bounding box center [1132, 76] width 47 height 25
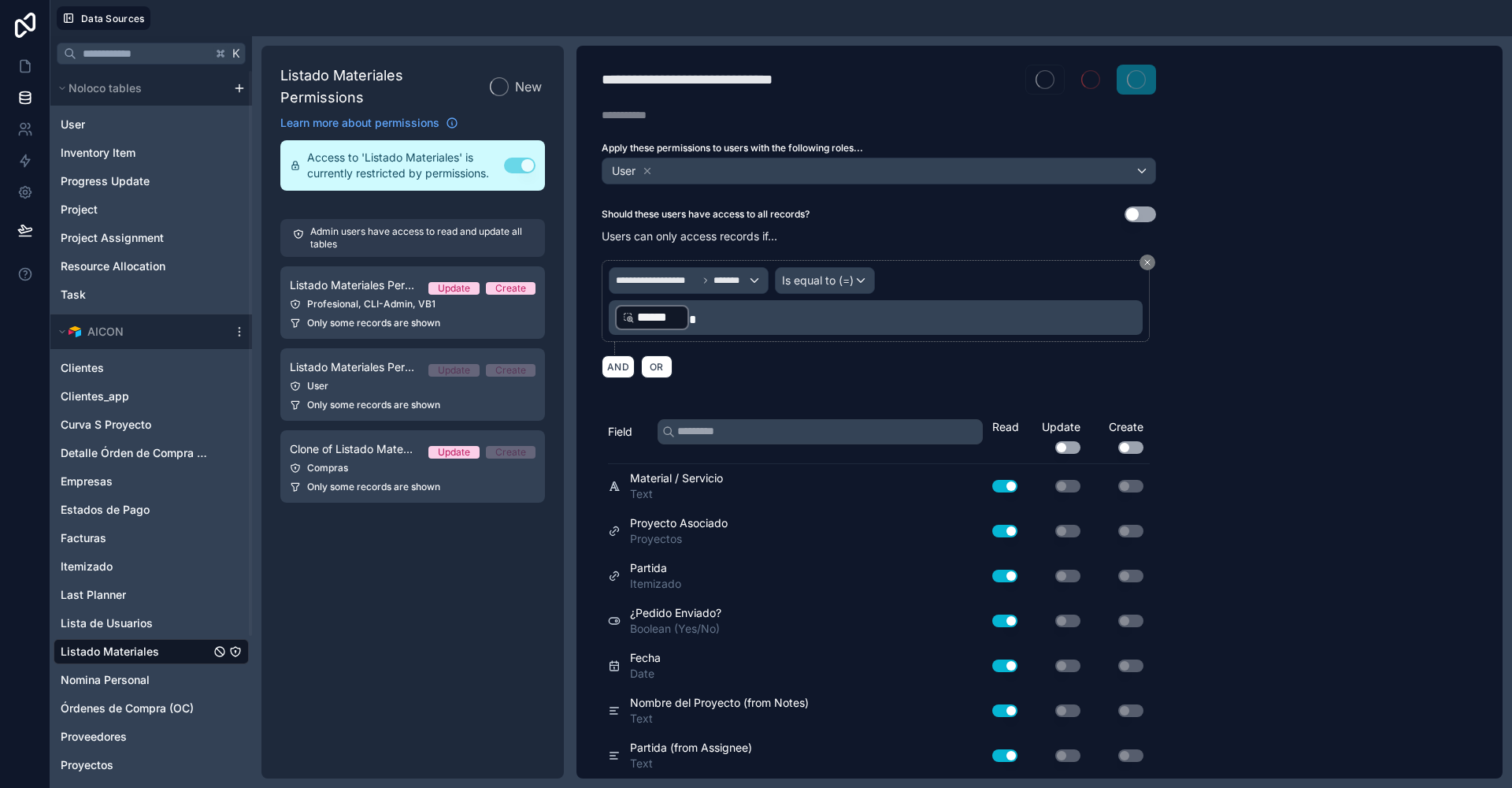
click at [332, 484] on span "Only some records are shown" at bounding box center [373, 487] width 133 height 13
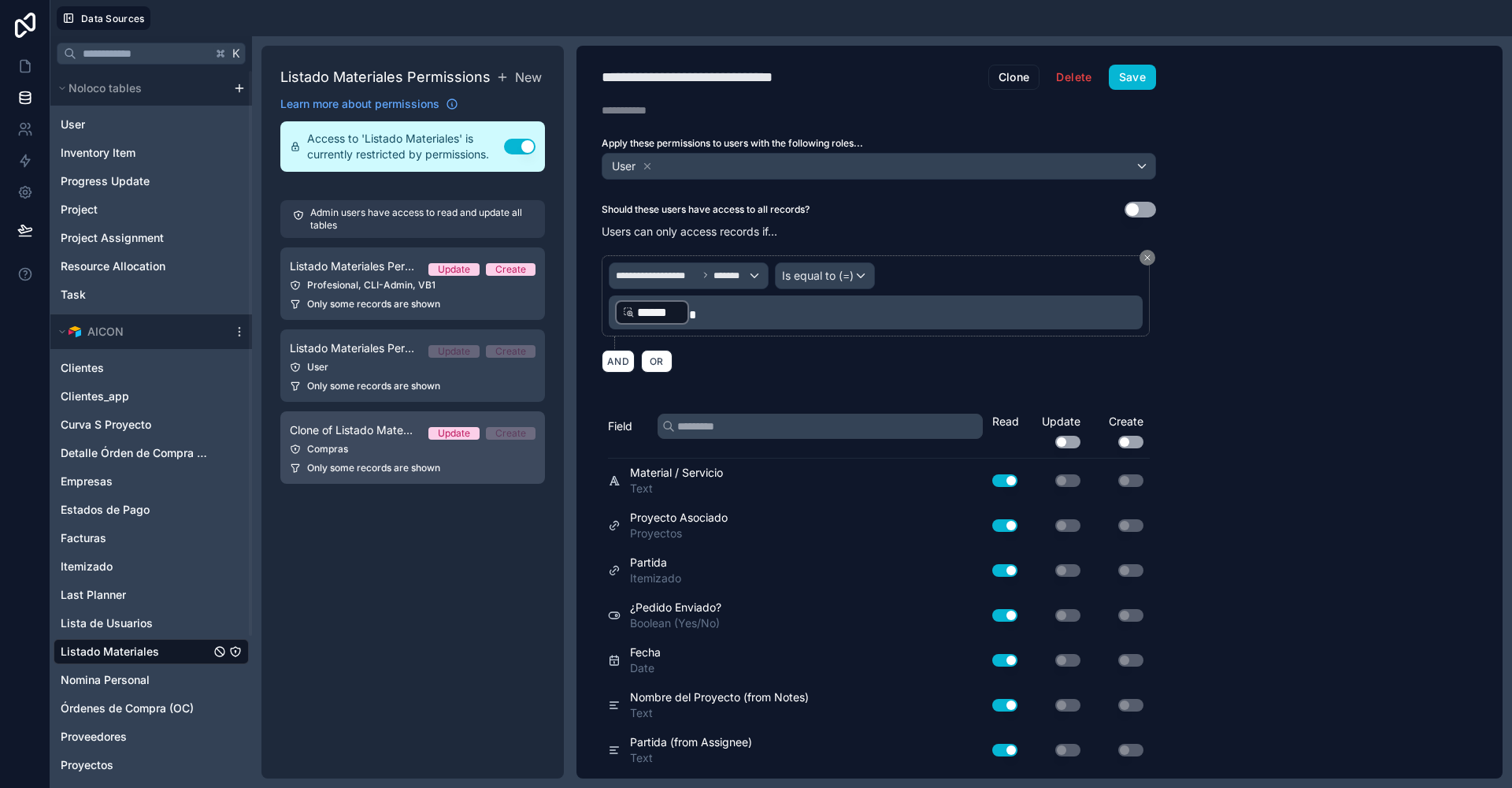
click at [349, 458] on link "Clone of Listado Materiales Permission 1 Update Create Compras Only some record…" at bounding box center [413, 447] width 265 height 73
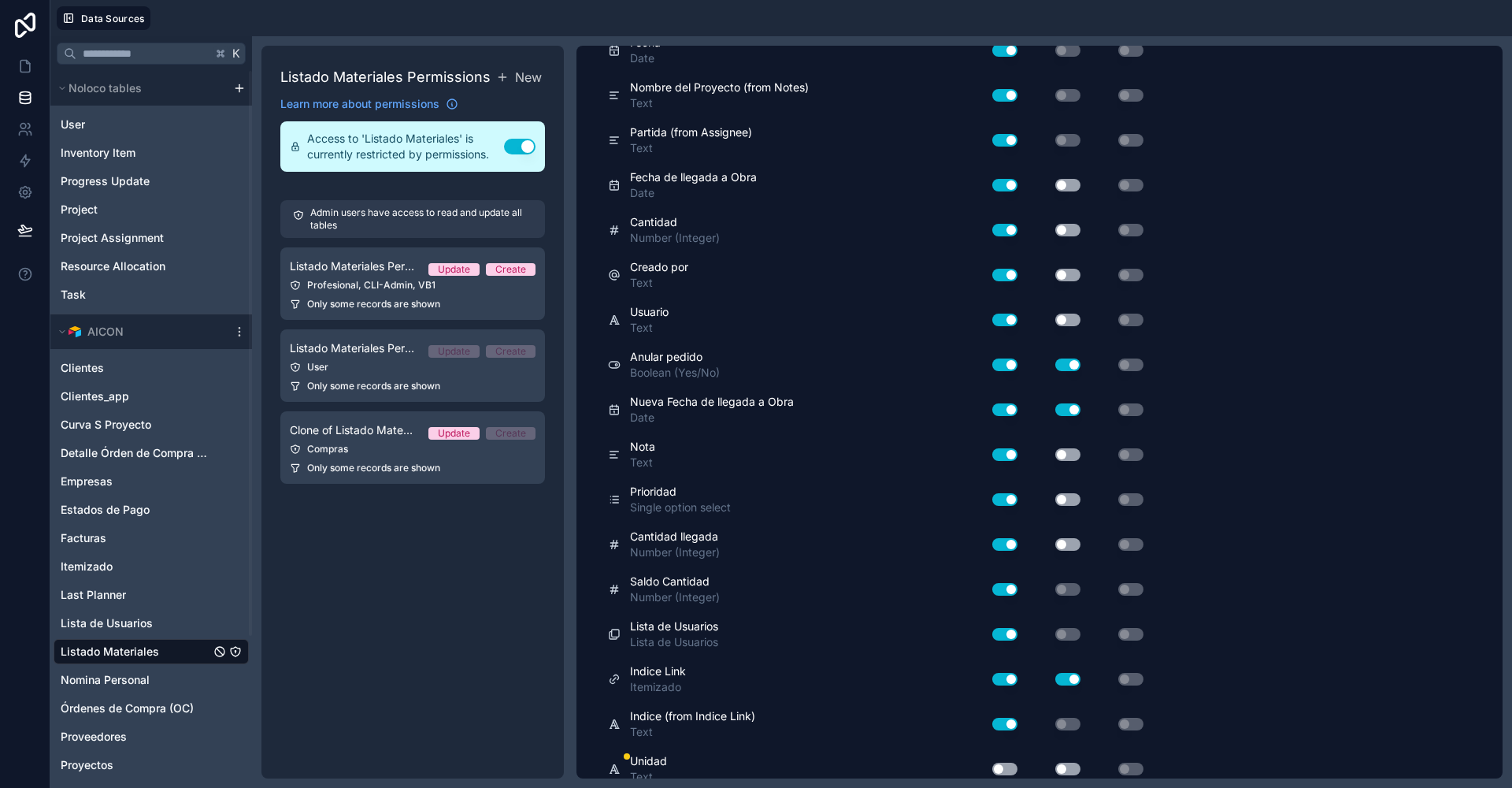
scroll to position [609, 0]
click at [1005, 763] on button "Use setting" at bounding box center [1005, 770] width 25 height 13
click at [1066, 763] on button "Use setting" at bounding box center [1067, 770] width 25 height 13
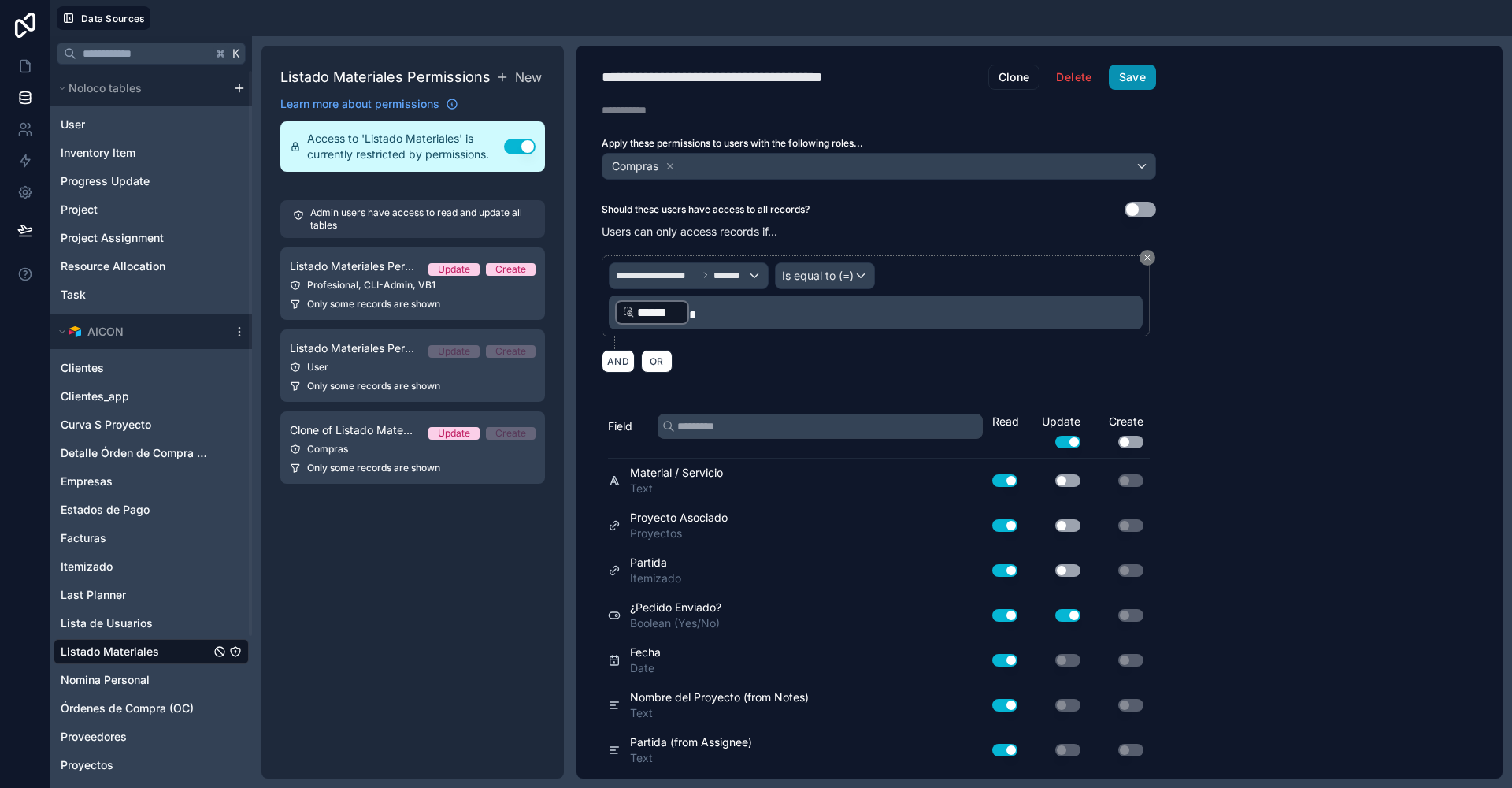
click at [1126, 80] on button "Save" at bounding box center [1132, 76] width 47 height 25
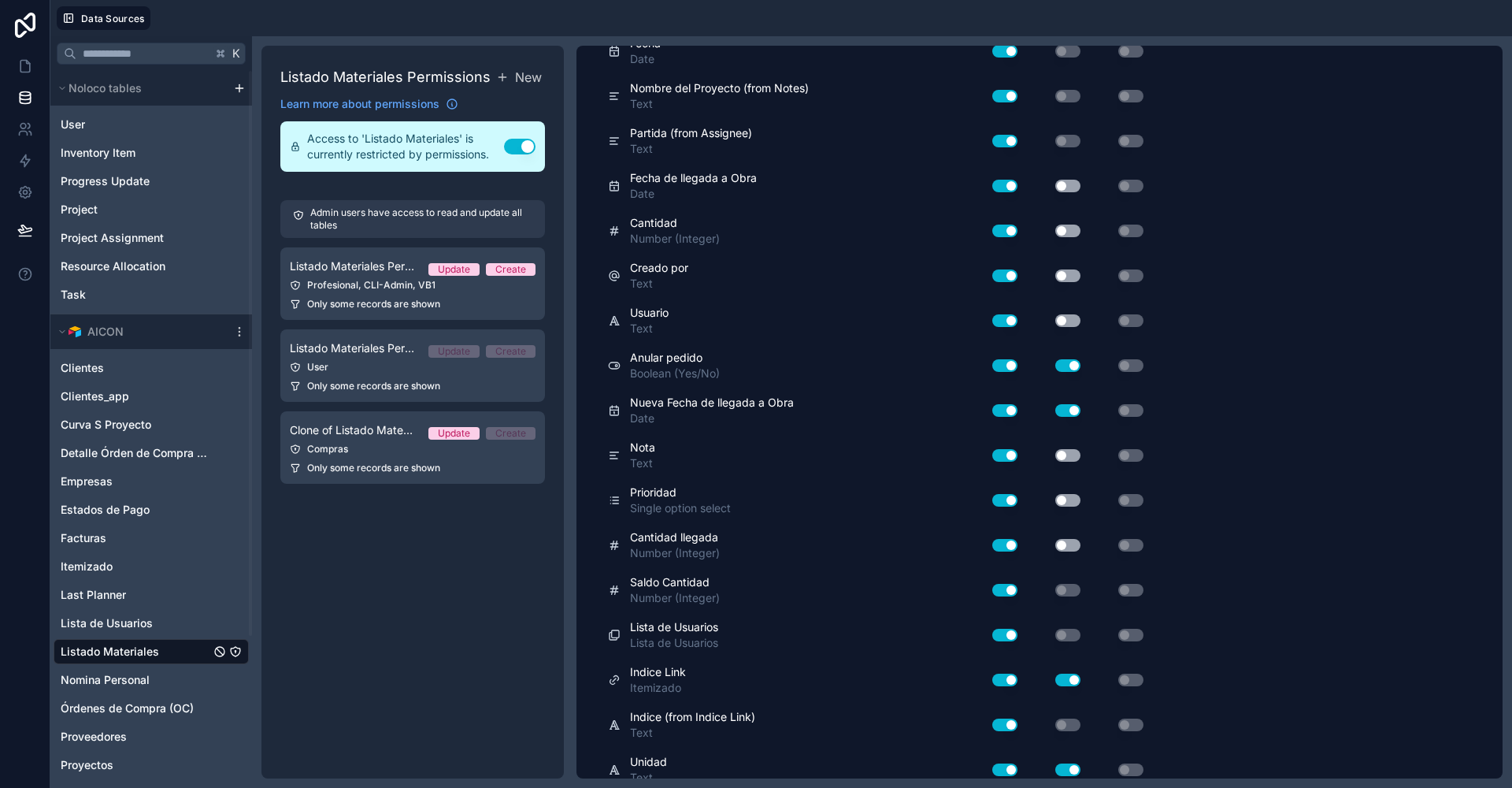
click at [1057, 763] on div "Use setting" at bounding box center [1055, 770] width 63 height 13
click at [1068, 763] on button "Use setting" at bounding box center [1067, 770] width 25 height 13
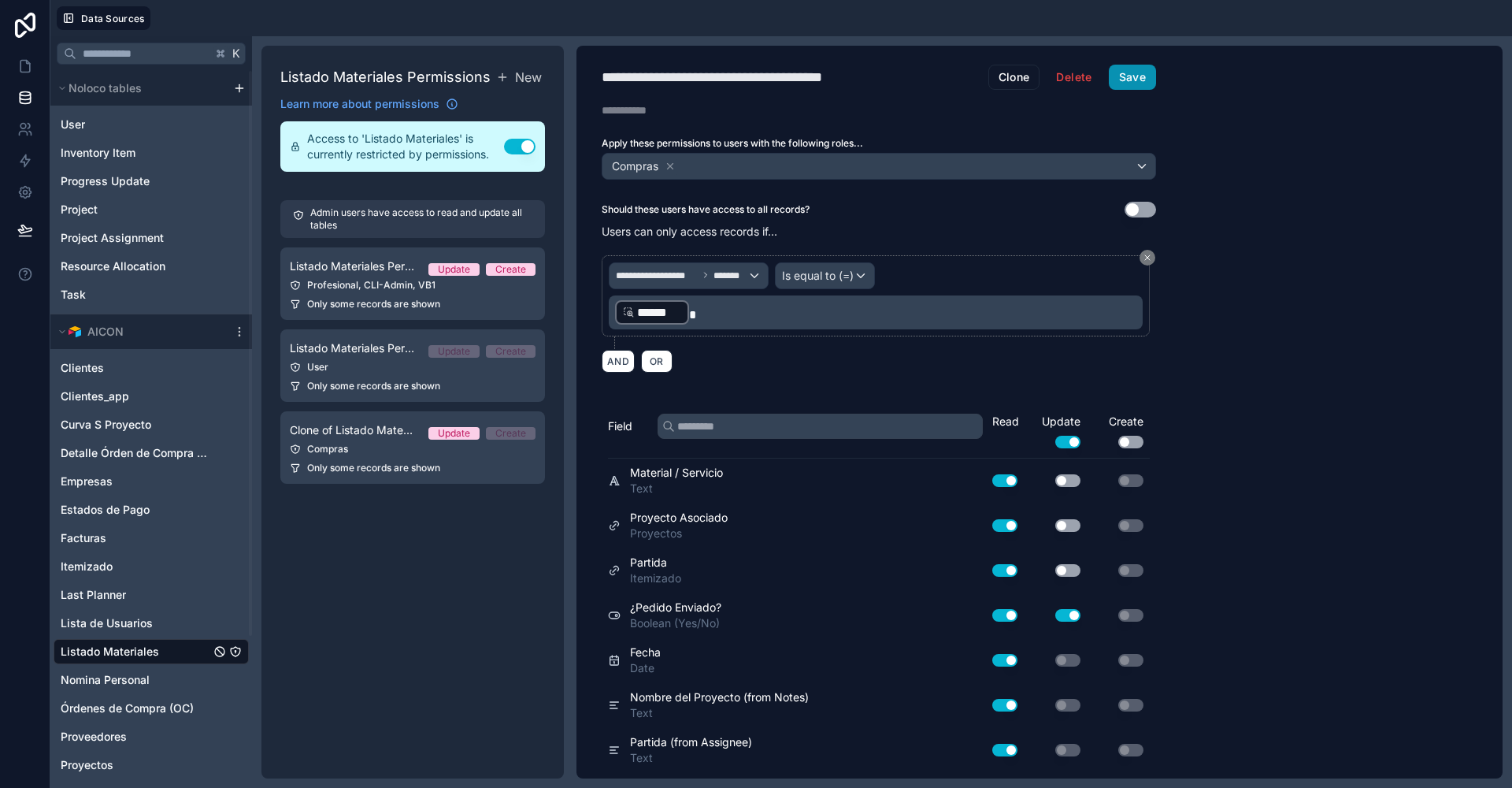
click at [1131, 79] on button "Save" at bounding box center [1132, 76] width 47 height 25
click at [24, 58] on icon at bounding box center [25, 65] width 16 height 16
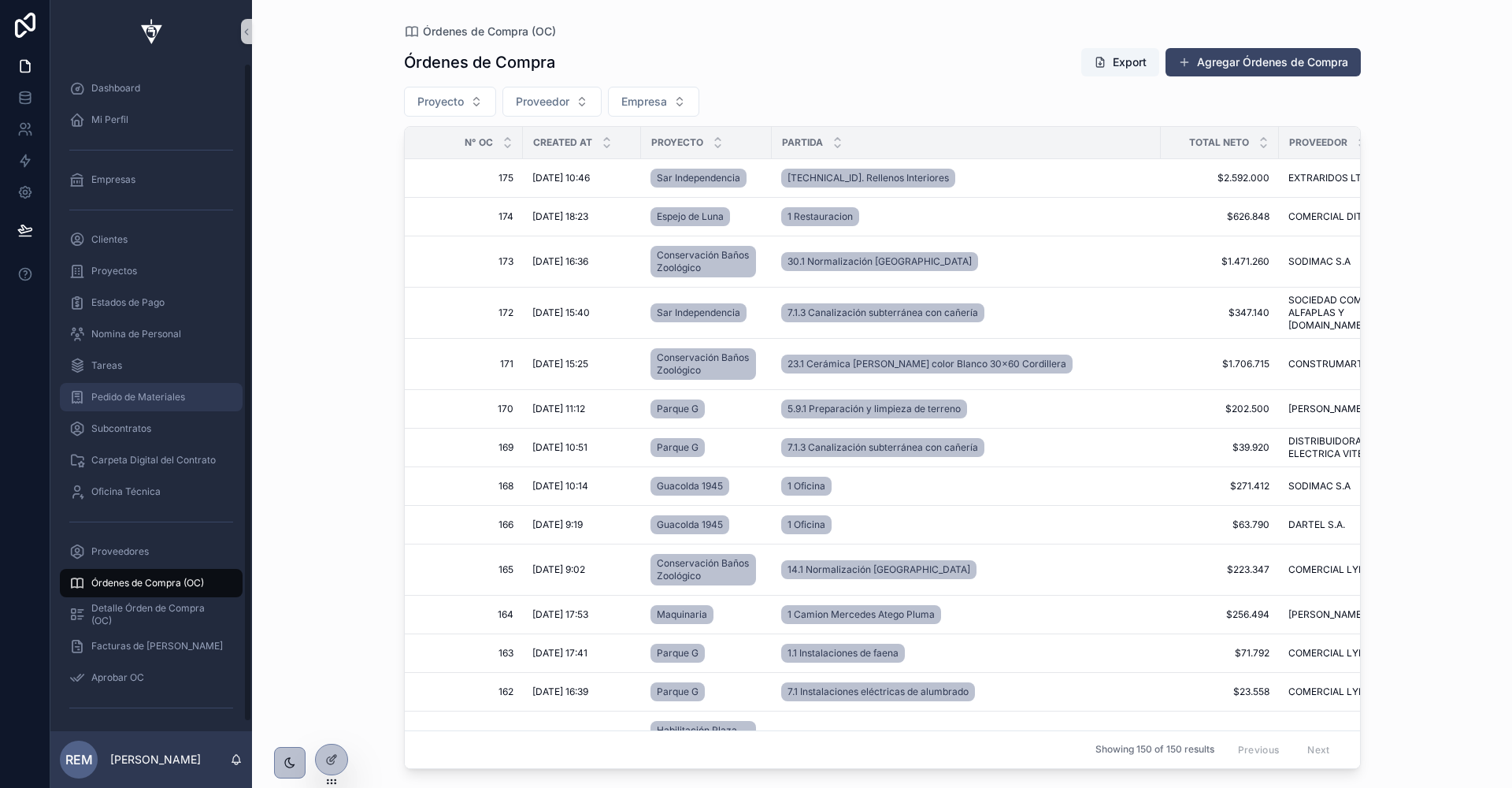
click at [104, 393] on span "Pedido de Materiales" at bounding box center [138, 397] width 94 height 13
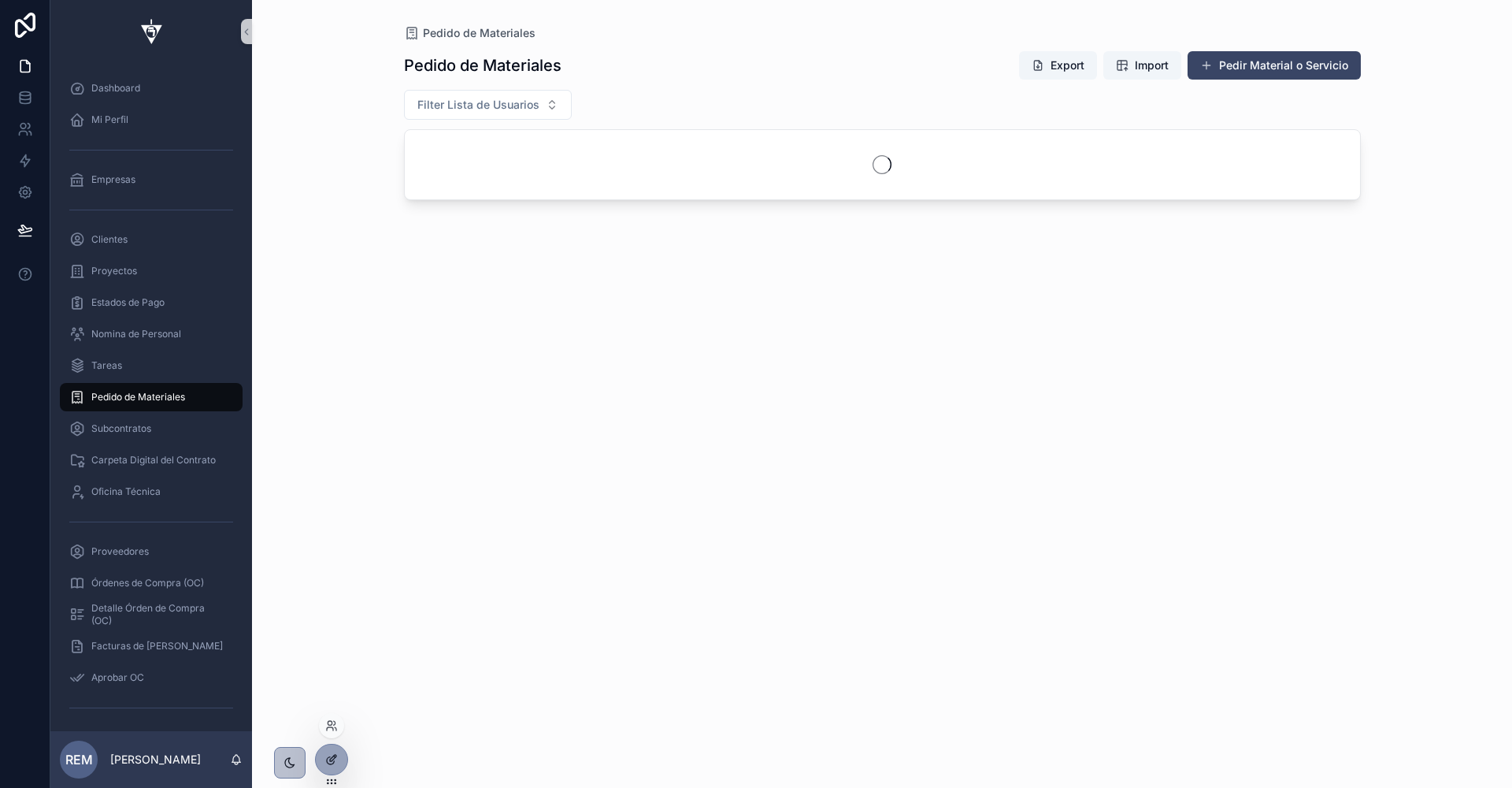
click at [338, 761] on div at bounding box center [332, 759] width 31 height 30
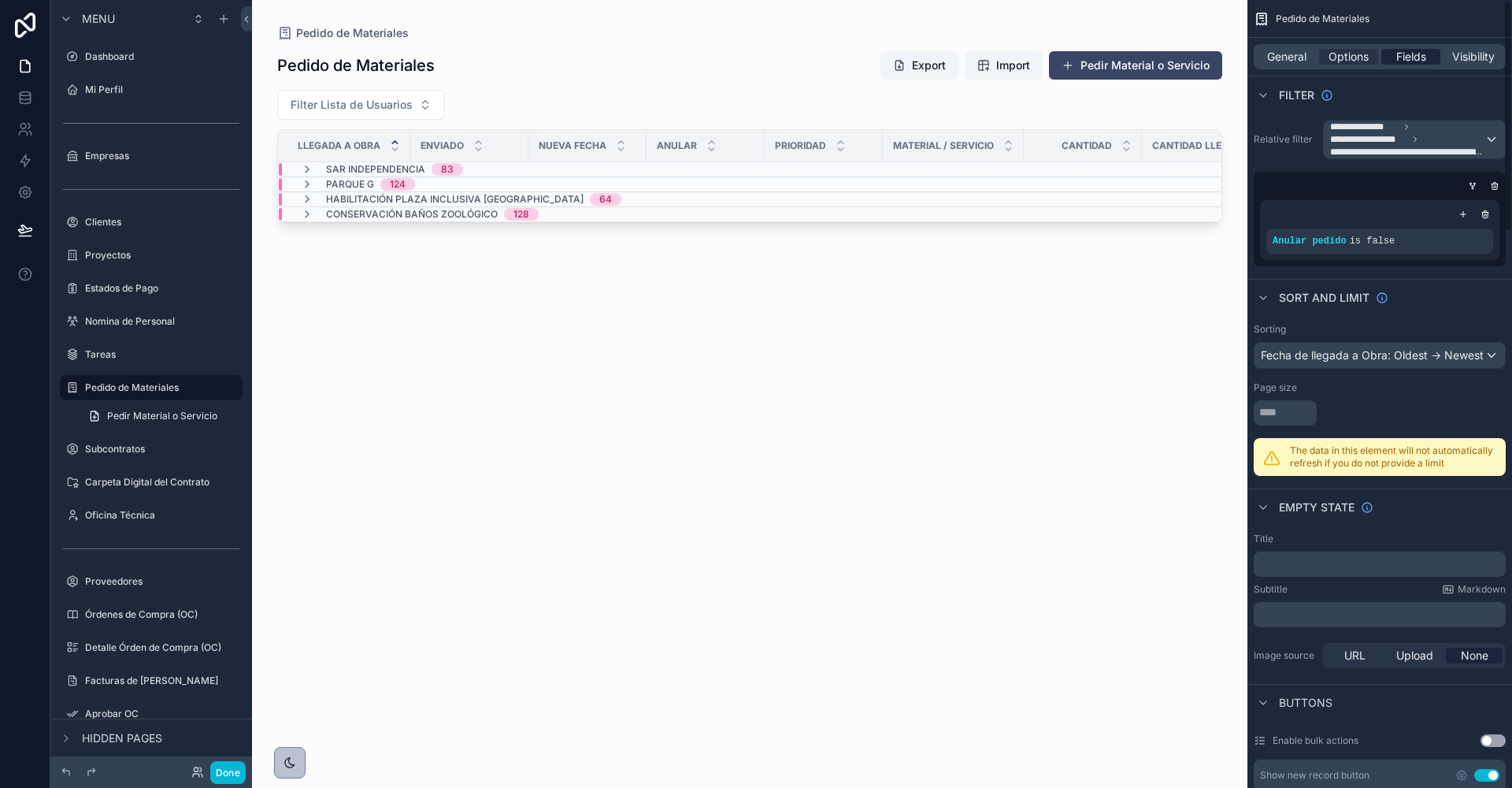
click at [1416, 54] on span "Fields" at bounding box center [1411, 56] width 30 height 16
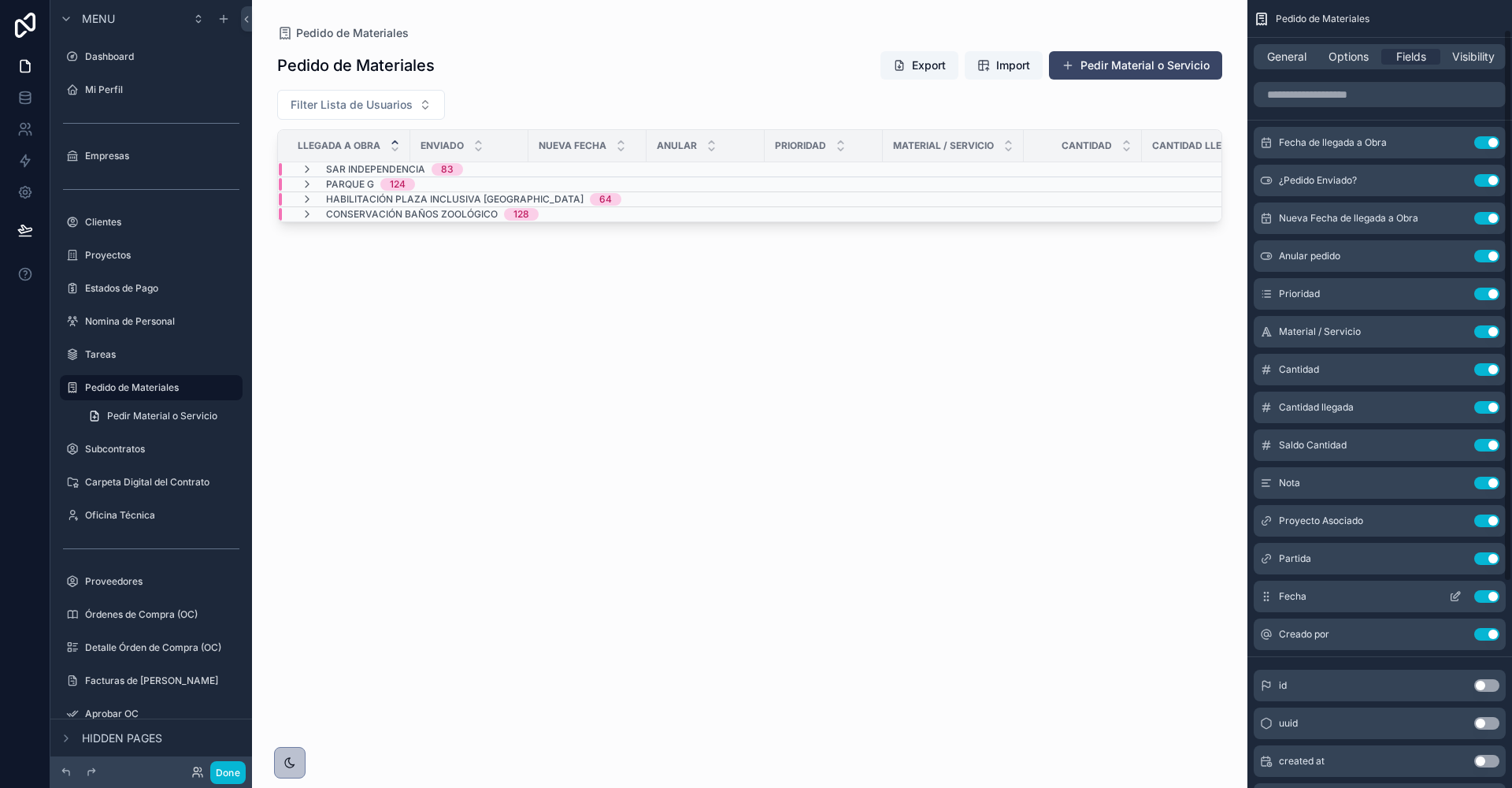
scroll to position [334, 0]
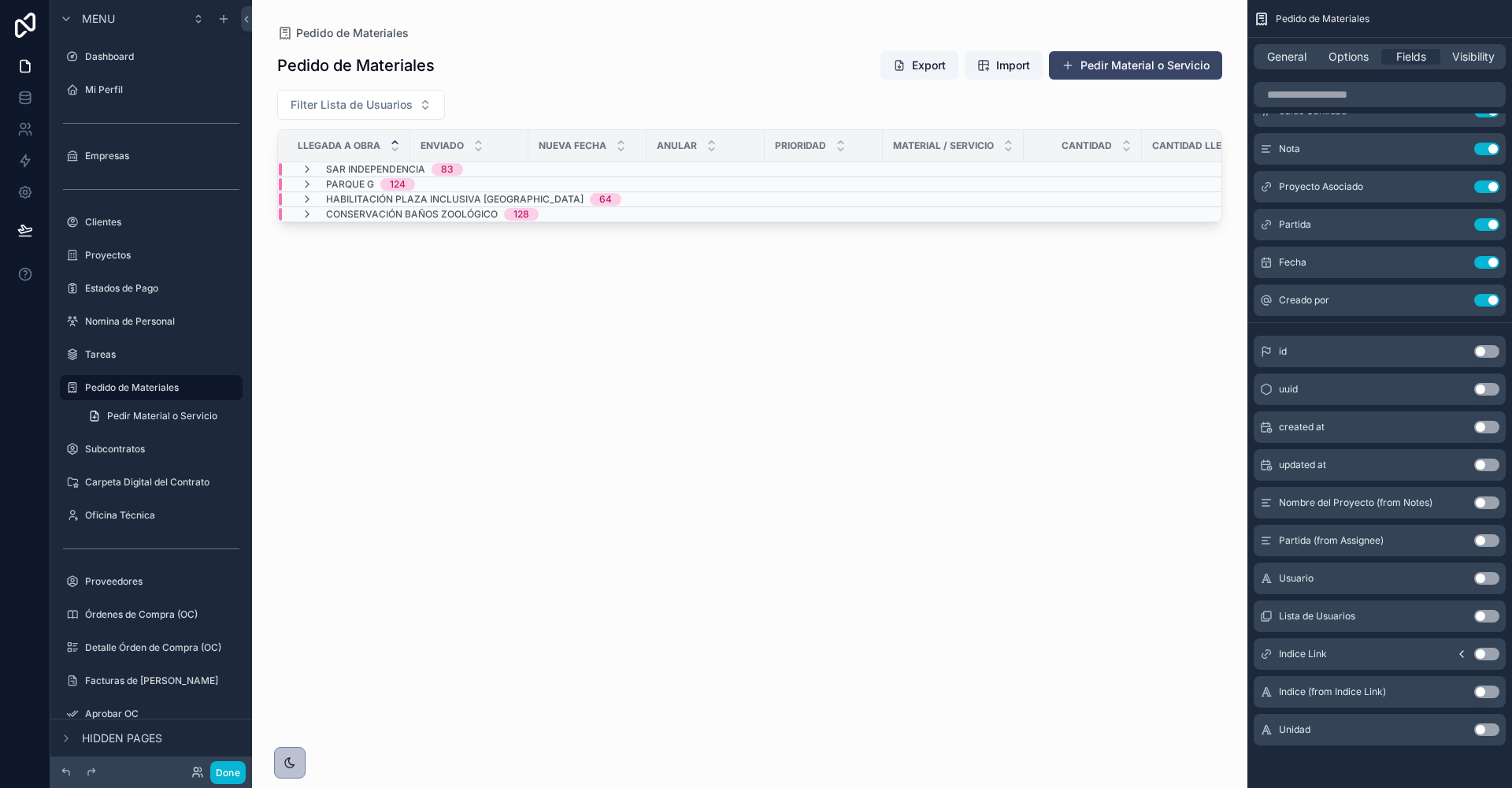
click at [1485, 728] on button "Use setting" at bounding box center [1486, 730] width 25 height 13
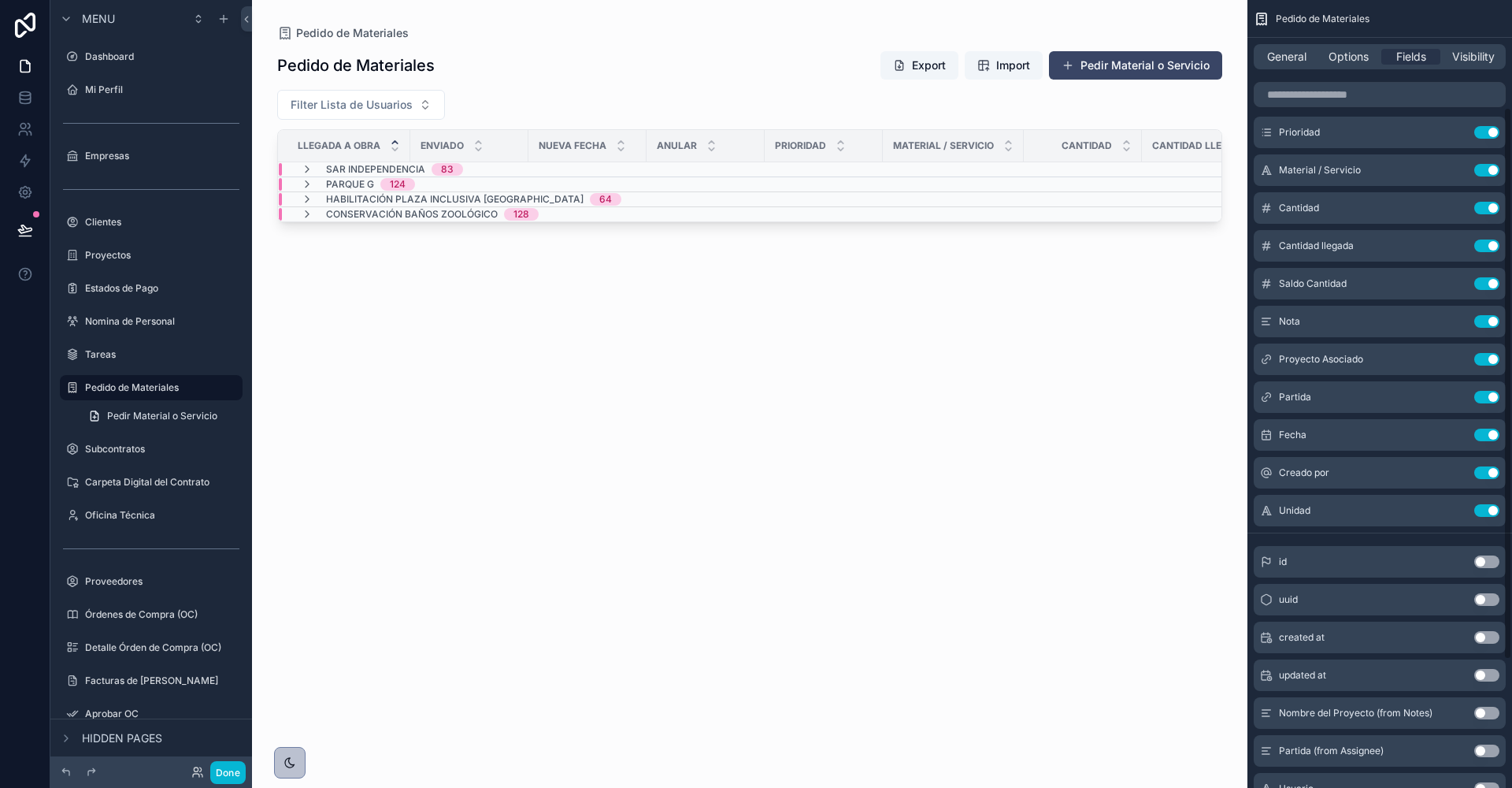
scroll to position [152, 0]
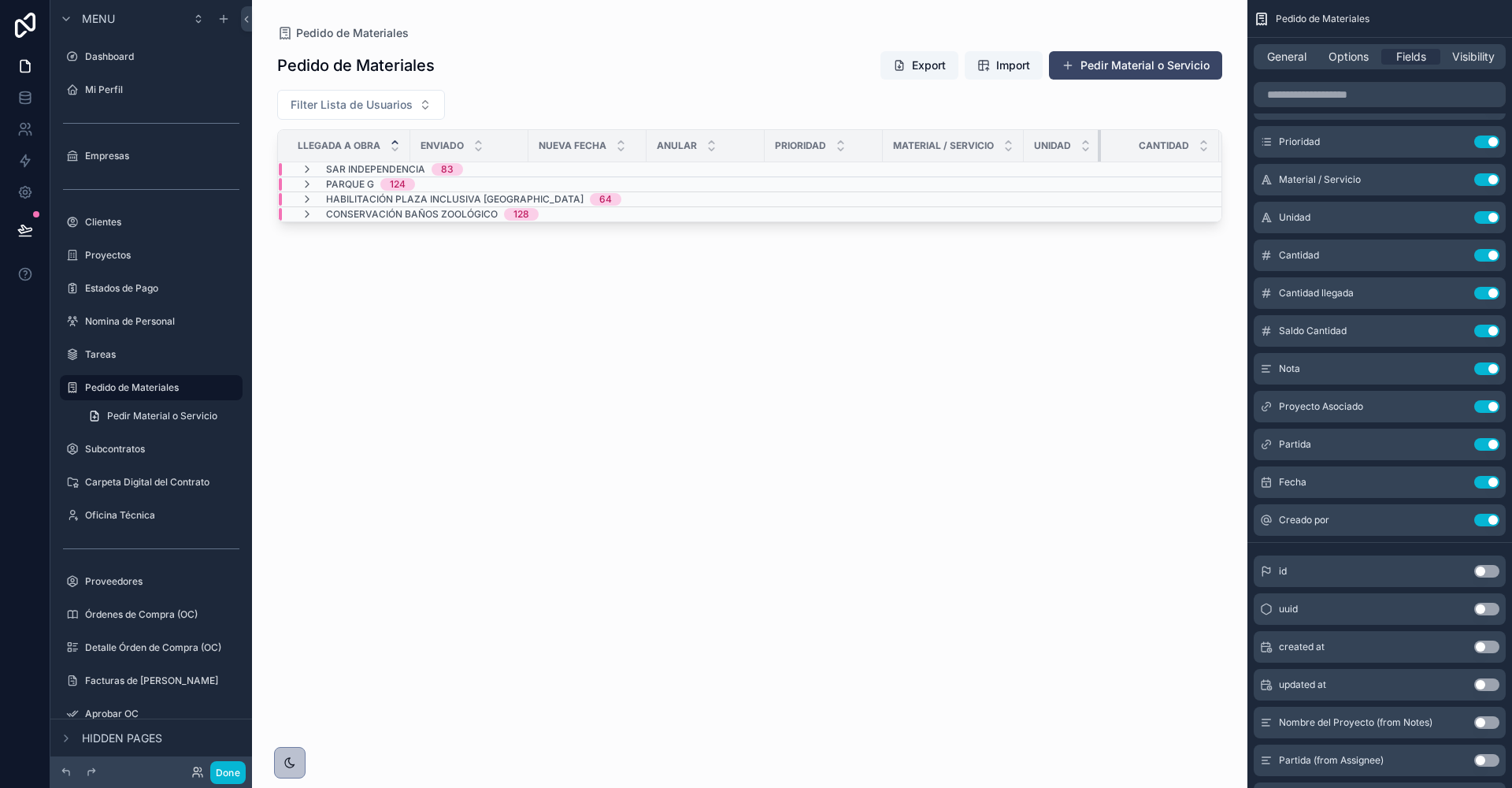
drag, startPoint x: 1141, startPoint y: 143, endPoint x: 1066, endPoint y: 146, distance: 75.1
click at [1066, 146] on th "Unidad" at bounding box center [1063, 145] width 77 height 32
click at [1086, 67] on button "Pedir Material o Servicio" at bounding box center [1135, 65] width 174 height 29
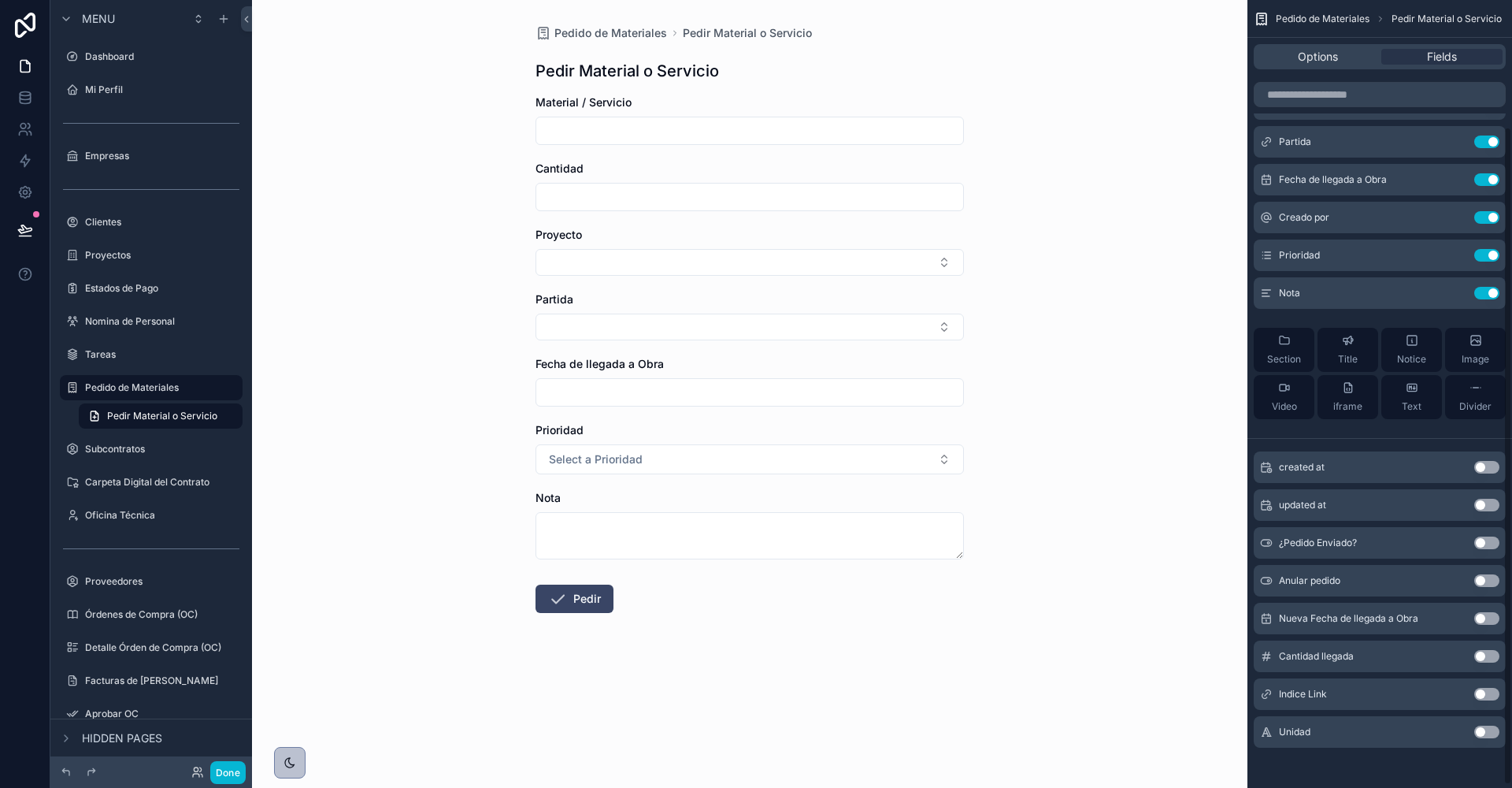
click at [1484, 730] on button "Use setting" at bounding box center [1486, 732] width 25 height 13
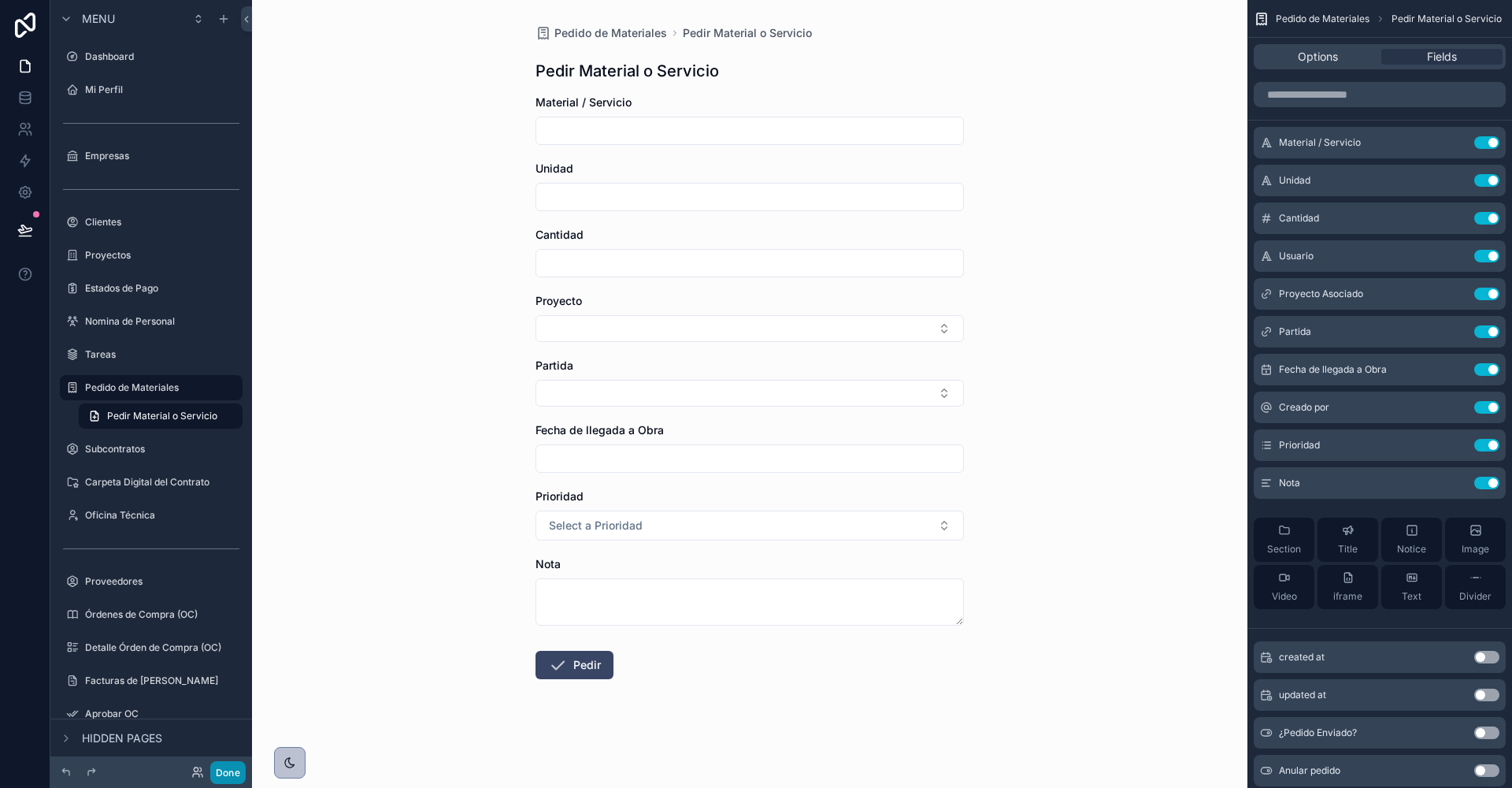
click at [230, 771] on button "Done" at bounding box center [228, 772] width 36 height 23
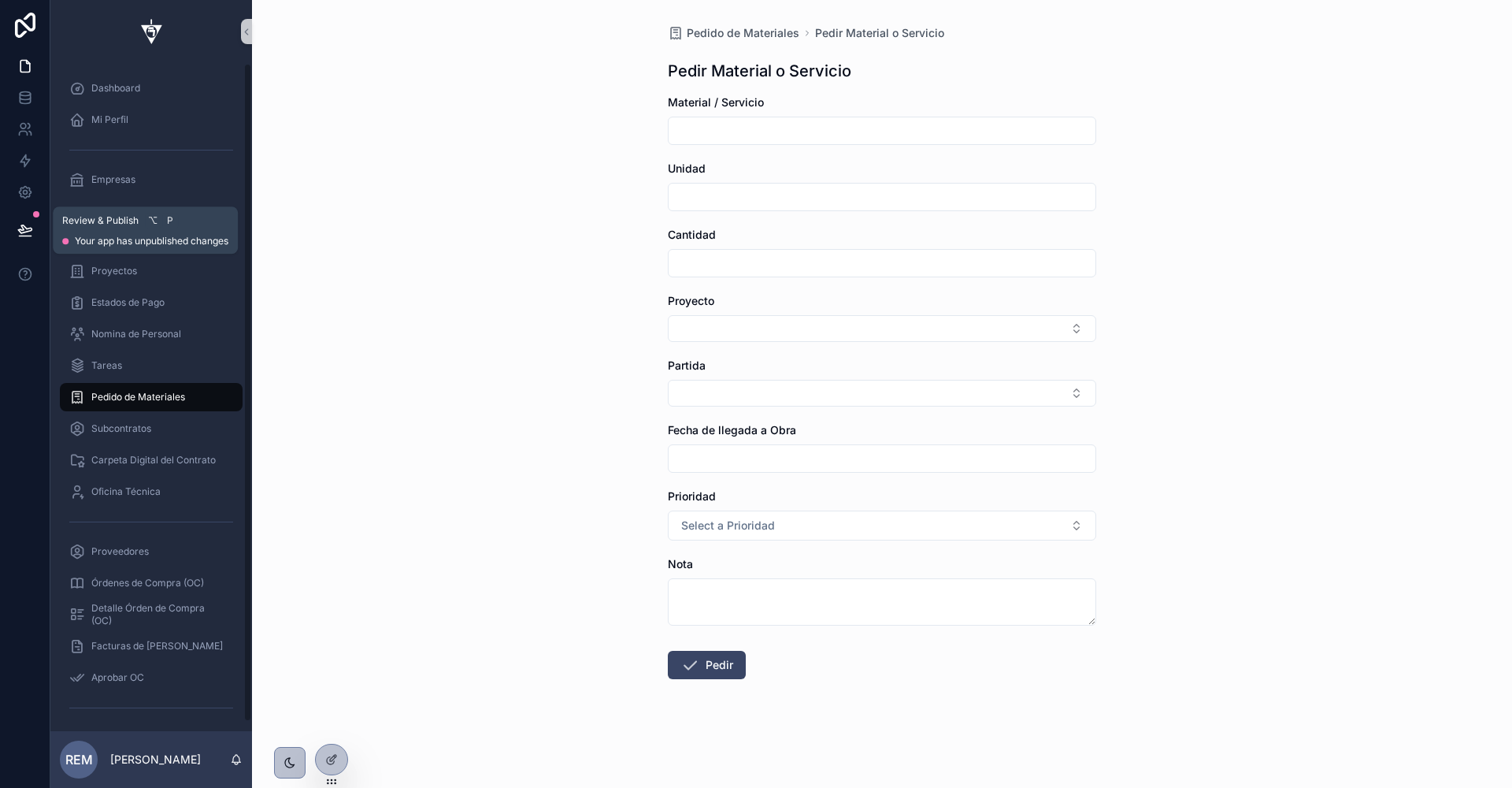
click at [33, 236] on button at bounding box center [26, 230] width 35 height 44
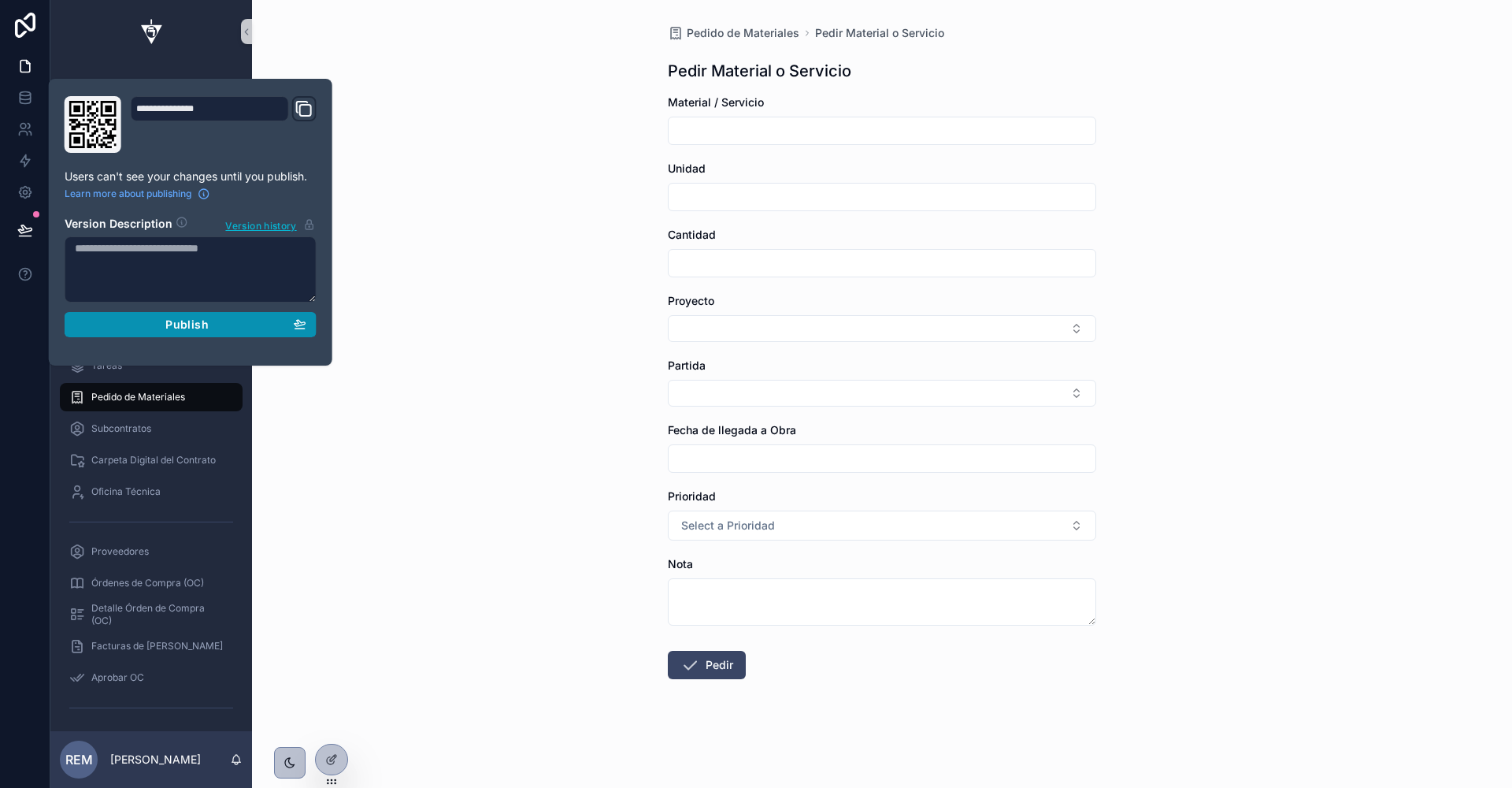
click at [211, 324] on div "Publish" at bounding box center [190, 324] width 232 height 14
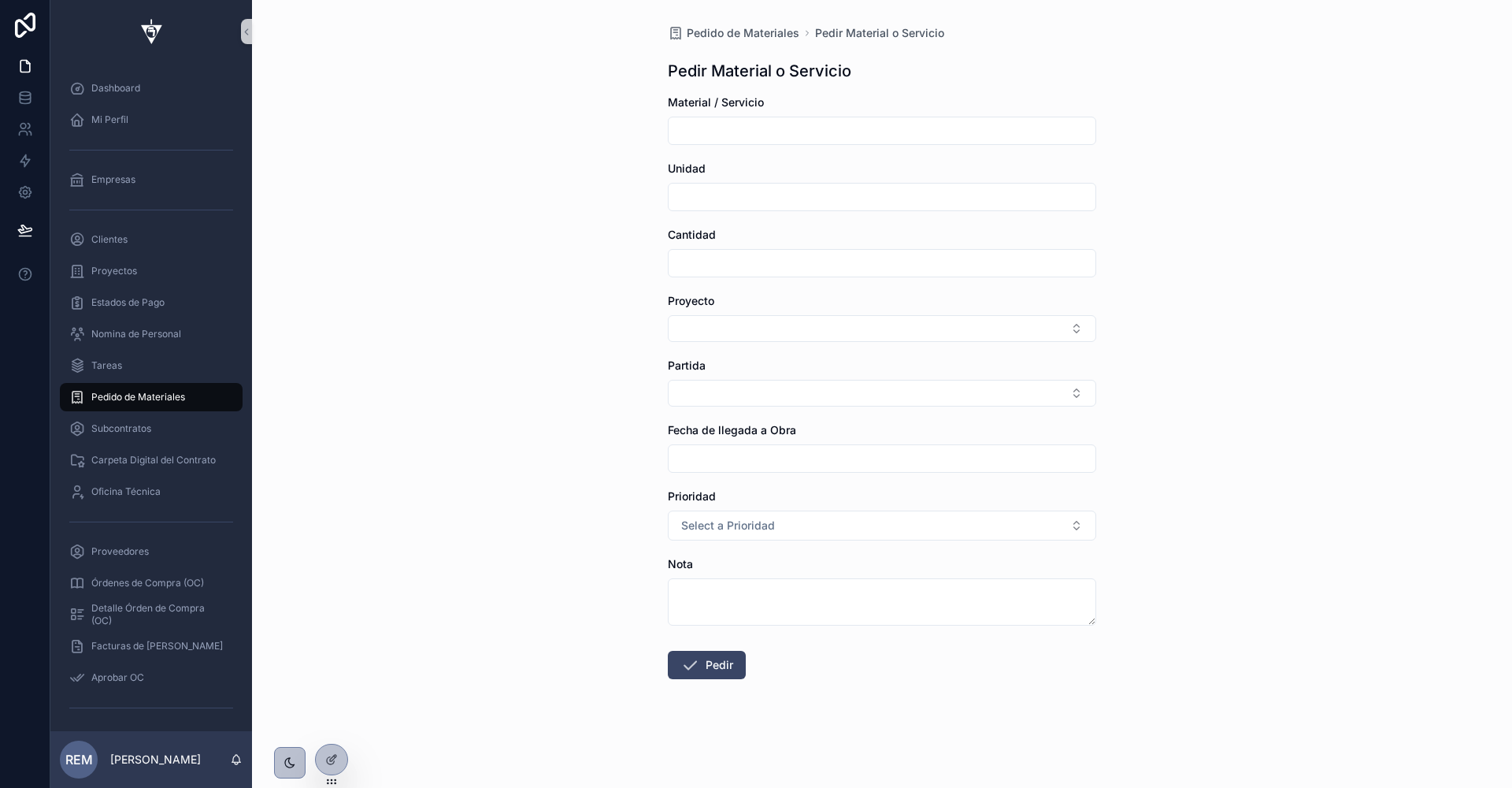
click at [519, 281] on div "Pedido de Materiales Pedir Material o Servicio Pedir Material o Servicio Materi…" at bounding box center [881, 394] width 1260 height 788
